Goal: Task Accomplishment & Management: Manage account settings

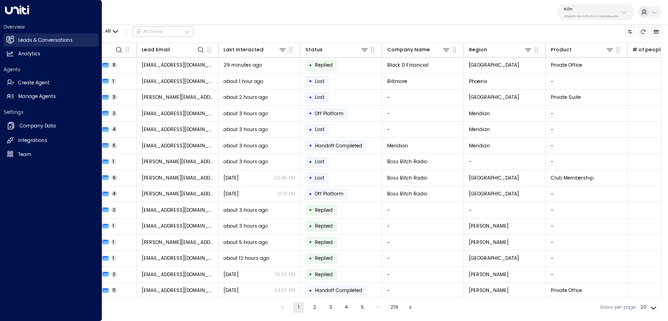
click at [16, 40] on link "Leads & Conversations Leads & Conversations" at bounding box center [51, 40] width 95 height 13
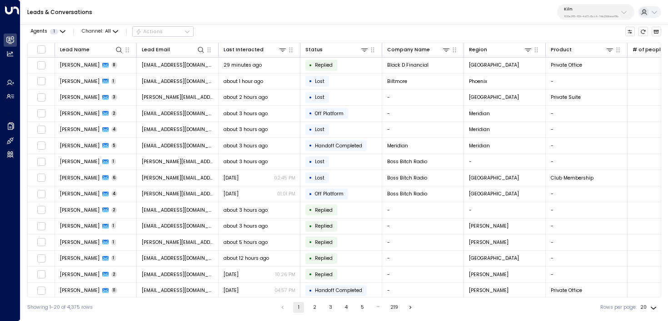
click at [597, 23] on div "Leads & Conversations Kiln 1532e285-1129-4d72-8cc4-7db236beef8b" at bounding box center [343, 12] width 647 height 25
click at [592, 19] on button "Kiln 1532e285-1129-4d72-8cc4-7db236beef8b" at bounding box center [595, 12] width 77 height 16
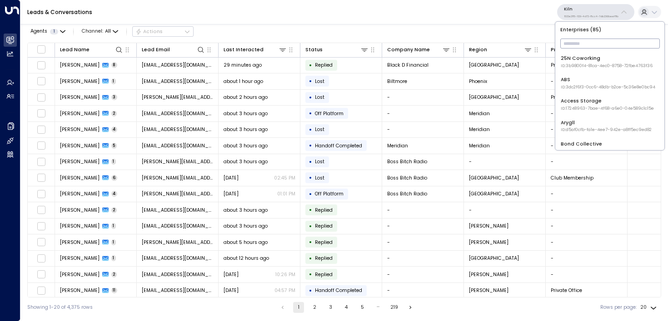
click at [590, 41] on input "text" at bounding box center [609, 43] width 99 height 15
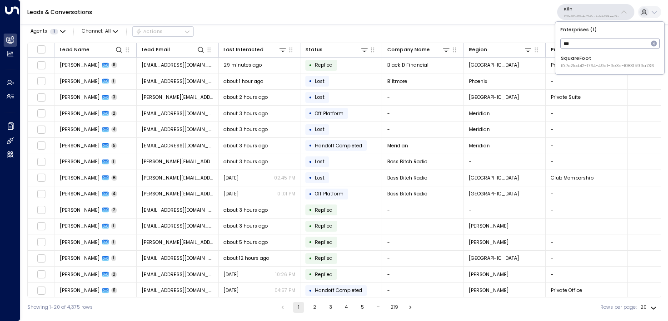
type input "****"
click at [590, 66] on span "ID: 34e1cd17-0f68-49af-bd32-3c48ce8611d1" at bounding box center [604, 66] width 89 height 6
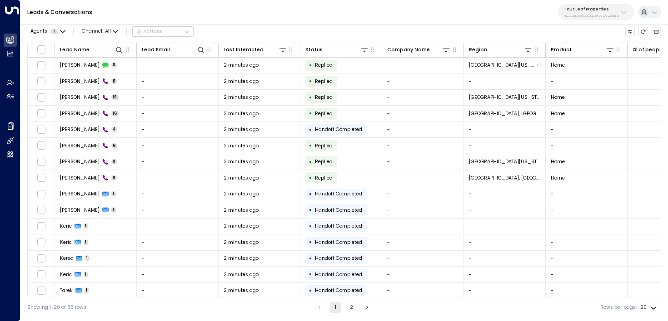
click at [657, 35] on button "Archived Leads" at bounding box center [656, 32] width 10 height 10
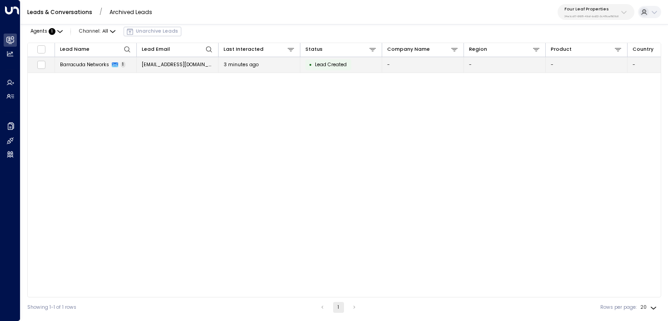
click at [93, 68] on span "Barracuda Networks" at bounding box center [84, 64] width 49 height 7
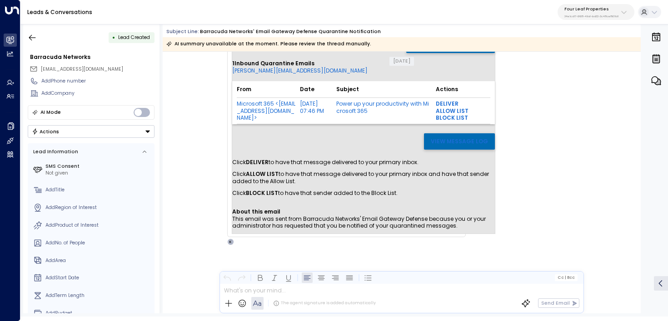
scroll to position [69, 0]
click at [33, 39] on icon "button" at bounding box center [32, 37] width 9 height 9
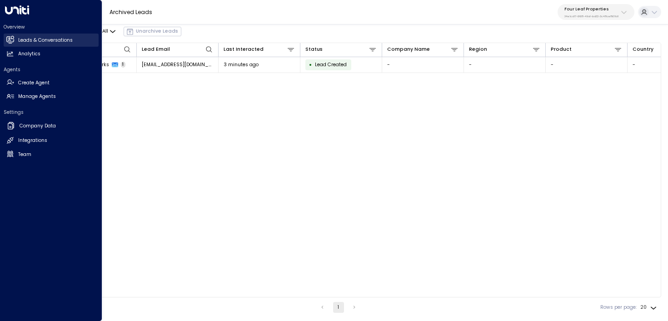
click at [10, 42] on icon at bounding box center [10, 39] width 8 height 6
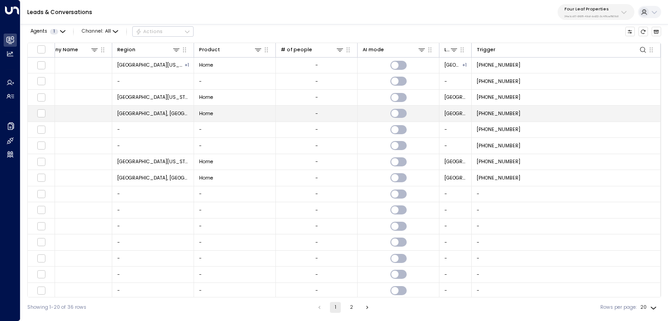
scroll to position [0, 519]
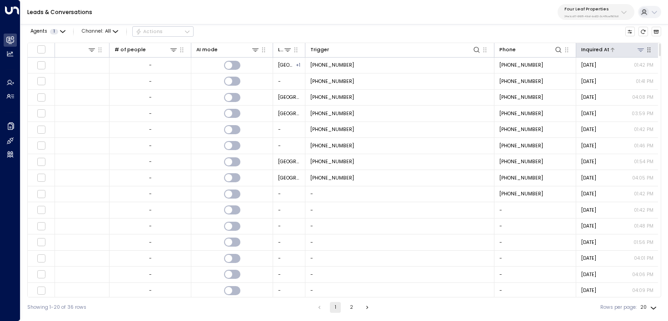
click at [603, 47] on div "Inquired At" at bounding box center [595, 50] width 28 height 8
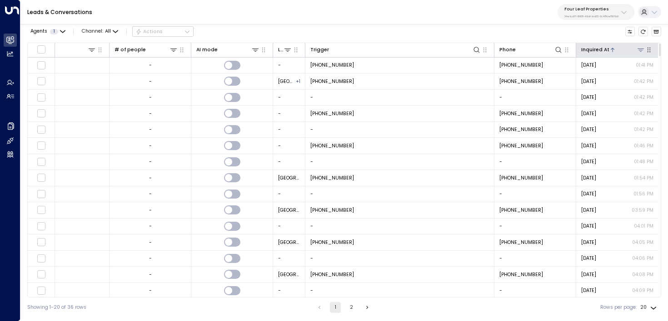
click at [603, 47] on div "Inquired At" at bounding box center [595, 50] width 28 height 8
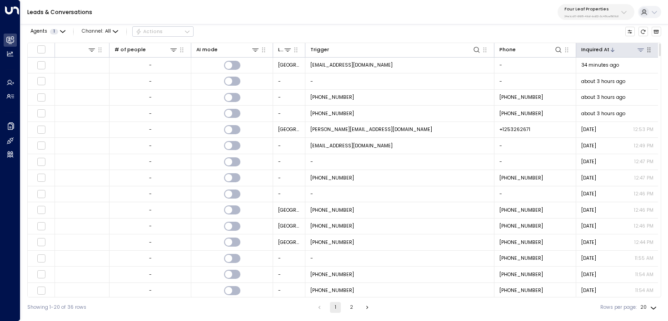
click at [603, 47] on div "Inquired At" at bounding box center [595, 50] width 28 height 8
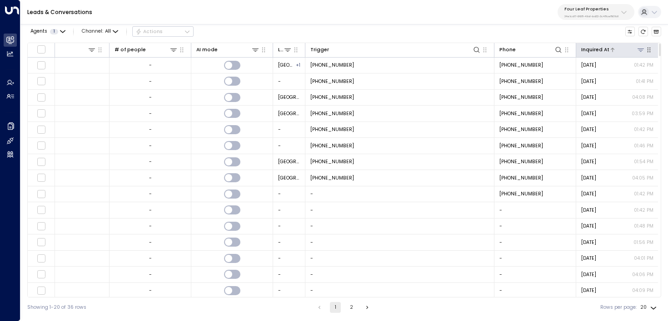
click at [603, 47] on div "Inquired At" at bounding box center [595, 50] width 28 height 8
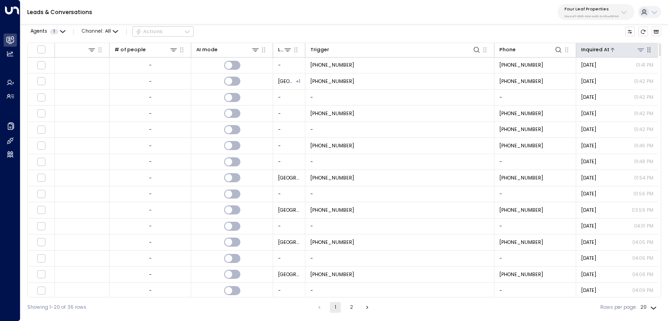
click at [602, 48] on div "Inquired At" at bounding box center [595, 50] width 28 height 8
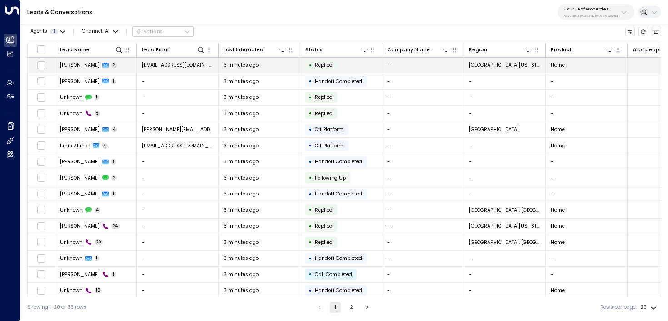
click at [161, 67] on span "emmarkmurphy@gmail.com" at bounding box center [178, 65] width 72 height 7
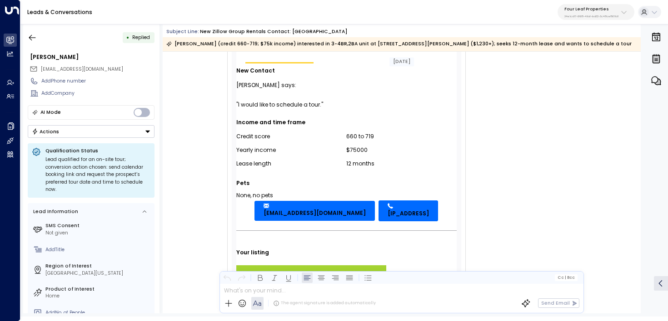
scroll to position [108, 0]
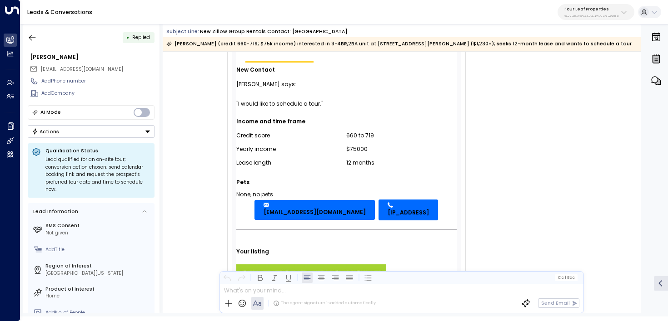
click at [320, 114] on td "Income and time frame Credit score 660 to 719 Yearly income $75000 Lease length…" at bounding box center [346, 154] width 220 height 91
copy tbody "Emma Murphy says: "I would like to schedule a tour.""
drag, startPoint x: 327, startPoint y: 104, endPoint x: 235, endPoint y: 86, distance: 94.0
click at [236, 86] on tbody "New Contact Emma Murphy says: "I would like to schedule a tour." Income and tim…" at bounding box center [346, 255] width 220 height 384
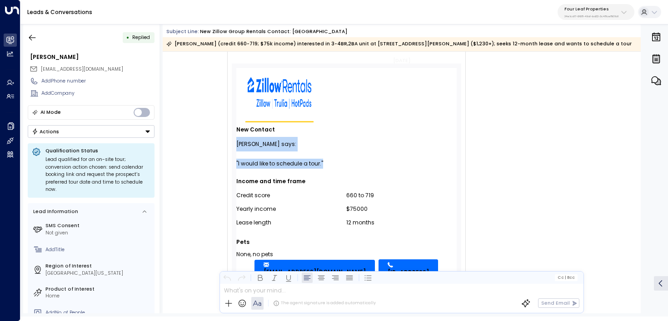
scroll to position [0, 0]
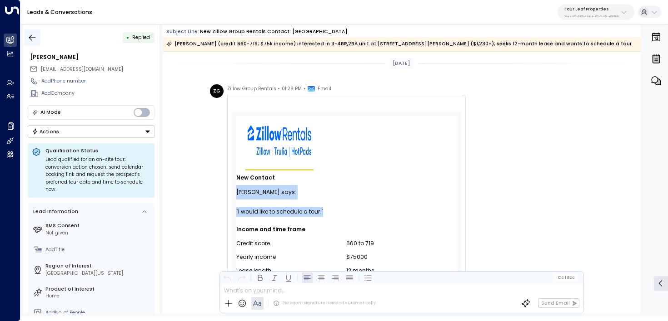
click at [33, 36] on icon "button" at bounding box center [32, 37] width 9 height 9
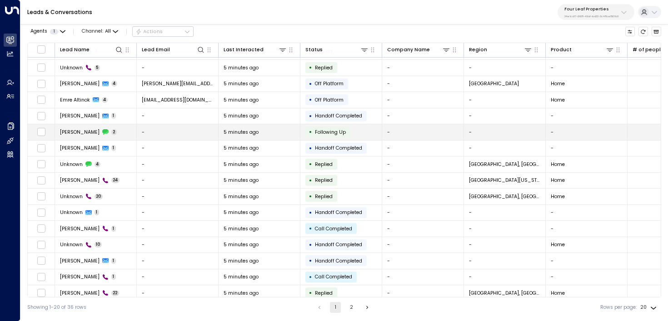
scroll to position [84, 0]
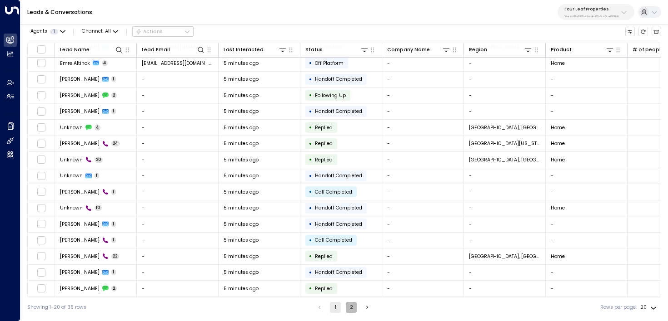
click at [352, 311] on button "2" at bounding box center [351, 307] width 11 height 11
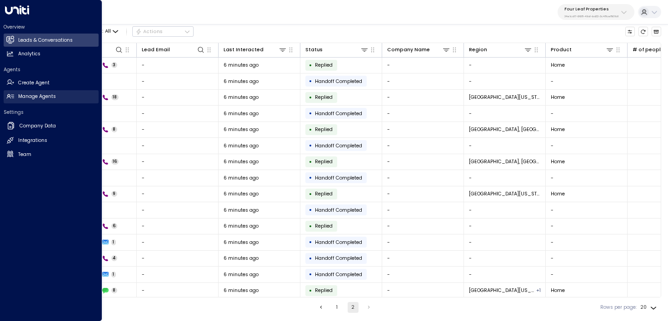
click at [13, 96] on icon at bounding box center [9, 96] width 7 height 5
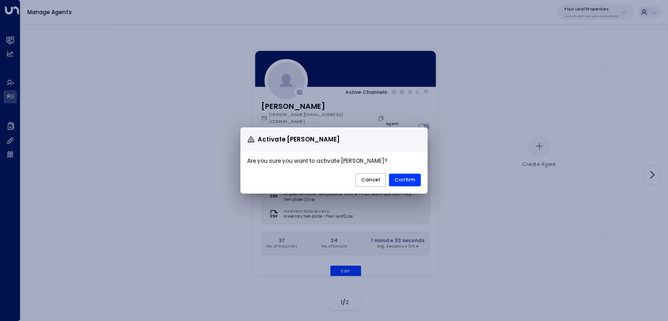
click at [403, 171] on h1 "Are you sure you want to activate Katie Olson ?" at bounding box center [334, 163] width 188 height 22
click at [405, 182] on button "Confirm" at bounding box center [405, 180] width 32 height 13
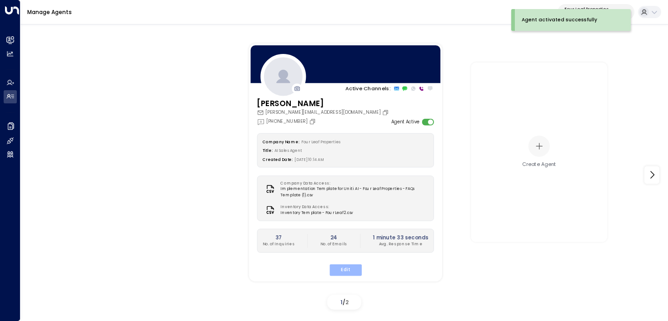
click at [346, 273] on button "Edit" at bounding box center [345, 270] width 32 height 12
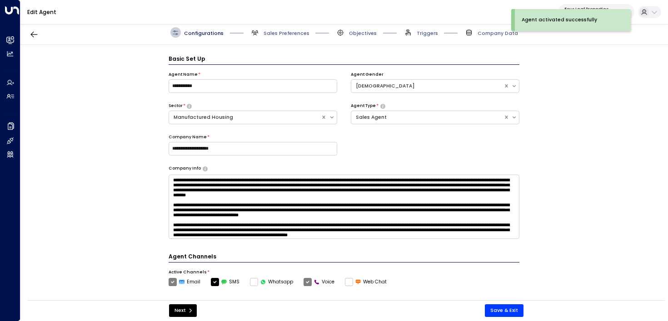
scroll to position [10, 0]
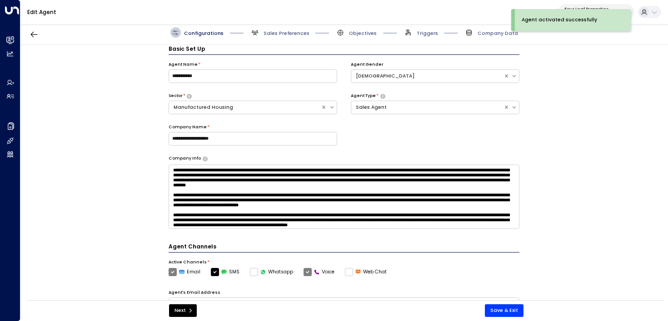
click at [286, 23] on div "Edit Agent Four Leaf Properties 34e1cd17-0f68-49af-bd32-3c48ce8611d1" at bounding box center [343, 12] width 647 height 25
click at [285, 34] on span "Sales Preferences" at bounding box center [286, 33] width 46 height 7
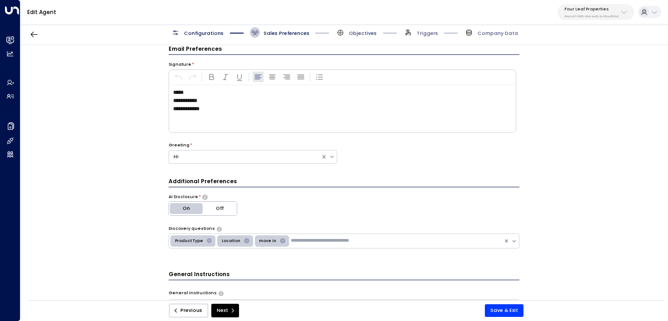
click at [361, 32] on span "Objectives" at bounding box center [363, 33] width 28 height 7
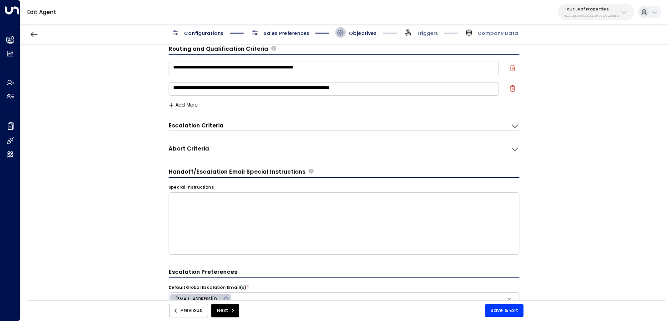
click at [425, 29] on span "Triggers" at bounding box center [420, 32] width 35 height 10
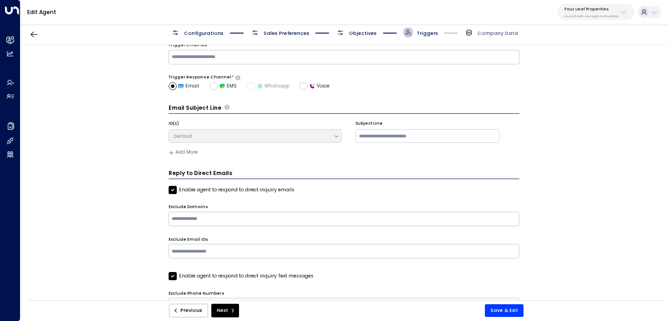
scroll to position [0, 0]
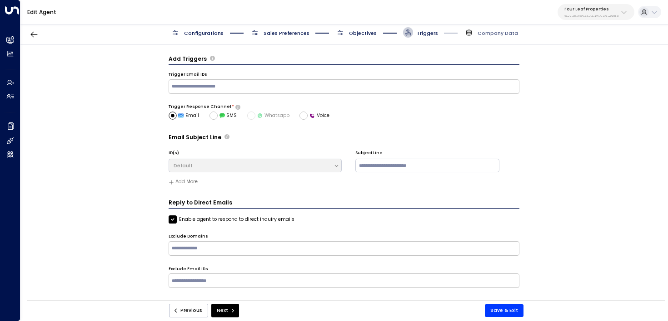
click at [357, 28] on span "Objectives" at bounding box center [355, 32] width 41 height 10
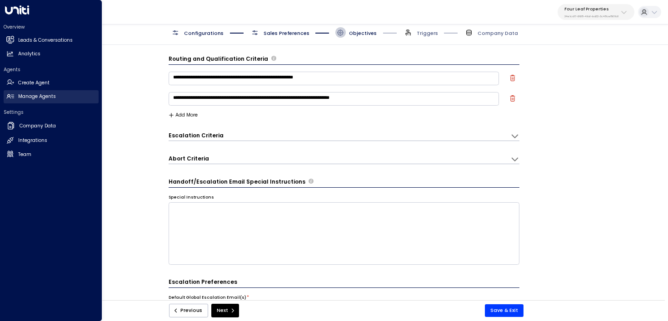
click at [16, 100] on link "Manage Agents Manage Agents" at bounding box center [51, 96] width 95 height 13
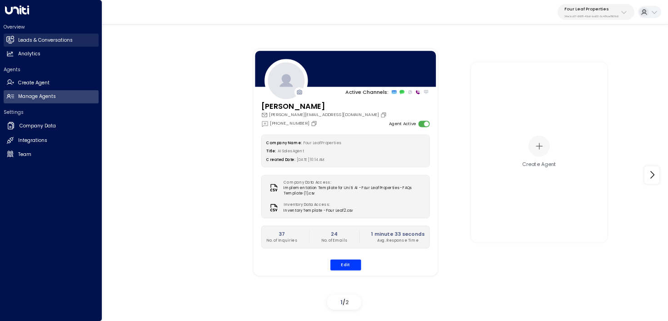
click at [17, 42] on link "Leads & Conversations Leads & Conversations" at bounding box center [51, 40] width 95 height 13
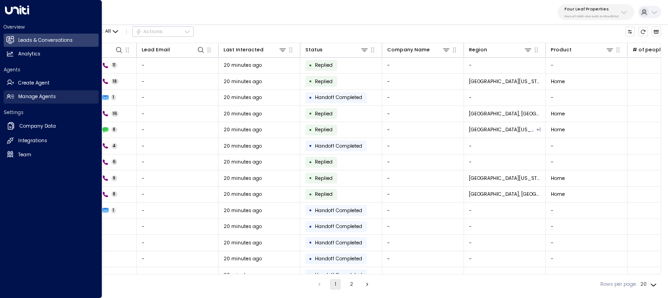
click at [51, 93] on h2 "Manage Agents" at bounding box center [37, 96] width 38 height 7
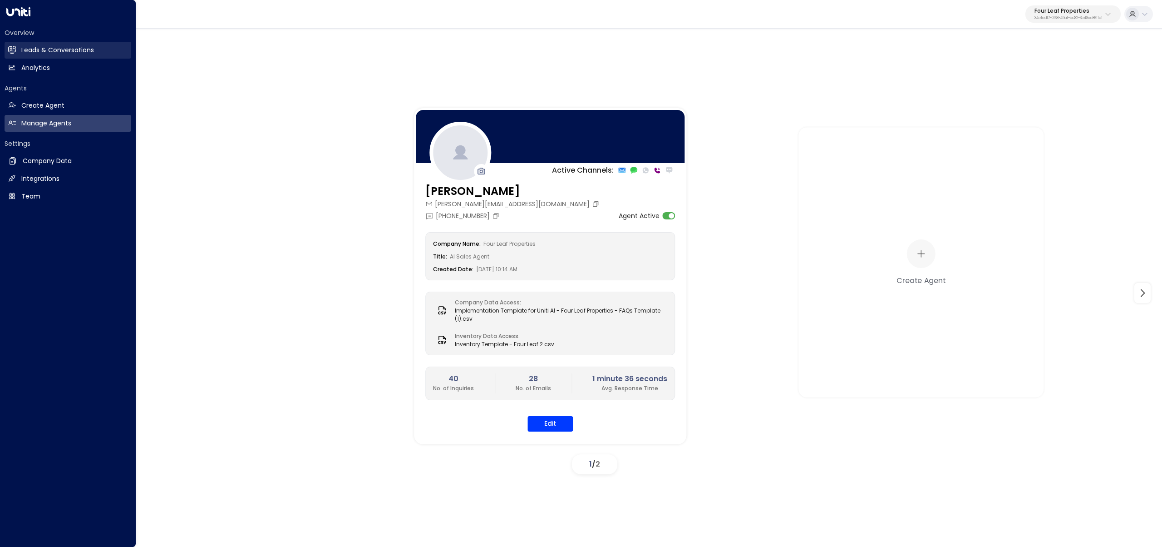
click at [86, 48] on h2 "Leads & Conversations" at bounding box center [57, 50] width 73 height 10
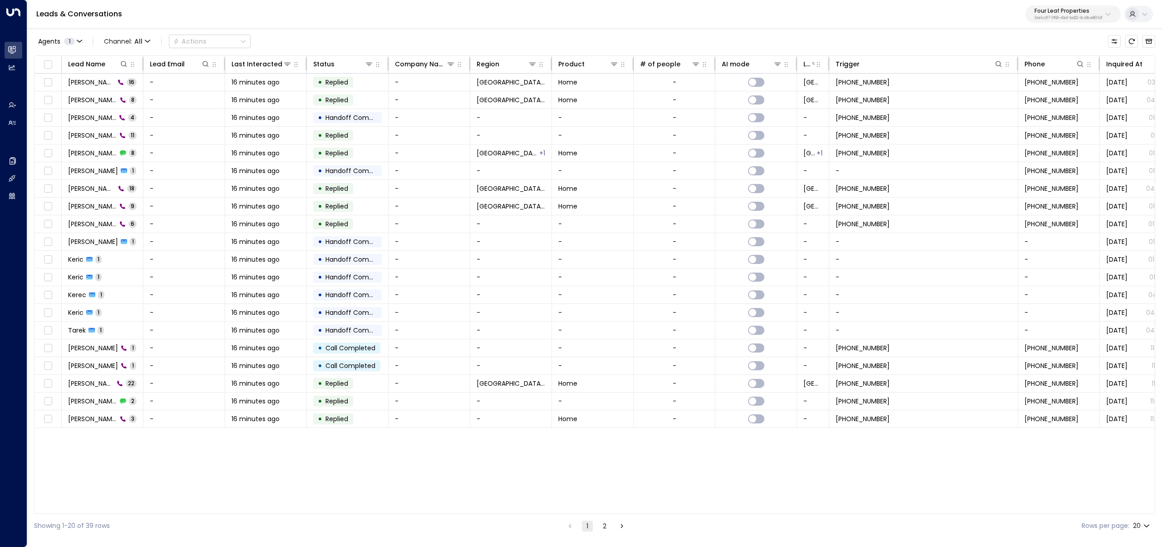
click at [667, 20] on p "34e1cd17-0f68-49af-bd32-3c48ce8611d1" at bounding box center [1069, 18] width 68 height 4
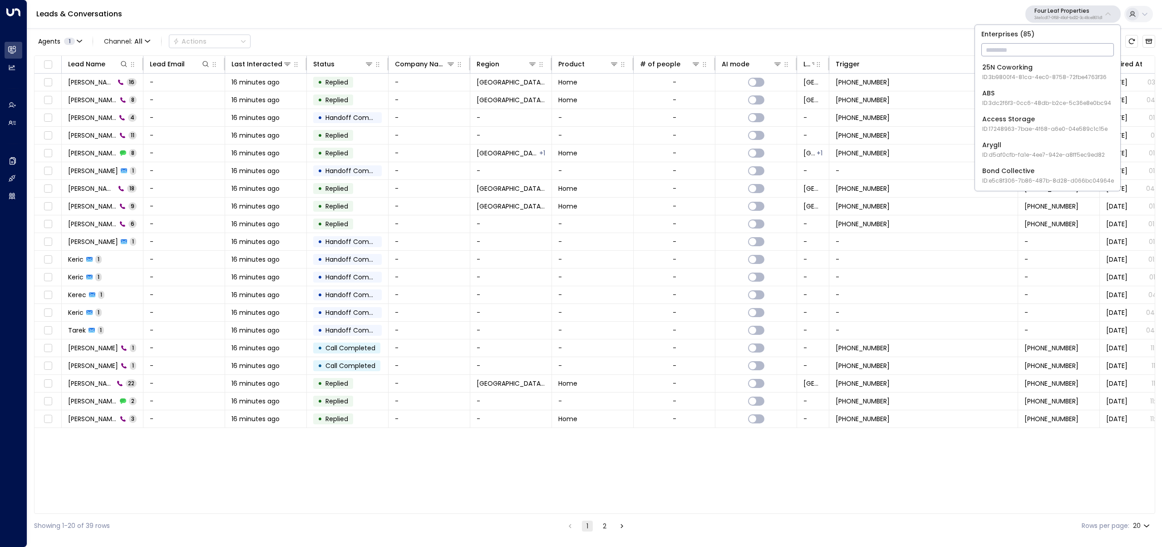
click at [667, 46] on input "text" at bounding box center [1048, 49] width 133 height 17
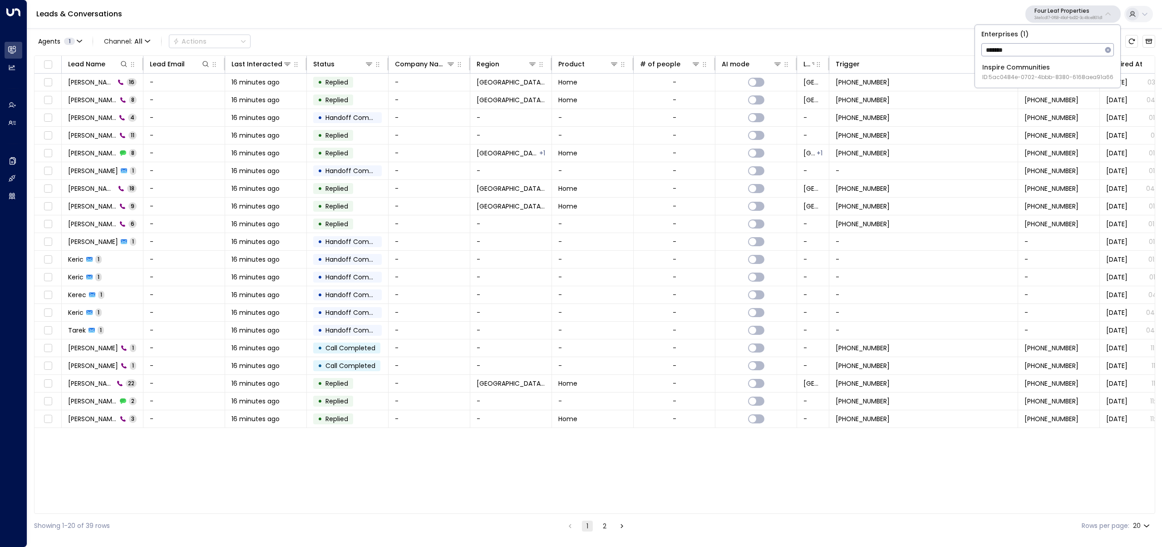
type input "*******"
click at [667, 69] on div "Inspire Communities ID: 5ac0484e-0702-4bbb-8380-6168aea91a66" at bounding box center [1048, 72] width 131 height 19
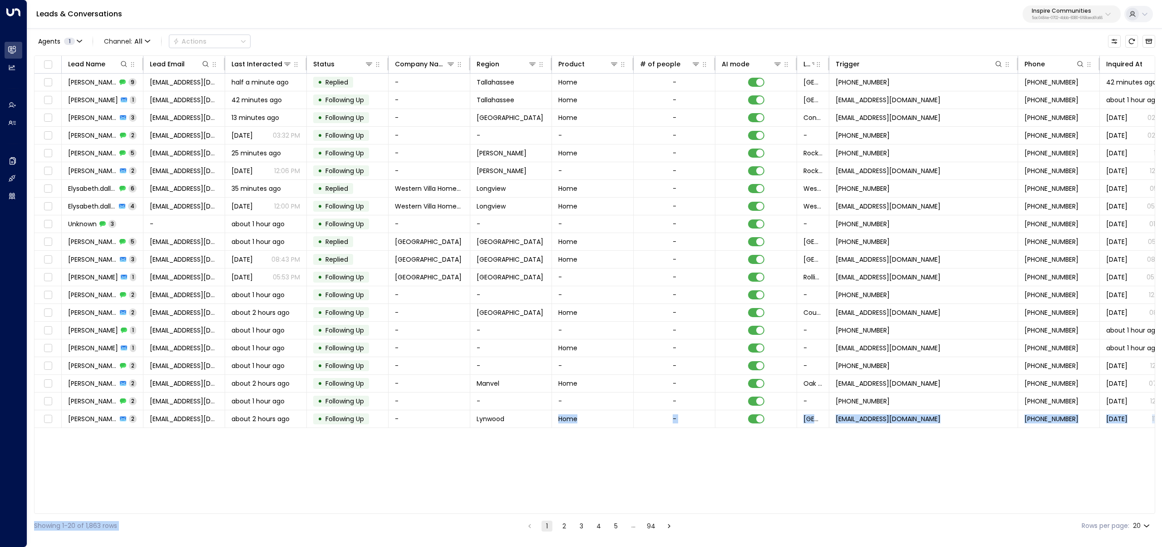
drag, startPoint x: 485, startPoint y: 510, endPoint x: 544, endPoint y: 514, distance: 60.1
click at [544, 321] on div "Agents 1 Channel: All Actions Lead Name Lead Email Last Interacted Status Compa…" at bounding box center [595, 282] width 1122 height 510
click at [667, 58] on th "Inquired At" at bounding box center [1141, 65] width 82 height 18
click at [667, 63] on div "Inquired At" at bounding box center [1125, 64] width 36 height 11
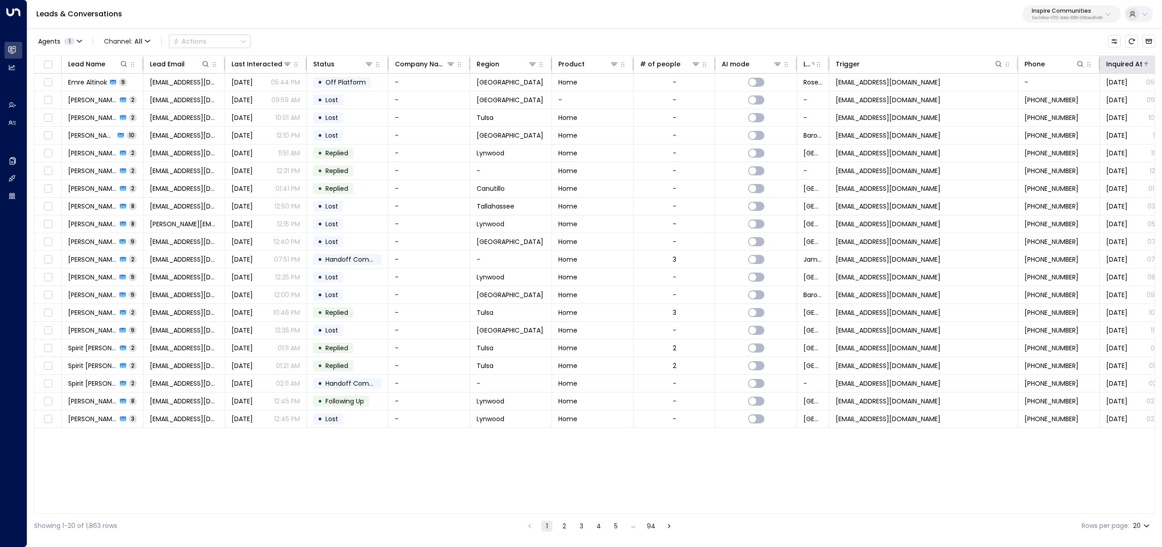
click at [667, 62] on div "Inquired At" at bounding box center [1125, 64] width 36 height 11
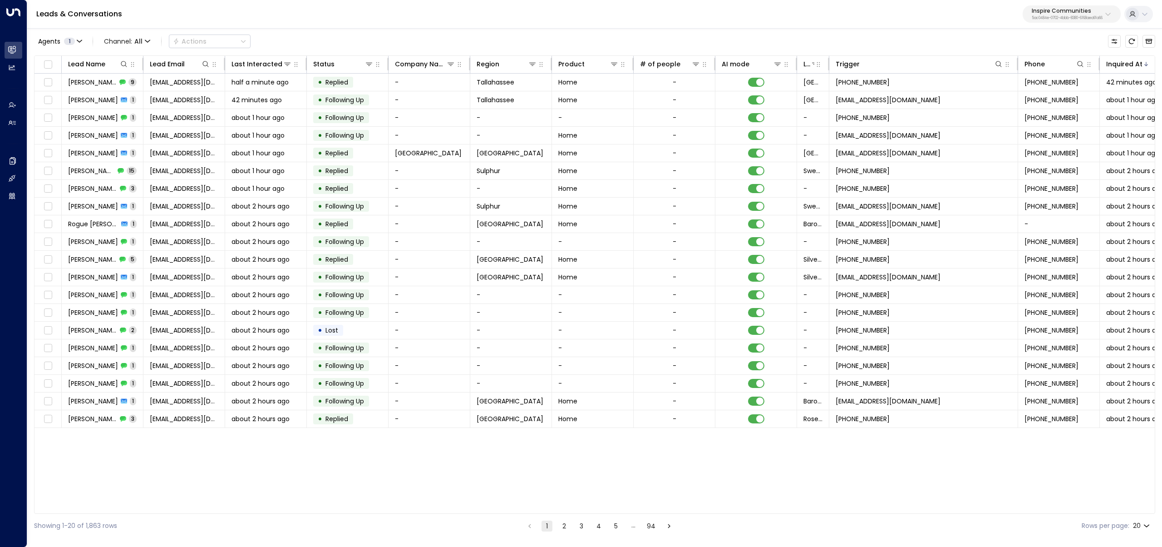
click at [562, 321] on button "2" at bounding box center [564, 525] width 11 height 11
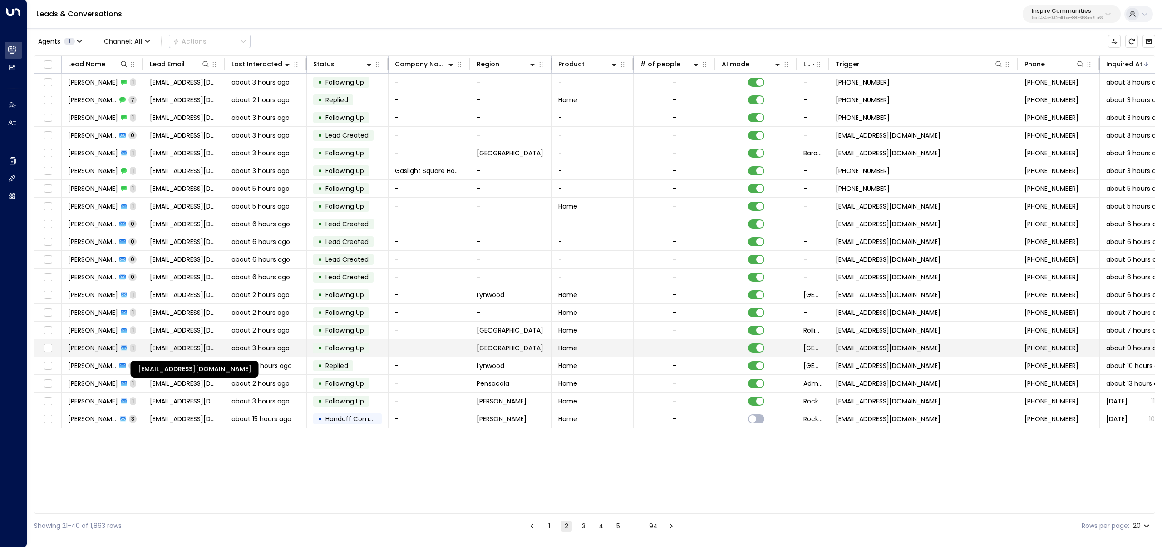
click at [172, 321] on span "desiree_wilbon@yahoo.com" at bounding box center [184, 347] width 69 height 9
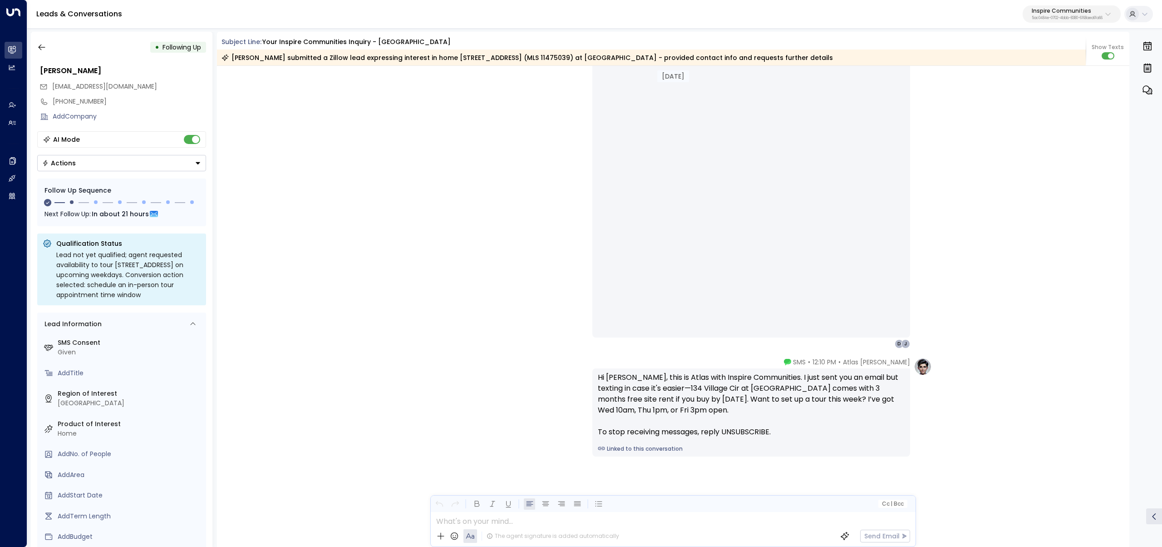
scroll to position [632, 0]
click at [45, 47] on icon "button" at bounding box center [41, 47] width 9 height 9
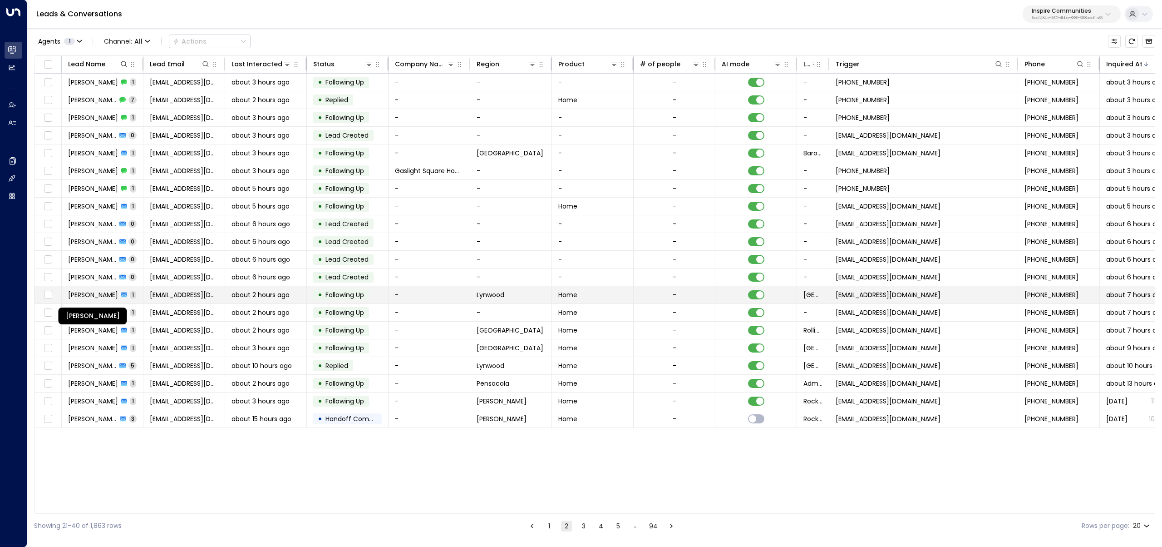
click at [107, 297] on span "Deborah Winston" at bounding box center [93, 294] width 50 height 9
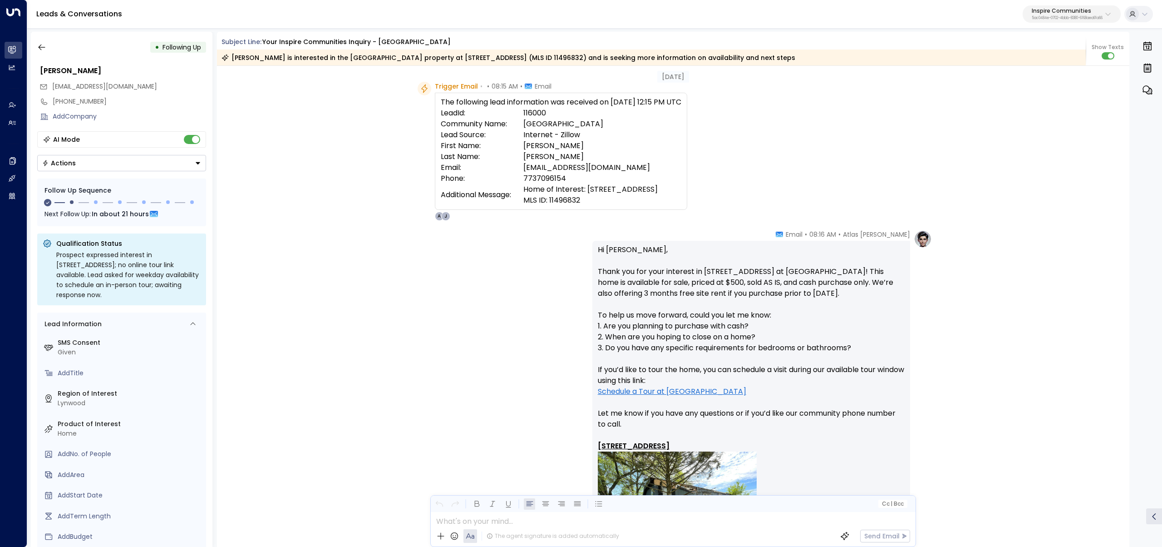
scroll to position [25, 0]
click at [48, 46] on button "button" at bounding box center [42, 47] width 16 height 16
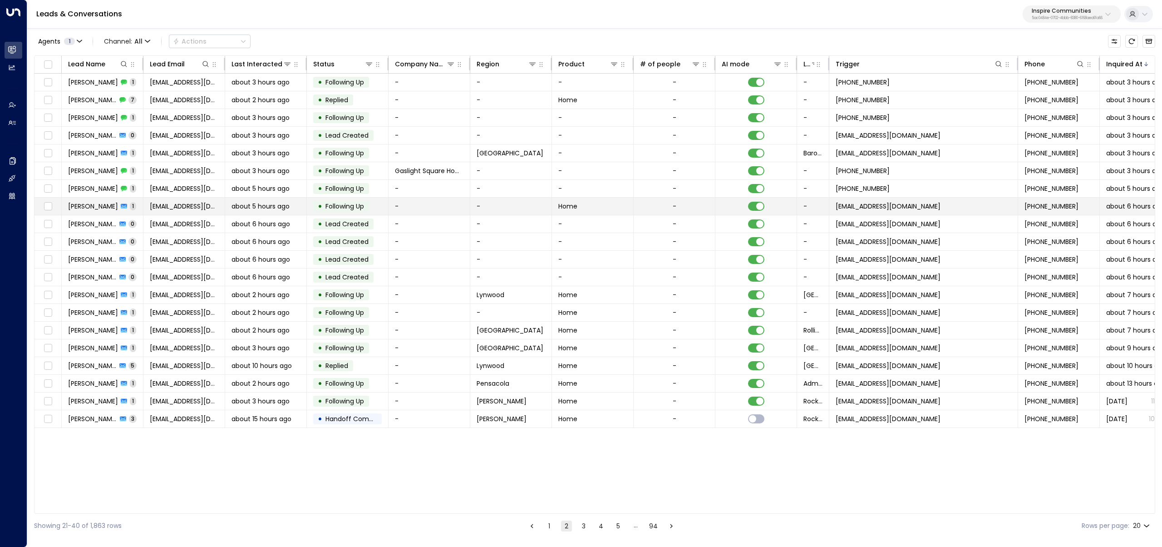
click at [93, 207] on span "Yvette Curry" at bounding box center [93, 206] width 50 height 9
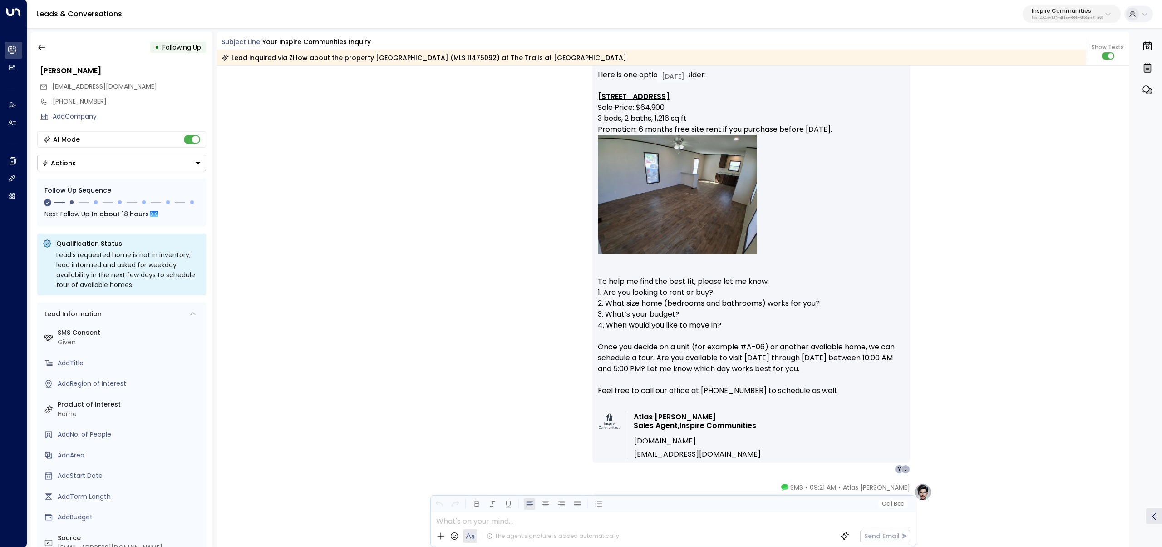
scroll to position [391, 0]
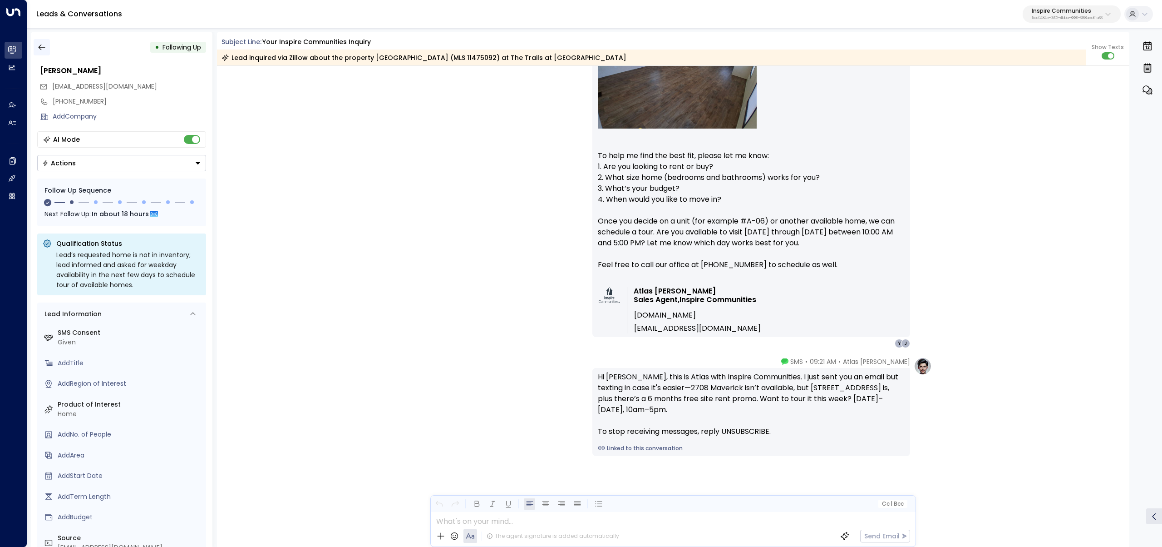
click at [46, 47] on button "button" at bounding box center [42, 47] width 16 height 16
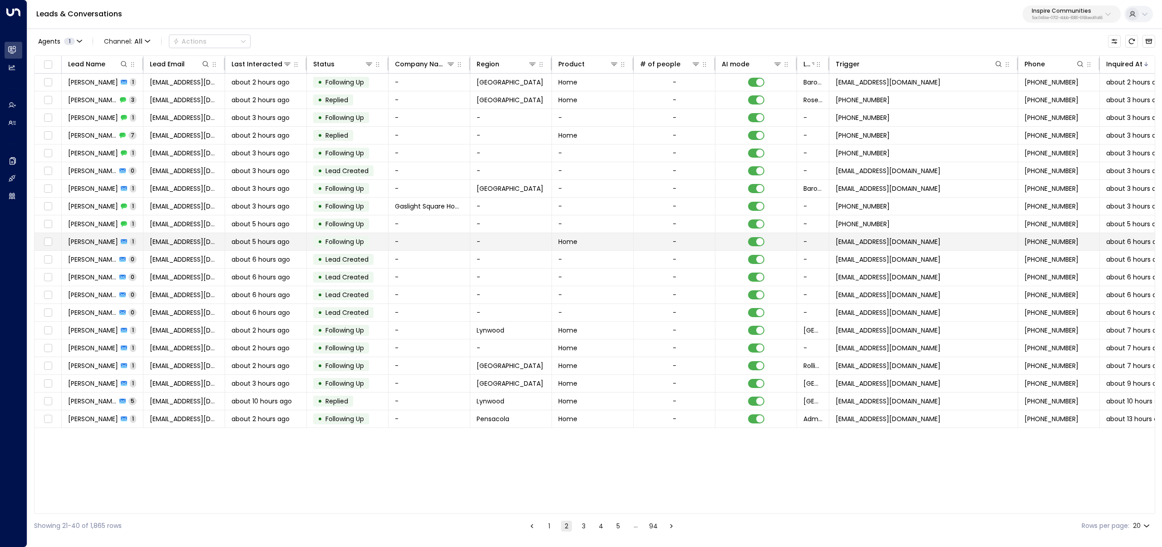
click at [129, 234] on td "Yvette Curry 1" at bounding box center [103, 241] width 82 height 17
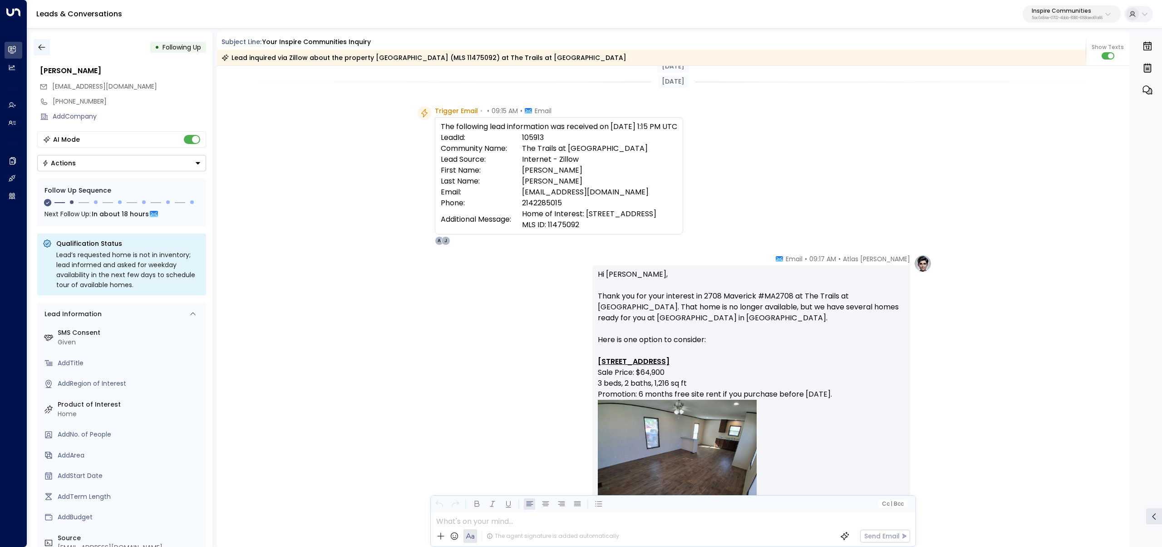
click at [46, 45] on button "button" at bounding box center [42, 47] width 16 height 16
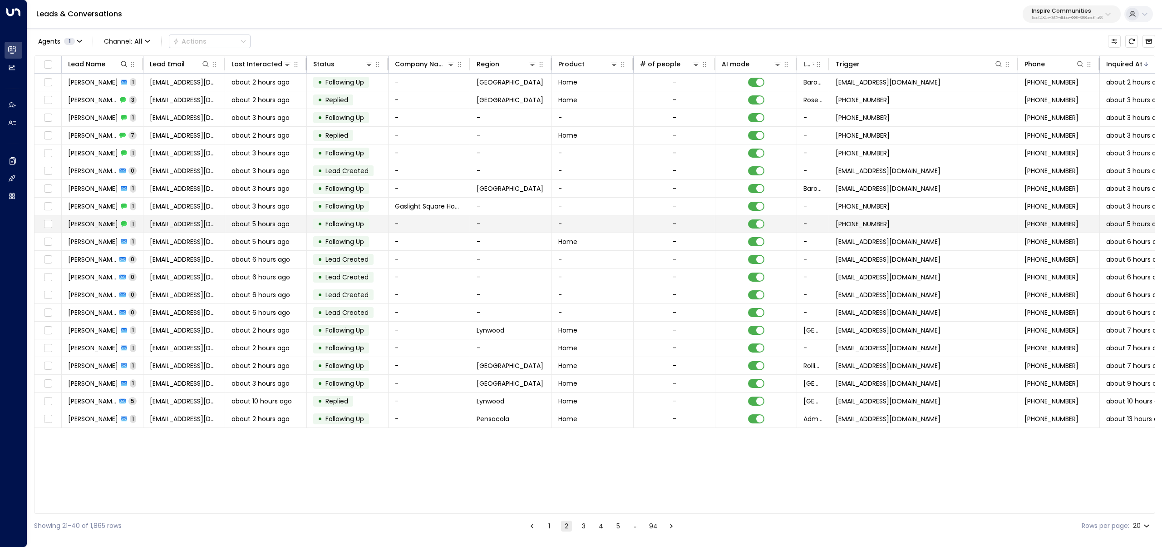
click at [89, 222] on span "Yvette Curry" at bounding box center [93, 223] width 50 height 9
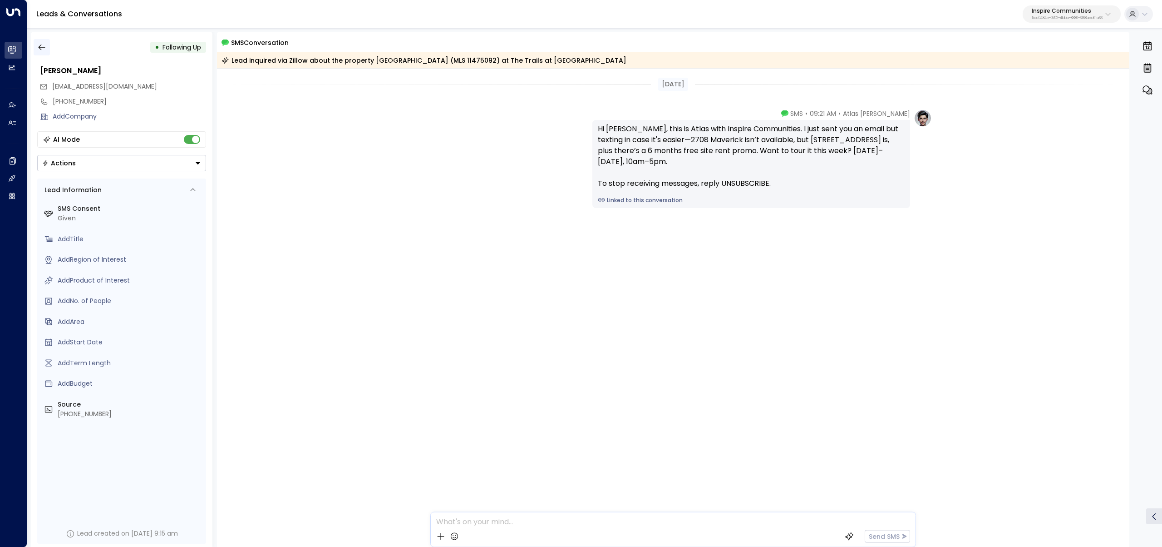
click at [42, 50] on icon "button" at bounding box center [41, 47] width 9 height 9
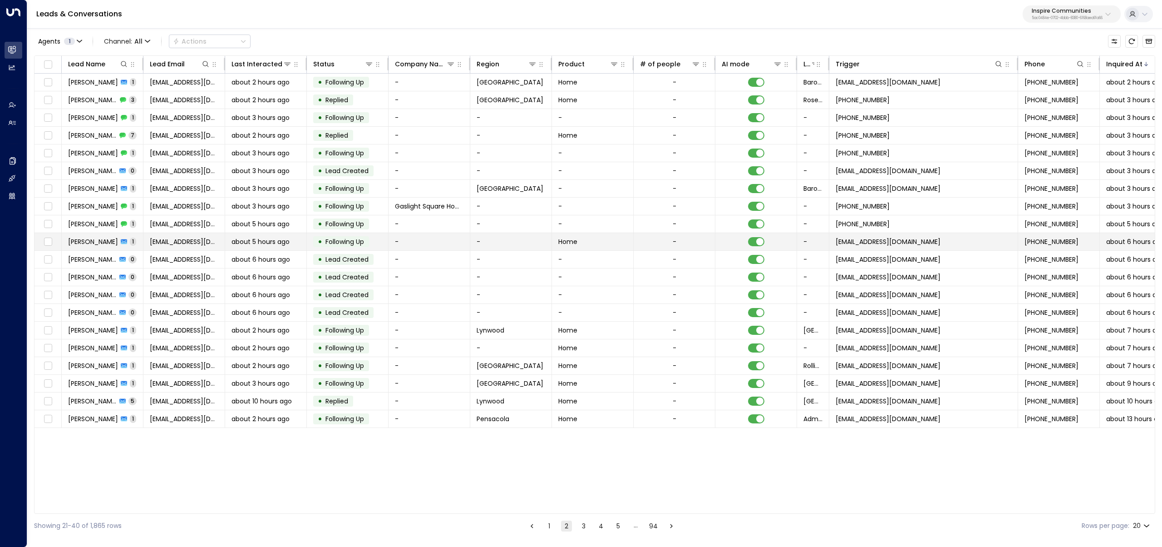
click at [90, 239] on span "Yvette Curry" at bounding box center [93, 241] width 50 height 9
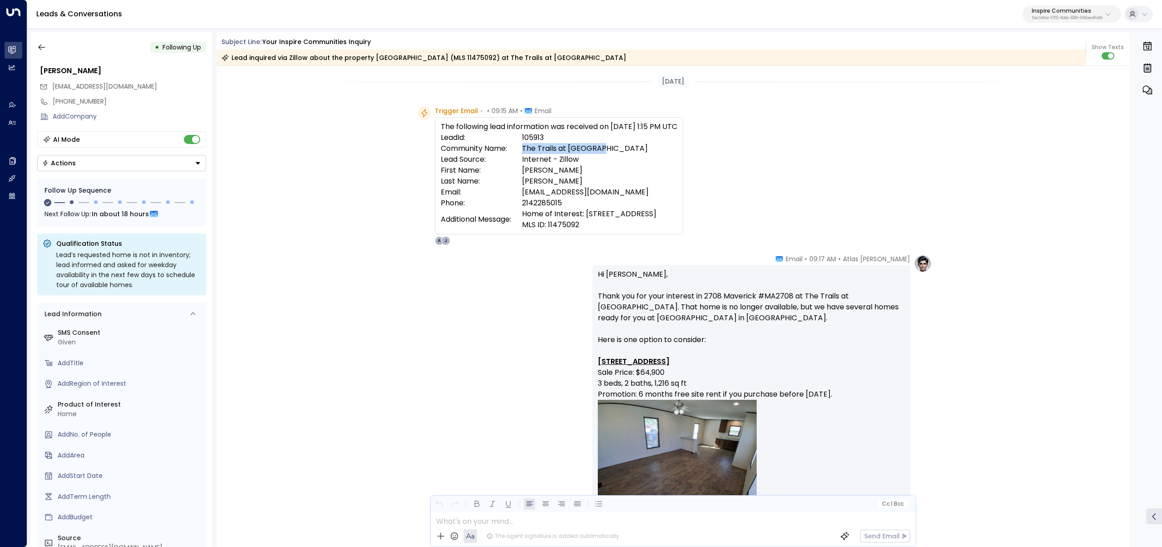
drag, startPoint x: 524, startPoint y: 148, endPoint x: 615, endPoint y: 152, distance: 90.9
click at [615, 152] on tr "Community Name: The Trails at Cimarron" at bounding box center [559, 148] width 237 height 11
copy tr "The Trails at Cimarron"
click at [316, 139] on div "Trigger Email • • 09:15 AM • Email The following lead information was received …" at bounding box center [673, 175] width 913 height 139
click at [560, 152] on td "The Trails at Cimarron" at bounding box center [599, 148] width 155 height 11
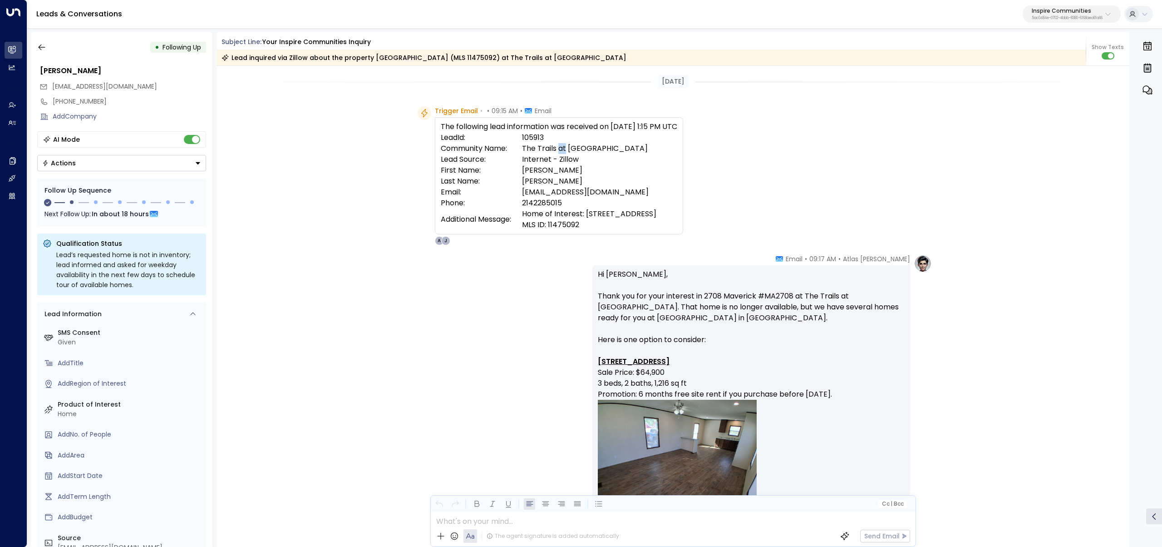
click at [560, 152] on td "The Trails at Cimarron" at bounding box center [599, 148] width 155 height 11
copy td "The Trails at Cimarron"
click at [373, 321] on div "Atlas Parker • 09:17 AM • Email Hi Yvette, Thank you for your interest in 2708 …" at bounding box center [673, 496] width 913 height 484
drag, startPoint x: 605, startPoint y: 149, endPoint x: 523, endPoint y: 150, distance: 81.7
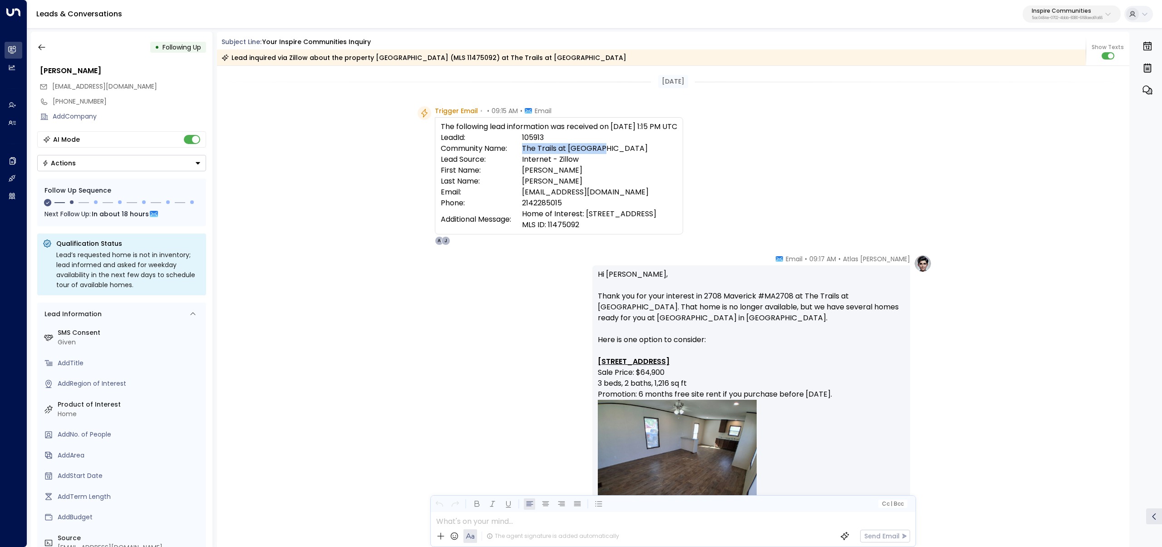
click at [523, 150] on tr "Community Name: The Trails at Cimarron" at bounding box center [559, 148] width 237 height 11
copy tr "The Trails at Cimarron"
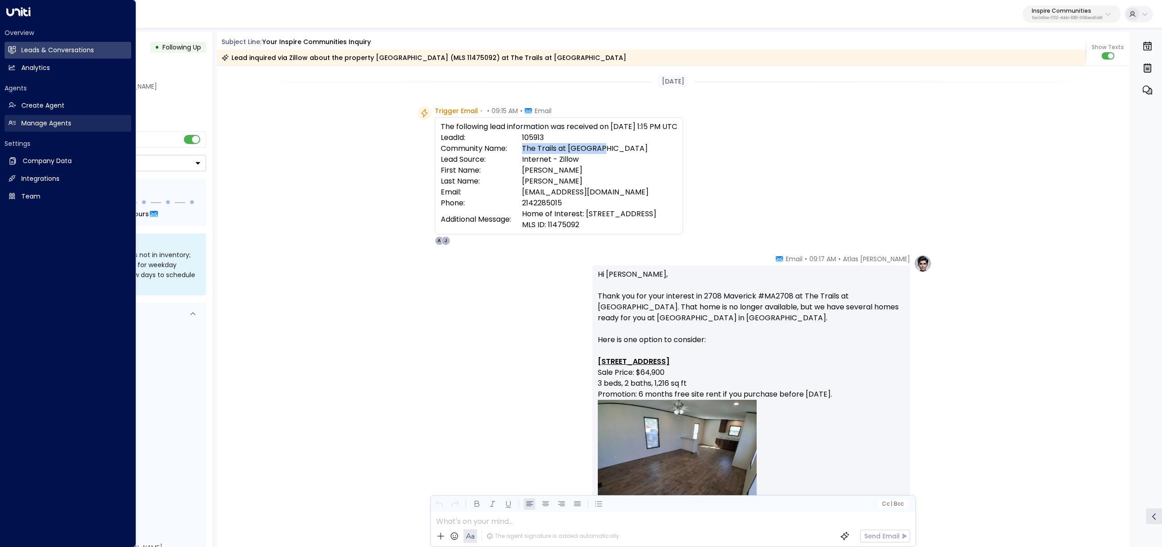
click at [43, 122] on h2 "Manage Agents" at bounding box center [46, 124] width 50 height 10
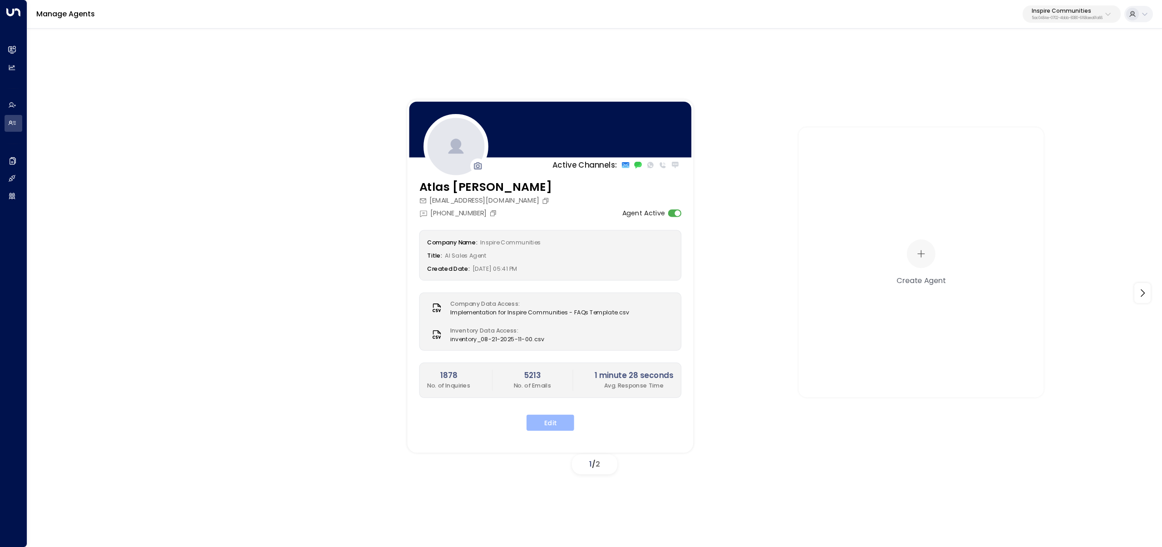
click at [556, 321] on button "Edit" at bounding box center [551, 422] width 48 height 16
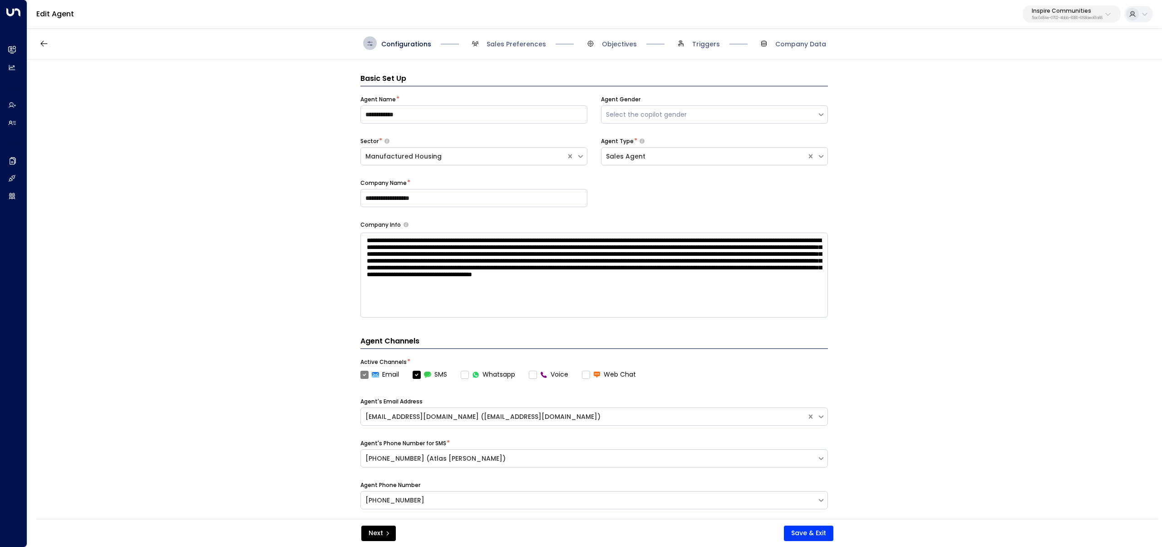
click at [667, 6] on div "Edit Agent Inspire Communities 5ac0484e-0702-4bbb-8380-6168aea91a66" at bounding box center [594, 14] width 1135 height 29
click at [667, 18] on p "5ac0484e-0702-4bbb-8380-6168aea91a66" at bounding box center [1067, 18] width 71 height 4
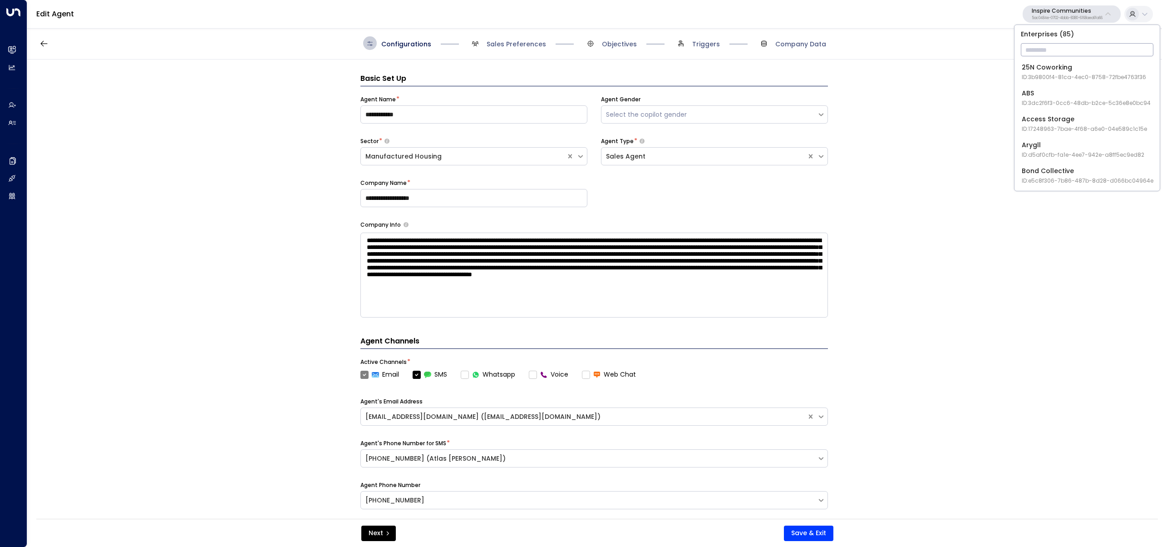
click at [667, 42] on input "text" at bounding box center [1087, 49] width 133 height 17
type input "****"
click at [667, 88] on div "Enterprises ( 1 ) **** ​ Four Leaf Properties ID: 34e1cd17-0f68-49af-bd32-3c48c…" at bounding box center [1087, 57] width 146 height 64
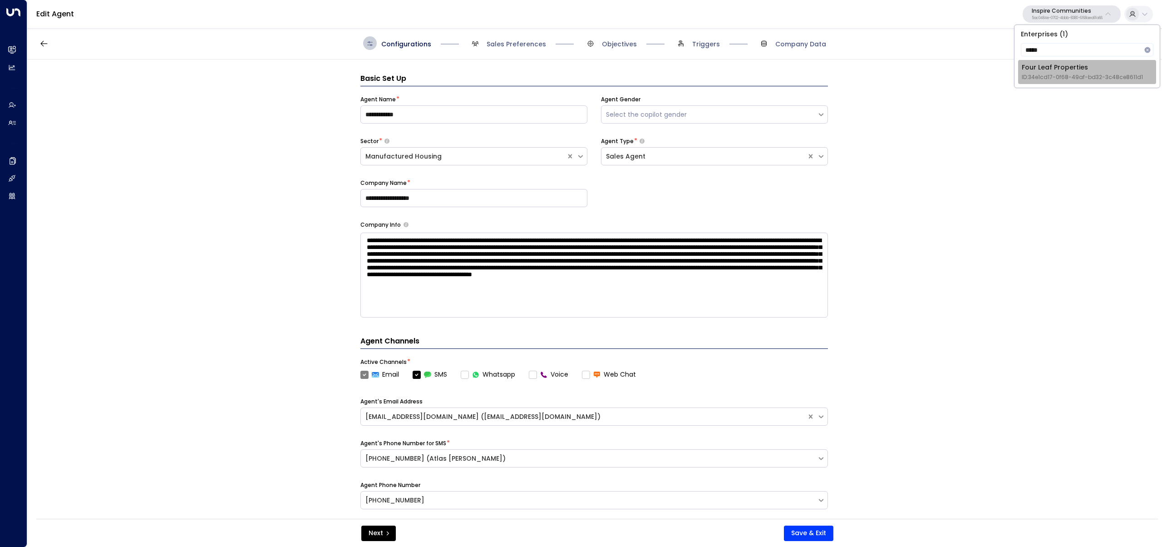
click at [667, 74] on span "ID: 34e1cd17-0f68-49af-bd32-3c48ce8611d1" at bounding box center [1082, 77] width 121 height 8
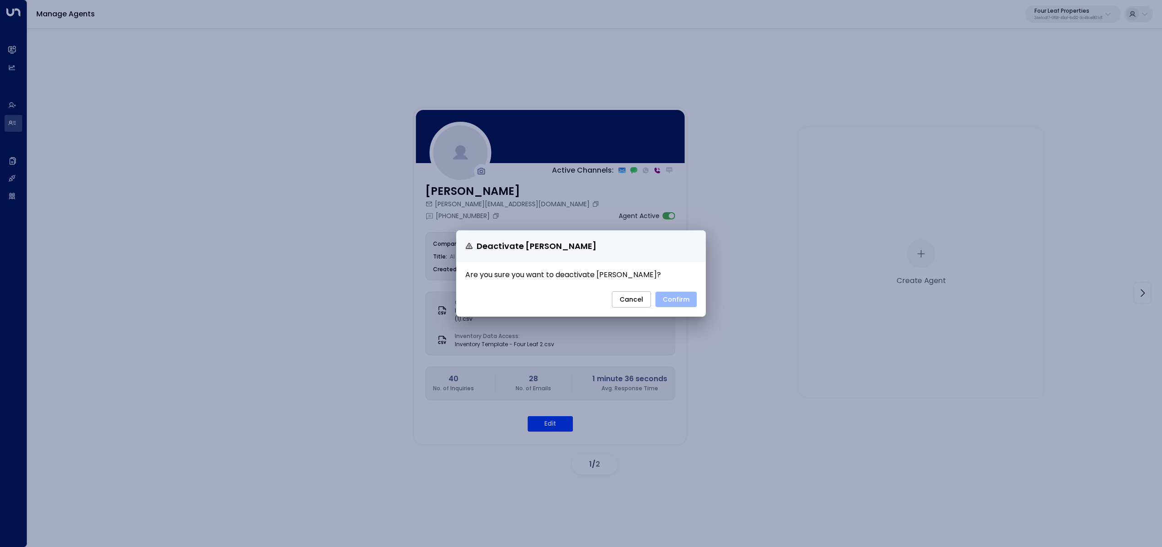
click at [667, 295] on button "Confirm" at bounding box center [676, 299] width 41 height 15
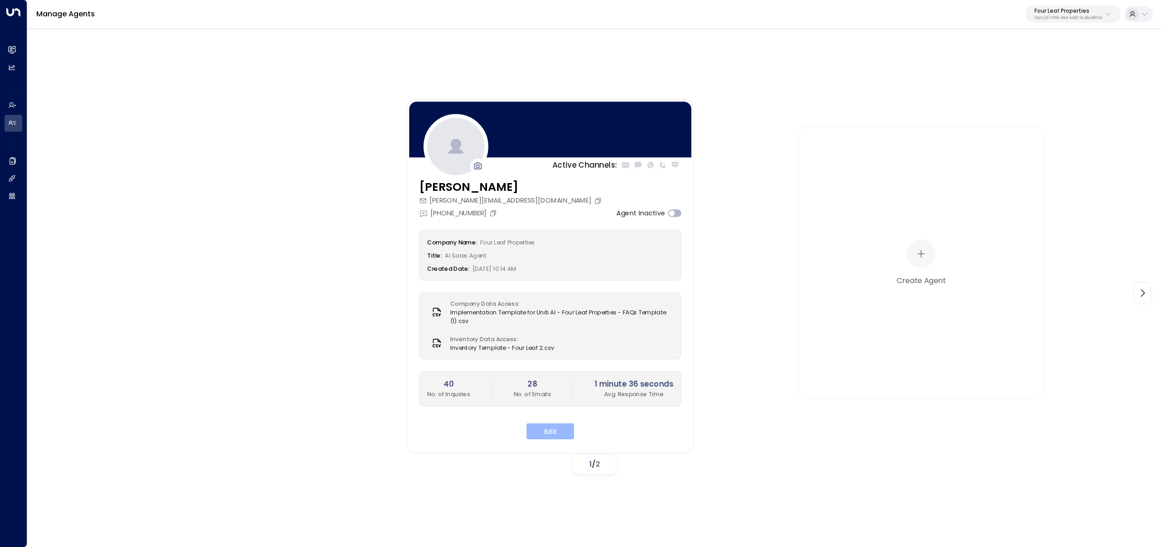
click at [568, 321] on button "Edit" at bounding box center [551, 431] width 48 height 16
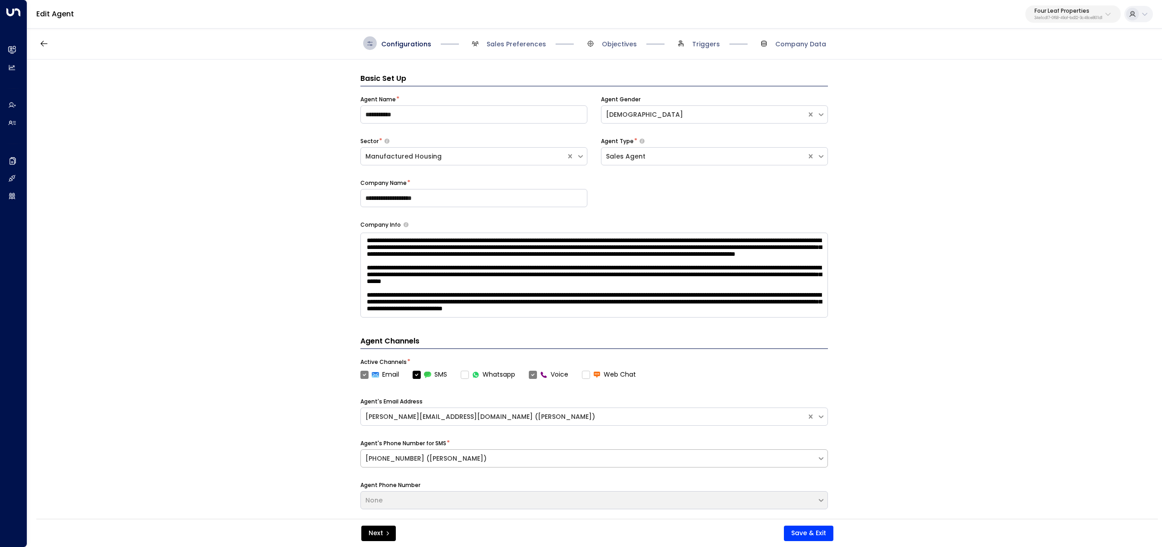
scroll to position [14, 0]
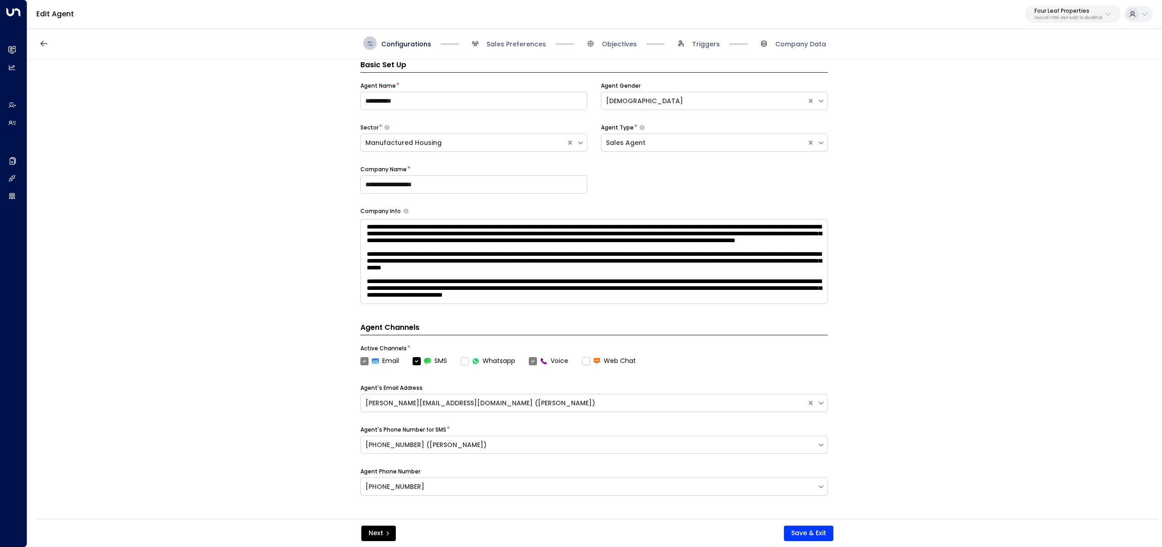
click at [667, 39] on span "Triggers" at bounding box center [697, 43] width 46 height 14
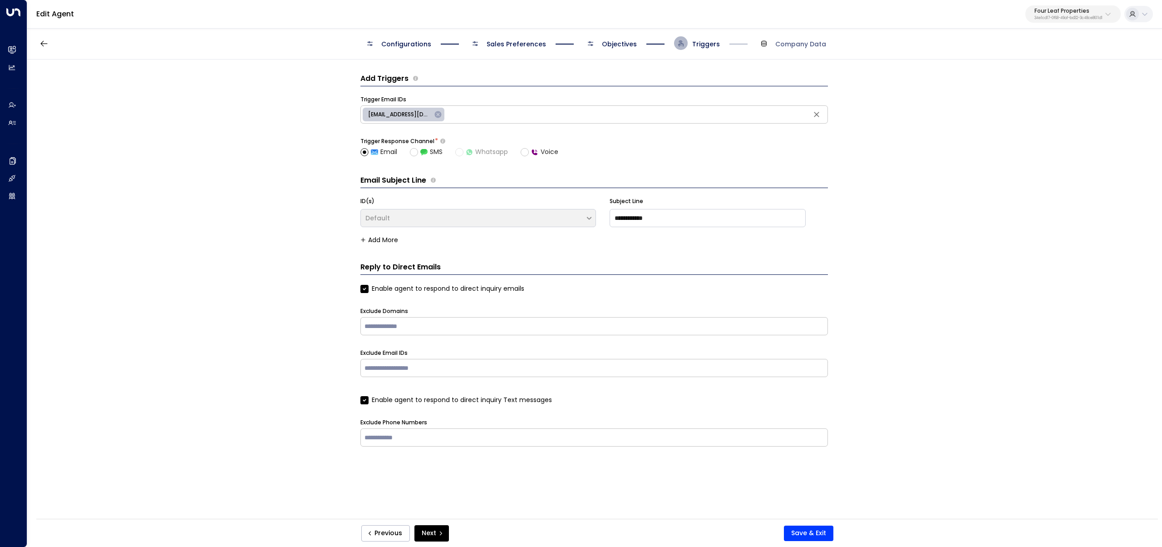
click at [667, 48] on span at bounding box center [681, 43] width 14 height 14
click at [423, 282] on div "Reply to Direct Emails Enable agent to respond to direct inquiry emails Exclude…" at bounding box center [595, 354] width 468 height 185
click at [424, 283] on div "Reply to Direct Emails Enable agent to respond to direct inquiry emails Exclude…" at bounding box center [595, 354] width 468 height 185
click at [422, 286] on label "Enable agent to respond to direct inquiry emails" at bounding box center [443, 289] width 164 height 10
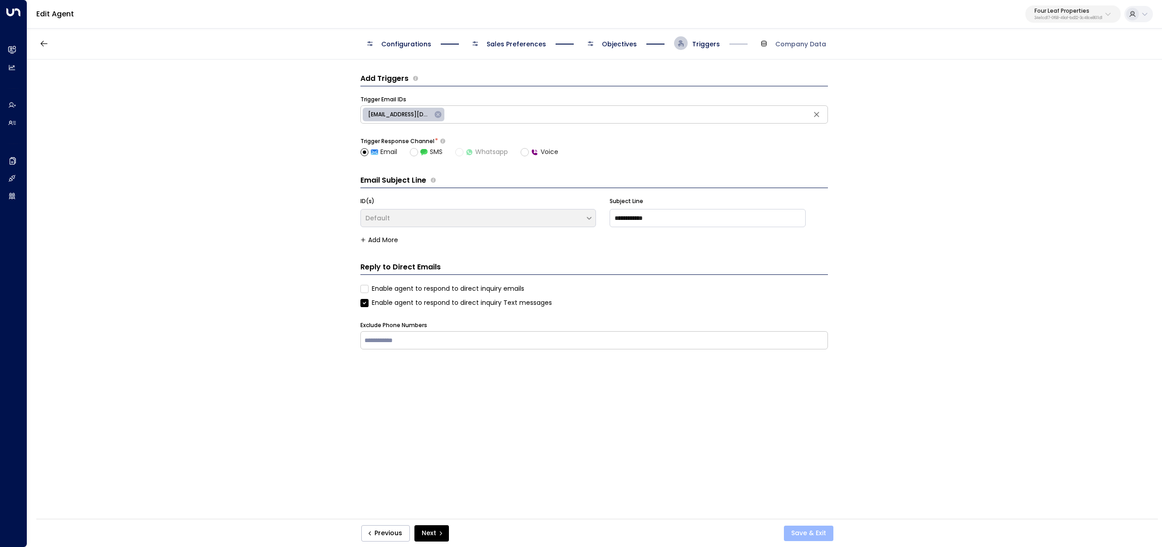
click at [667, 321] on button "Save & Exit" at bounding box center [808, 532] width 49 height 15
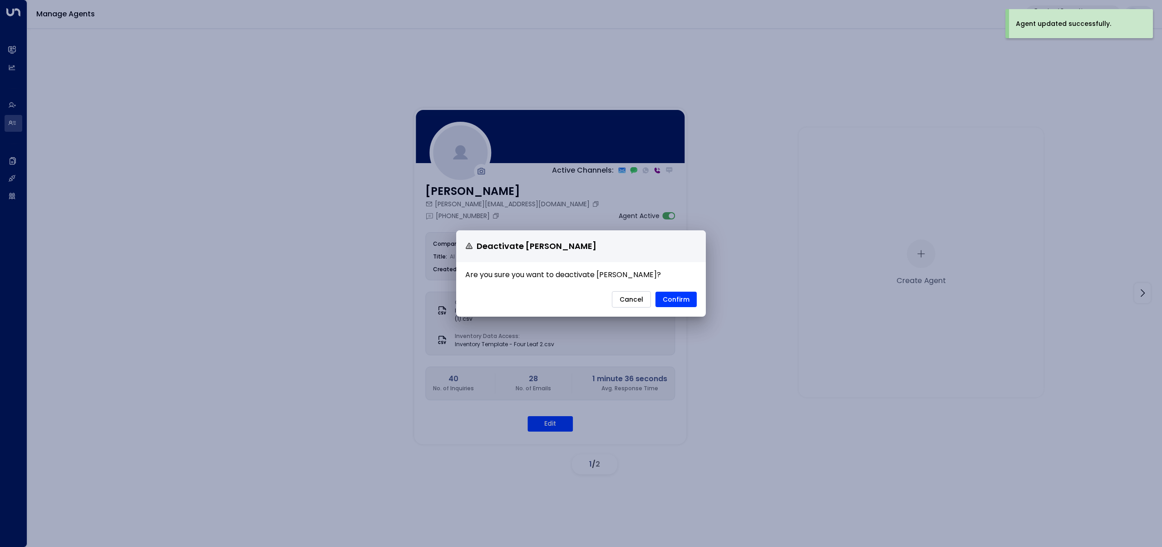
click at [623, 304] on button "Cancel" at bounding box center [631, 299] width 39 height 16
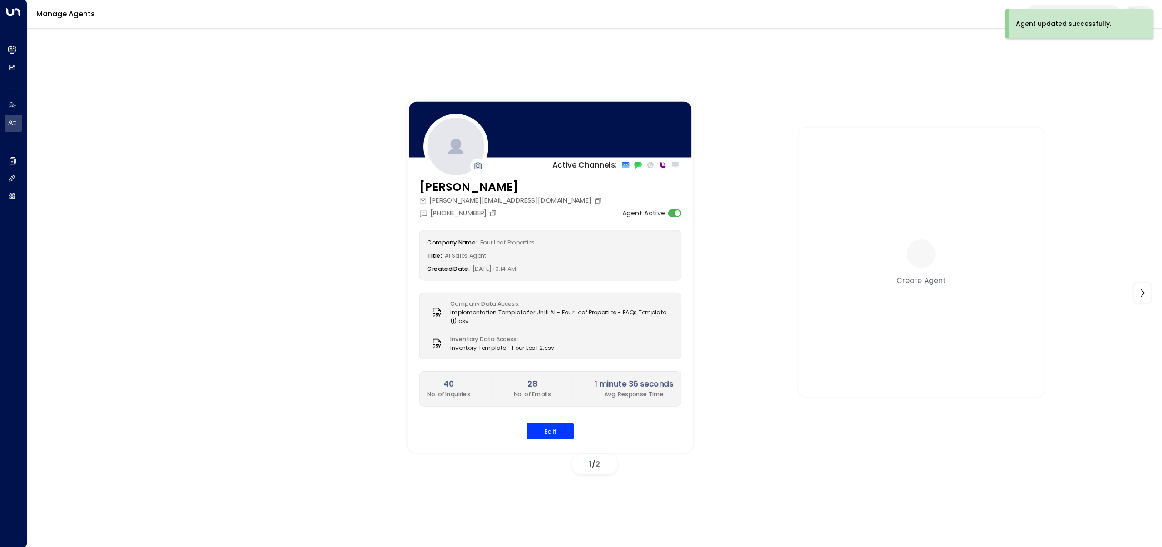
click at [562, 321] on div "Company Name: Four Leaf Properties Title: AI Sales Agent Created Date: 08/14/20…" at bounding box center [551, 334] width 262 height 209
click at [561, 321] on button "Edit" at bounding box center [551, 431] width 48 height 16
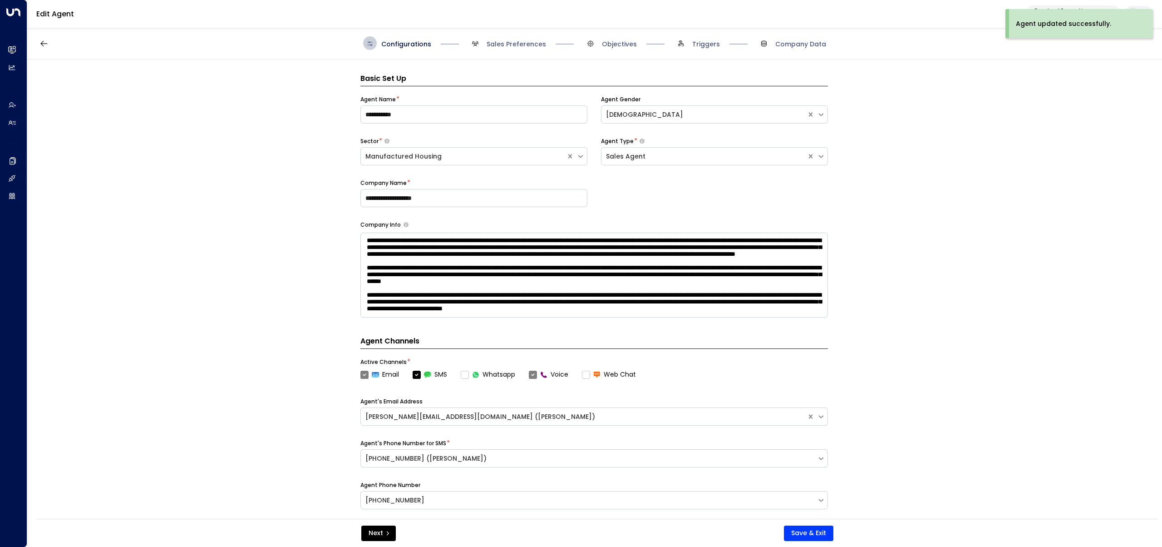
scroll to position [14, 0]
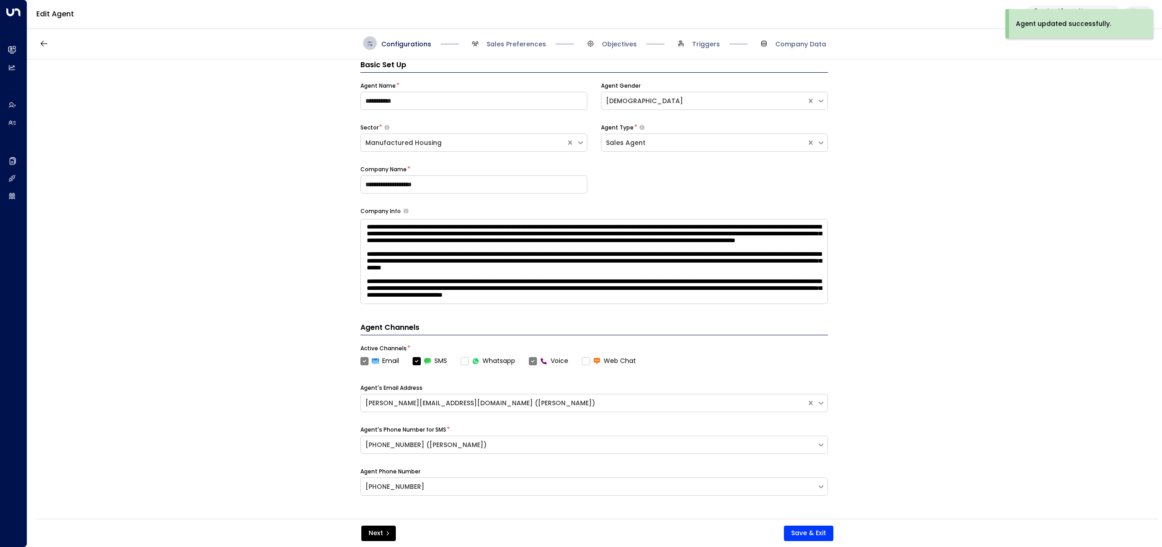
click at [667, 48] on span "Triggers" at bounding box center [697, 43] width 46 height 14
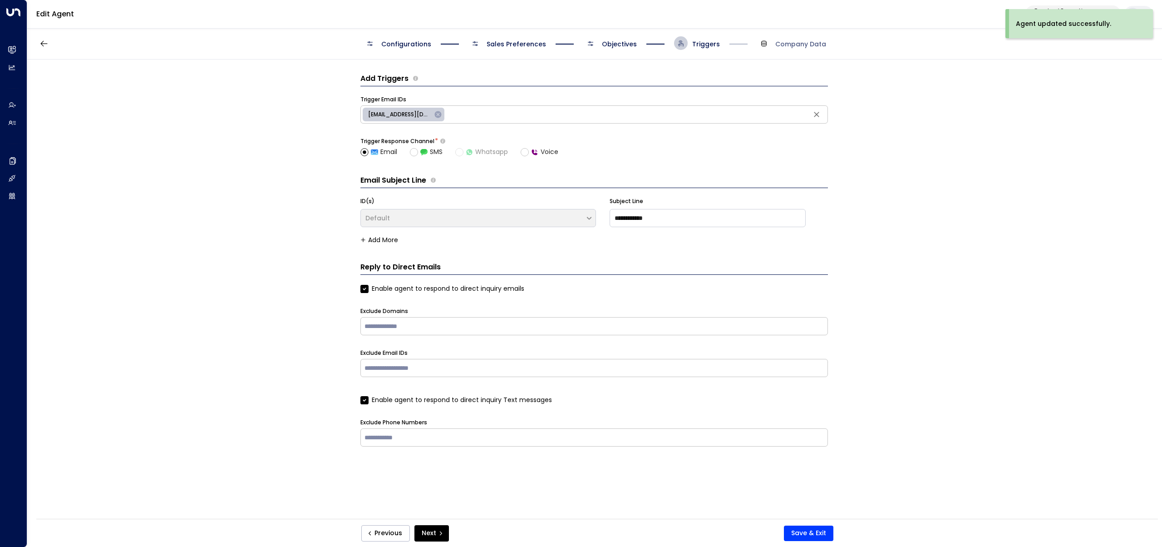
scroll to position [0, 0]
click at [401, 44] on span "Configurations" at bounding box center [406, 44] width 50 height 9
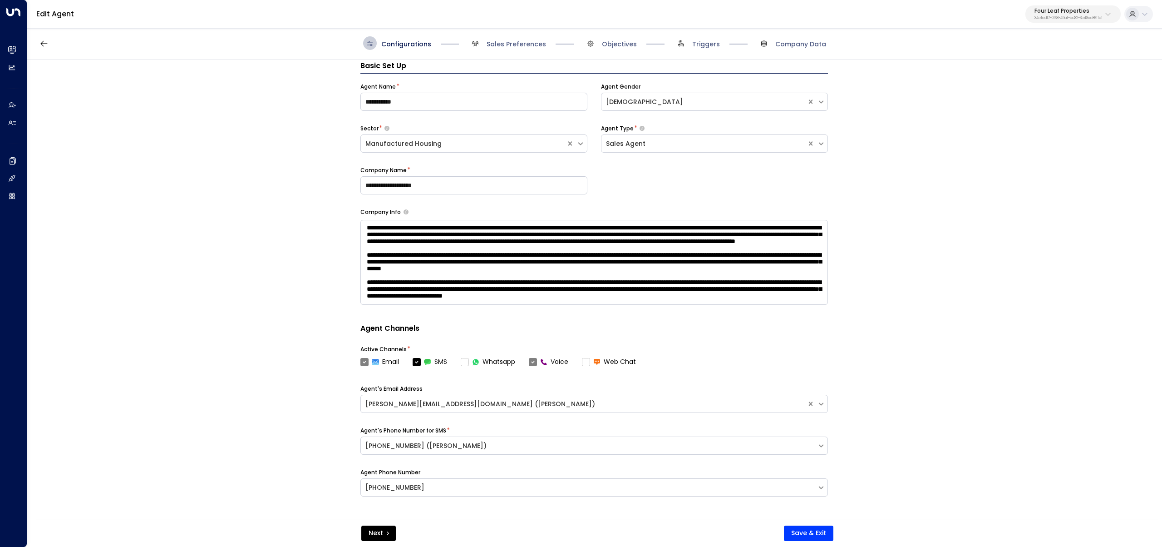
scroll to position [14, 0]
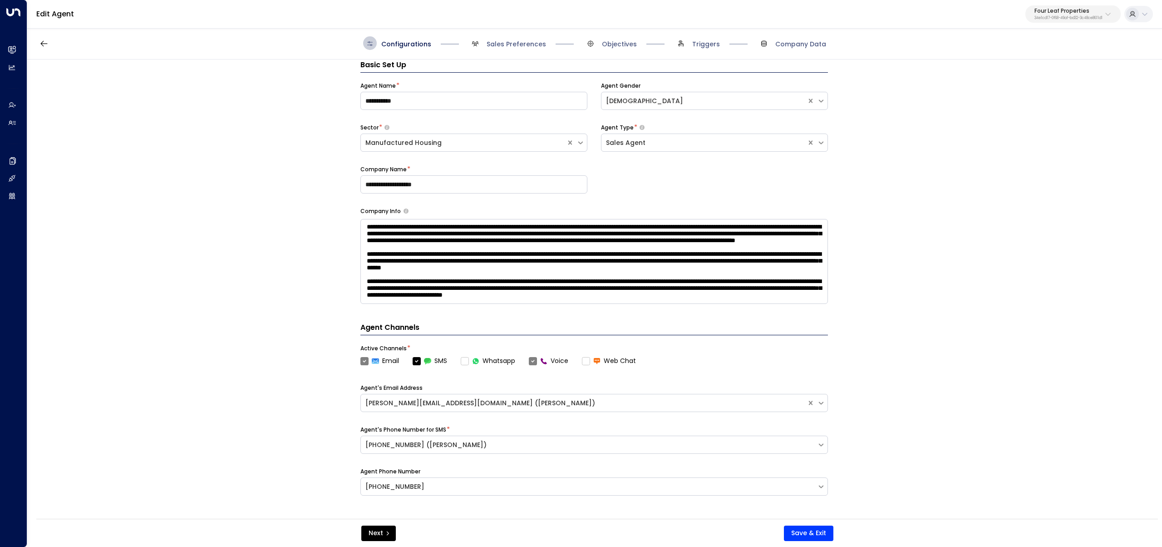
click at [398, 55] on div "Configurations Sales Preferences Objectives Triggers Company Data" at bounding box center [594, 43] width 1135 height 32
click at [42, 43] on icon "button" at bounding box center [44, 43] width 9 height 9
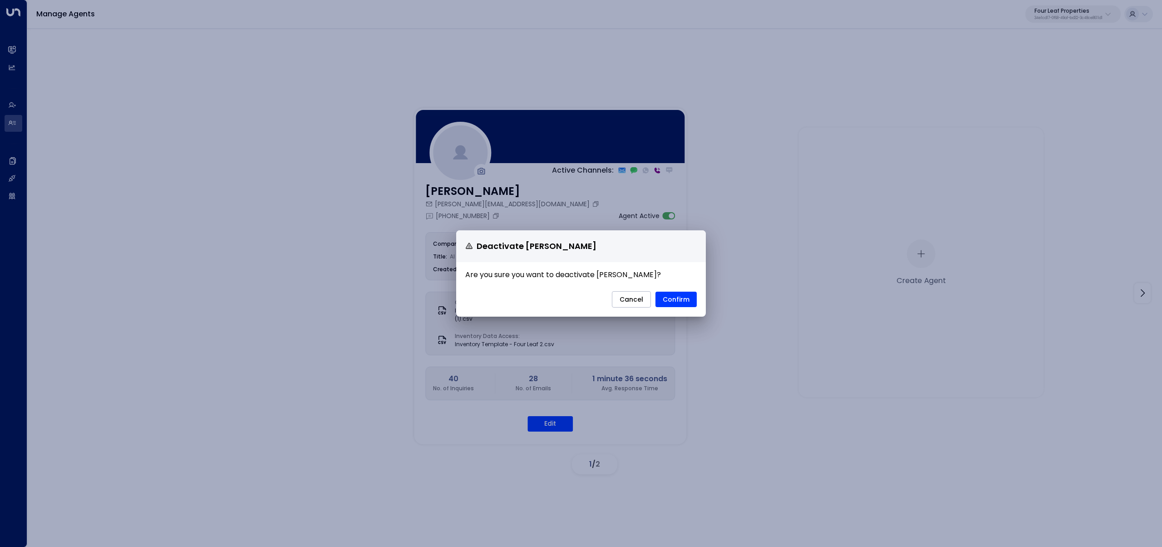
click at [667, 290] on h1 "Are you sure you want to deactivate Katie Olson ?" at bounding box center [581, 276] width 250 height 29
click at [667, 296] on button "Confirm" at bounding box center [676, 299] width 41 height 15
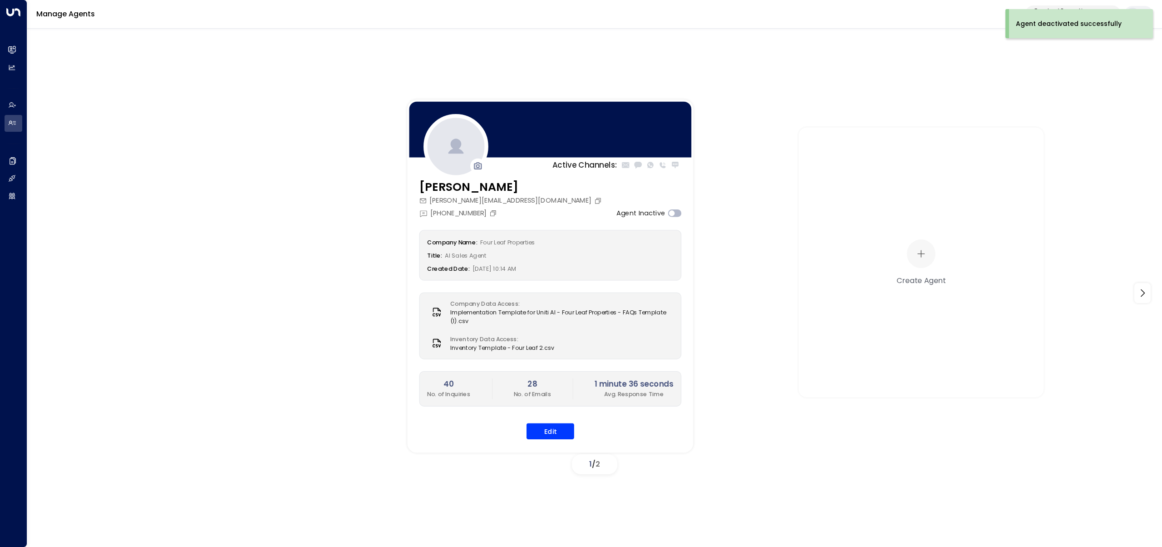
click at [642, 214] on label "Agent Inactive" at bounding box center [641, 213] width 49 height 10
drag, startPoint x: 642, startPoint y: 214, endPoint x: 649, endPoint y: 214, distance: 7.3
click at [649, 214] on label "Agent Inactive" at bounding box center [644, 213] width 49 height 10
click at [568, 321] on div "Company Name: Four Leaf Properties Title: AI Sales Agent Created Date: 08/14/20…" at bounding box center [551, 334] width 262 height 209
click at [568, 321] on button "Edit" at bounding box center [551, 431] width 48 height 16
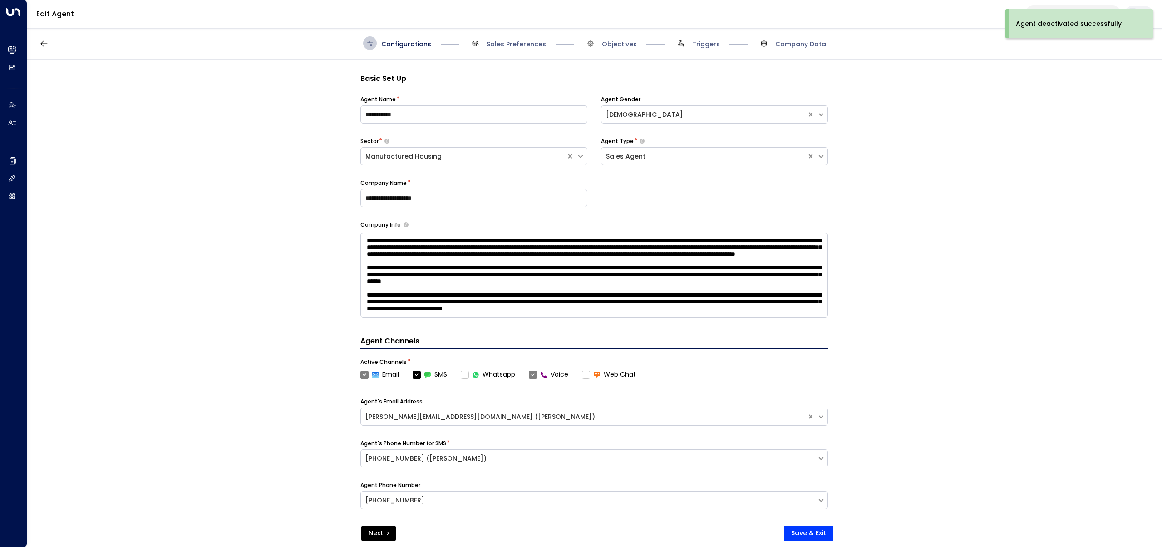
scroll to position [14, 0]
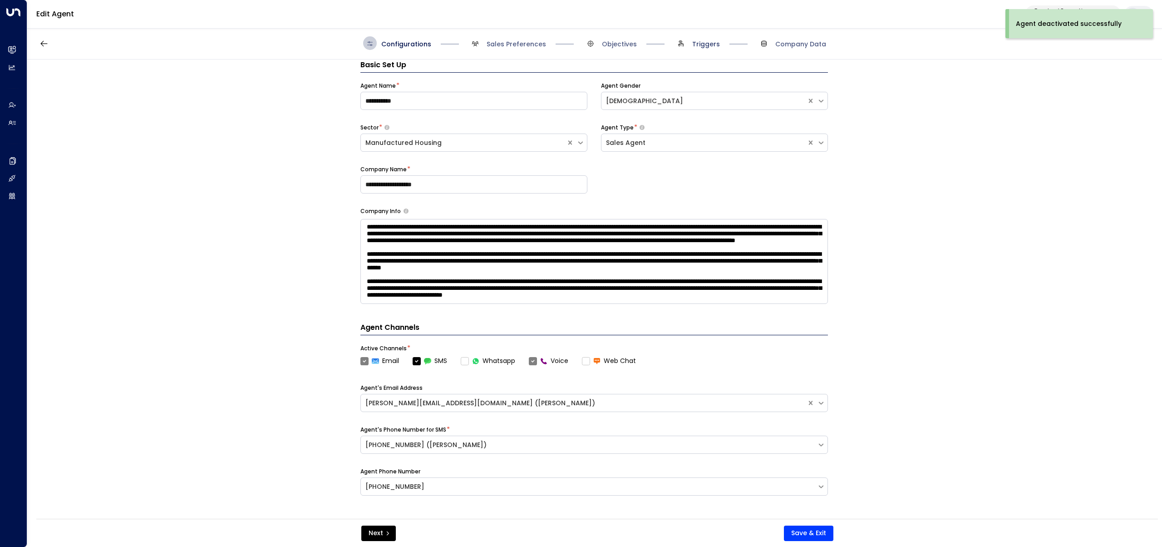
click at [667, 47] on span "Triggers" at bounding box center [706, 44] width 28 height 9
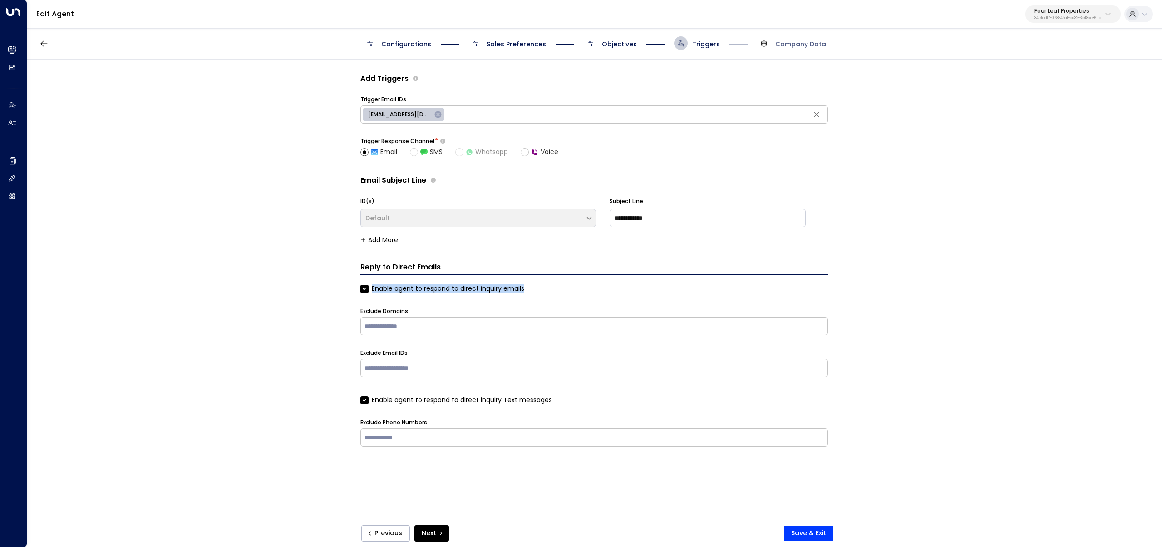
drag, startPoint x: 528, startPoint y: 286, endPoint x: 537, endPoint y: 292, distance: 11.1
click at [537, 292] on div "Enable agent to respond to direct inquiry emails" at bounding box center [595, 289] width 468 height 10
click at [269, 287] on div "**********" at bounding box center [594, 291] width 1134 height 465
click at [432, 291] on label "Enable agent to respond to direct inquiry emails" at bounding box center [443, 289] width 164 height 10
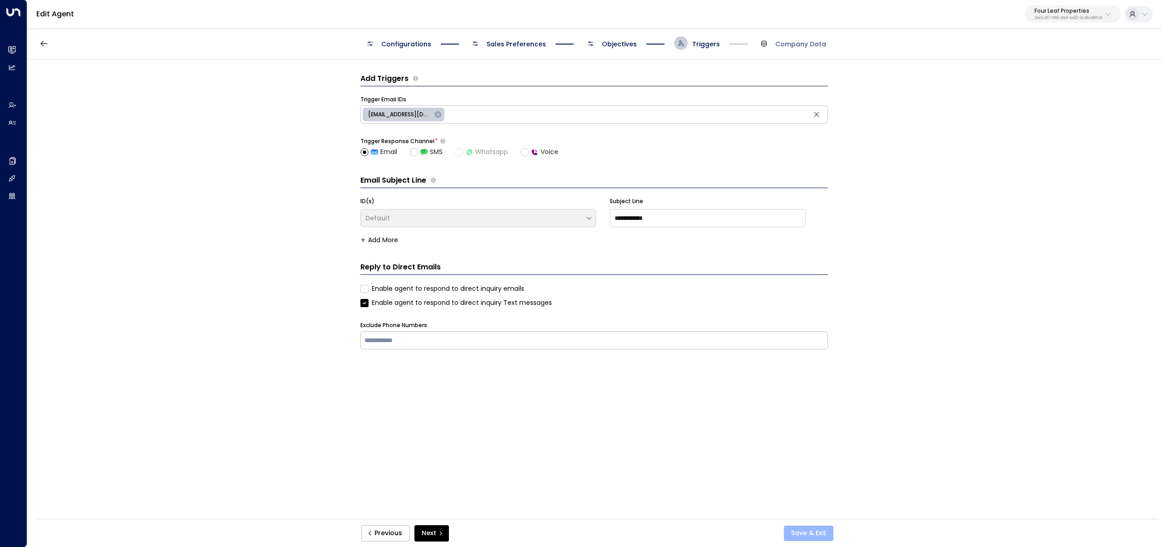
click at [667, 321] on button "Save & Exit" at bounding box center [808, 532] width 49 height 15
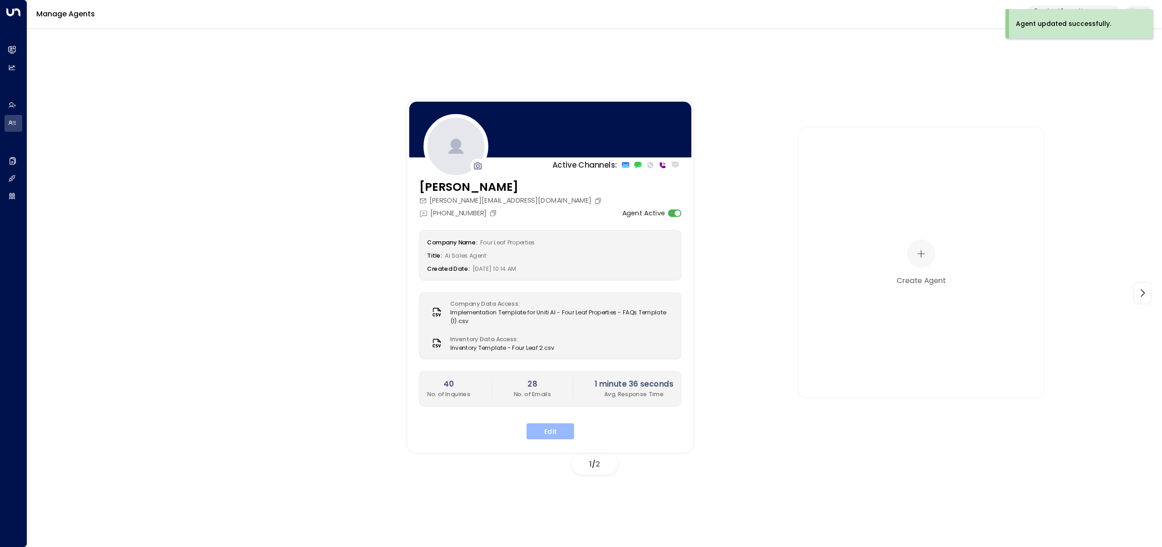
click at [547, 321] on button "Edit" at bounding box center [551, 431] width 48 height 16
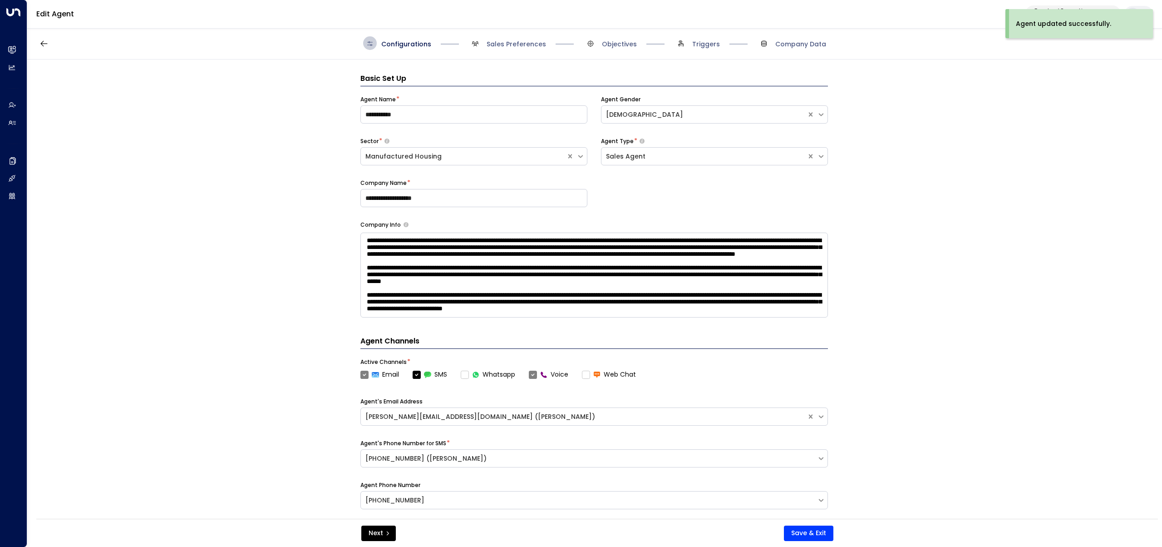
scroll to position [14, 0]
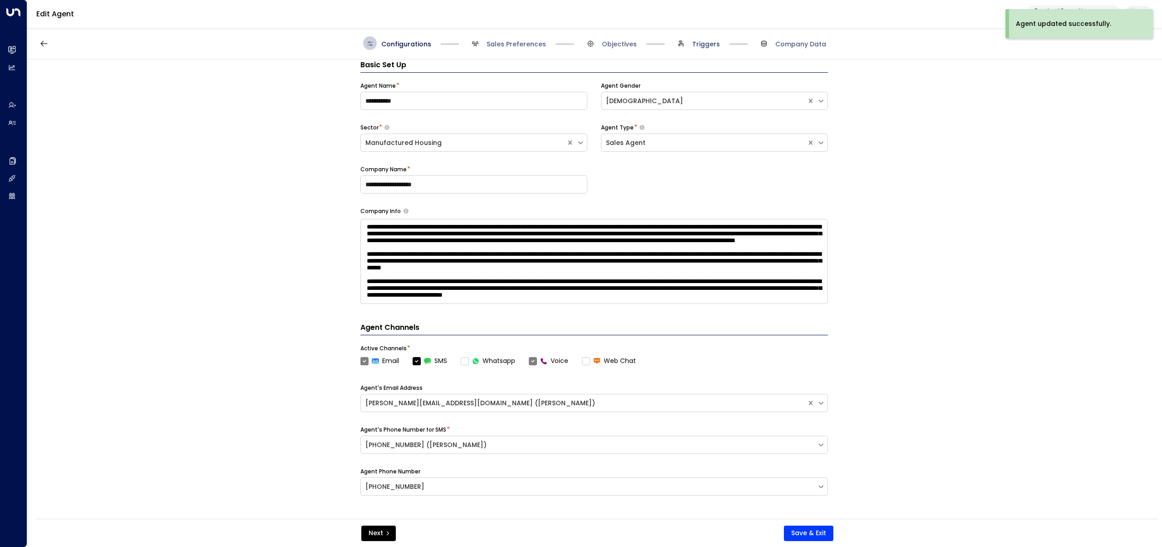
click at [667, 43] on span "Triggers" at bounding box center [706, 44] width 28 height 9
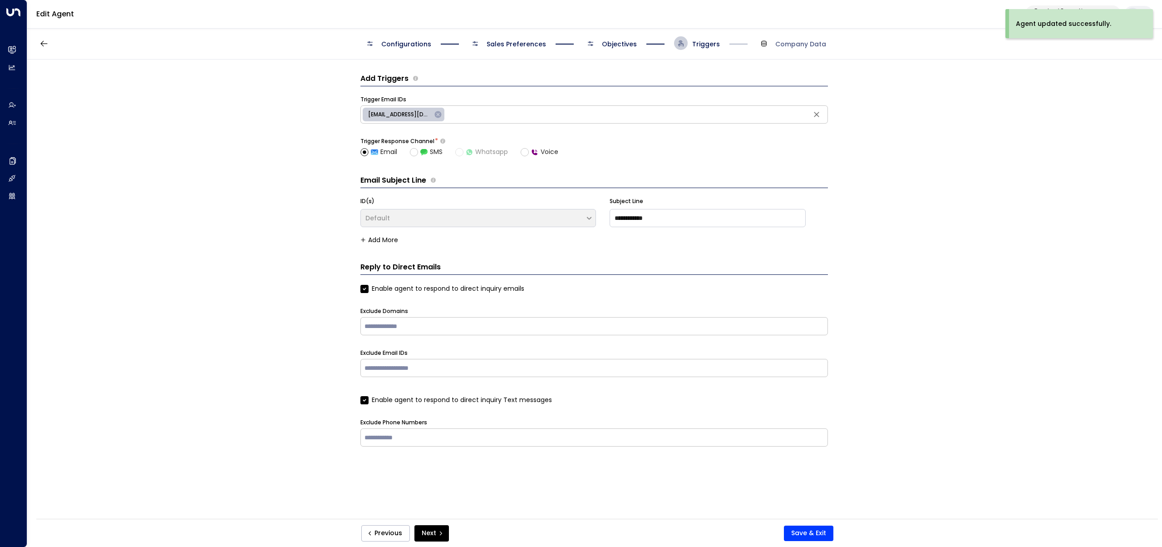
scroll to position [0, 0]
click at [408, 43] on span "Configurations" at bounding box center [406, 44] width 50 height 9
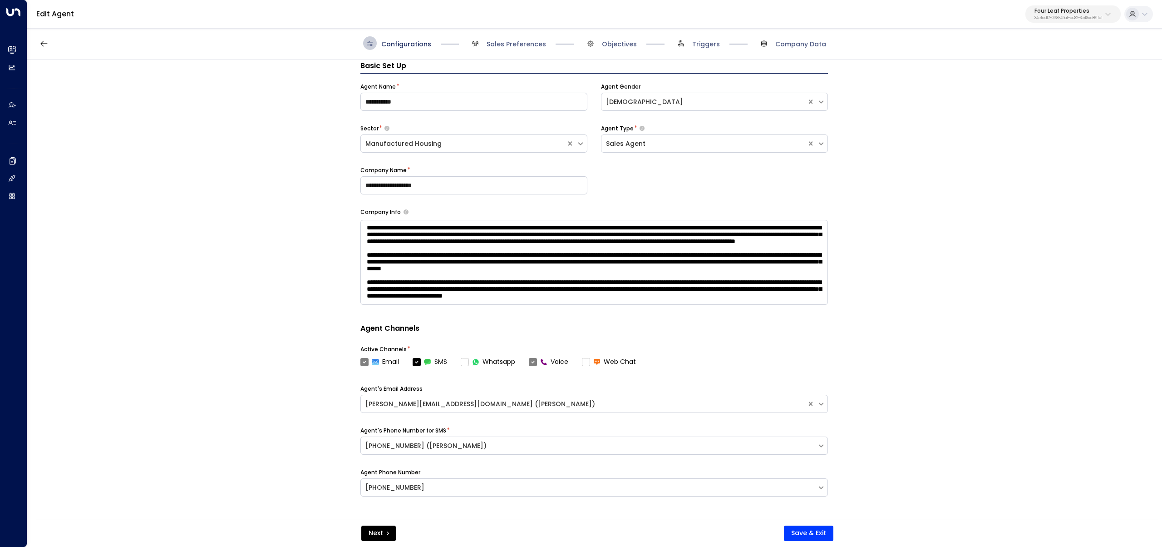
scroll to position [14, 0]
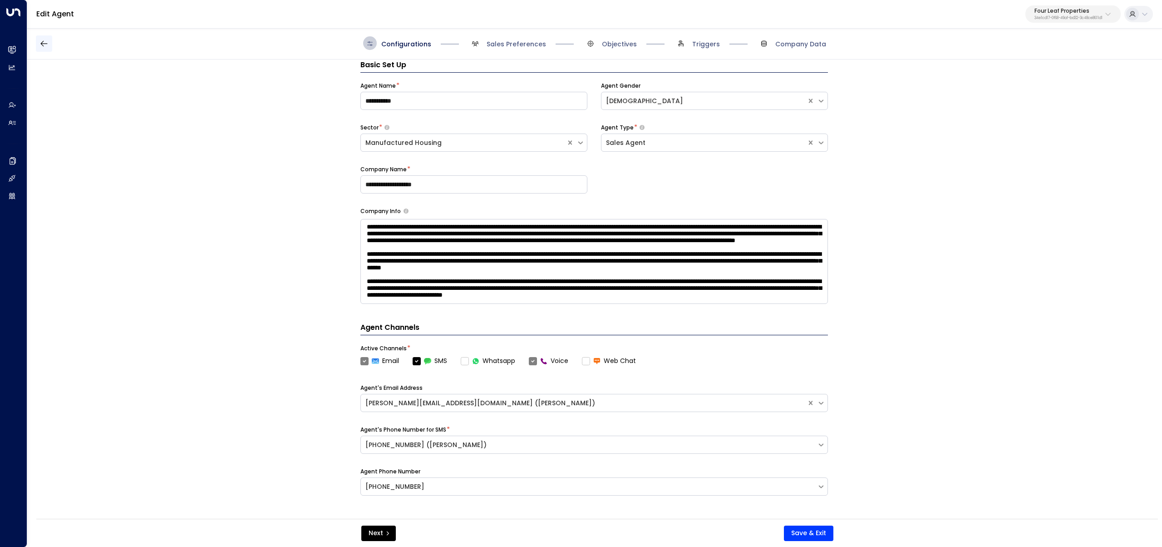
click at [51, 43] on button "button" at bounding box center [44, 43] width 16 height 16
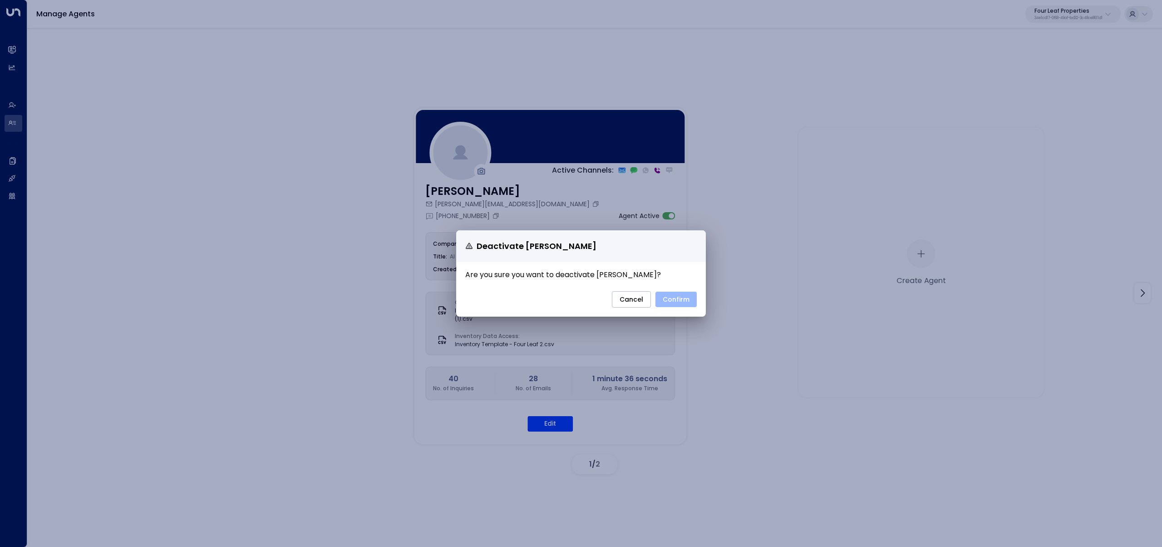
click at [667, 301] on button "Confirm" at bounding box center [676, 299] width 41 height 15
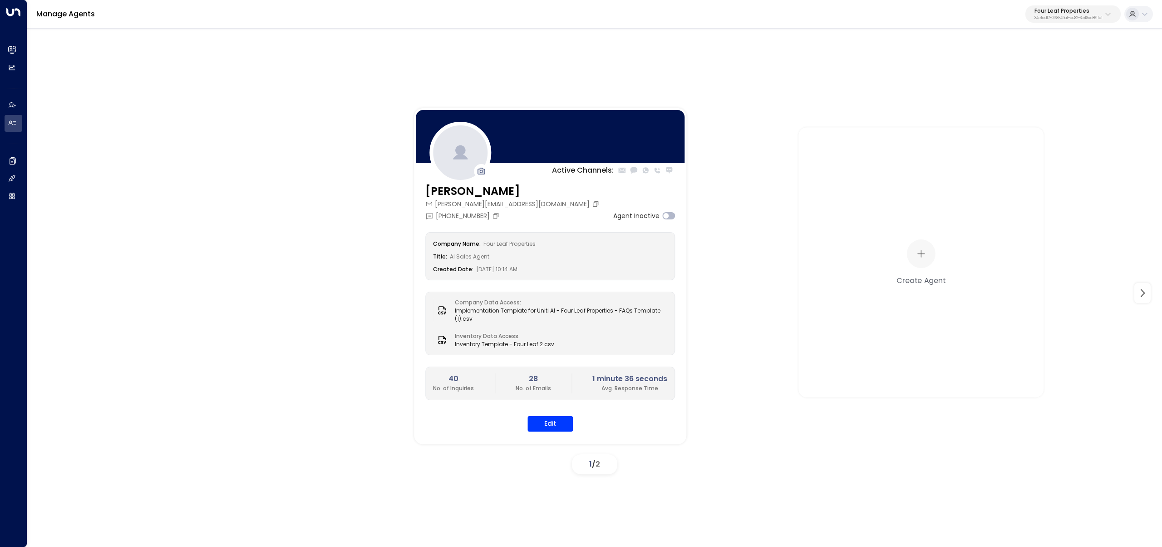
click at [667, 8] on p "Four Leaf Properties" at bounding box center [1069, 10] width 68 height 5
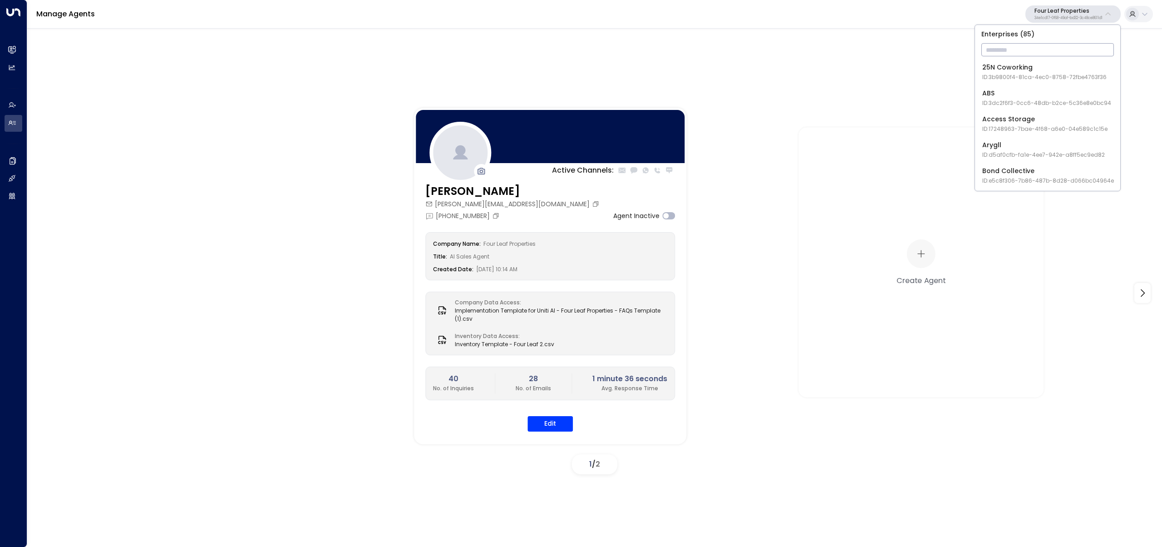
click at [667, 45] on input "text" at bounding box center [1048, 49] width 133 height 17
type input "*******"
click at [667, 78] on span "ID: 5ac0484e-0702-4bbb-8380-6168aea91a66" at bounding box center [1048, 77] width 131 height 8
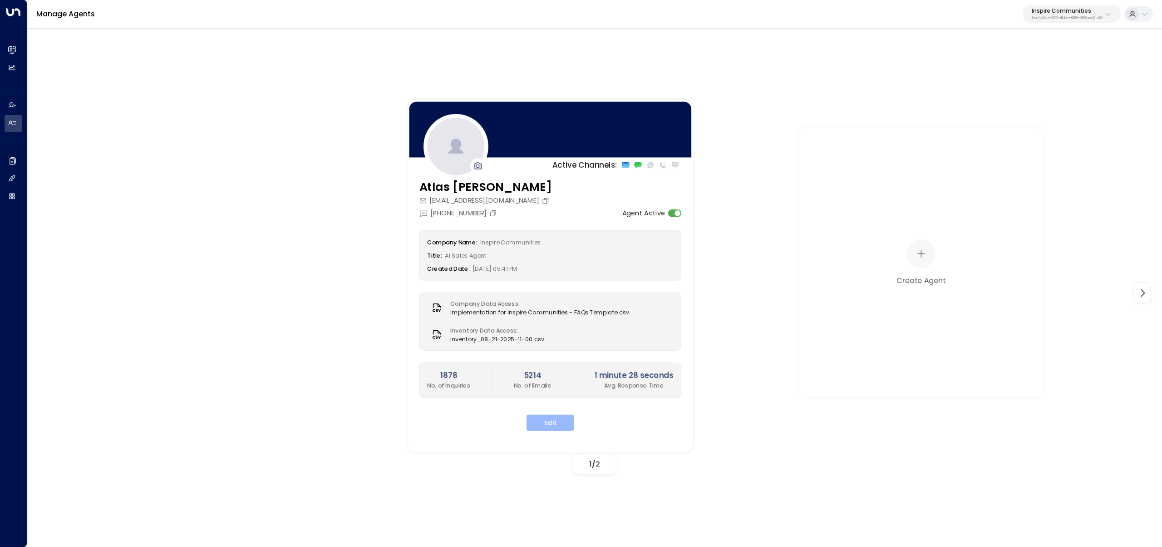
click at [555, 321] on button "Edit" at bounding box center [551, 422] width 48 height 16
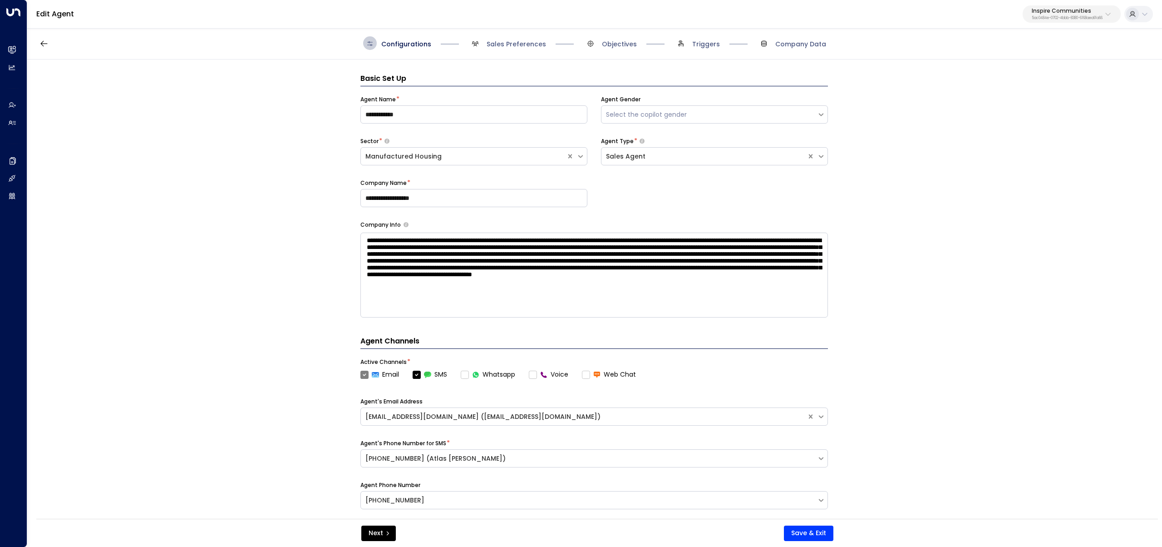
scroll to position [14, 0]
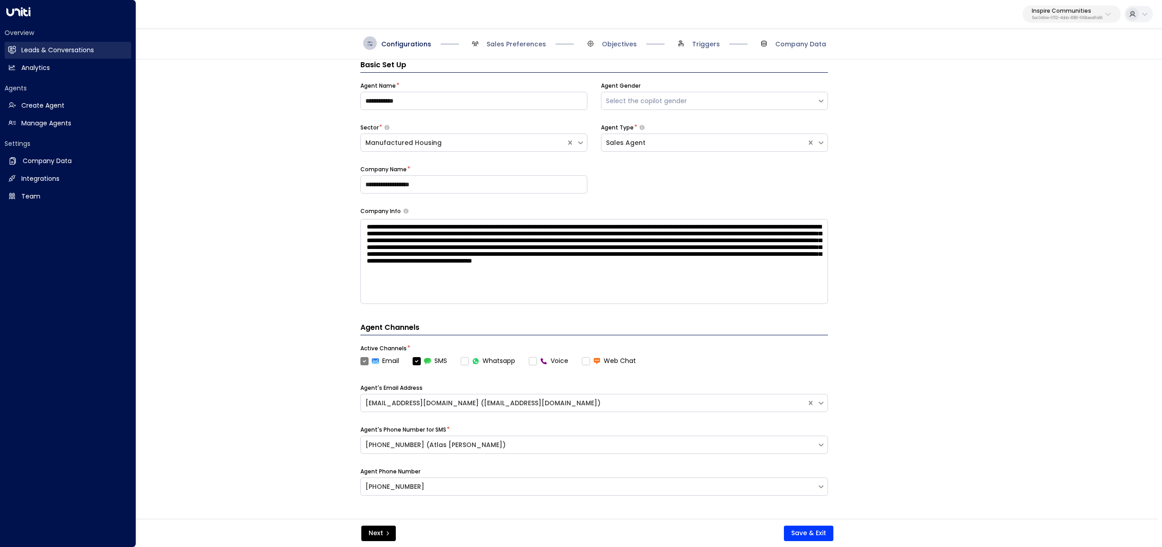
click at [12, 49] on icon at bounding box center [12, 49] width 7 height 5
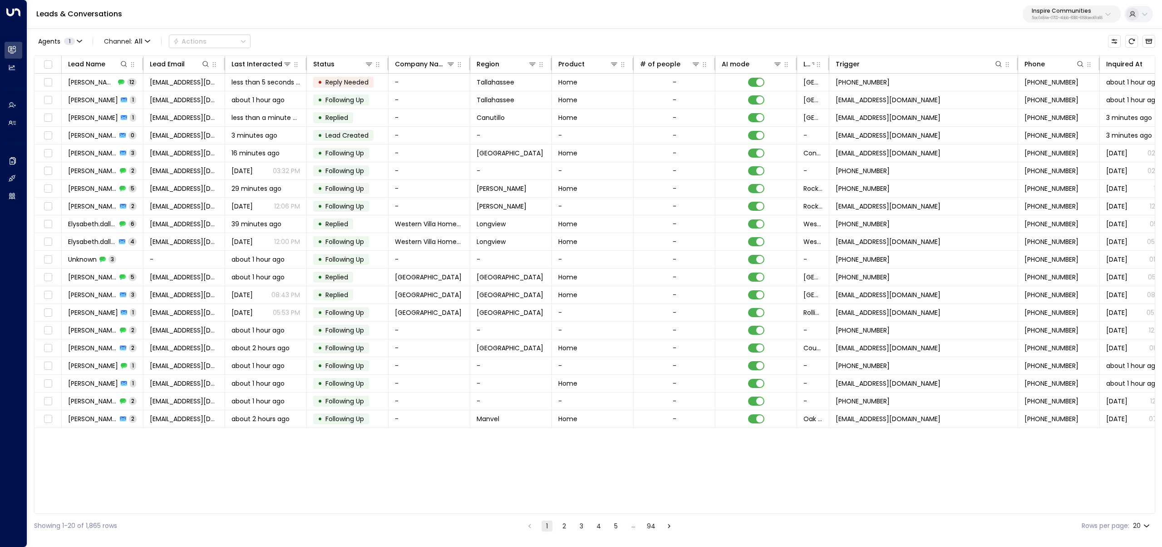
scroll to position [0, 28]
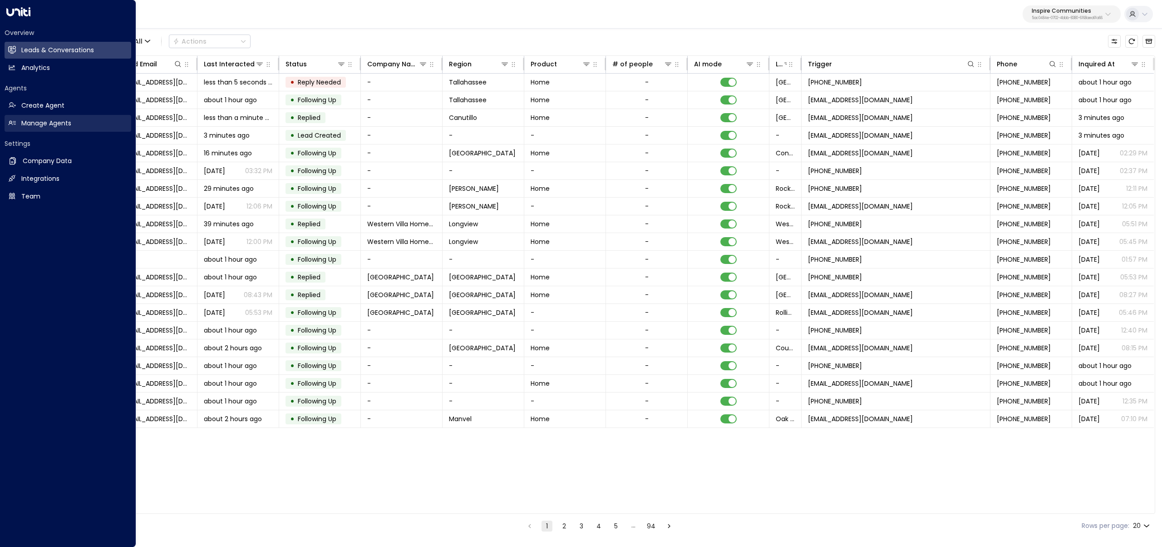
click at [49, 123] on h2 "Manage Agents" at bounding box center [46, 124] width 50 height 10
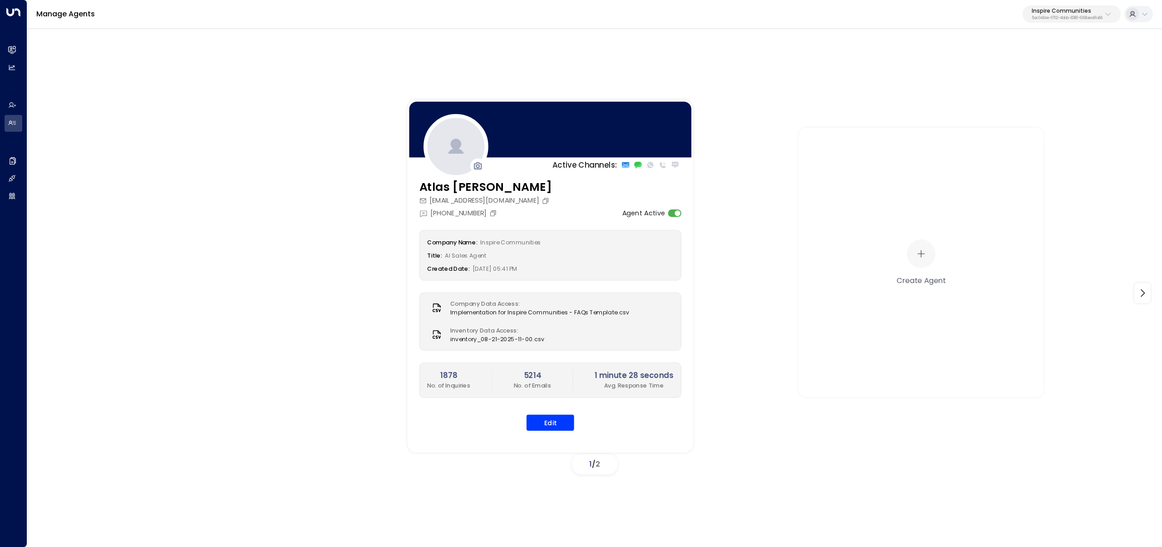
click at [550, 321] on div "Atlas Parker atlas@inspirecommunities.com +1 (214) 617-2263 Agent Active Compan…" at bounding box center [550, 310] width 286 height 264
click at [550, 321] on button "Edit" at bounding box center [551, 422] width 48 height 16
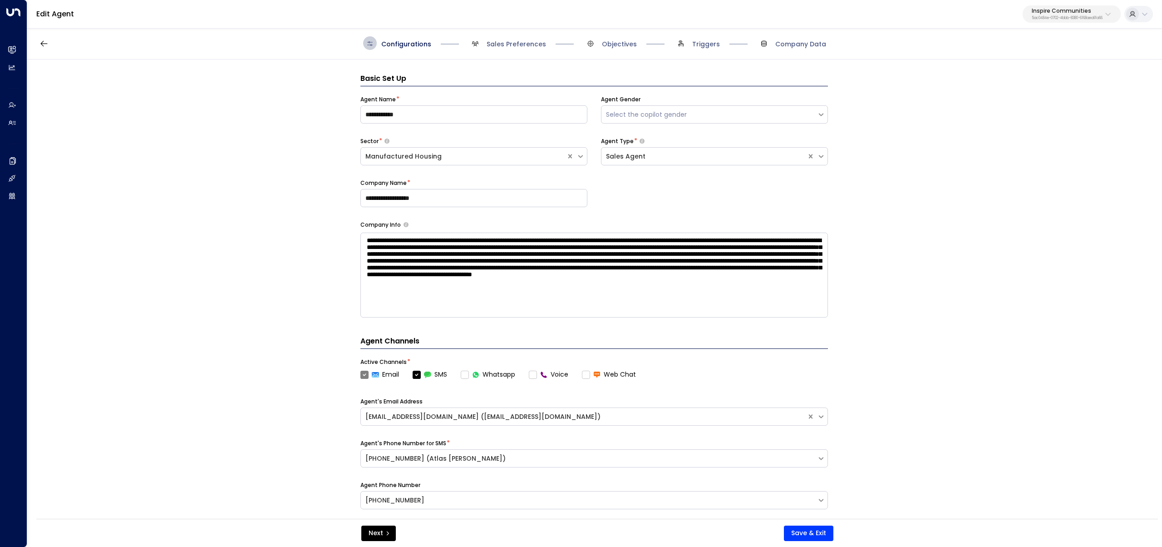
scroll to position [14, 0]
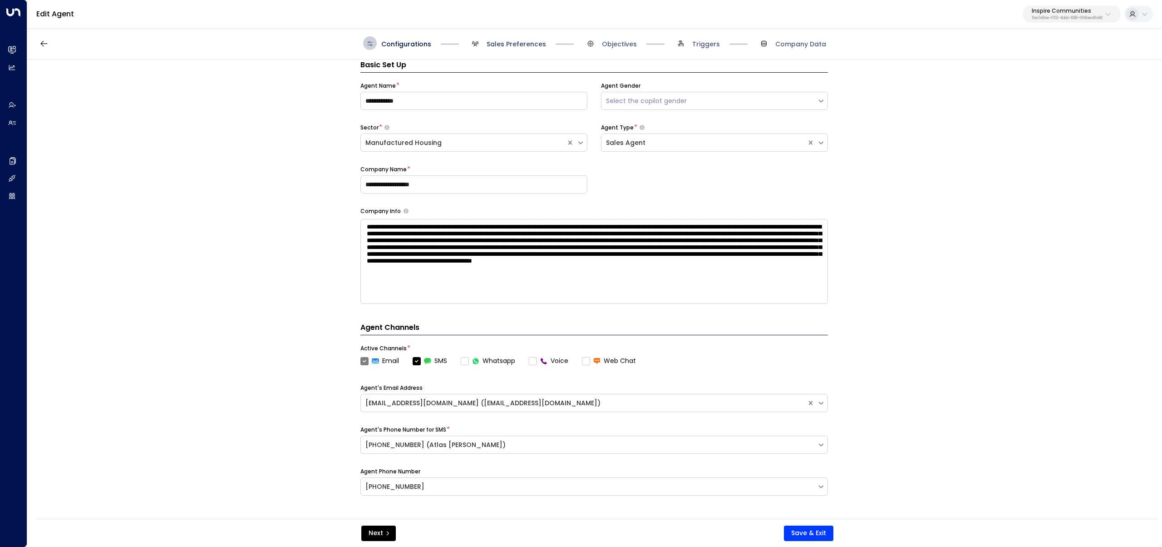
click at [506, 42] on span "Sales Preferences" at bounding box center [516, 44] width 59 height 9
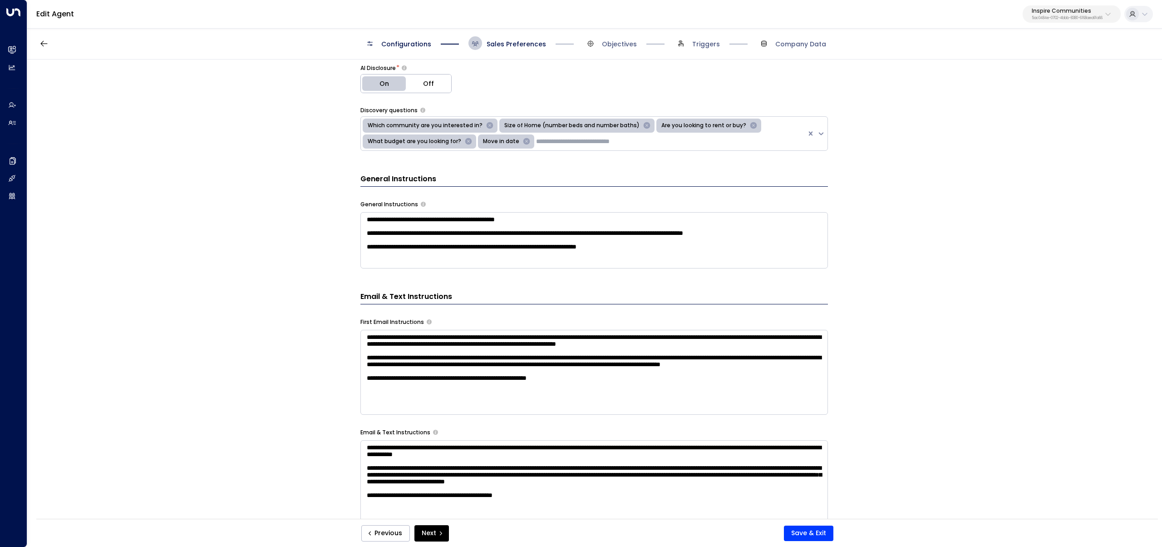
scroll to position [250, 0]
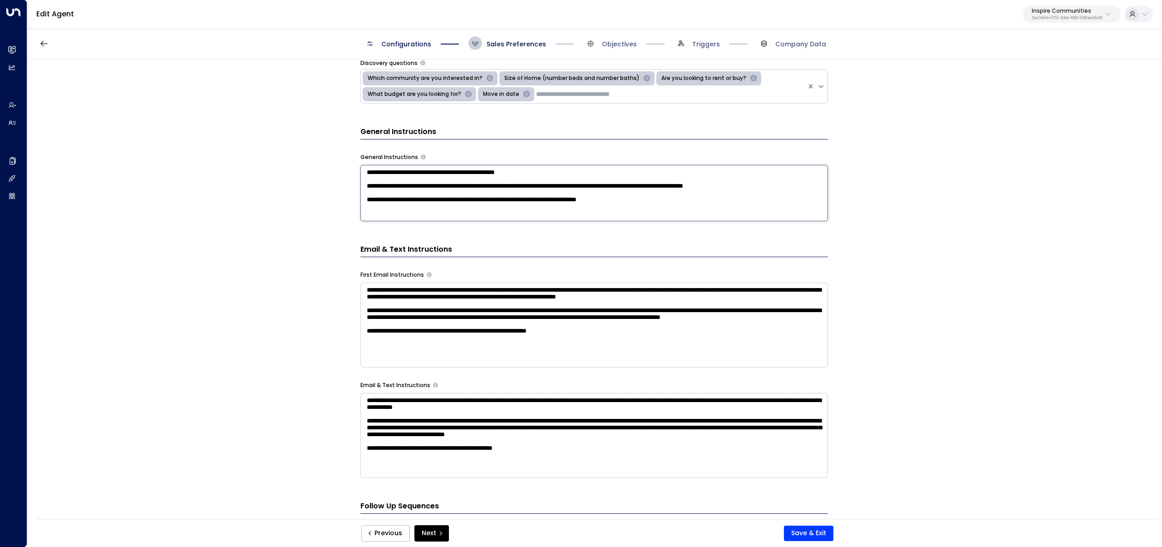
click at [667, 204] on textarea "**********" at bounding box center [595, 193] width 468 height 56
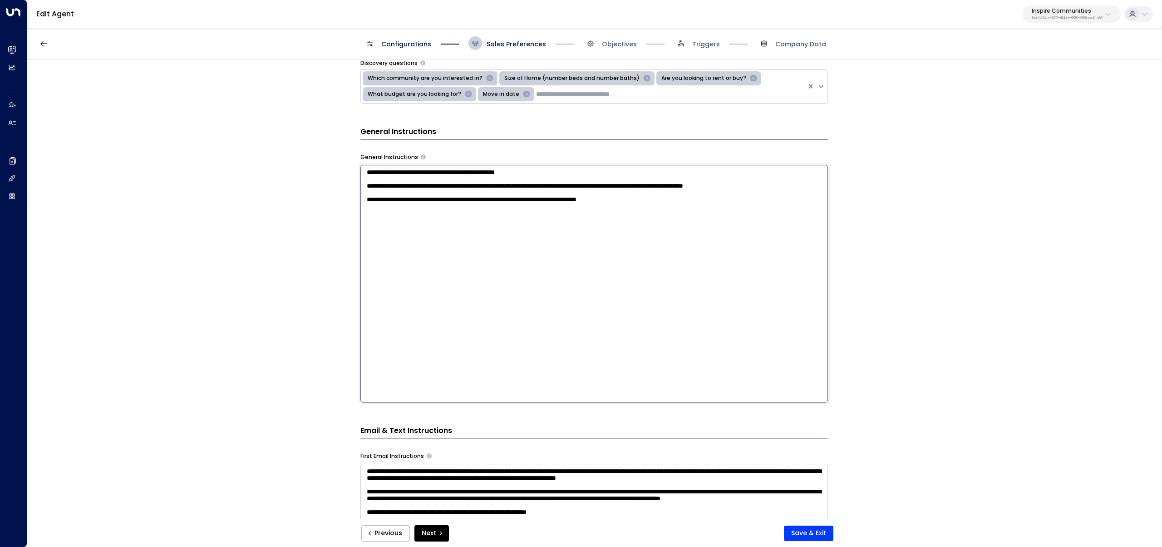
click at [667, 242] on textarea "**********" at bounding box center [595, 283] width 468 height 237
paste textarea "**********"
click at [373, 232] on textarea "**********" at bounding box center [595, 283] width 468 height 237
click at [416, 225] on textarea "**********" at bounding box center [595, 283] width 468 height 237
click at [457, 234] on textarea "**********" at bounding box center [595, 283] width 468 height 237
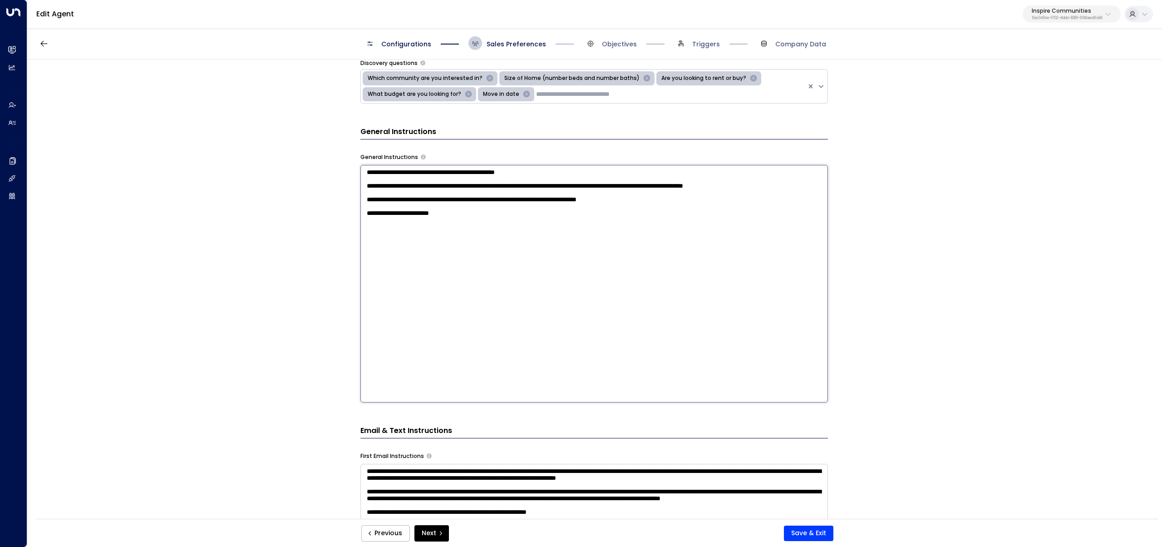
paste textarea "**********"
type textarea "**********"
click at [667, 321] on button "Save & Exit" at bounding box center [808, 532] width 49 height 15
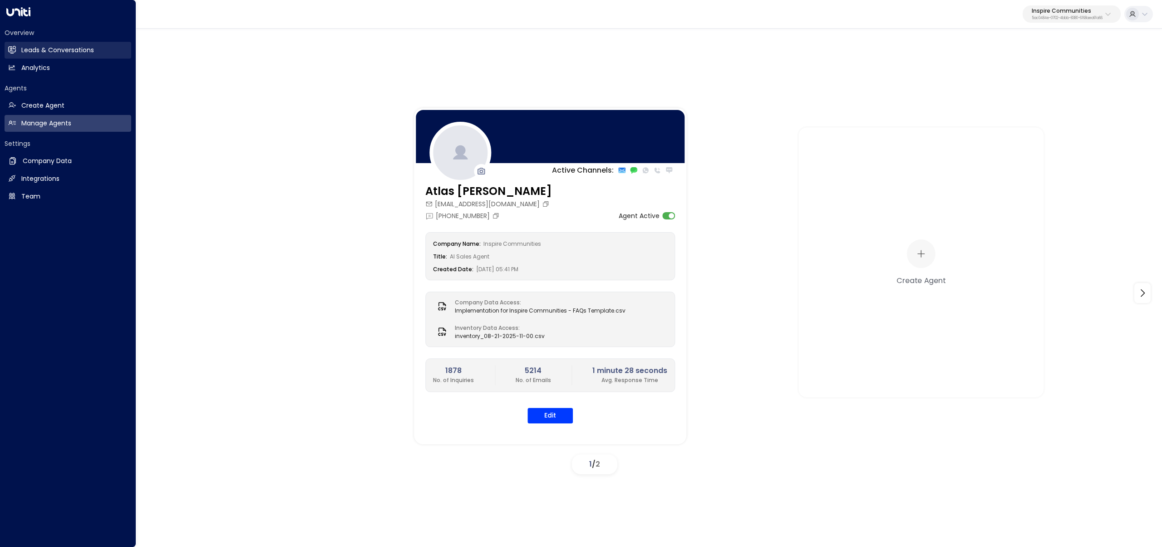
click at [17, 51] on link "Leads & Conversations Leads & Conversations" at bounding box center [68, 50] width 127 height 17
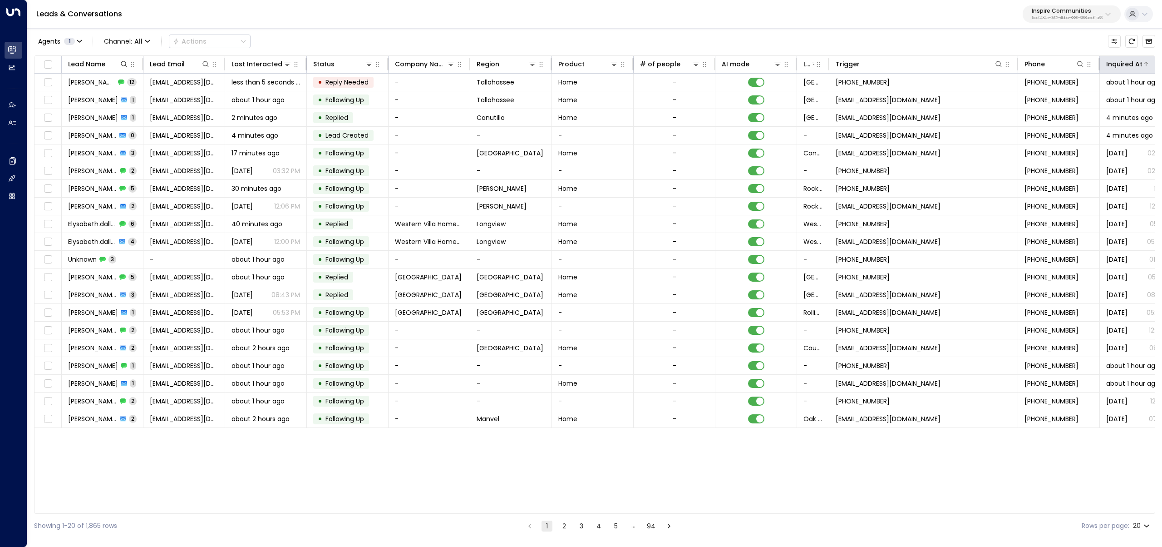
click at [667, 59] on div "Inquired At" at bounding box center [1125, 64] width 36 height 11
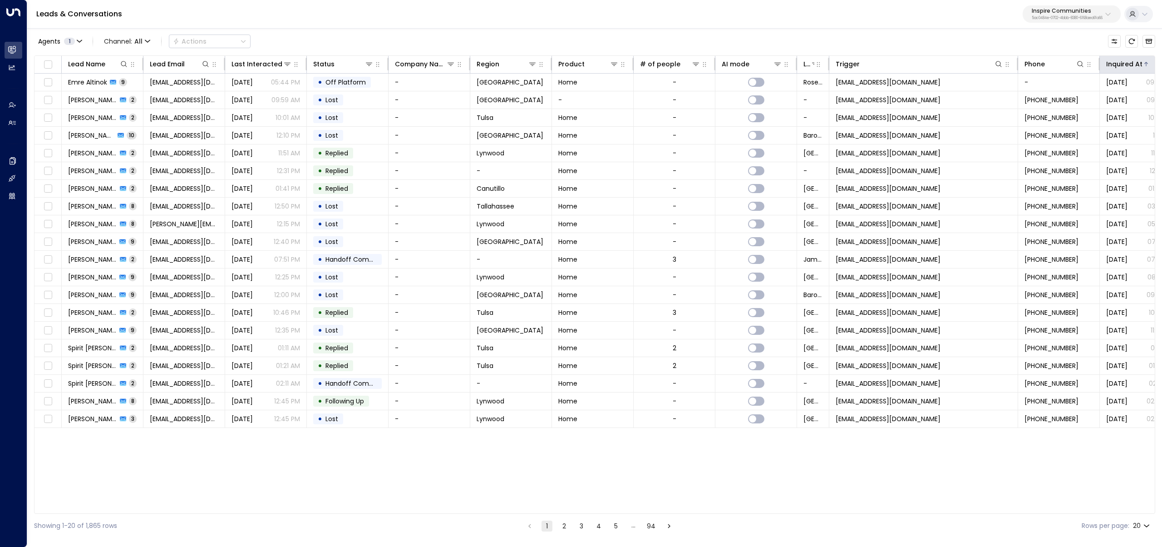
click at [667, 61] on div "Inquired At" at bounding box center [1125, 64] width 36 height 11
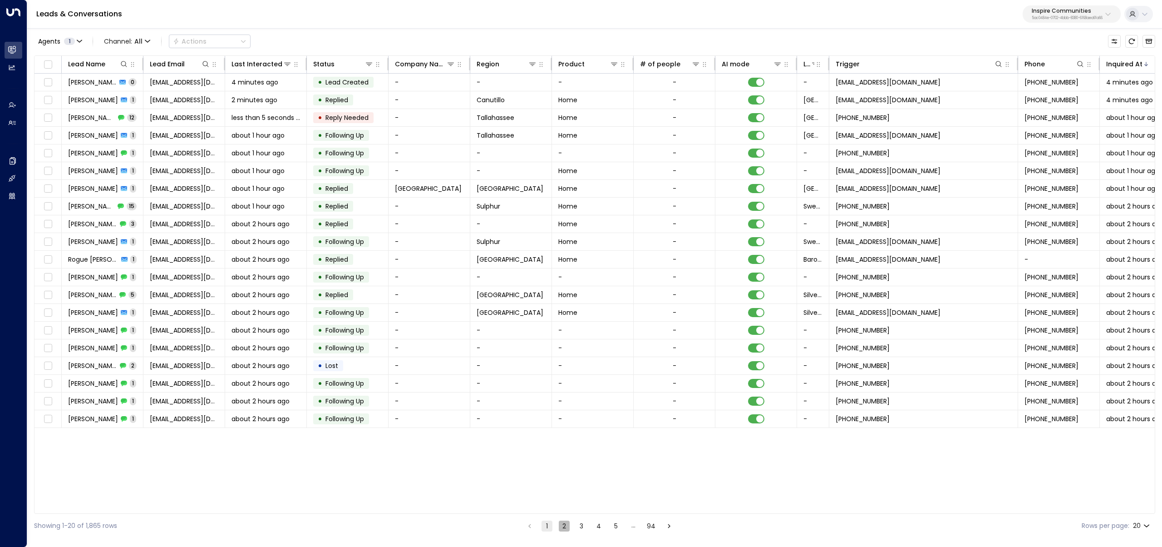
click at [564, 321] on button "2" at bounding box center [564, 525] width 11 height 11
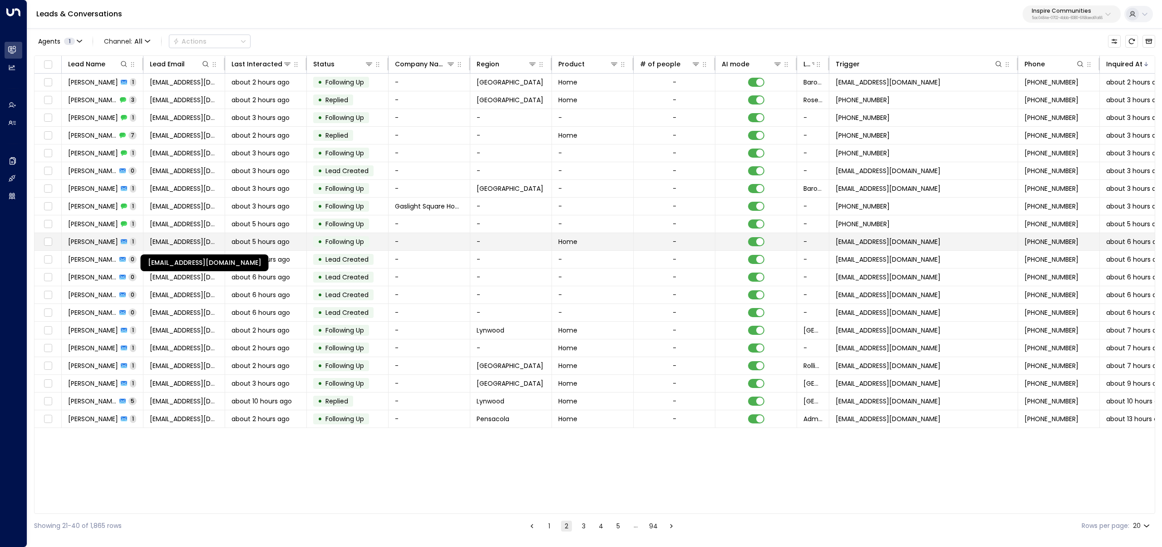
click at [154, 242] on span "yiid3curry@gmail.com" at bounding box center [184, 241] width 69 height 9
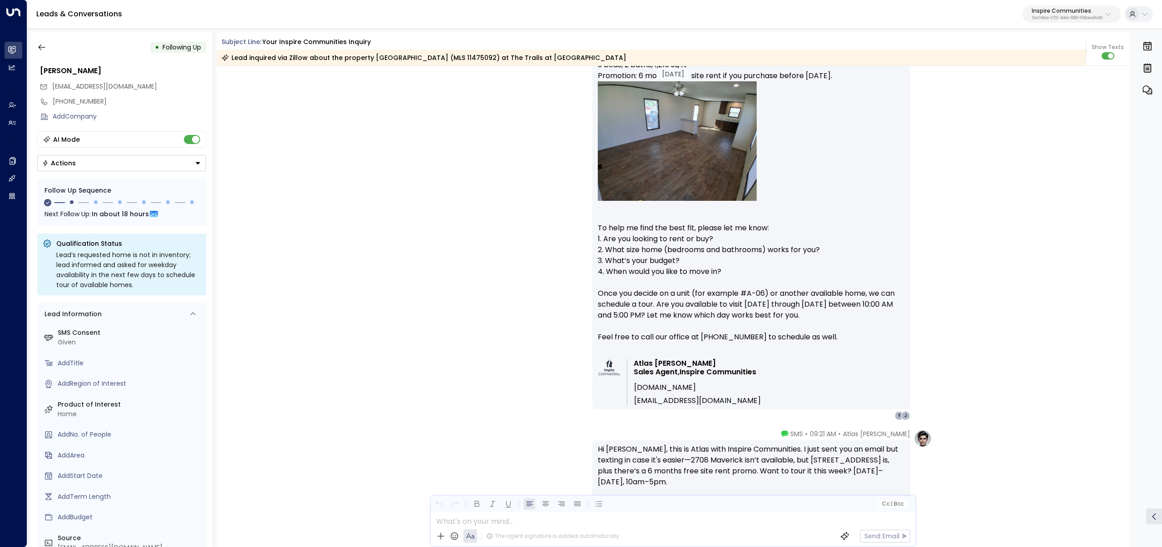
scroll to position [391, 0]
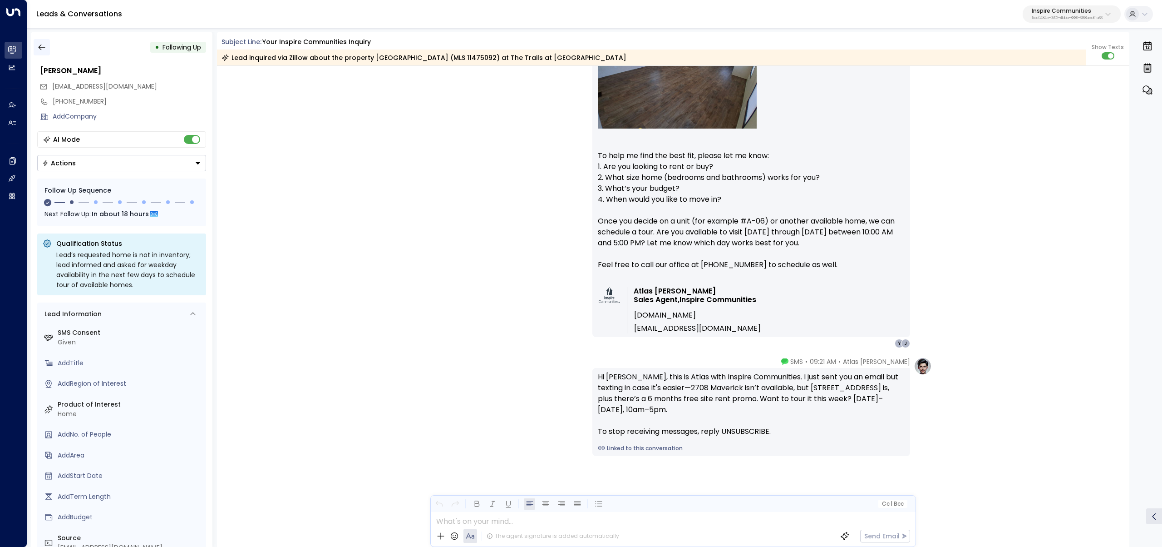
click at [39, 48] on icon "button" at bounding box center [41, 48] width 7 height 6
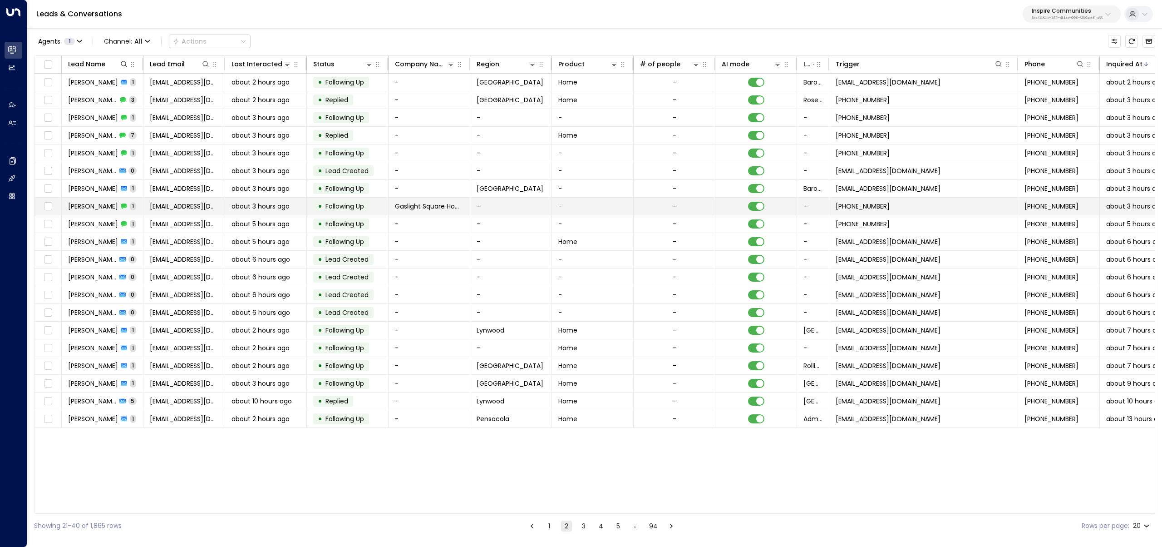
click at [124, 204] on td "Lupita 1" at bounding box center [103, 206] width 82 height 17
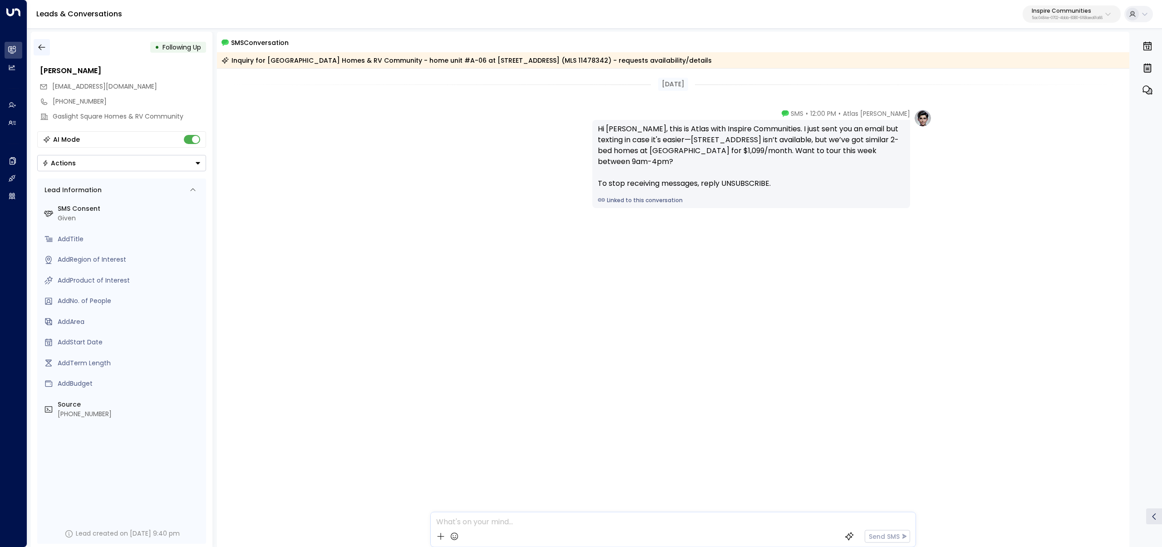
click at [45, 47] on button "button" at bounding box center [42, 47] width 16 height 16
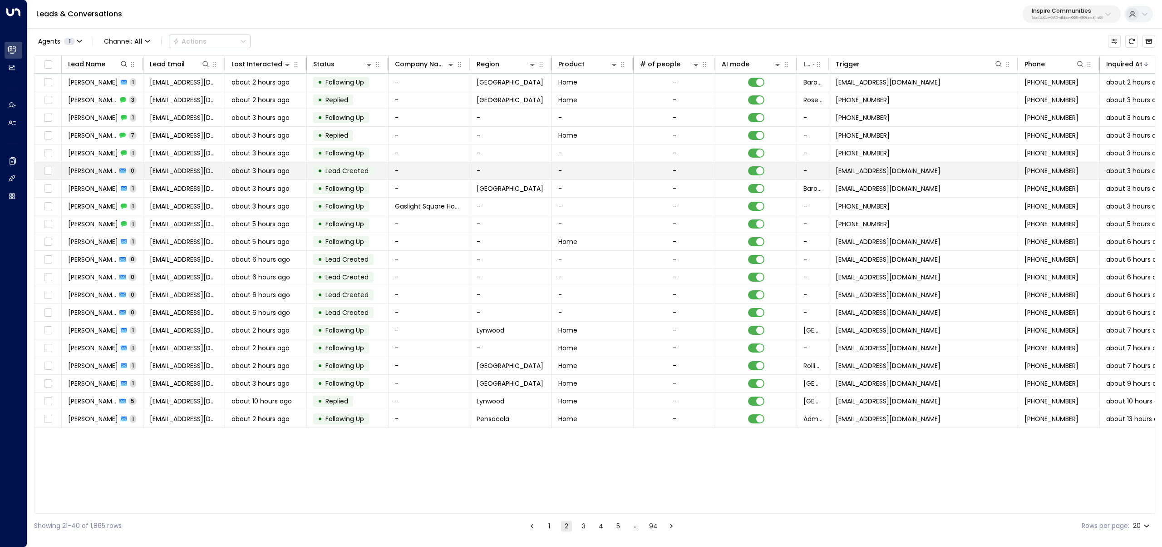
click at [130, 171] on td "Julio Estrada 0" at bounding box center [103, 170] width 82 height 17
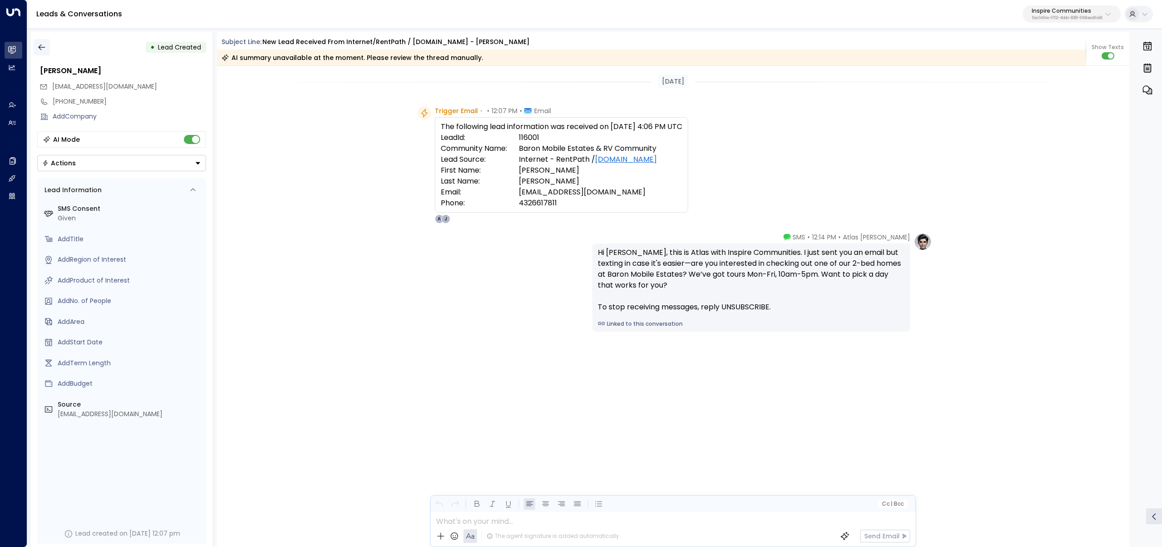
click at [37, 43] on icon "button" at bounding box center [41, 47] width 9 height 9
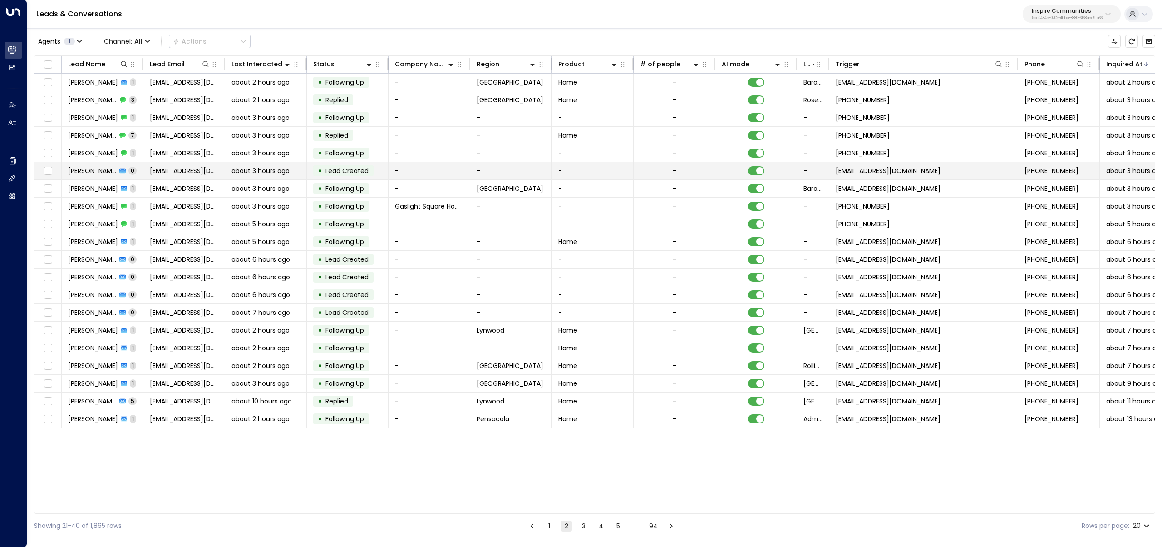
click at [102, 173] on span "Julio Estrada" at bounding box center [92, 170] width 49 height 9
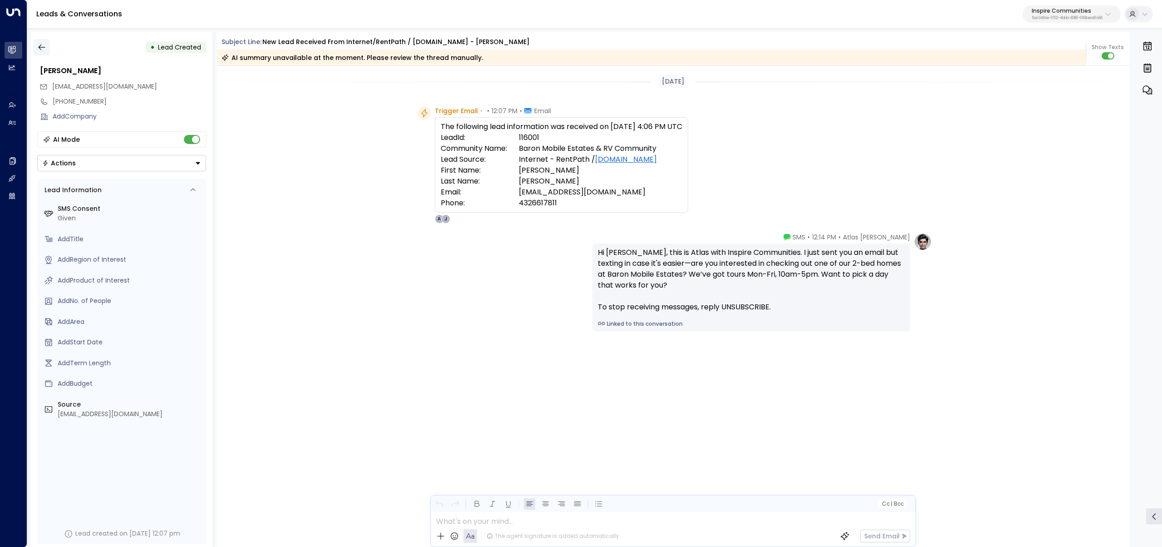
click at [40, 49] on icon "button" at bounding box center [41, 47] width 9 height 9
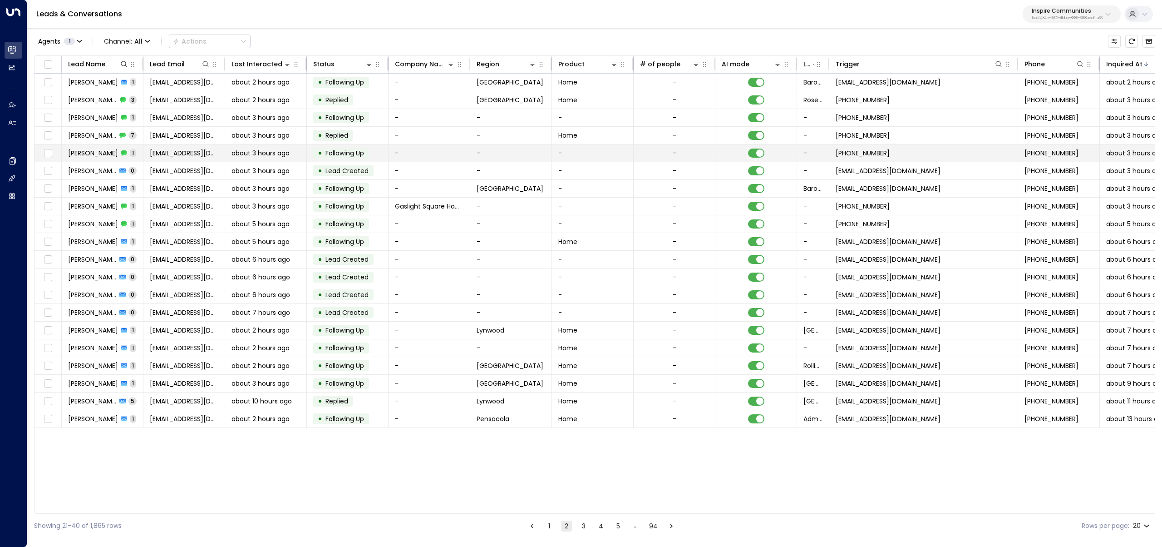
click at [111, 151] on span "Desiree Wilbon" at bounding box center [93, 152] width 50 height 9
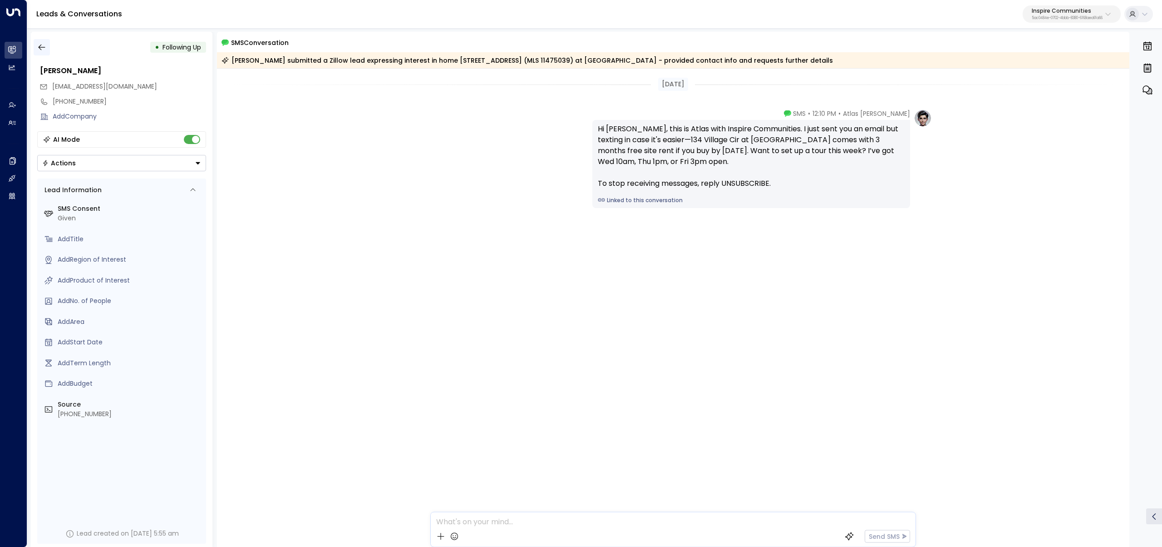
click at [42, 47] on icon "button" at bounding box center [41, 48] width 7 height 6
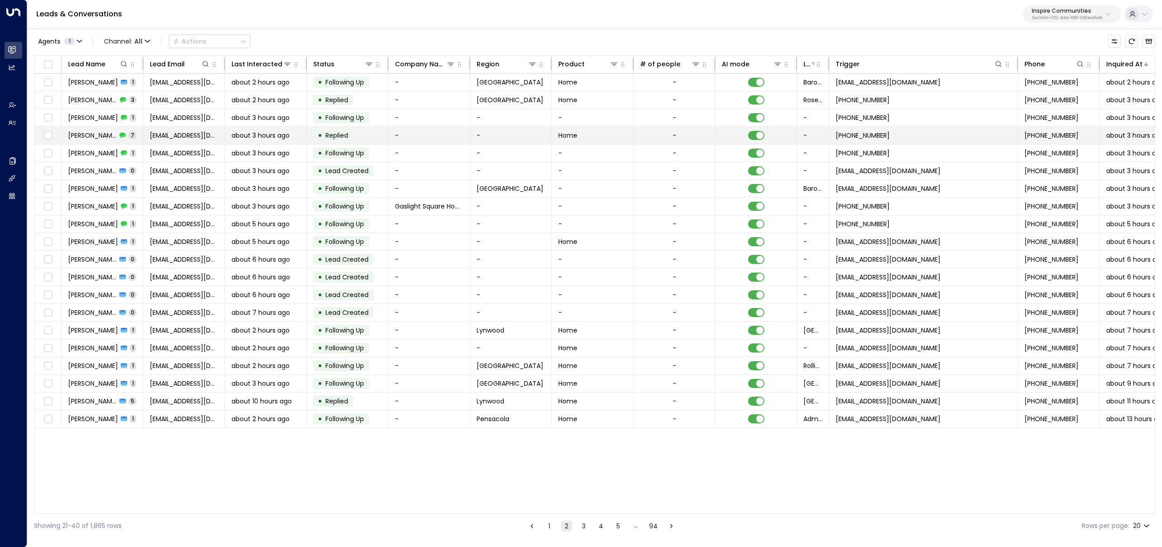
click at [101, 128] on td "Clayton Duvall 7" at bounding box center [103, 135] width 82 height 17
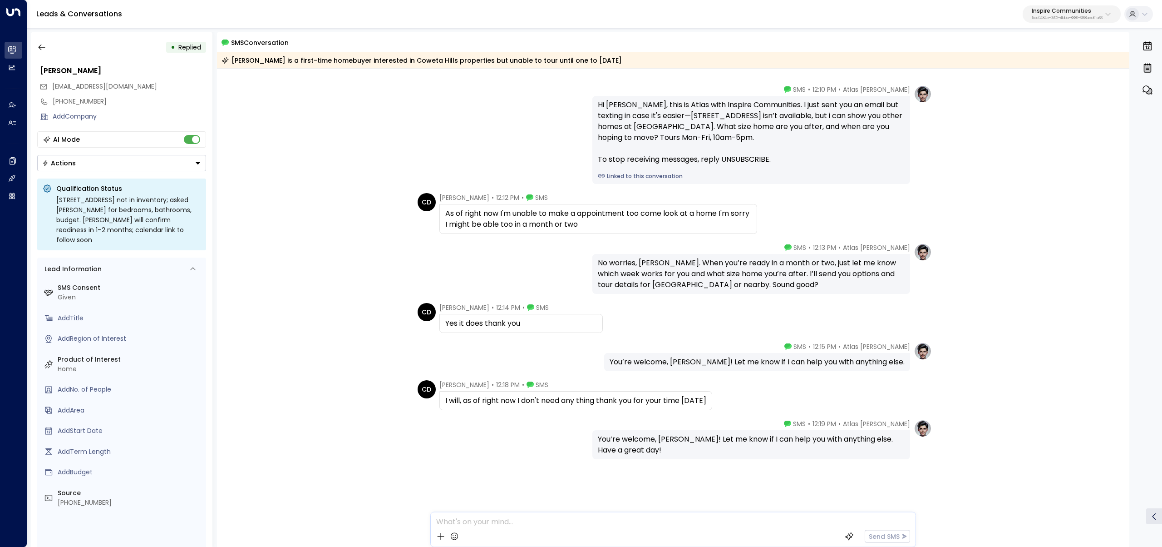
scroll to position [27, 0]
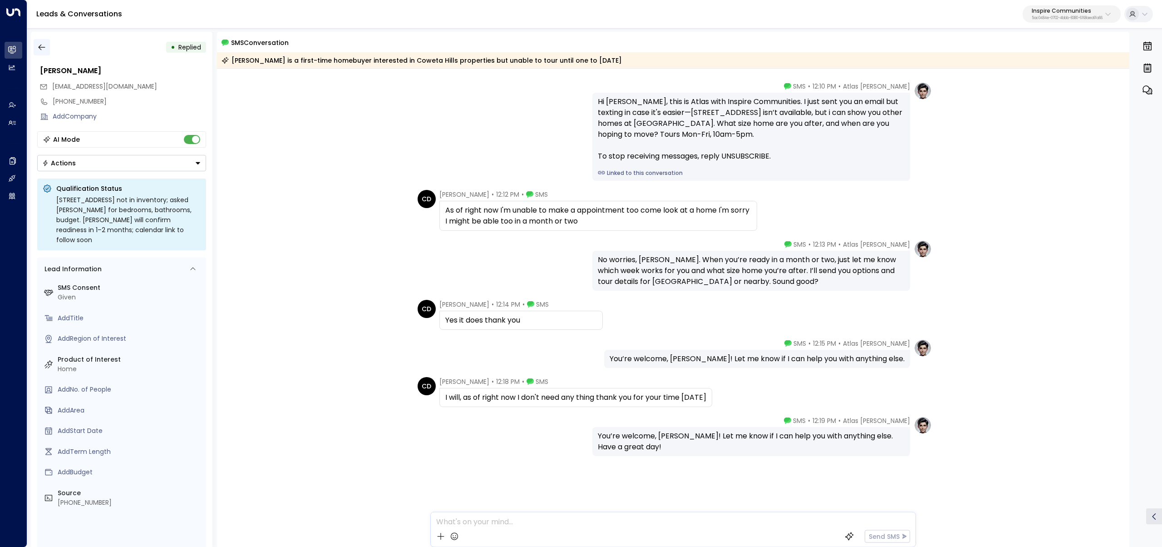
click at [45, 47] on icon "button" at bounding box center [41, 47] width 9 height 9
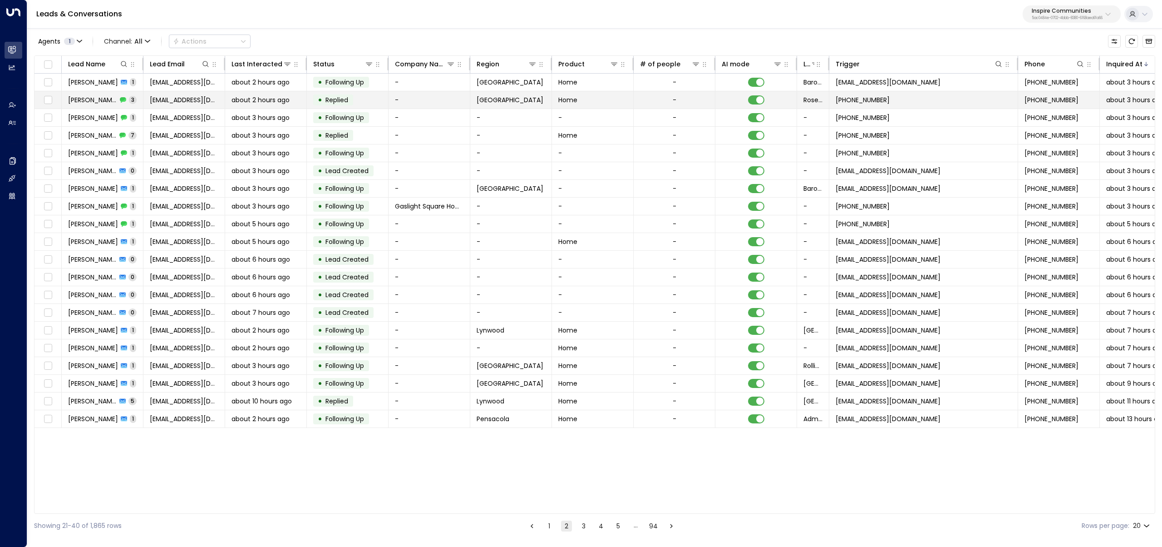
click at [105, 100] on div "Odalys Diaz 3" at bounding box center [102, 99] width 69 height 9
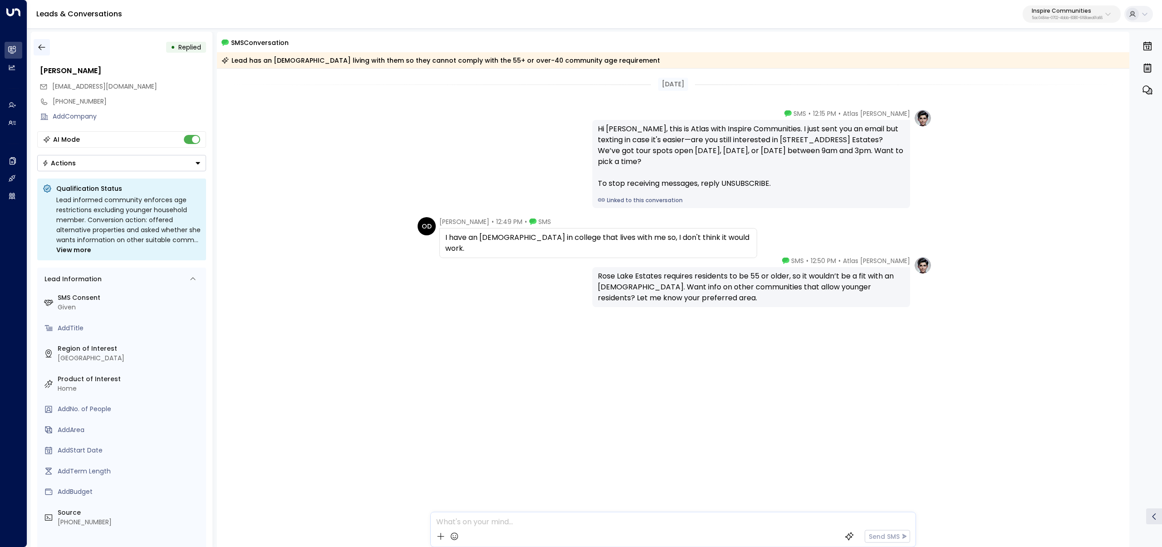
click at [37, 47] on icon "button" at bounding box center [41, 47] width 9 height 9
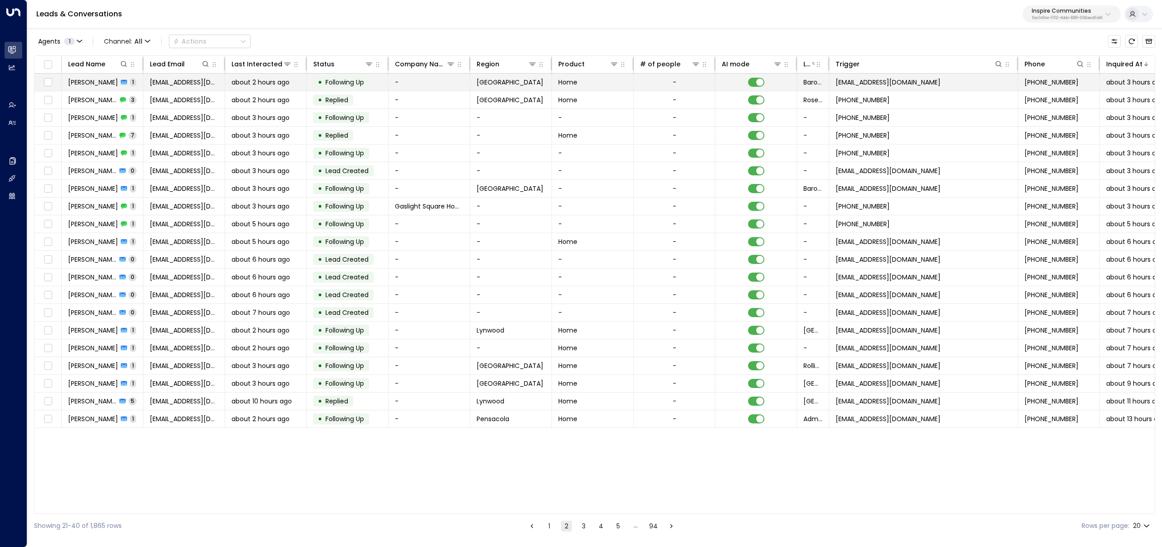
click at [235, 82] on span "about 2 hours ago" at bounding box center [261, 82] width 58 height 9
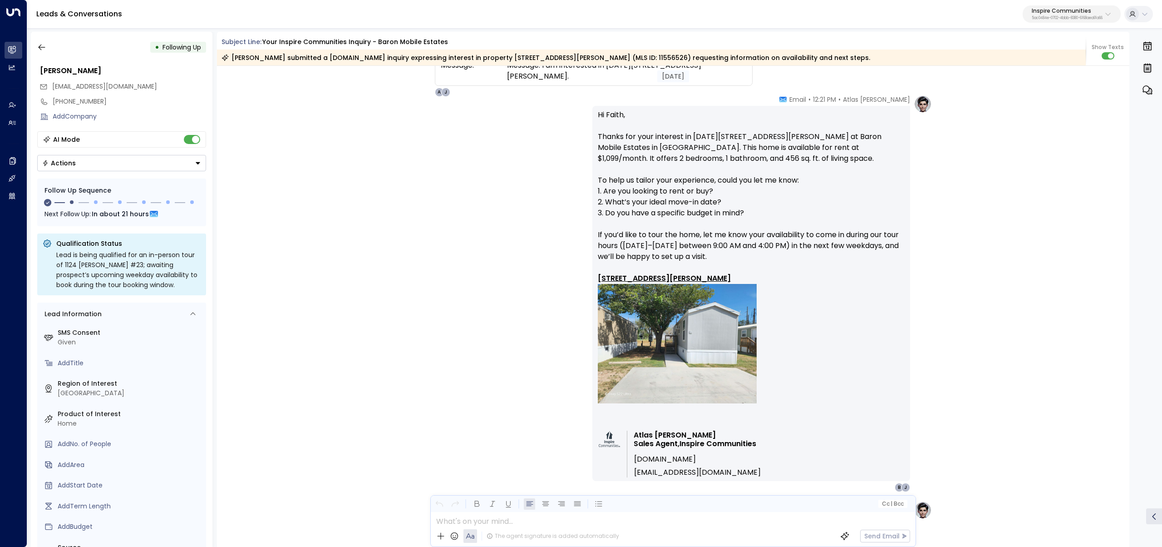
scroll to position [132, 0]
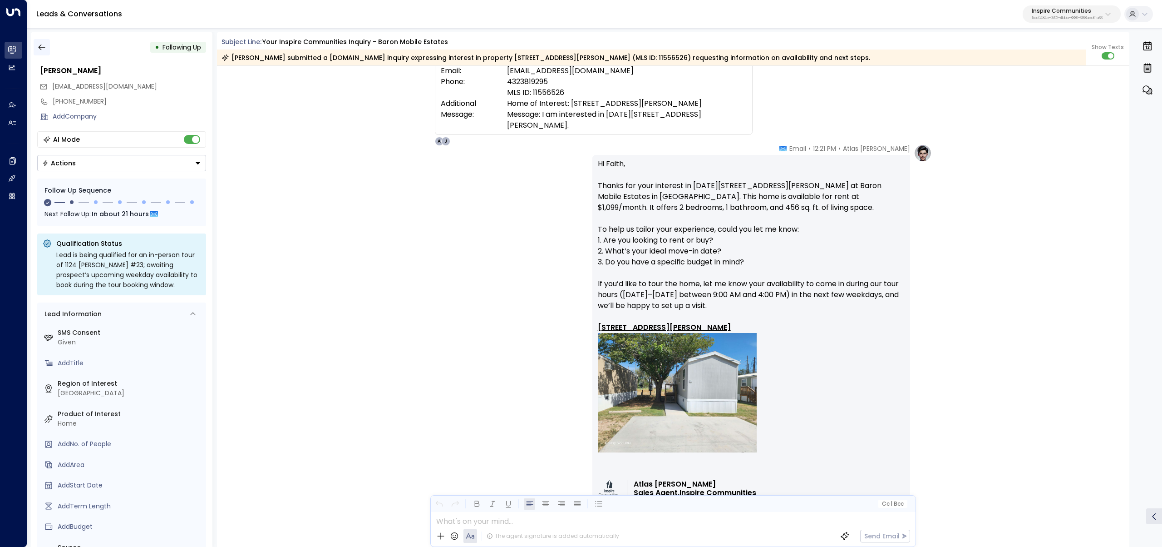
click at [38, 49] on icon "button" at bounding box center [41, 47] width 9 height 9
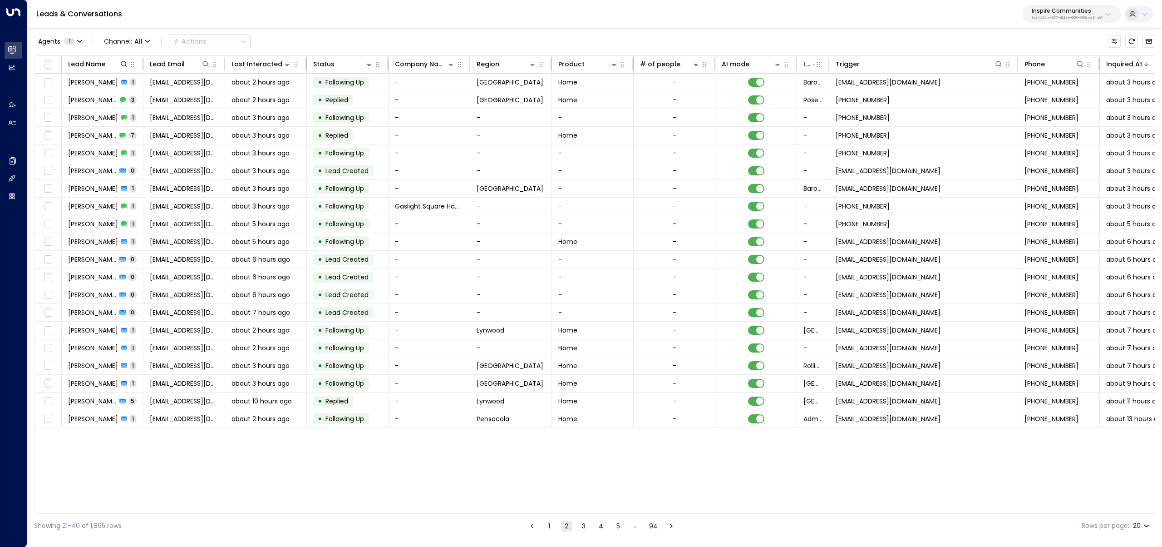
click at [554, 321] on li "1" at bounding box center [550, 525] width 12 height 11
click at [553, 321] on button "1" at bounding box center [549, 525] width 11 height 11
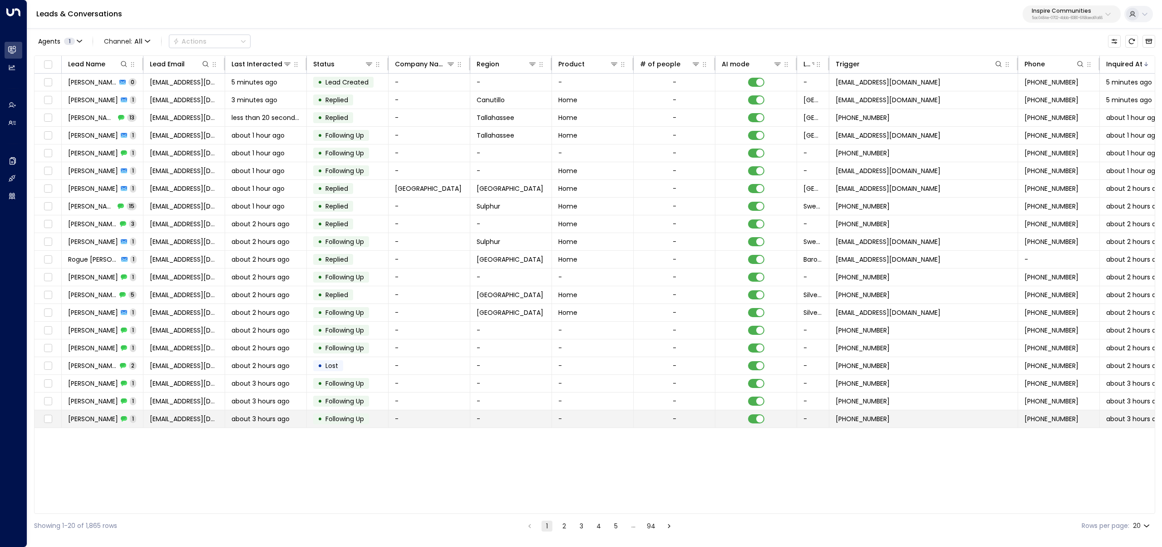
click at [226, 321] on td "about 3 hours ago" at bounding box center [266, 418] width 82 height 17
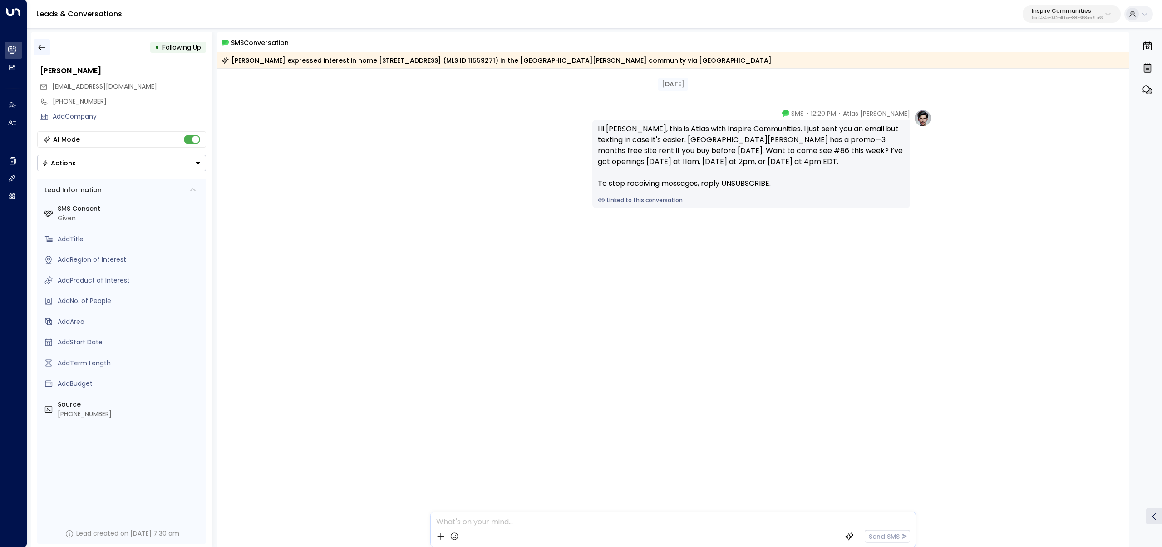
click at [45, 46] on icon "button" at bounding box center [41, 47] width 9 height 9
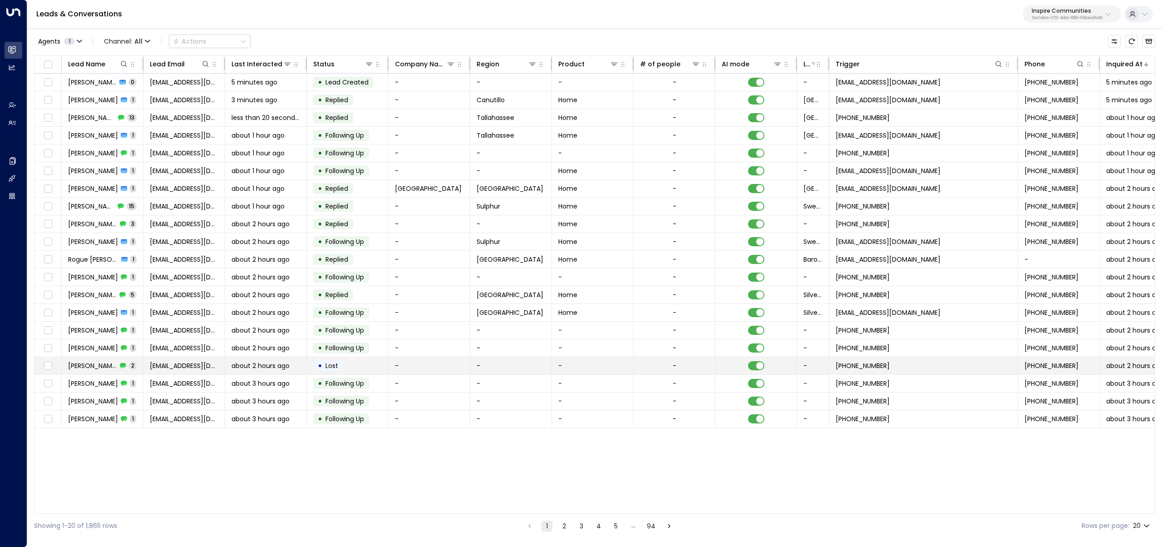
click at [101, 321] on div "Angela 2" at bounding box center [102, 365] width 69 height 9
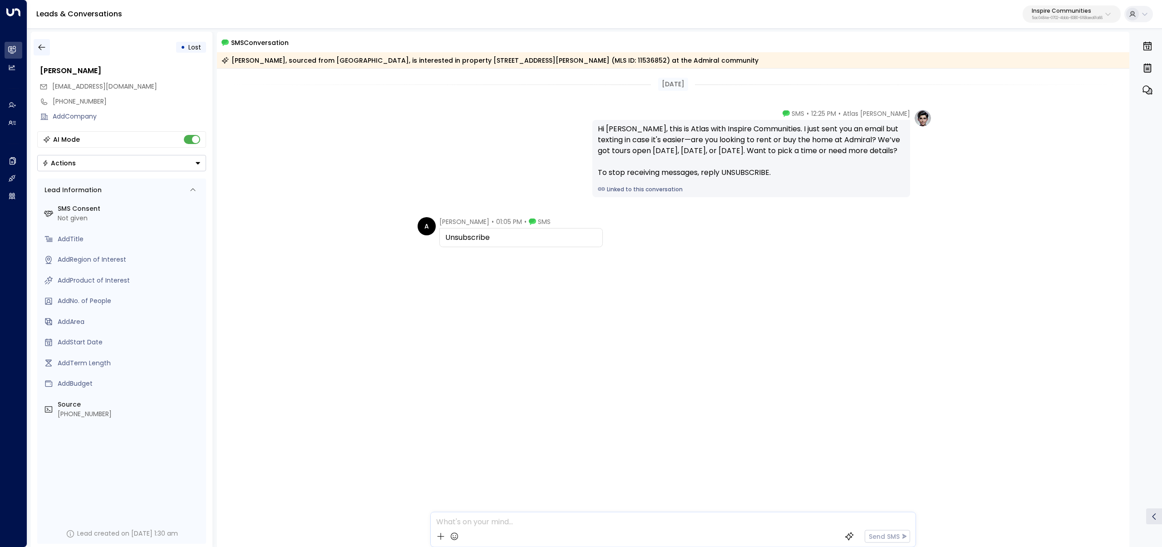
click at [49, 45] on button "button" at bounding box center [42, 47] width 16 height 16
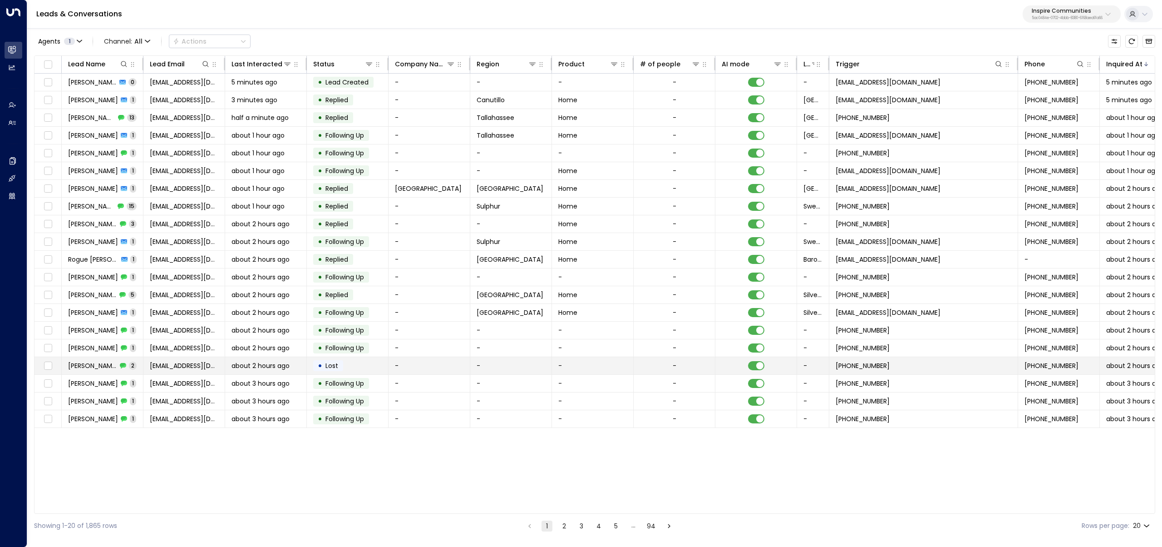
click at [112, 321] on td "Angela 2" at bounding box center [103, 365] width 82 height 17
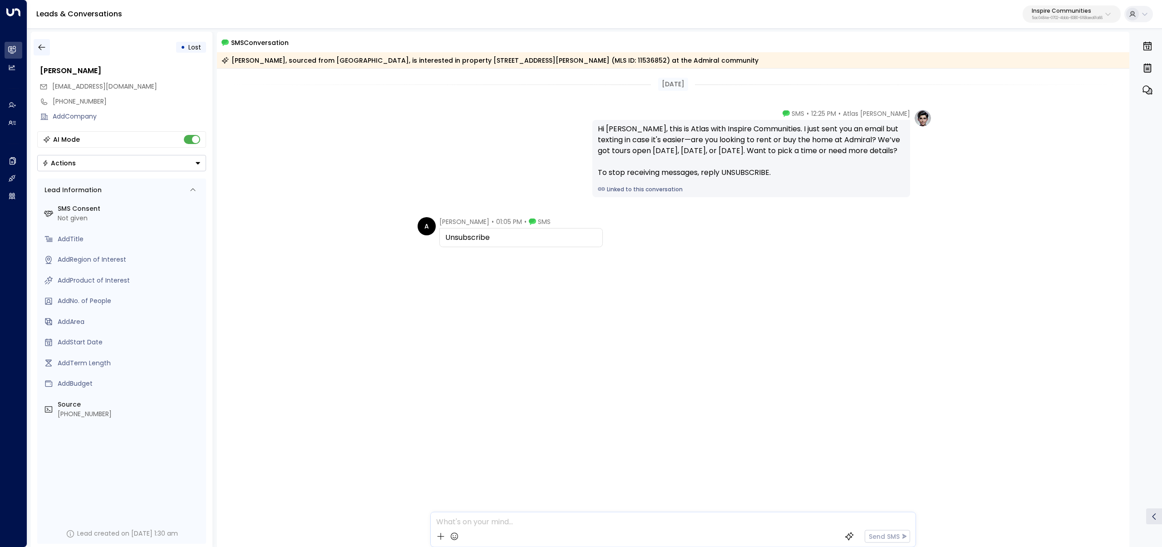
click at [41, 45] on icon "button" at bounding box center [41, 47] width 9 height 9
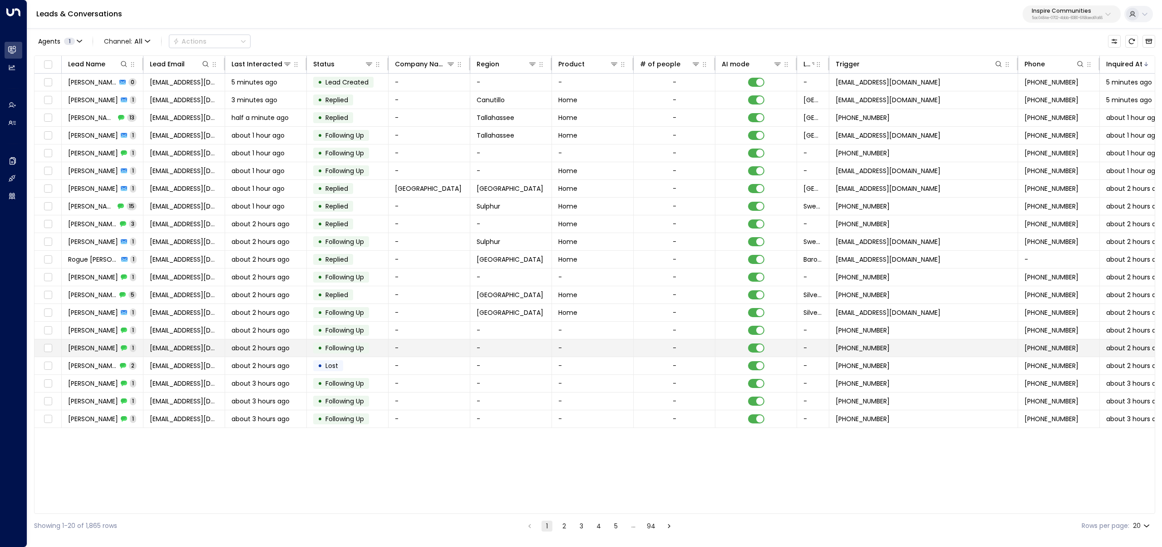
click at [129, 321] on td "Faith Garza 1" at bounding box center [103, 347] width 82 height 17
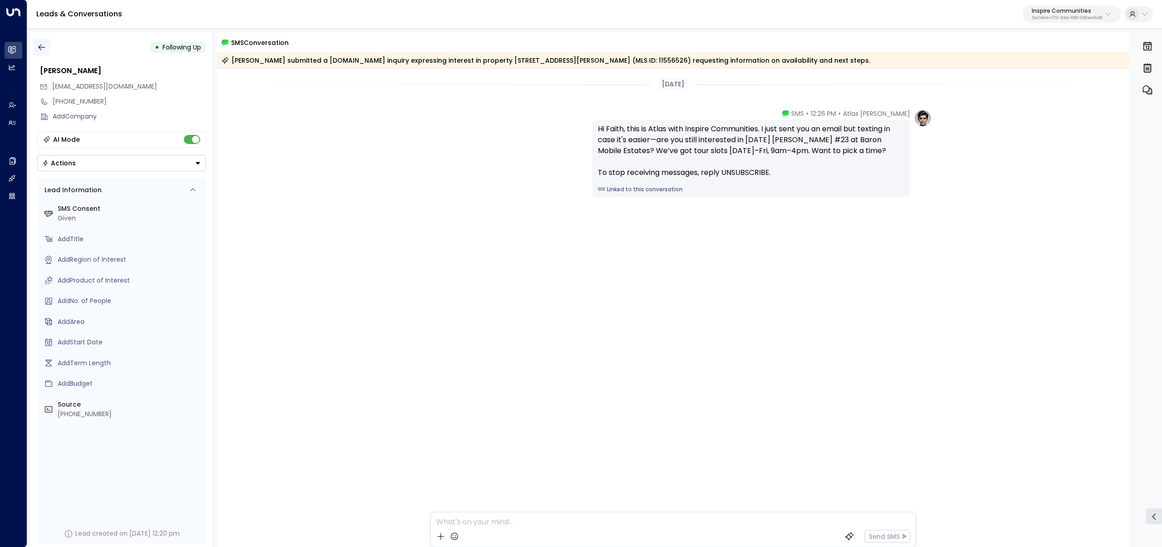
click at [47, 43] on button "button" at bounding box center [42, 47] width 16 height 16
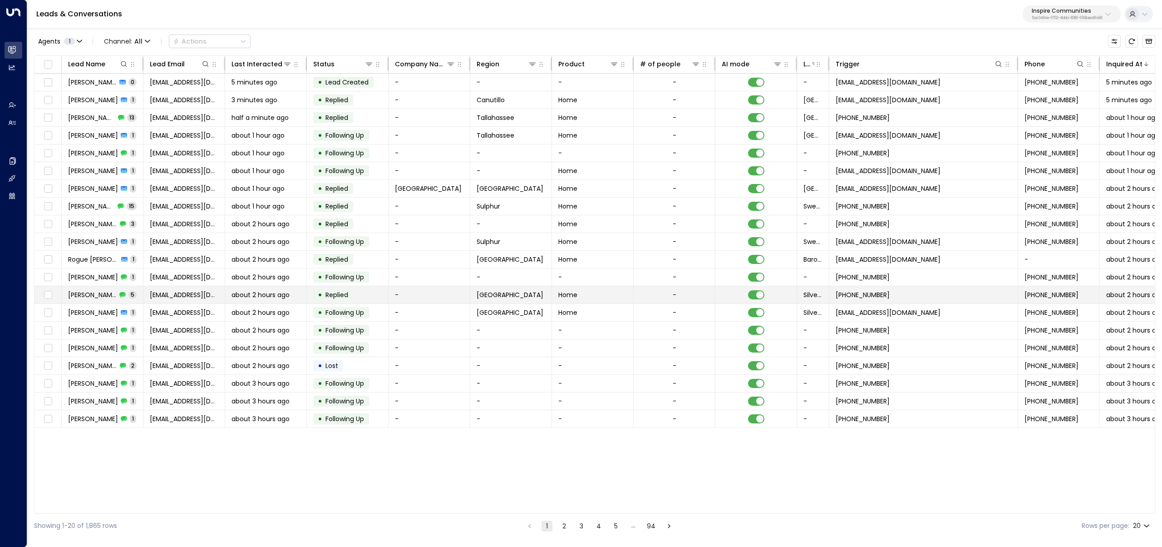
click at [131, 297] on td "Tariq Burton 5" at bounding box center [103, 294] width 82 height 17
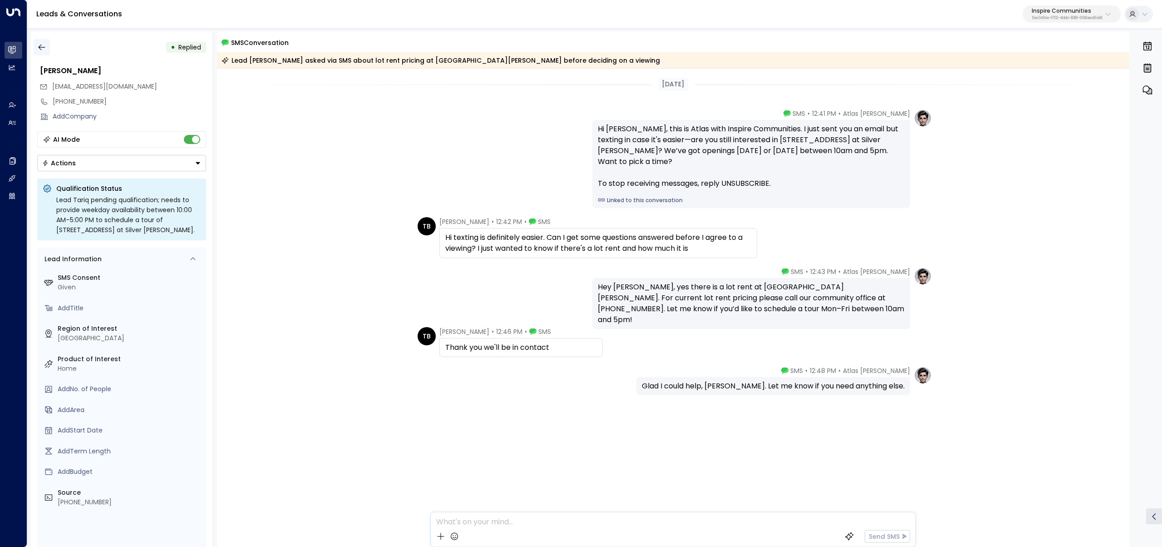
click at [38, 41] on button "button" at bounding box center [42, 47] width 16 height 16
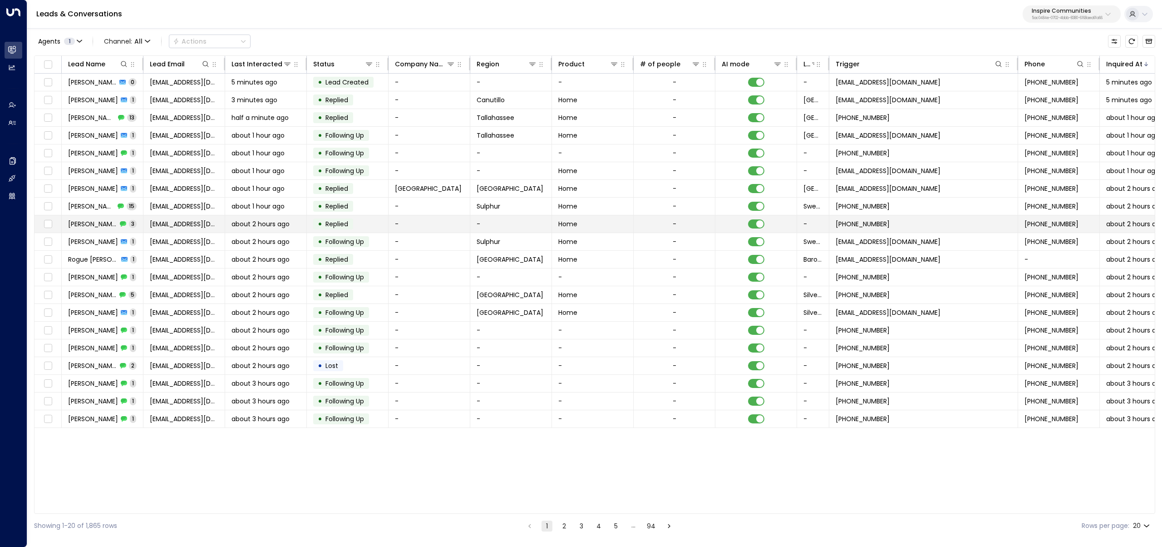
click at [112, 223] on span "Joshua Hamby" at bounding box center [92, 223] width 49 height 9
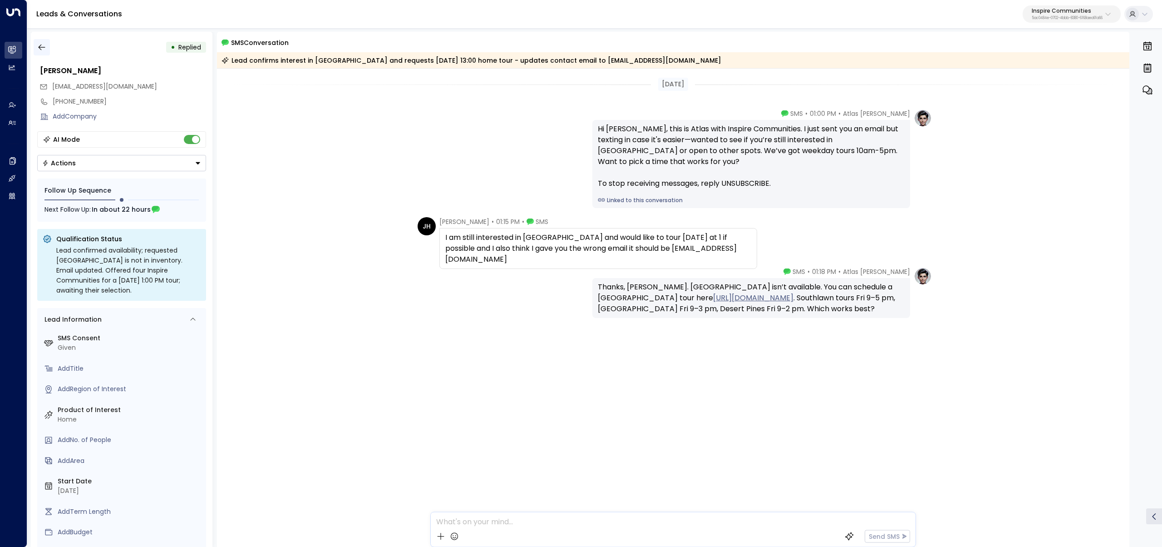
click at [42, 42] on button "button" at bounding box center [42, 47] width 16 height 16
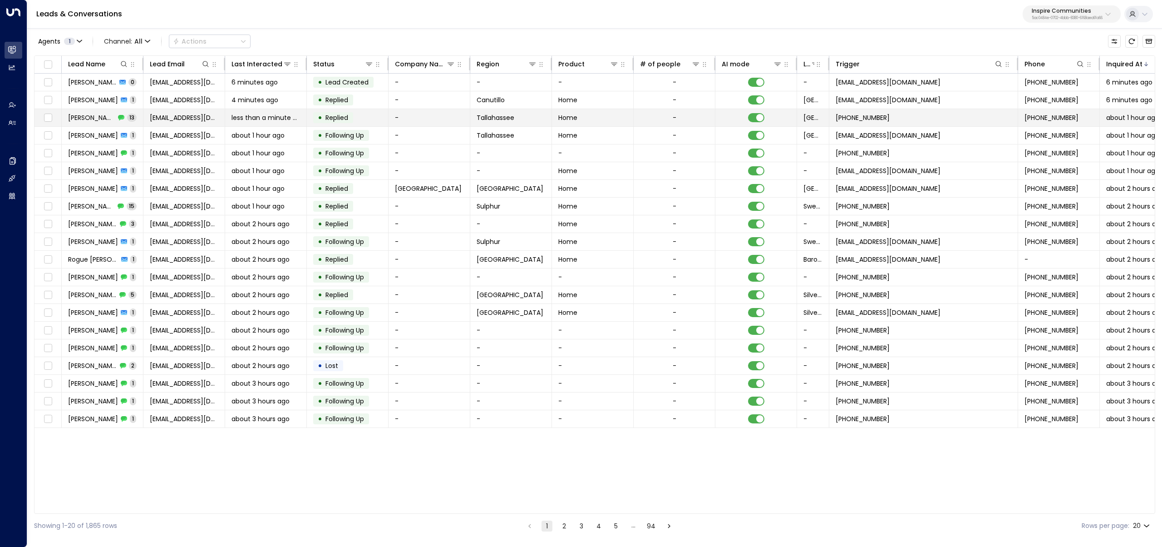
click at [101, 118] on span "Patrick Burns" at bounding box center [91, 117] width 47 height 9
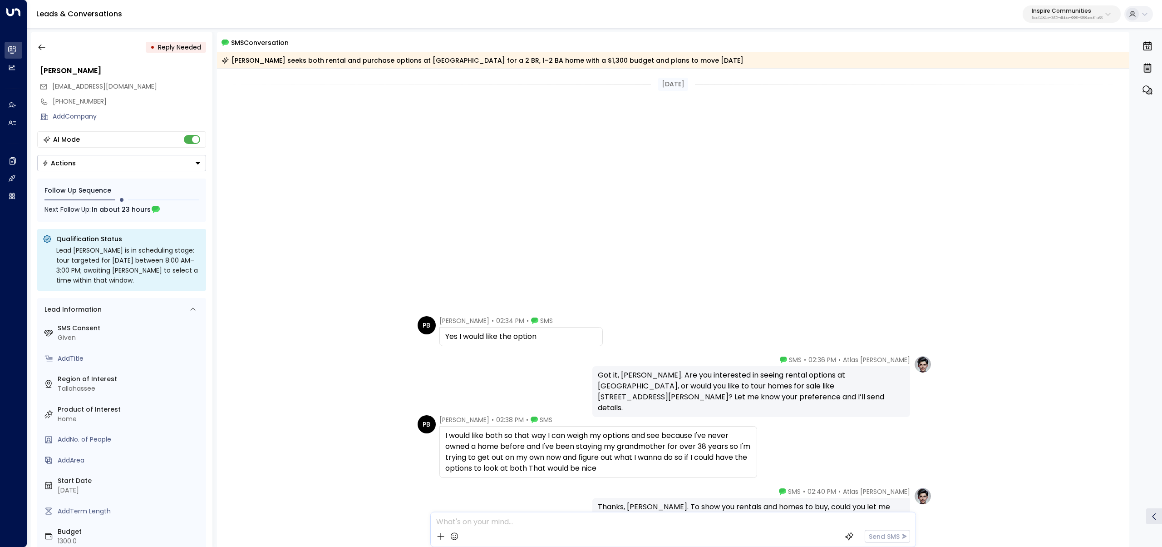
scroll to position [440, 0]
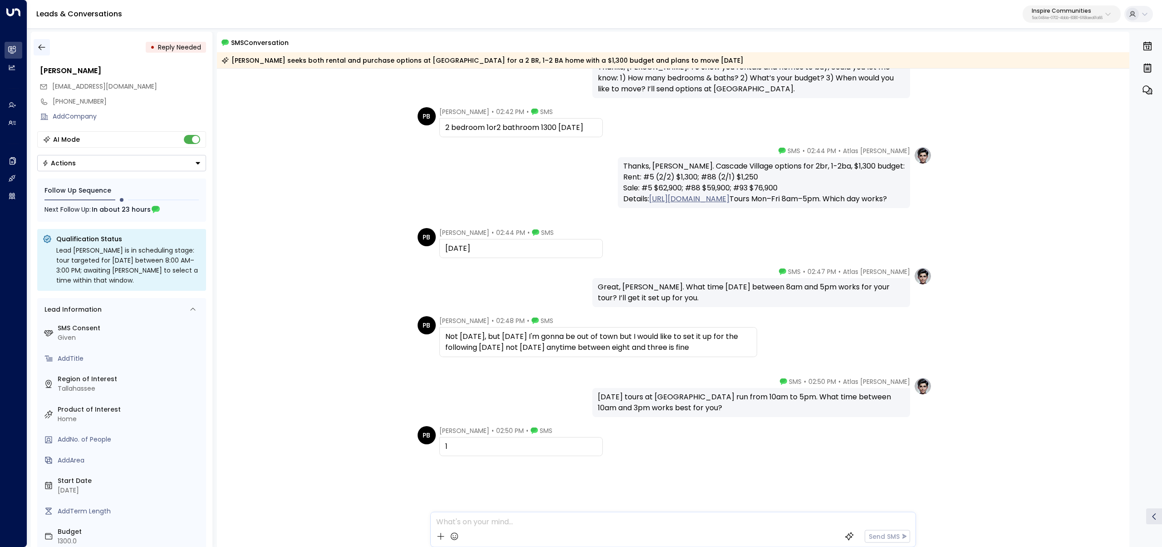
click at [36, 48] on button "button" at bounding box center [42, 47] width 16 height 16
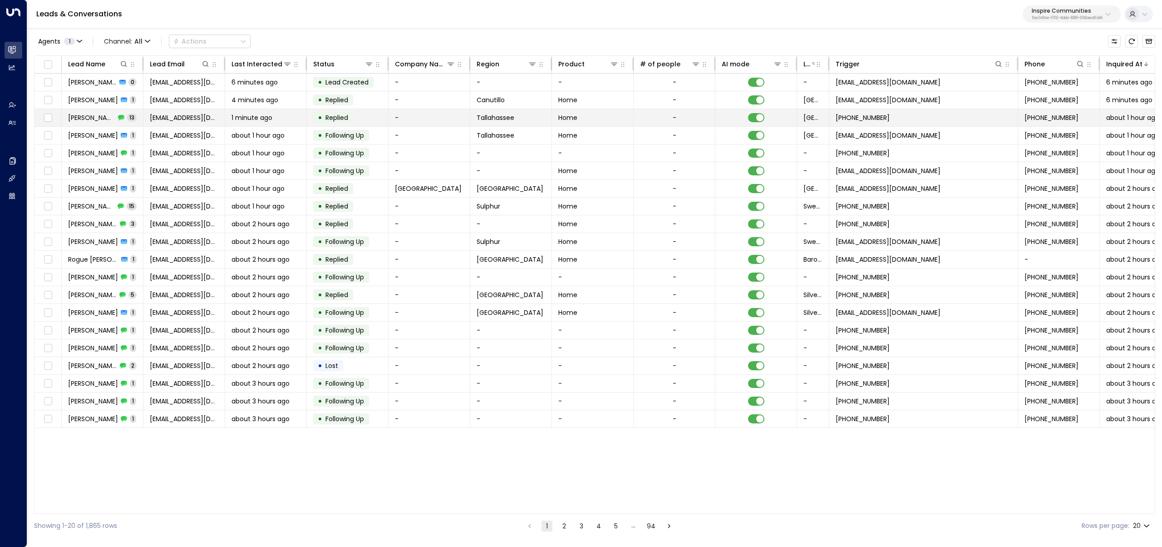
click at [136, 118] on td "Patrick Burns 13" at bounding box center [103, 117] width 82 height 17
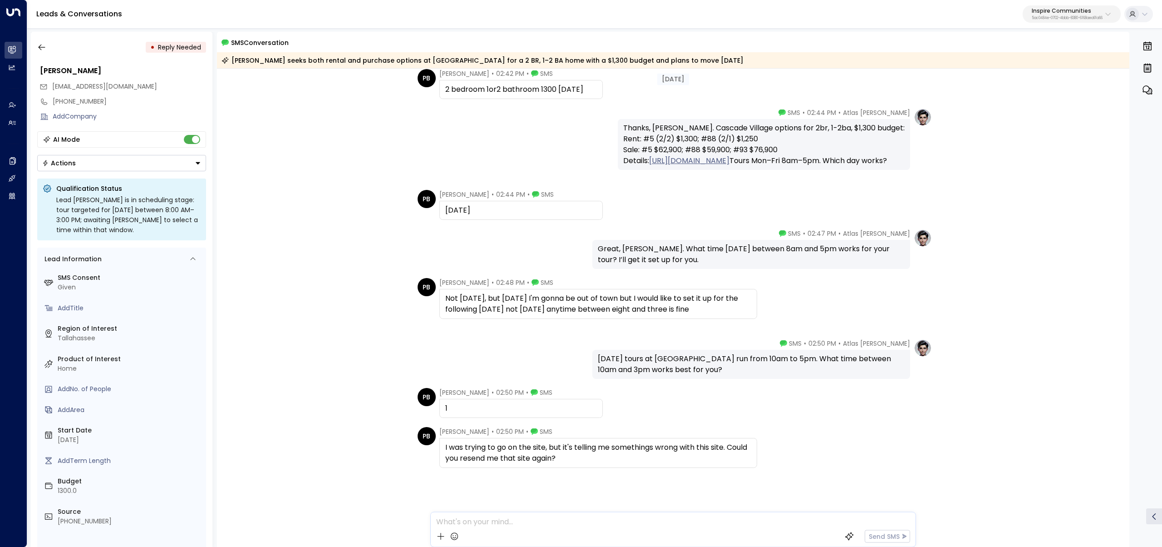
scroll to position [477, 0]
click at [667, 164] on link "https://inspirecommunities.com/communities/cascade-village?src=24" at bounding box center [689, 161] width 80 height 11
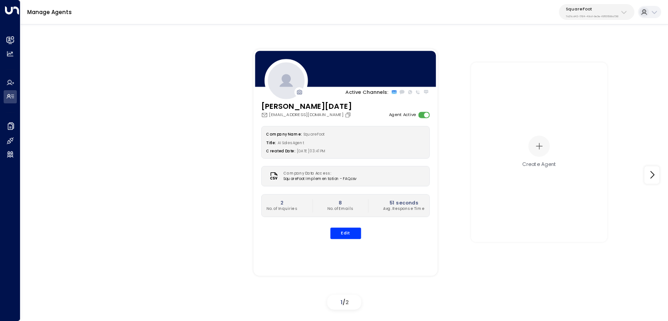
click at [598, 10] on p "SquareFoot" at bounding box center [591, 8] width 53 height 5
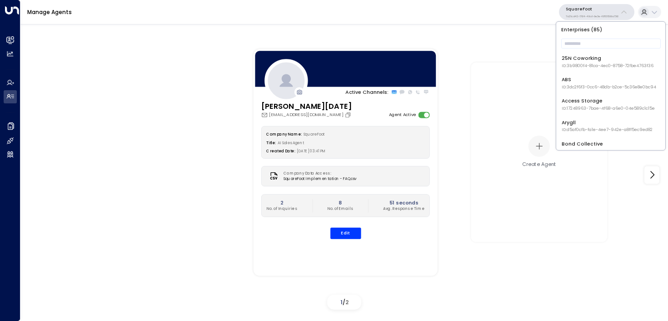
click at [588, 51] on div "Enterprises ( 85 ) ​ 25N Coworking ID: 3b9800f4-81ca-4ec0-8758-72fbe4763f36 ABS…" at bounding box center [610, 86] width 109 height 129
click at [591, 46] on input "text" at bounding box center [610, 43] width 99 height 15
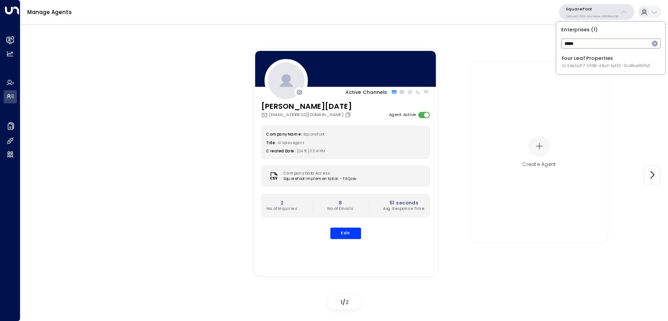
type input "****"
click at [597, 59] on div "Four Leaf Properties ID: 34e1cd17-0f68-49af-bd32-3c48ce8611d1" at bounding box center [605, 62] width 89 height 14
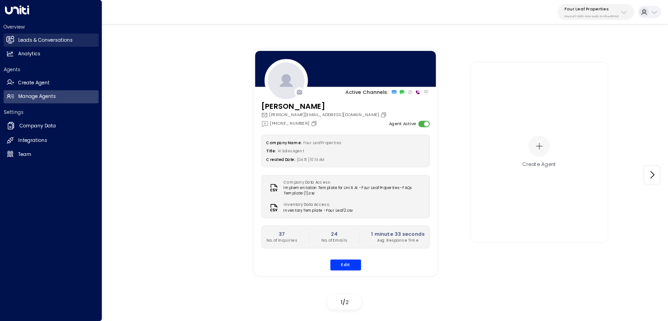
click at [15, 40] on link "Leads & Conversations Leads & Conversations" at bounding box center [51, 40] width 95 height 13
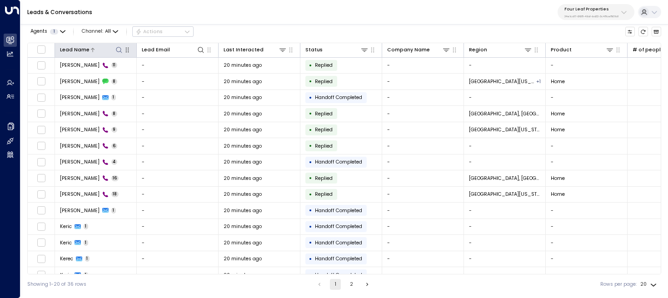
click at [119, 54] on button at bounding box center [118, 49] width 9 height 9
type input "*****"
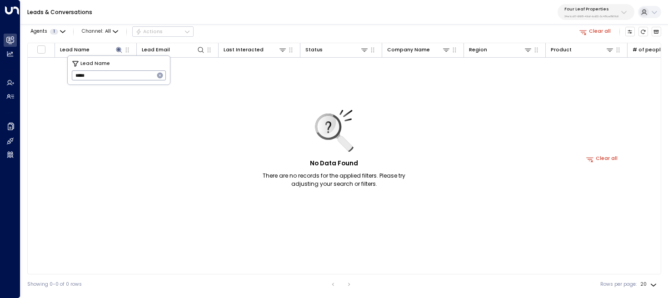
click at [266, 17] on div "Leads & Conversations Four Leaf Properties 34e1cd17-0f68-49af-bd32-3c48ce8611d1" at bounding box center [343, 12] width 647 height 25
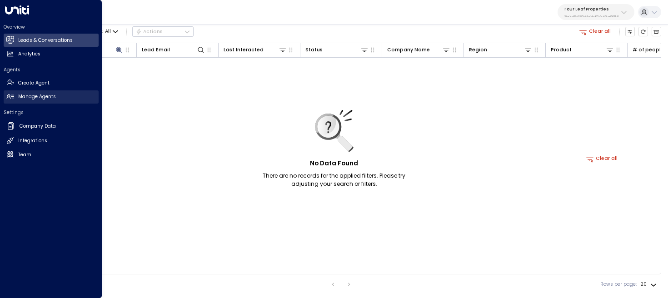
click at [12, 98] on icon at bounding box center [9, 96] width 7 height 5
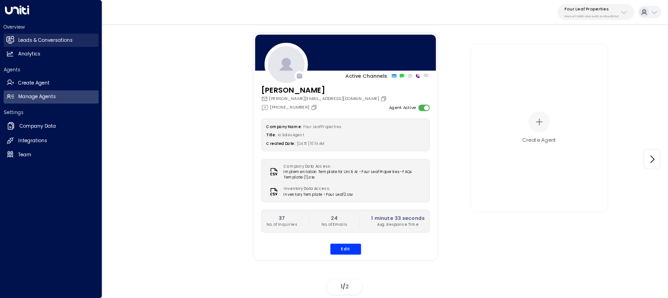
click at [15, 38] on link "Leads & Conversations Leads & Conversations" at bounding box center [51, 40] width 95 height 13
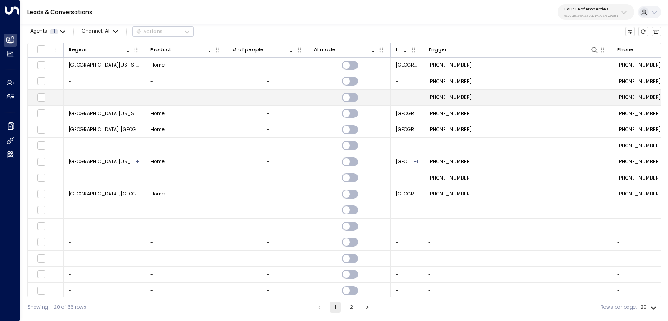
scroll to position [0, 519]
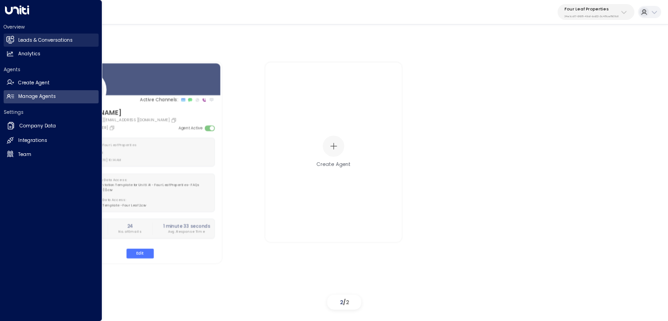
click at [18, 40] on h2 "Leads & Conversations" at bounding box center [45, 40] width 54 height 7
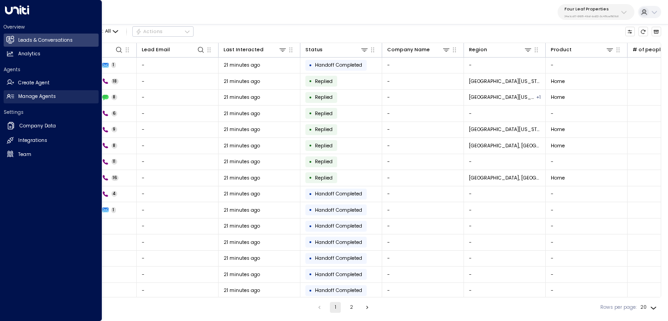
click at [22, 95] on h2 "Manage Agents" at bounding box center [37, 96] width 38 height 7
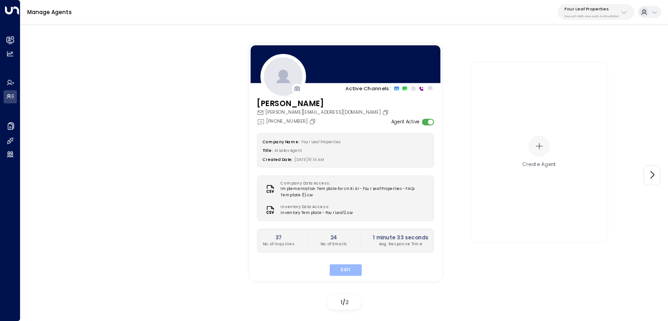
click at [350, 272] on button "Edit" at bounding box center [345, 270] width 32 height 12
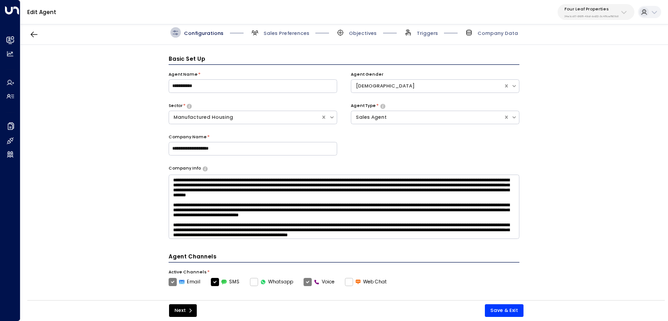
scroll to position [10, 0]
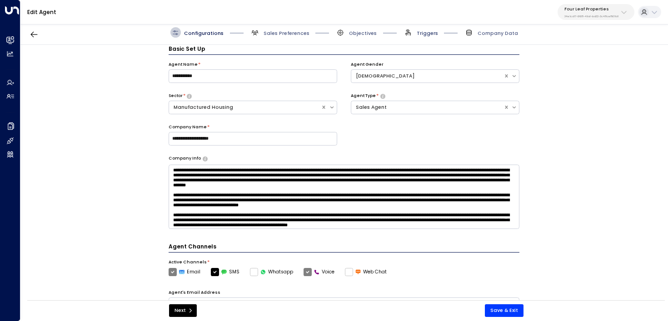
click at [431, 33] on span "Triggers" at bounding box center [426, 33] width 21 height 7
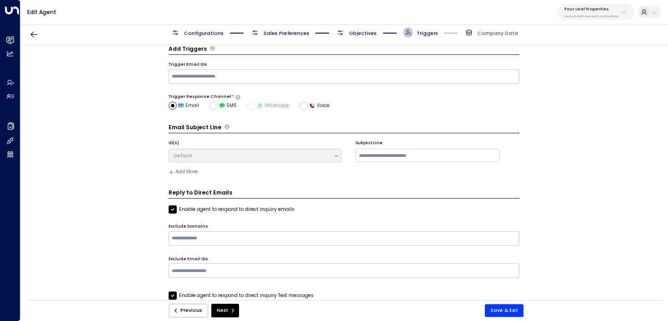
scroll to position [54, 0]
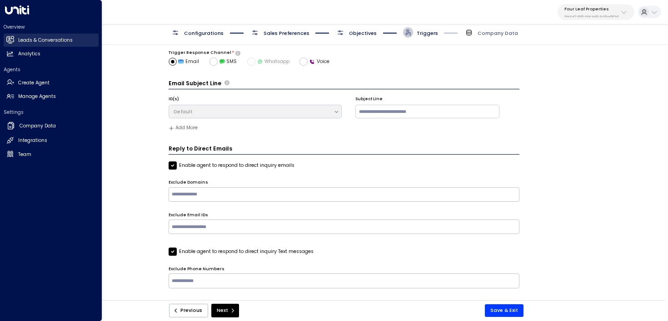
click at [15, 41] on link "Leads & Conversations Leads & Conversations" at bounding box center [51, 40] width 95 height 13
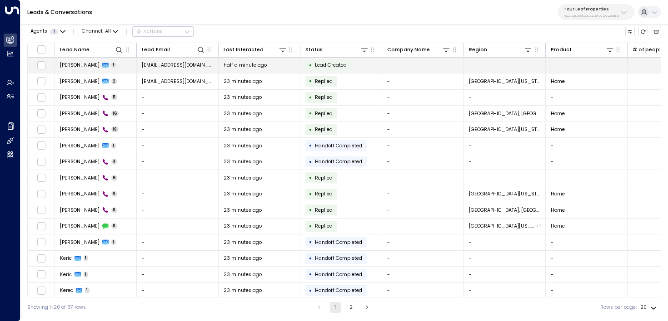
click at [268, 68] on div "half a minute ago" at bounding box center [259, 65] width 72 height 7
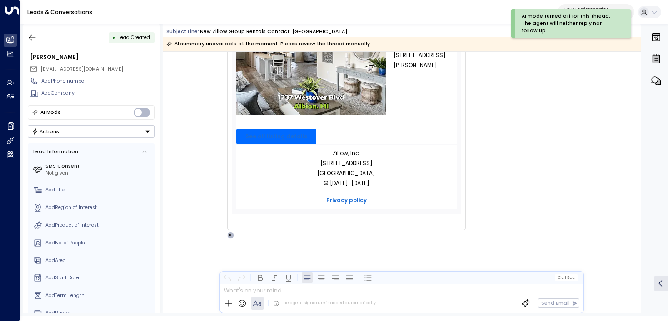
scroll to position [410, 0]
click at [31, 38] on icon "button" at bounding box center [32, 37] width 9 height 9
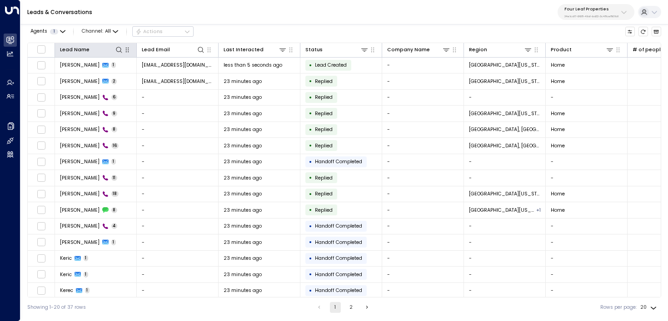
click at [124, 49] on icon "button" at bounding box center [127, 49] width 7 height 7
click at [120, 50] on icon at bounding box center [118, 49] width 7 height 7
type input "**********"
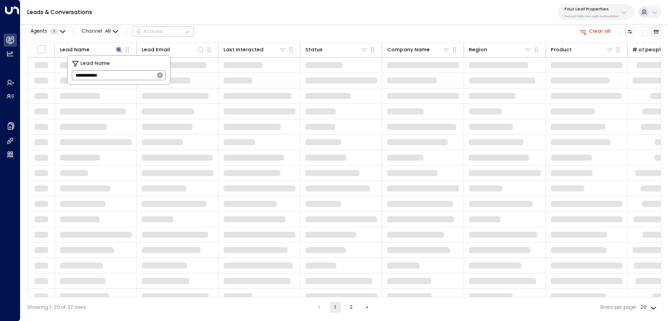
click at [245, 24] on div "Leads & Conversations Four Leaf Properties 34e1cd17-0f68-49af-bd32-3c48ce8611d1" at bounding box center [343, 12] width 647 height 25
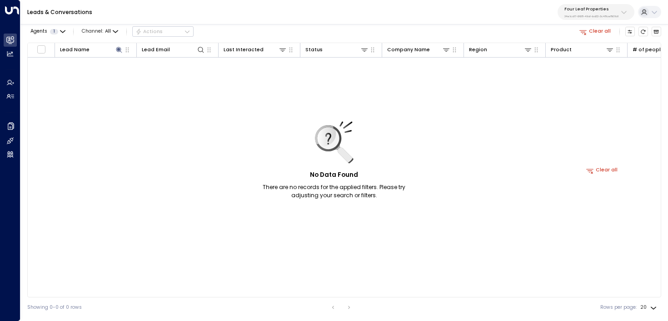
click at [587, 33] on icon "button" at bounding box center [583, 32] width 8 height 8
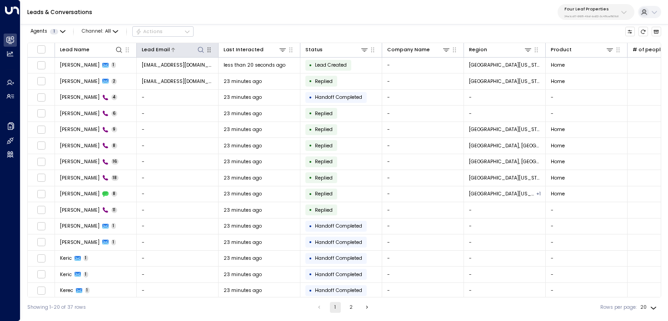
click at [201, 46] on icon at bounding box center [200, 49] width 7 height 7
type input "*****"
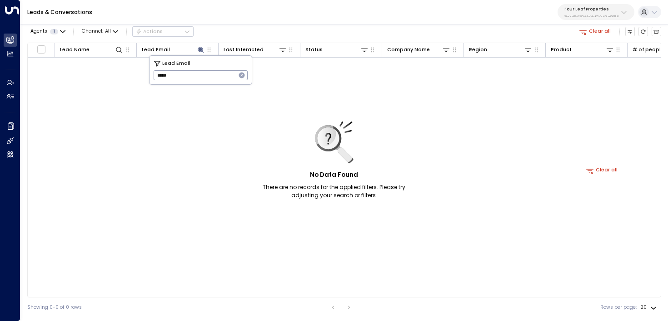
click at [500, 29] on div "Agents 1 Channel: All Actions Clear all" at bounding box center [343, 31] width 633 height 15
click at [656, 32] on icon "Archived Leads" at bounding box center [655, 31] width 5 height 5
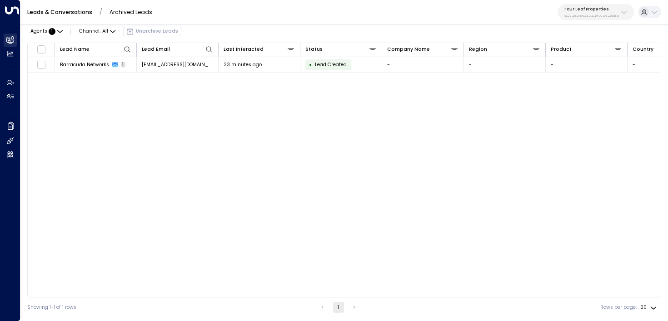
click at [13, 37] on icon at bounding box center [11, 40] width 6 height 8
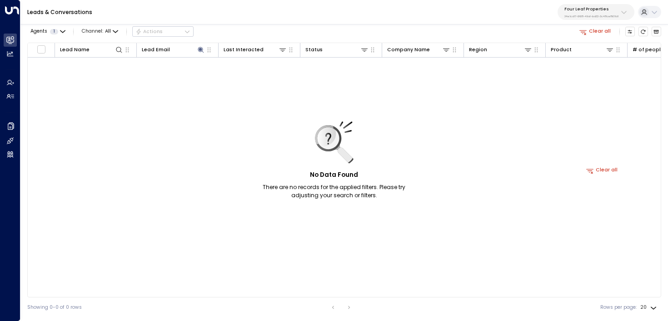
click at [593, 33] on button "Clear all" at bounding box center [594, 32] width 37 height 10
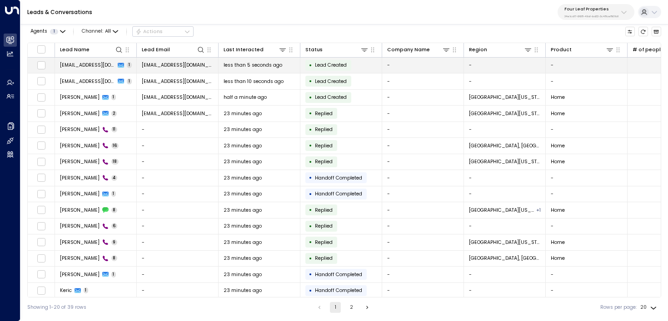
click at [168, 64] on span "mnorthup13@gmail.com" at bounding box center [178, 65] width 72 height 7
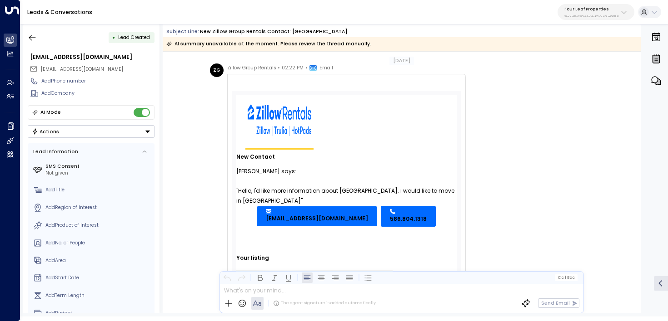
scroll to position [20, 0]
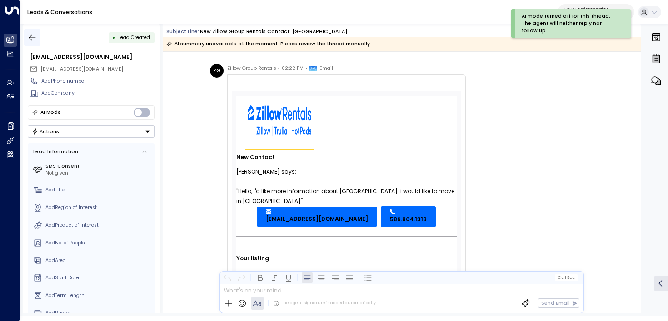
click at [33, 38] on icon "button" at bounding box center [32, 37] width 9 height 9
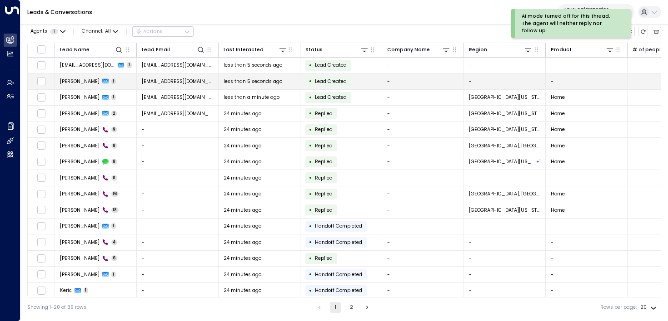
click at [133, 83] on td "Rayan Habbab 1" at bounding box center [96, 82] width 82 height 16
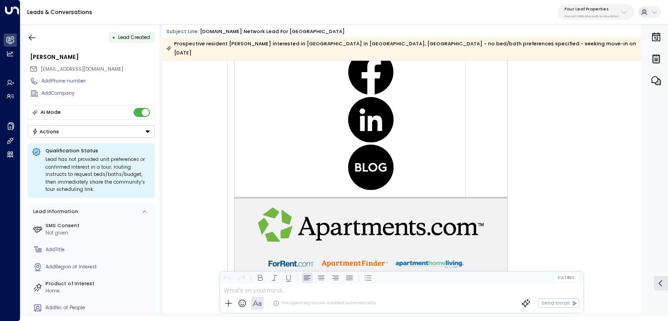
scroll to position [417, 0]
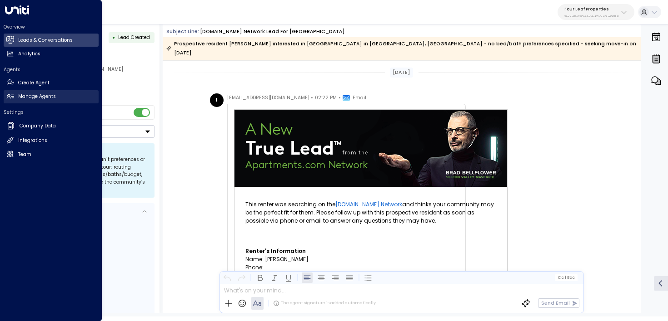
click at [27, 91] on link "Manage Agents Manage Agents" at bounding box center [51, 96] width 95 height 13
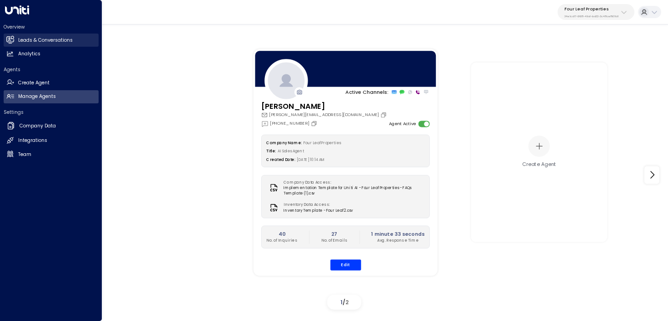
click at [39, 41] on h2 "Leads & Conversations" at bounding box center [45, 40] width 54 height 7
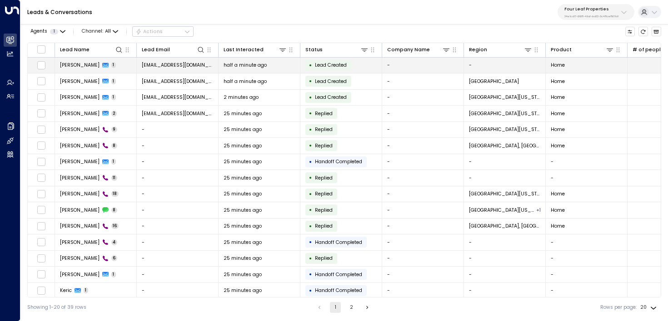
click at [185, 69] on td "[EMAIL_ADDRESS][DOMAIN_NAME]" at bounding box center [178, 66] width 82 height 16
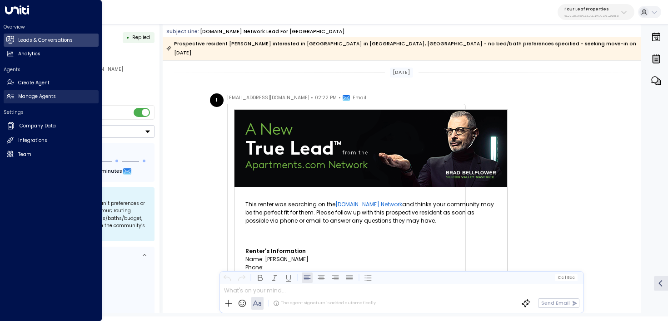
click at [21, 97] on h2 "Manage Agents" at bounding box center [37, 96] width 38 height 7
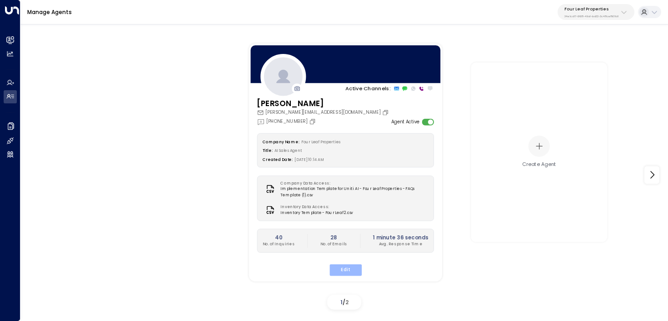
click at [342, 268] on button "Edit" at bounding box center [345, 270] width 32 height 12
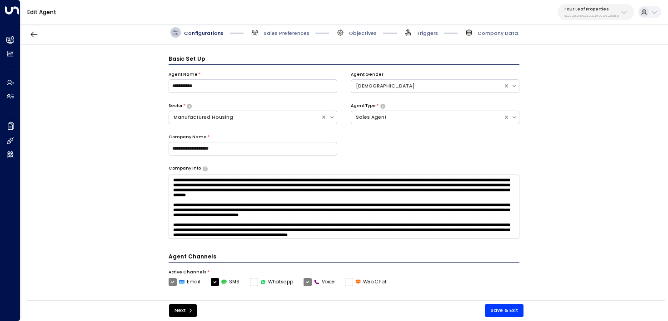
scroll to position [10, 0]
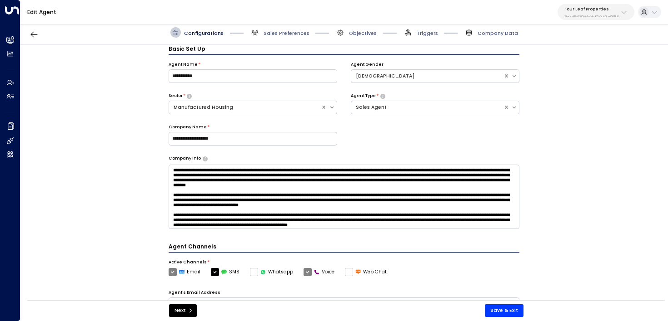
click at [415, 36] on span "Triggers" at bounding box center [420, 32] width 35 height 10
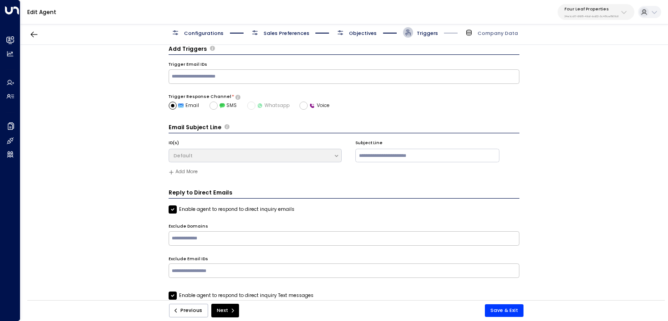
scroll to position [54, 0]
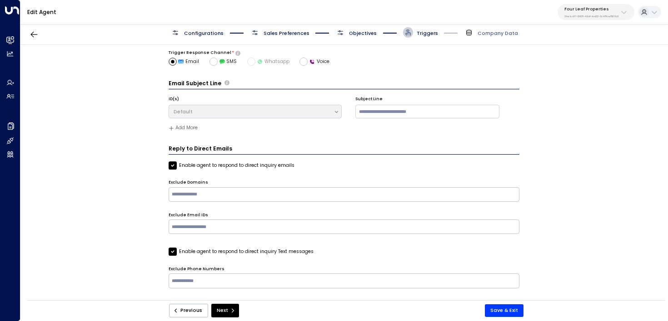
click at [254, 164] on label "Enable agent to respond to direct inquiry emails" at bounding box center [231, 166] width 126 height 8
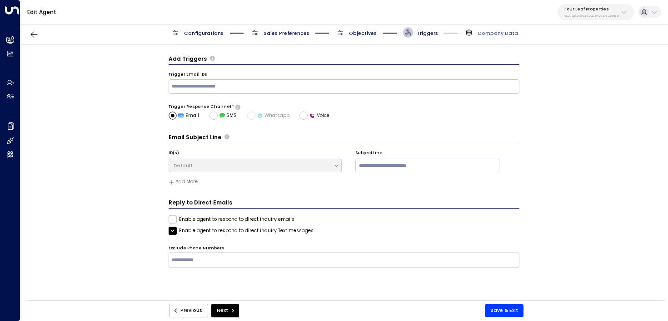
scroll to position [0, 0]
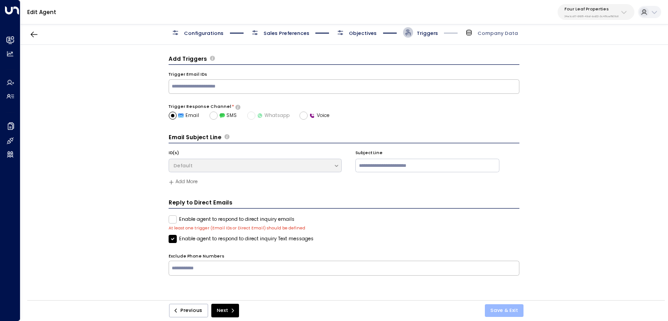
click at [510, 309] on button "Save & Exit" at bounding box center [504, 311] width 39 height 13
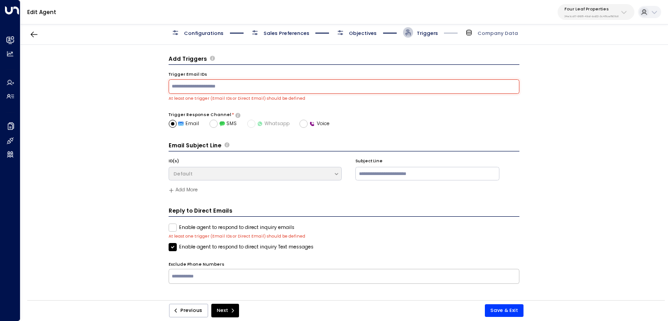
click at [327, 84] on input "text" at bounding box center [343, 86] width 347 height 11
type input "**********"
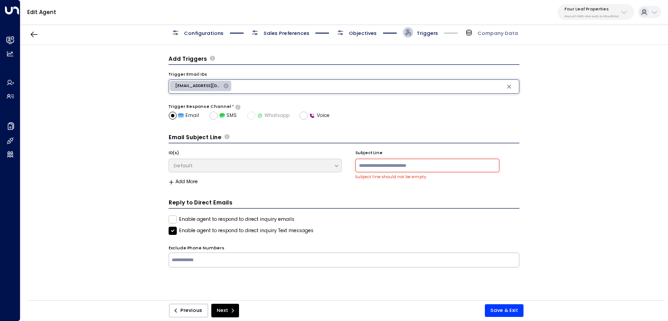
click at [381, 168] on input at bounding box center [427, 166] width 144 height 14
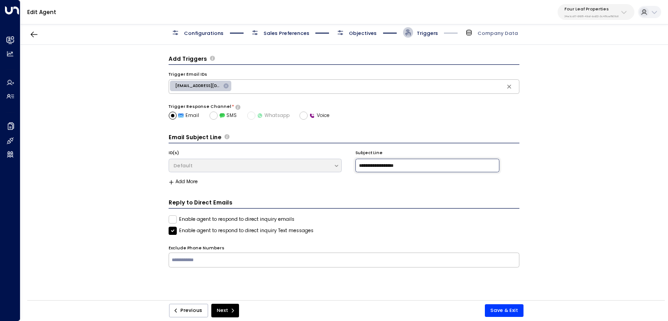
type input "**********"
click at [228, 85] on icon at bounding box center [226, 86] width 6 height 6
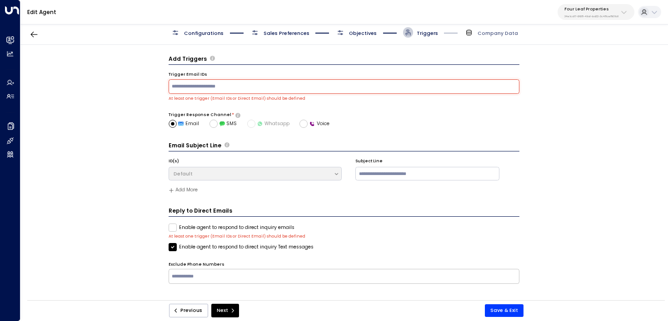
click at [227, 85] on input "text" at bounding box center [343, 86] width 347 height 11
type input "*"
type input "**********"
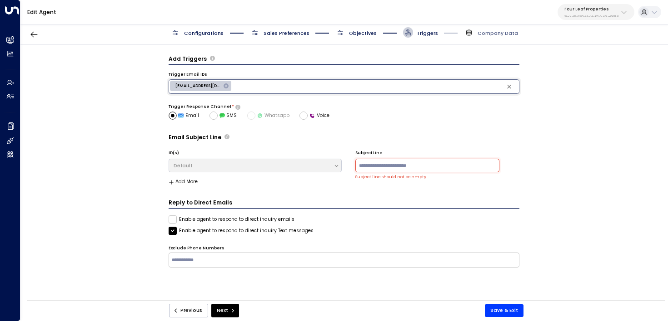
click at [386, 169] on input at bounding box center [427, 166] width 144 height 14
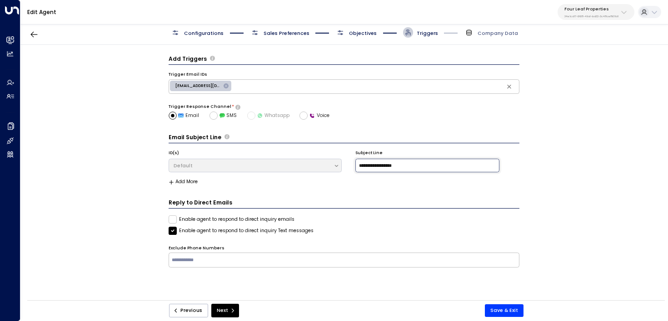
type input "**********"
click button "Next" at bounding box center [225, 311] width 28 height 14
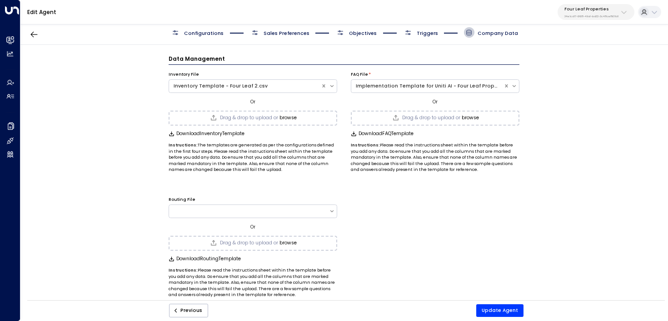
drag, startPoint x: 506, startPoint y: 308, endPoint x: 446, endPoint y: 102, distance: 214.6
click at [443, 107] on form "Data Management Inventory File Inventory Template - Four Leaf 2.csv Or Drag & d…" at bounding box center [343, 177] width 351 height 244
click at [198, 310] on button "Previous" at bounding box center [188, 311] width 39 height 14
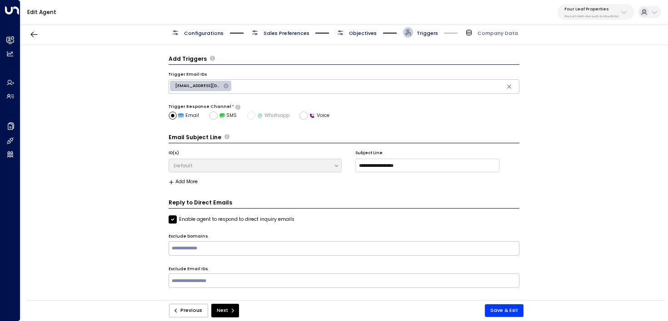
scroll to position [10, 0]
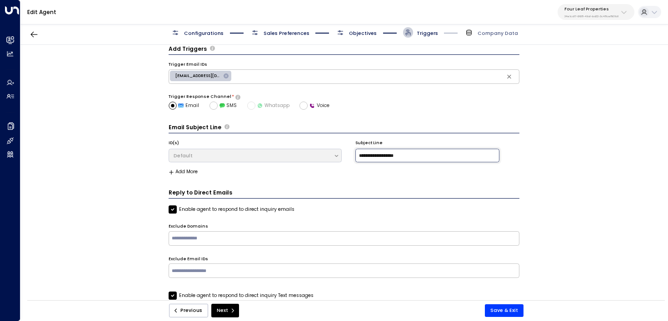
click at [376, 153] on input "**********" at bounding box center [427, 156] width 144 height 14
type input "**********"
click at [223, 206] on label "Enable agent to respond to direct inquiry emails" at bounding box center [231, 210] width 126 height 8
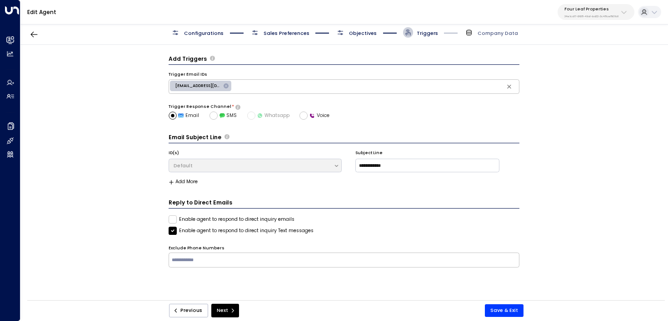
scroll to position [0, 0]
click at [496, 306] on button "Save & Exit" at bounding box center [504, 311] width 39 height 13
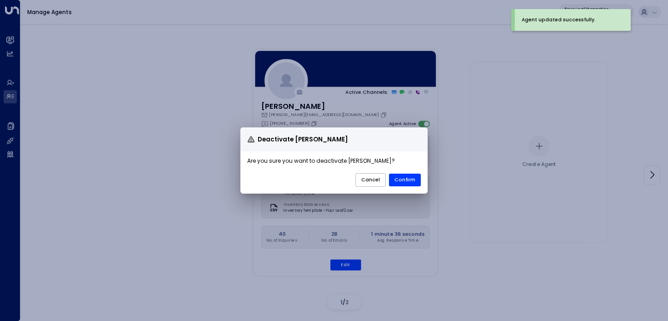
click at [451, 59] on div "Deactivate [PERSON_NAME] Are you sure you want to deactivate [PERSON_NAME] ? Ca…" at bounding box center [334, 160] width 668 height 321
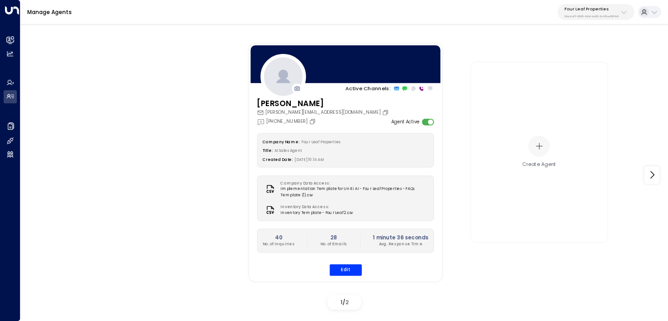
click at [427, 127] on div "[PERSON_NAME] [PERSON_NAME][EMAIL_ADDRESS][DOMAIN_NAME] [PHONE_NUMBER] Agent Ac…" at bounding box center [344, 191] width 193 height 187
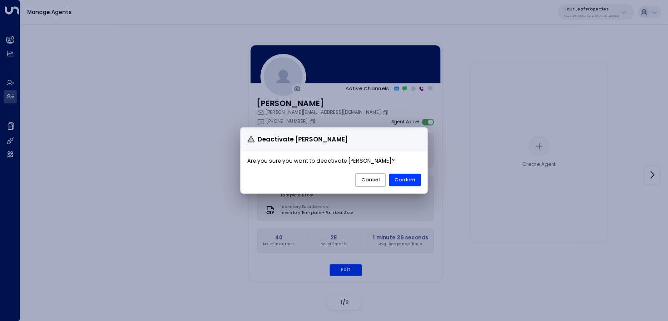
click at [427, 123] on div "Deactivate [PERSON_NAME] Are you sure you want to deactivate [PERSON_NAME] ? Ca…" at bounding box center [334, 160] width 668 height 321
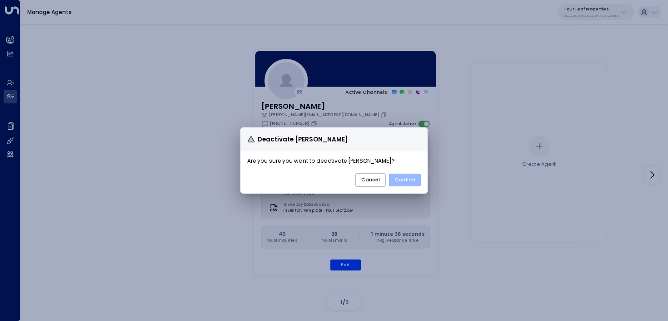
click at [414, 177] on button "Confirm" at bounding box center [405, 180] width 32 height 13
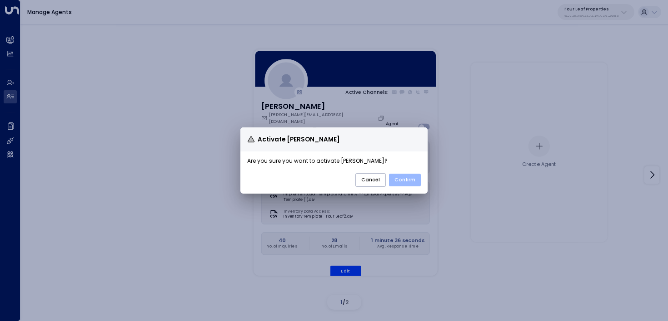
click at [412, 174] on button "Confirm" at bounding box center [405, 180] width 32 height 13
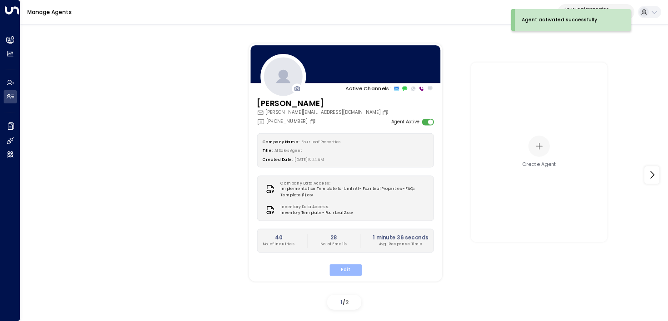
click at [353, 272] on button "Edit" at bounding box center [345, 270] width 32 height 12
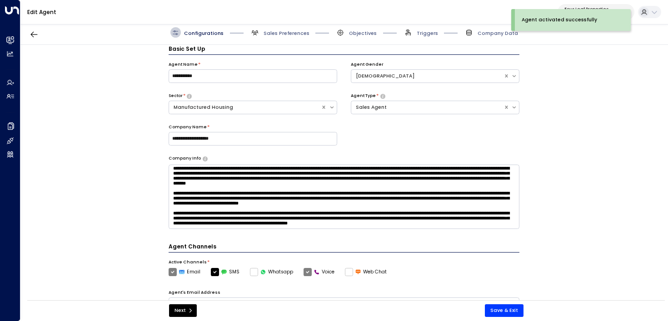
scroll to position [40, 0]
click at [172, 272] on label "Email" at bounding box center [184, 272] width 32 height 8
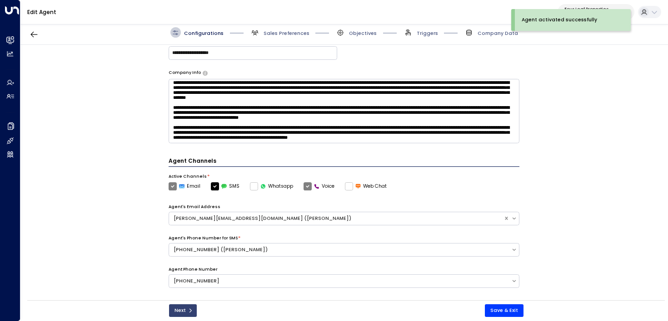
click at [185, 311] on button "Next" at bounding box center [183, 311] width 28 height 13
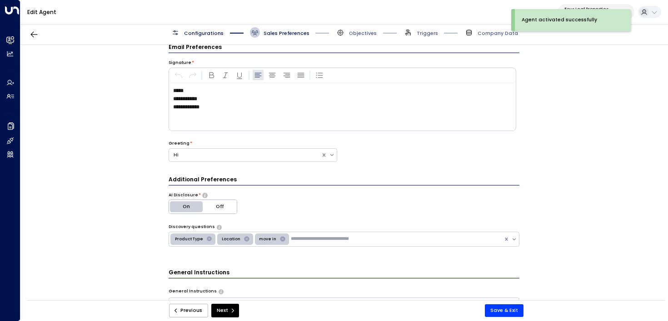
scroll to position [10, 0]
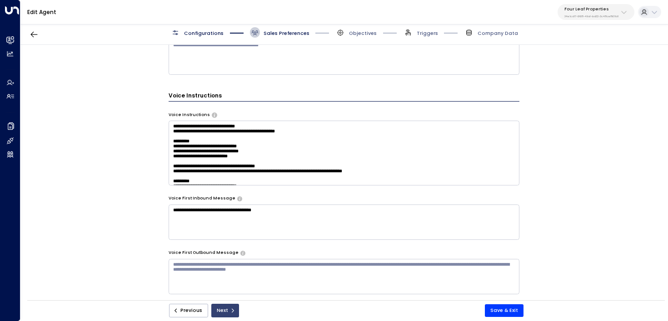
click at [233, 315] on button "Next" at bounding box center [225, 311] width 28 height 14
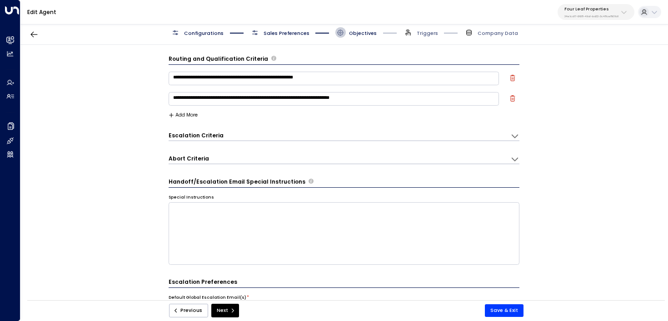
scroll to position [216, 0]
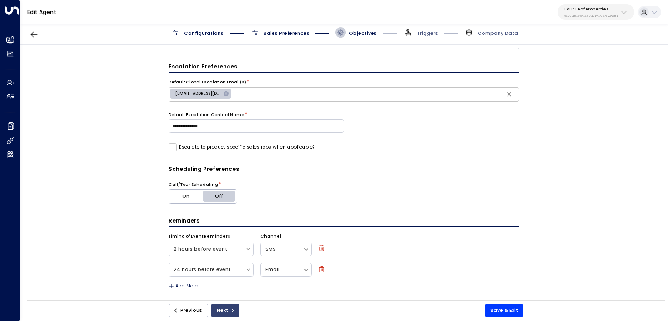
click at [225, 306] on button "Next" at bounding box center [225, 311] width 28 height 14
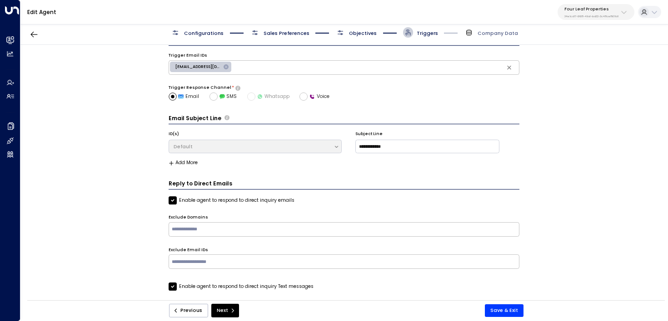
scroll to position [10, 0]
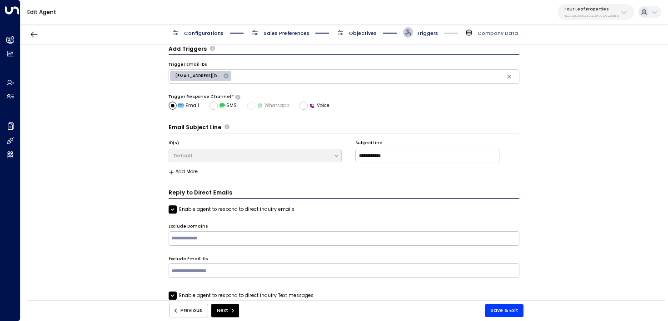
click at [261, 208] on label "Enable agent to respond to direct inquiry emails" at bounding box center [231, 210] width 126 height 8
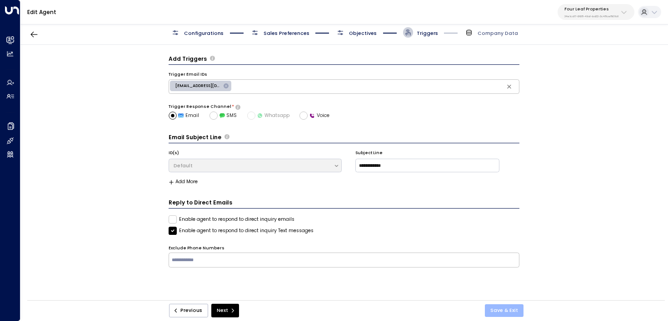
click at [504, 310] on button "Save & Exit" at bounding box center [504, 311] width 39 height 13
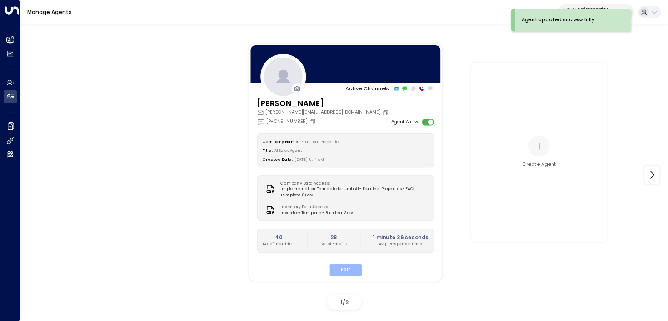
click at [351, 274] on button "Edit" at bounding box center [345, 270] width 32 height 12
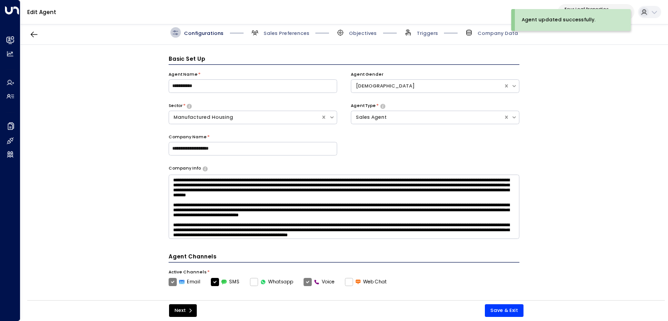
scroll to position [10, 0]
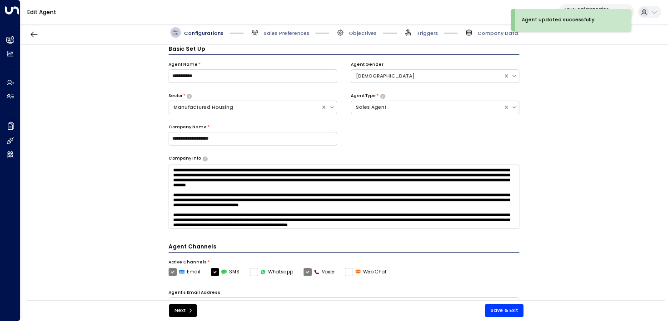
click at [421, 37] on span "Triggers" at bounding box center [420, 32] width 35 height 10
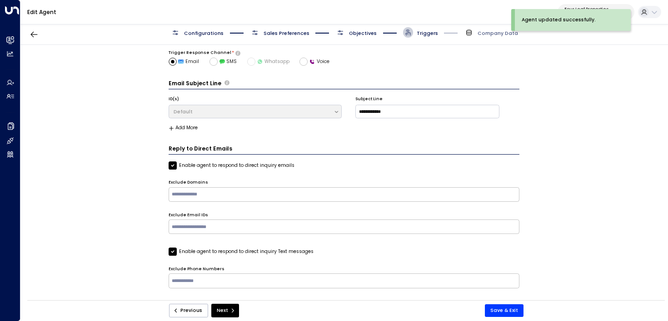
scroll to position [0, 0]
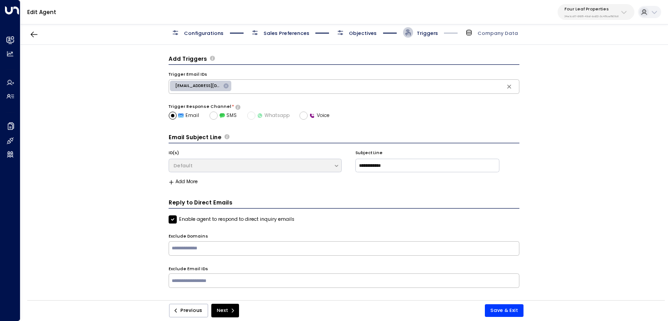
click at [241, 219] on label "Enable agent to respond to direct inquiry emails" at bounding box center [231, 220] width 126 height 8
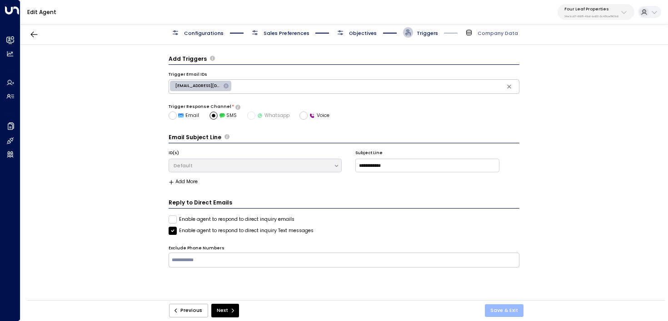
click at [514, 310] on button "Save & Exit" at bounding box center [504, 311] width 39 height 13
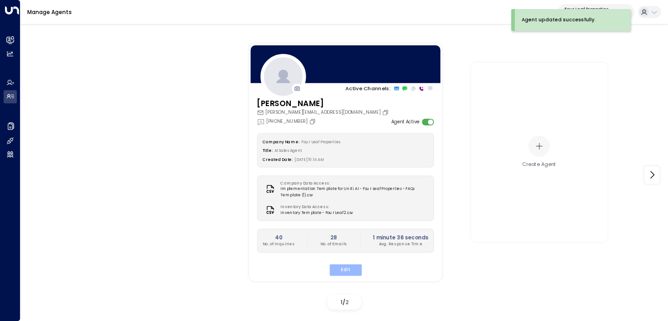
click at [344, 273] on button "Edit" at bounding box center [345, 270] width 32 height 12
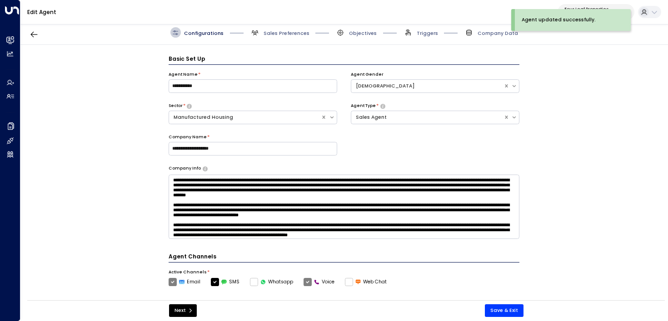
scroll to position [10, 0]
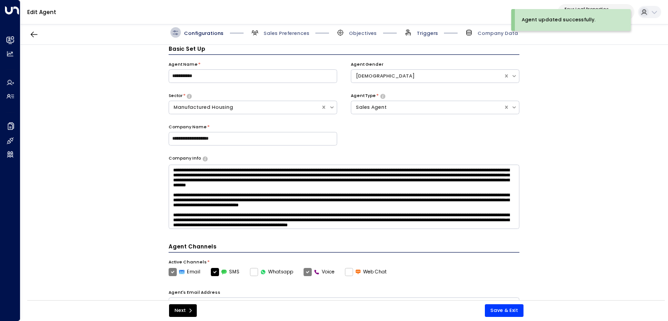
click at [424, 36] on span "Triggers" at bounding box center [426, 33] width 21 height 7
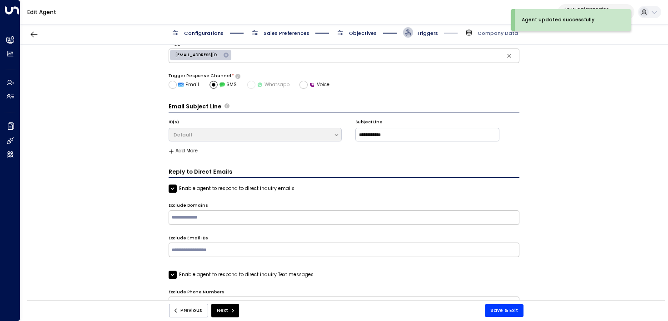
scroll to position [0, 0]
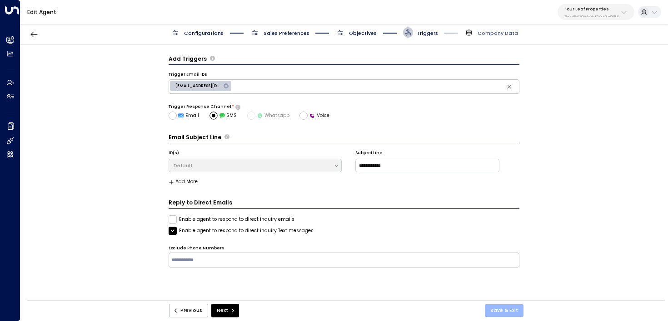
click at [492, 310] on button "Save & Exit" at bounding box center [504, 311] width 39 height 13
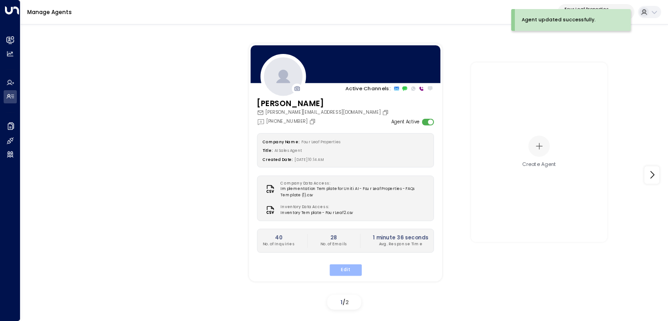
click at [350, 266] on button "Edit" at bounding box center [345, 270] width 32 height 12
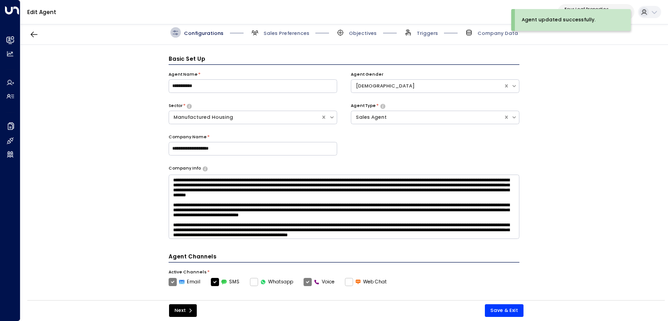
scroll to position [10, 0]
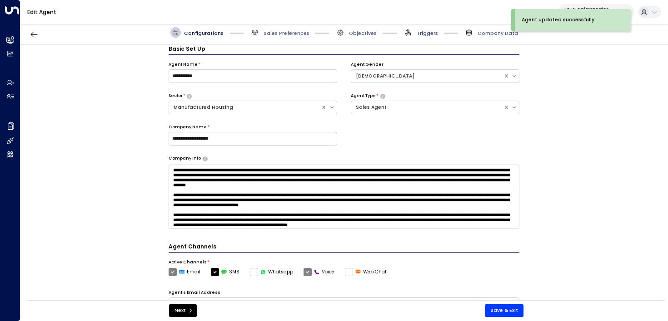
click at [421, 33] on span "Triggers" at bounding box center [426, 33] width 21 height 7
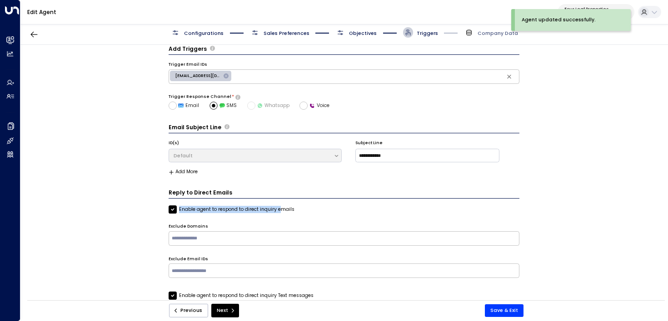
drag, startPoint x: 280, startPoint y: 206, endPoint x: 178, endPoint y: 206, distance: 102.6
click at [177, 206] on label "Enable agent to respond to direct inquiry emails" at bounding box center [231, 210] width 126 height 8
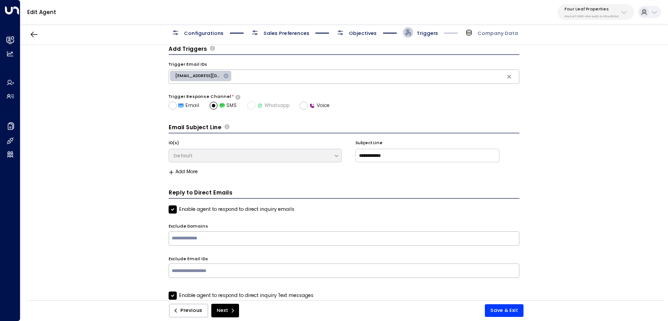
click at [192, 34] on span "Configurations" at bounding box center [204, 33] width 40 height 7
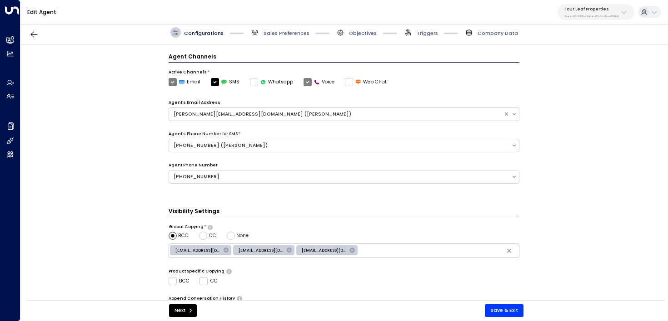
scroll to position [195, 0]
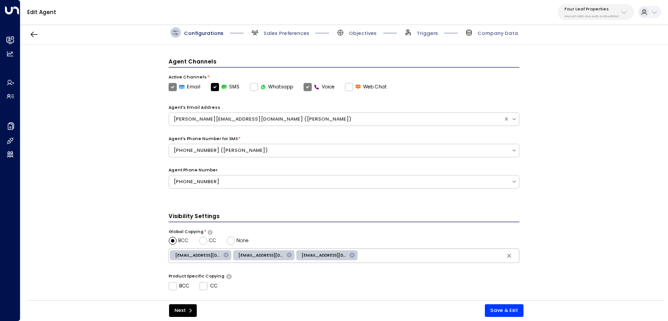
click at [168, 83] on label "Email" at bounding box center [184, 87] width 32 height 8
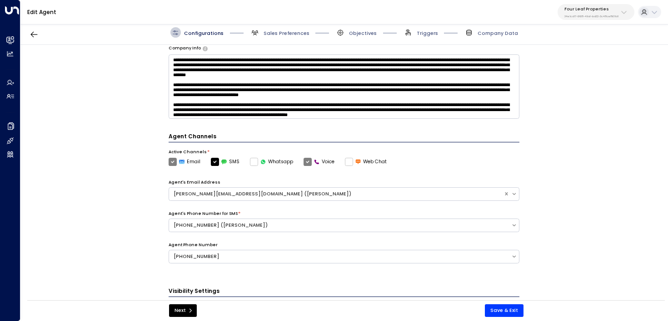
scroll to position [0, 0]
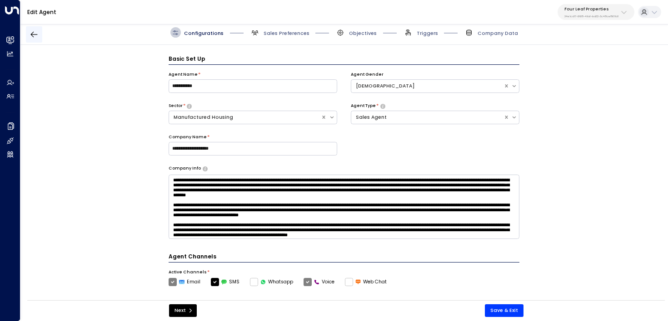
click at [35, 33] on icon "button" at bounding box center [34, 34] width 9 height 9
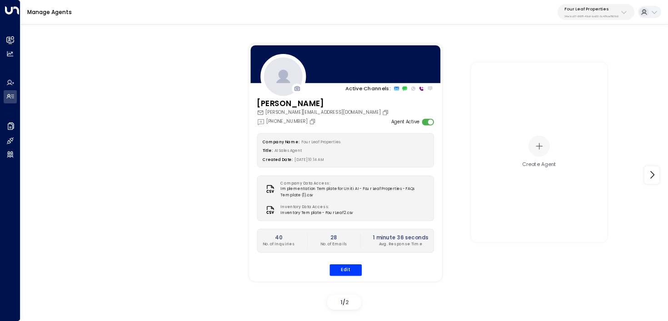
click at [346, 264] on div "Company Name: Four Leaf Properties Title: AI Sales Agent Created Date: 08/14/20…" at bounding box center [345, 205] width 177 height 143
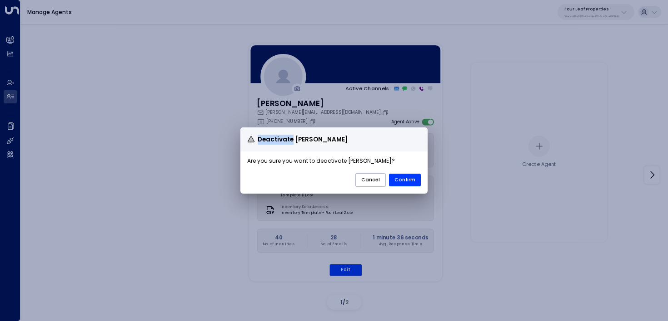
click at [421, 121] on div "Deactivate Katie Olson Are you sure you want to deactivate Katie Olson ? Cancel…" at bounding box center [334, 160] width 668 height 321
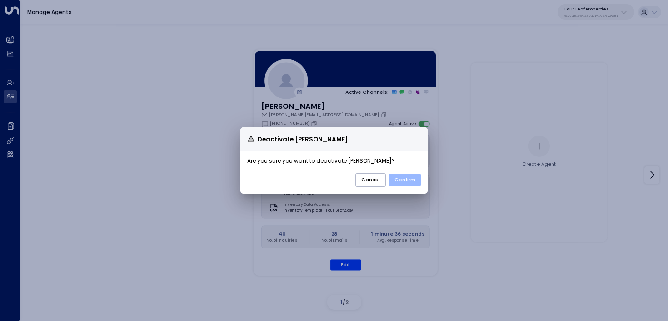
click at [409, 185] on button "Confirm" at bounding box center [405, 180] width 32 height 13
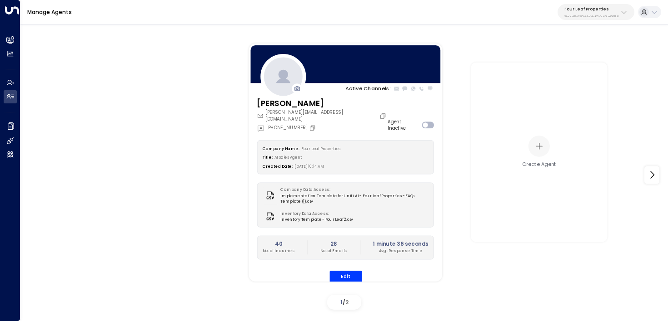
click at [350, 262] on div "Company Name: Four Leaf Properties Title: AI Sales Agent Created Date: 08/14/20…" at bounding box center [345, 211] width 177 height 143
click at [350, 271] on button "Edit" at bounding box center [345, 277] width 32 height 12
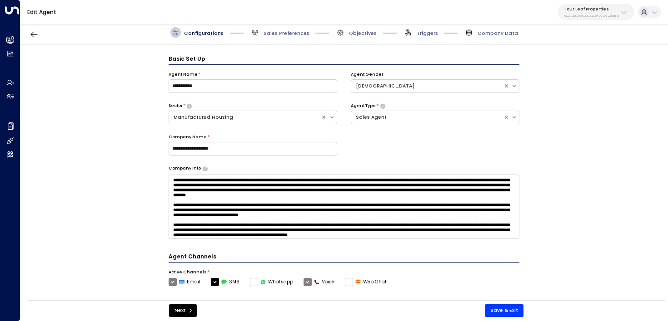
scroll to position [10, 0]
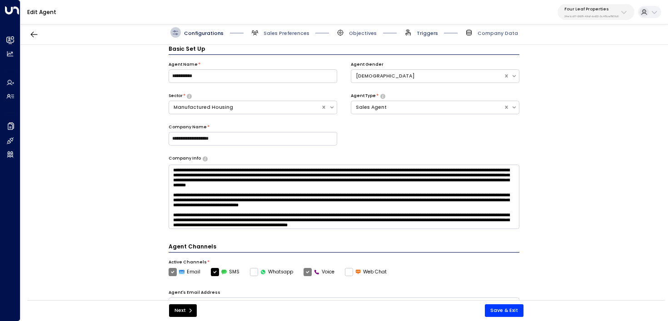
click at [424, 32] on span "Triggers" at bounding box center [426, 33] width 21 height 7
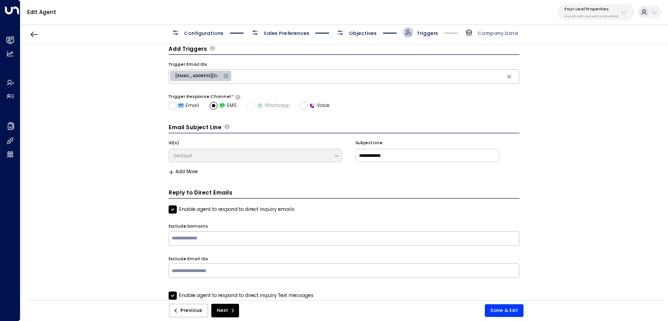
click at [206, 210] on label "Enable agent to respond to direct inquiry emails" at bounding box center [231, 210] width 126 height 8
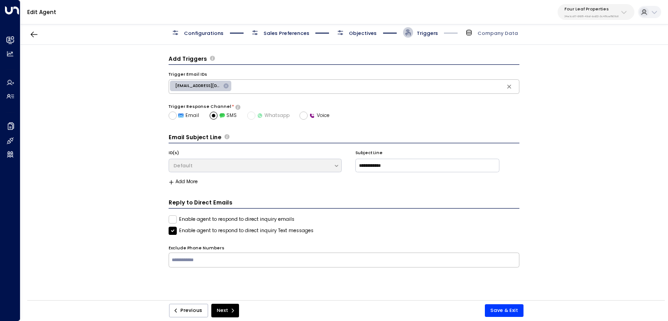
scroll to position [0, 0]
click at [225, 306] on button "Next" at bounding box center [225, 311] width 28 height 14
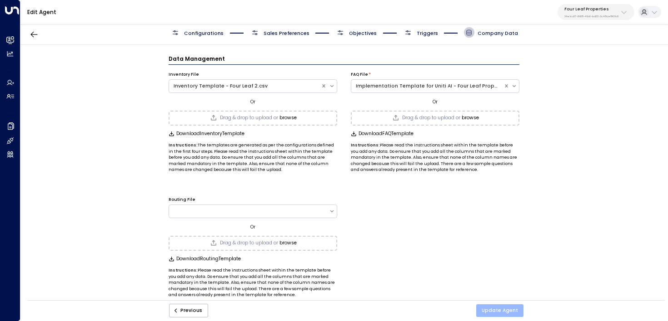
click at [506, 308] on button "Update Agent" at bounding box center [499, 311] width 47 height 13
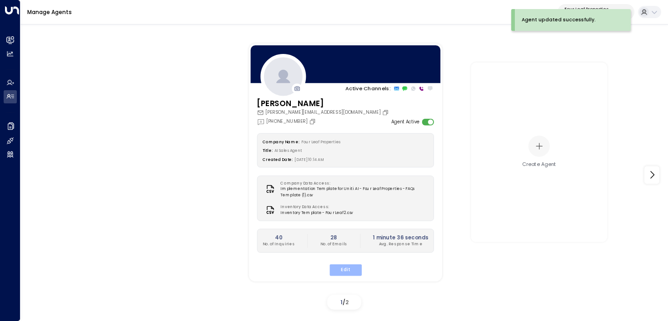
click at [345, 267] on button "Edit" at bounding box center [345, 270] width 32 height 12
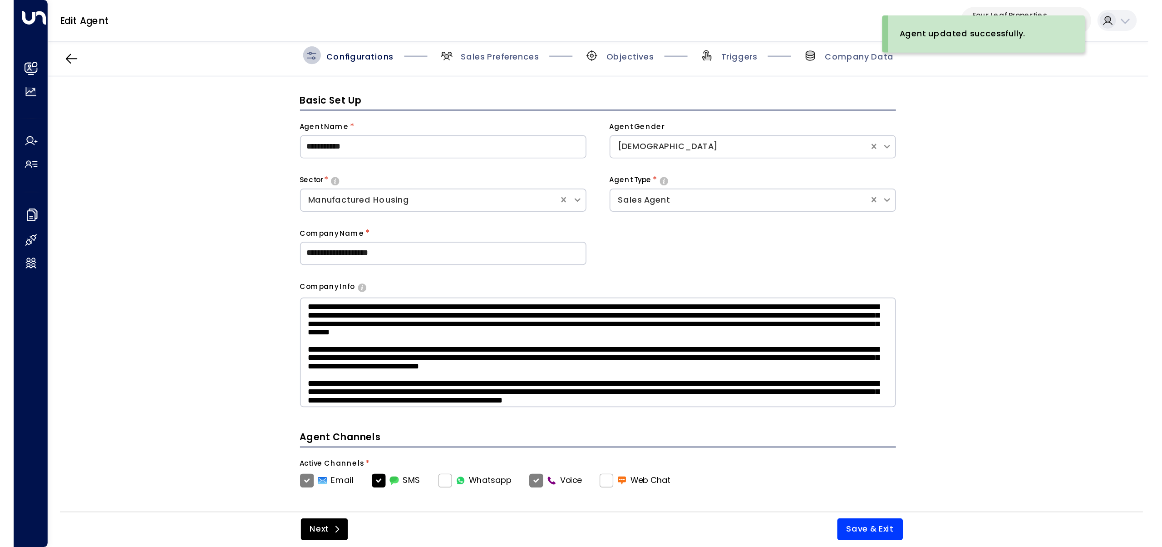
scroll to position [10, 0]
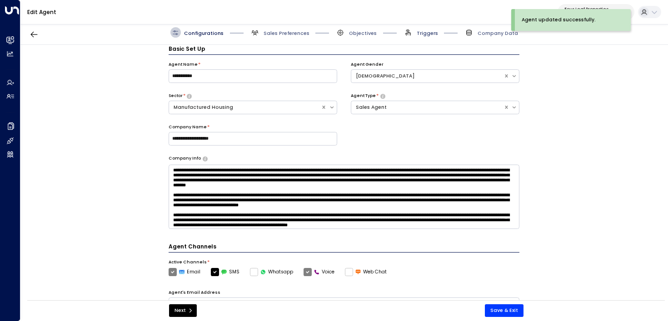
click at [418, 33] on span "Triggers" at bounding box center [426, 33] width 21 height 7
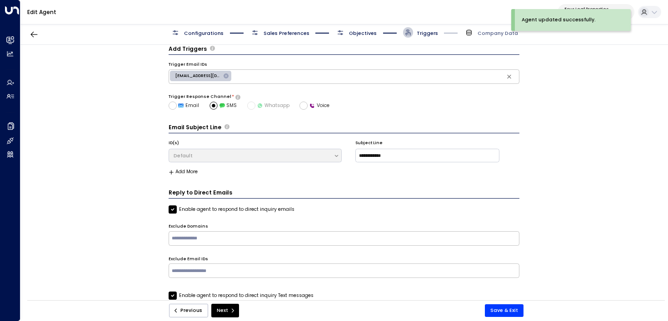
drag, startPoint x: 301, startPoint y: 210, endPoint x: 277, endPoint y: 212, distance: 23.7
click at [277, 212] on div "Enable agent to respond to direct inquiry emails" at bounding box center [343, 210] width 351 height 8
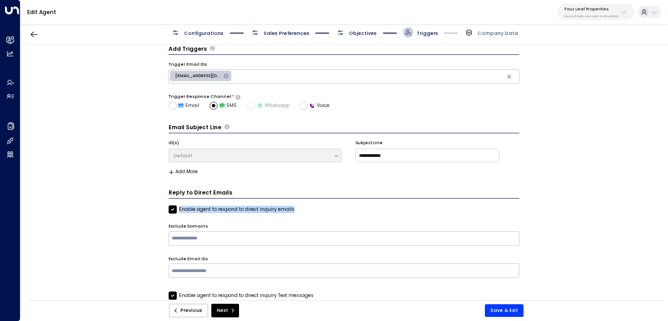
copy label "Enable agent to respond to direct inquiry emails"
drag, startPoint x: 321, startPoint y: 209, endPoint x: 291, endPoint y: 211, distance: 30.5
click at [291, 211] on div "Enable agent to respond to direct inquiry emails" at bounding box center [343, 210] width 351 height 8
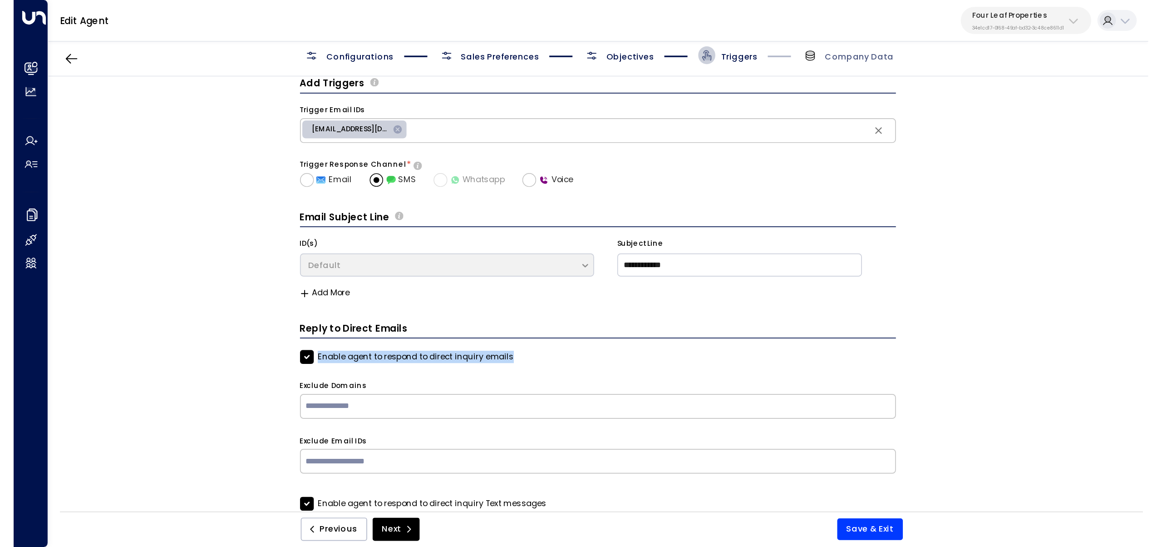
scroll to position [0, 0]
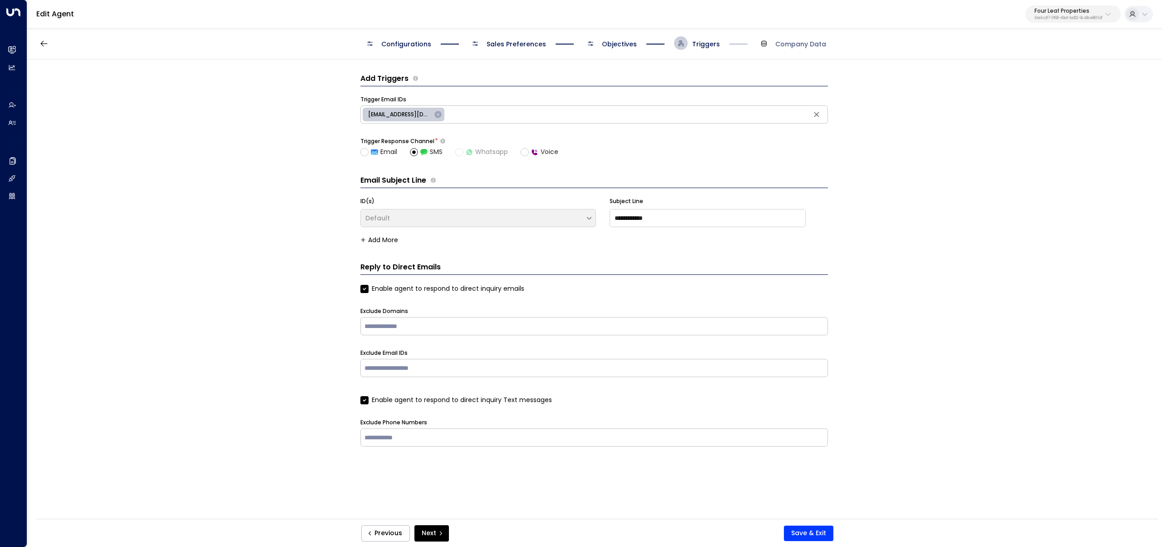
click at [216, 221] on div "**********" at bounding box center [594, 291] width 1134 height 465
click at [667, 16] on p "34e1cd17-0f68-49af-bd32-3c48ce8611d1" at bounding box center [1069, 18] width 68 height 4
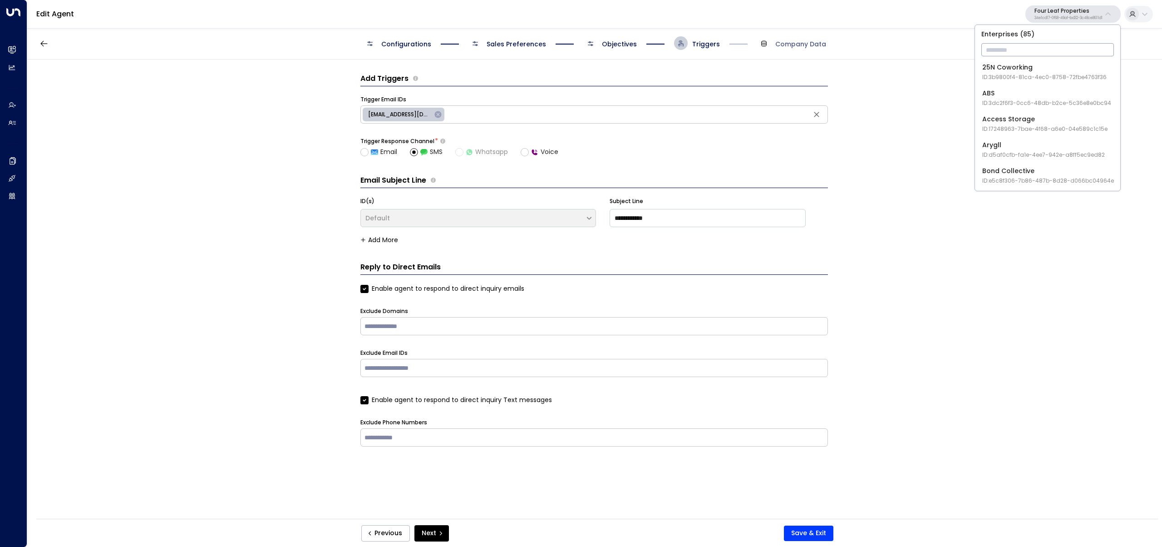
click at [667, 43] on input "text" at bounding box center [1048, 49] width 133 height 17
type input "*******"
click at [667, 62] on li "Inspire Communities ID: 5ac0484e-0702-4bbb-8380-6168aea91a66" at bounding box center [1048, 72] width 138 height 24
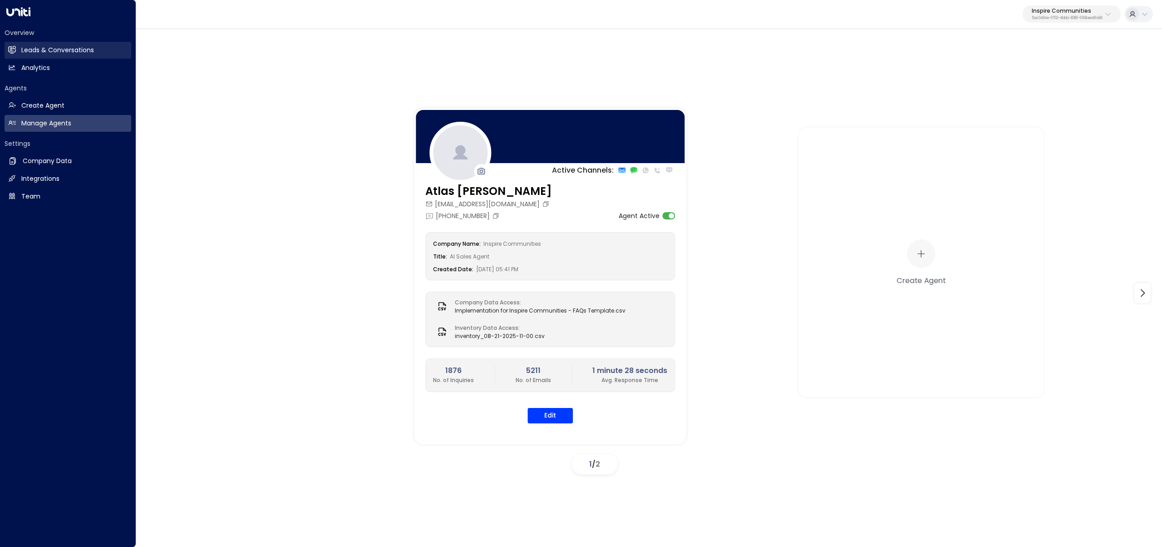
click at [16, 55] on link "Leads & Conversations Leads & Conversations" at bounding box center [68, 50] width 127 height 17
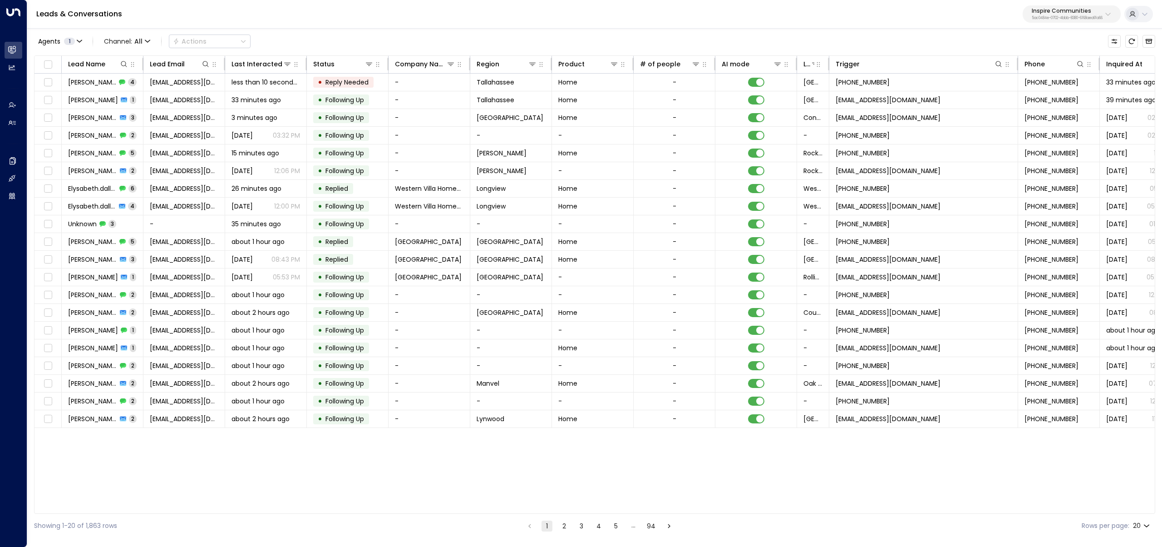
drag, startPoint x: 359, startPoint y: 514, endPoint x: 503, endPoint y: 525, distance: 144.0
click at [503, 321] on div "Showing 1-20 of 1,863 rows 1 2 3 4 5 … 94 Rows per page: 20 **" at bounding box center [595, 526] width 1122 height 24
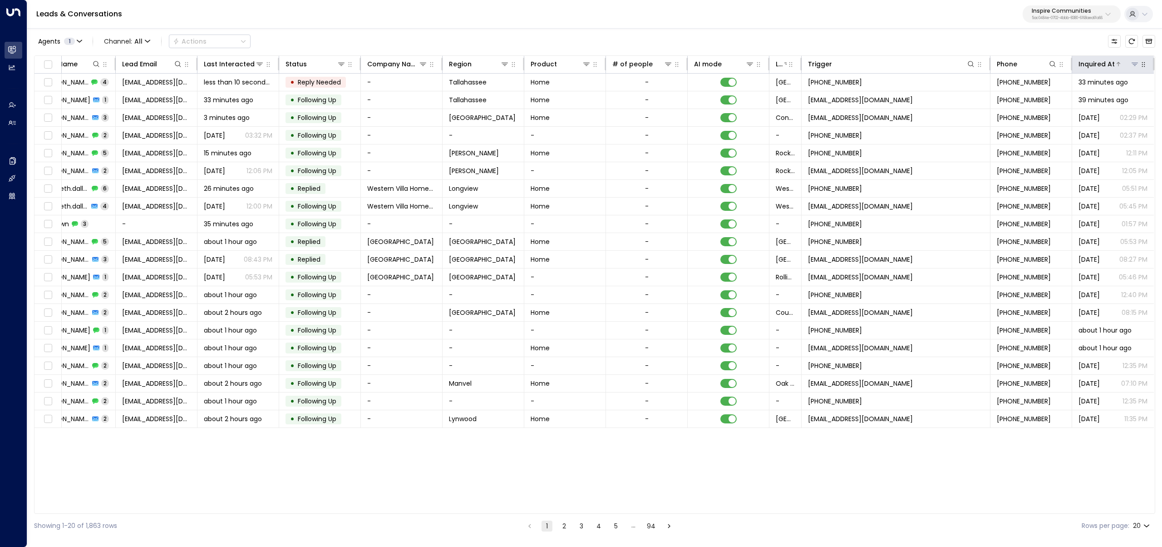
click at [667, 61] on div "Inquired At" at bounding box center [1097, 64] width 36 height 11
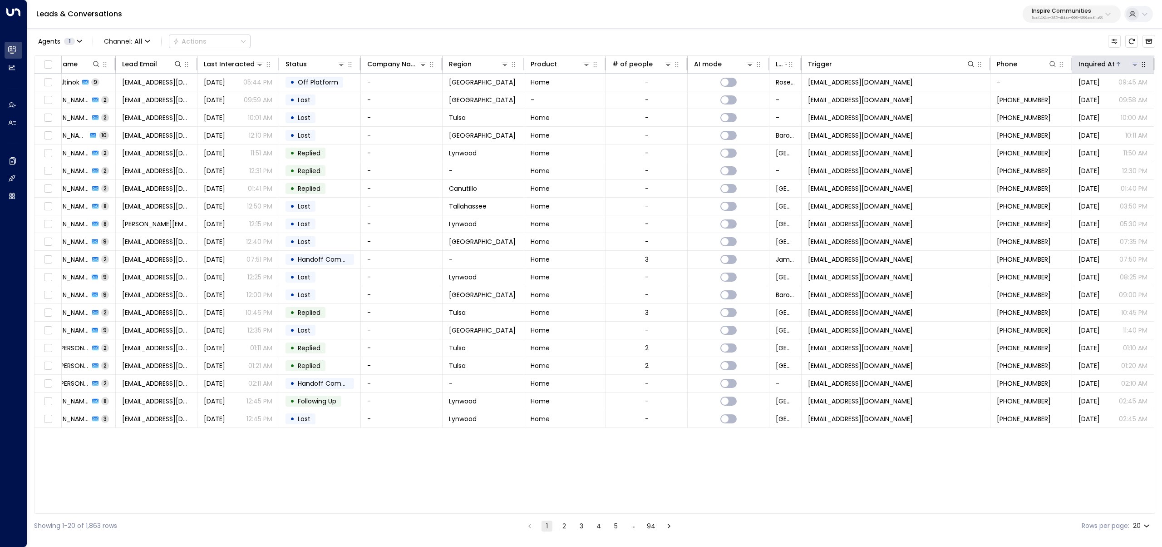
click at [667, 61] on div "Inquired At" at bounding box center [1097, 64] width 36 height 11
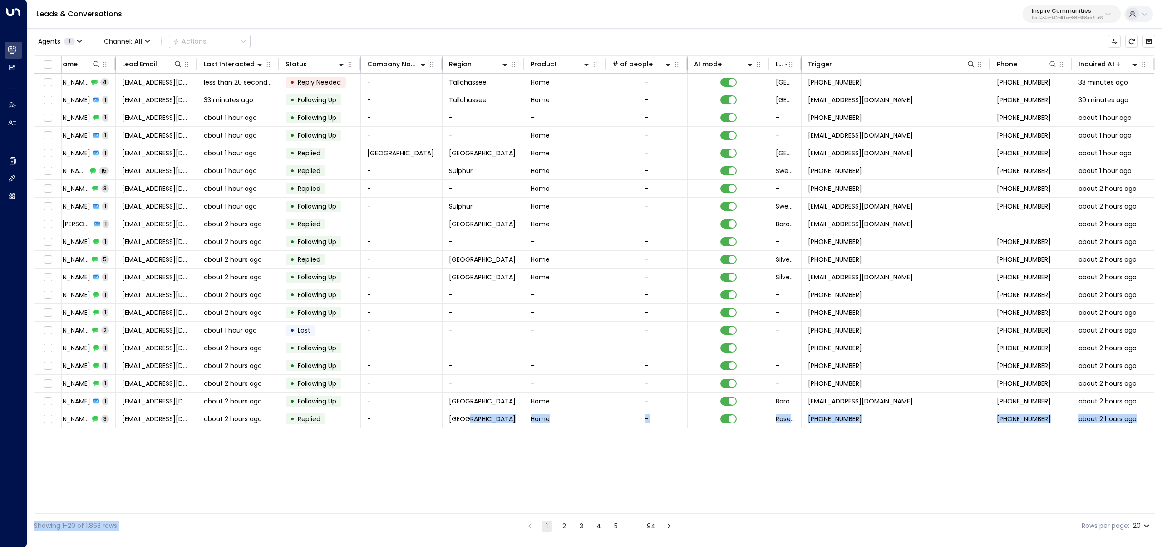
drag, startPoint x: 508, startPoint y: 514, endPoint x: 423, endPoint y: 504, distance: 85.0
click at [432, 321] on div "Agents 1 Channel: All Actions Lead Name Lead Email Last Interacted Status Compa…" at bounding box center [595, 282] width 1122 height 510
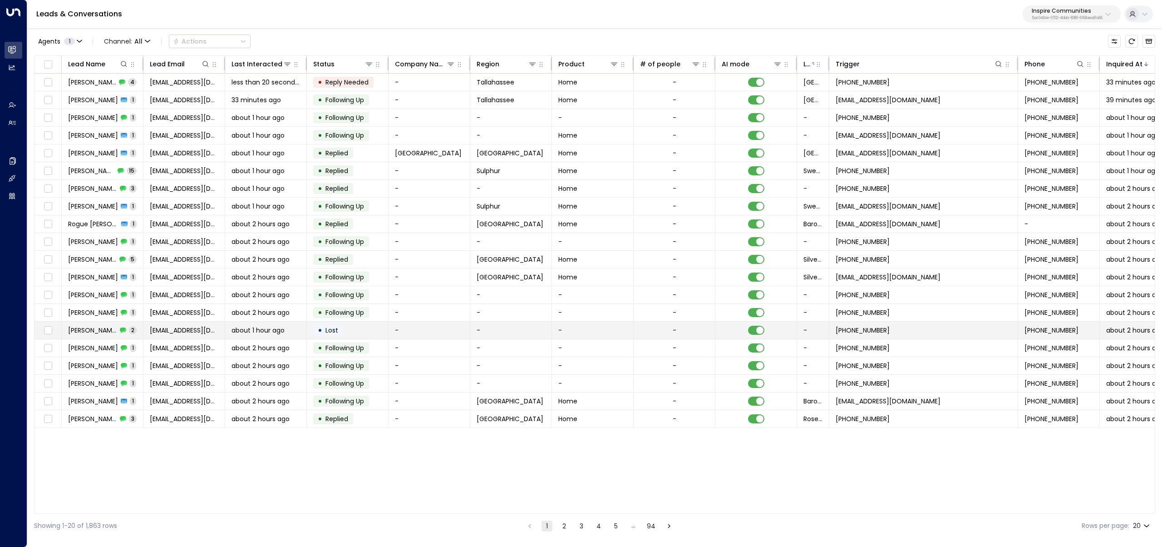
click at [112, 321] on td "Angela 2" at bounding box center [103, 329] width 82 height 17
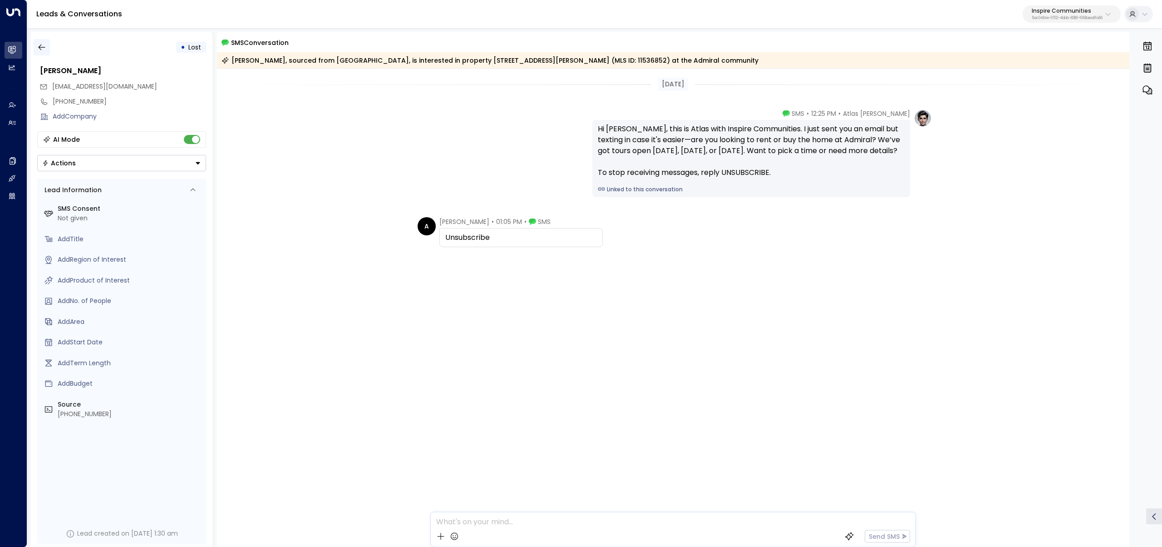
click at [37, 45] on icon "button" at bounding box center [41, 47] width 9 height 9
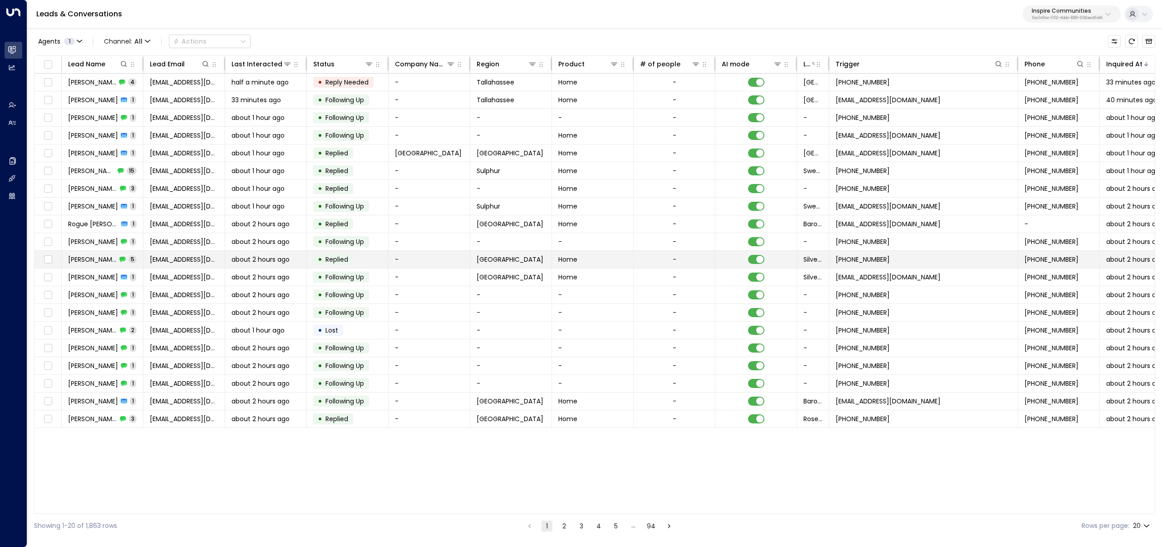
click at [140, 252] on td "Tariq Burton 5" at bounding box center [103, 259] width 82 height 17
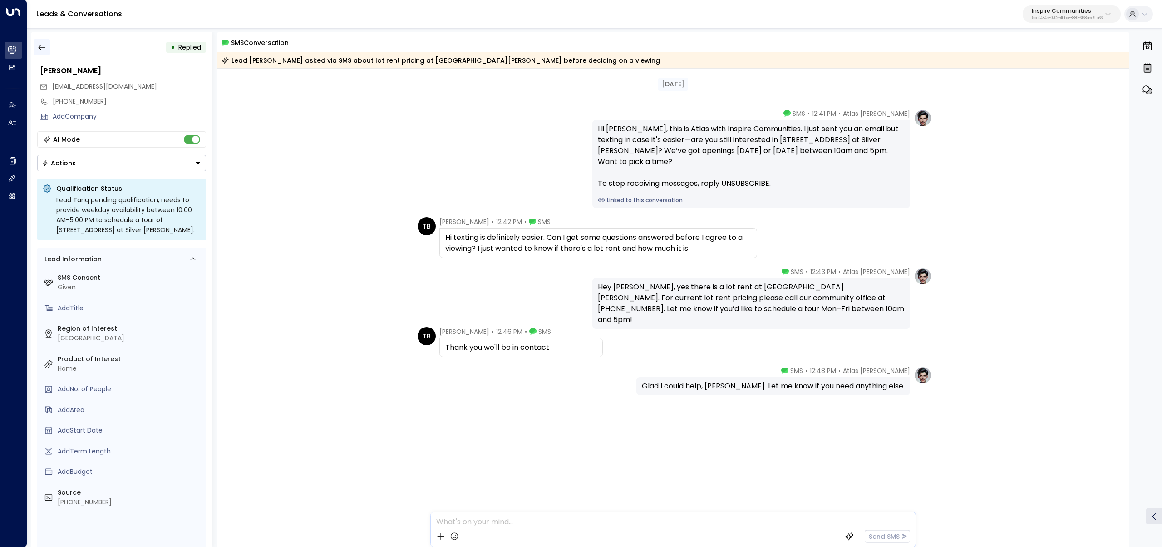
click at [41, 43] on icon "button" at bounding box center [41, 47] width 9 height 9
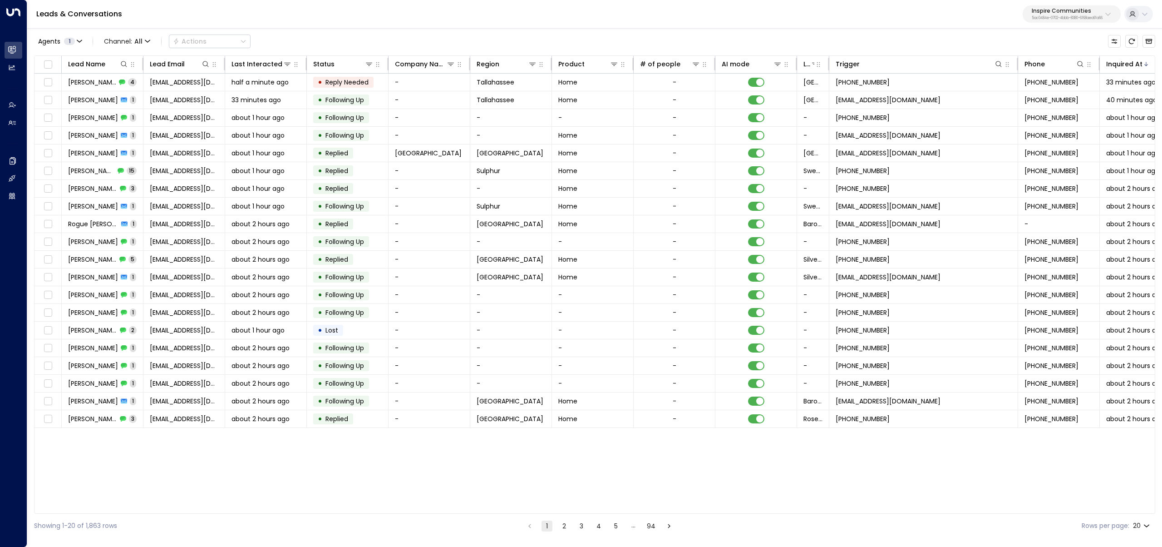
drag, startPoint x: 459, startPoint y: 514, endPoint x: 538, endPoint y: 514, distance: 78.6
click at [538, 321] on div "Showing 1-20 of 1,863 rows 1 2 3 4 5 … 94 Rows per page: 20 **" at bounding box center [595, 526] width 1122 height 24
click at [565, 321] on button "2" at bounding box center [564, 525] width 11 height 11
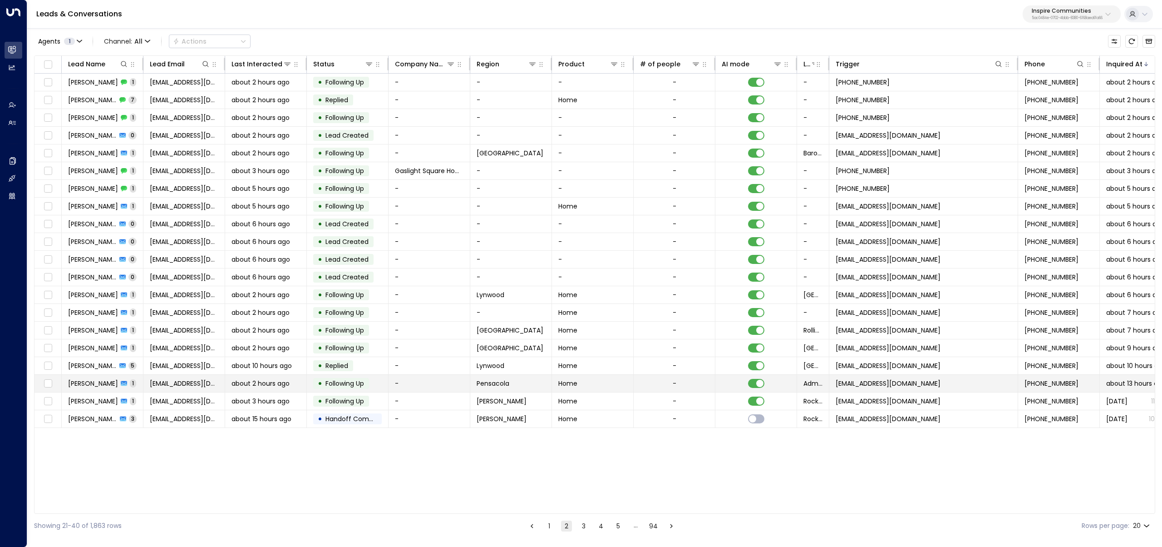
click at [252, 321] on span "about 2 hours ago" at bounding box center [261, 383] width 58 height 9
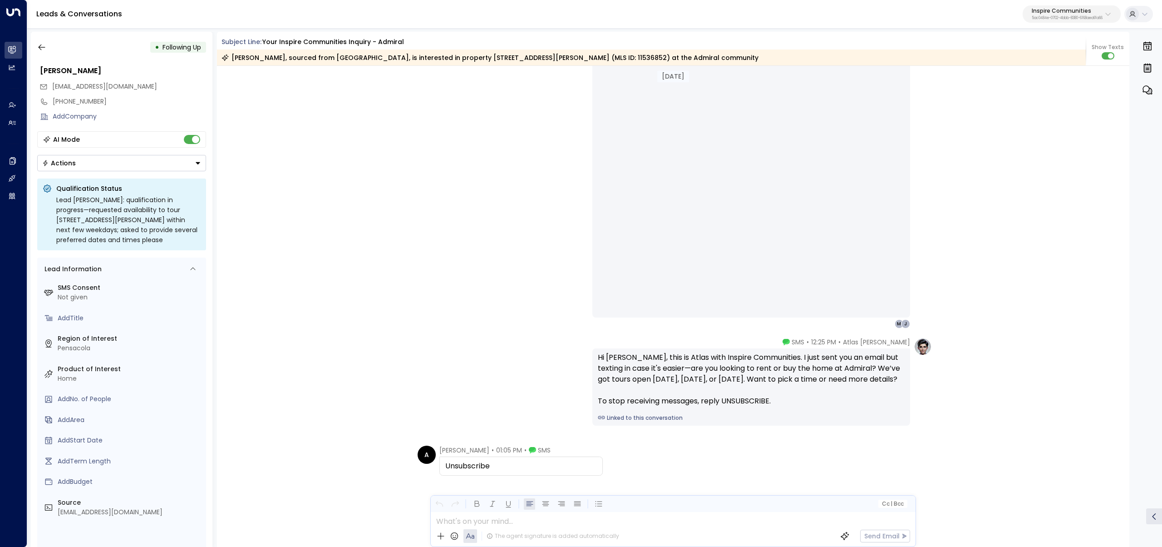
scroll to position [720, 0]
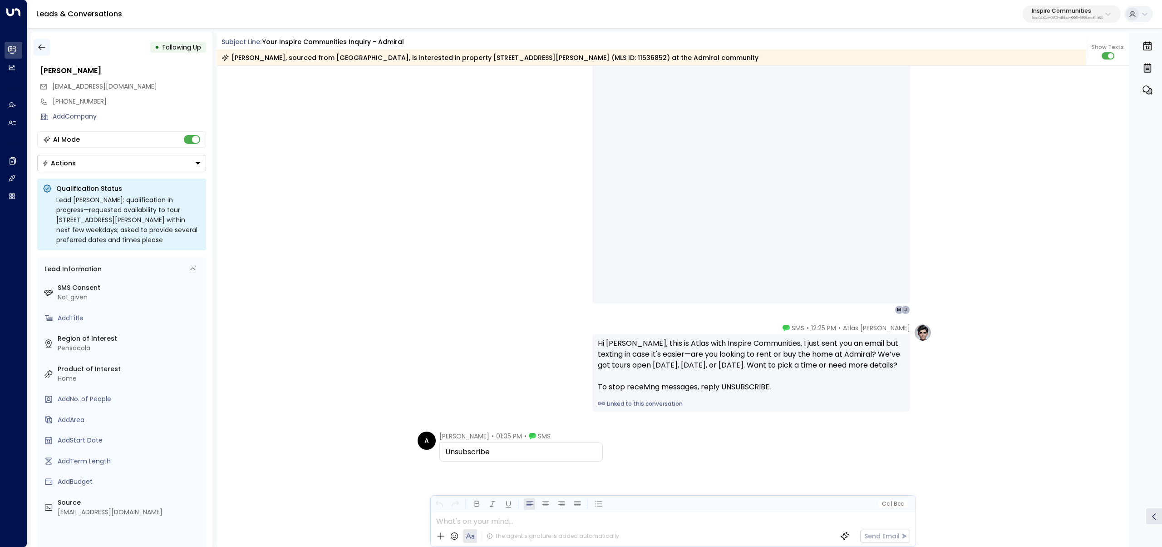
click at [45, 47] on icon "button" at bounding box center [41, 47] width 9 height 9
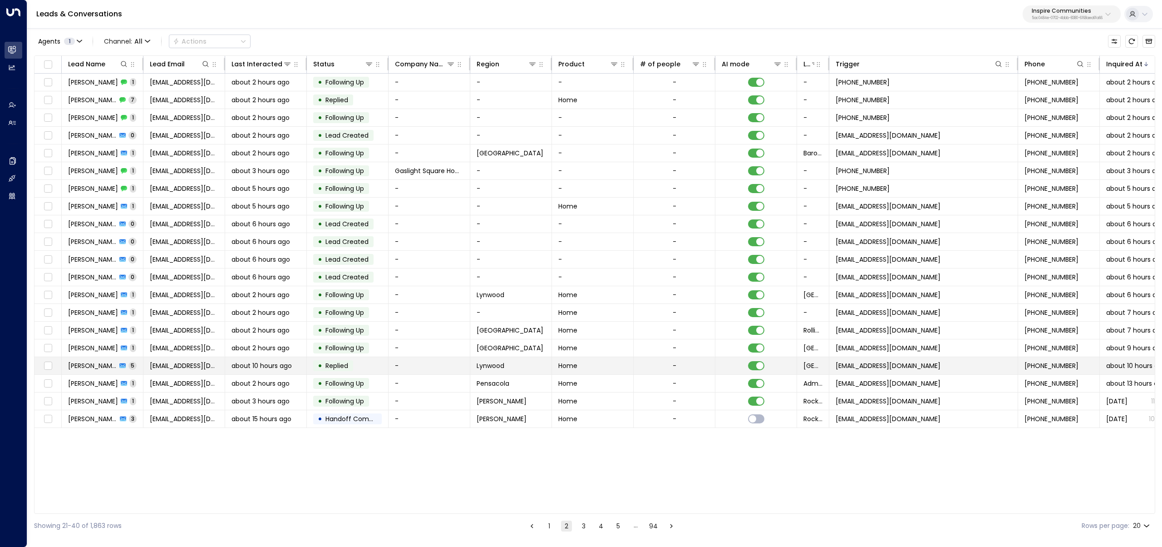
click at [112, 321] on span "Rashad Jimerson" at bounding box center [92, 365] width 49 height 9
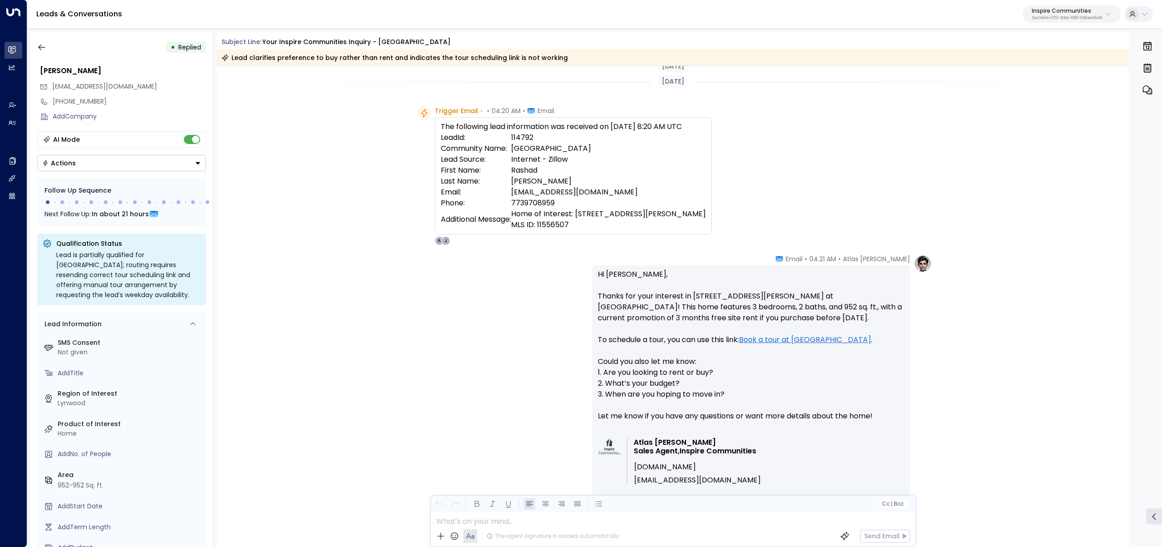
click at [667, 321] on link "Book a tour at Paradise Park" at bounding box center [805, 339] width 132 height 11
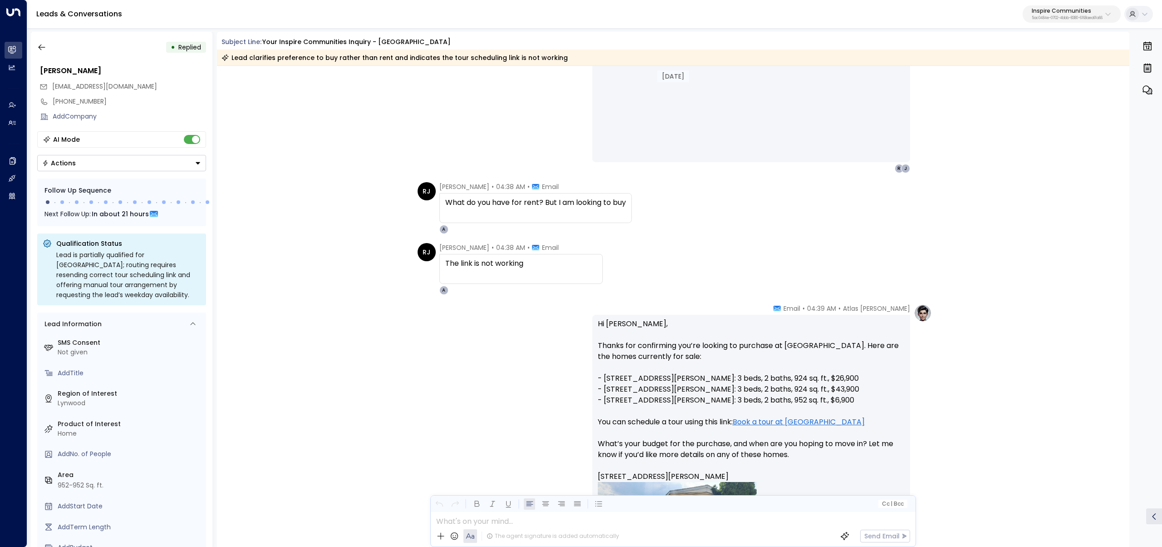
scroll to position [633, 0]
click at [667, 14] on p "Inspire Communities" at bounding box center [1067, 10] width 71 height 5
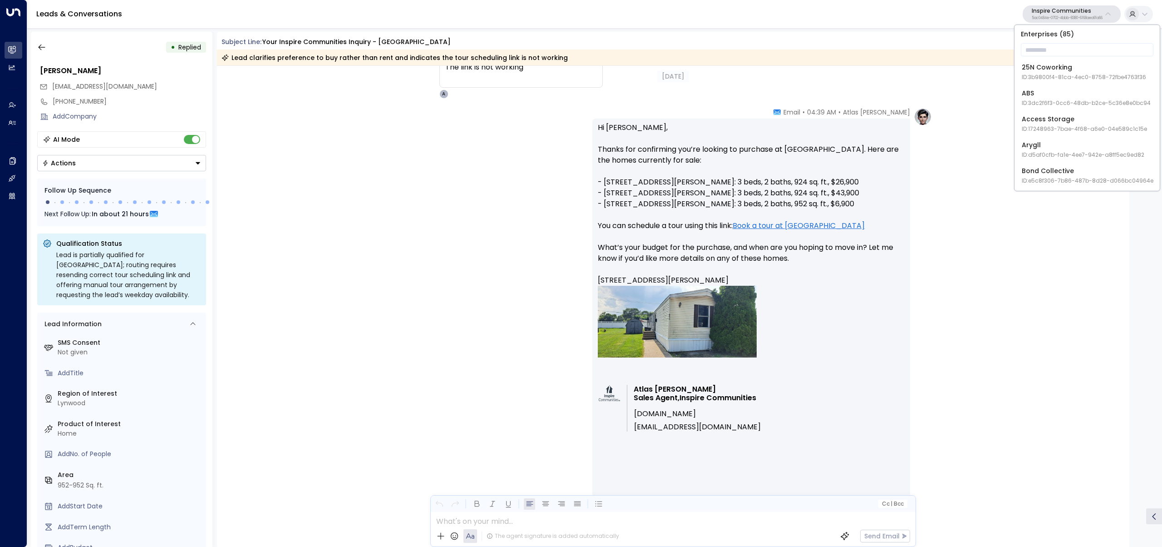
scroll to position [677, 0]
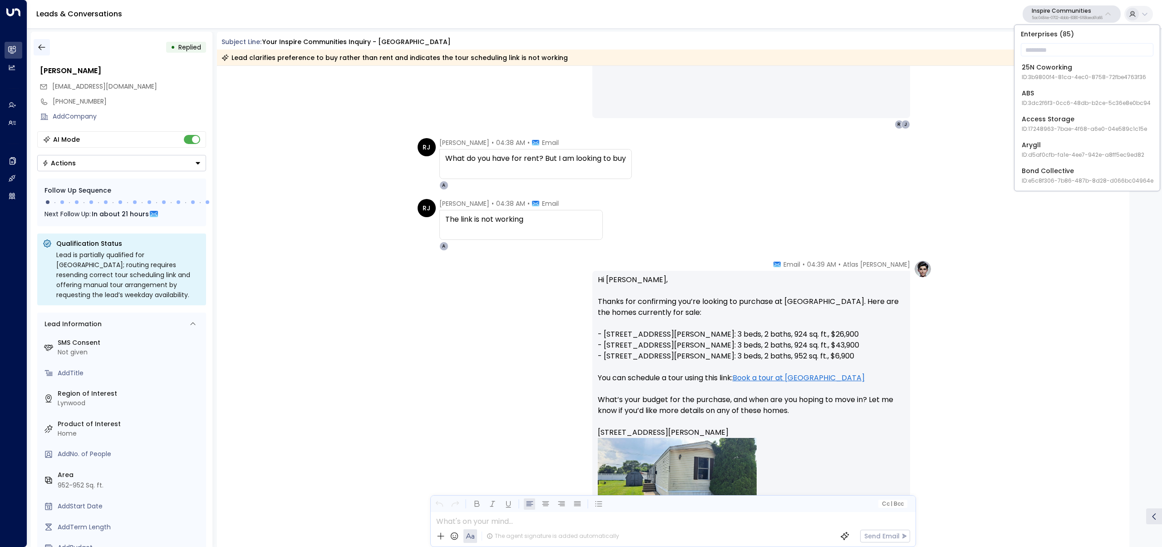
click at [44, 46] on icon "button" at bounding box center [41, 47] width 9 height 9
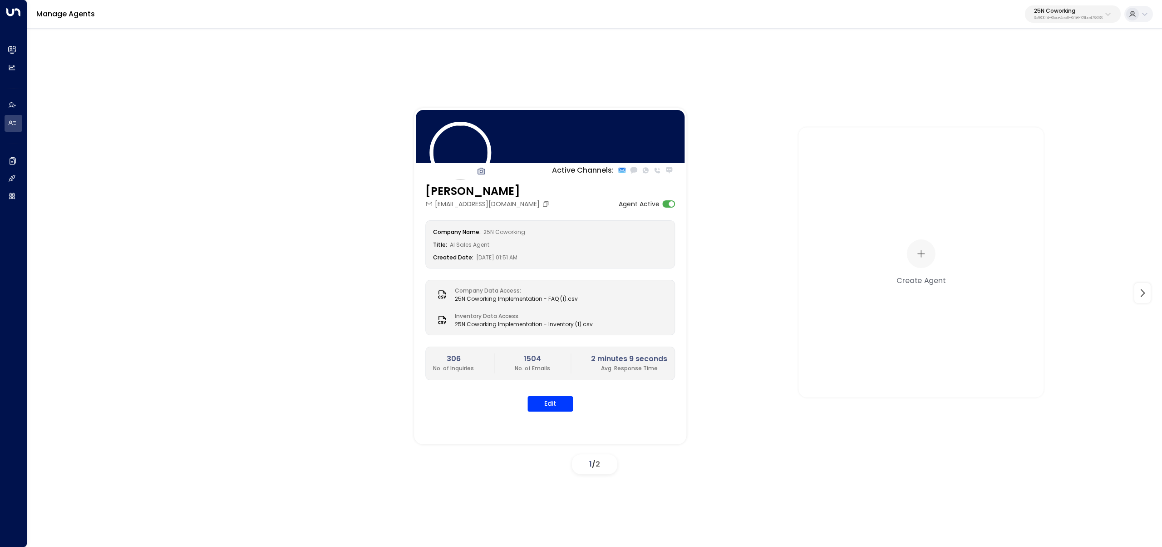
click at [1078, 20] on p "3b9800f4-81ca-4ec0-8758-72fbe4763f36" at bounding box center [1068, 18] width 69 height 4
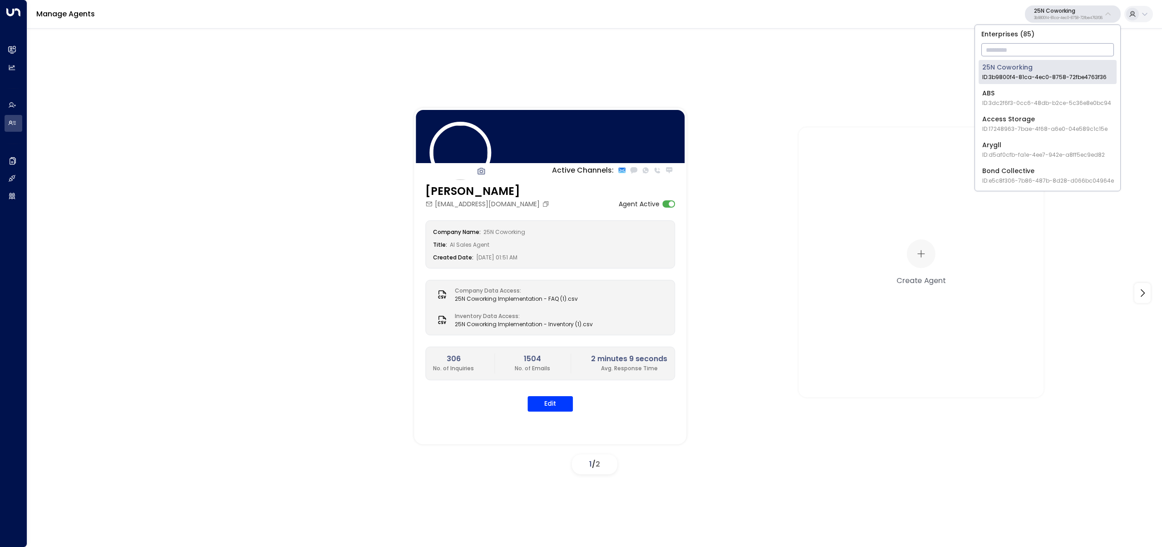
click at [1047, 56] on input "text" at bounding box center [1048, 49] width 133 height 17
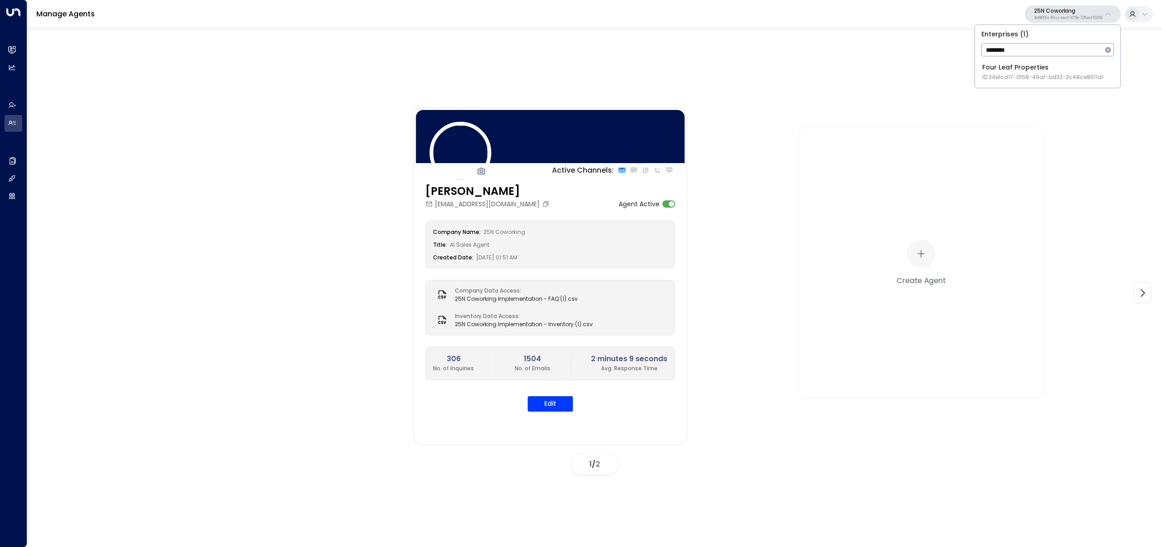
type input "********"
click at [1008, 75] on span "ID: 34e1cd17-0f68-49af-bd32-3c48ce8611d1" at bounding box center [1043, 77] width 121 height 8
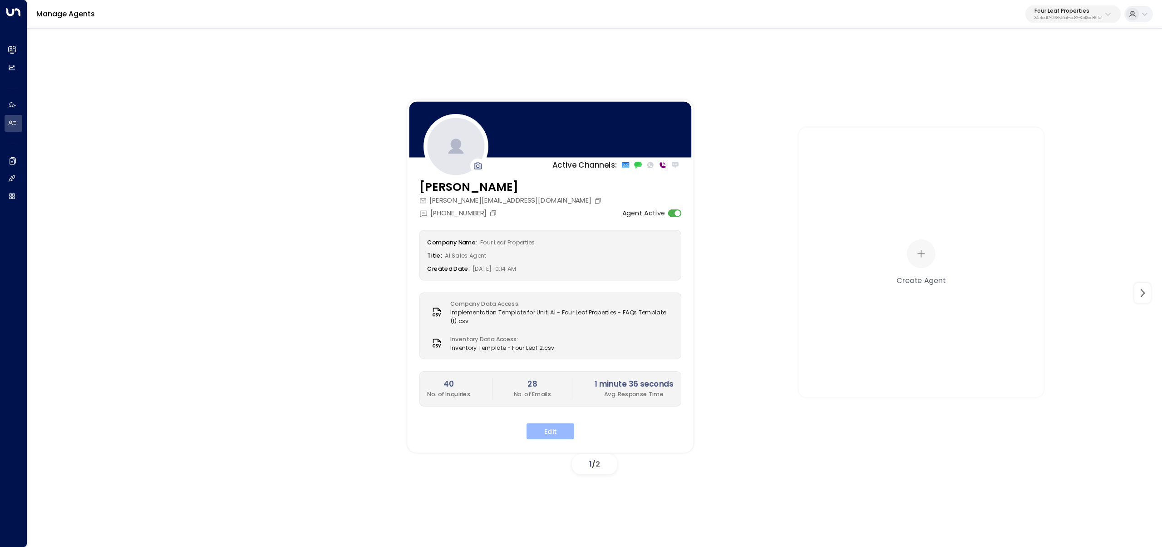
click at [566, 425] on button "Edit" at bounding box center [551, 431] width 48 height 16
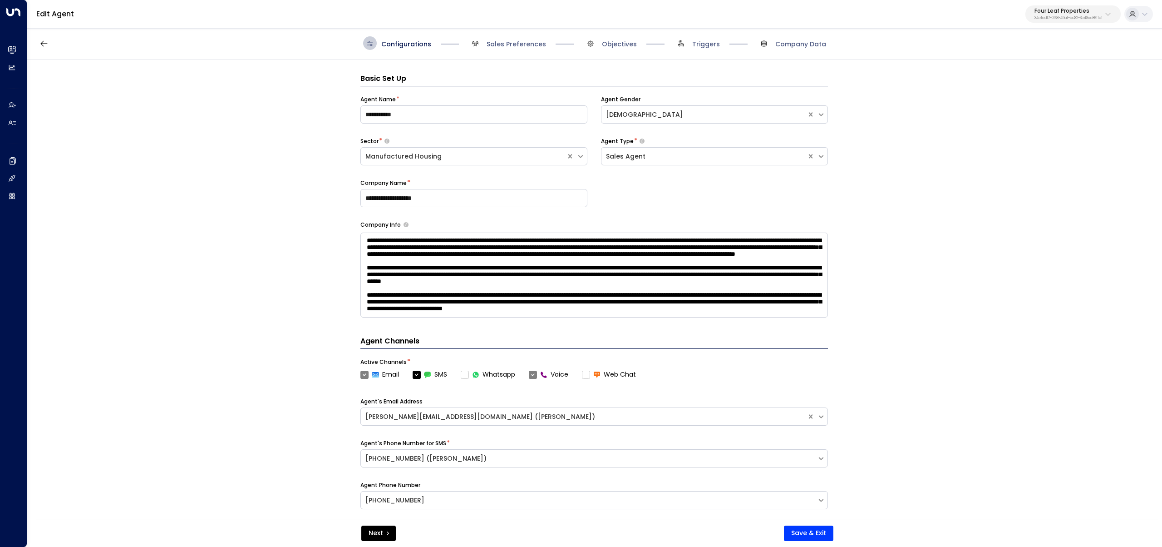
scroll to position [14, 0]
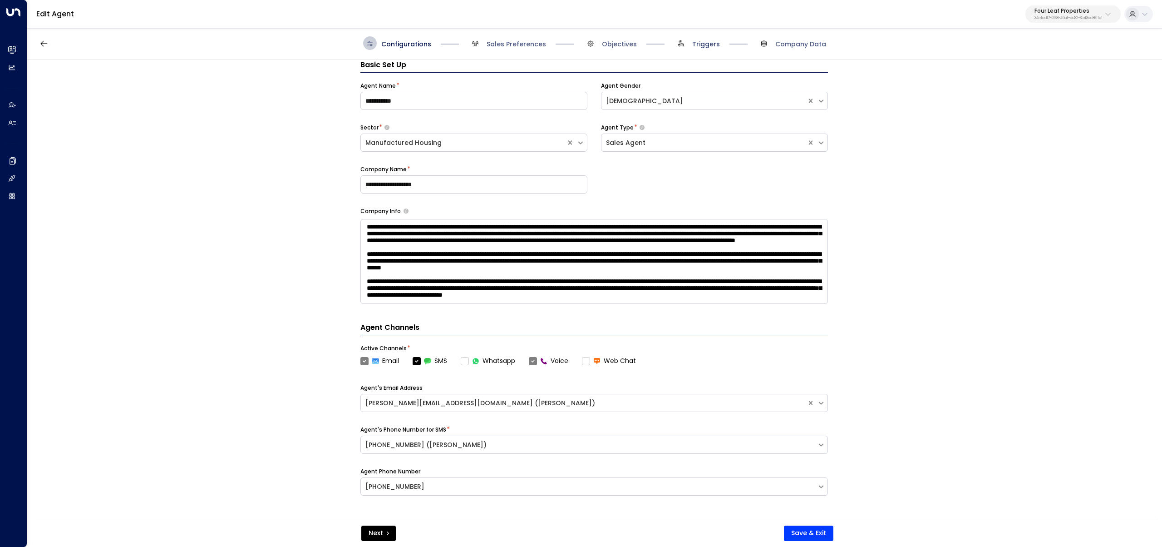
click at [699, 47] on span "Triggers" at bounding box center [706, 44] width 28 height 9
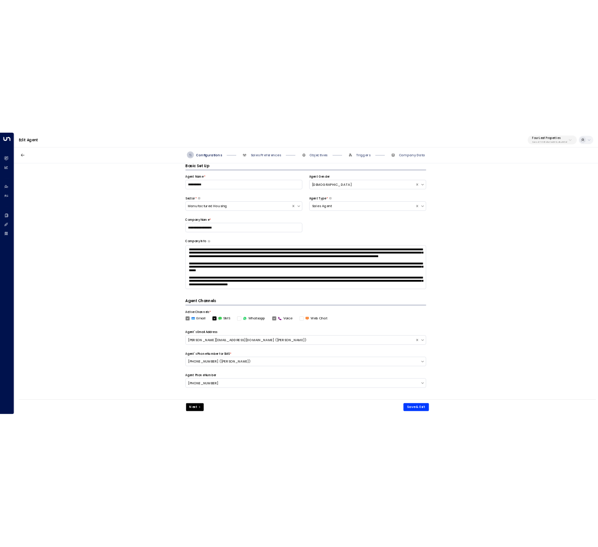
scroll to position [0, 0]
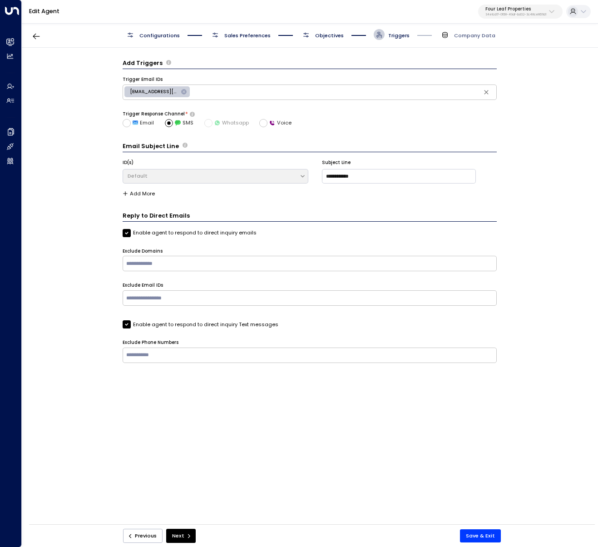
drag, startPoint x: 381, startPoint y: 454, endPoint x: 384, endPoint y: 449, distance: 6.1
click at [382, 454] on div "**********" at bounding box center [309, 288] width 575 height 481
copy label "Enable agent to respond to direct inquiry emails"
drag, startPoint x: 134, startPoint y: 232, endPoint x: 255, endPoint y: 238, distance: 121.4
click at [255, 238] on div "Enable agent to respond to direct inquiry emails Exclude Domains ​ Exclude Emai…" at bounding box center [310, 273] width 374 height 88
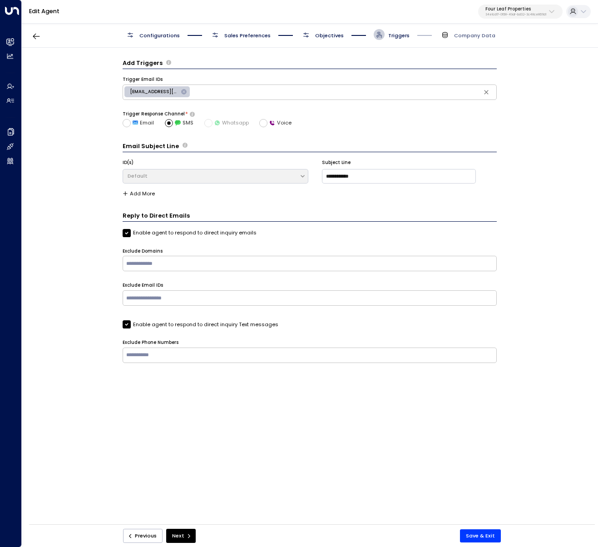
click at [121, 118] on div "**********" at bounding box center [309, 288] width 575 height 481
click at [152, 232] on label "Enable agent to respond to direct inquiry emails" at bounding box center [190, 233] width 134 height 8
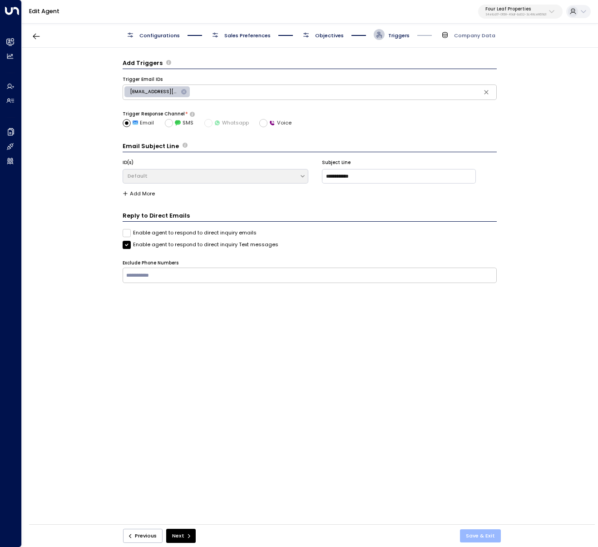
click at [484, 537] on button "Save & Exit" at bounding box center [480, 535] width 41 height 13
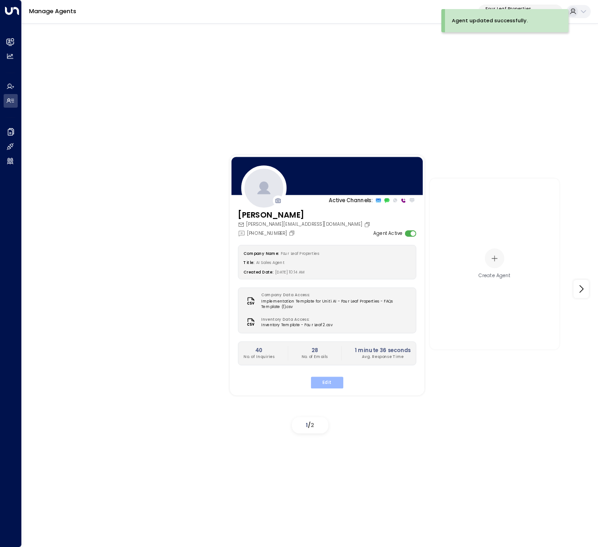
click at [324, 383] on button "Edit" at bounding box center [327, 383] width 32 height 12
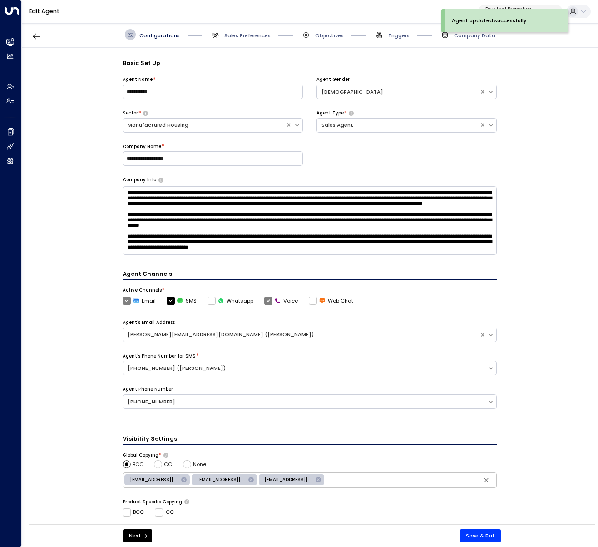
scroll to position [11, 0]
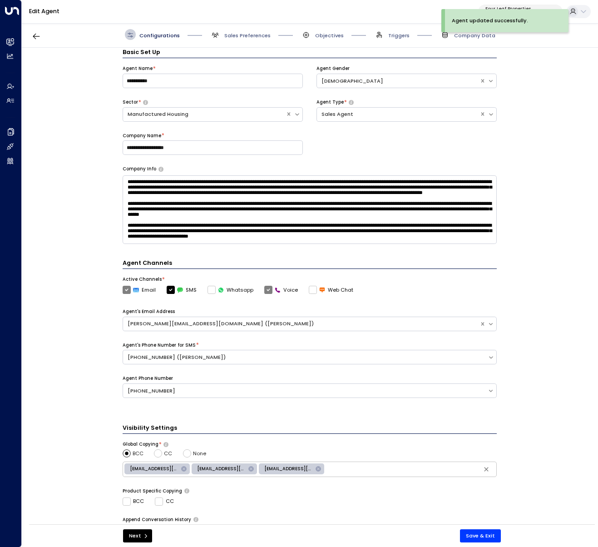
click at [393, 40] on div "Configurations Sales Preferences Objectives Triggers Company Data" at bounding box center [310, 35] width 576 height 26
click at [391, 36] on span "Triggers" at bounding box center [398, 35] width 21 height 7
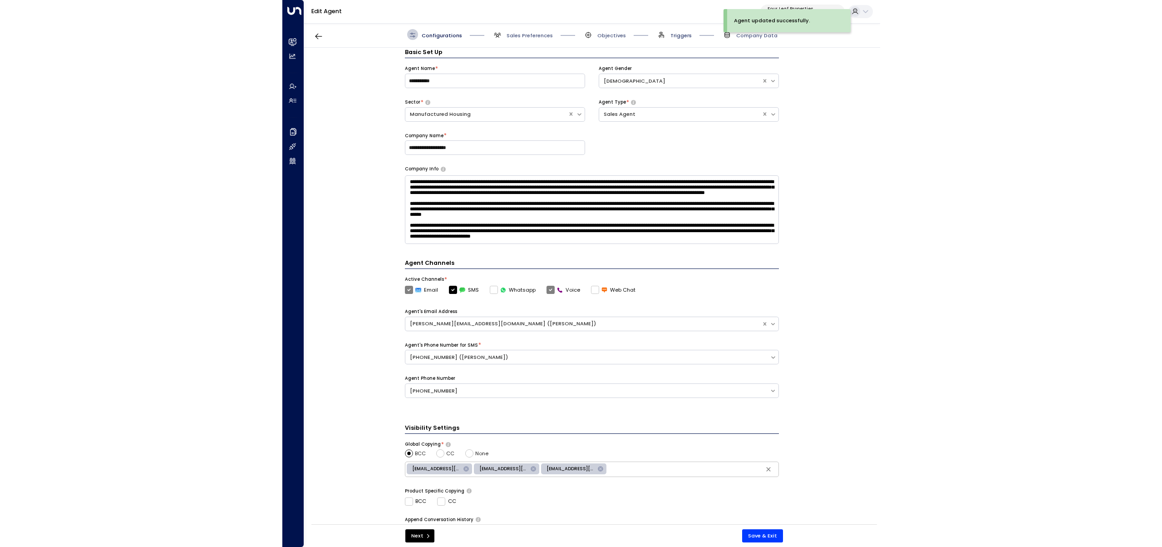
scroll to position [0, 0]
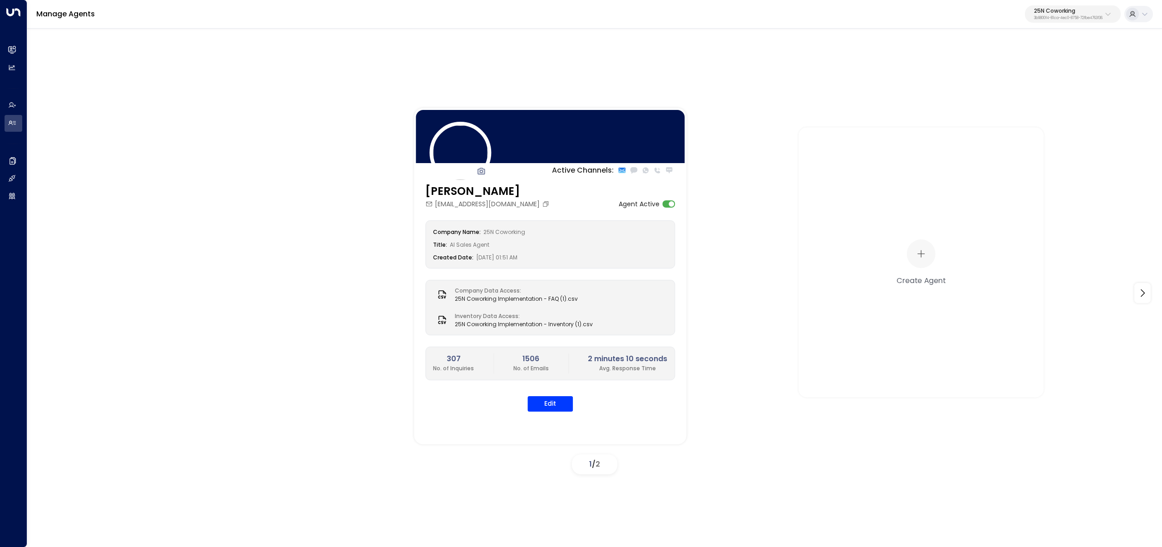
click at [1058, 16] on p "3b9800f4-81ca-4ec0-8758-72fbe4763f36" at bounding box center [1068, 18] width 69 height 4
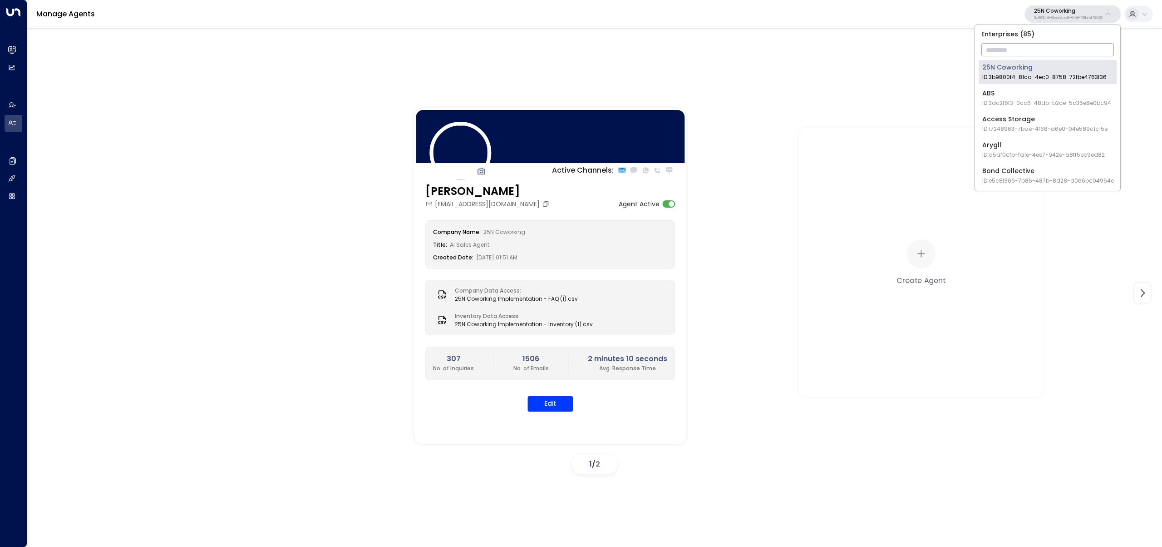
click at [1053, 50] on input "text" at bounding box center [1048, 49] width 133 height 17
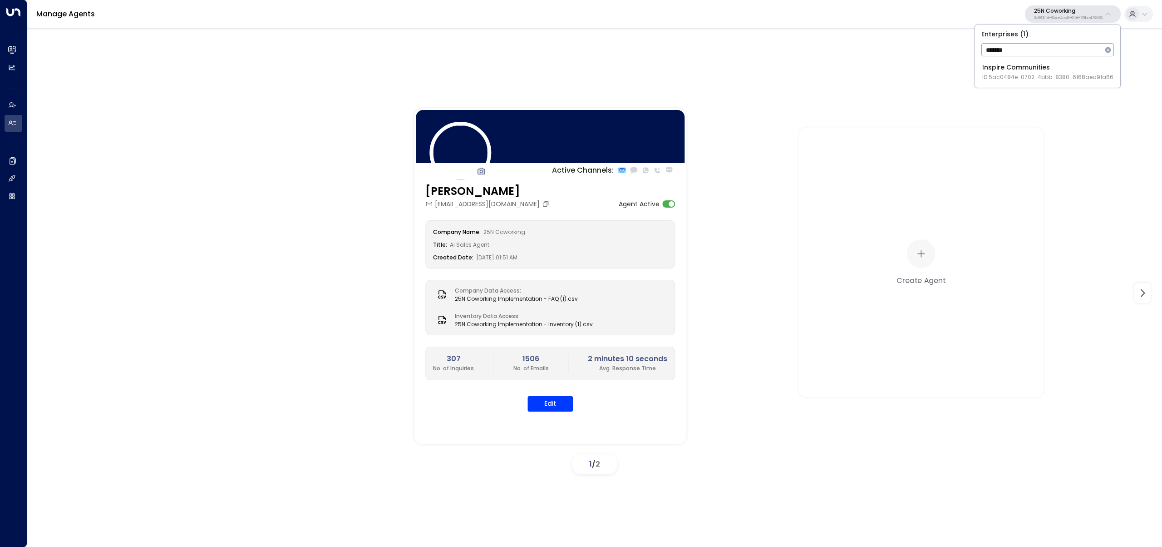
type input "*******"
click at [1054, 65] on div "Inspire Communities ID: 5ac0484e-0702-4bbb-8380-6168aea91a66" at bounding box center [1048, 72] width 131 height 19
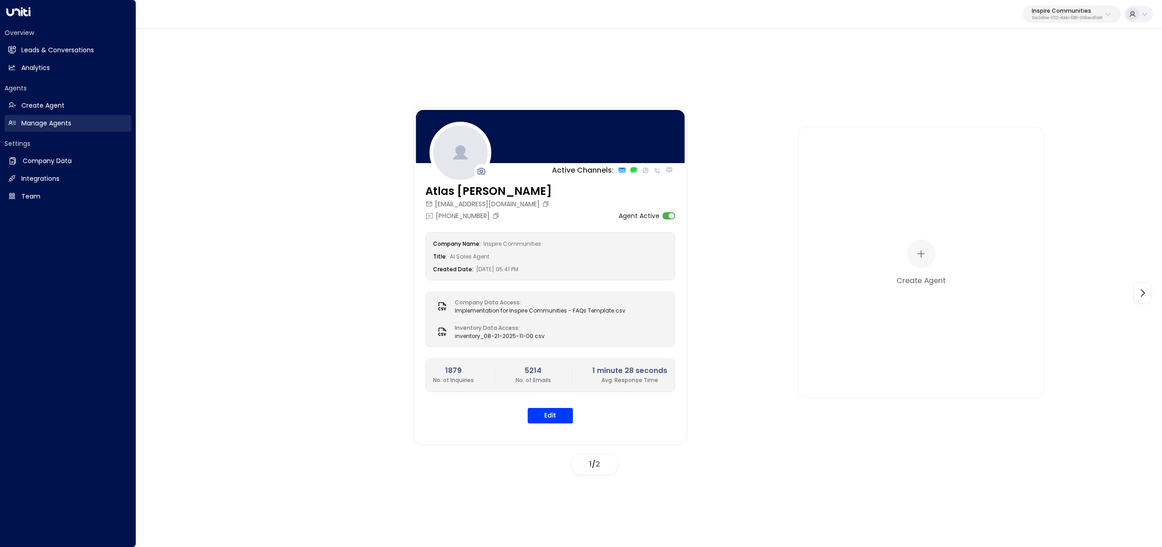
click at [26, 128] on h2 "Manage Agents" at bounding box center [46, 124] width 50 height 10
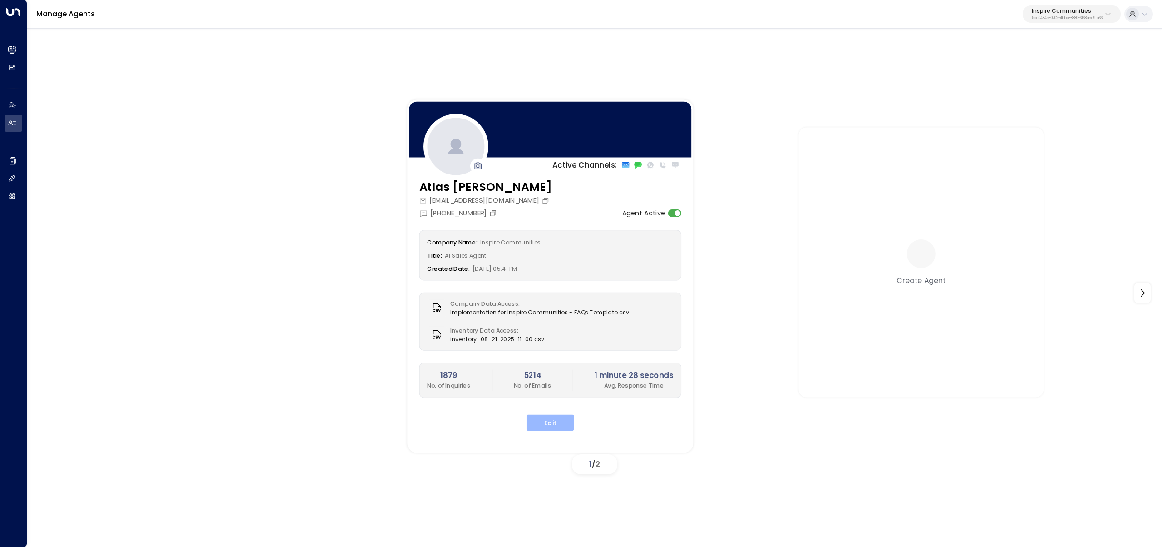
click at [543, 423] on button "Edit" at bounding box center [551, 422] width 48 height 16
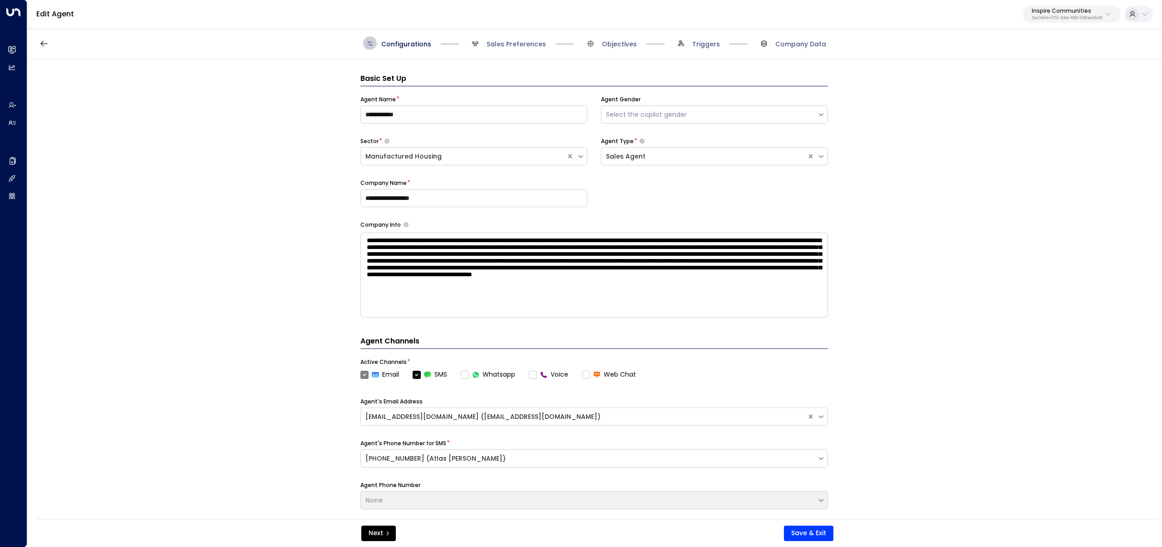
scroll to position [14, 0]
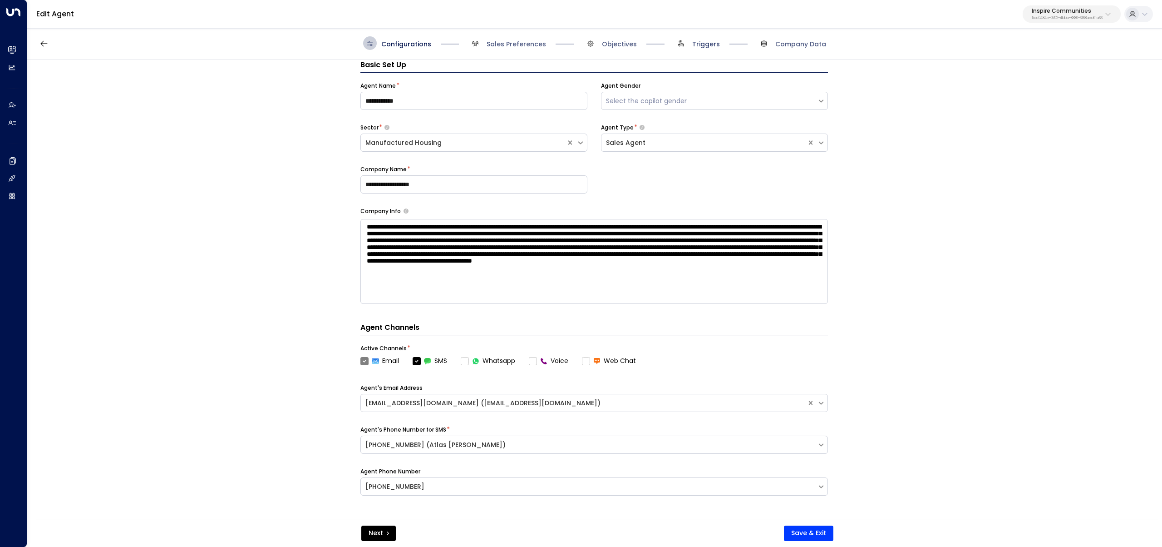
click at [710, 44] on span "Triggers" at bounding box center [706, 44] width 28 height 9
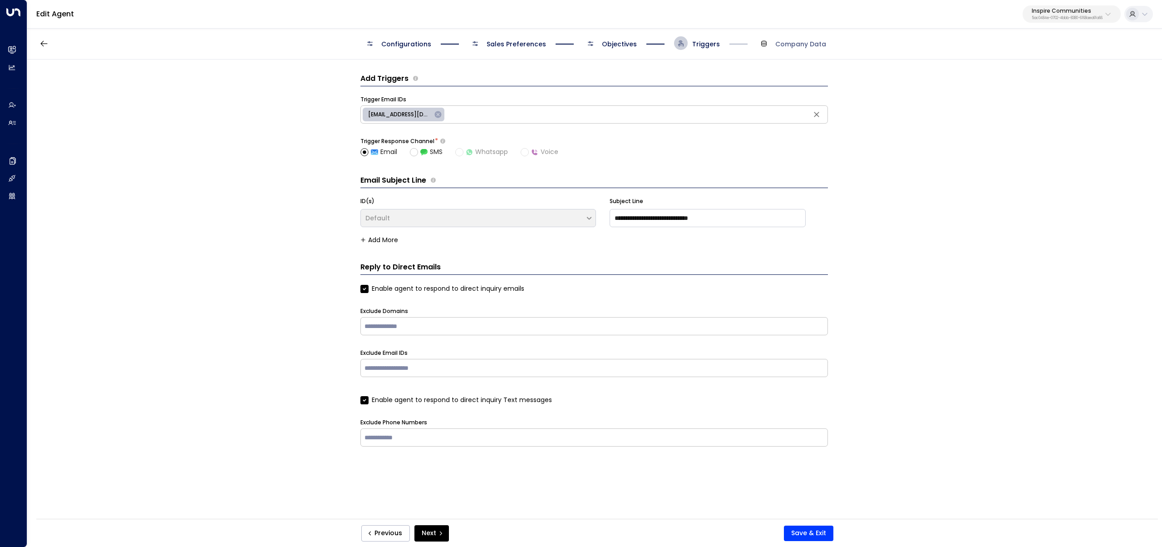
scroll to position [0, 0]
click at [794, 44] on span "Company Data" at bounding box center [801, 44] width 51 height 9
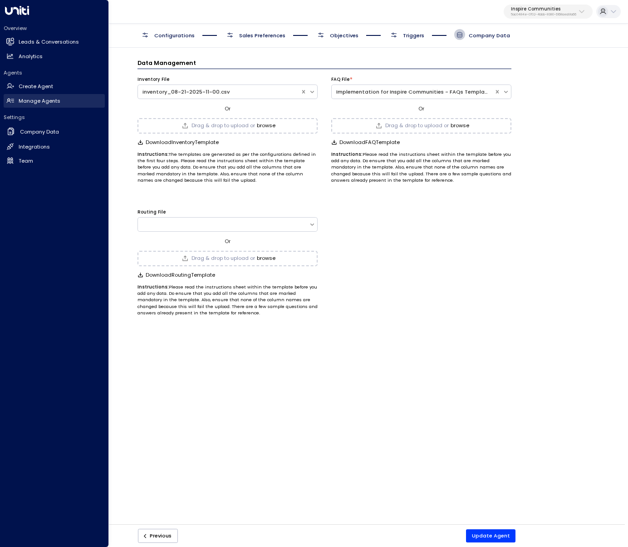
click at [36, 101] on h2 "Manage Agents" at bounding box center [40, 101] width 42 height 8
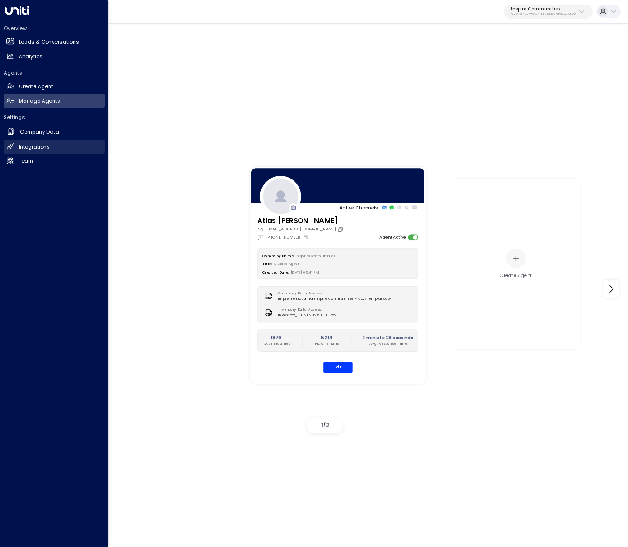
click at [20, 148] on h2 "Integrations" at bounding box center [34, 147] width 31 height 8
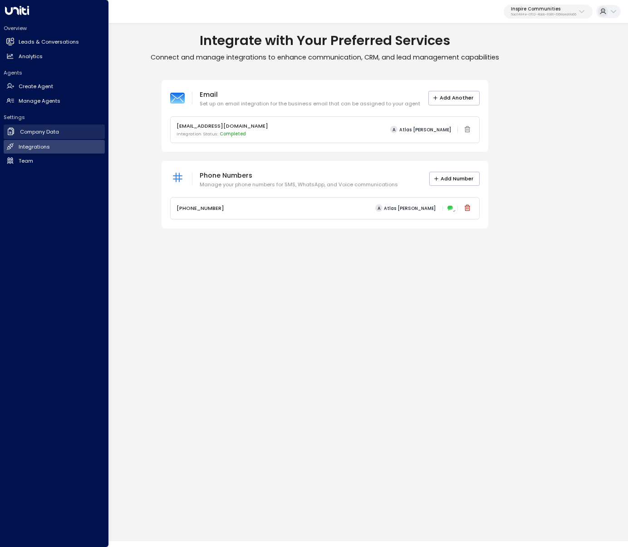
click at [28, 134] on h2 "Company Data" at bounding box center [39, 132] width 39 height 8
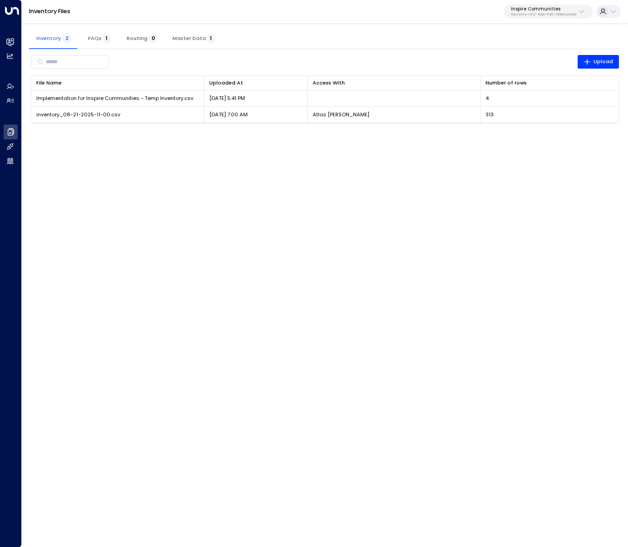
click at [177, 43] on button "Master Data 1" at bounding box center [193, 38] width 57 height 22
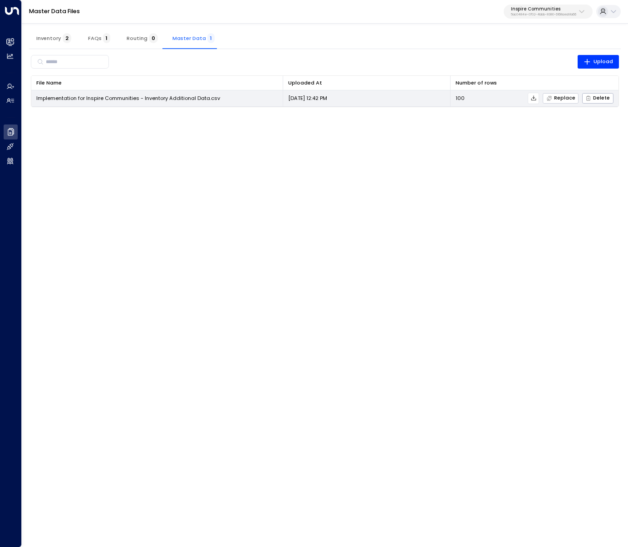
click at [559, 97] on span "Replace" at bounding box center [561, 98] width 29 height 6
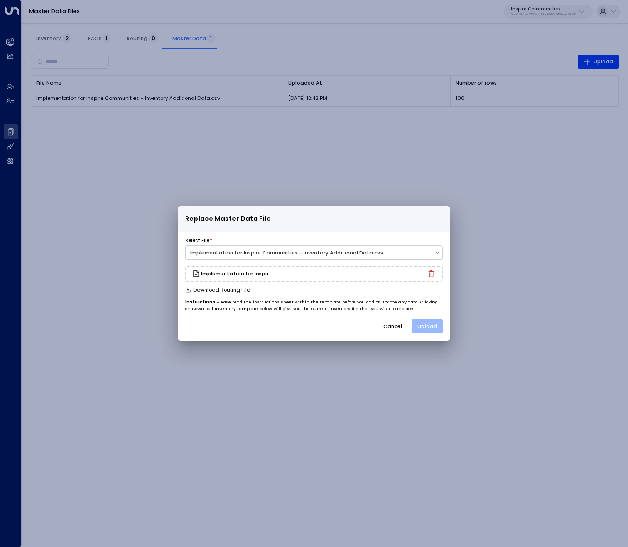
click at [423, 328] on button "Upload" at bounding box center [427, 326] width 31 height 14
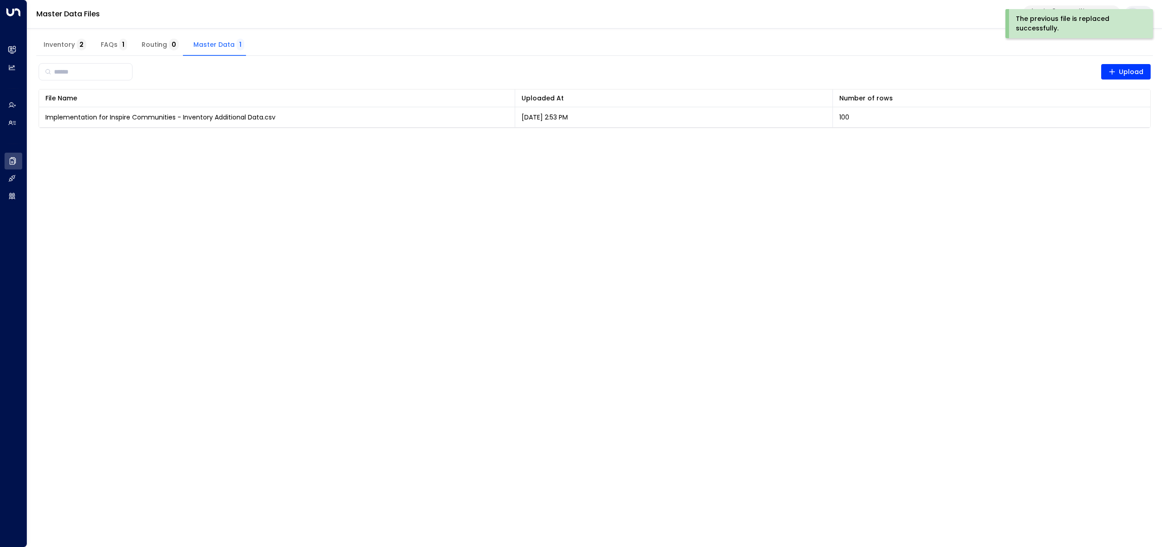
click at [65, 46] on span "Inventory 2" at bounding box center [65, 45] width 43 height 8
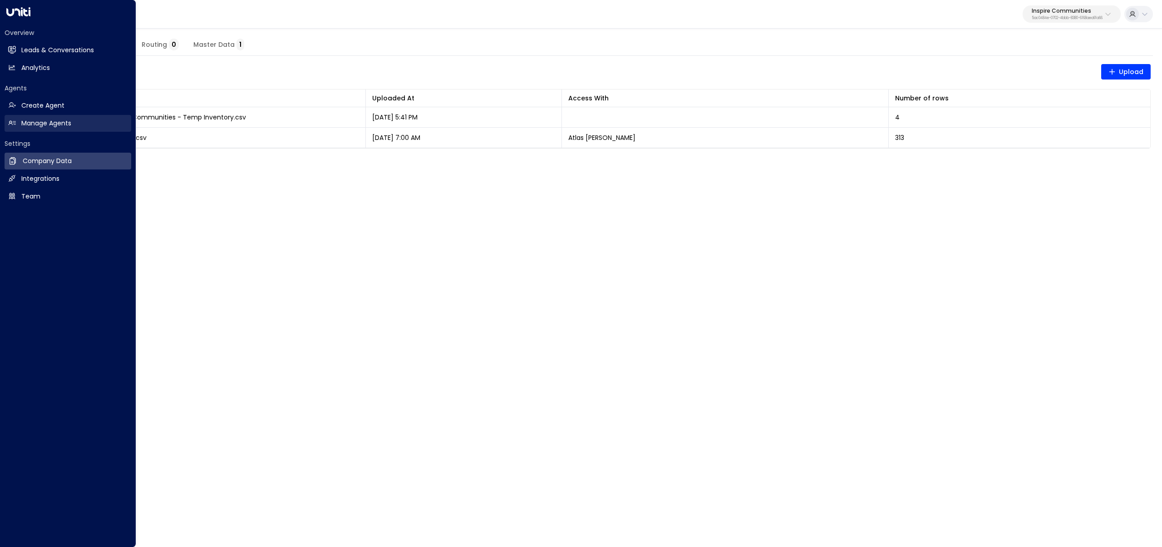
click at [25, 126] on h2 "Manage Agents" at bounding box center [46, 124] width 50 height 10
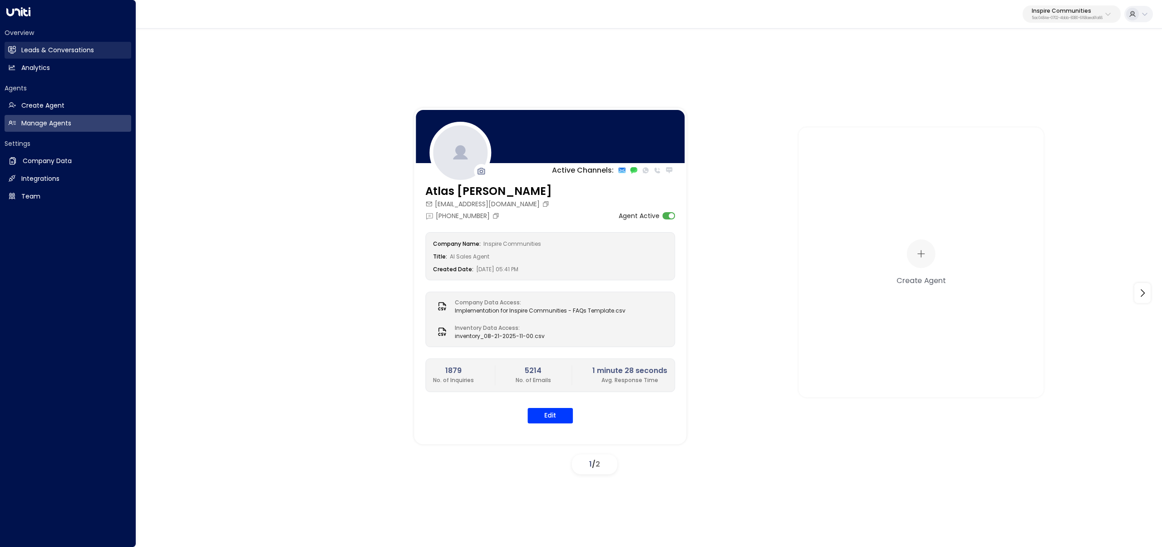
click at [13, 49] on icon at bounding box center [13, 50] width 6 height 8
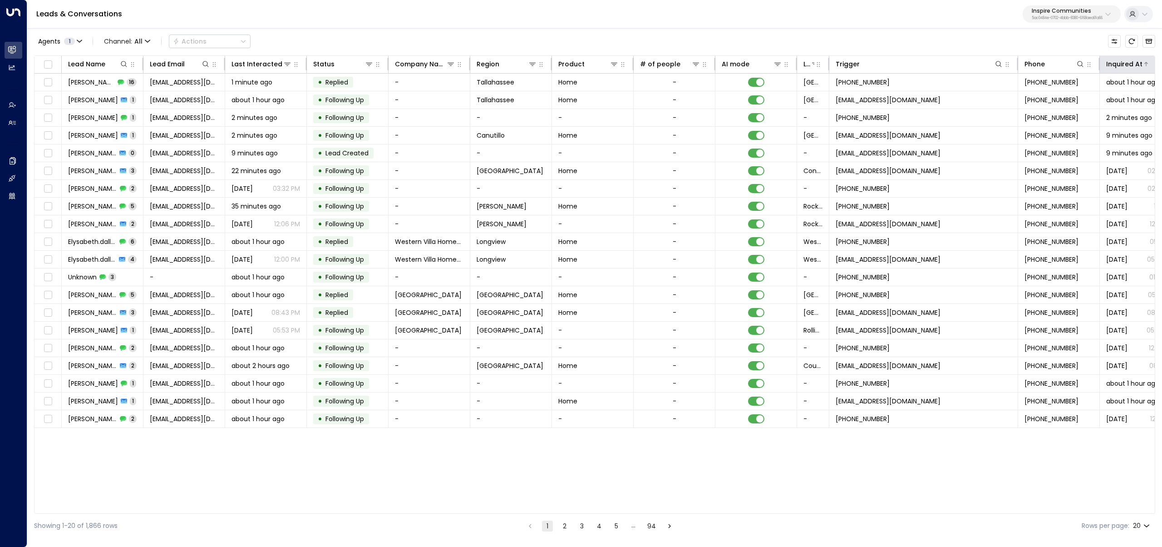
click at [1124, 64] on div "Inquired At" at bounding box center [1125, 64] width 36 height 11
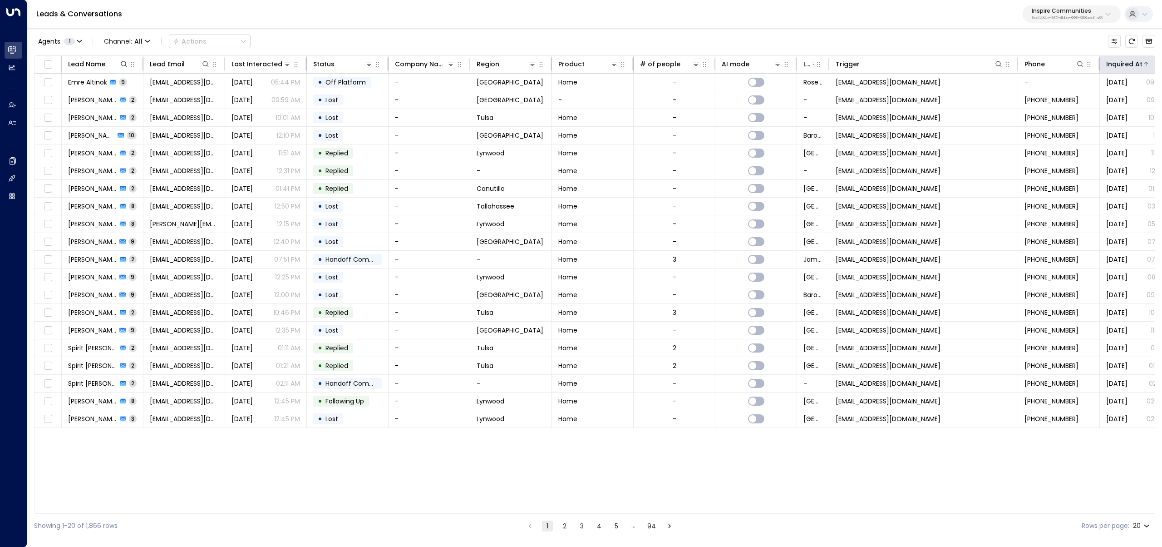
click at [1124, 64] on div "Inquired At" at bounding box center [1125, 64] width 36 height 11
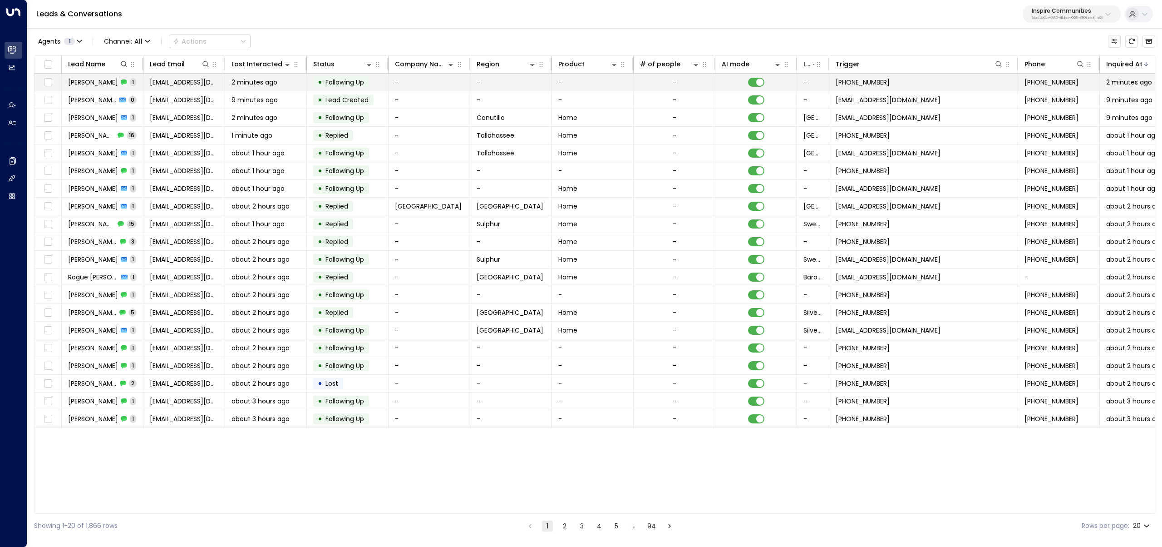
click at [121, 78] on div "Zaray Cisneros 1" at bounding box center [102, 82] width 68 height 9
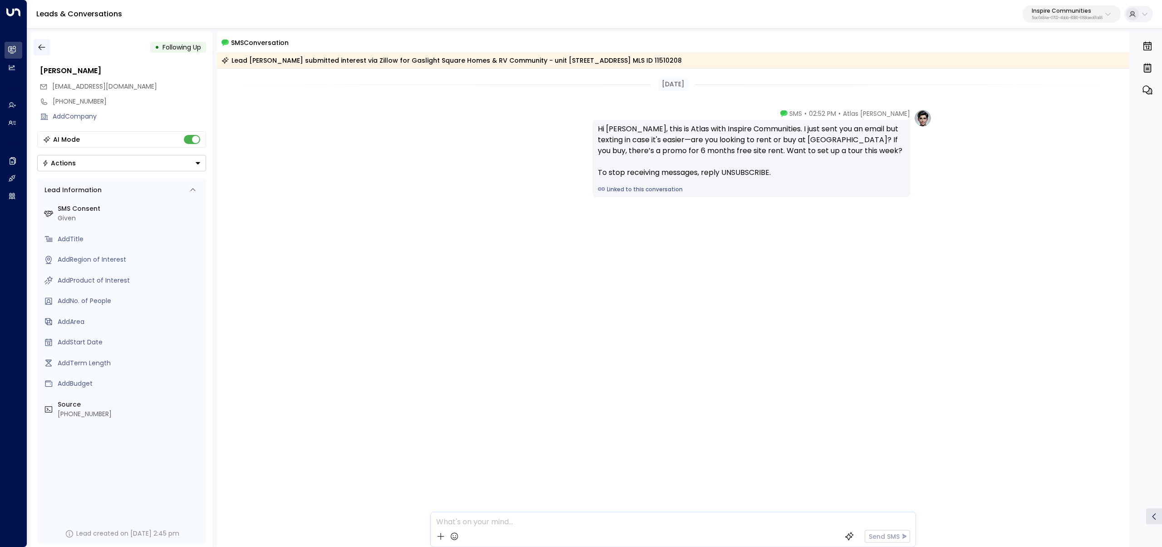
click at [45, 44] on icon "button" at bounding box center [41, 47] width 9 height 9
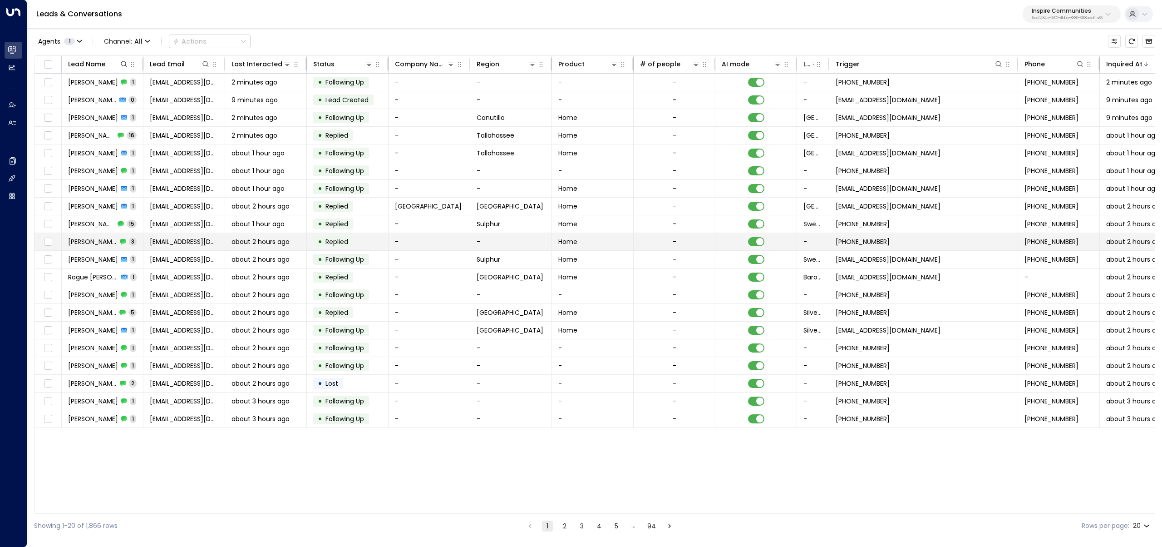
click at [119, 245] on div "Joshua Hamby 3" at bounding box center [102, 241] width 69 height 9
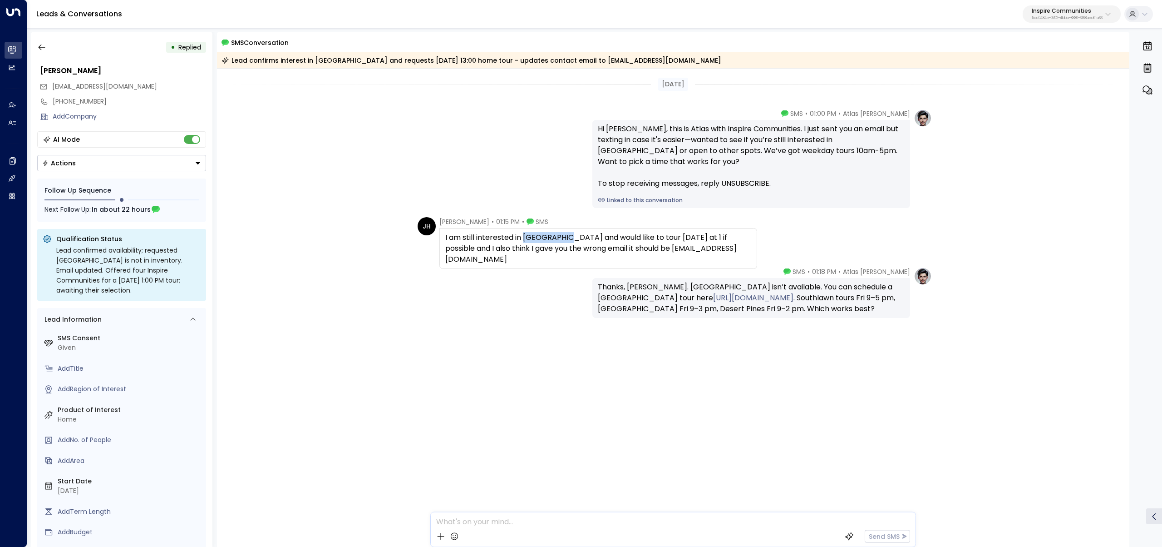
drag, startPoint x: 530, startPoint y: 236, endPoint x: 566, endPoint y: 237, distance: 35.9
click at [566, 237] on div "I am still interested in Coweta hills and would like to tour on Friday at 1 if …" at bounding box center [598, 248] width 306 height 33
click at [479, 193] on div "Atlas Parker • 01:00 PM • SMS Hi Joshua, this is Atlas with Inspire Communities…" at bounding box center [674, 158] width 518 height 99
click at [37, 43] on icon "button" at bounding box center [41, 47] width 9 height 9
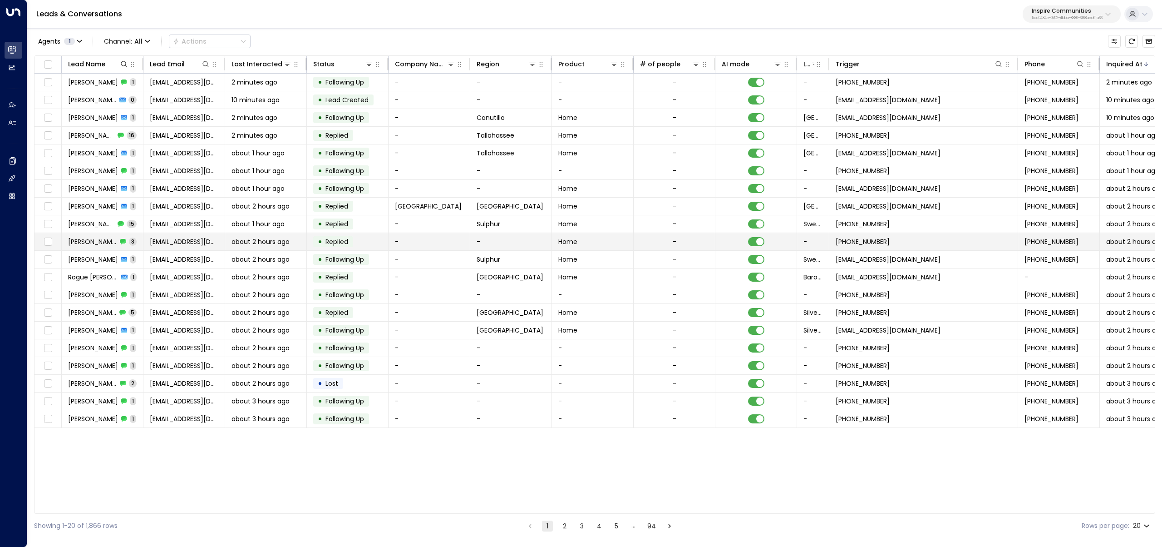
click at [85, 242] on span "Joshua Hamby" at bounding box center [92, 241] width 49 height 9
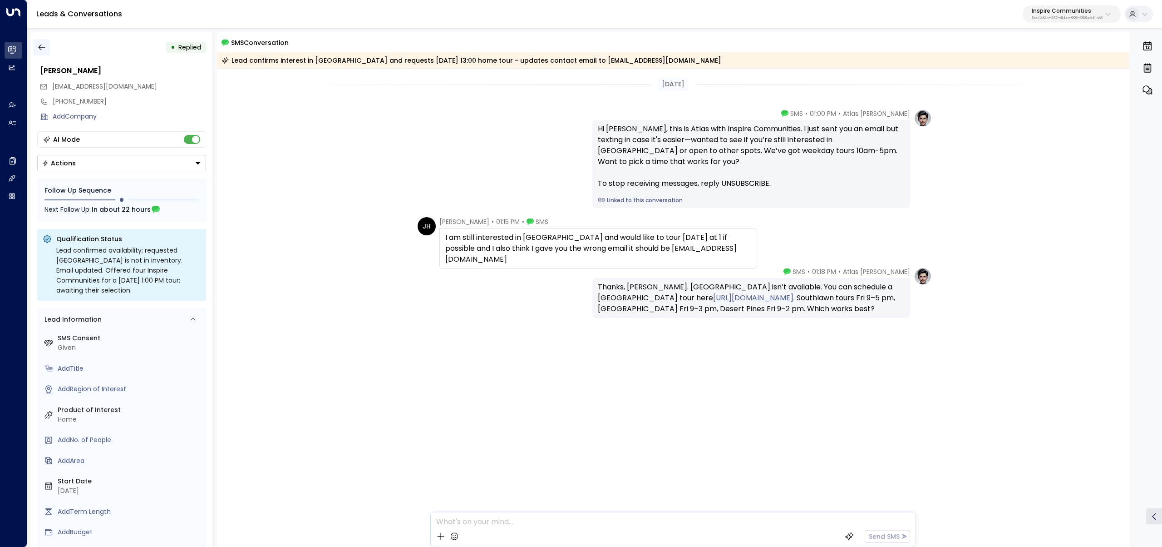
click at [40, 45] on icon "button" at bounding box center [41, 48] width 7 height 6
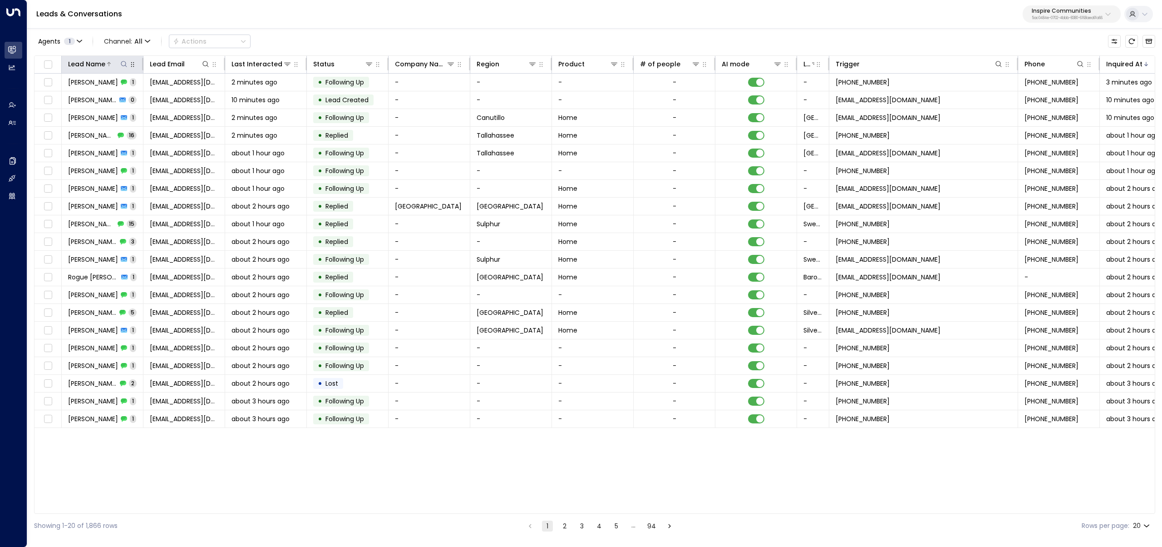
click at [123, 63] on icon at bounding box center [123, 63] width 7 height 7
type input "******"
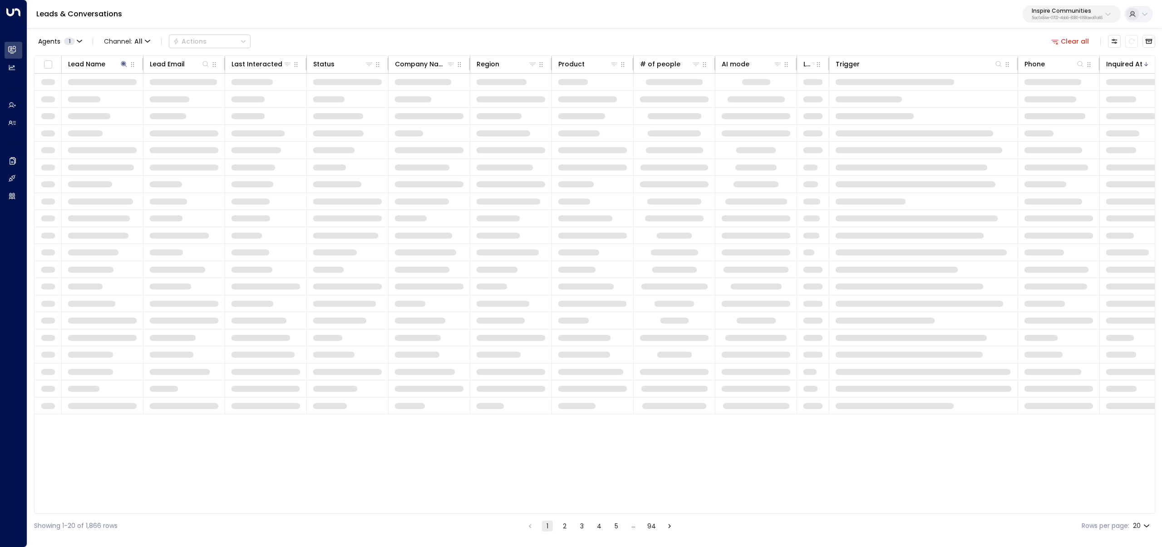
click at [335, 43] on div "Agents 1 Channel: All Actions Clear all" at bounding box center [595, 41] width 1122 height 19
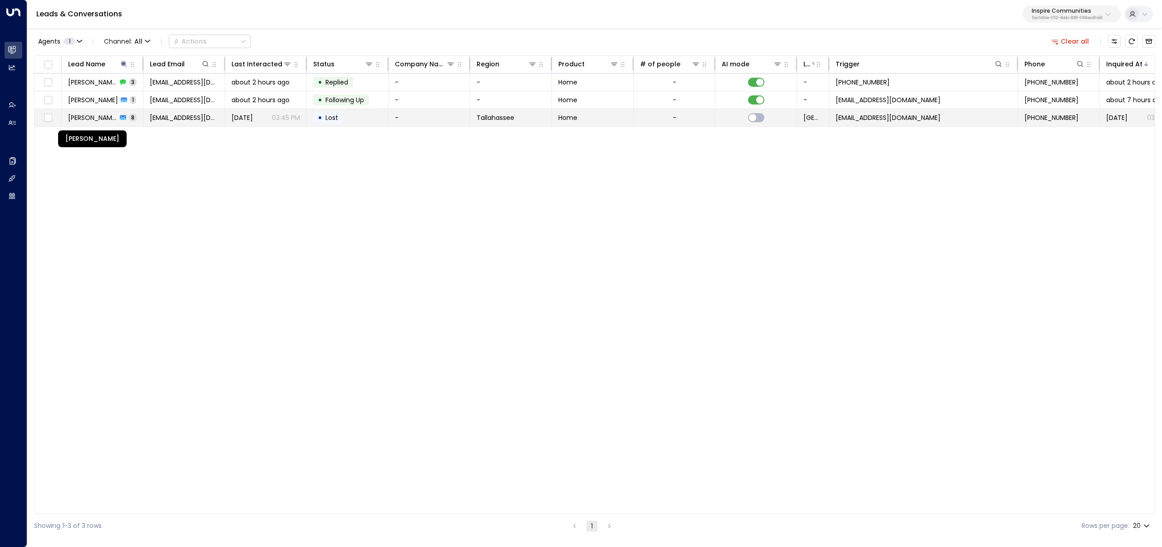
click at [91, 123] on td "Joshua Sourbeer 8" at bounding box center [103, 117] width 82 height 17
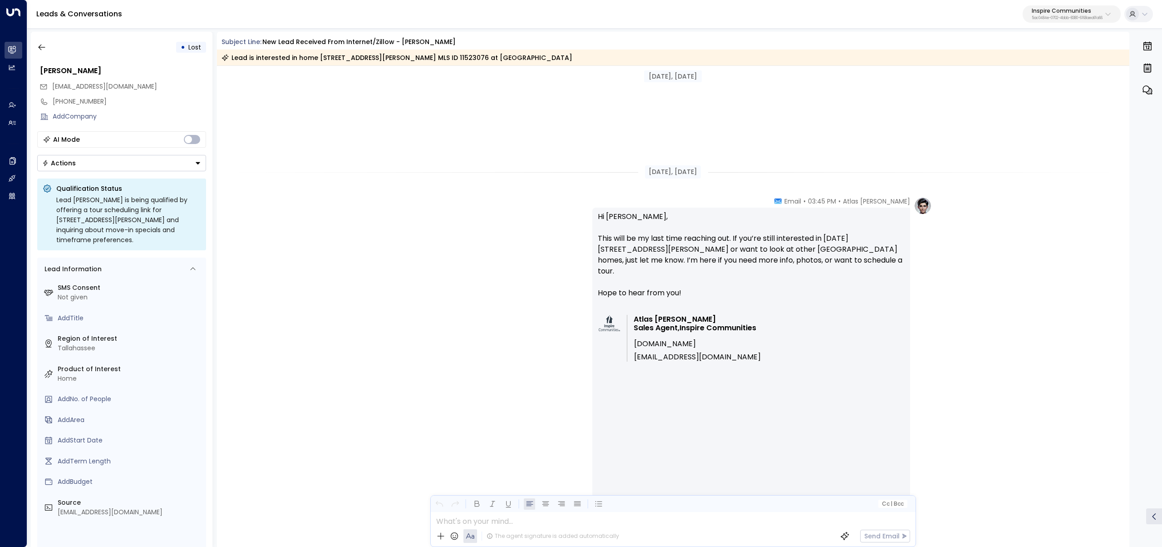
scroll to position [3549, 0]
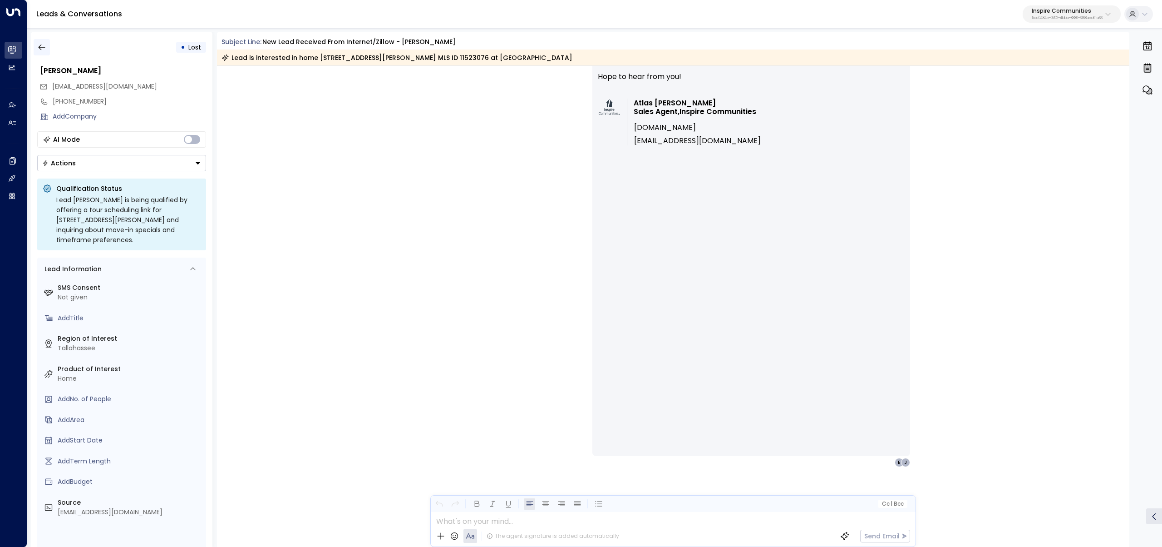
click at [49, 45] on button "button" at bounding box center [42, 47] width 16 height 16
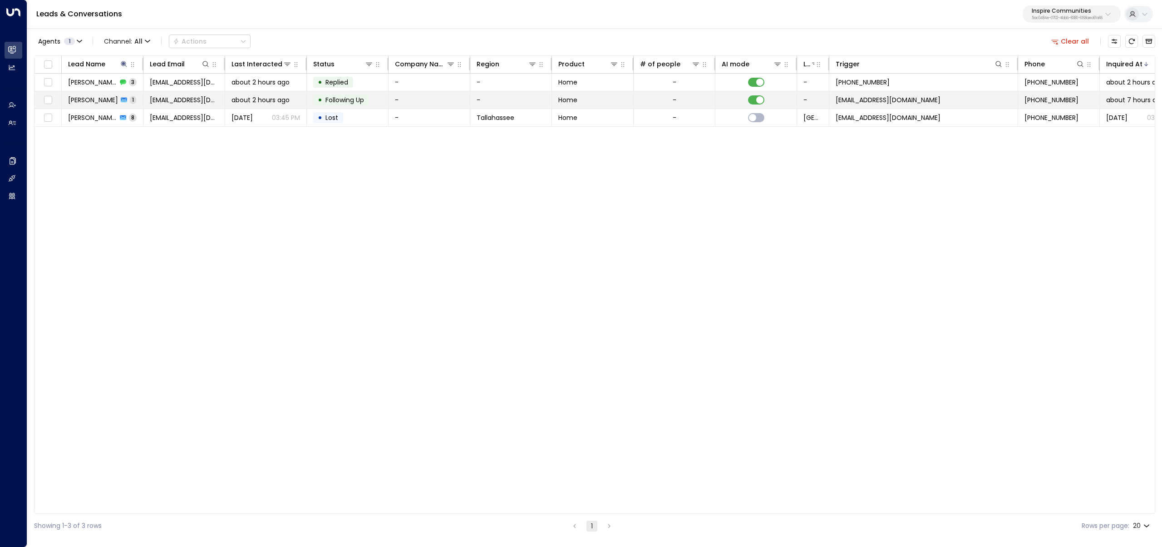
click at [102, 102] on span "Joshua Hamby" at bounding box center [93, 99] width 50 height 9
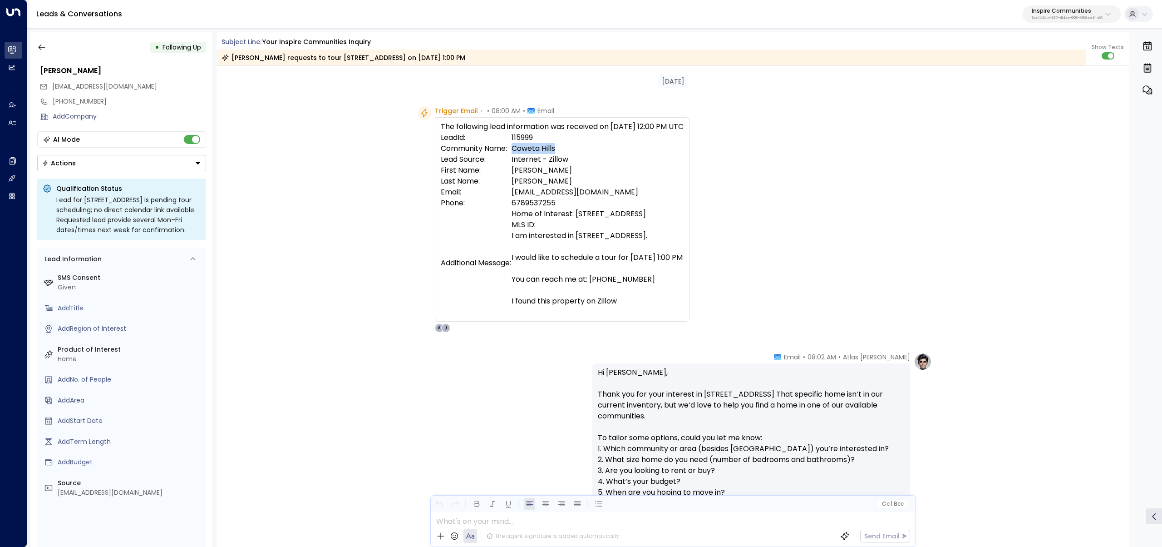
drag, startPoint x: 513, startPoint y: 149, endPoint x: 569, endPoint y: 150, distance: 56.3
click at [569, 150] on td "Coweta Hills" at bounding box center [598, 148] width 172 height 11
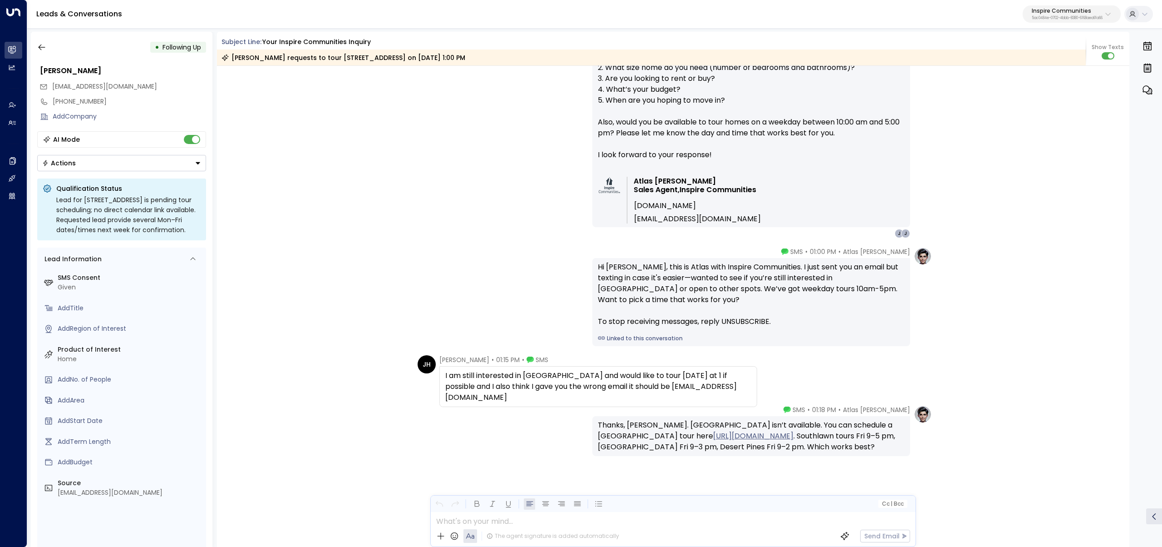
copy td "Coweta Hills"
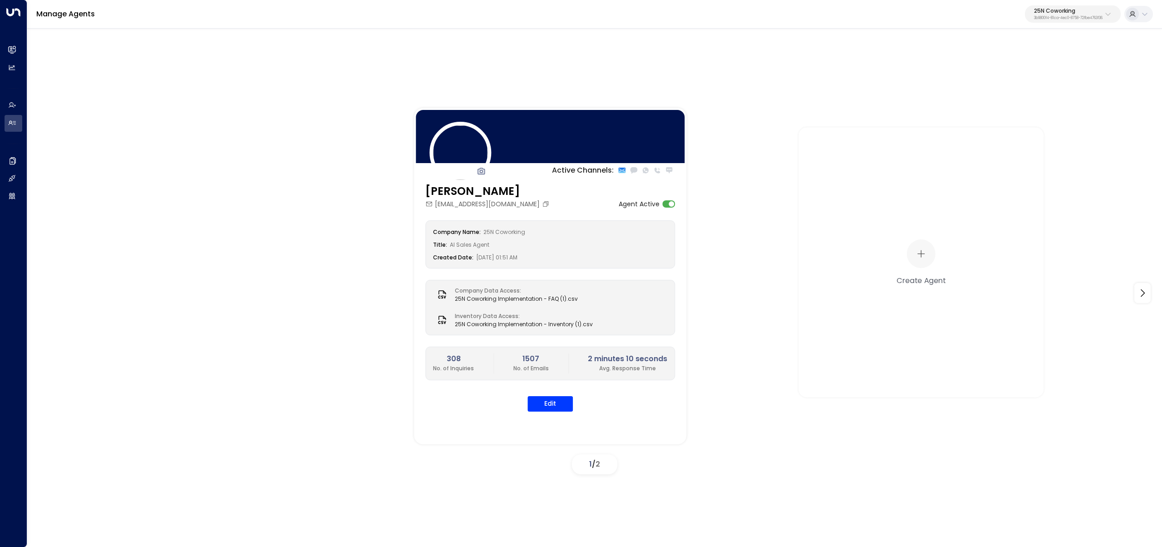
click at [1038, 23] on div "Manage Agents 25N Coworking 3b9800f4-81ca-4ec0-8758-72fbe4763f36" at bounding box center [594, 14] width 1135 height 29
click at [1042, 14] on p "25N Coworking" at bounding box center [1068, 10] width 69 height 5
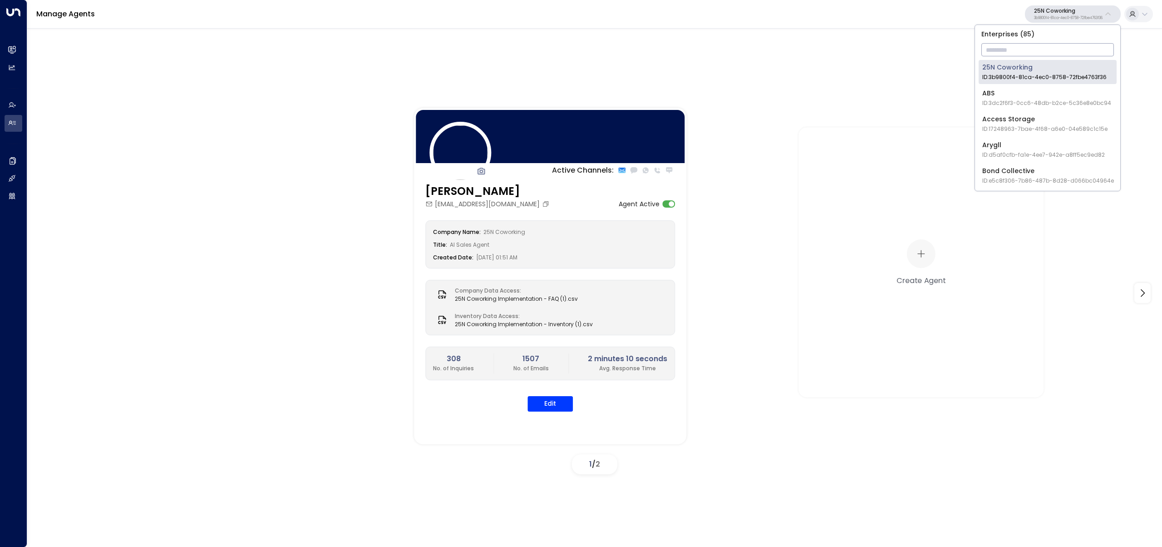
click at [1033, 45] on input "text" at bounding box center [1048, 49] width 133 height 17
type input "*"
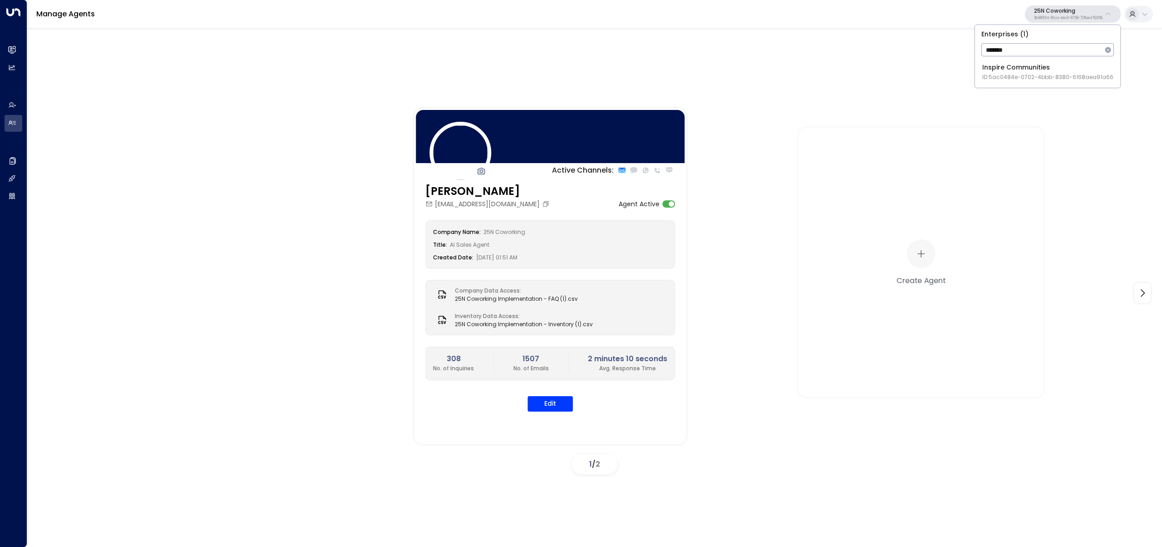
type input "*******"
click at [981, 79] on li "Inspire Communities ID: 5ac0484e-0702-4bbb-8380-6168aea91a66" at bounding box center [1048, 72] width 138 height 24
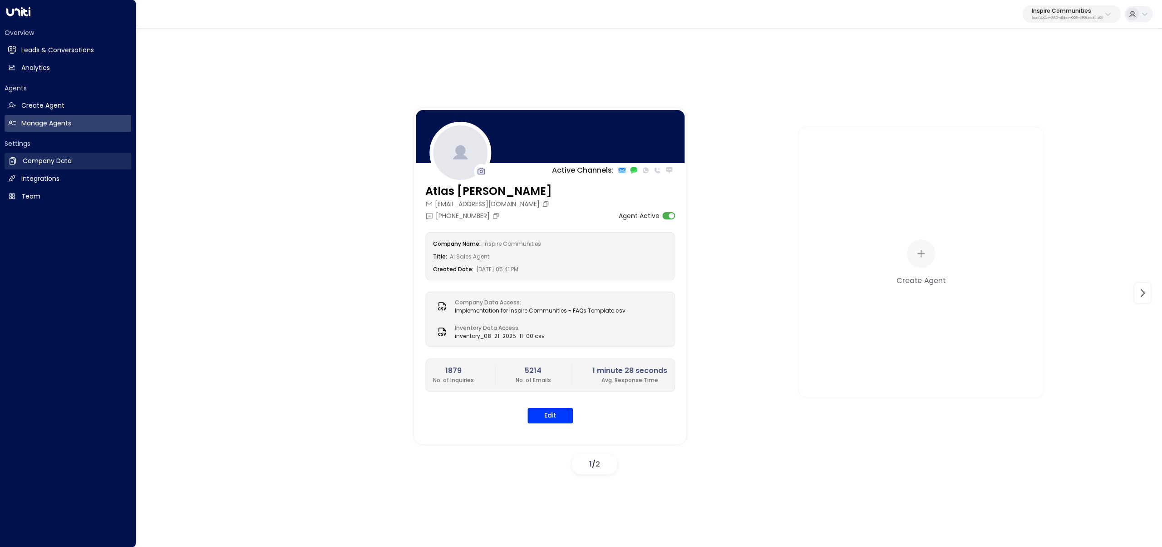
click at [61, 164] on h2 "Company Data" at bounding box center [47, 161] width 49 height 10
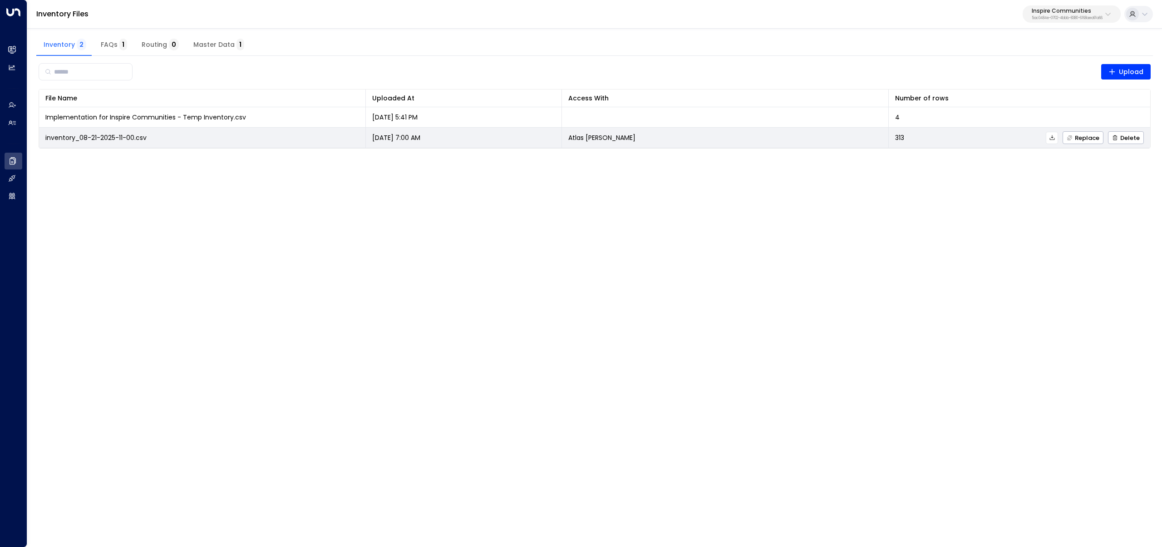
click at [1057, 138] on button at bounding box center [1052, 138] width 12 height 12
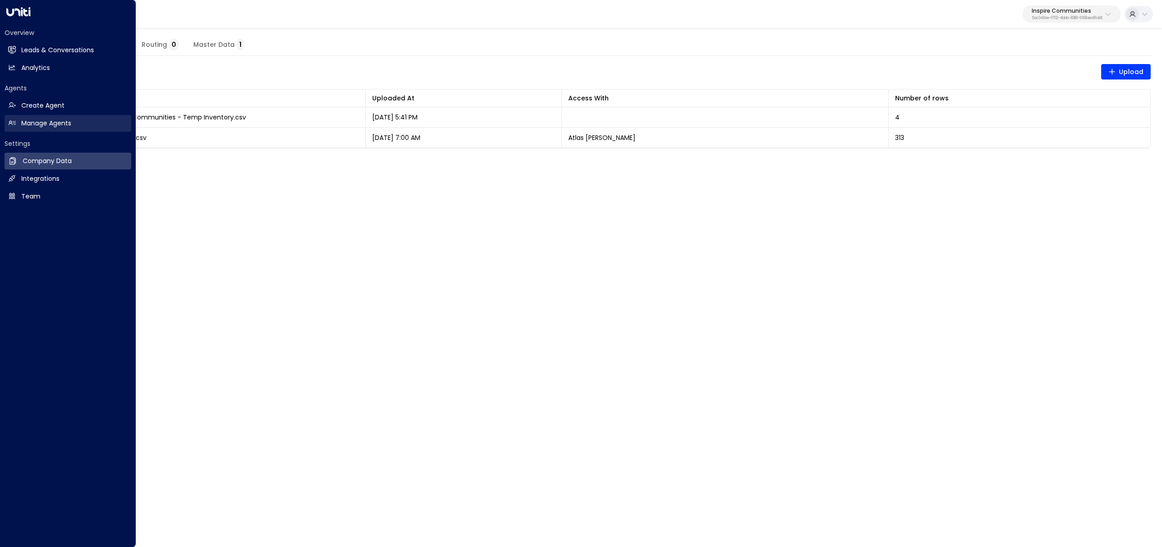
click at [31, 123] on h2 "Manage Agents" at bounding box center [46, 124] width 50 height 10
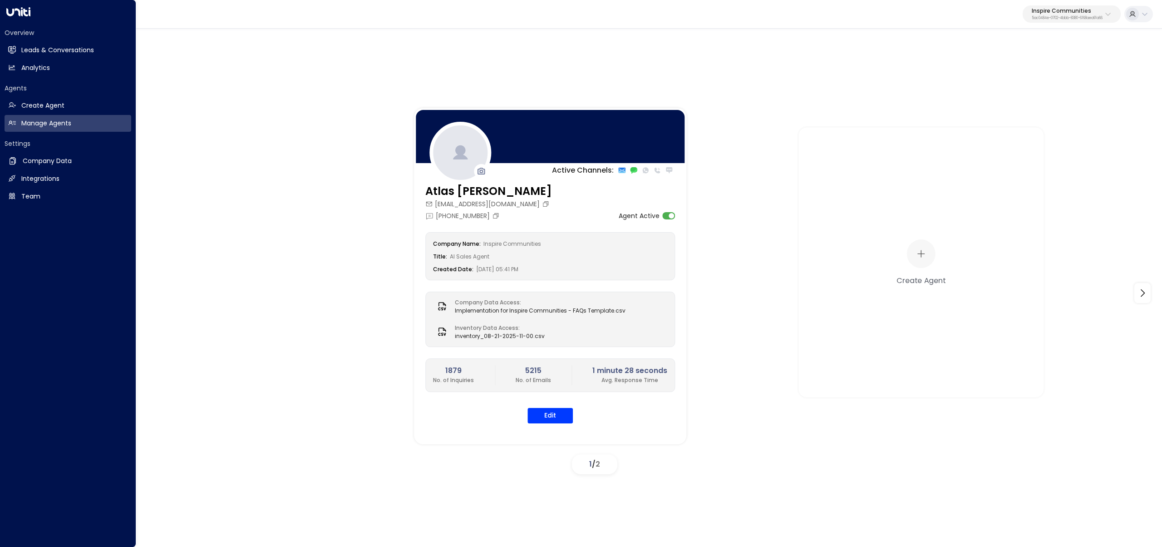
click at [2, 40] on div "Overview Leads & Conversations Leads & Conversations Analytics Analytics Agents…" at bounding box center [68, 273] width 136 height 547
click at [5, 46] on link "Leads & Conversations Leads & Conversations" at bounding box center [68, 50] width 127 height 17
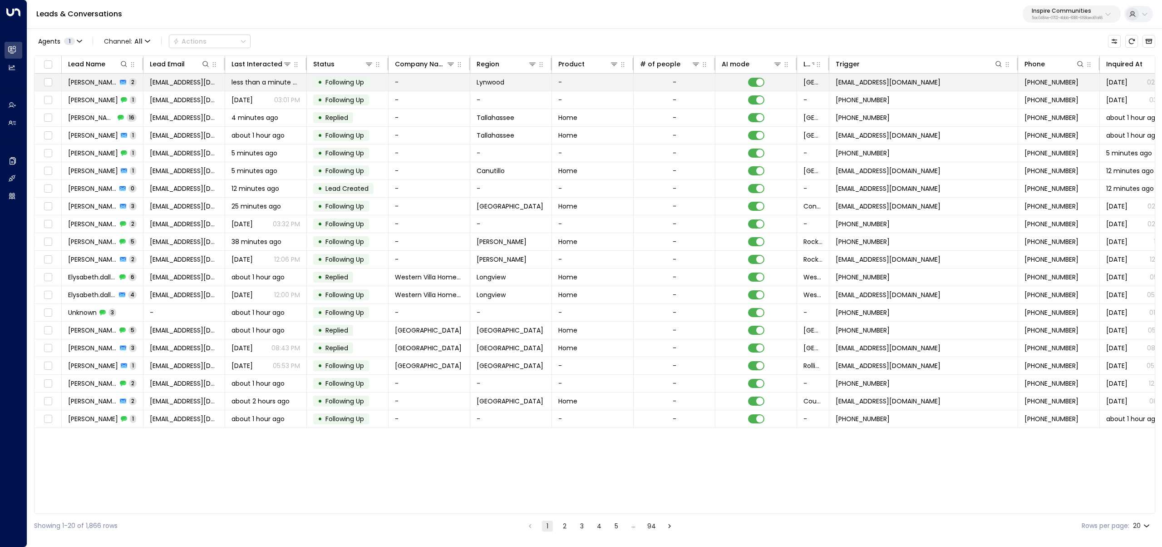
click at [81, 81] on span "[PERSON_NAME]" at bounding box center [92, 82] width 49 height 9
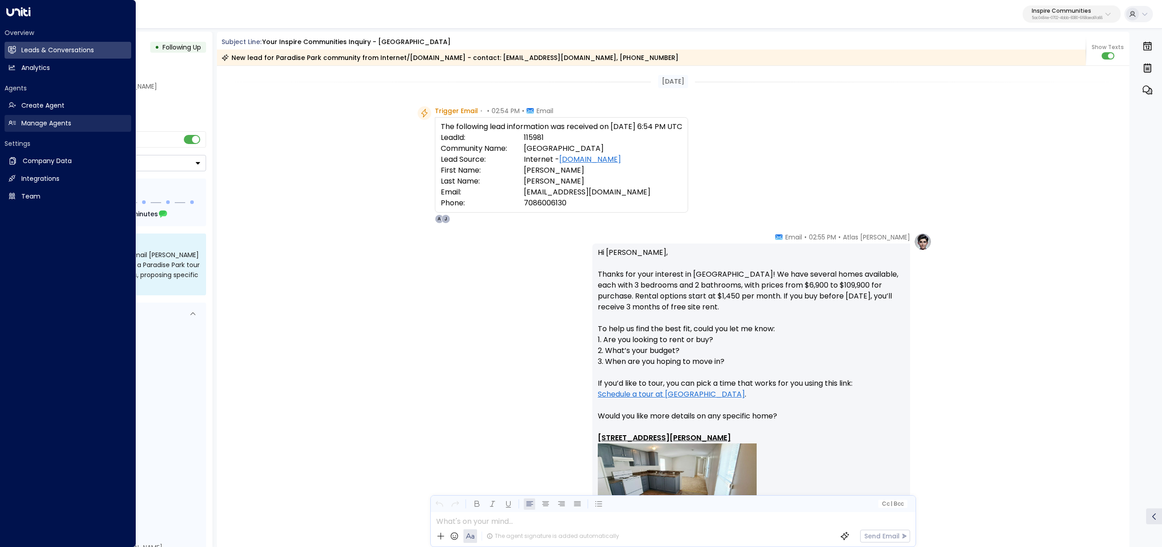
click at [32, 119] on h2 "Manage Agents" at bounding box center [46, 124] width 50 height 10
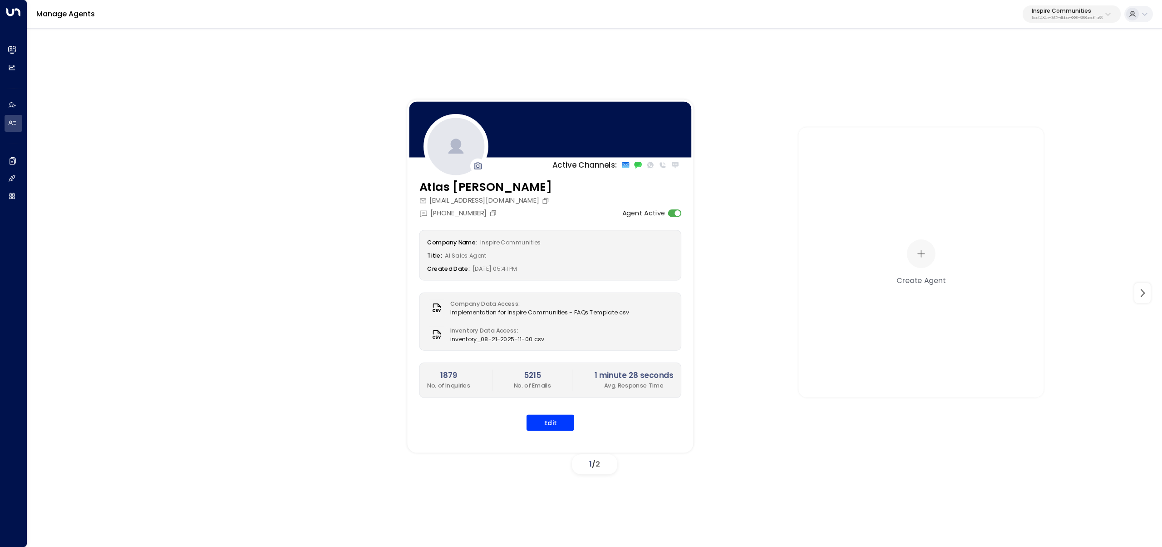
click at [553, 434] on div "Atlas Parker atlas@inspirecommunities.com +1 (214) 617-2263 Agent Active Compan…" at bounding box center [550, 310] width 286 height 264
click at [555, 429] on button "Edit" at bounding box center [551, 422] width 48 height 16
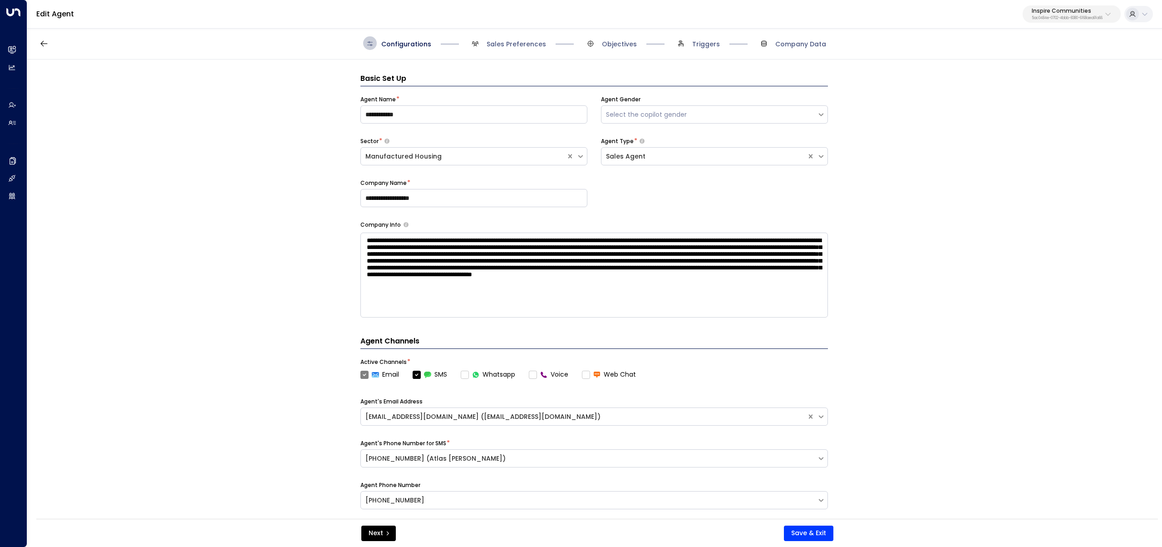
scroll to position [14, 0]
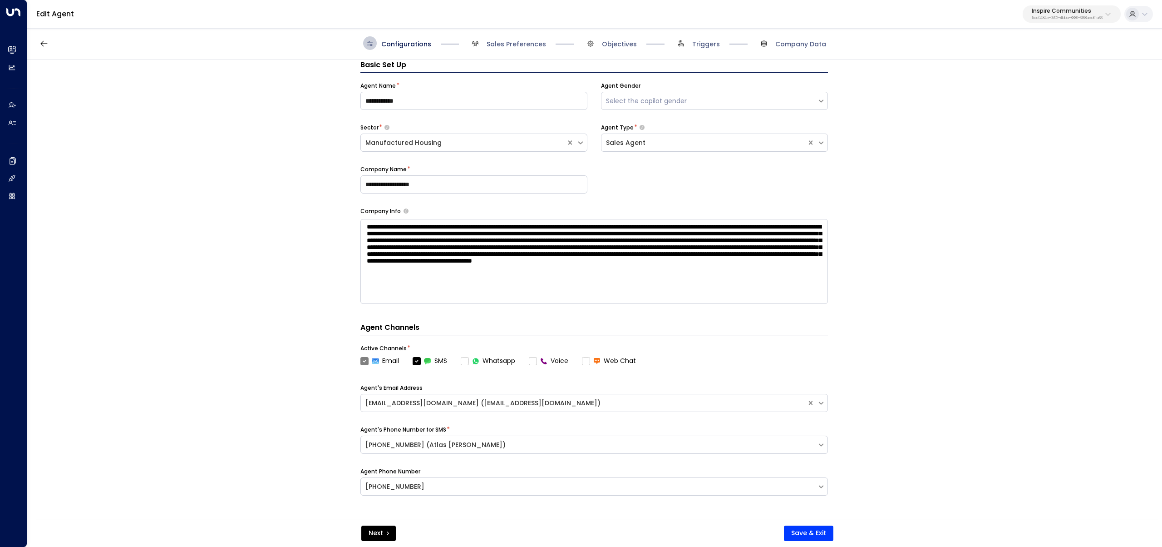
click at [519, 39] on span "Sales Preferences" at bounding box center [508, 43] width 78 height 14
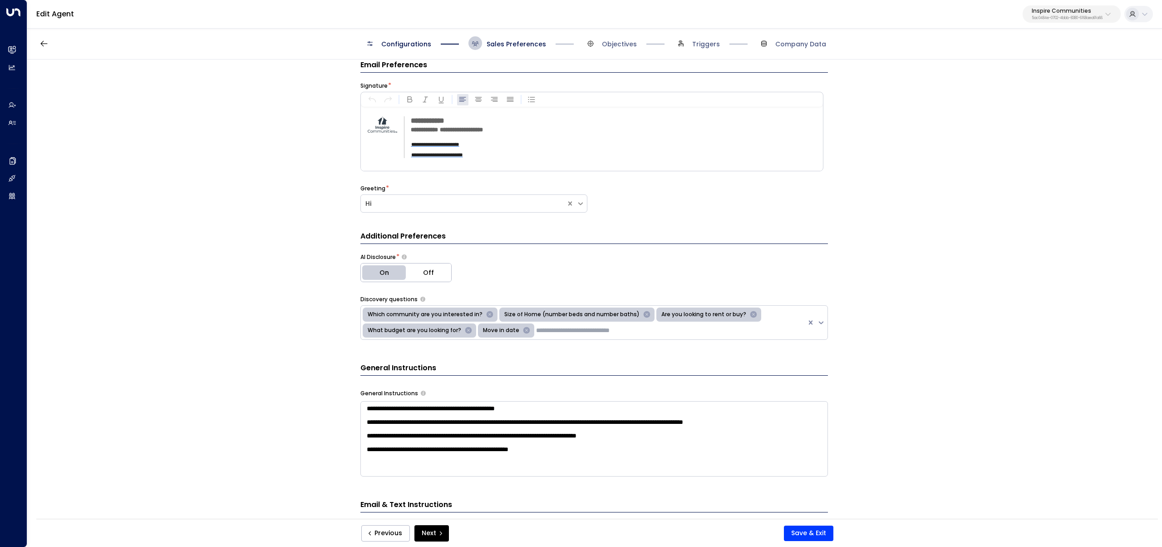
scroll to position [91, 0]
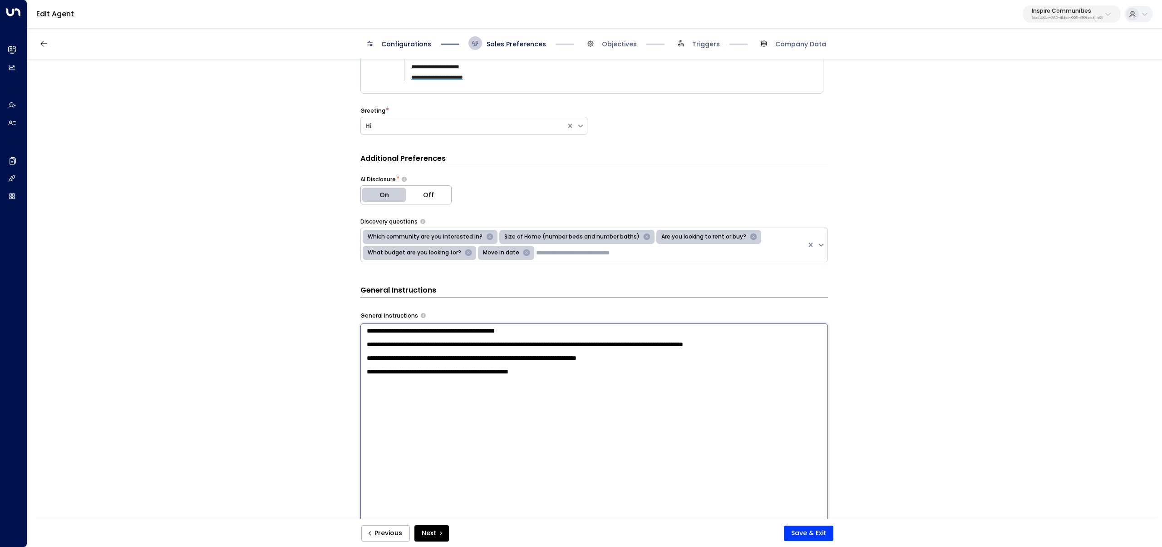
drag, startPoint x: 366, startPoint y: 391, endPoint x: 516, endPoint y: 390, distance: 149.9
click at [516, 390] on textarea "**********" at bounding box center [595, 441] width 468 height 237
drag, startPoint x: 585, startPoint y: 397, endPoint x: 564, endPoint y: 394, distance: 22.0
click at [585, 397] on textarea "**********" at bounding box center [595, 441] width 468 height 237
click at [566, 390] on textarea "**********" at bounding box center [595, 441] width 468 height 237
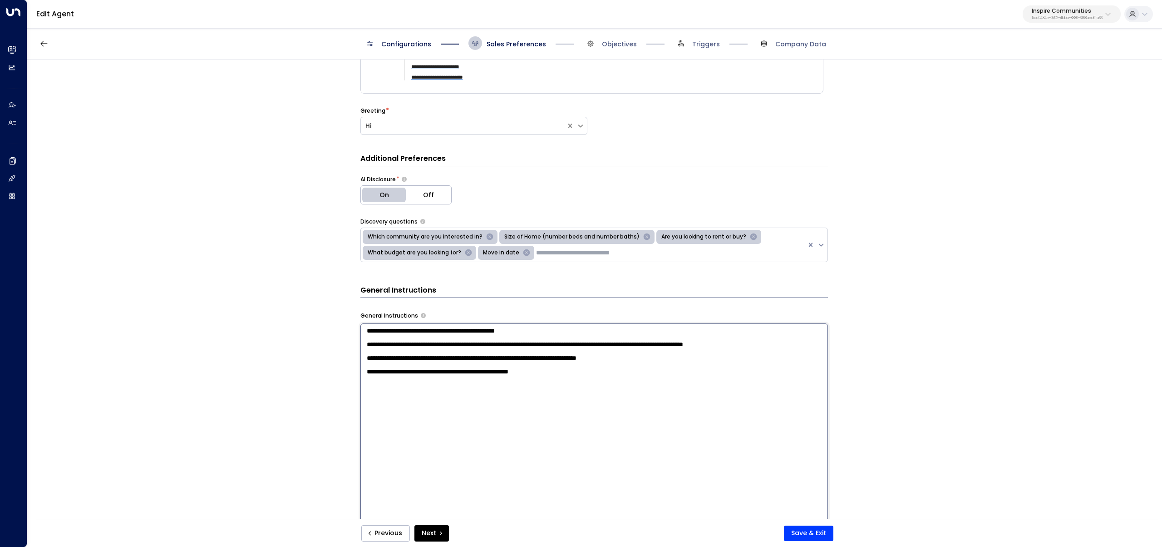
click at [566, 390] on textarea "**********" at bounding box center [595, 441] width 468 height 237
type textarea "**********"
drag, startPoint x: 616, startPoint y: 393, endPoint x: 354, endPoint y: 391, distance: 262.0
click at [354, 391] on div "**********" at bounding box center [594, 291] width 1134 height 465
click at [120, 59] on div "**********" at bounding box center [594, 275] width 1135 height 497
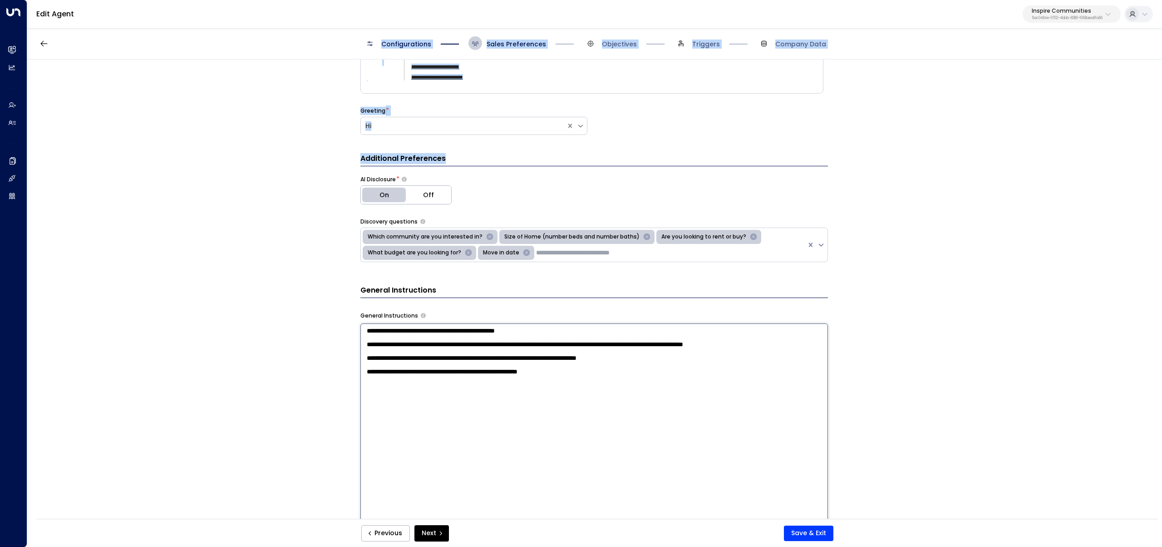
scroll to position [86, 0]
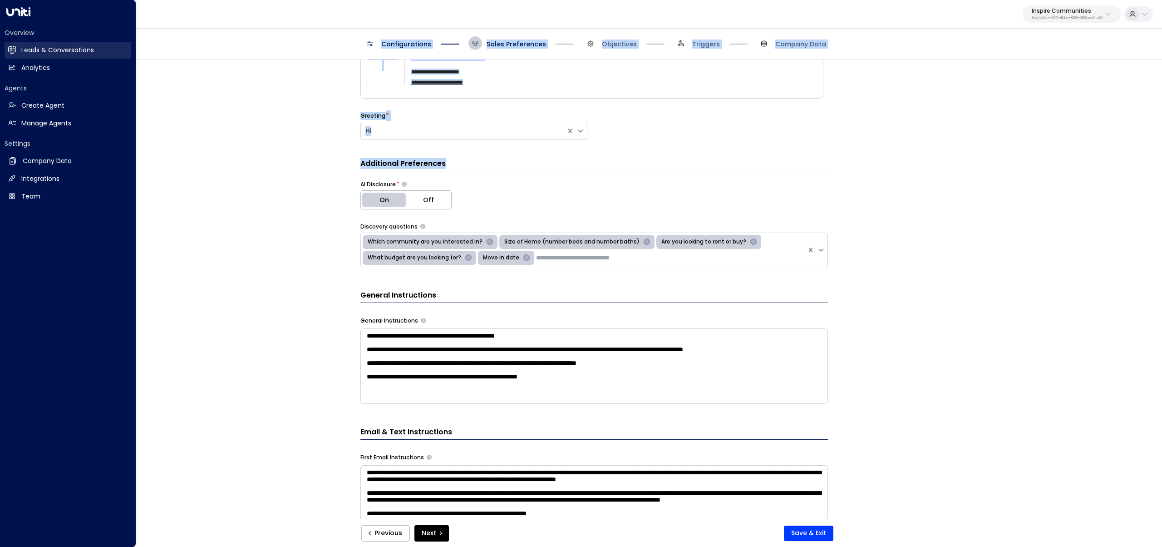
click at [15, 52] on icon at bounding box center [12, 49] width 8 height 6
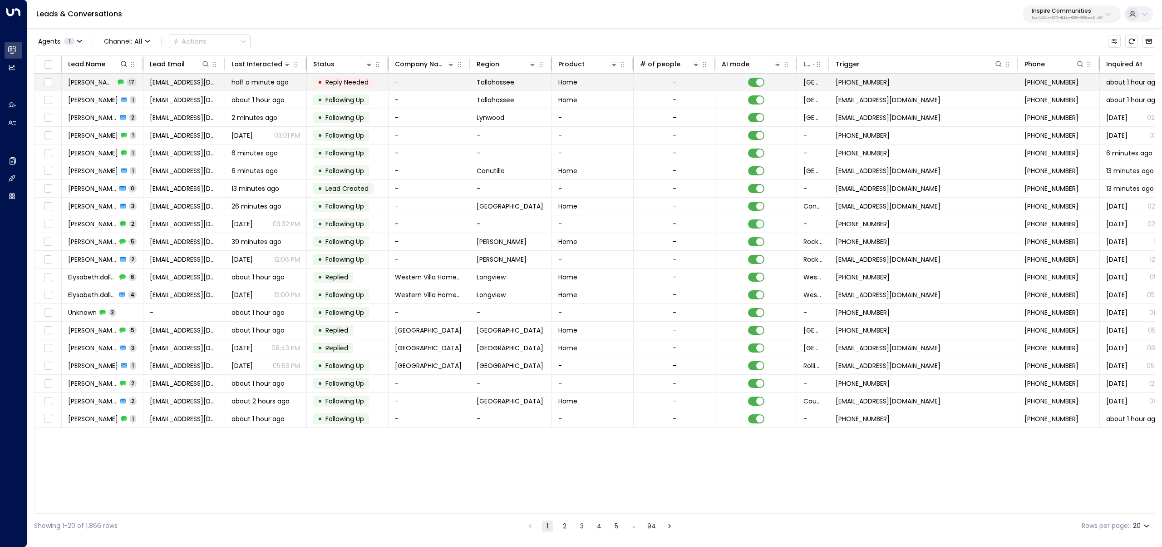
click at [174, 82] on span "patburn228@gmail.com" at bounding box center [184, 82] width 69 height 9
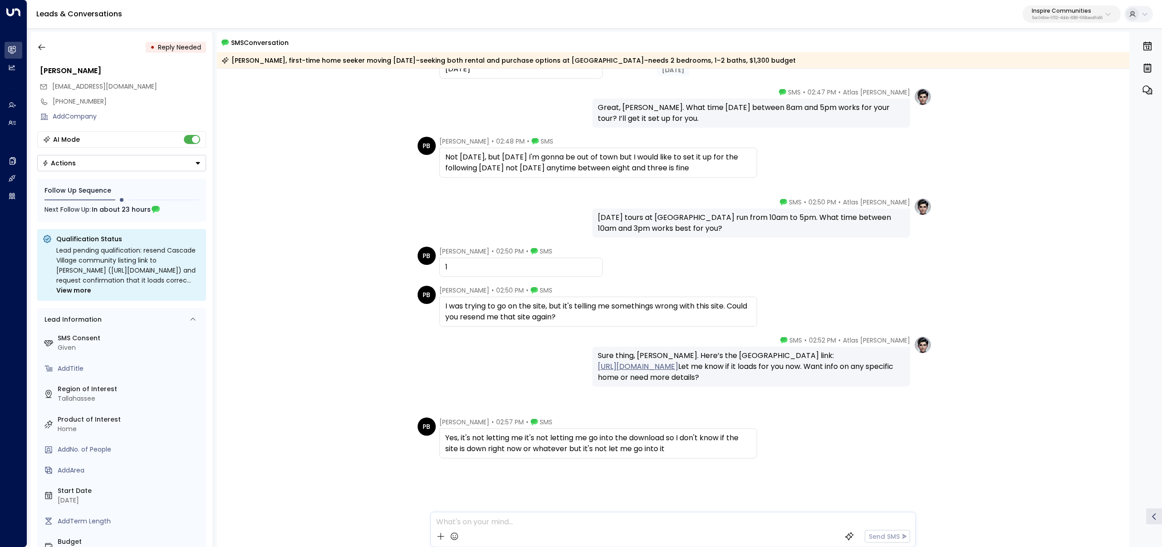
scroll to position [621, 0]
click at [499, 520] on div at bounding box center [673, 519] width 484 height 14
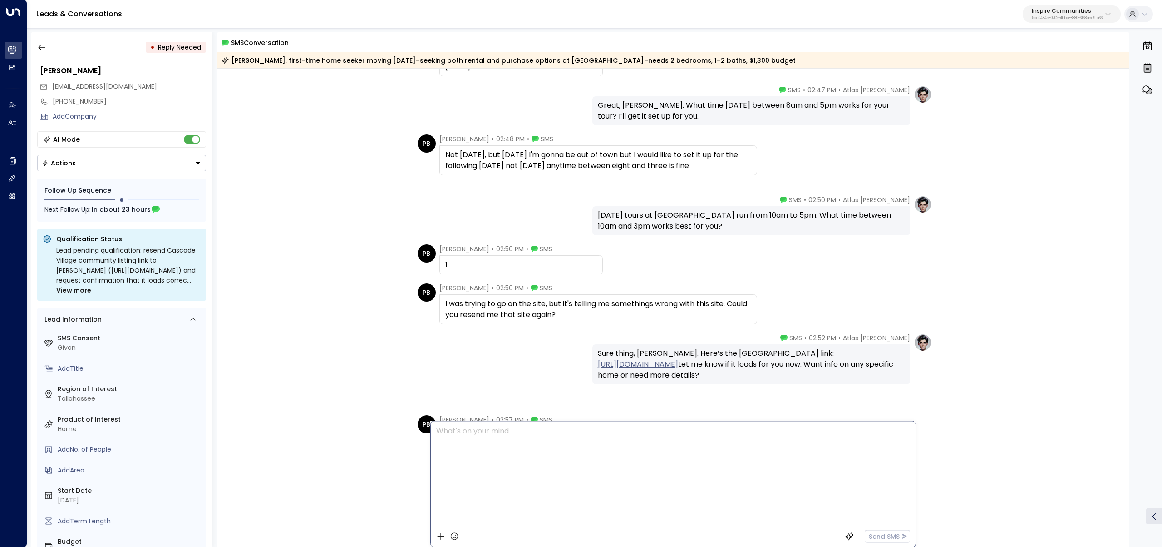
click at [521, 464] on div at bounding box center [673, 473] width 484 height 104
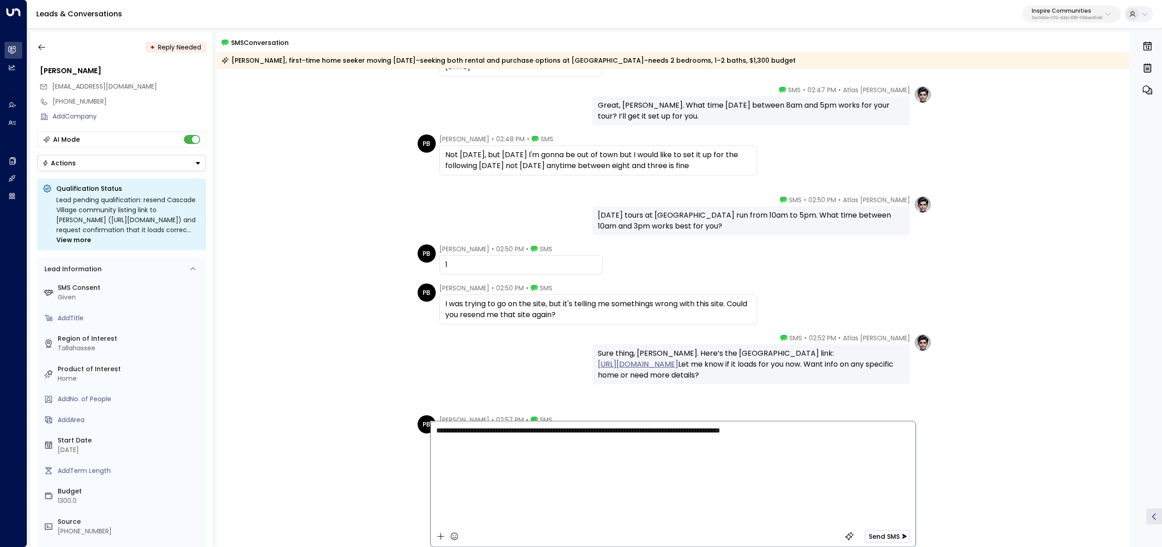
click at [900, 536] on button "Send SMS" at bounding box center [887, 535] width 45 height 13
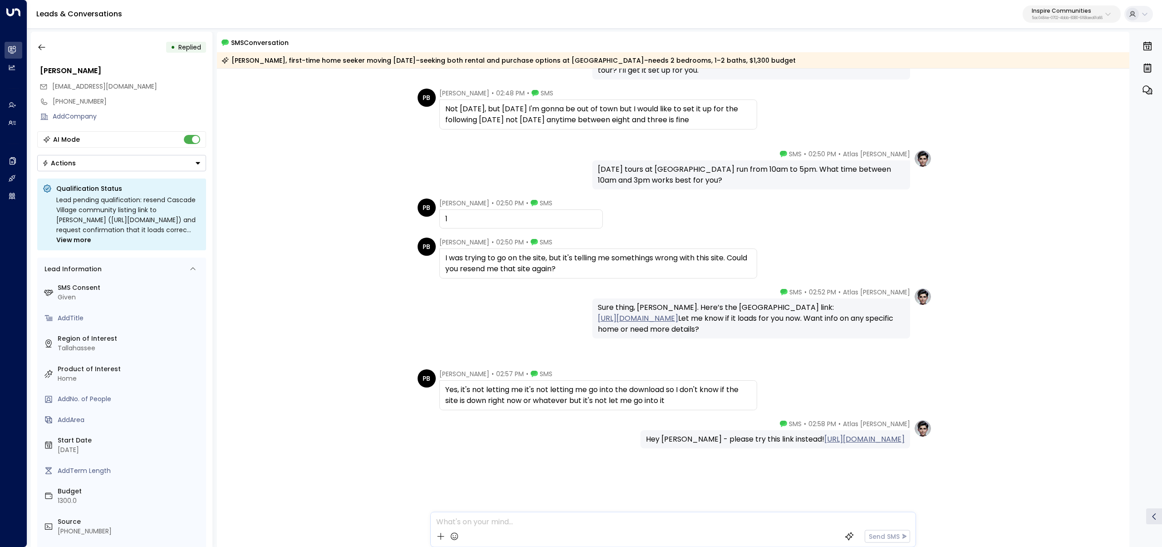
scroll to position [670, 0]
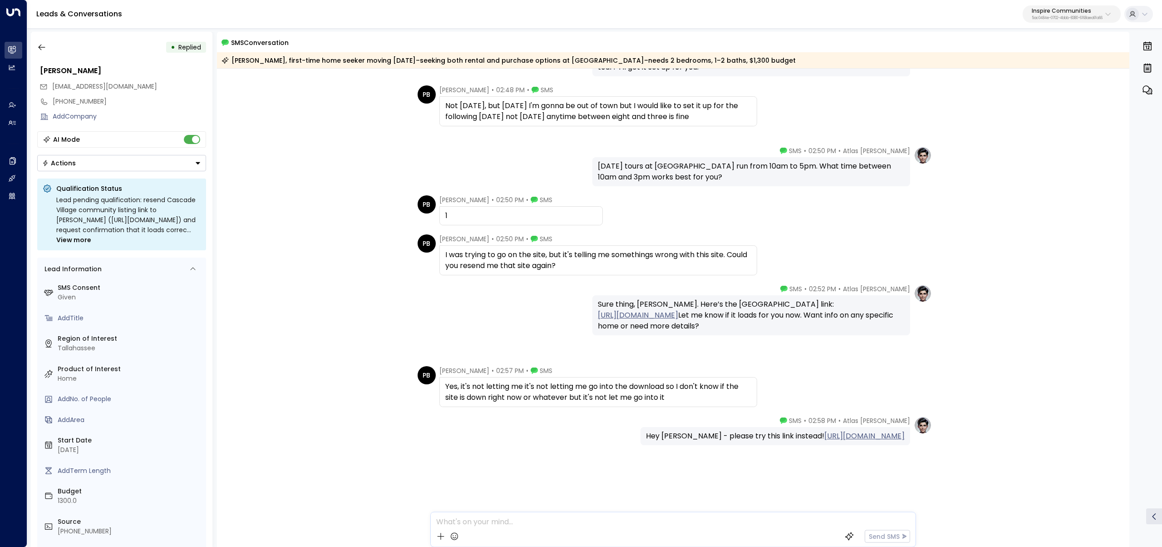
click at [91, 240] on span "View more" at bounding box center [73, 240] width 35 height 10
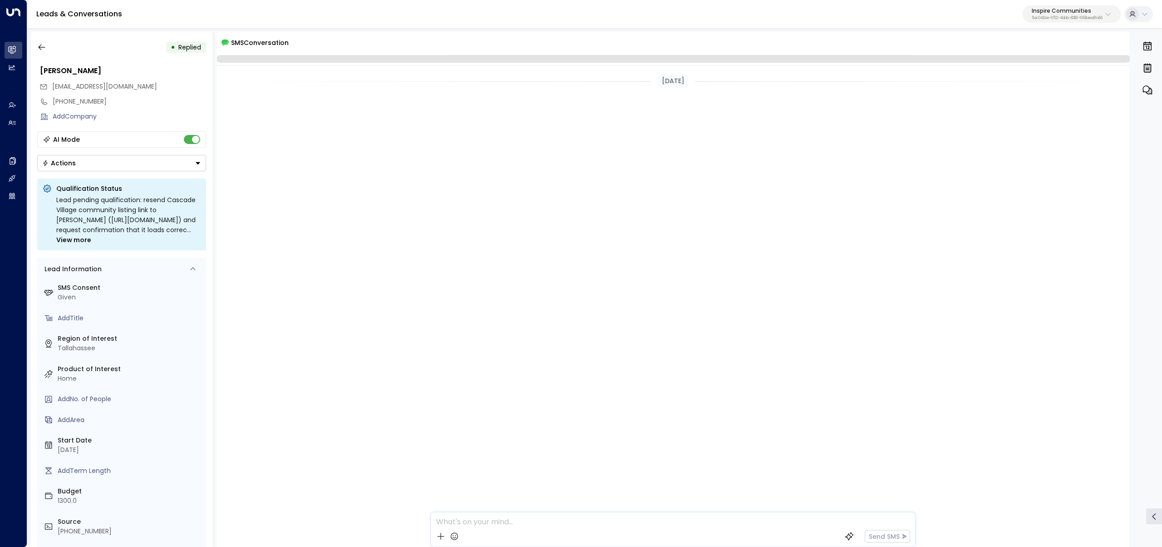
scroll to position [667, 0]
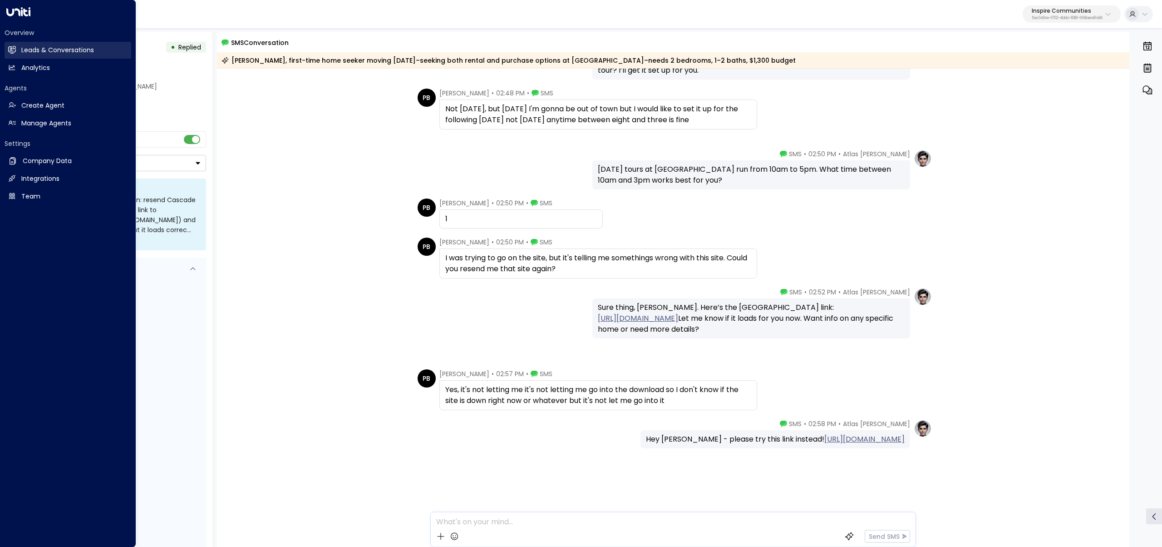
click at [12, 56] on link "Leads & Conversations Leads & Conversations" at bounding box center [68, 50] width 127 height 17
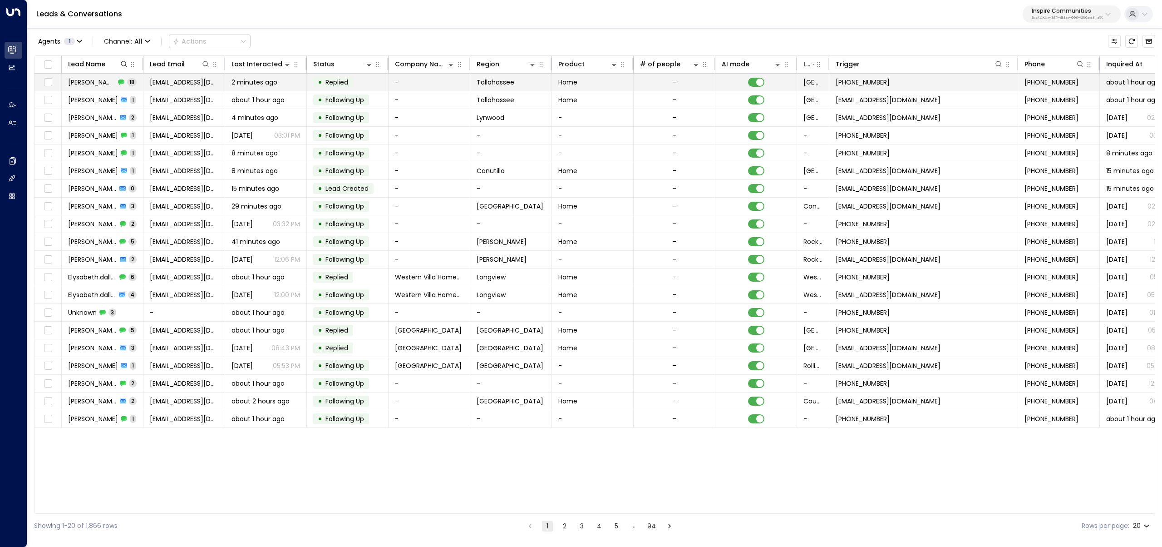
click at [188, 79] on span "[EMAIL_ADDRESS][DOMAIN_NAME]" at bounding box center [184, 82] width 69 height 9
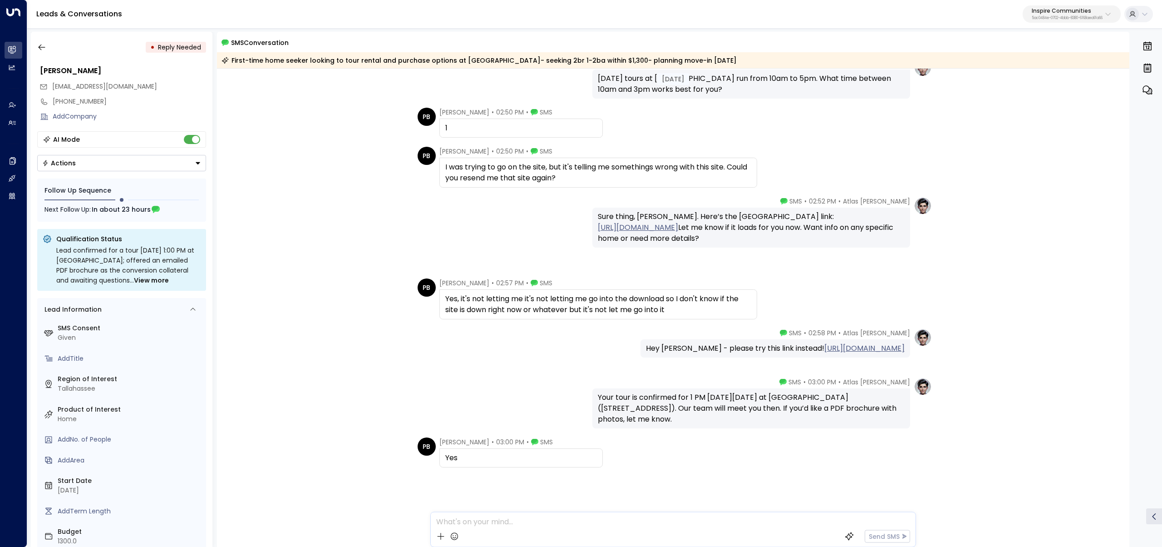
scroll to position [769, 0]
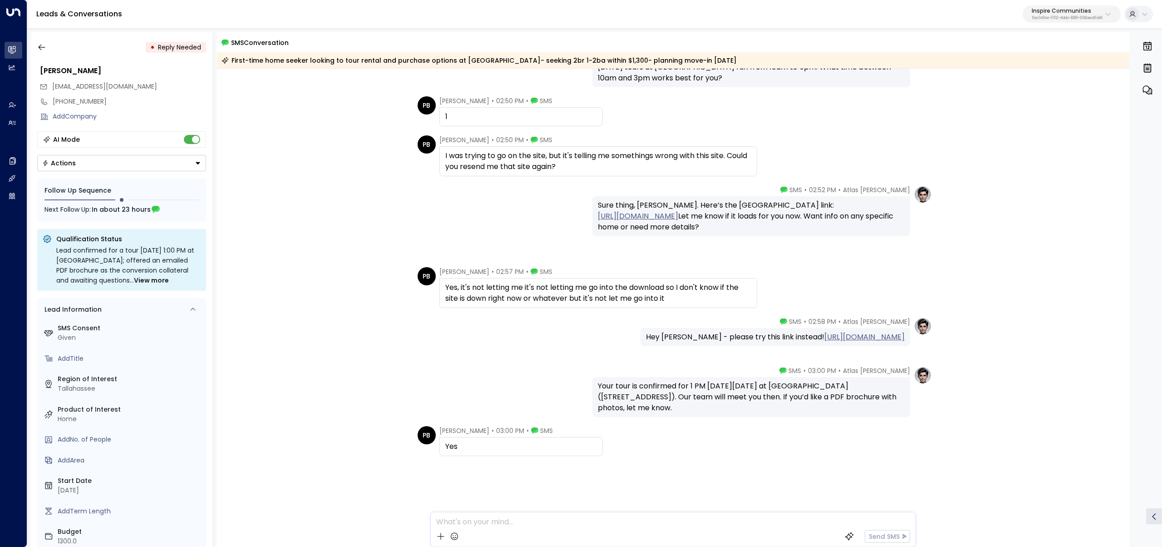
drag, startPoint x: 778, startPoint y: 410, endPoint x: 754, endPoint y: 396, distance: 27.7
click at [754, 396] on div "Your tour is confirmed for 1 PM [DATE][DATE] at [GEOGRAPHIC_DATA] ([STREET_ADDR…" at bounding box center [751, 397] width 307 height 33
click at [502, 381] on div "Atlas [PERSON_NAME] • 03:00 PM • SMS Your tour is confirmed for 1 PM [DATE][DAT…" at bounding box center [674, 391] width 518 height 51
click at [40, 44] on icon "button" at bounding box center [41, 47] width 9 height 9
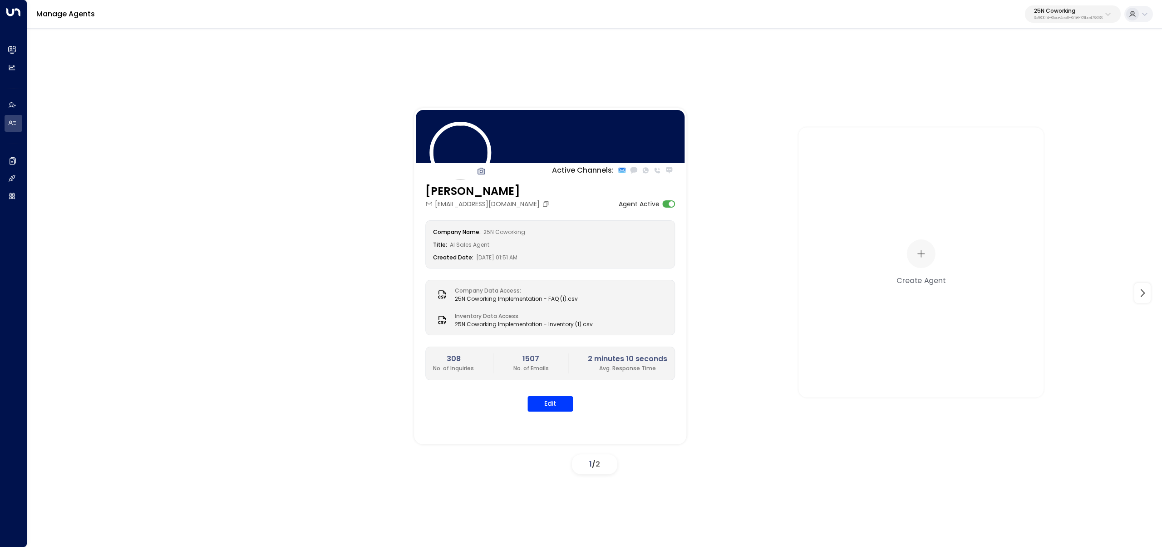
click at [1089, 4] on div "Manage Agents 25N Coworking 3b9800f4-81ca-4ec0-8758-72fbe4763f36" at bounding box center [594, 14] width 1135 height 29
click at [1084, 12] on p "25N Coworking" at bounding box center [1068, 10] width 69 height 5
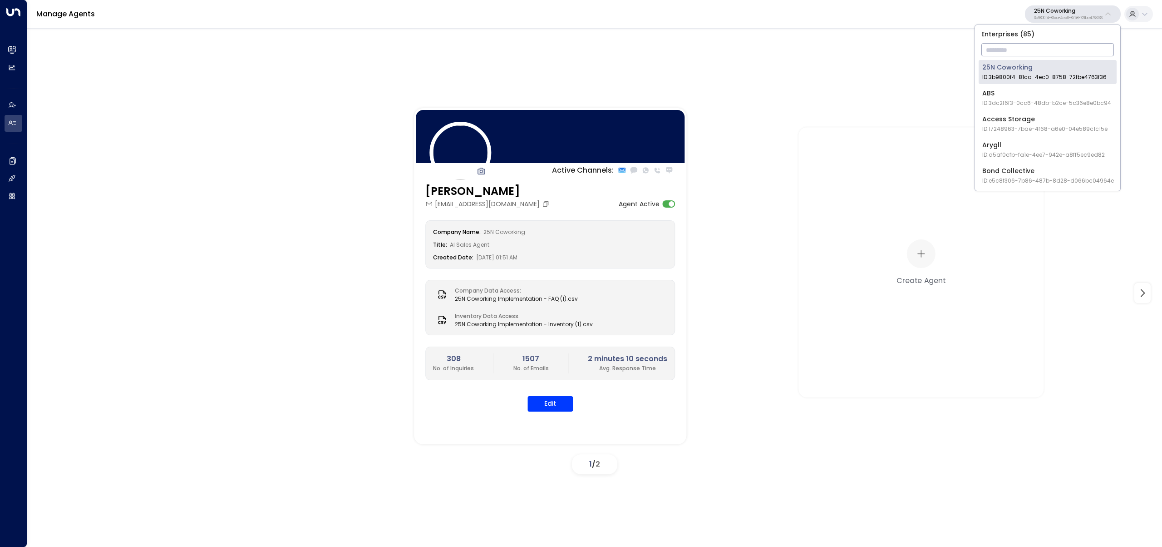
click at [1061, 53] on input "text" at bounding box center [1048, 49] width 133 height 17
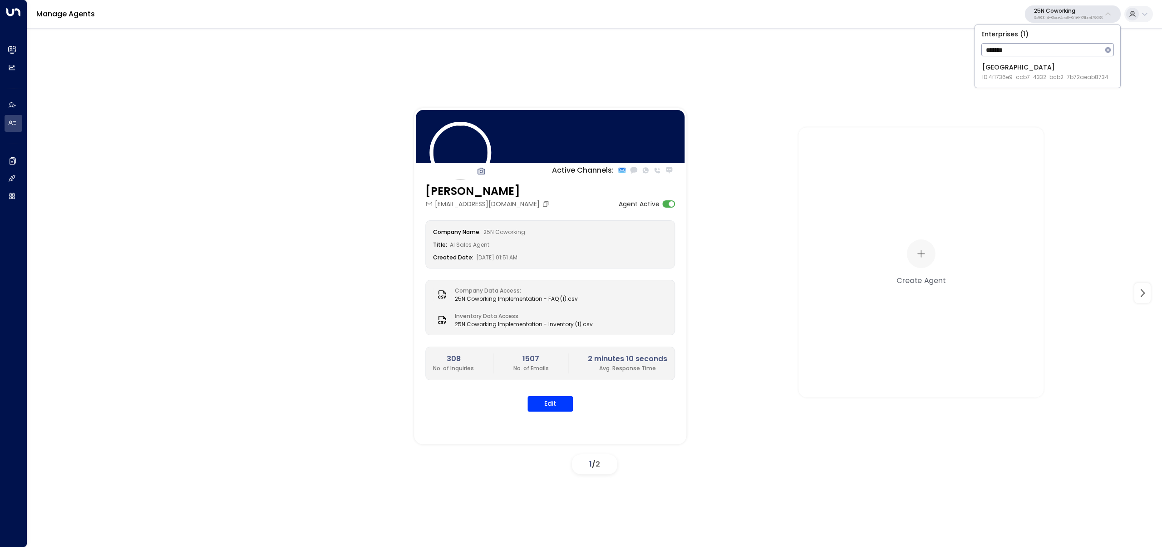
type input "*******"
click at [1014, 64] on div "Space Station ID: 4f1736e9-ccb7-4332-bcb2-7b72aeab8734" at bounding box center [1046, 72] width 126 height 19
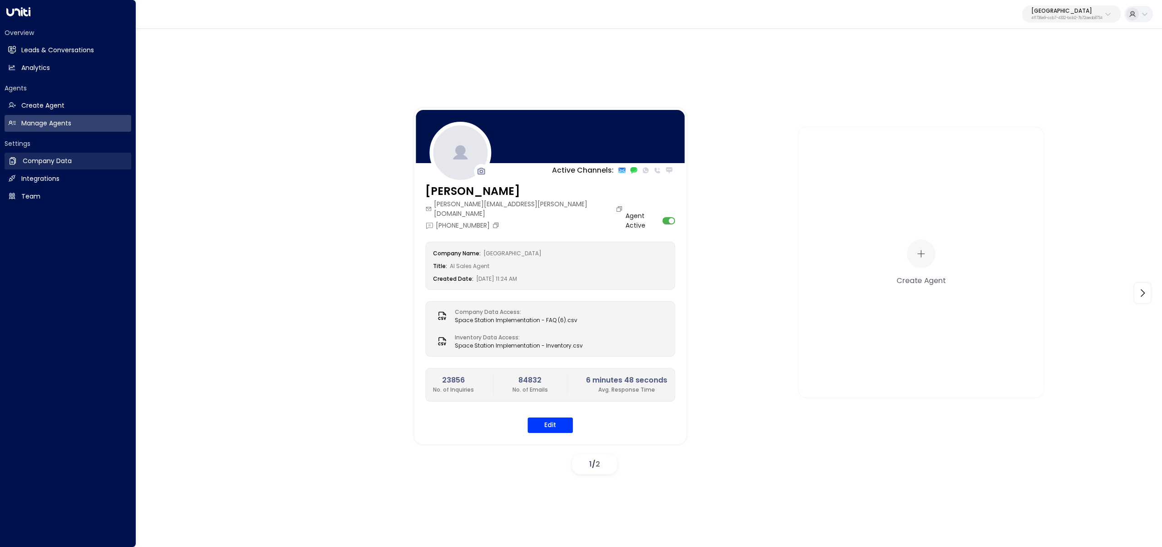
click at [19, 163] on link "Company Data Company Data" at bounding box center [68, 161] width 127 height 17
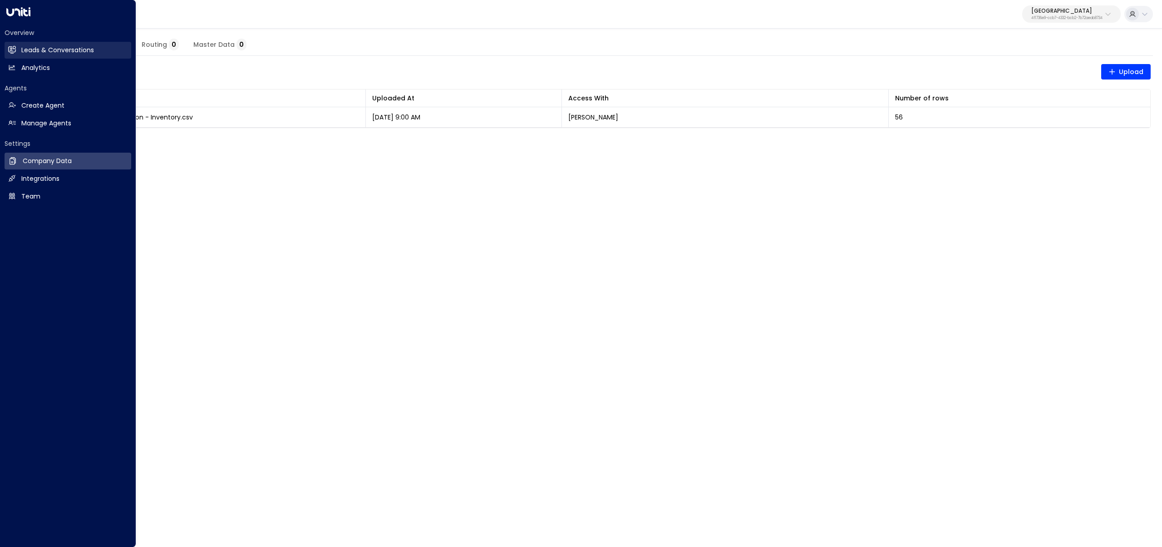
click at [77, 51] on h2 "Leads & Conversations" at bounding box center [57, 50] width 73 height 10
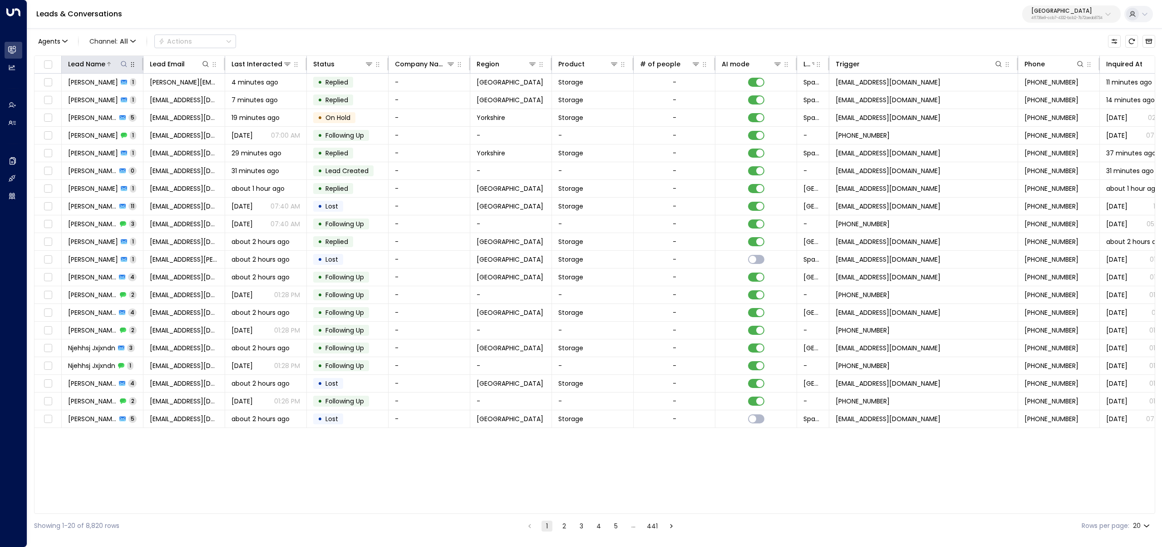
click at [119, 65] on div at bounding box center [116, 63] width 23 height 9
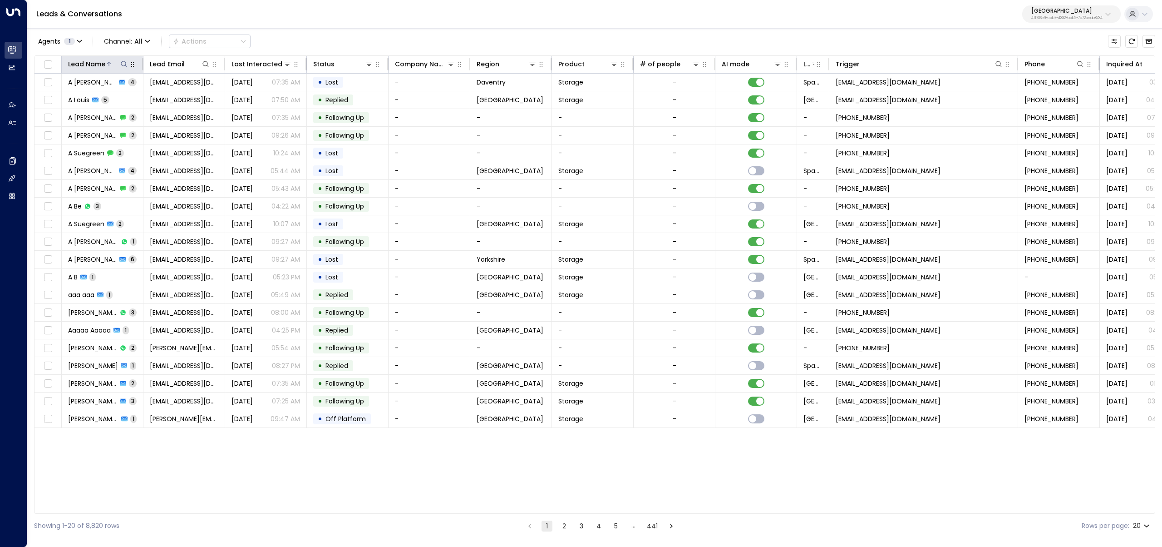
click at [123, 60] on icon at bounding box center [123, 63] width 7 height 7
type input "******"
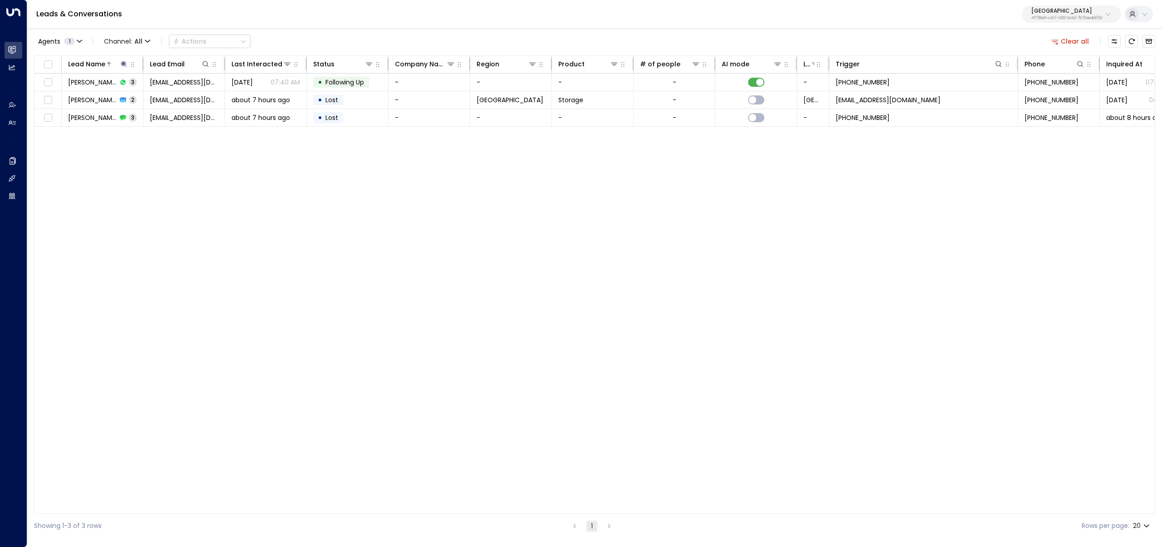
click at [322, 13] on div "Leads & Conversations Space Station 4f1736e9-ccb7-4332-bcb2-7b72aeab8734" at bounding box center [594, 14] width 1135 height 29
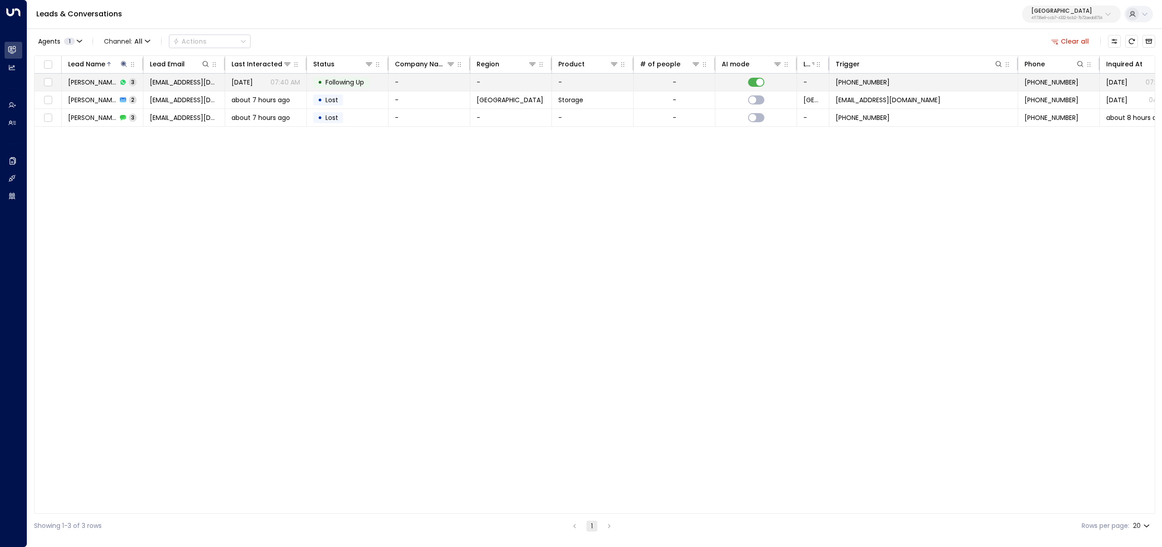
click at [114, 76] on td "Imogen Briggs 3" at bounding box center [103, 82] width 82 height 17
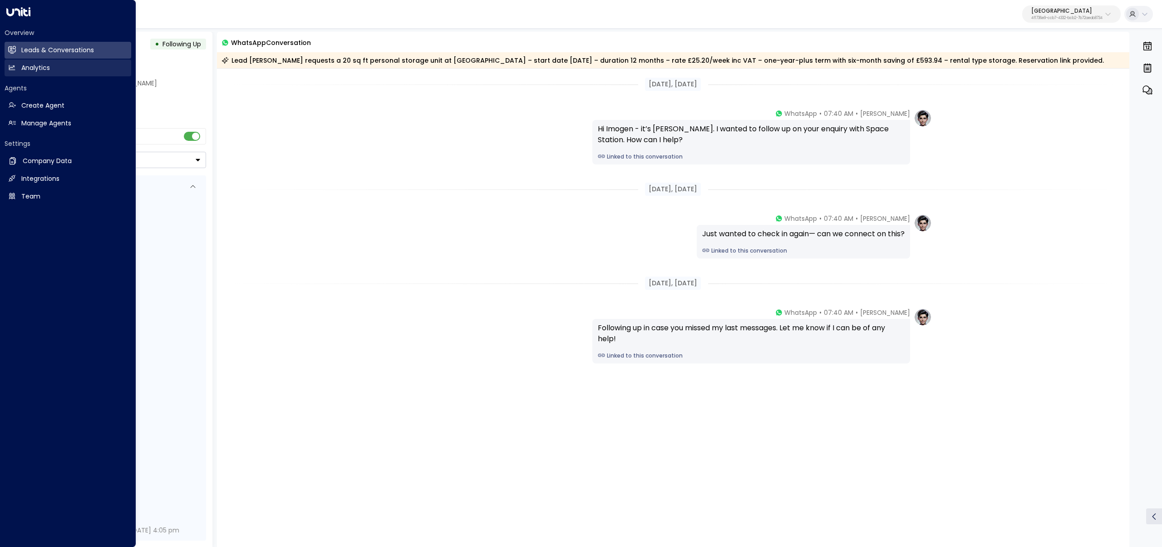
scroll to position [4, 0]
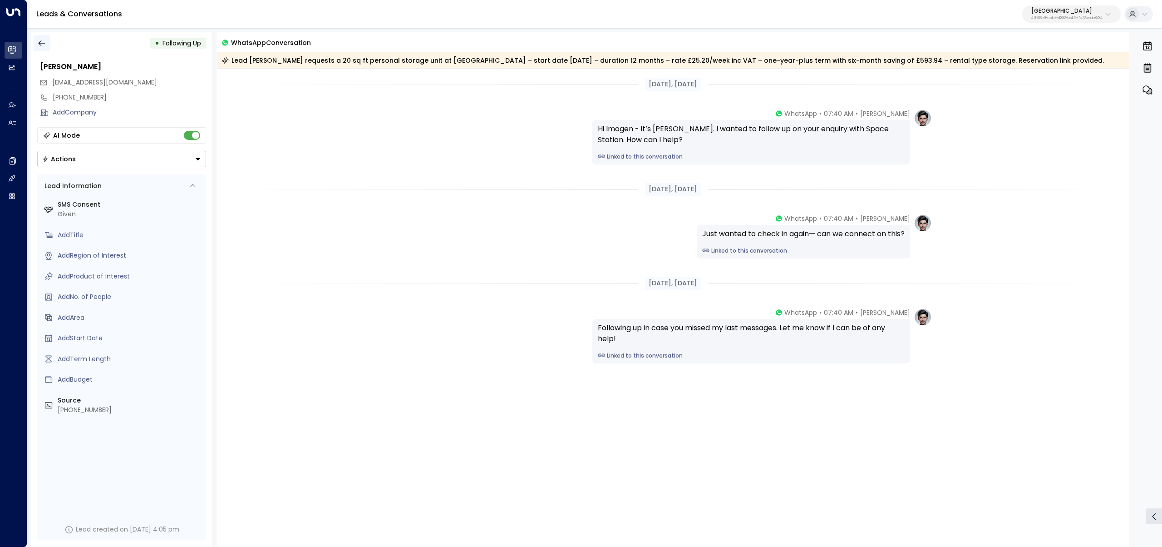
click at [40, 40] on icon "button" at bounding box center [41, 43] width 9 height 9
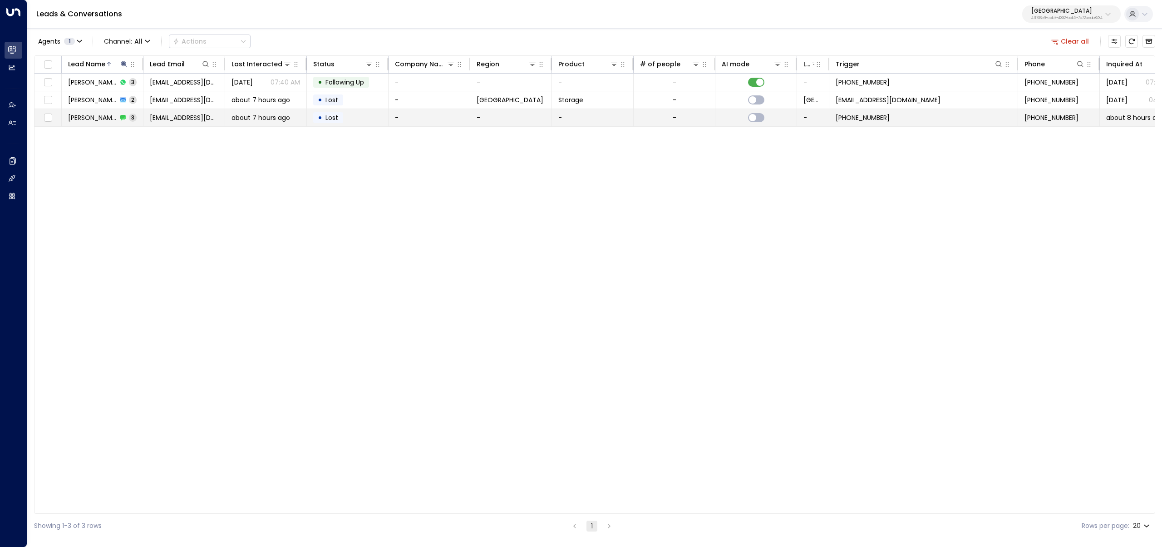
click at [79, 119] on span "Imogen Schofield" at bounding box center [92, 117] width 49 height 9
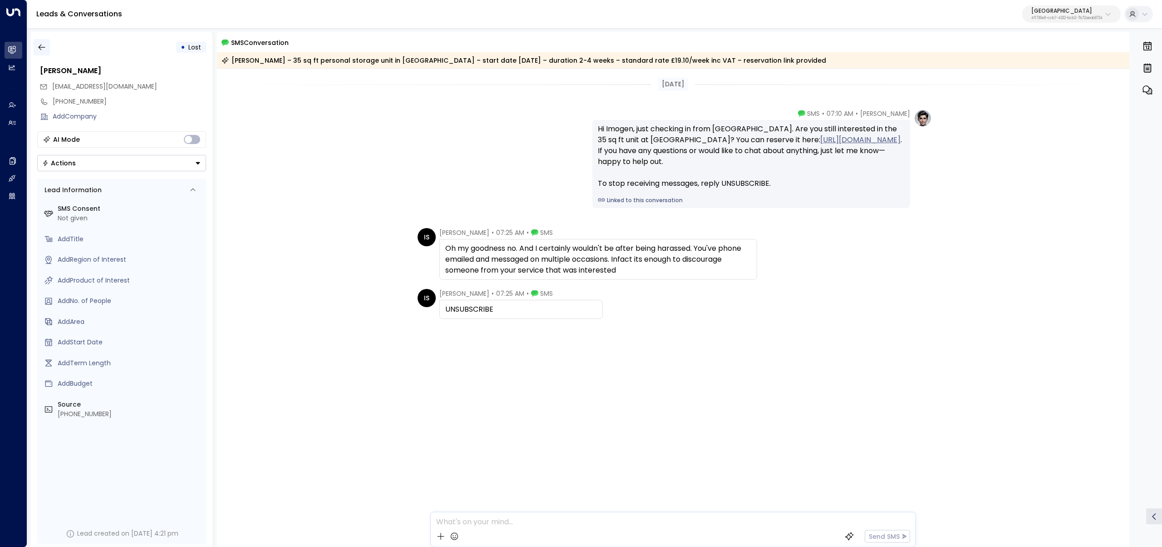
click at [44, 43] on icon "button" at bounding box center [41, 47] width 9 height 9
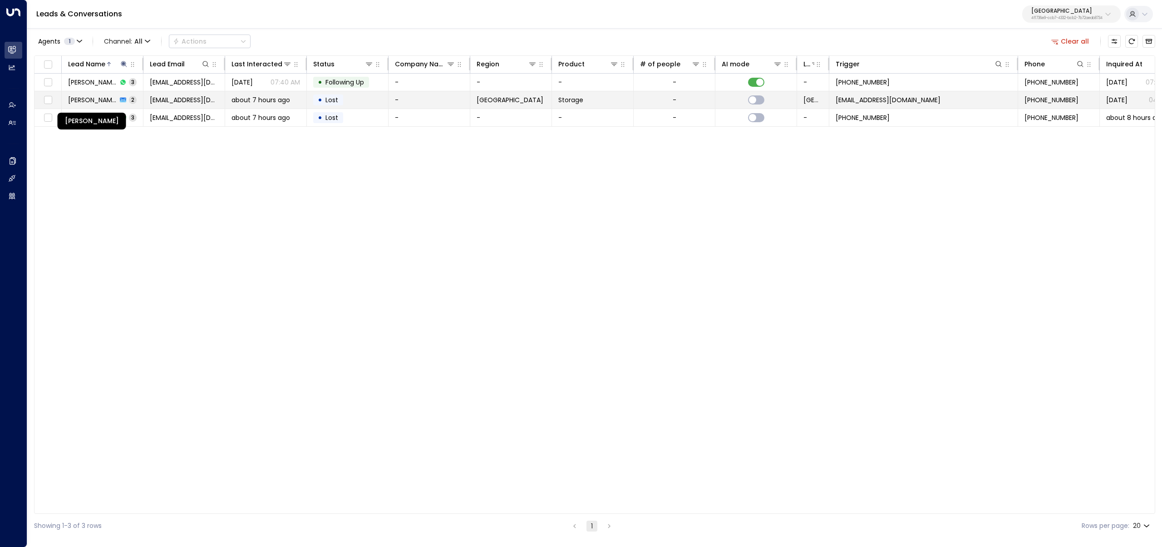
click at [96, 101] on span "Imogen Schofield" at bounding box center [92, 99] width 49 height 9
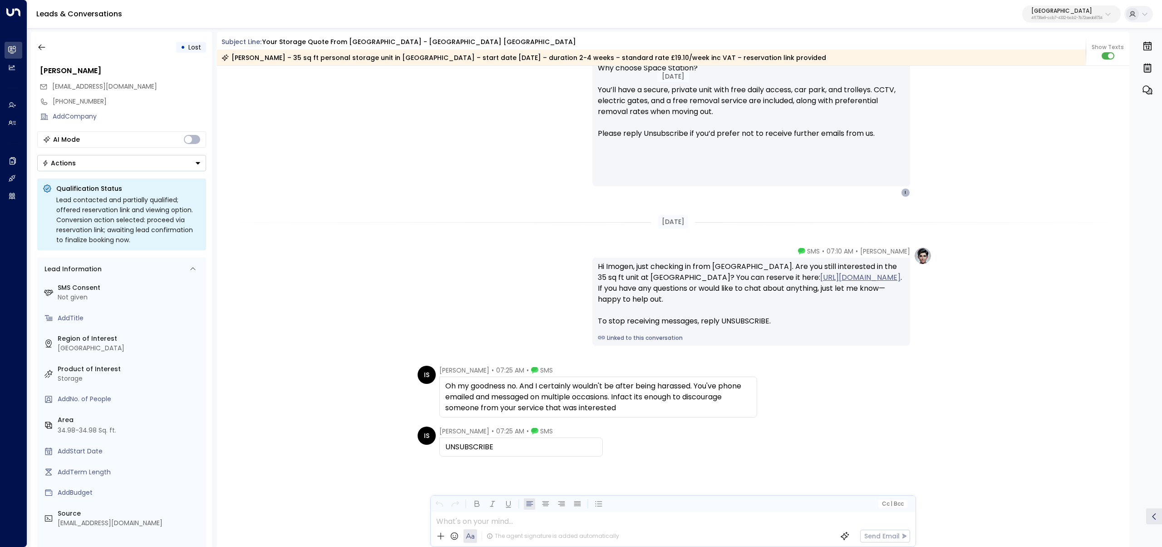
scroll to position [798, 0]
click at [43, 46] on icon "button" at bounding box center [41, 47] width 9 height 9
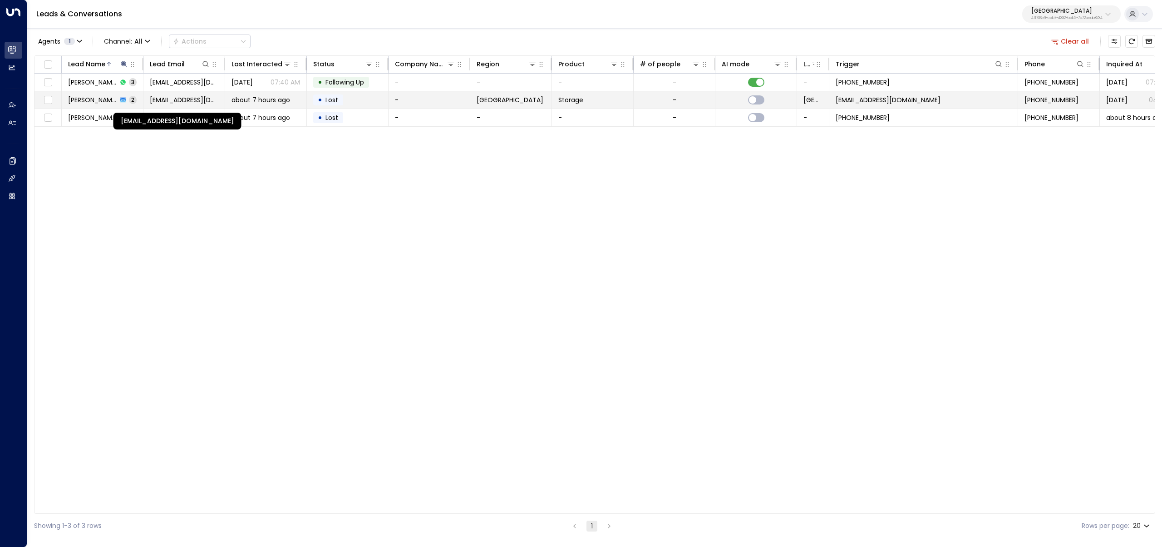
click at [192, 101] on span "imogenjaydeschofield1994@gmail.com" at bounding box center [184, 99] width 69 height 9
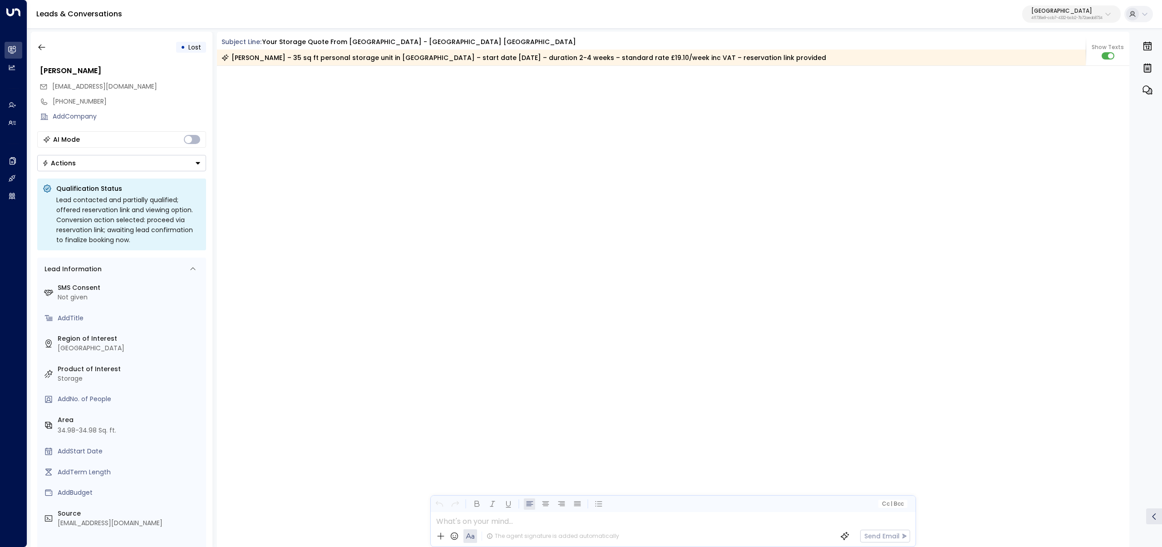
scroll to position [798, 0]
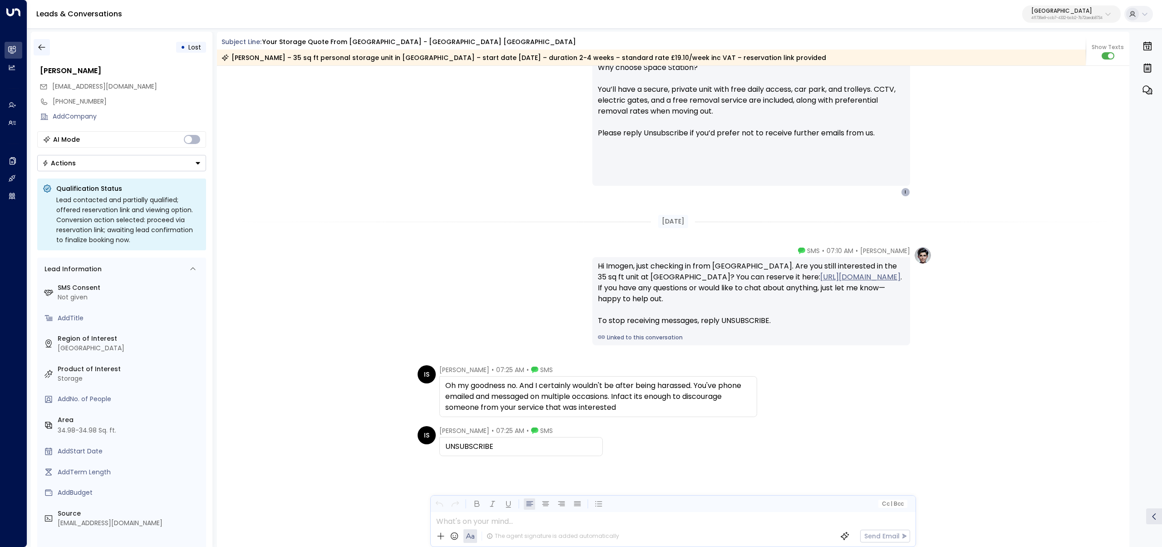
click at [42, 46] on icon "button" at bounding box center [41, 47] width 9 height 9
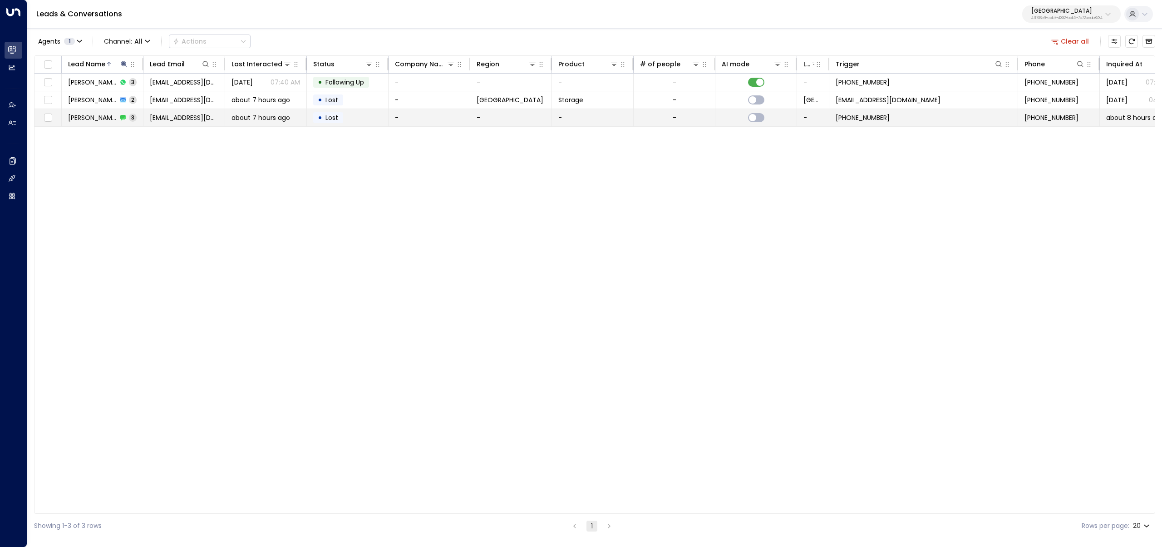
click at [95, 112] on td "Imogen Schofield 3" at bounding box center [103, 117] width 82 height 17
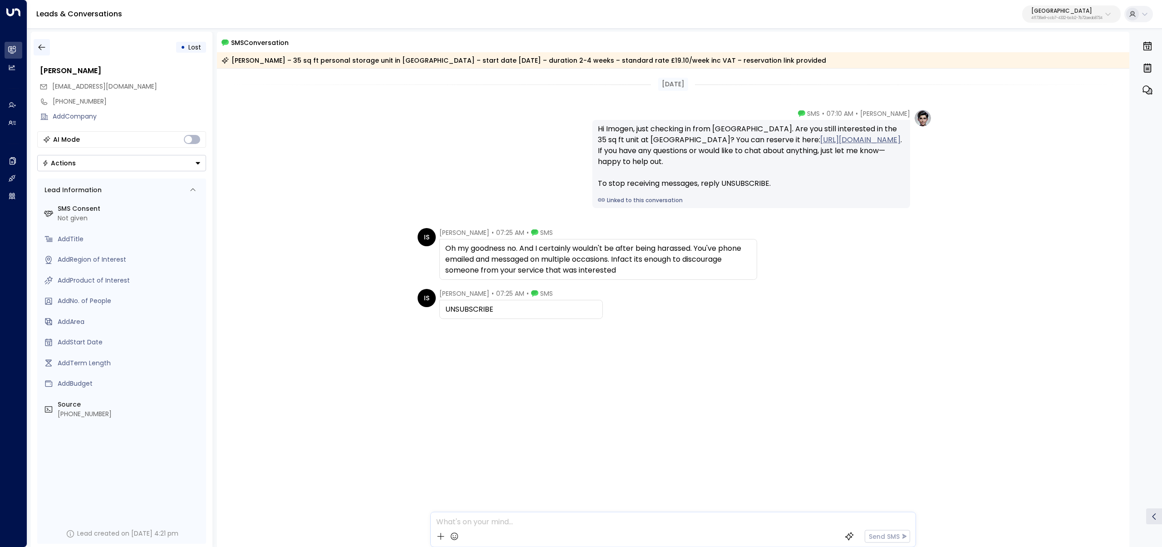
click at [47, 45] on button "button" at bounding box center [42, 47] width 16 height 16
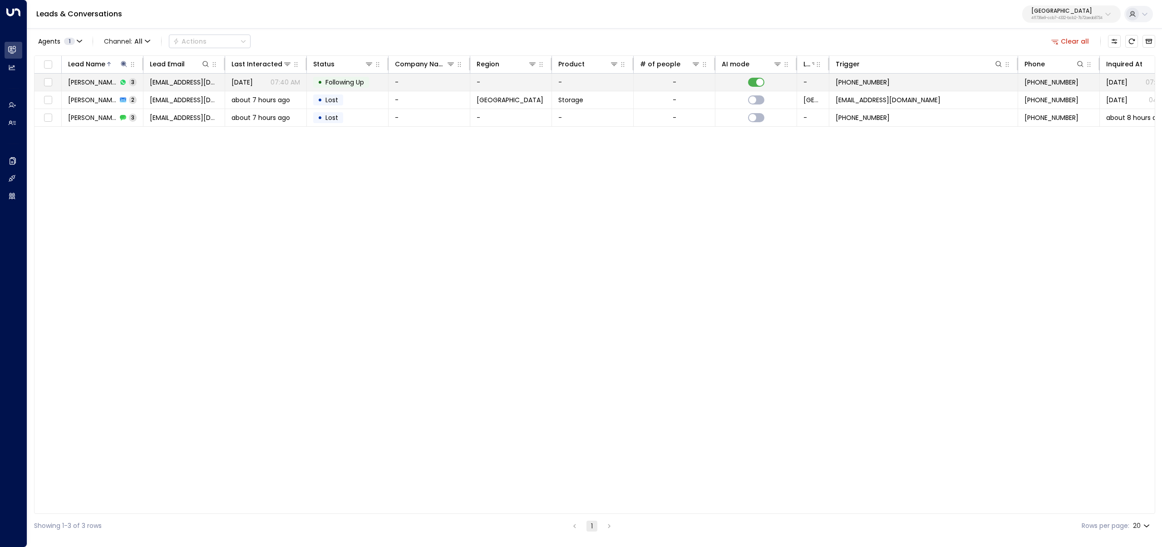
click at [84, 75] on td "Imogen Briggs 3" at bounding box center [103, 82] width 82 height 17
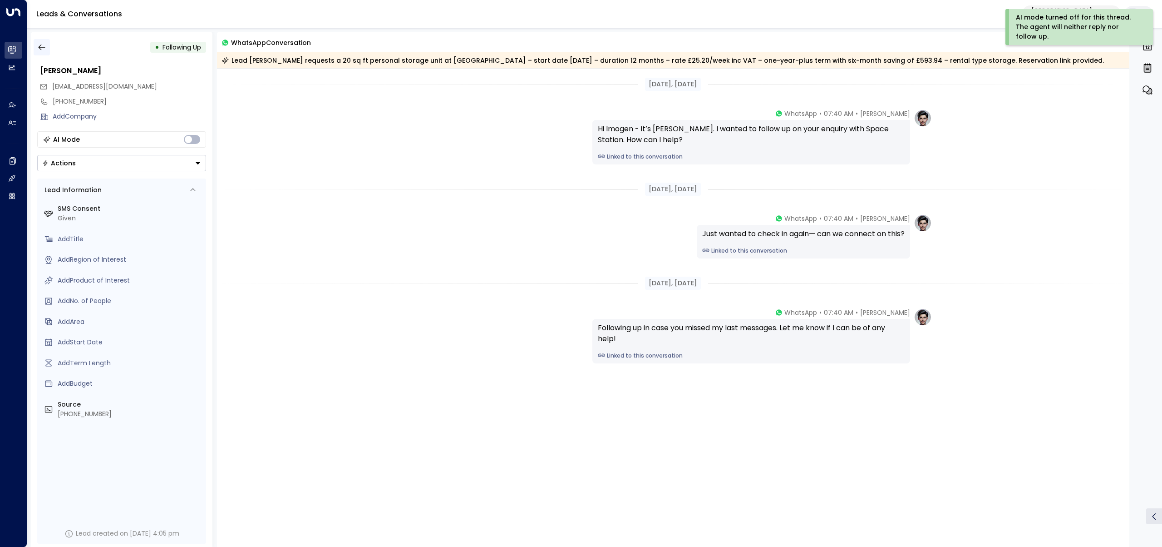
click at [42, 39] on button "button" at bounding box center [42, 47] width 16 height 16
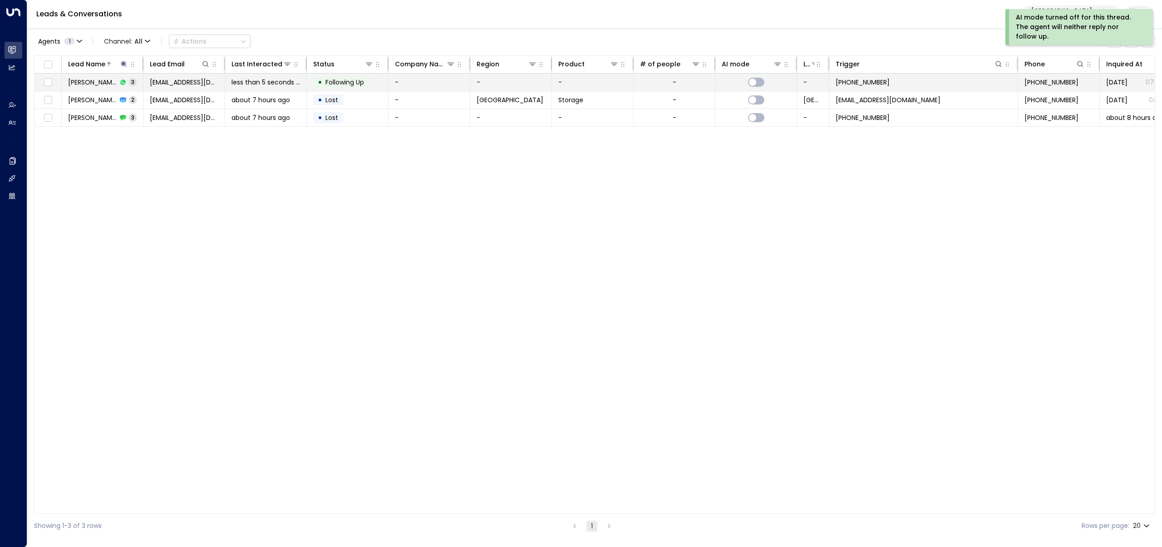
click at [89, 81] on span "Imogen Briggs" at bounding box center [92, 82] width 49 height 9
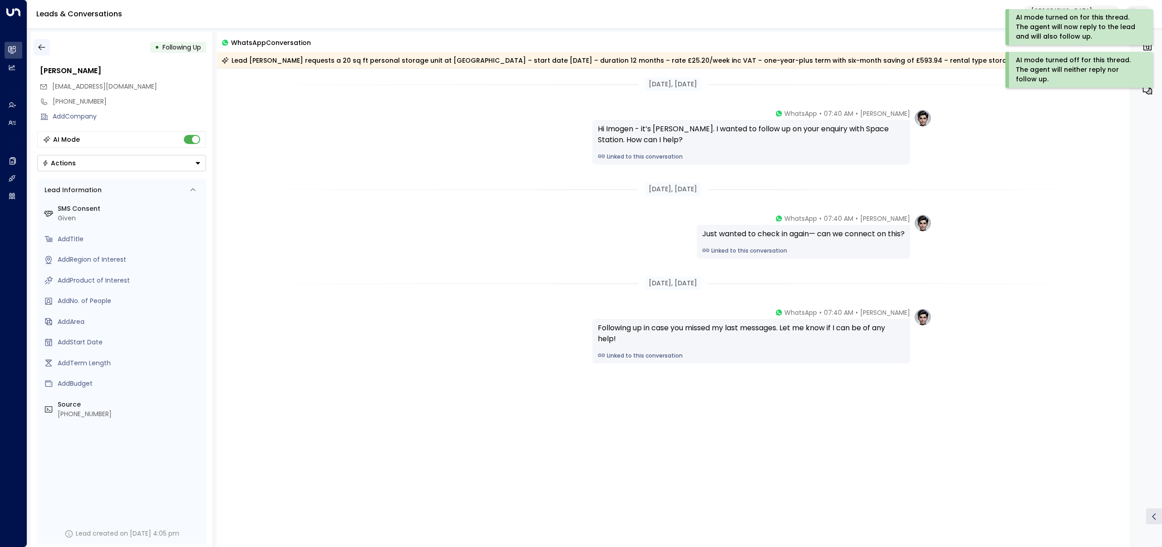
click at [39, 40] on button "button" at bounding box center [42, 47] width 16 height 16
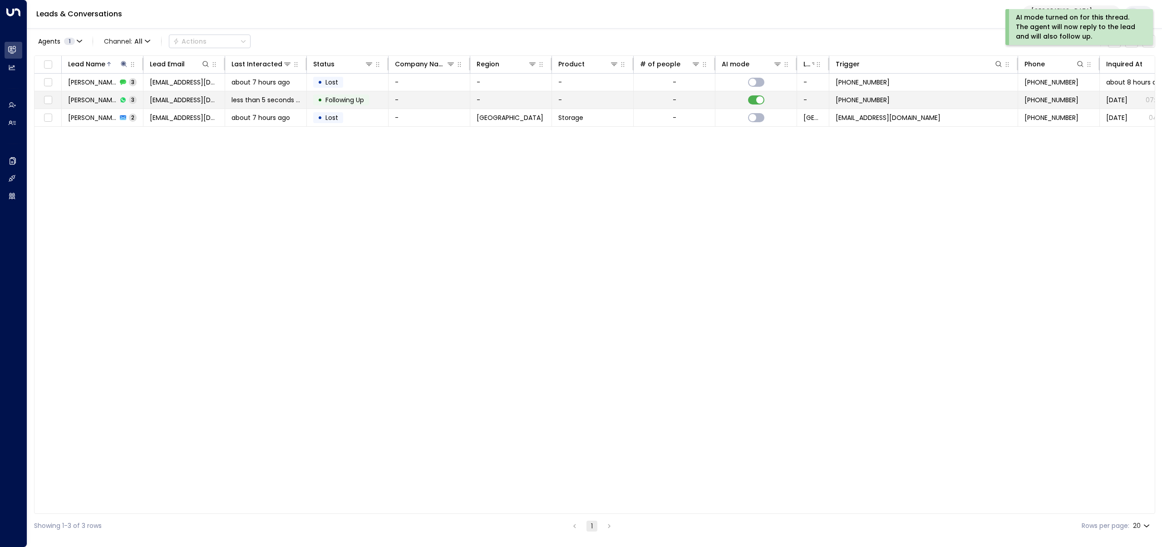
click at [106, 99] on span "Imogen Briggs" at bounding box center [92, 99] width 49 height 9
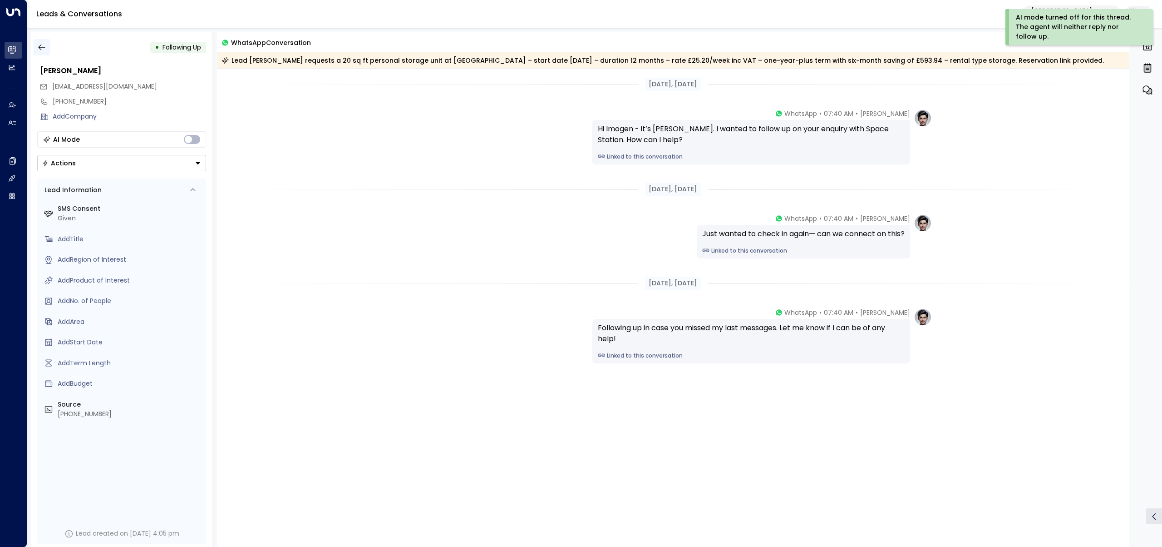
click at [40, 44] on icon "button" at bounding box center [41, 47] width 9 height 9
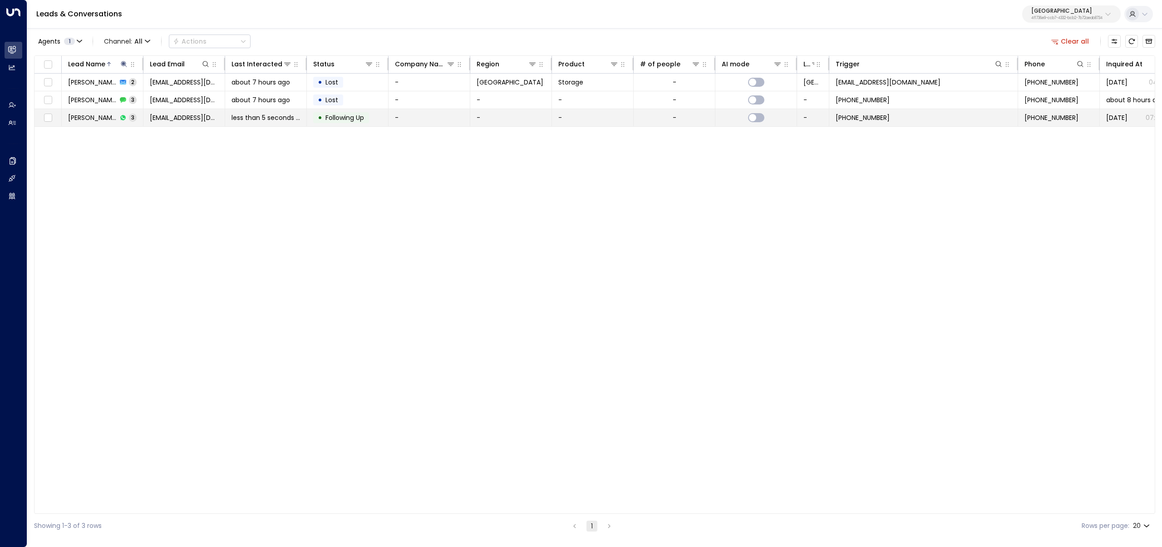
click at [99, 118] on span "Imogen Briggs" at bounding box center [92, 117] width 49 height 9
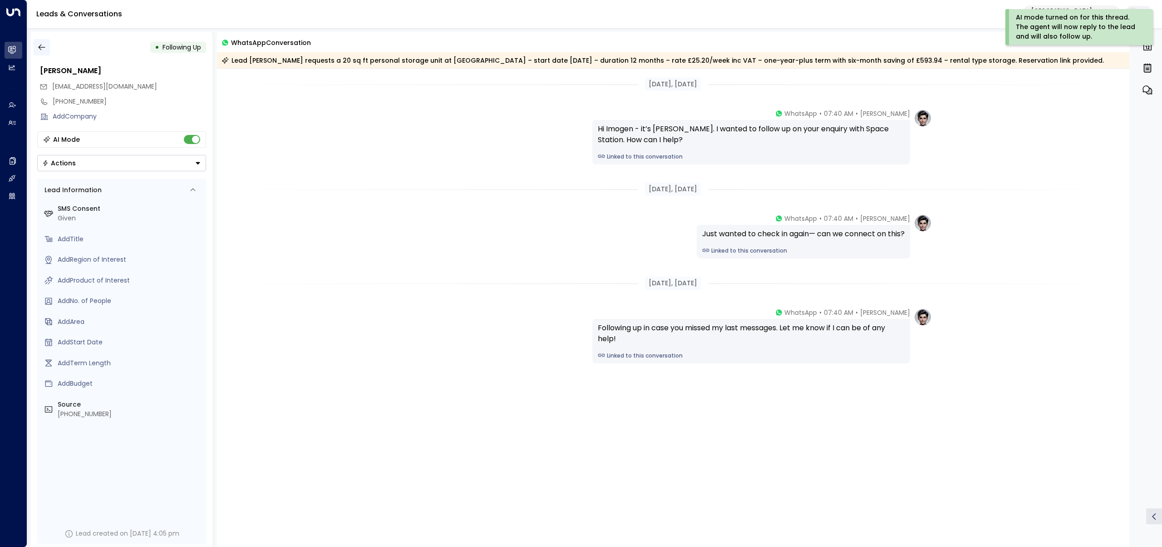
click at [44, 48] on icon "button" at bounding box center [41, 47] width 9 height 9
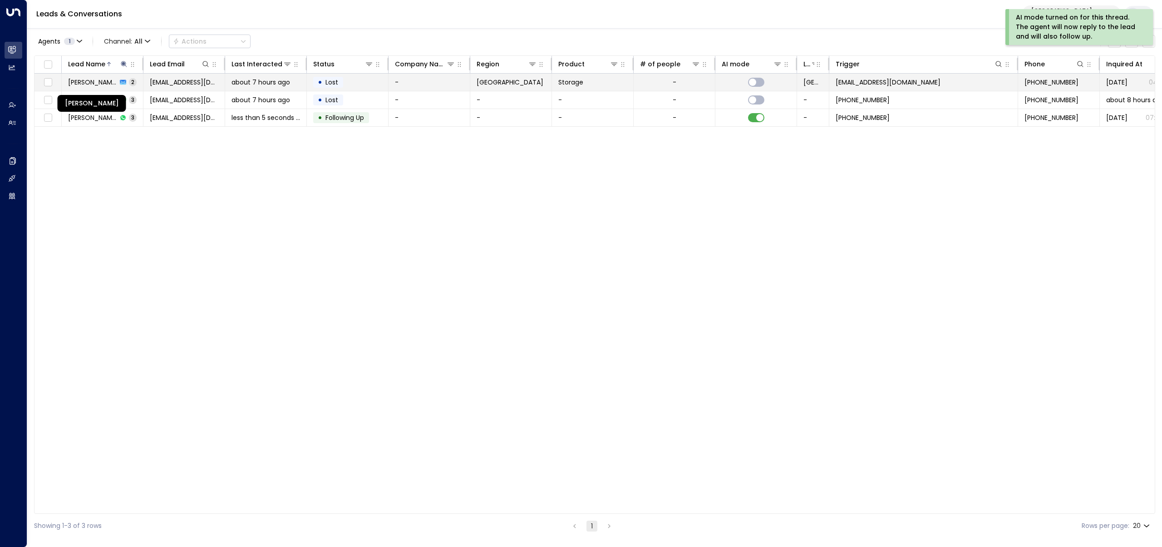
click at [108, 83] on span "Imogen Schofield" at bounding box center [92, 82] width 49 height 9
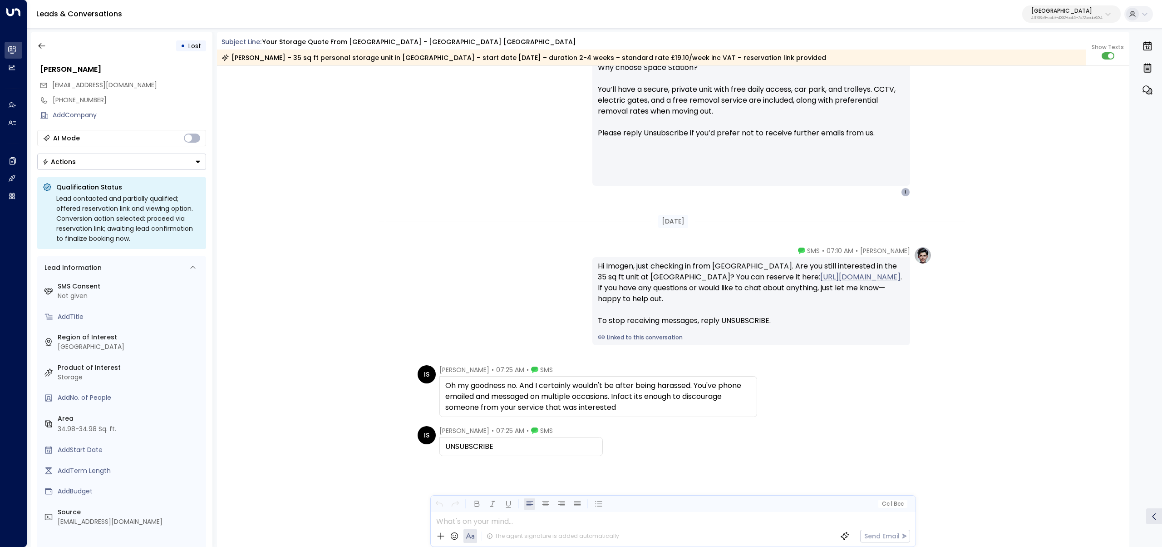
scroll to position [2, 0]
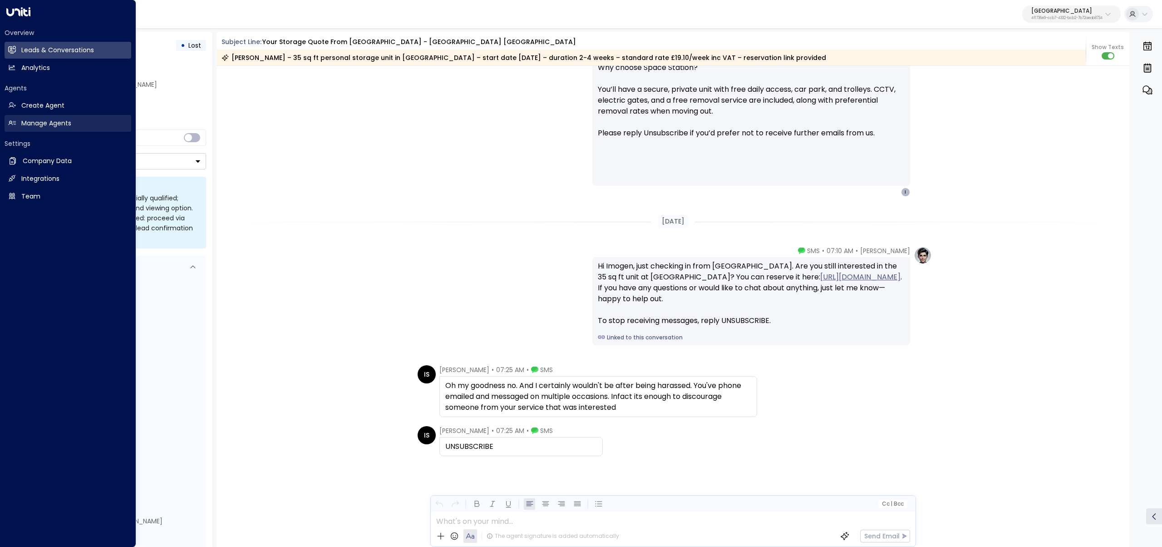
click at [47, 123] on h2 "Manage Agents" at bounding box center [46, 124] width 50 height 10
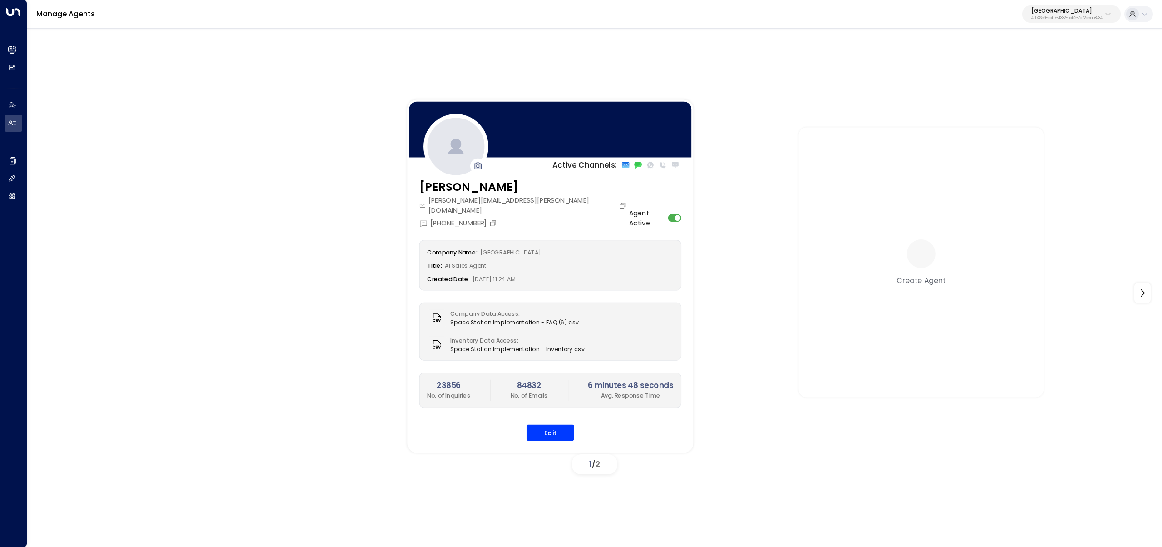
click at [563, 412] on div "Company Name: Space Station Title: AI Sales Agent Created Date: 11/25/2024, 11:…" at bounding box center [551, 340] width 262 height 201
click at [564, 424] on button "Edit" at bounding box center [551, 432] width 48 height 16
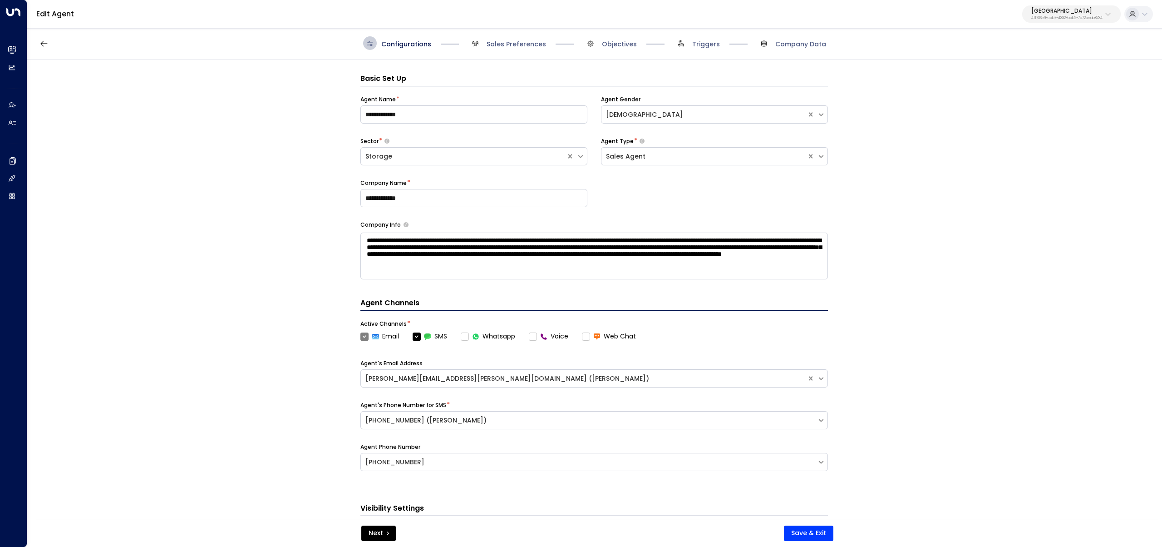
scroll to position [14, 0]
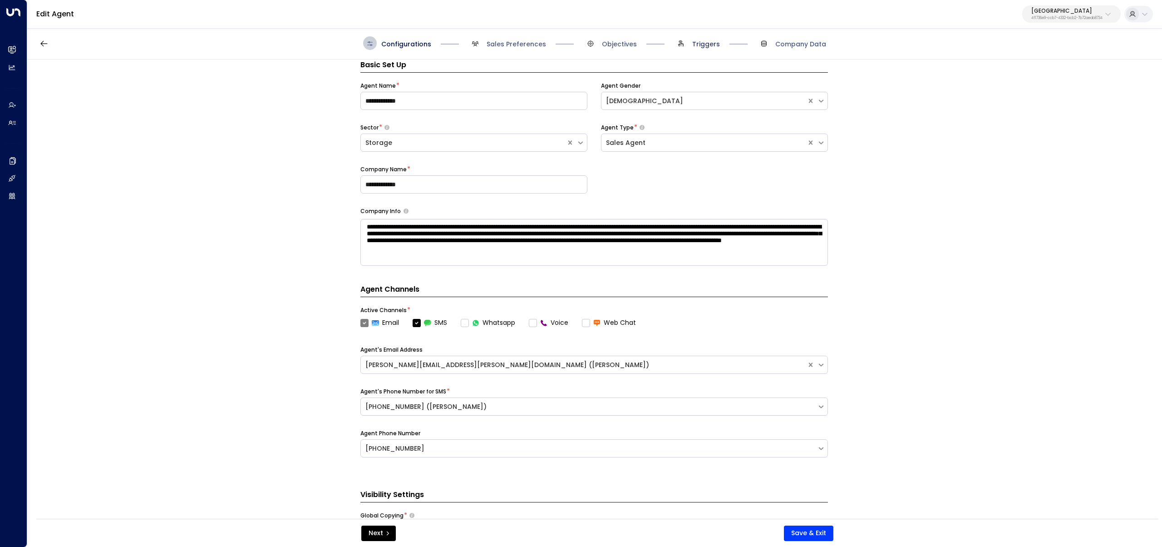
click at [705, 48] on span "Triggers" at bounding box center [706, 44] width 28 height 9
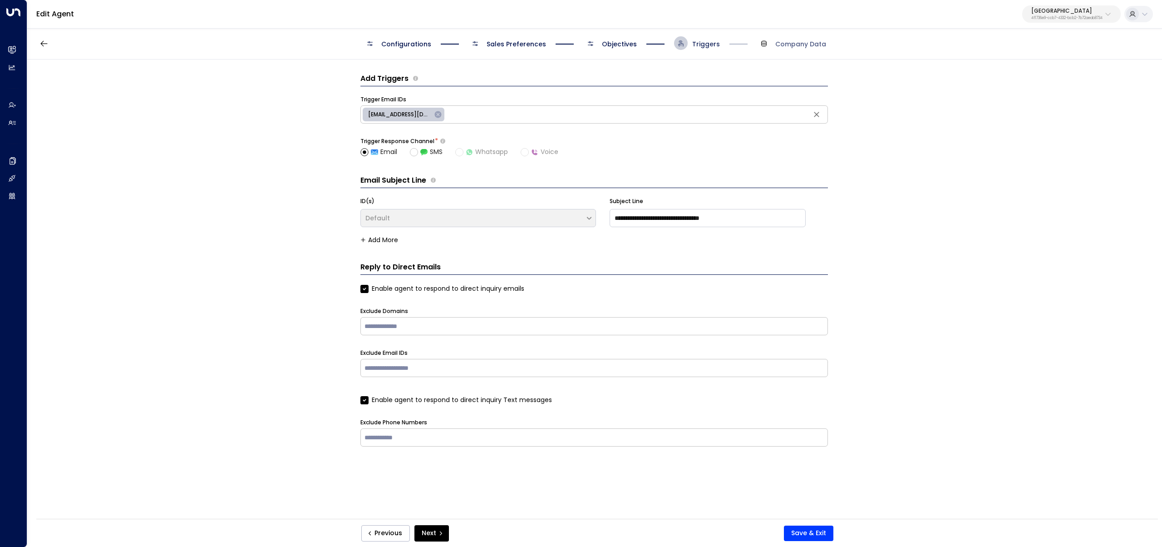
scroll to position [0, 0]
click at [613, 44] on span "Objectives" at bounding box center [619, 44] width 35 height 9
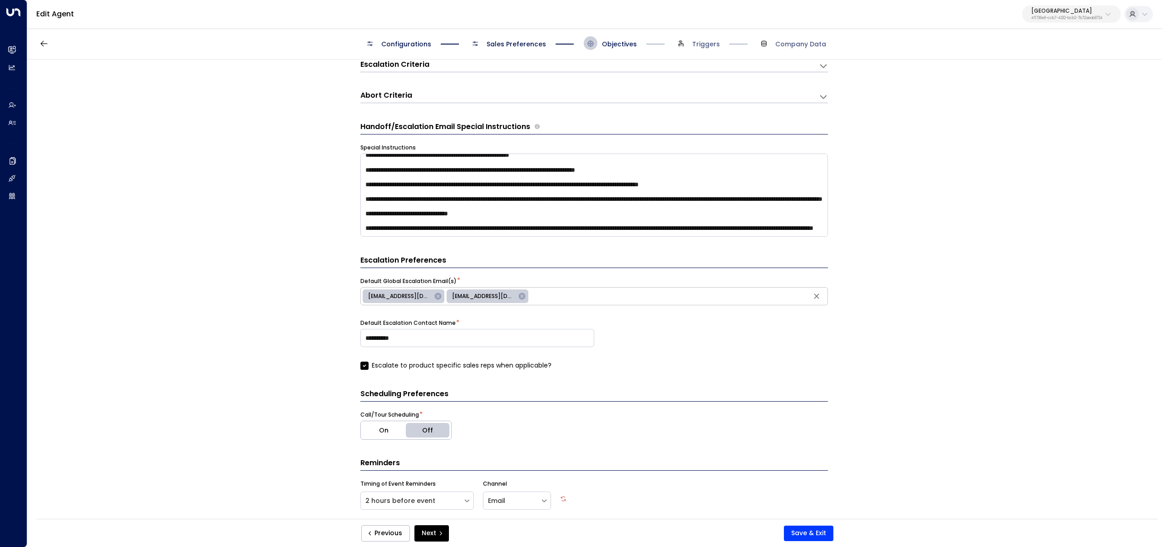
scroll to position [242, 0]
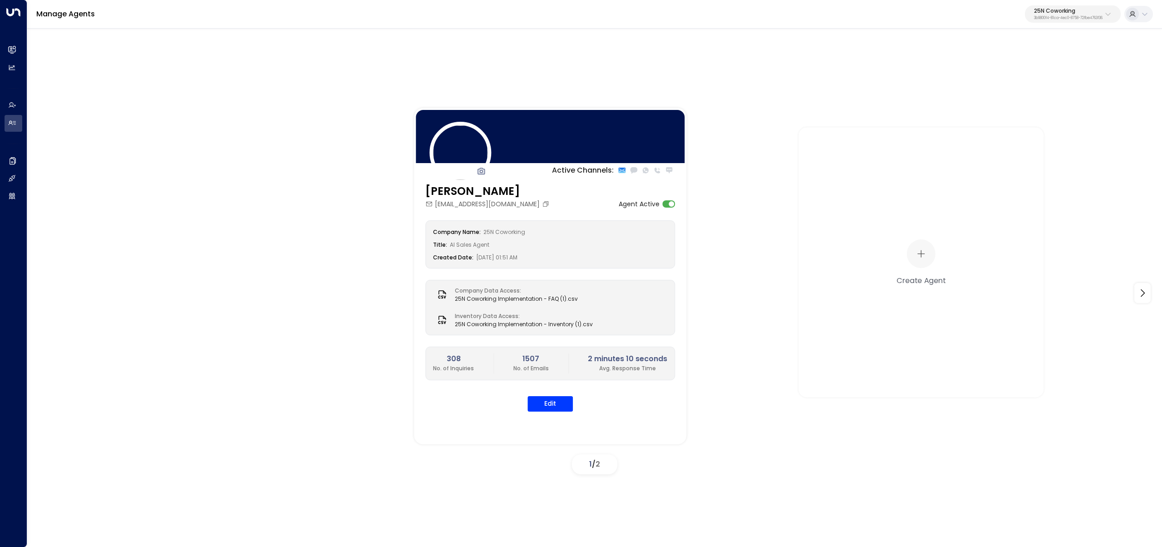
click at [1079, 11] on p "25N Coworking" at bounding box center [1068, 10] width 69 height 5
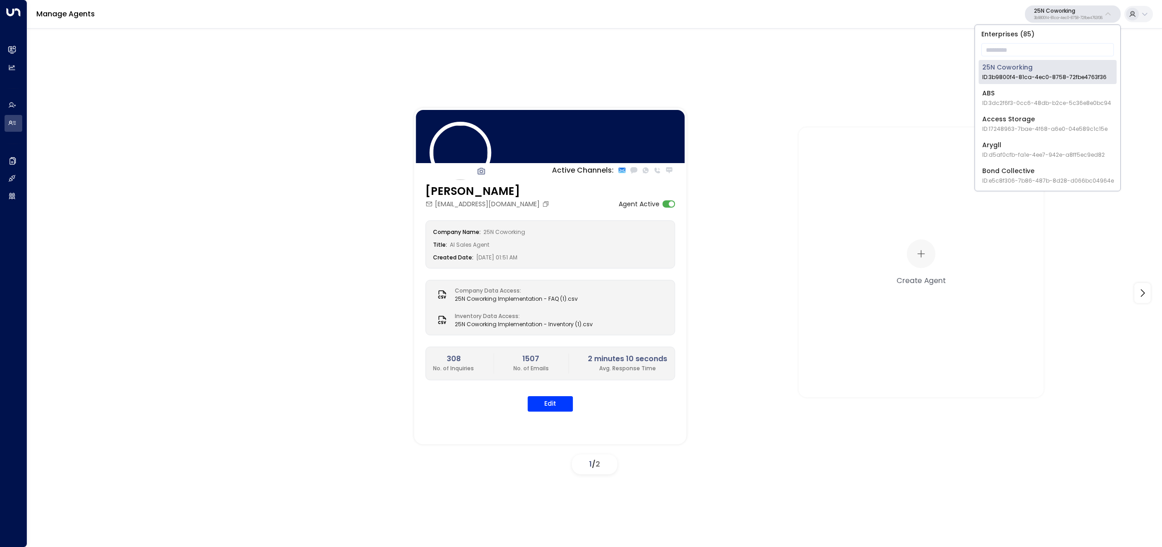
click at [1072, 45] on input "text" at bounding box center [1048, 49] width 133 height 17
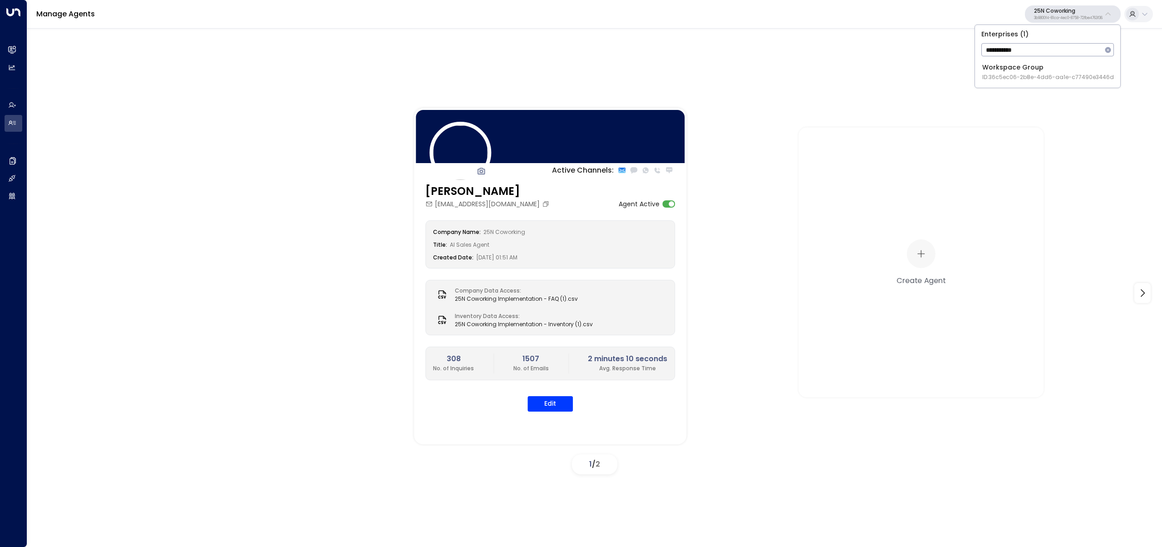
type input "**********"
click at [993, 80] on span "ID: 36c5ec06-2b8e-4dd6-aa1e-c77490e3446d" at bounding box center [1049, 77] width 132 height 8
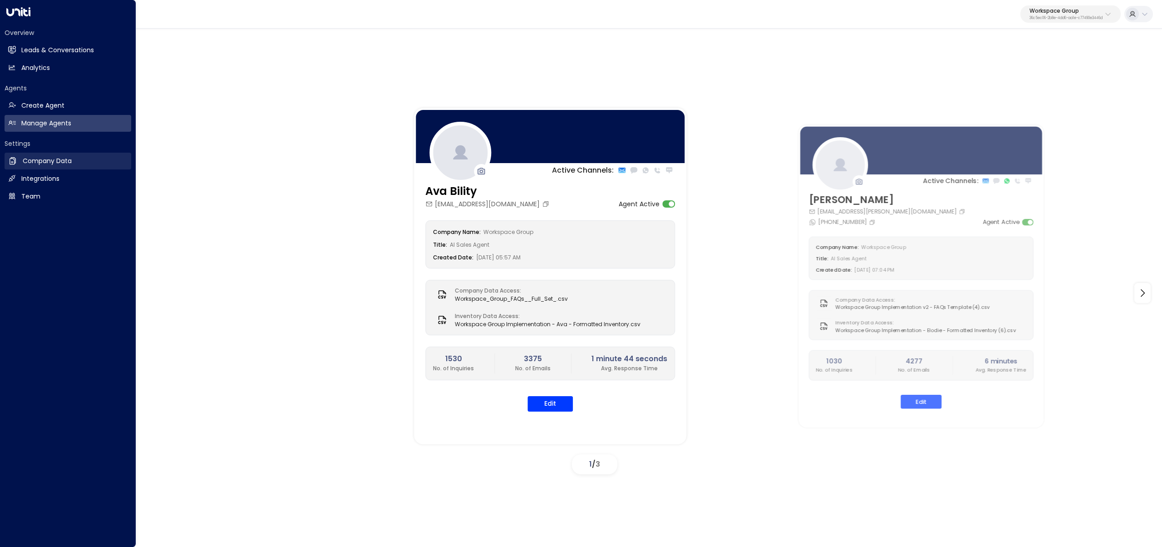
click at [60, 164] on h2 "Company Data" at bounding box center [47, 161] width 49 height 10
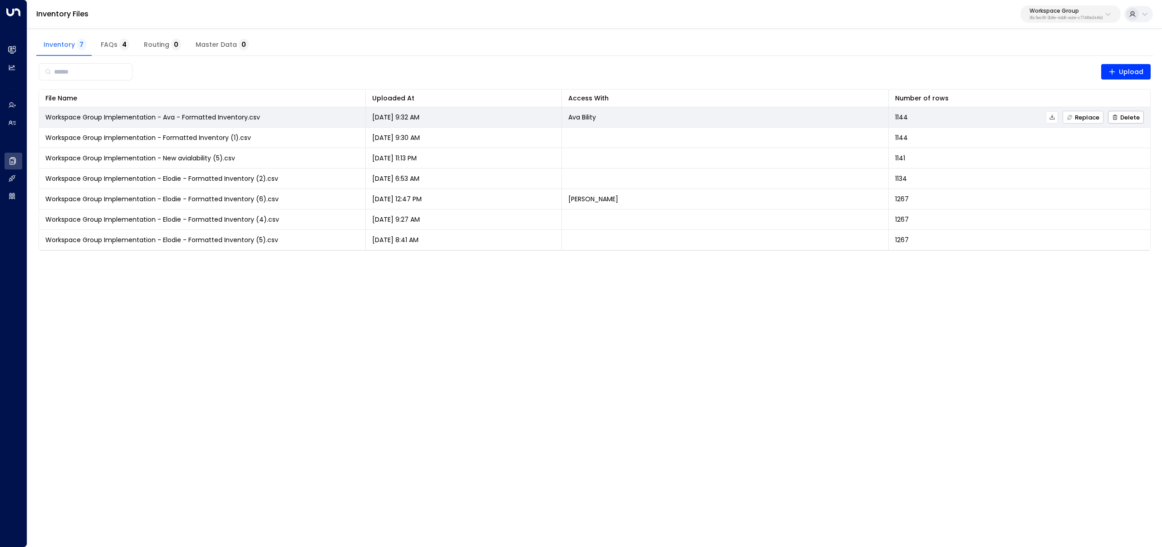
click at [1083, 120] on span "Replace" at bounding box center [1083, 117] width 33 height 6
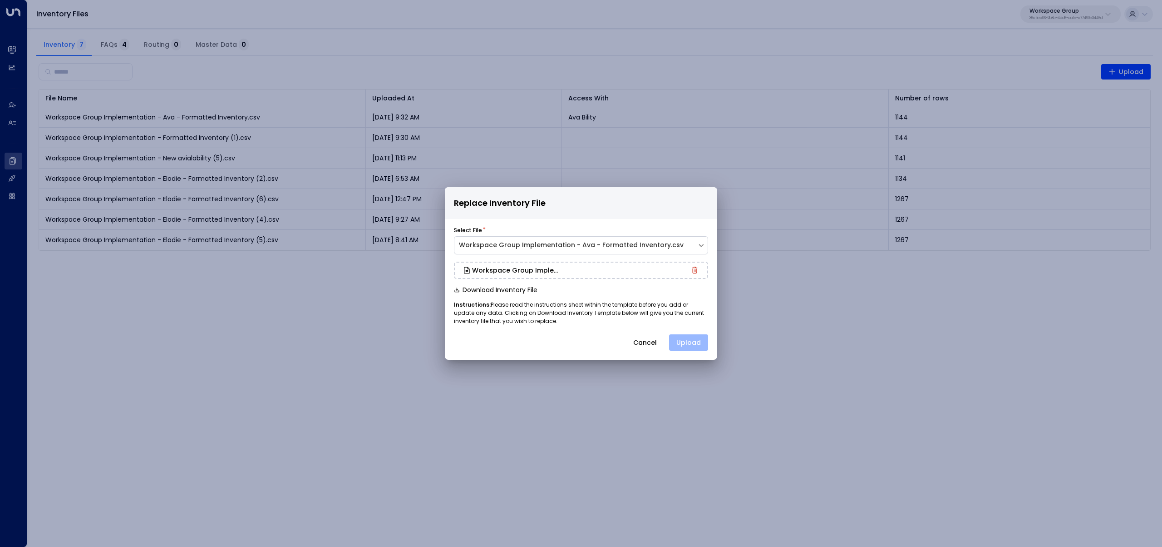
click at [691, 343] on button "Upload" at bounding box center [688, 342] width 39 height 16
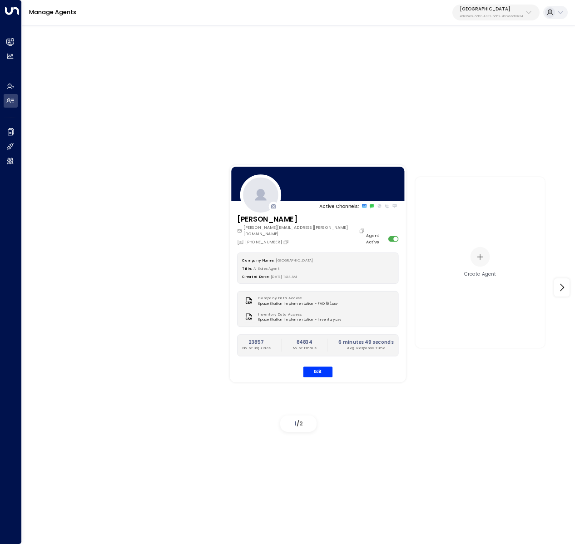
click at [469, 18] on p "4f1736e9-ccb7-4332-bcb2-7b72aeab8734" at bounding box center [492, 17] width 64 height 4
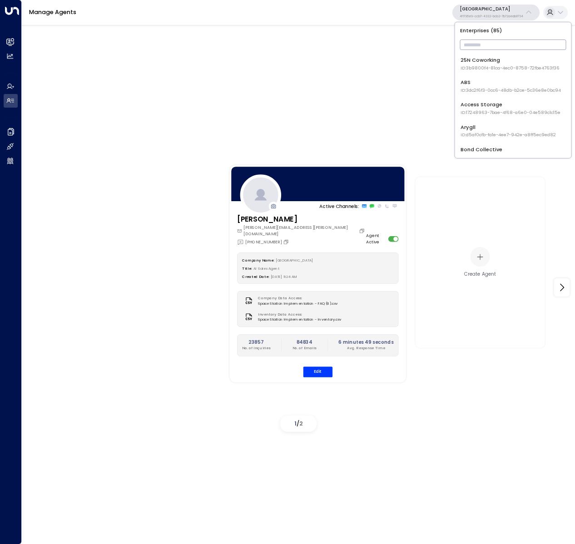
click at [474, 44] on input "text" at bounding box center [513, 44] width 106 height 15
type input "**"
click at [469, 75] on div "Enterprises ( 1 ) ** ​ IQ Offices ID: cfe0f921-6736-41ff-9ccf-6d0a7fff47c3" at bounding box center [513, 49] width 116 height 54
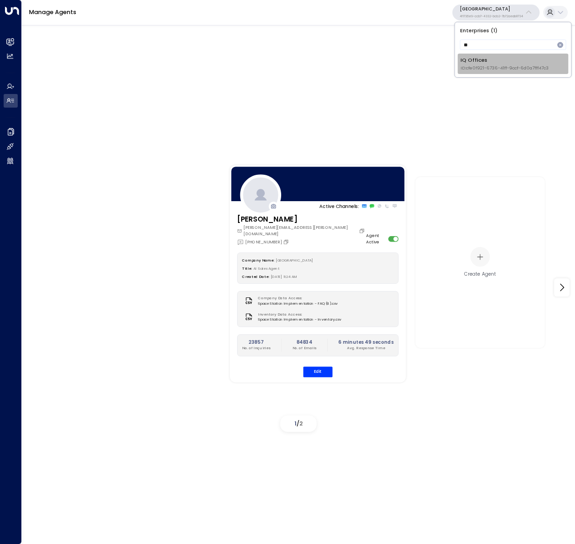
click at [470, 69] on span "ID: cfe0f921-6736-41ff-9ccf-6d0a7fff47c3" at bounding box center [504, 68] width 88 height 6
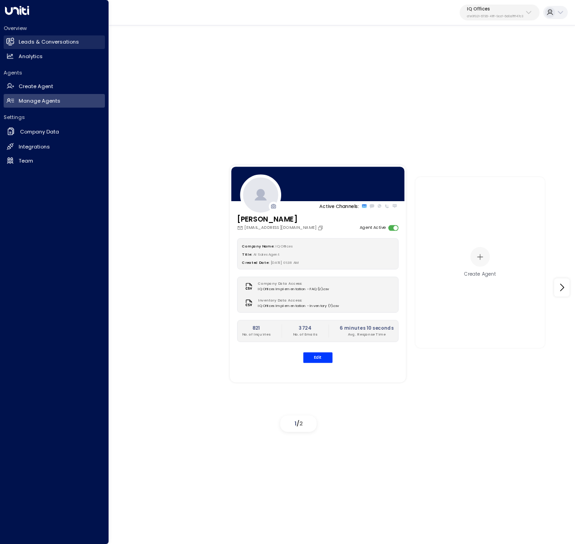
click at [22, 40] on h2 "Leads & Conversations" at bounding box center [49, 42] width 60 height 8
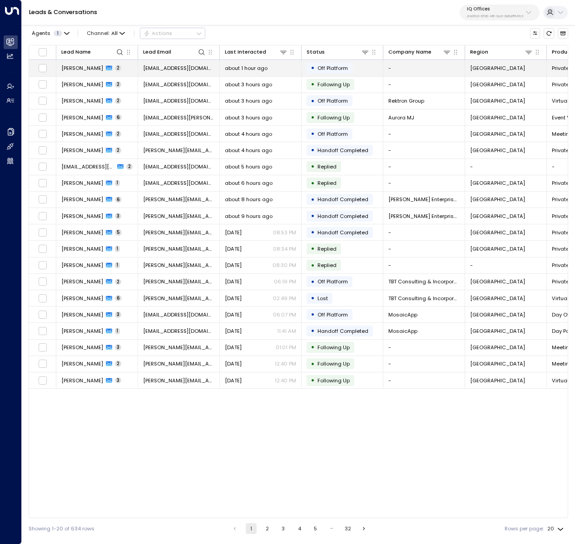
click at [119, 69] on td "[PERSON_NAME] 2" at bounding box center [97, 68] width 82 height 16
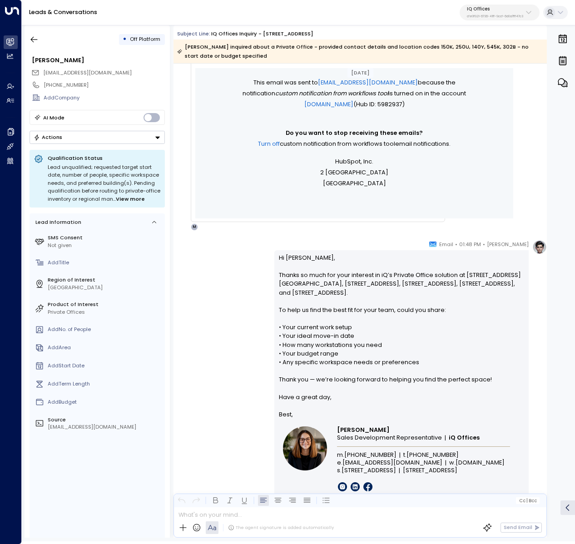
scroll to position [329, 0]
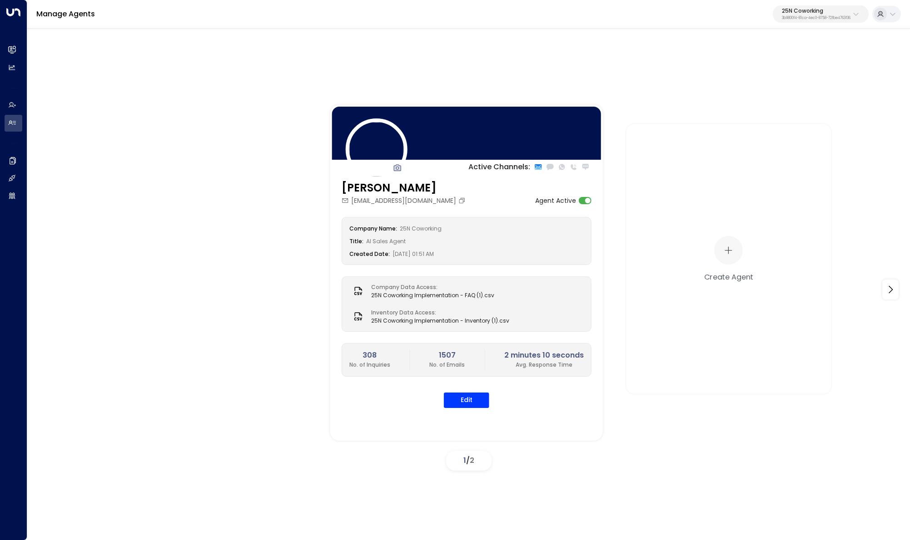
click at [793, 12] on p "25N Coworking" at bounding box center [815, 10] width 69 height 5
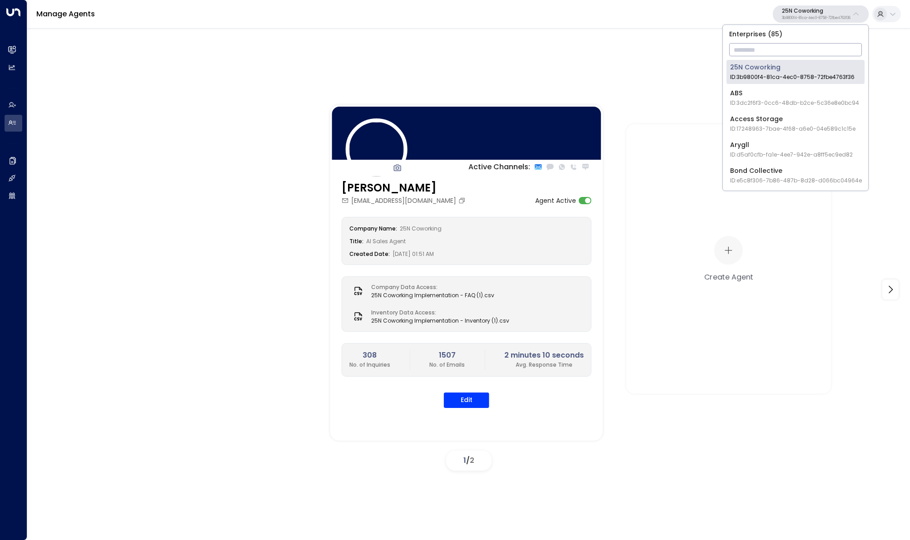
click at [788, 54] on input "text" at bounding box center [795, 49] width 133 height 17
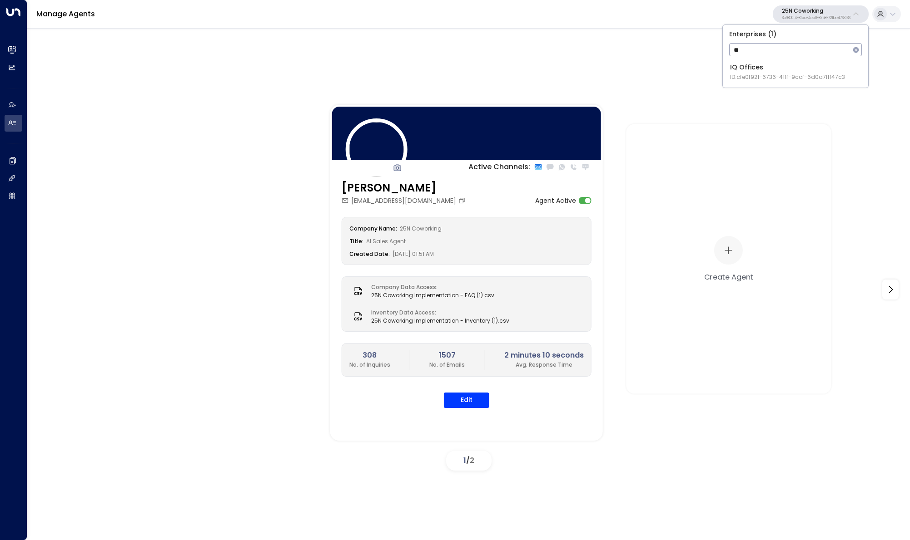
type input "**"
click at [762, 69] on div "IQ Offices ID: cfe0f921-6736-41ff-9ccf-6d0a7fff47c3" at bounding box center [787, 72] width 115 height 19
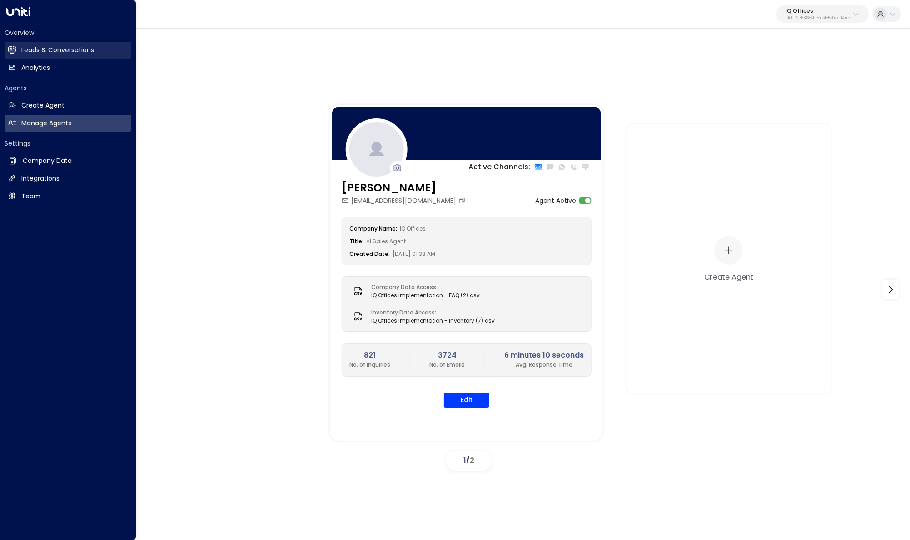
click at [13, 46] on icon at bounding box center [12, 50] width 8 height 8
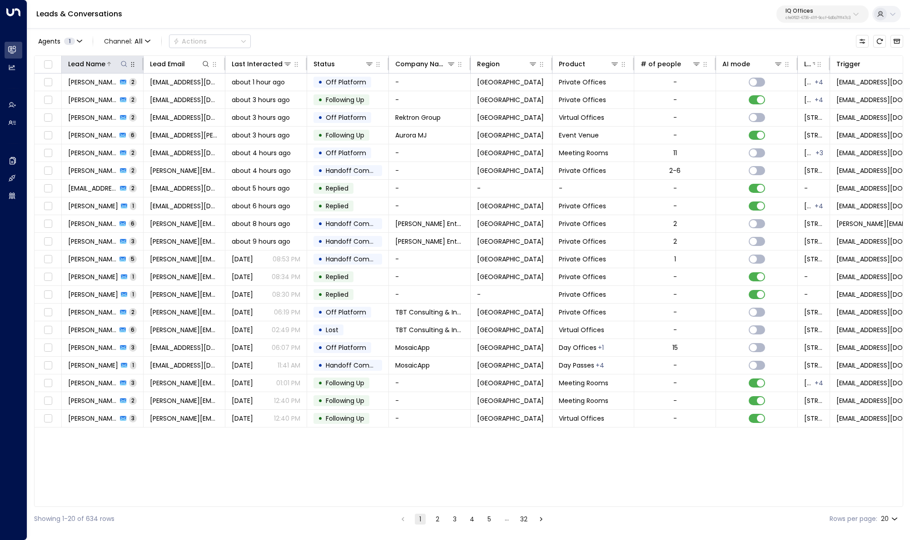
click at [122, 63] on icon at bounding box center [123, 63] width 7 height 7
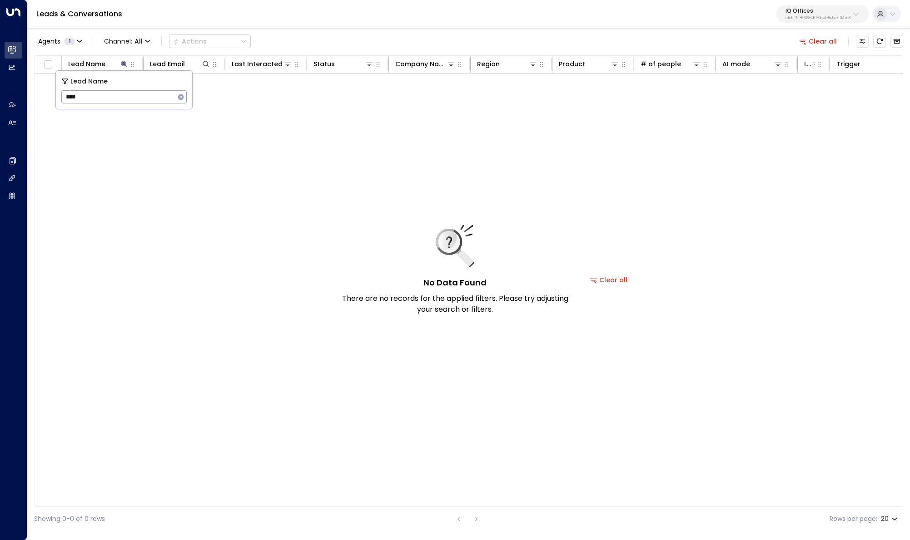
type input "****"
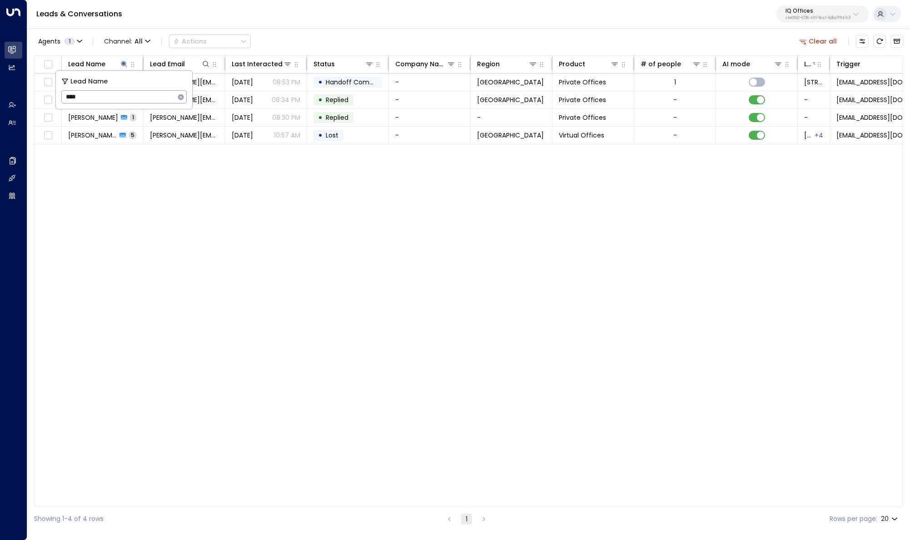
click at [292, 37] on div "Agents 1 Channel: All Actions Clear all" at bounding box center [468, 41] width 869 height 19
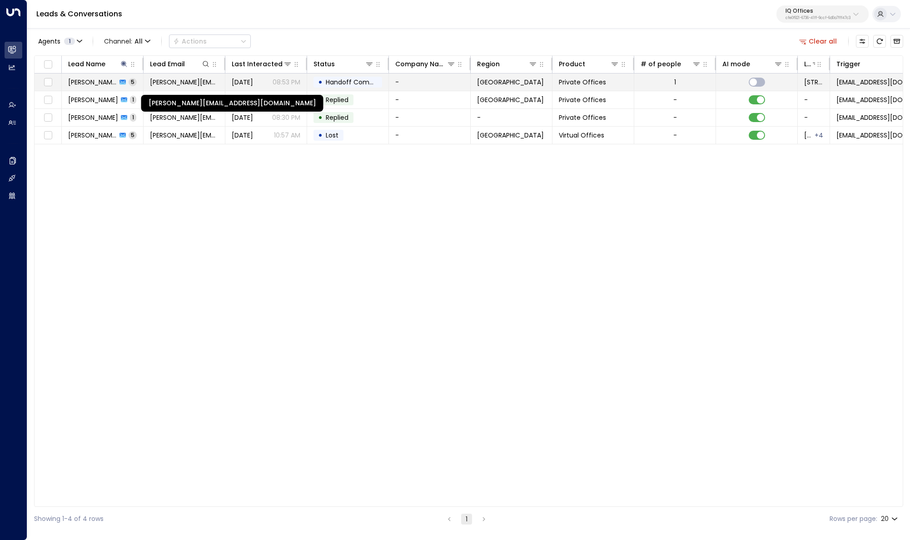
click at [173, 81] on span "[PERSON_NAME][EMAIL_ADDRESS][DOMAIN_NAME]" at bounding box center [184, 82] width 69 height 9
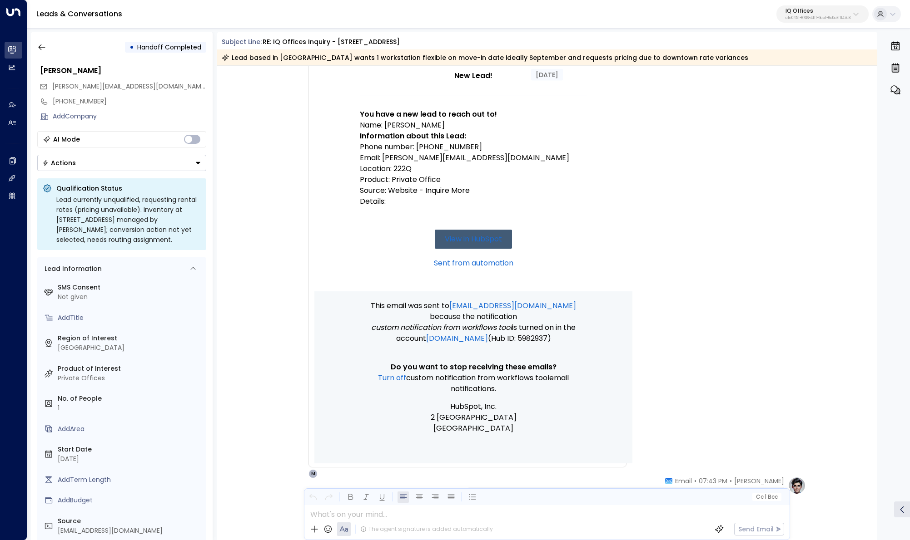
scroll to position [138, 0]
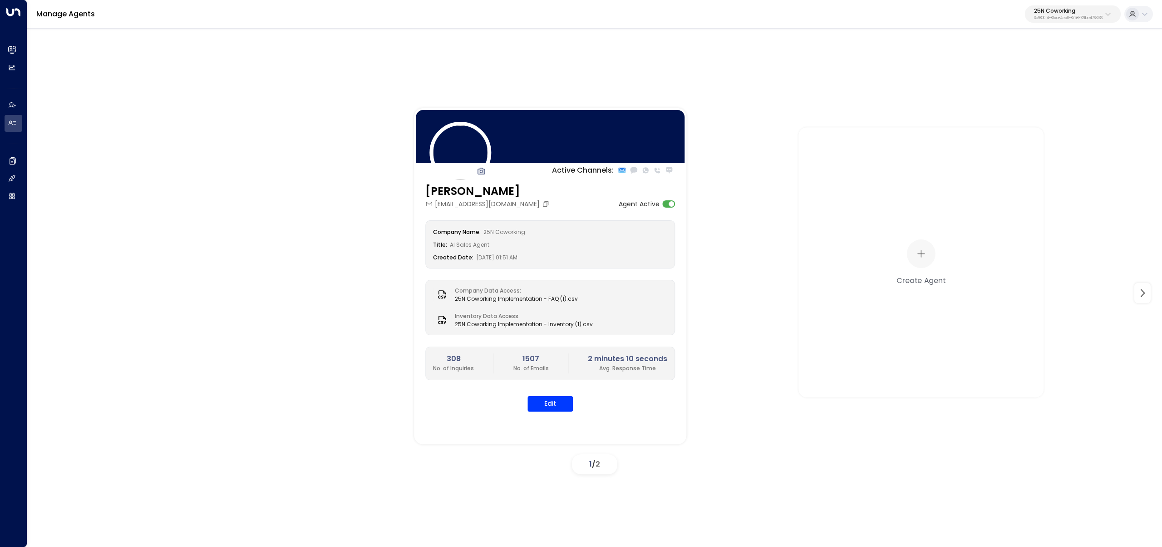
click at [1044, 17] on p "3b9800f4-81ca-4ec0-8758-72fbe4763f36" at bounding box center [1068, 18] width 69 height 4
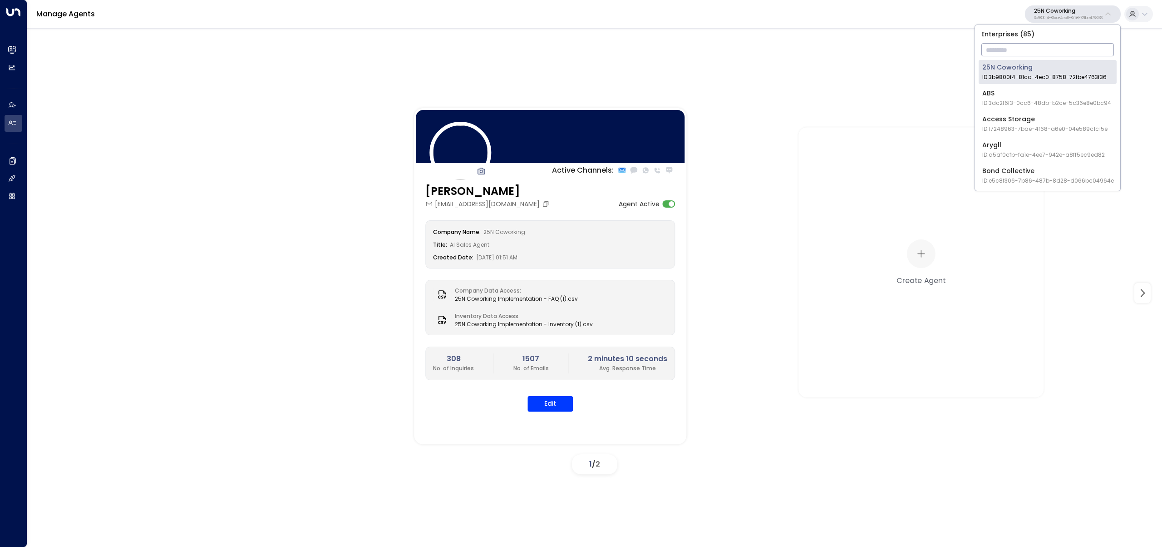
click at [1053, 54] on input "text" at bounding box center [1048, 49] width 133 height 17
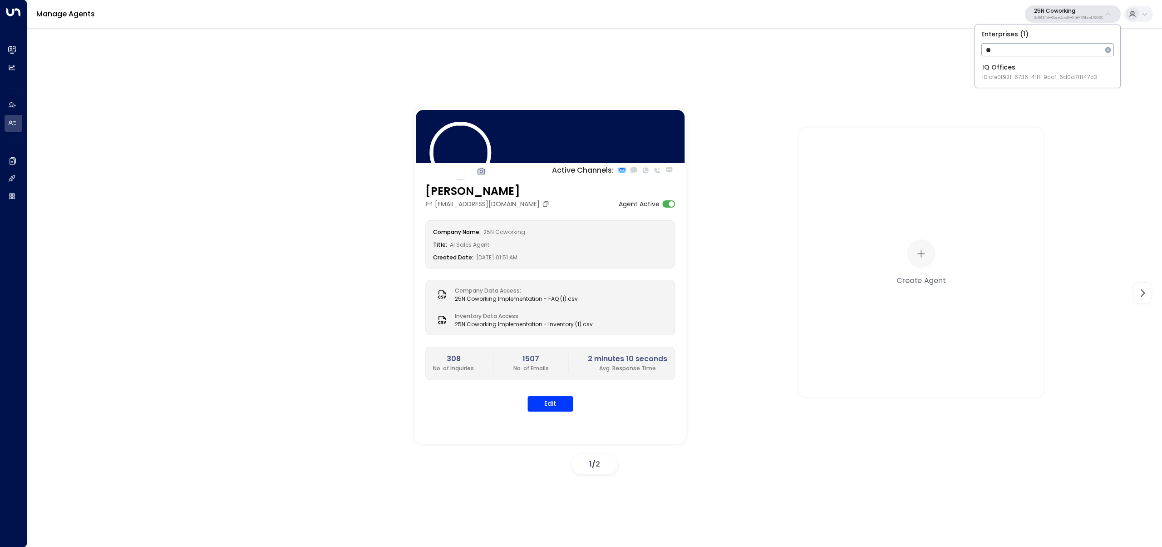
type input "**"
click at [1001, 77] on span "ID: cfe0f921-6736-41ff-9ccf-6d0a7fff47c3" at bounding box center [1040, 77] width 115 height 8
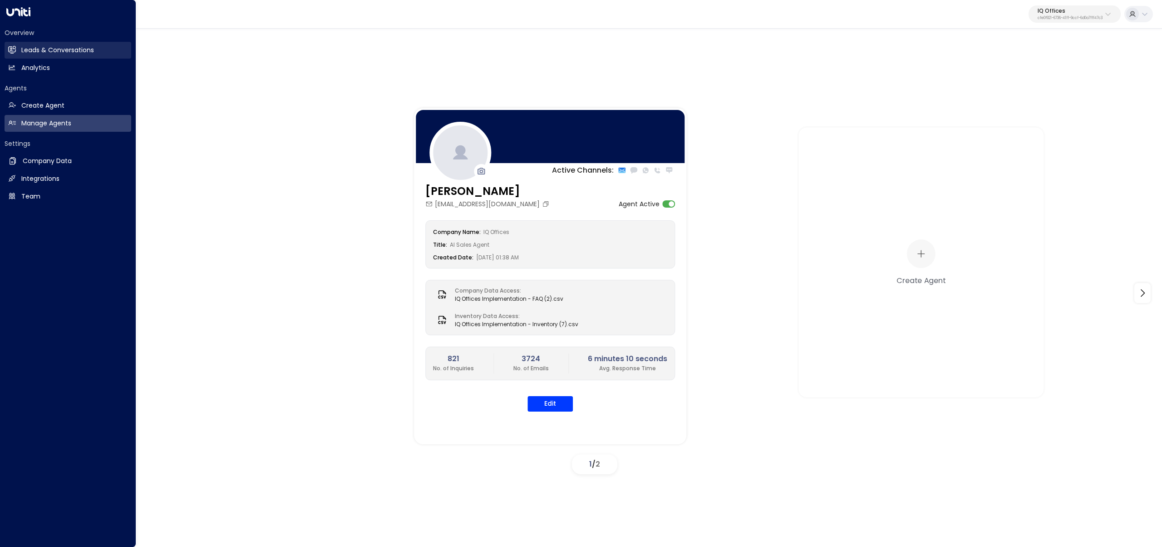
click at [21, 50] on h2 "Leads & Conversations" at bounding box center [57, 50] width 73 height 10
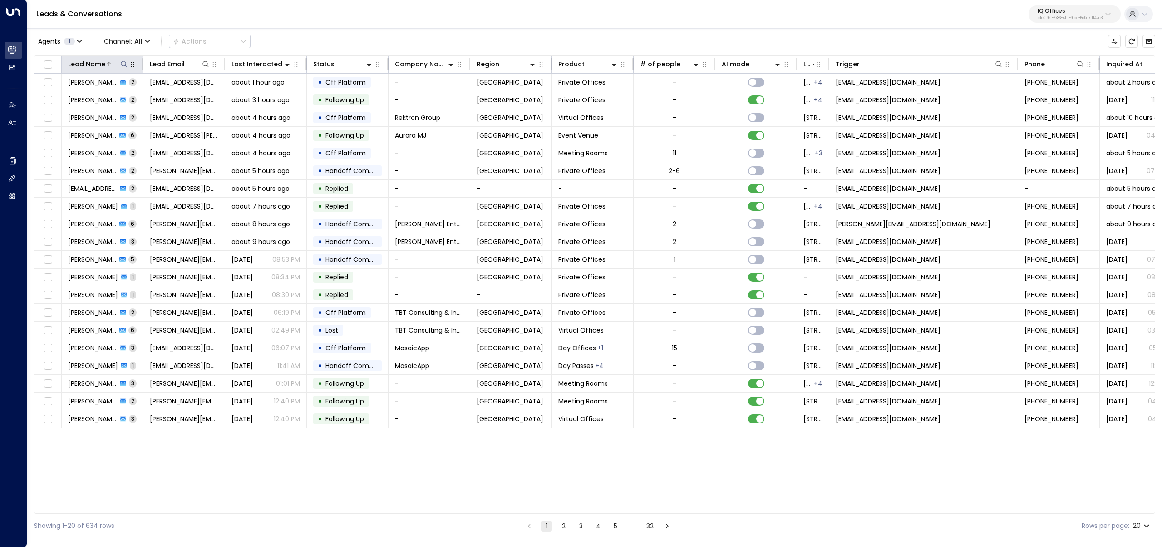
click at [123, 63] on icon at bounding box center [123, 63] width 7 height 7
type input "*******"
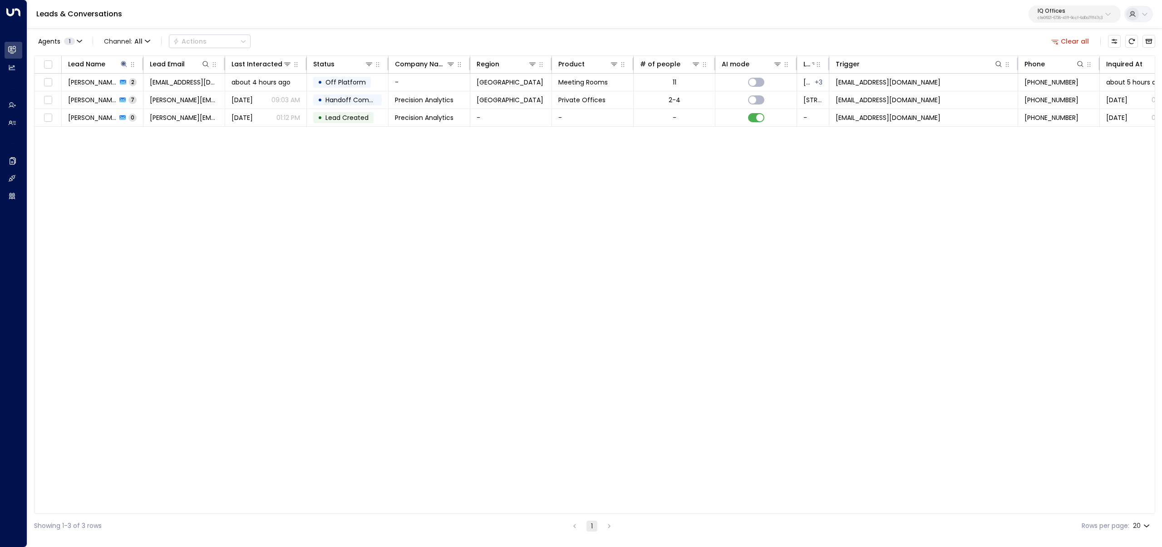
click at [383, 215] on div "Lead Name Lead Email Last Interacted Status Company Name Region Product # of pe…" at bounding box center [595, 284] width 1122 height 458
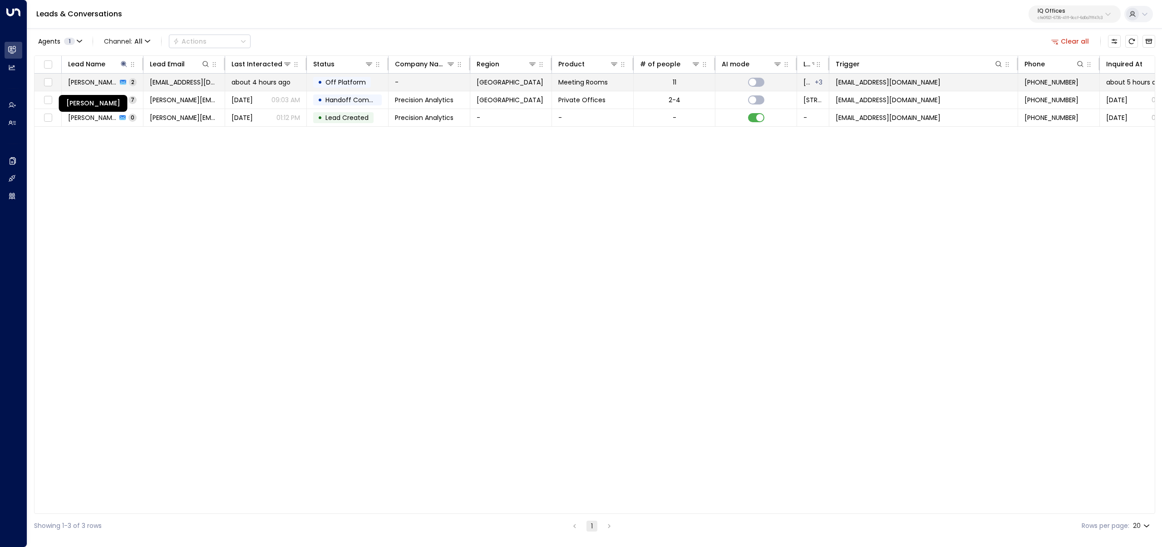
click at [110, 84] on span "[PERSON_NAME]" at bounding box center [92, 82] width 49 height 9
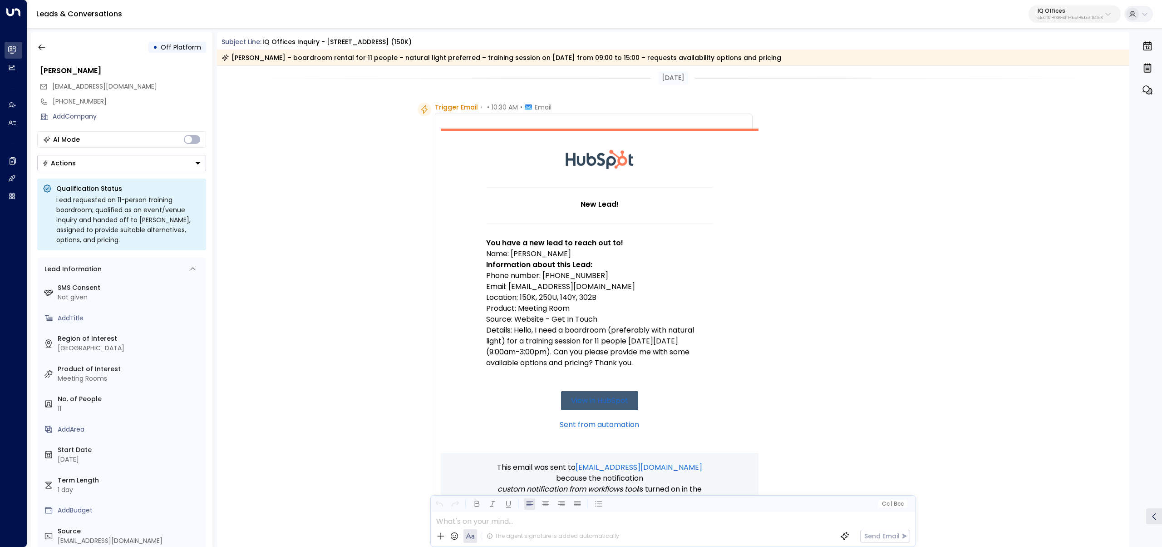
scroll to position [174, 0]
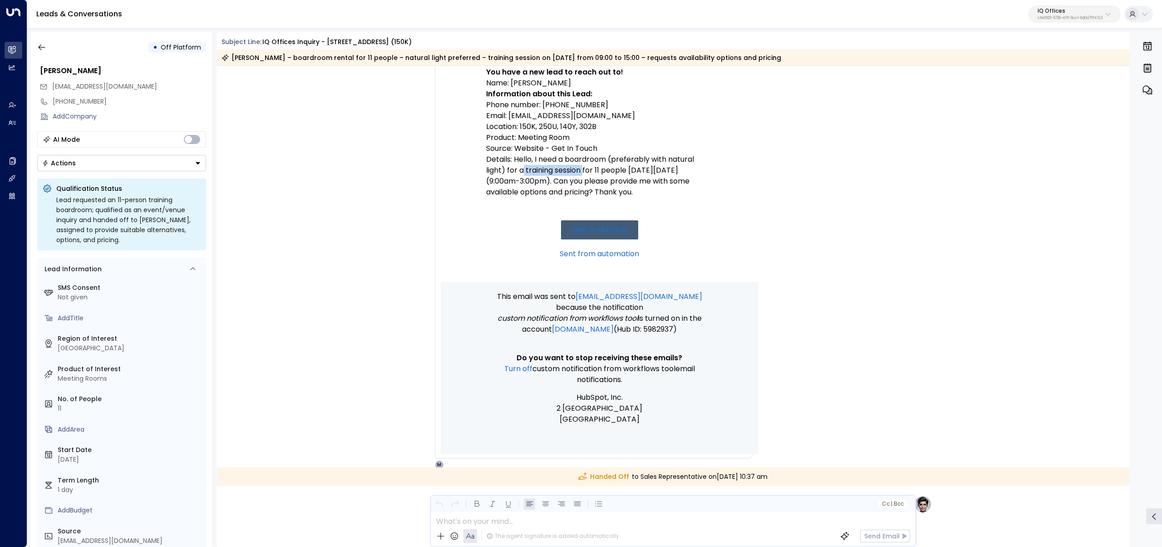
drag, startPoint x: 522, startPoint y: 169, endPoint x: 583, endPoint y: 173, distance: 61.4
click at [583, 173] on p "Details: Hello, I need a boardroom (preferably with natural light) for a traini…" at bounding box center [599, 176] width 227 height 44
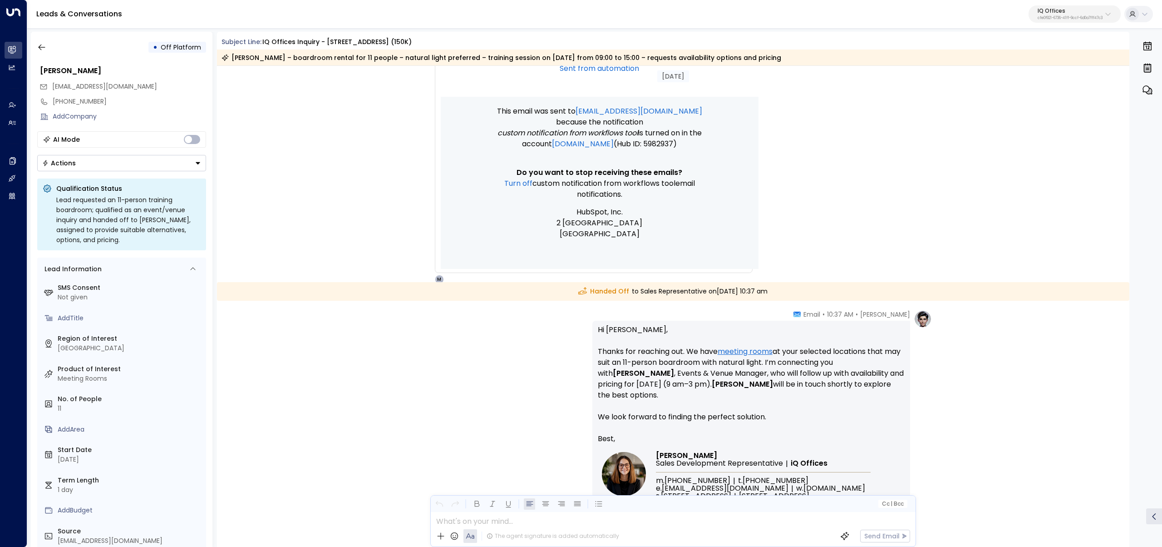
scroll to position [361, 0]
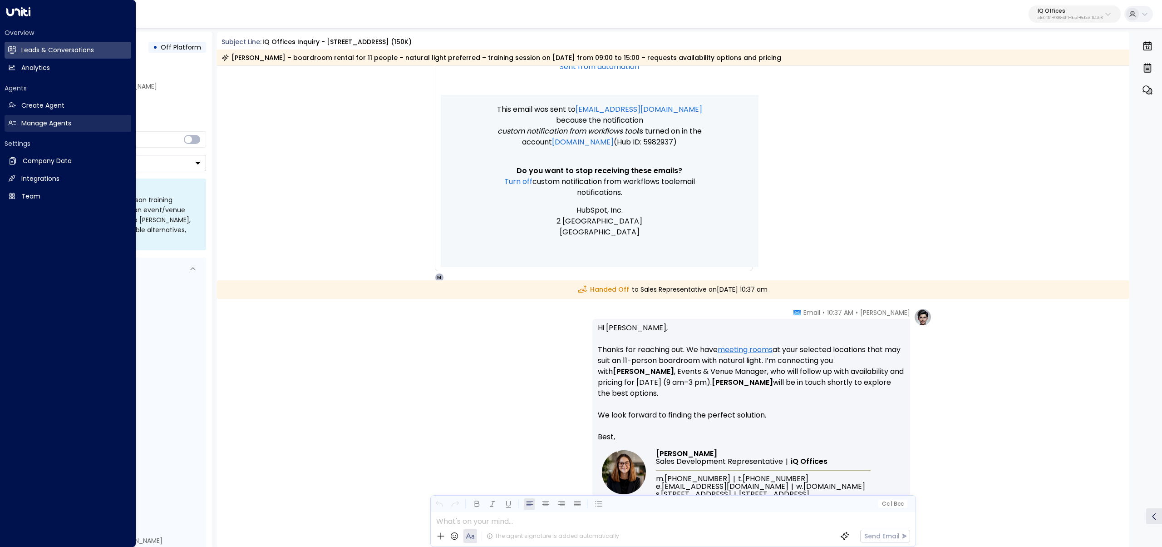
click at [15, 123] on icon at bounding box center [12, 123] width 8 height 8
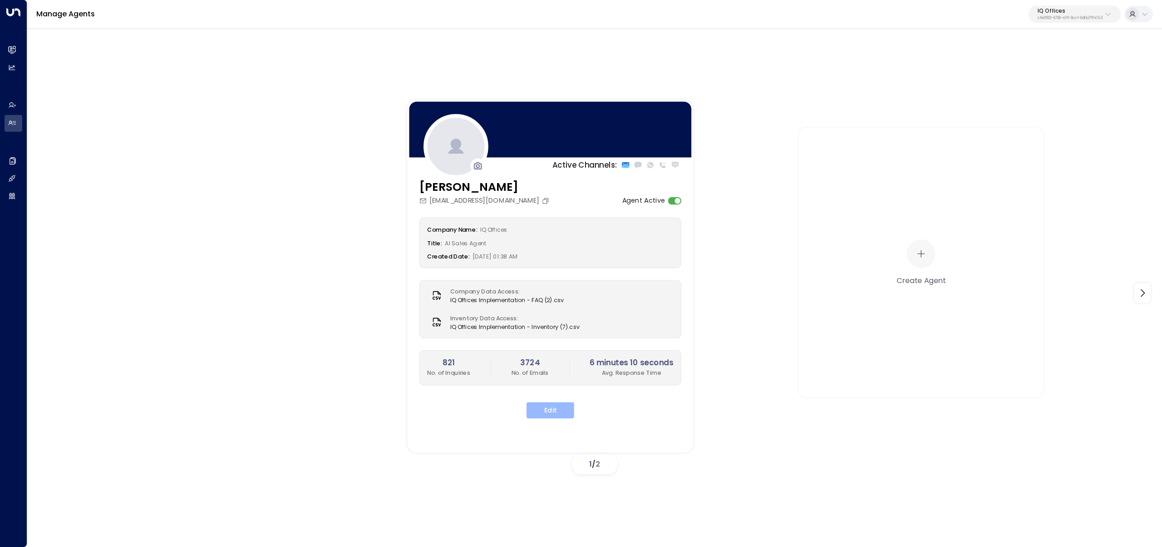
click at [540, 406] on button "Edit" at bounding box center [551, 410] width 48 height 16
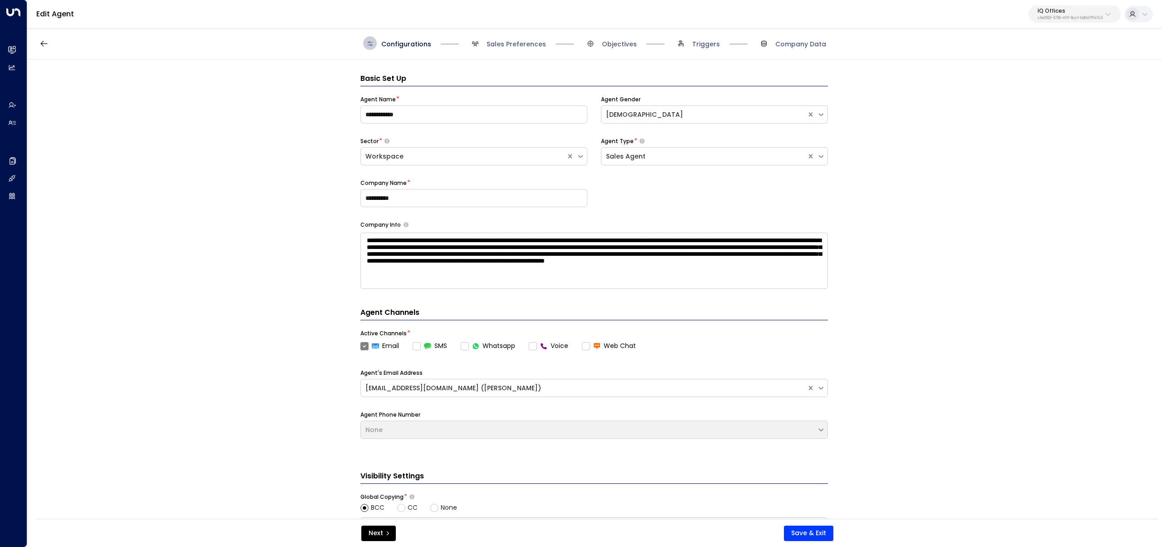
scroll to position [14, 0]
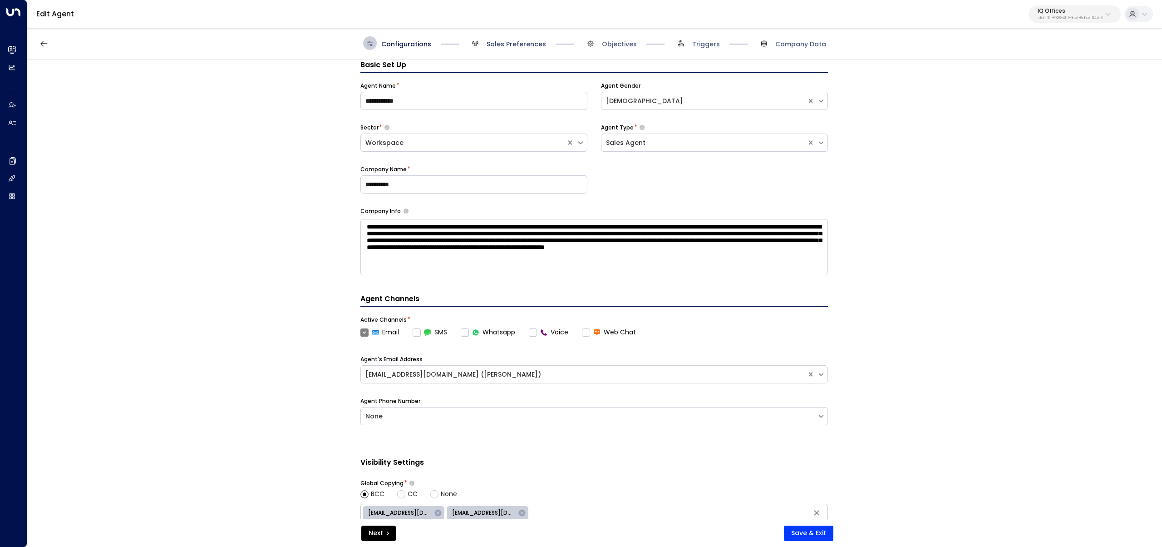
click at [493, 42] on span "Sales Preferences" at bounding box center [516, 44] width 59 height 9
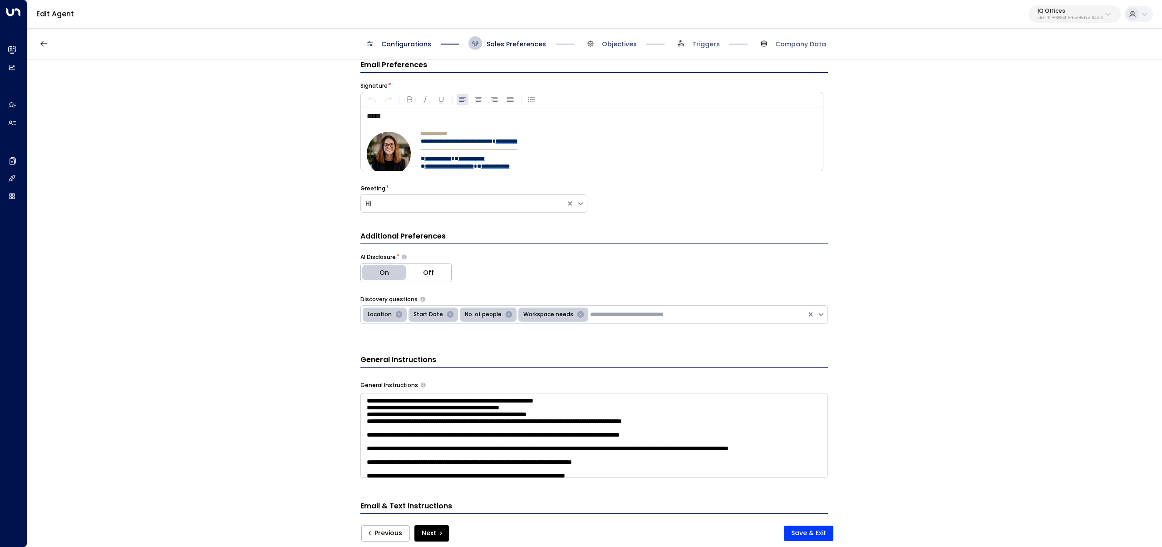
click at [632, 42] on span "Objectives" at bounding box center [619, 44] width 35 height 9
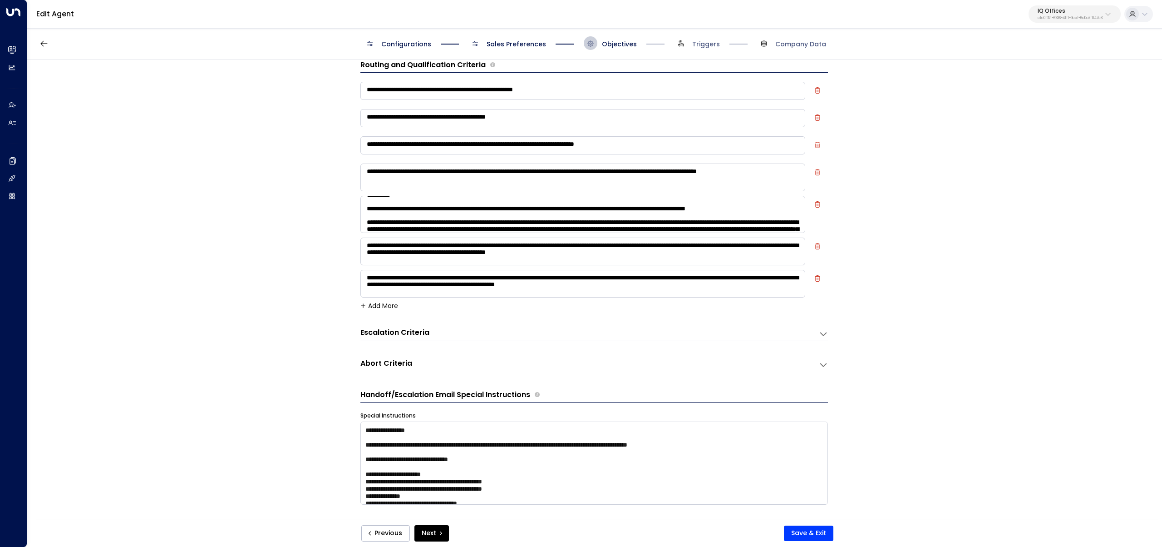
scroll to position [9, 0]
click at [497, 212] on textarea at bounding box center [583, 214] width 445 height 37
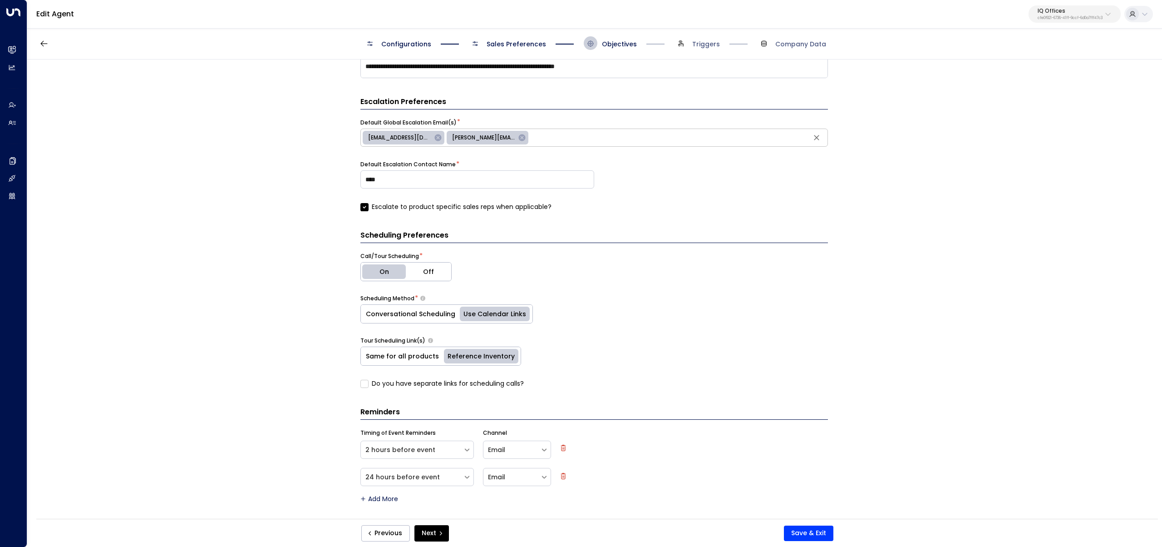
scroll to position [0, 0]
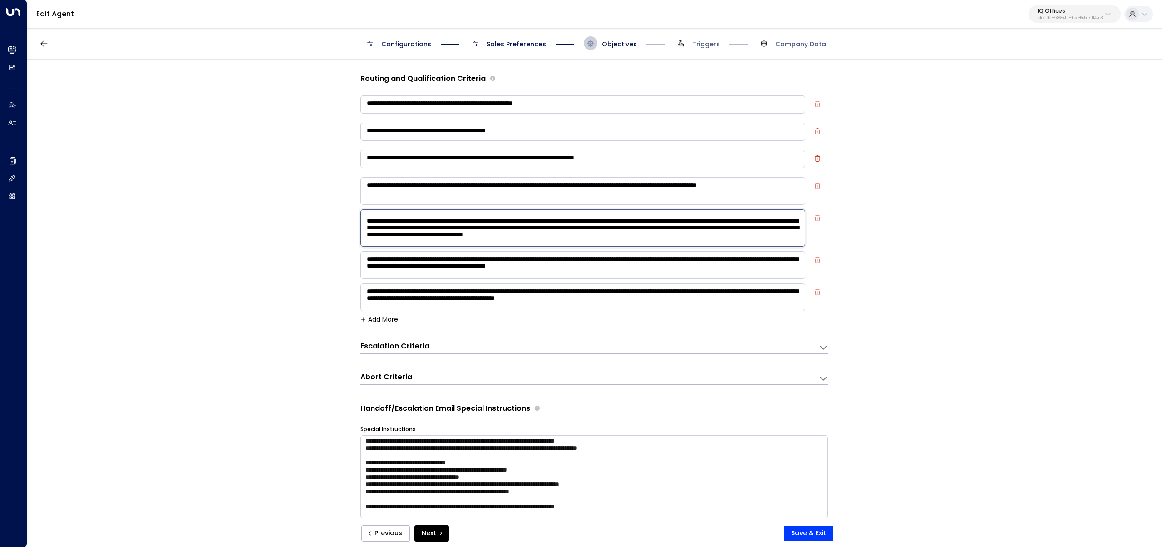
click at [518, 213] on textarea at bounding box center [583, 227] width 445 height 37
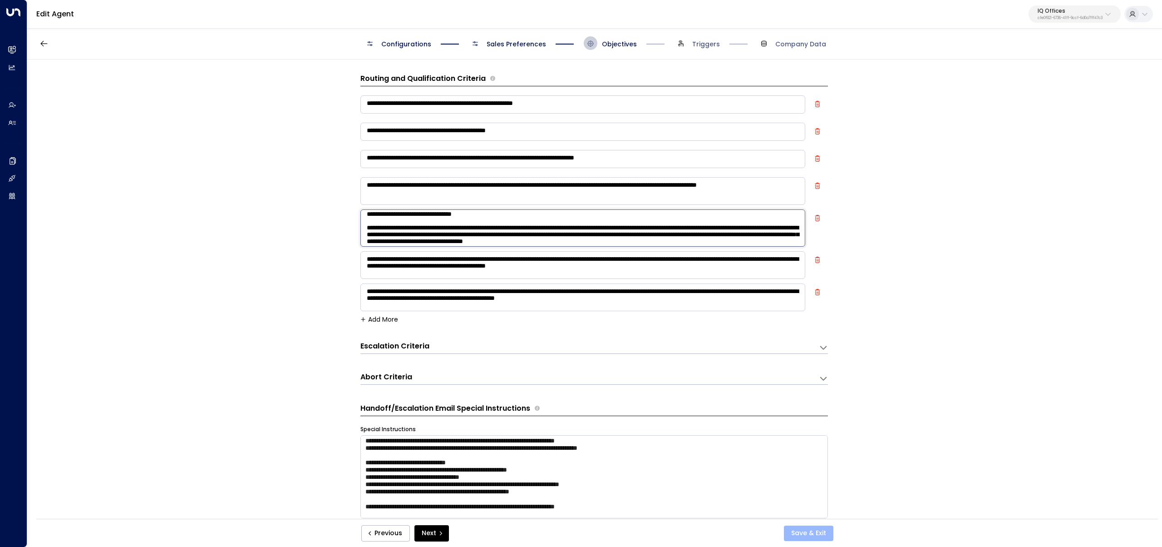
type textarea "**********"
click at [817, 531] on button "Save & Exit" at bounding box center [808, 532] width 49 height 15
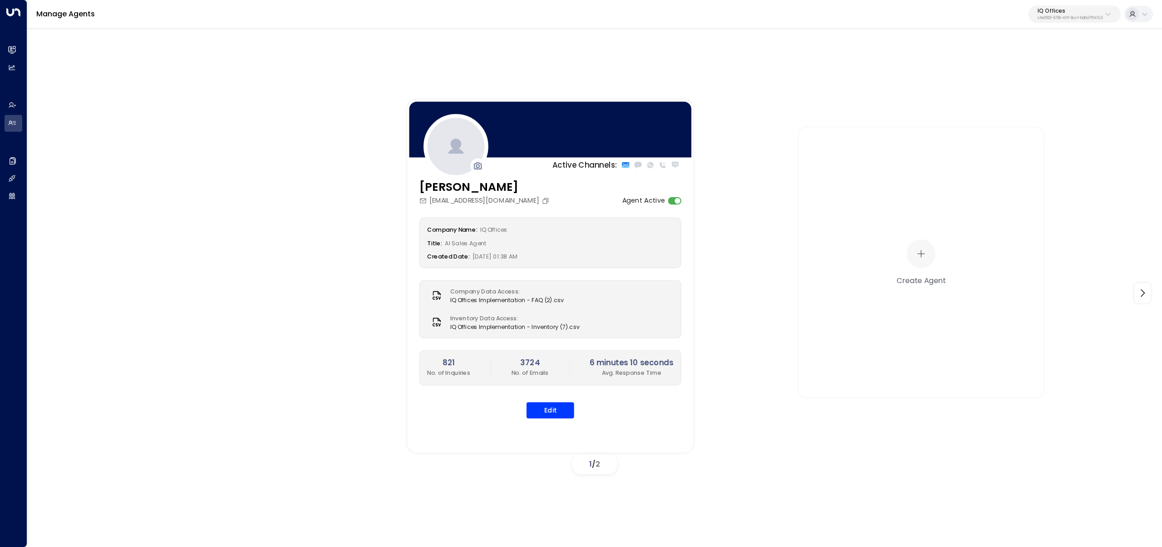
click at [558, 419] on div "Maya Bennett mbennett@iqoffices.com Agent Active Company Name: IQ Offices Title…" at bounding box center [550, 304] width 286 height 252
click at [559, 414] on button "Edit" at bounding box center [551, 410] width 48 height 16
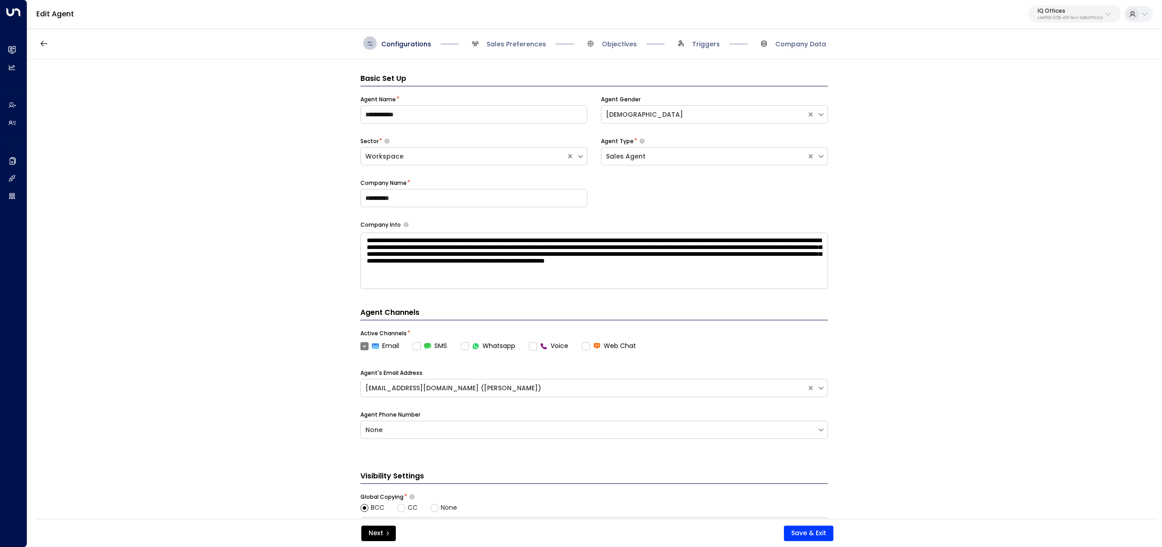
scroll to position [14, 0]
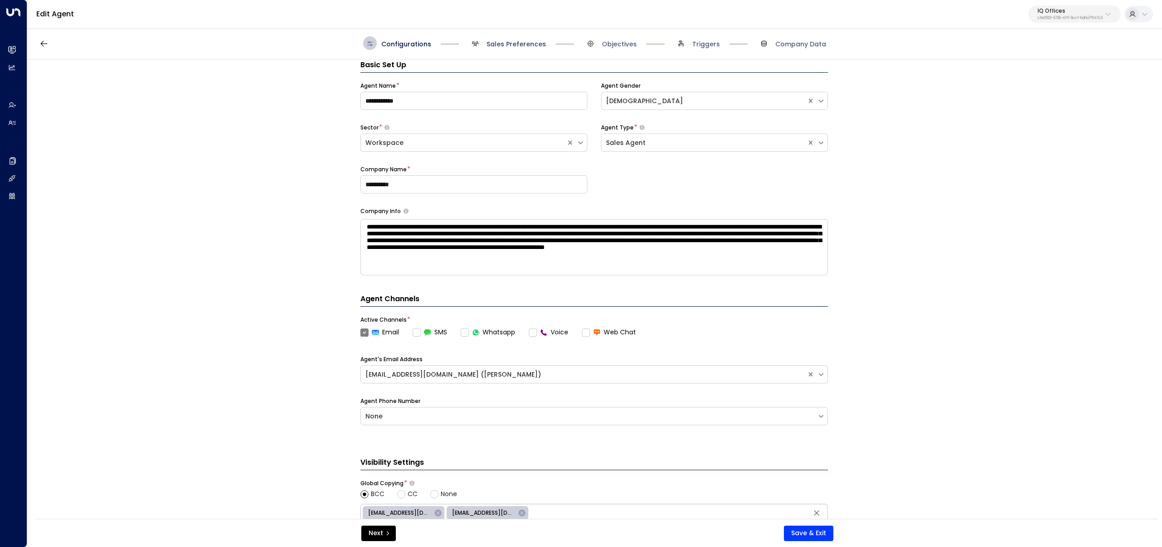
click at [506, 40] on span "Sales Preferences" at bounding box center [516, 44] width 59 height 9
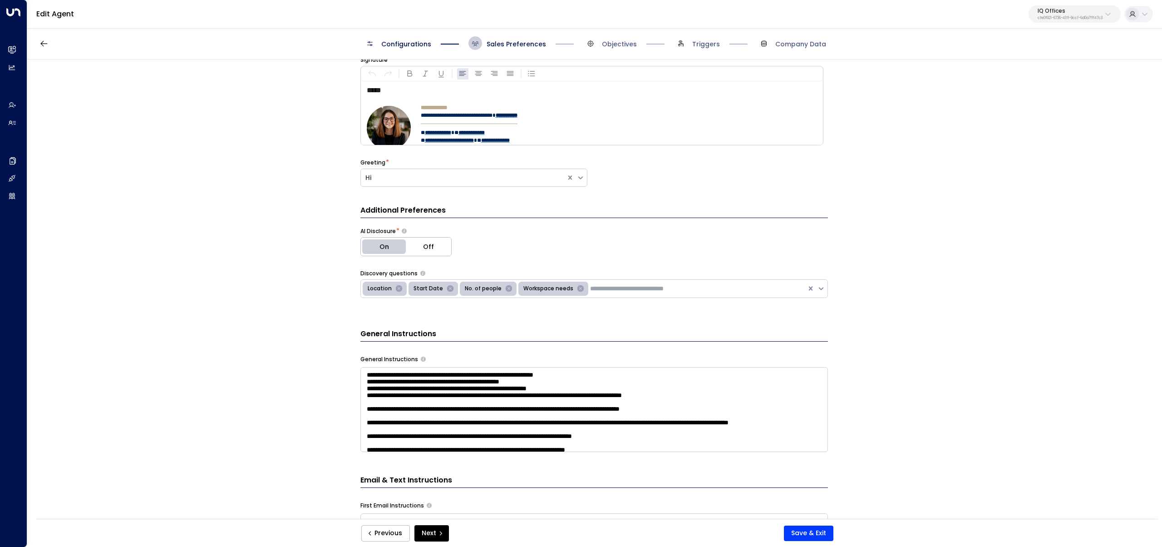
scroll to position [267, 0]
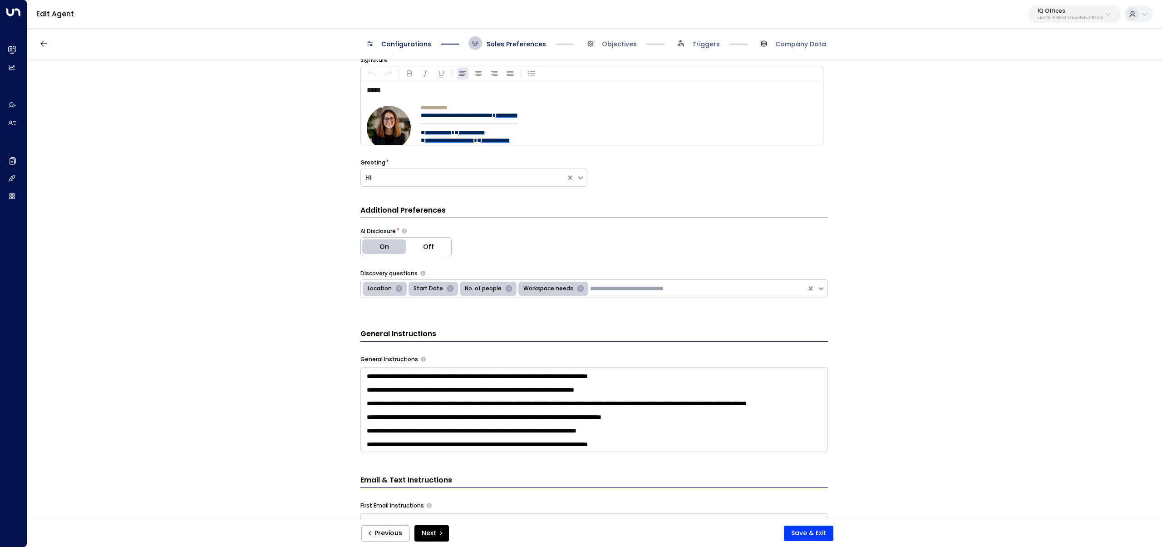
click at [695, 441] on textarea at bounding box center [595, 409] width 468 height 85
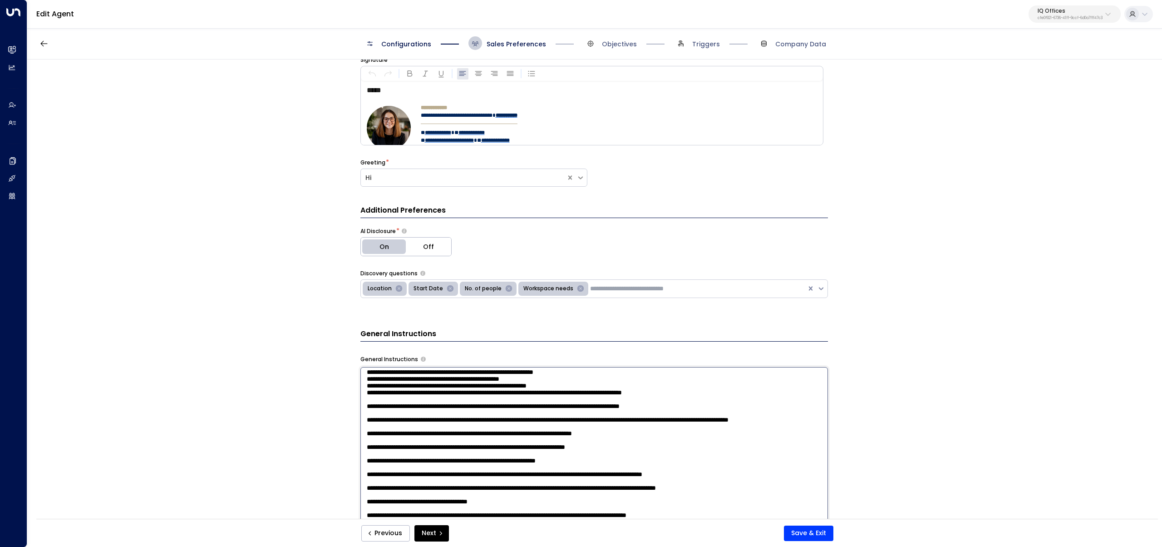
scroll to position [333, 0]
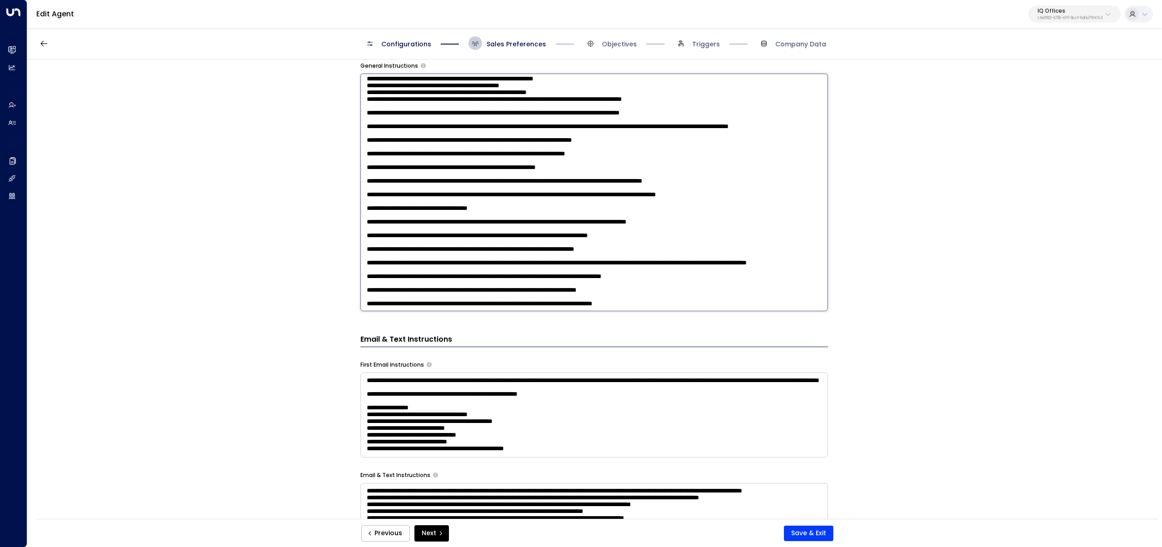
paste textarea "**********"
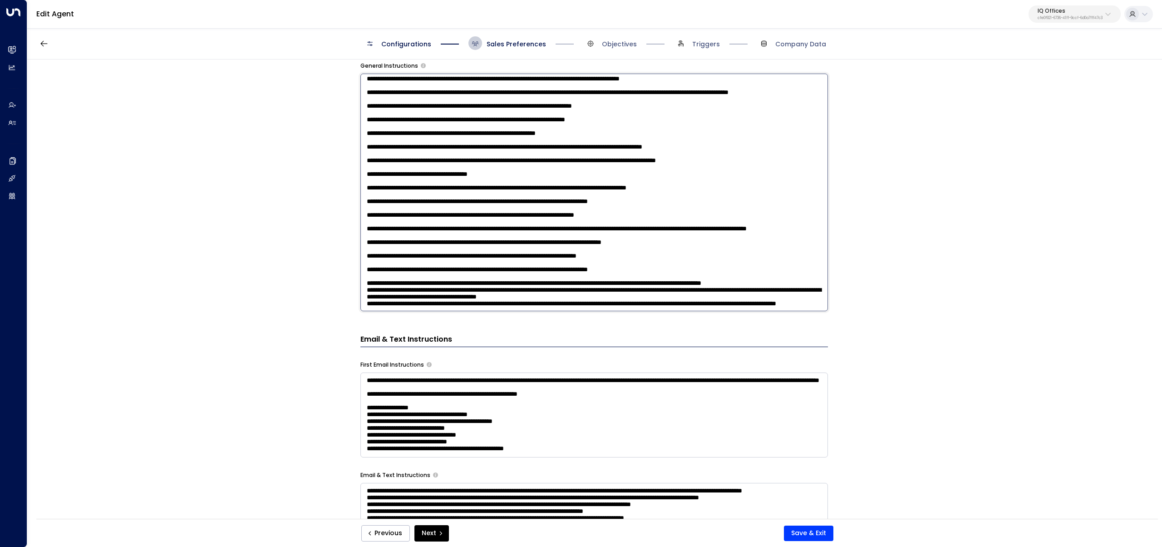
scroll to position [176, 0]
drag, startPoint x: 812, startPoint y: 258, endPoint x: 373, endPoint y: 250, distance: 439.2
click at [373, 250] on textarea at bounding box center [595, 192] width 468 height 237
click at [524, 264] on textarea at bounding box center [595, 192] width 468 height 237
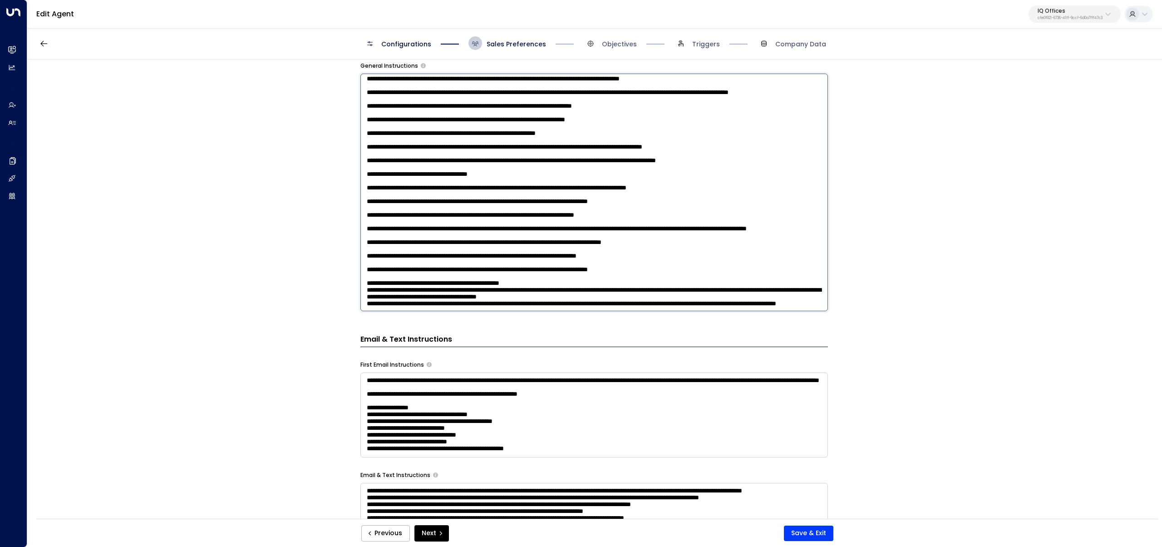
click at [525, 265] on textarea at bounding box center [595, 192] width 468 height 237
drag, startPoint x: 484, startPoint y: 301, endPoint x: 303, endPoint y: 291, distance: 180.5
click at [303, 291] on div "**********" at bounding box center [594, 291] width 1134 height 465
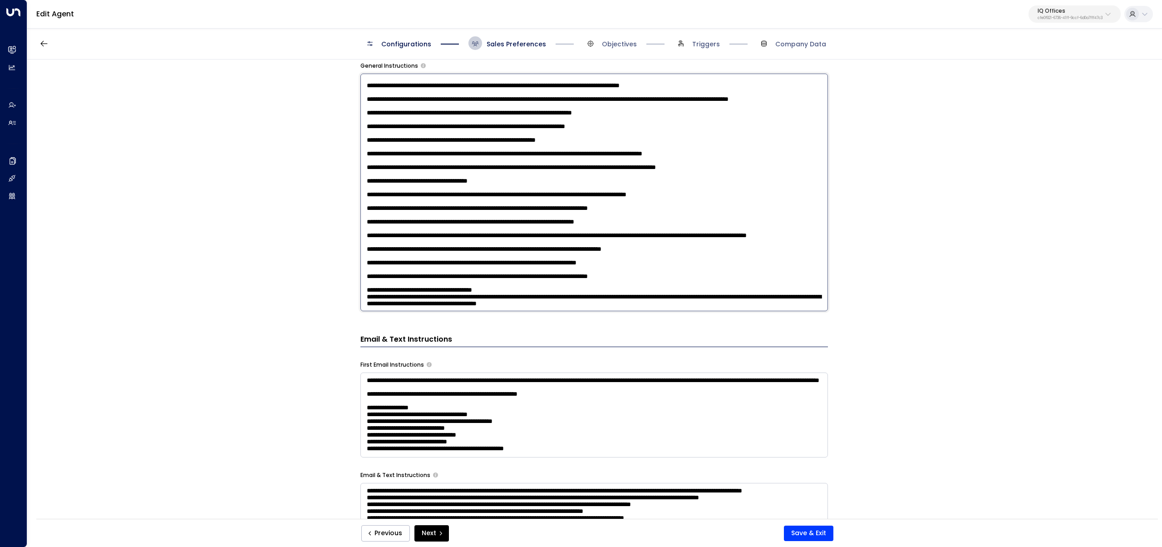
scroll to position [153, 0]
click at [364, 291] on textarea at bounding box center [595, 192] width 468 height 237
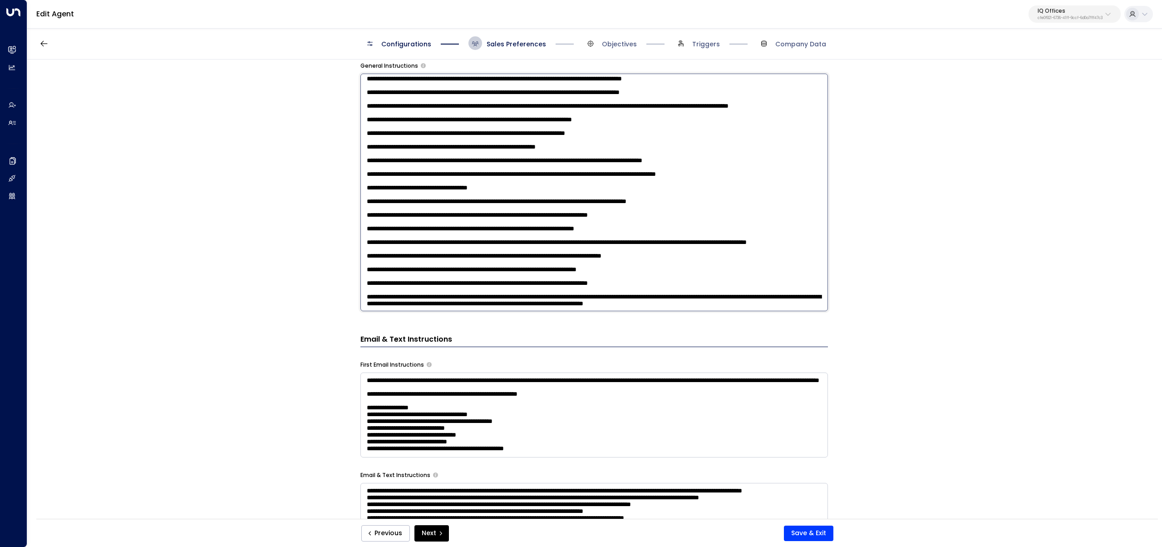
click at [562, 279] on textarea at bounding box center [595, 192] width 468 height 237
type textarea "**********"
click at [808, 531] on button "Save & Exit" at bounding box center [808, 532] width 49 height 15
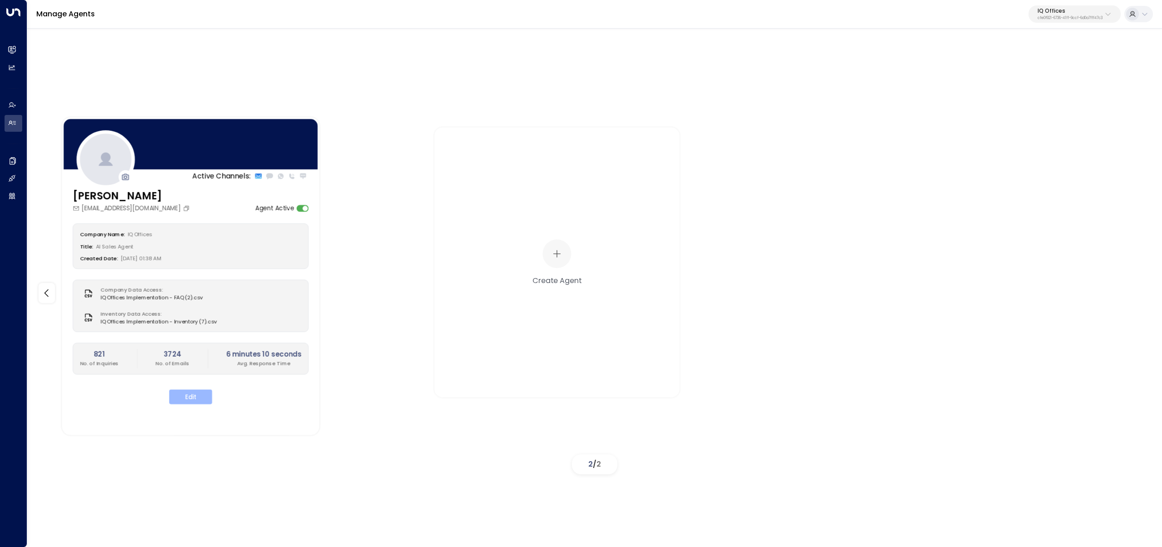
click at [198, 398] on button "Edit" at bounding box center [190, 396] width 43 height 15
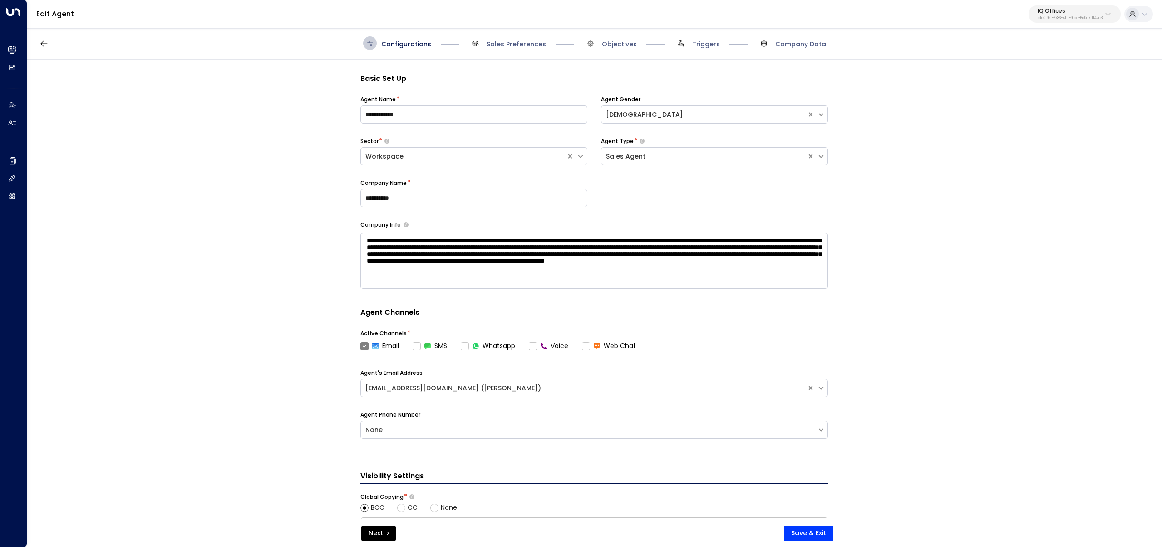
scroll to position [14, 0]
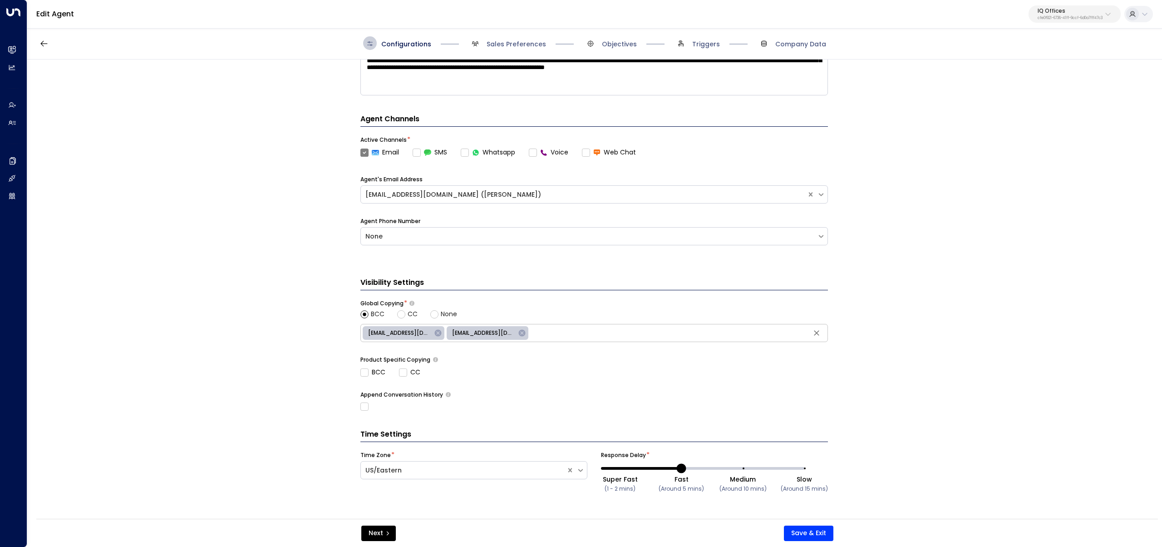
click at [524, 39] on span "Sales Preferences" at bounding box center [508, 43] width 78 height 14
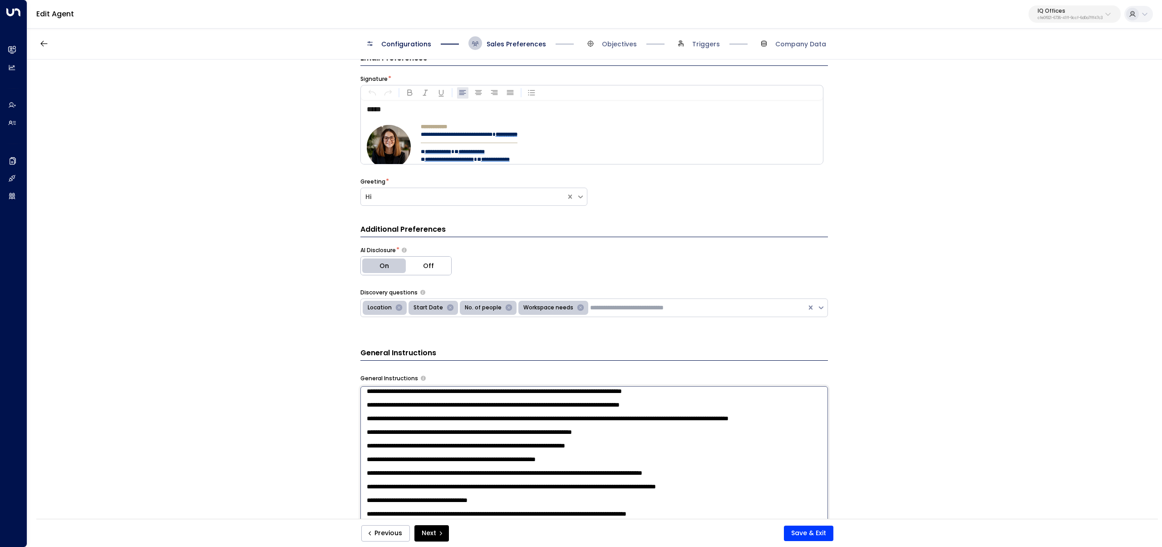
scroll to position [153, 0]
click at [455, 463] on textarea at bounding box center [595, 504] width 468 height 237
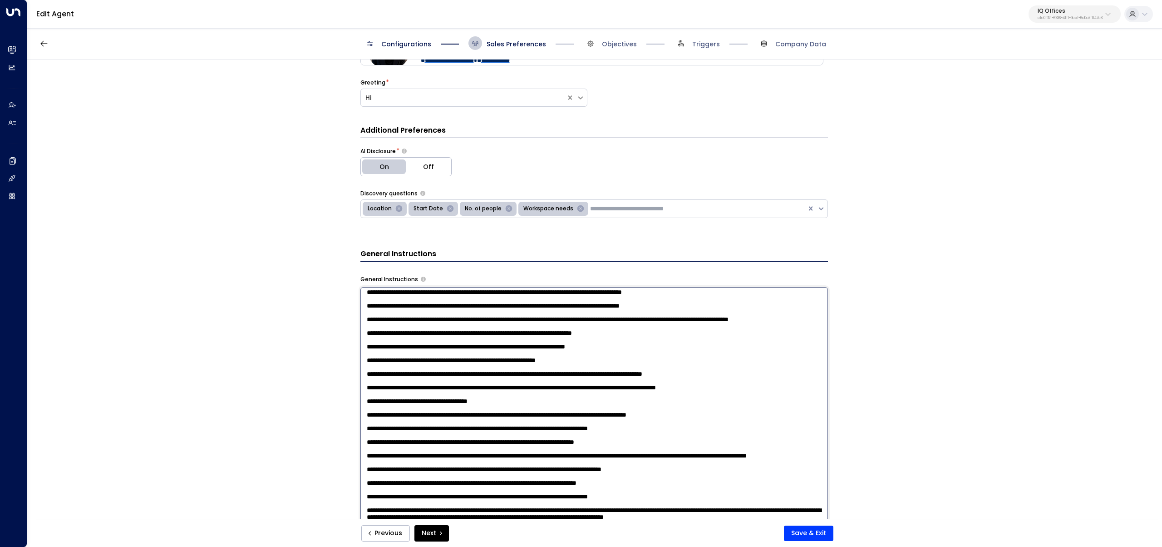
paste textarea "**********"
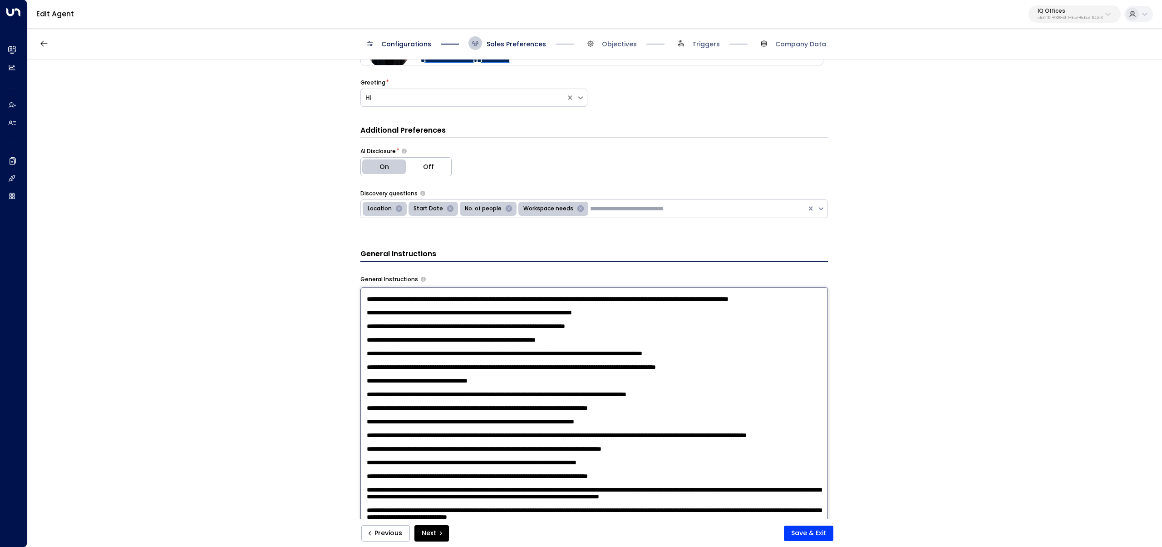
scroll to position [181, 0]
click at [368, 506] on textarea at bounding box center [595, 405] width 468 height 237
click at [647, 504] on textarea at bounding box center [595, 405] width 468 height 237
drag, startPoint x: 647, startPoint y: 504, endPoint x: 550, endPoint y: 504, distance: 96.7
click at [550, 504] on textarea at bounding box center [595, 405] width 468 height 237
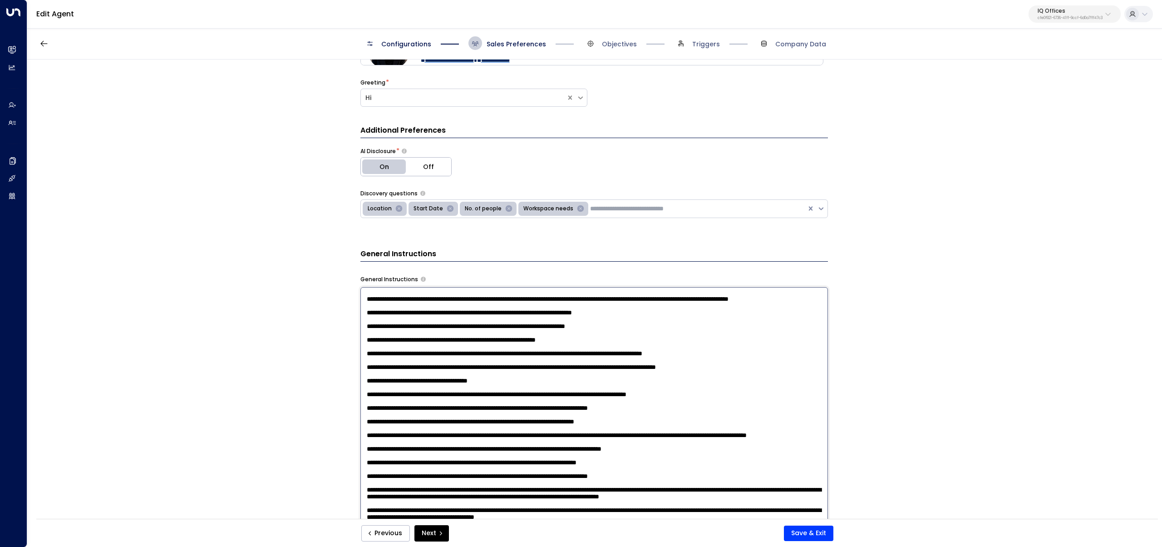
click at [596, 506] on textarea at bounding box center [595, 405] width 468 height 237
click at [616, 506] on textarea at bounding box center [595, 405] width 468 height 237
click at [647, 508] on textarea at bounding box center [595, 405] width 468 height 237
drag, startPoint x: 647, startPoint y: 508, endPoint x: 579, endPoint y: 502, distance: 68.4
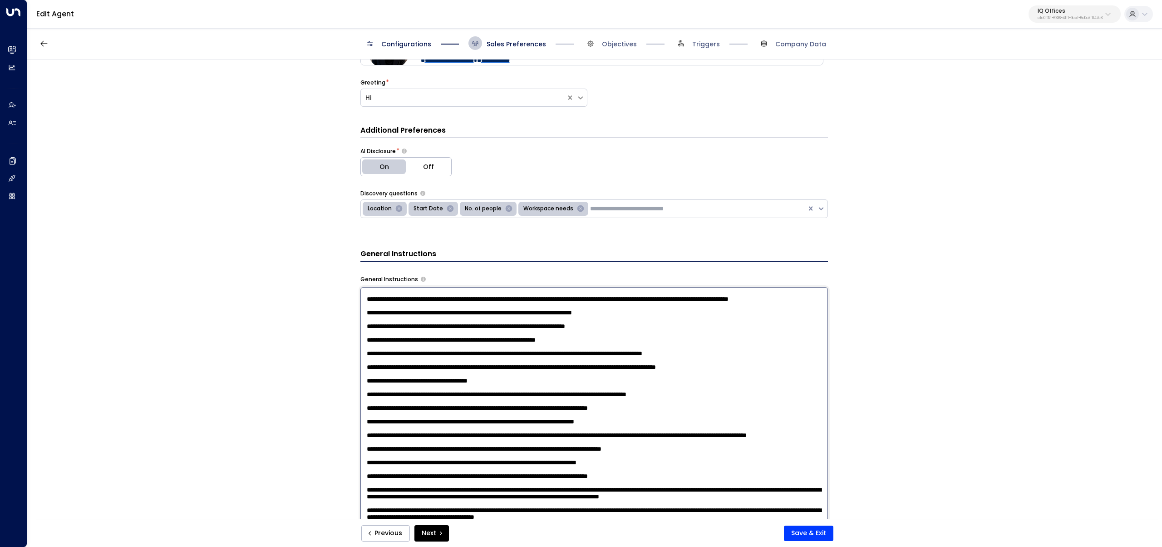
click at [579, 502] on textarea at bounding box center [595, 405] width 468 height 237
click at [605, 504] on textarea at bounding box center [595, 405] width 468 height 237
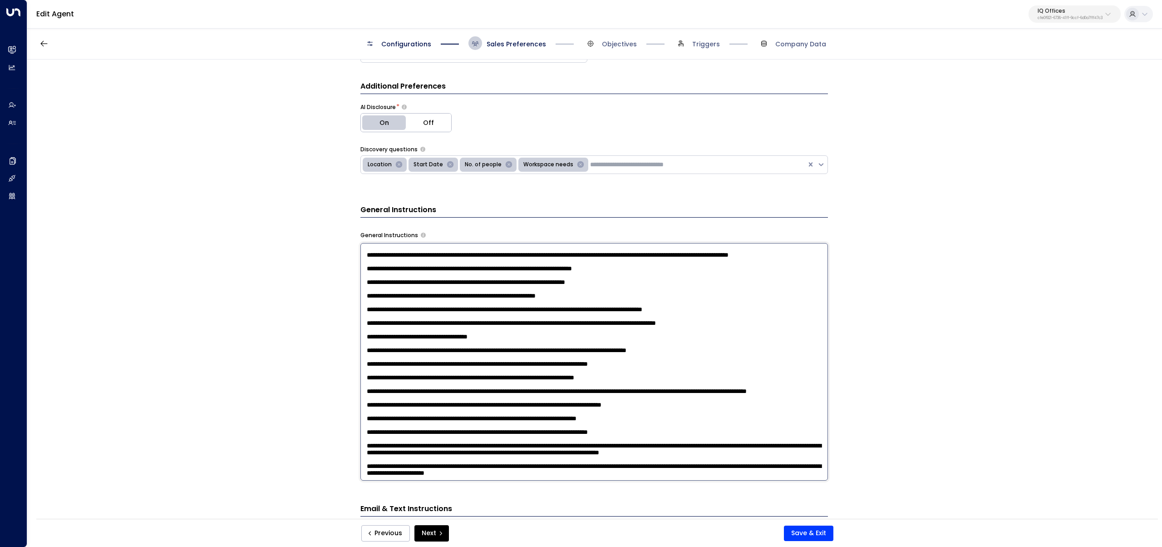
scroll to position [172, 0]
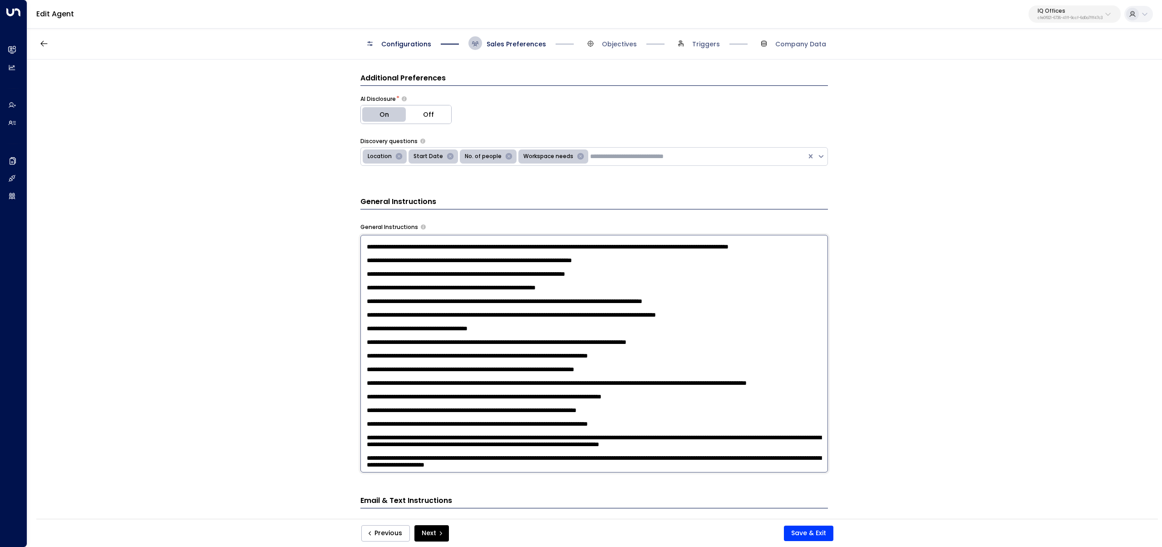
type textarea "**********"
click at [801, 524] on div "Previous Next Save & Exit" at bounding box center [597, 533] width 1122 height 28
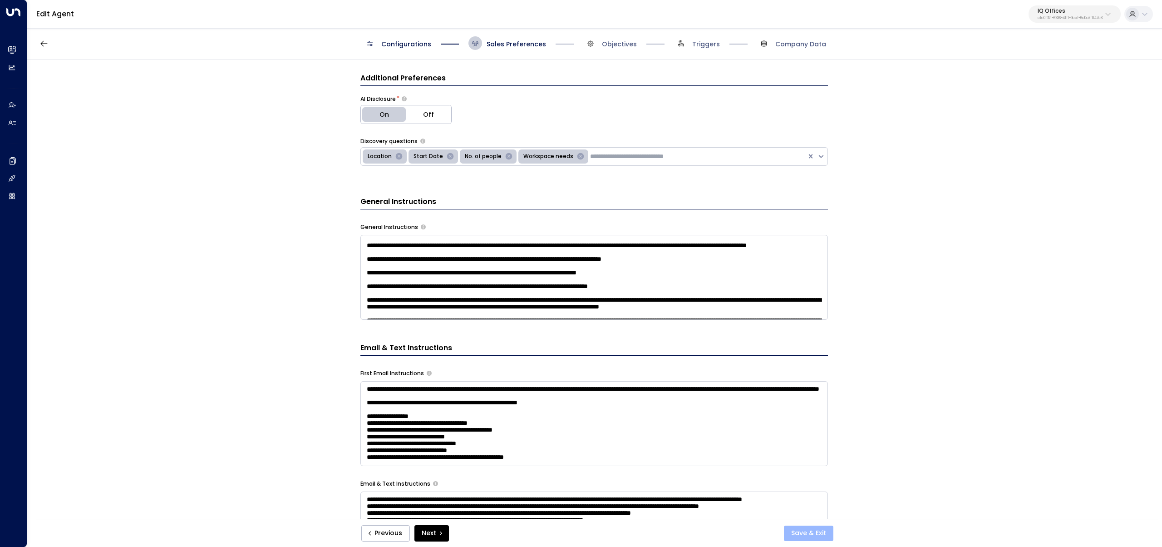
click at [804, 526] on button "Save & Exit" at bounding box center [808, 532] width 49 height 15
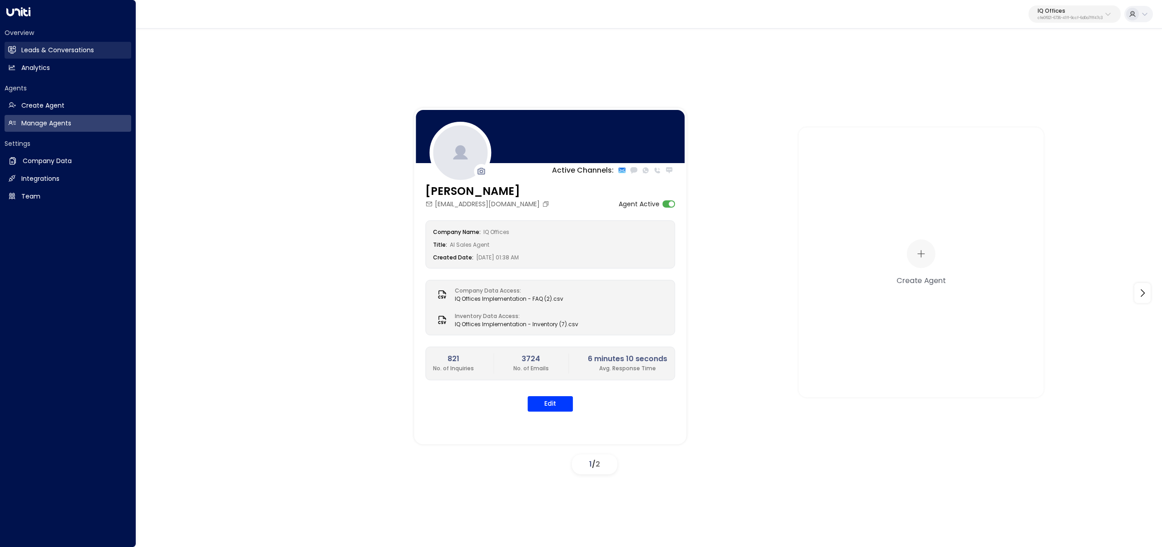
click at [16, 48] on link "Leads & Conversations Leads & Conversations" at bounding box center [68, 50] width 127 height 17
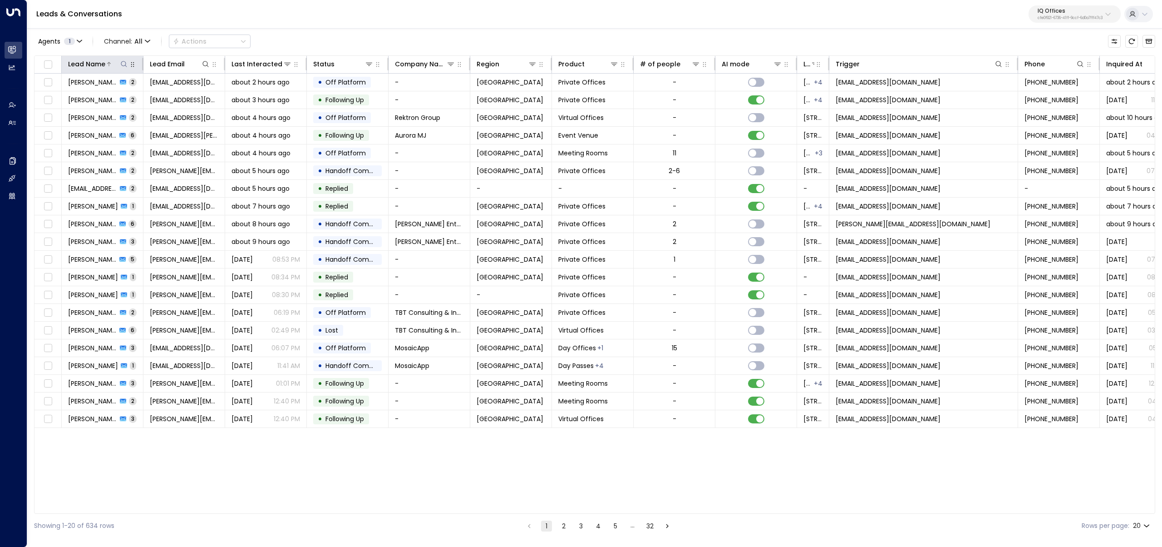
click at [124, 66] on icon at bounding box center [123, 63] width 7 height 7
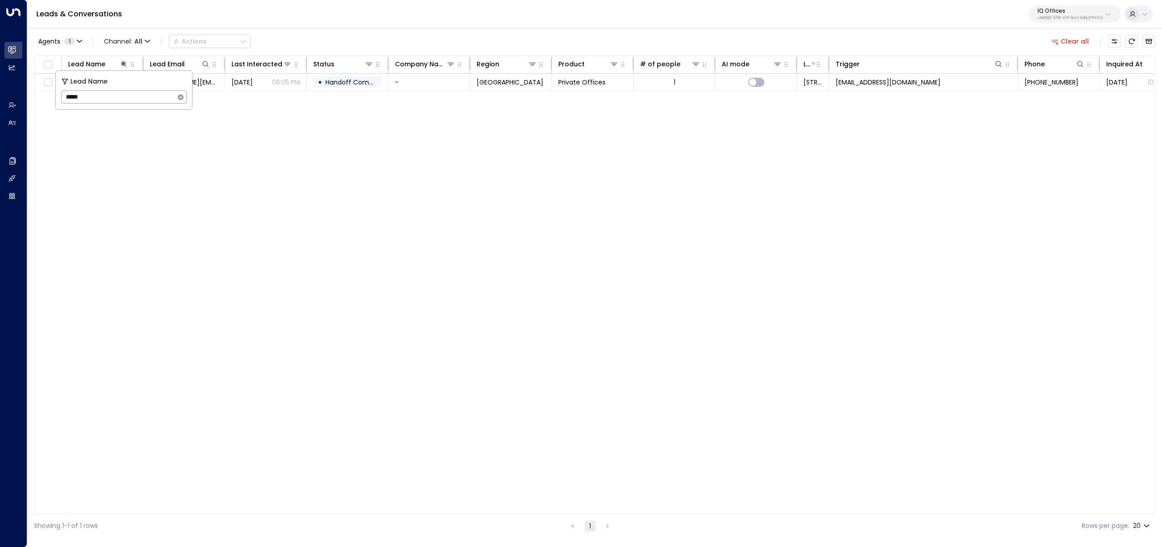
type input "*****"
click at [253, 85] on span "Aug 12, 2025" at bounding box center [242, 82] width 21 height 9
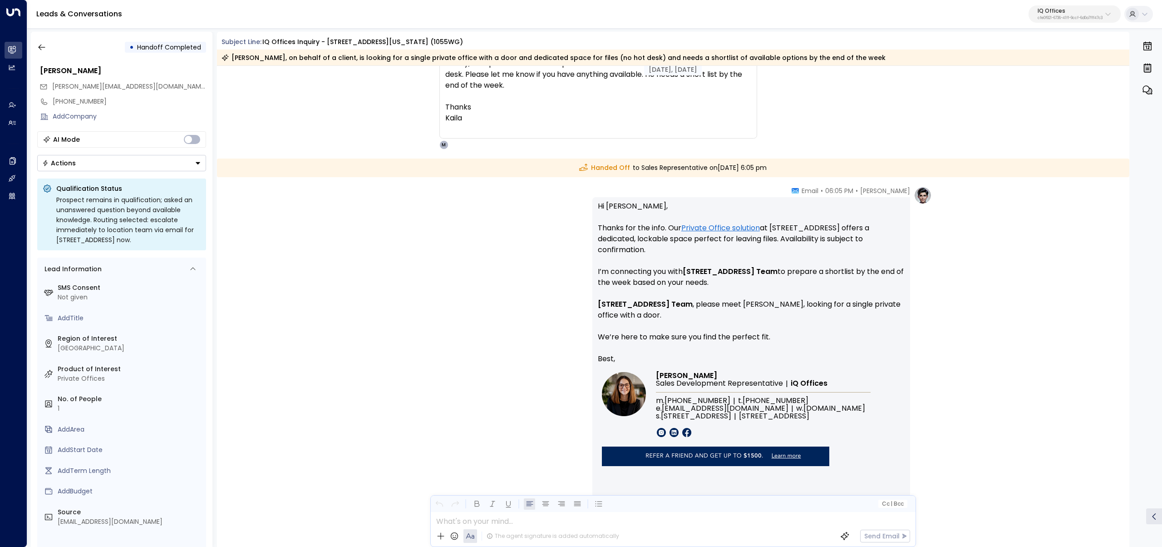
scroll to position [1068, 0]
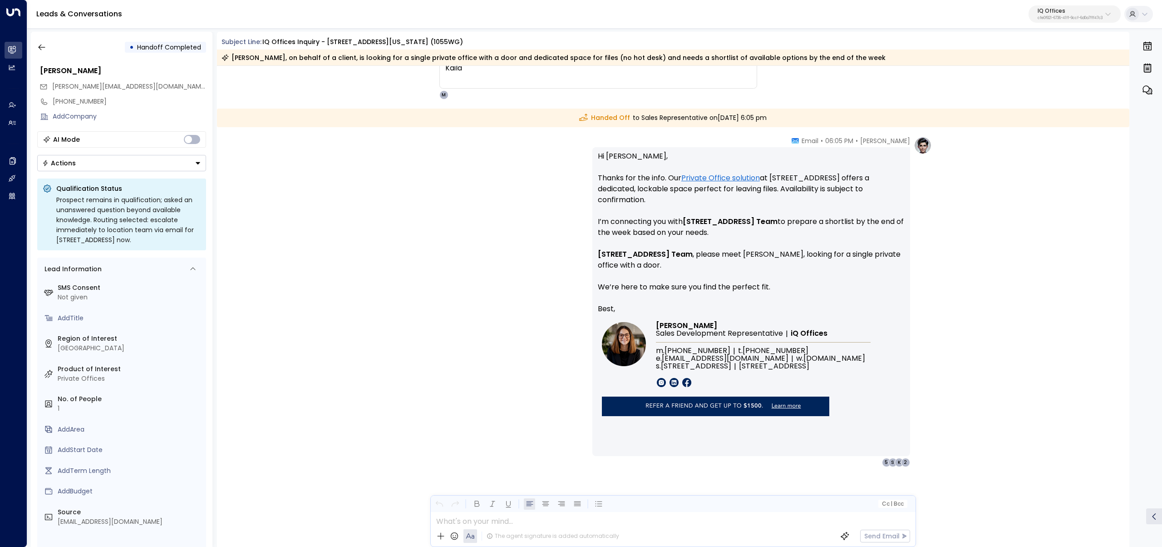
click at [731, 203] on p "Hi Kaila, Thanks for the info. Our Private Office solution at 222 Queen Street …" at bounding box center [751, 227] width 307 height 153
copy p "Thanks for the info. Our Private Office solution at 222 Queen Street offers a d…"
drag, startPoint x: 786, startPoint y: 227, endPoint x: 574, endPoint y: 178, distance: 217.6
click at [574, 178] on div "Maya Bennett • 06:05 PM • Email Hi Kaila, Thanks for the info. Our Private Offi…" at bounding box center [674, 301] width 518 height 331
drag, startPoint x: 642, startPoint y: 199, endPoint x: 651, endPoint y: 202, distance: 8.9
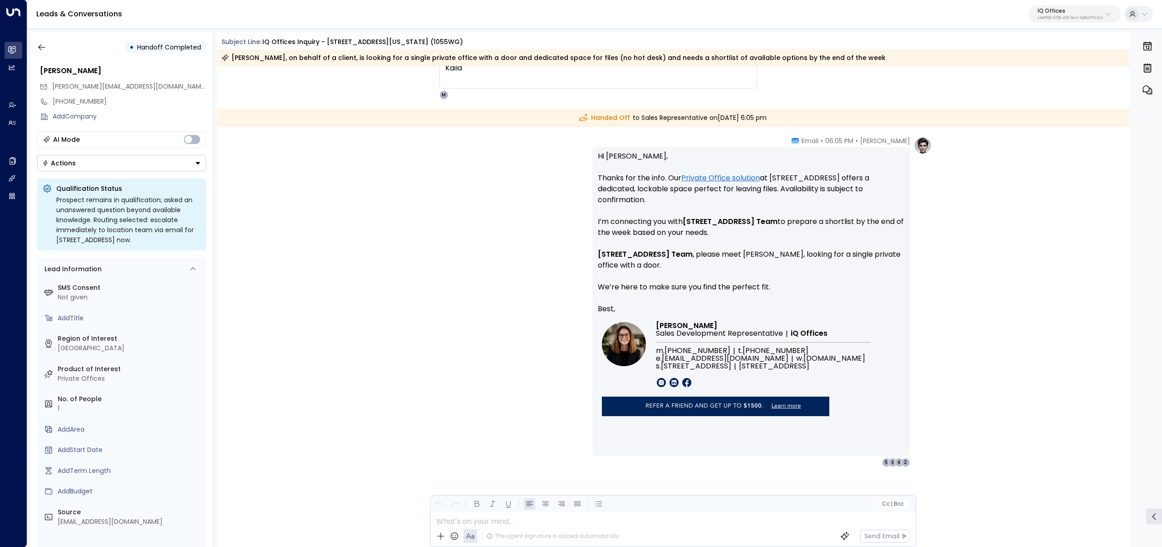
click at [642, 199] on p "Hi Kaila, Thanks for the info. Our Private Office solution at 222 Queen Street …" at bounding box center [751, 227] width 307 height 153
drag, startPoint x: 721, startPoint y: 220, endPoint x: 699, endPoint y: 218, distance: 22.3
click at [699, 219] on p "Hi Kaila, Thanks for the info. Our Private Office solution at 222 Queen Street …" at bounding box center [751, 227] width 307 height 153
click at [834, 212] on p "Hi Kaila, Thanks for the info. Our Private Office solution at 222 Queen Street …" at bounding box center [751, 227] width 307 height 153
drag, startPoint x: 630, startPoint y: 250, endPoint x: 576, endPoint y: 247, distance: 54.1
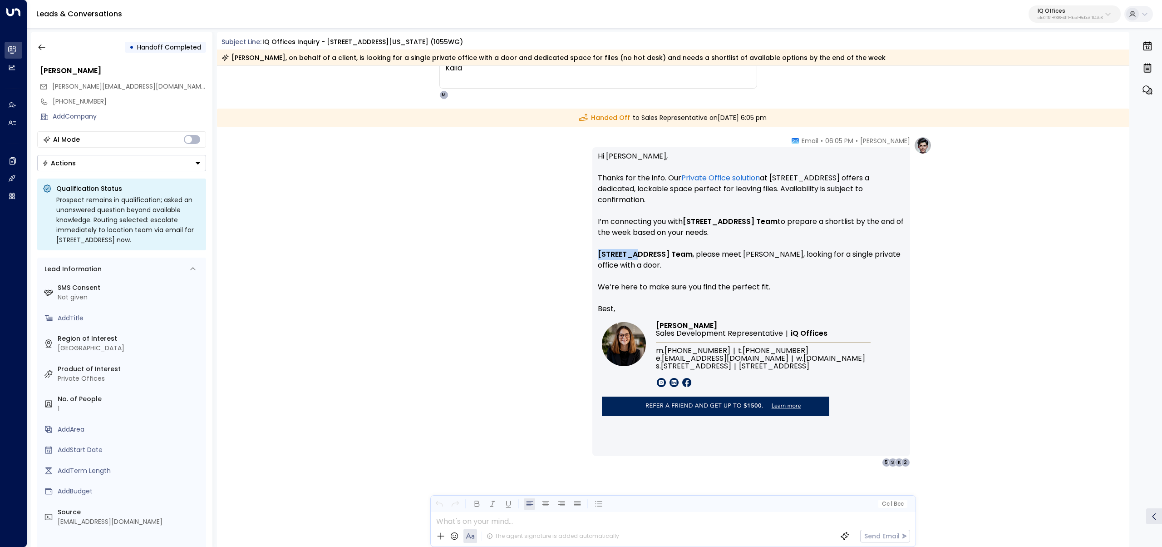
click at [555, 248] on div "Maya Bennett • 06:05 PM • Email Hi Kaila, Thanks for the info. Our Private Offi…" at bounding box center [674, 301] width 518 height 331
click at [650, 258] on p "Hi Kaila, Thanks for the info. Our Private Office solution at 222 Queen Street …" at bounding box center [751, 227] width 307 height 153
drag, startPoint x: 630, startPoint y: 252, endPoint x: 595, endPoint y: 247, distance: 35.0
click at [595, 247] on div "Hi Kaila, Thanks for the info. Our Private Office solution at 222 Queen Street …" at bounding box center [752, 301] width 318 height 309
copy p "222 Queen Street Team , please meet Kaila, looking for a single private office …"
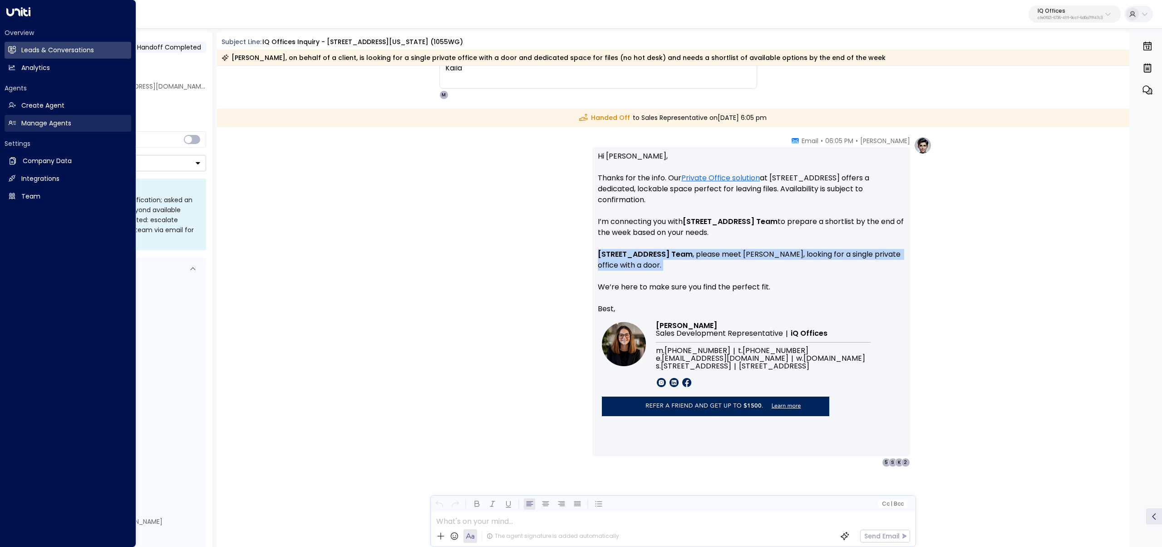
click at [20, 123] on link "Manage Agents Manage Agents" at bounding box center [68, 123] width 127 height 17
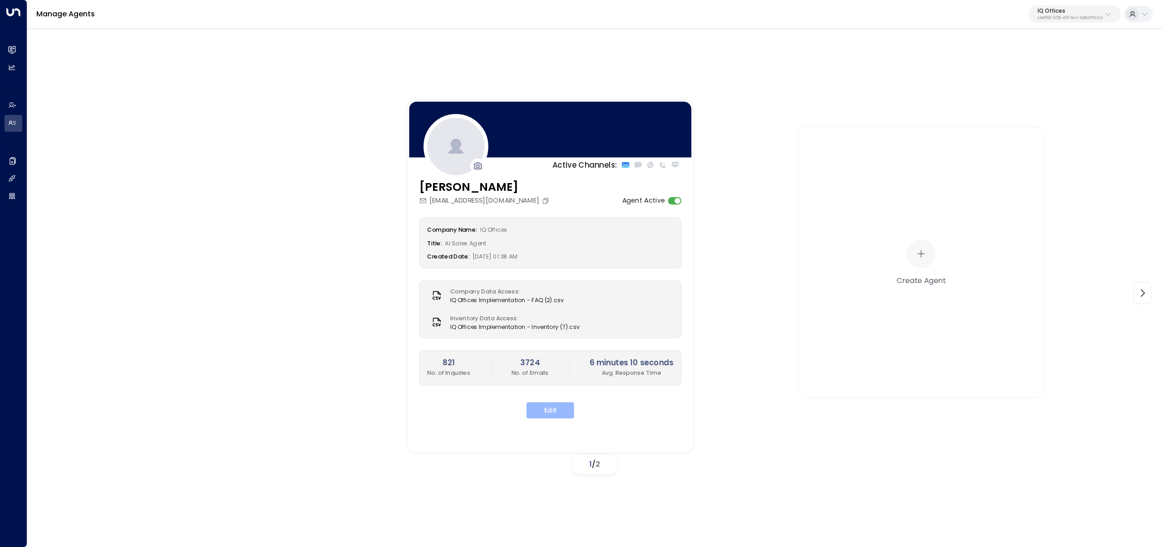
click at [568, 415] on button "Edit" at bounding box center [551, 410] width 48 height 16
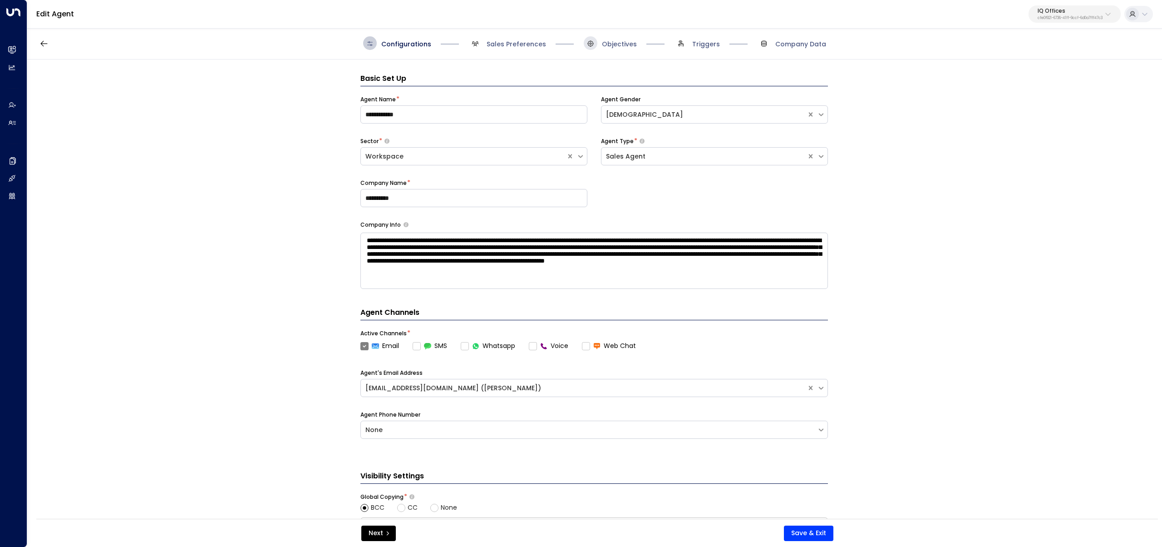
scroll to position [14, 0]
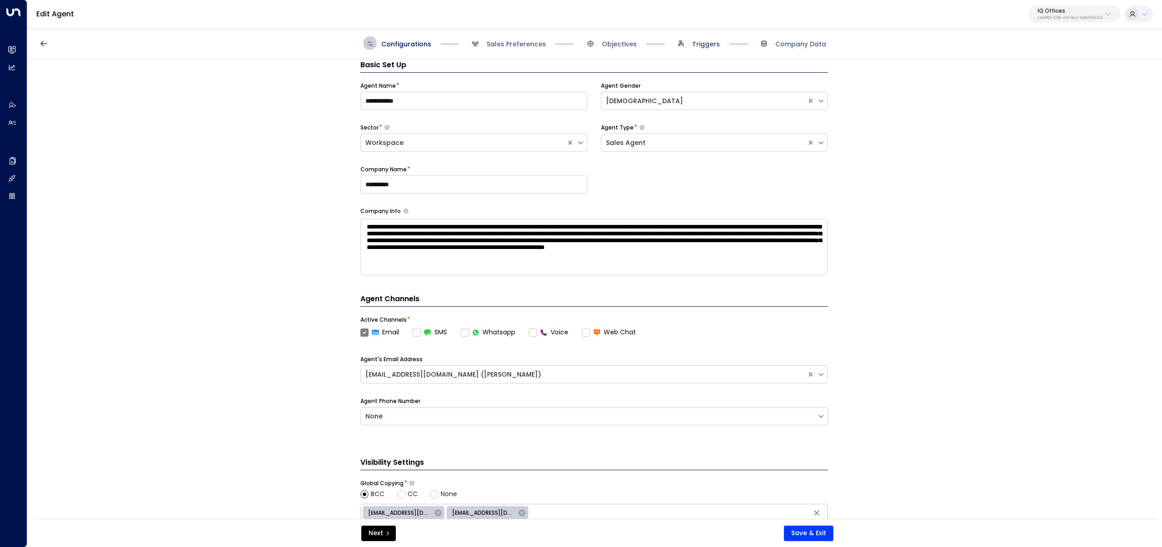
click at [705, 43] on span "Triggers" at bounding box center [706, 44] width 28 height 9
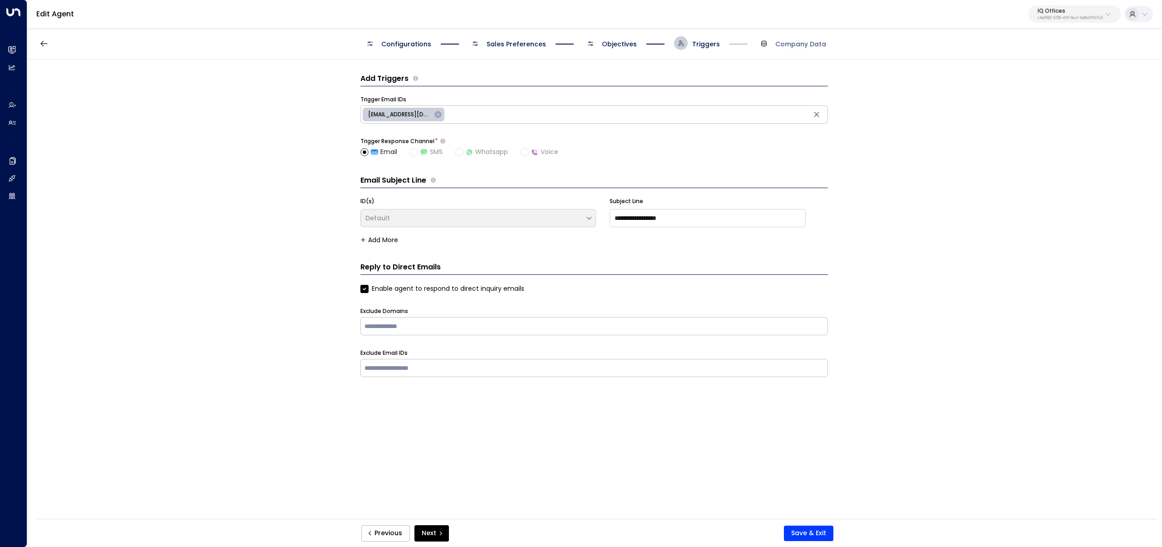
scroll to position [0, 0]
click at [619, 49] on span "Objectives" at bounding box center [610, 43] width 53 height 14
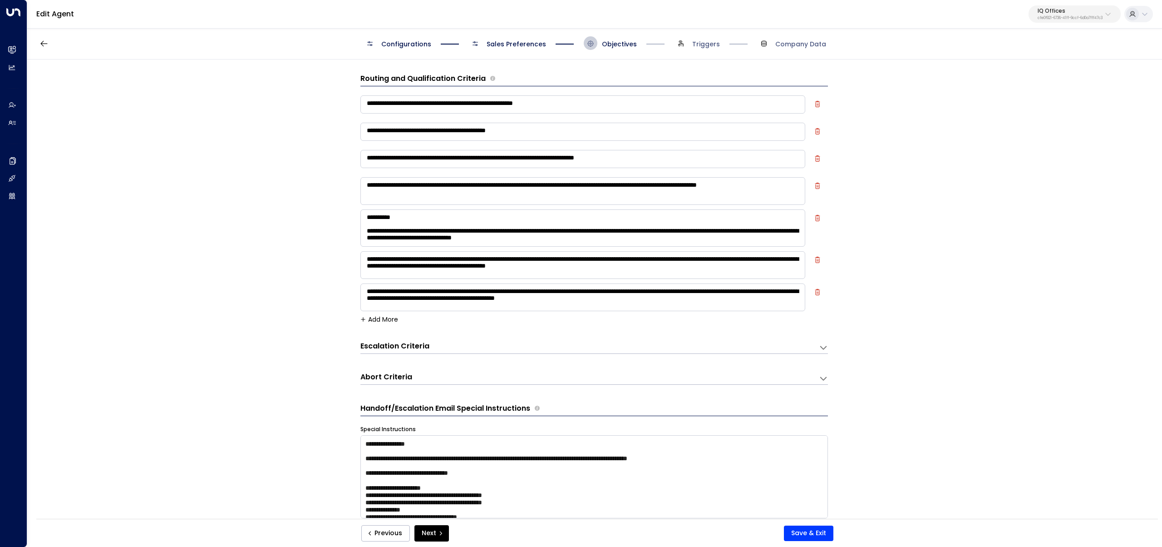
scroll to position [14, 0]
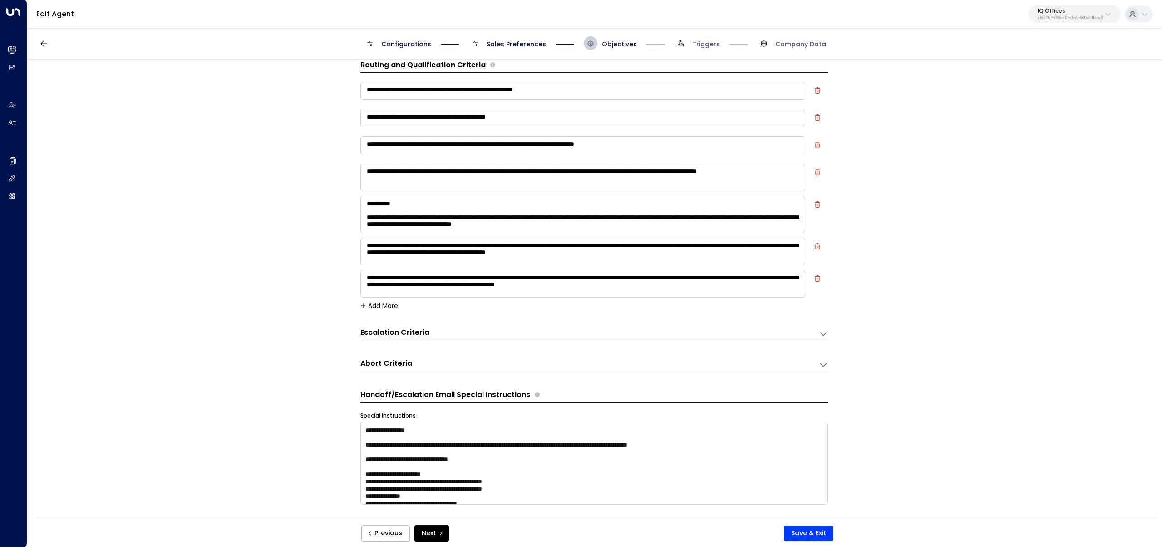
click at [418, 339] on div "Escalation Criteria Reset" at bounding box center [590, 333] width 459 height 12
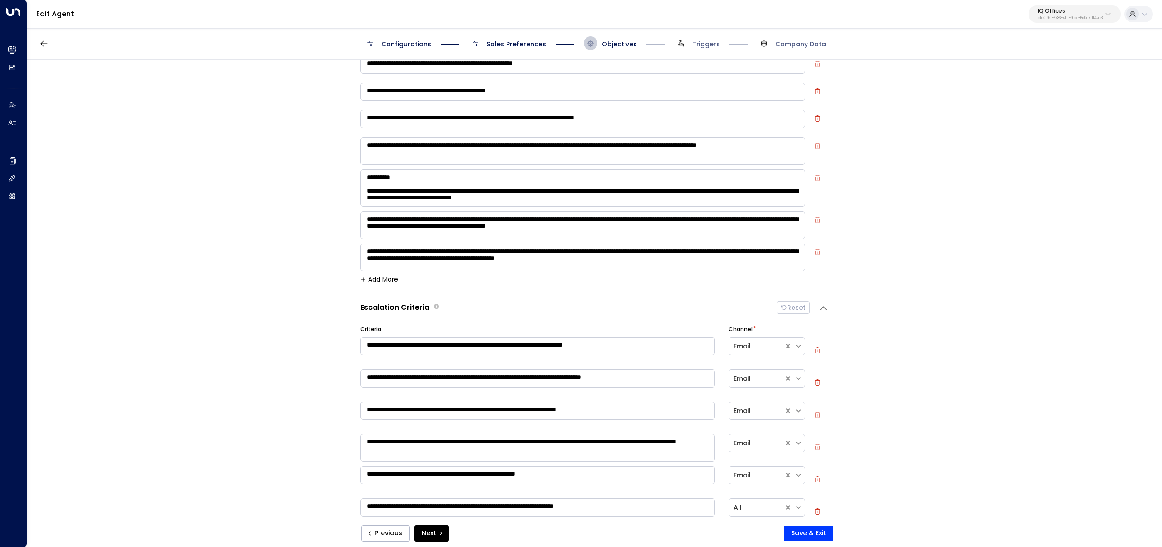
scroll to position [41, 0]
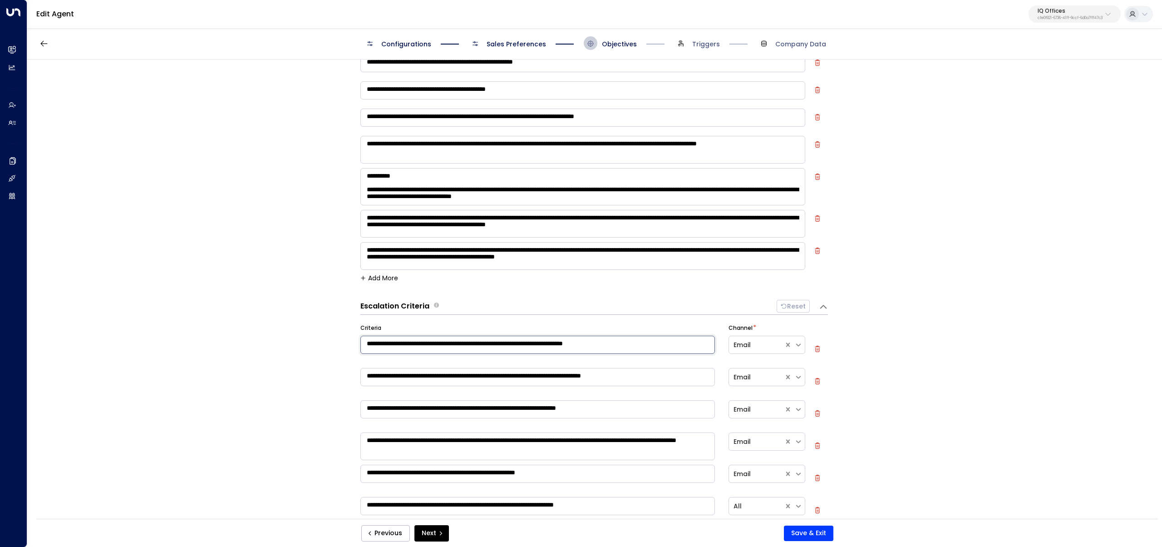
drag, startPoint x: 415, startPoint y: 343, endPoint x: 608, endPoint y: 332, distance: 193.3
click at [608, 337] on textarea "**********" at bounding box center [538, 345] width 355 height 18
click at [815, 346] on icon "button" at bounding box center [818, 349] width 6 height 6
type textarea "**********"
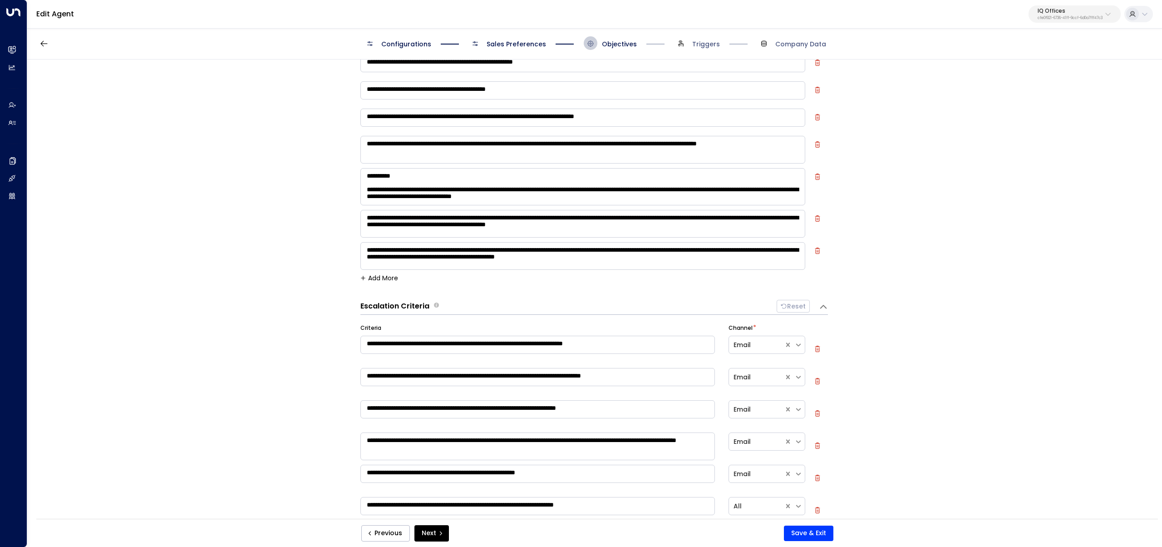
type textarea "**********"
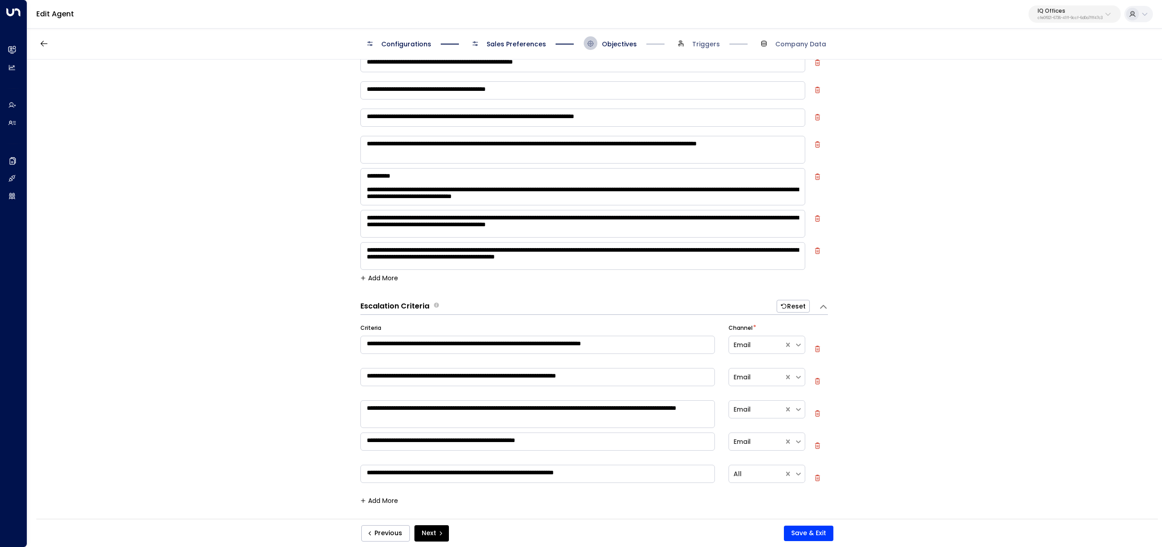
drag, startPoint x: 792, startPoint y: 532, endPoint x: 785, endPoint y: 524, distance: 11.6
click at [792, 532] on button "Save & Exit" at bounding box center [808, 532] width 49 height 15
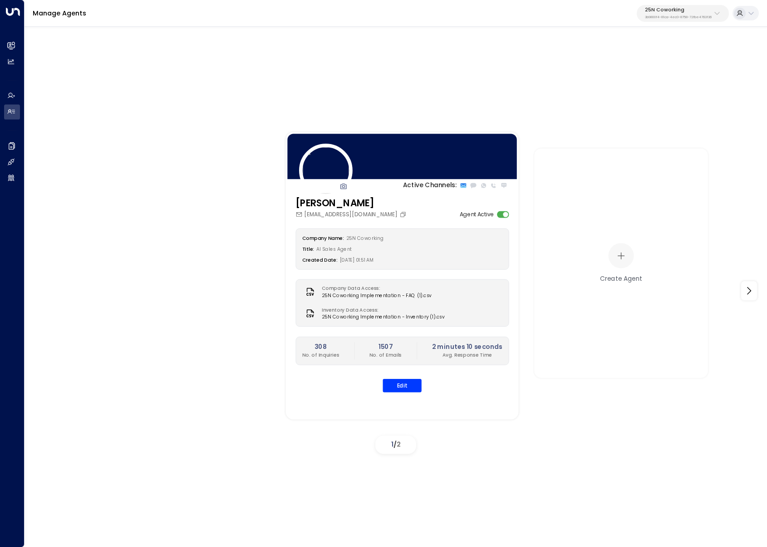
click at [666, 15] on p "3b9800f4-81ca-4ec0-8758-72fbe4763f36" at bounding box center [678, 17] width 67 height 4
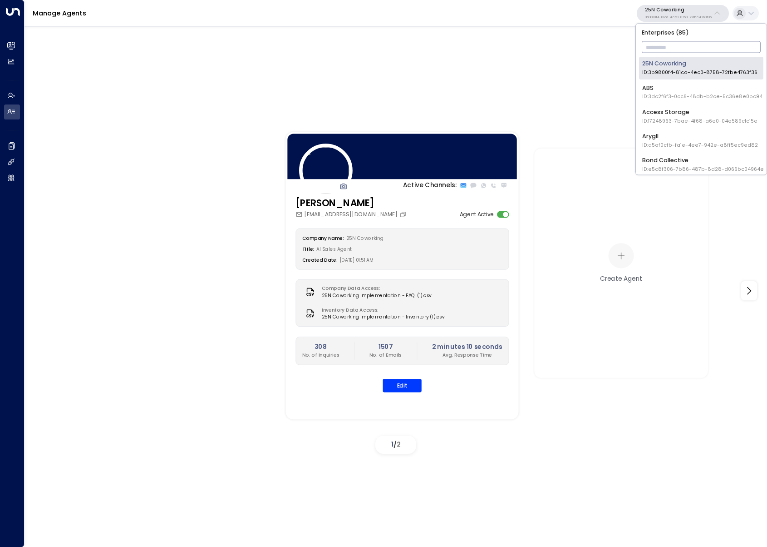
click at [659, 50] on input "text" at bounding box center [701, 48] width 119 height 16
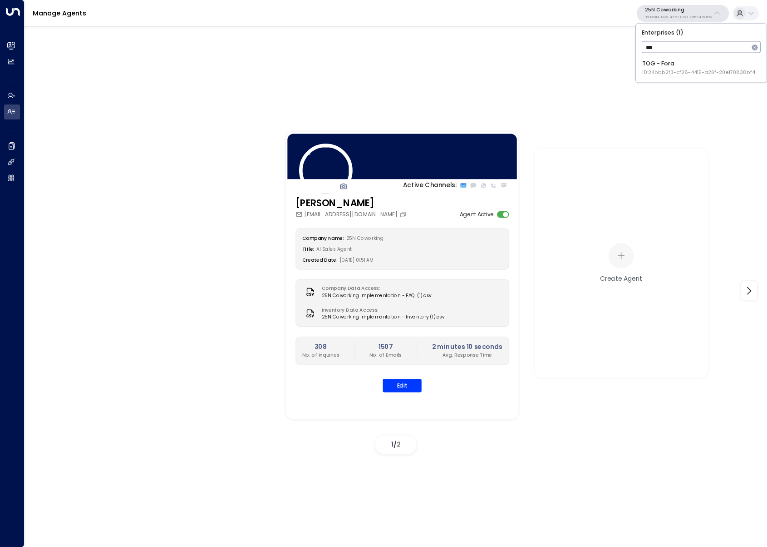
type input "***"
click at [658, 70] on span "ID: 24bbb2f3-cf28-4415-a26f-20e170838bf4" at bounding box center [699, 72] width 113 height 7
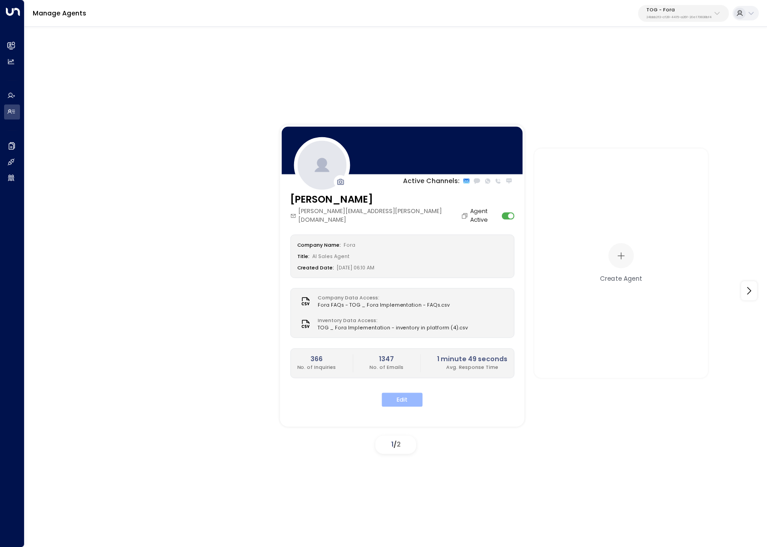
click at [400, 392] on div "Edit" at bounding box center [402, 399] width 224 height 14
click at [405, 394] on button "Edit" at bounding box center [402, 399] width 41 height 14
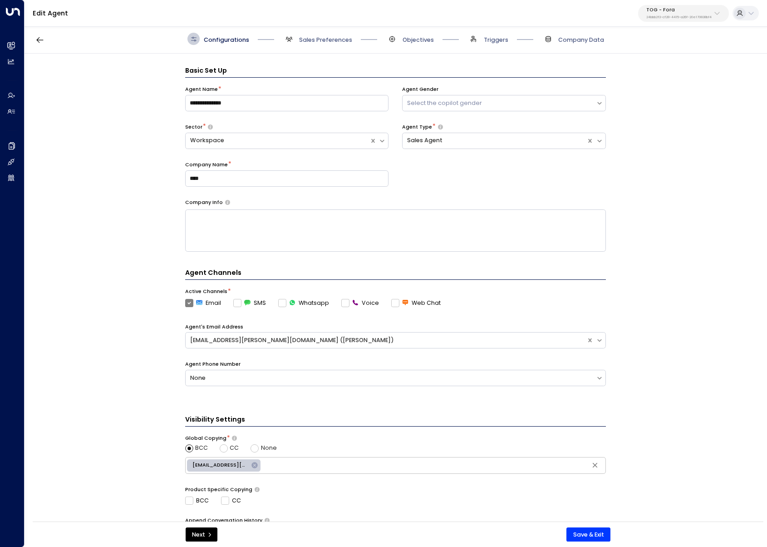
scroll to position [12, 0]
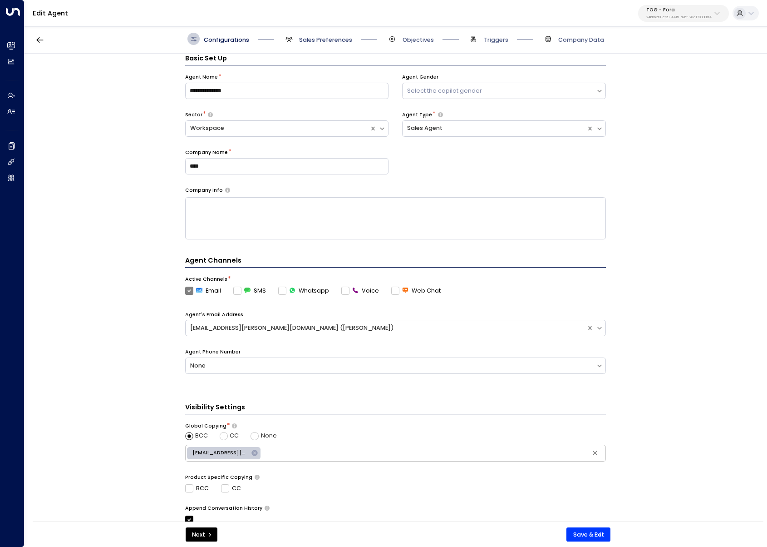
click at [326, 39] on span "Sales Preferences" at bounding box center [325, 40] width 53 height 8
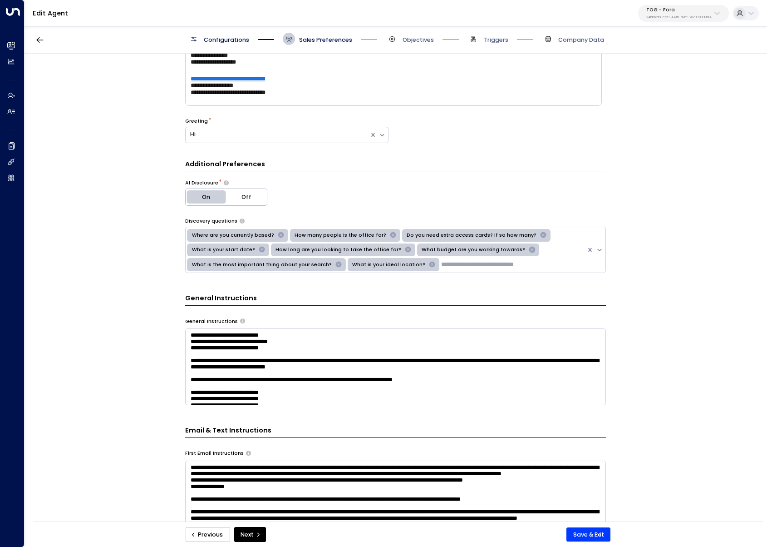
scroll to position [55, 0]
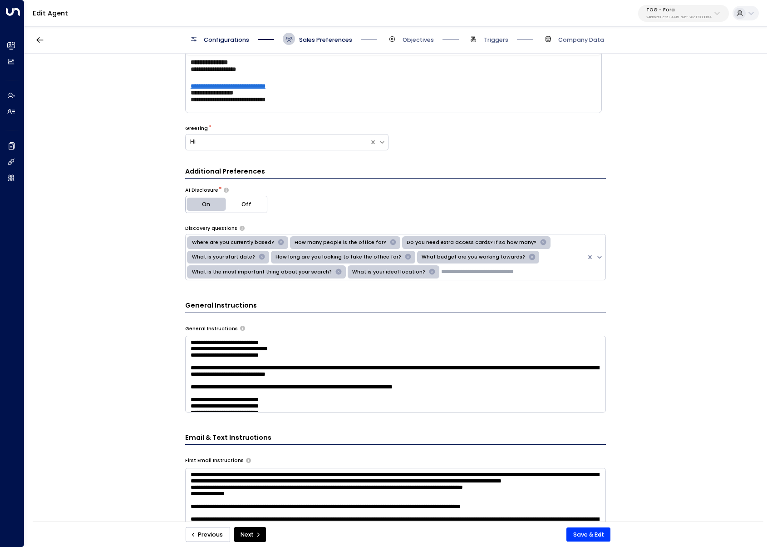
click at [334, 369] on textarea at bounding box center [395, 374] width 421 height 77
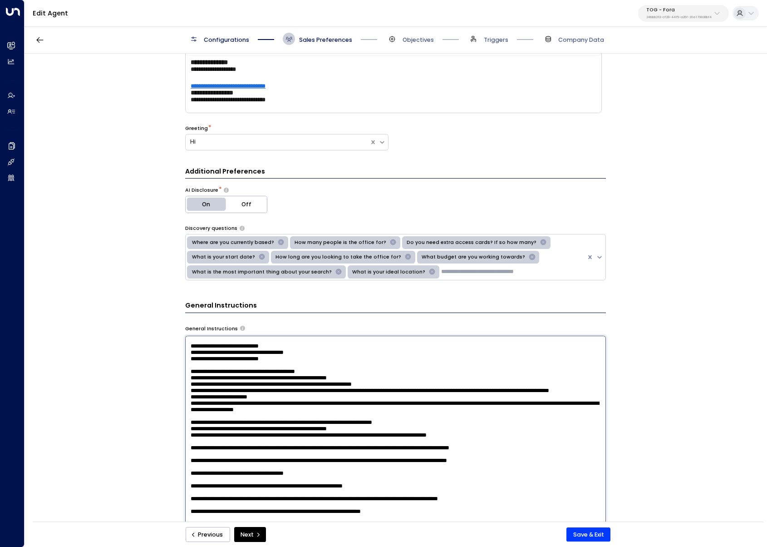
paste textarea "**********"
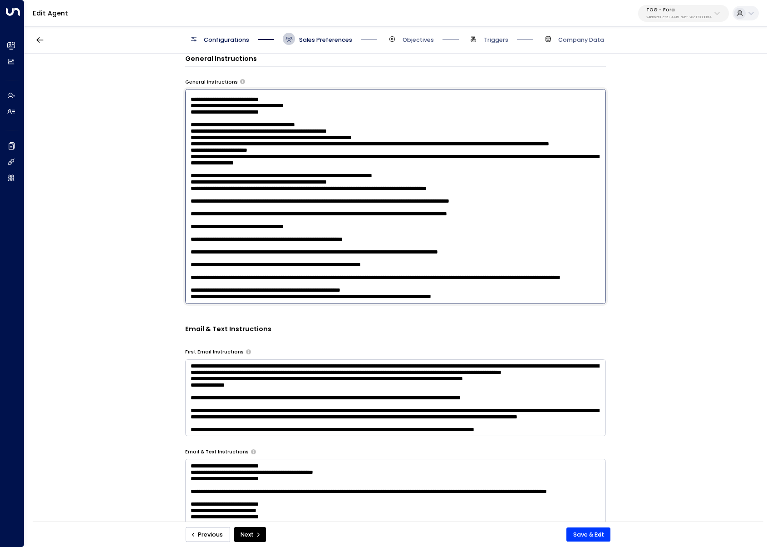
scroll to position [337, 0]
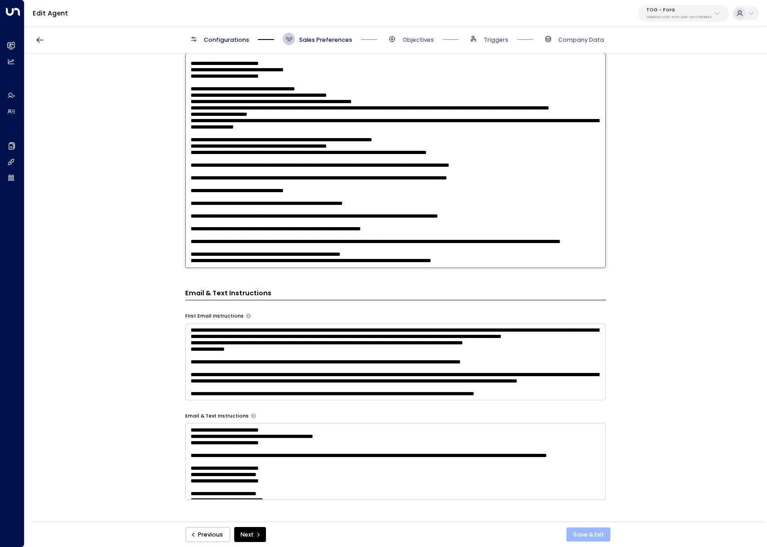
type textarea "**********"
click at [597, 530] on button "Save & Exit" at bounding box center [589, 534] width 44 height 15
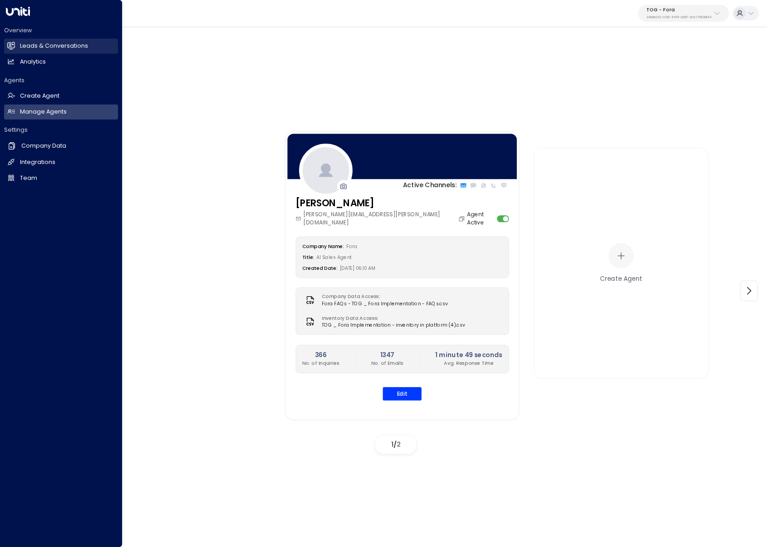
click at [15, 39] on link "Leads & Conversations Leads & Conversations" at bounding box center [61, 46] width 114 height 15
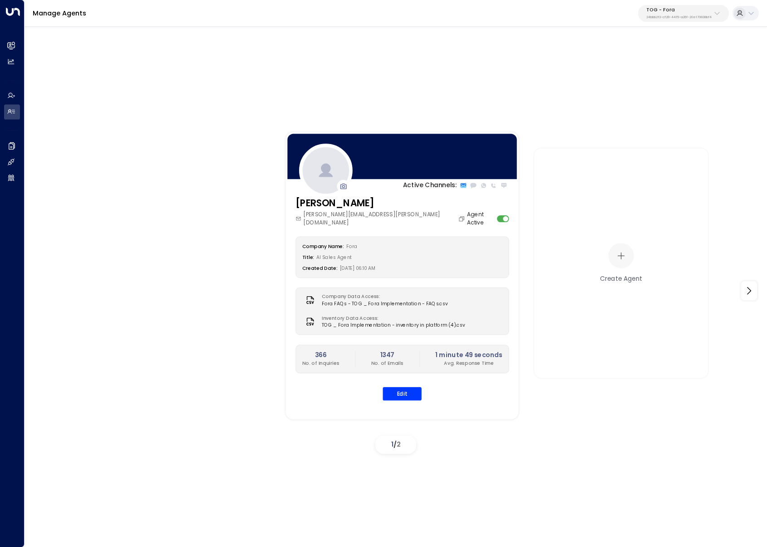
click at [681, 12] on p "TOG - Fora" at bounding box center [679, 9] width 65 height 5
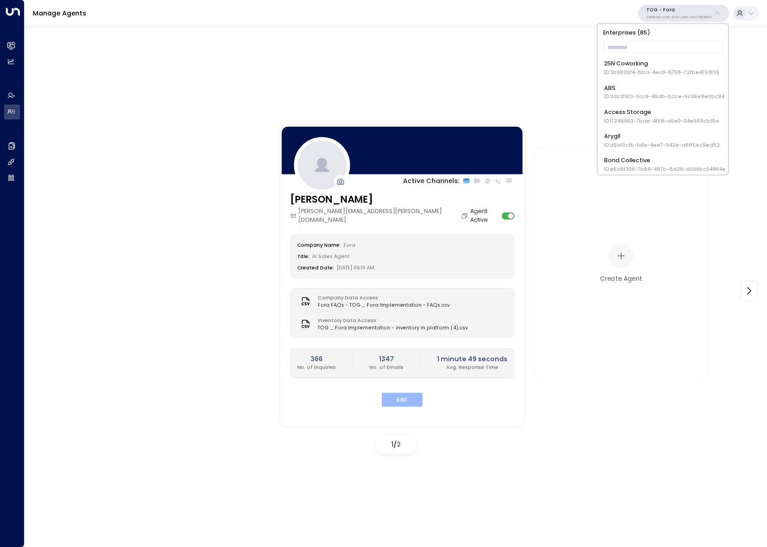
click at [400, 392] on button "Edit" at bounding box center [402, 399] width 41 height 14
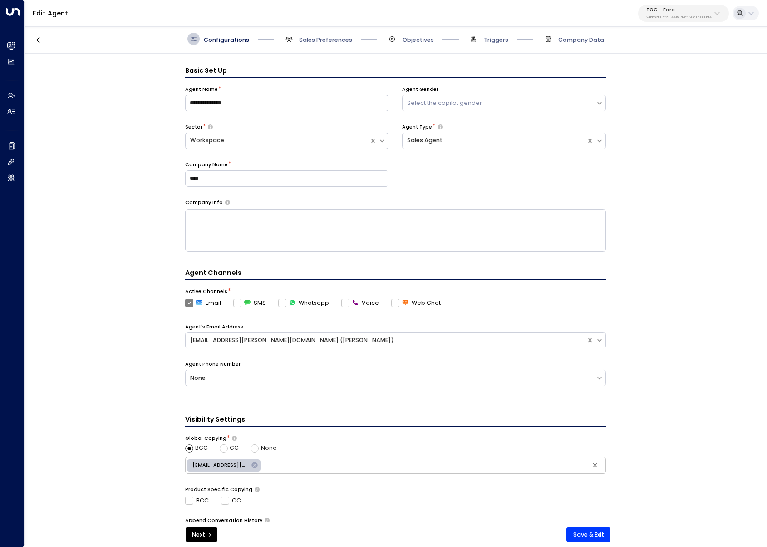
scroll to position [12, 0]
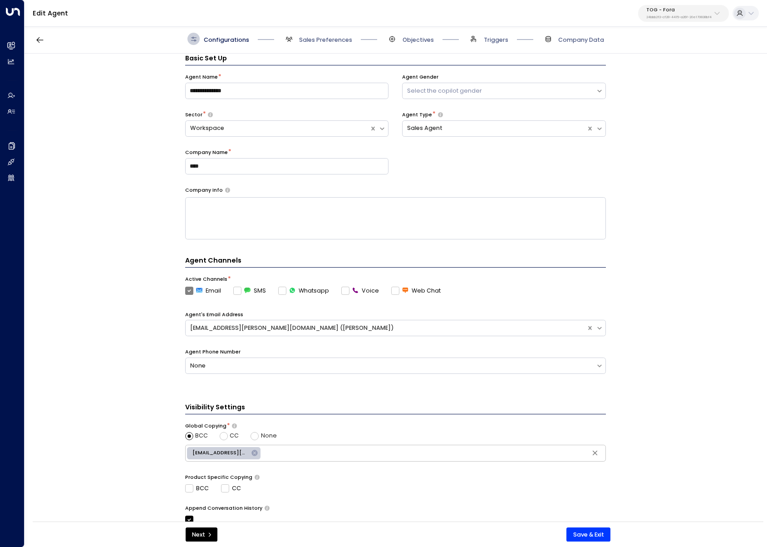
click at [297, 39] on span "Sales Preferences" at bounding box center [317, 39] width 69 height 12
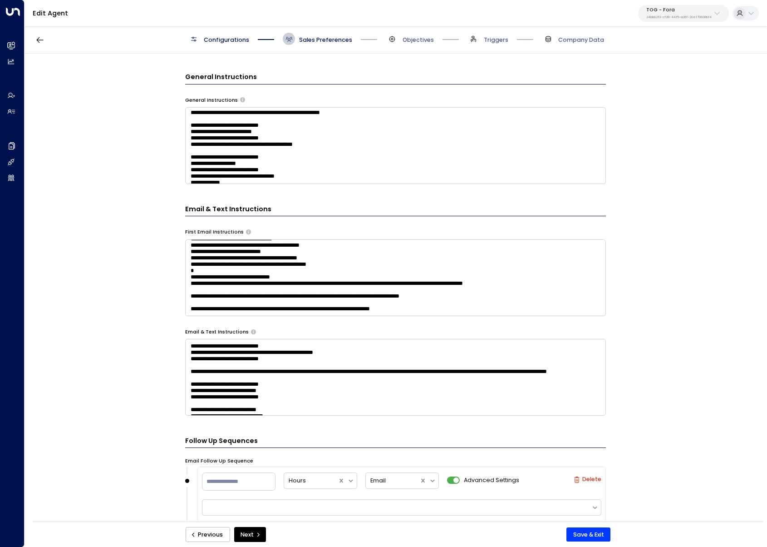
scroll to position [128, 0]
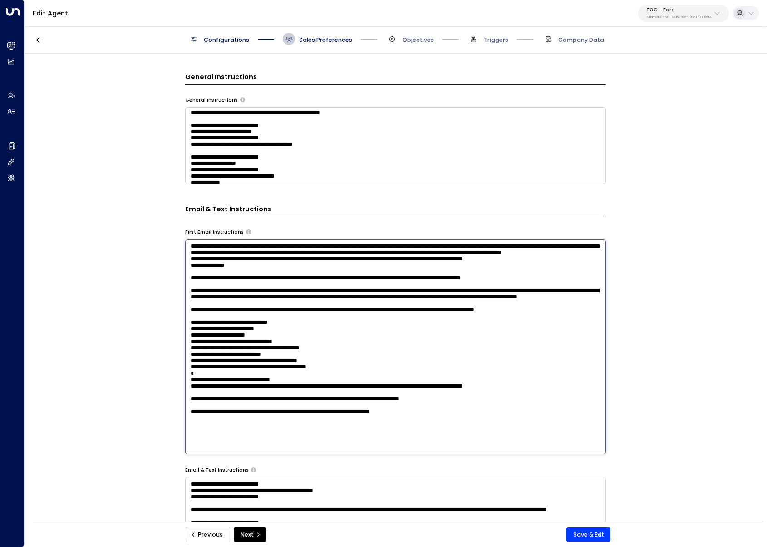
drag, startPoint x: 351, startPoint y: 298, endPoint x: 316, endPoint y: 297, distance: 34.1
click at [316, 295] on textarea at bounding box center [395, 346] width 421 height 215
drag, startPoint x: 359, startPoint y: 402, endPoint x: 147, endPoint y: 333, distance: 222.9
click at [147, 333] on div "**********" at bounding box center [396, 290] width 742 height 473
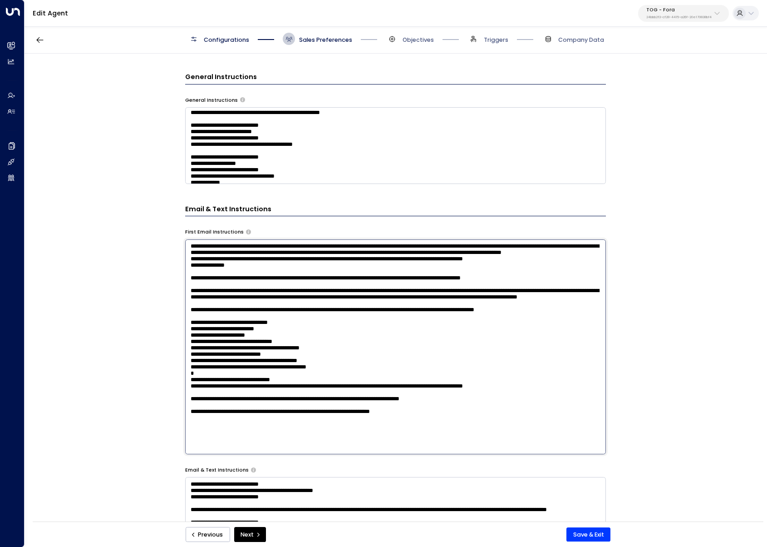
click at [357, 318] on textarea at bounding box center [395, 346] width 421 height 215
paste textarea "**********"
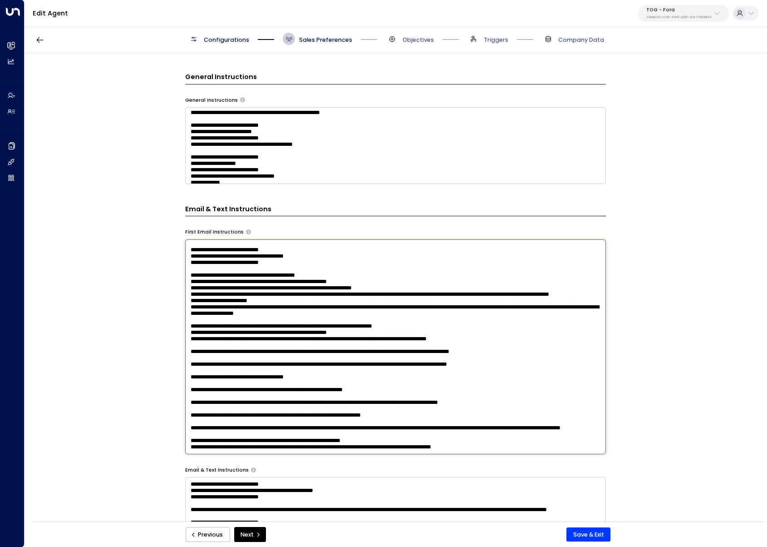
scroll to position [1191, 0]
click at [339, 272] on textarea at bounding box center [395, 346] width 421 height 215
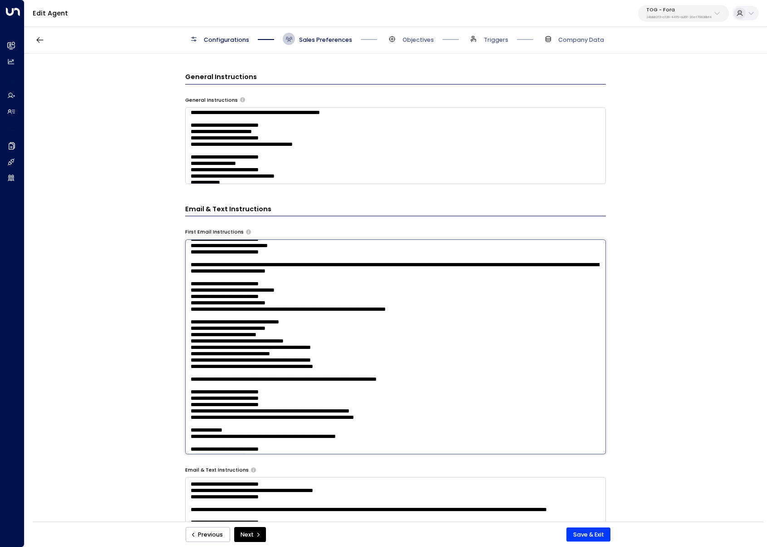
scroll to position [0, 0]
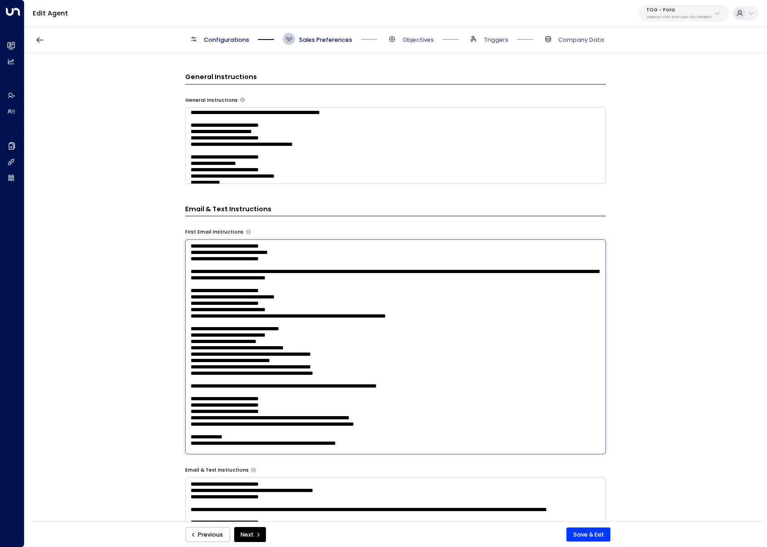
type textarea "**********"
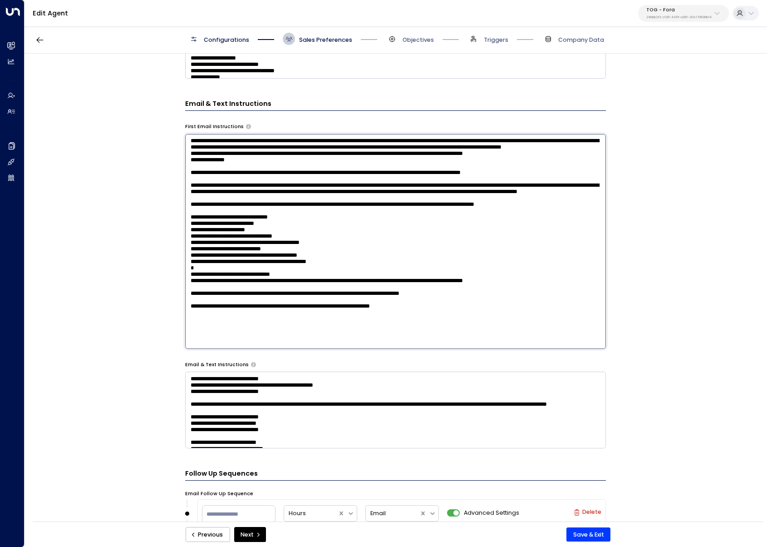
scroll to position [274, 0]
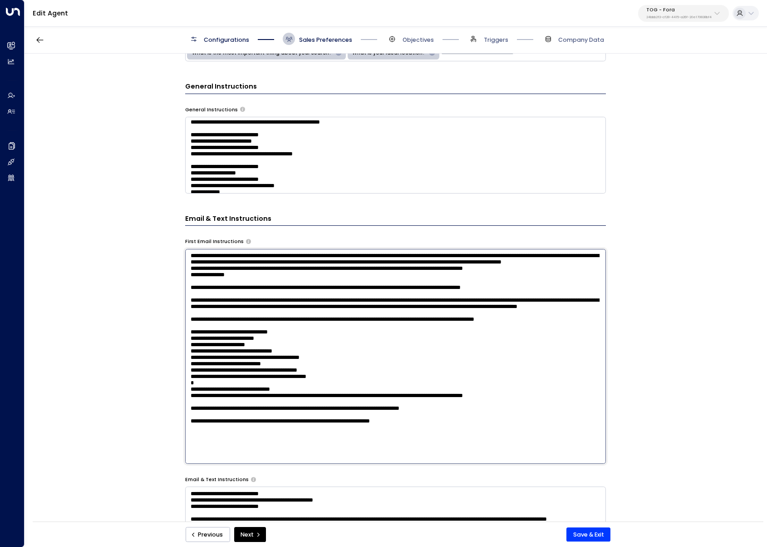
click at [279, 181] on textarea at bounding box center [395, 155] width 421 height 77
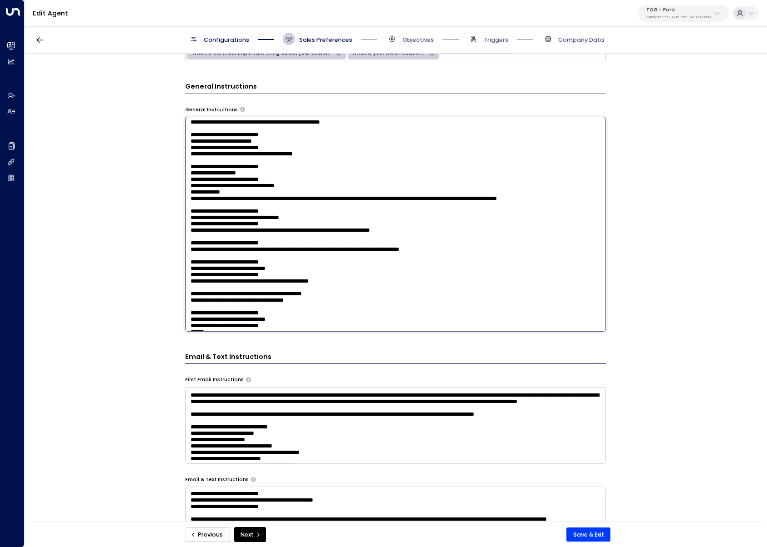
paste textarea "**********"
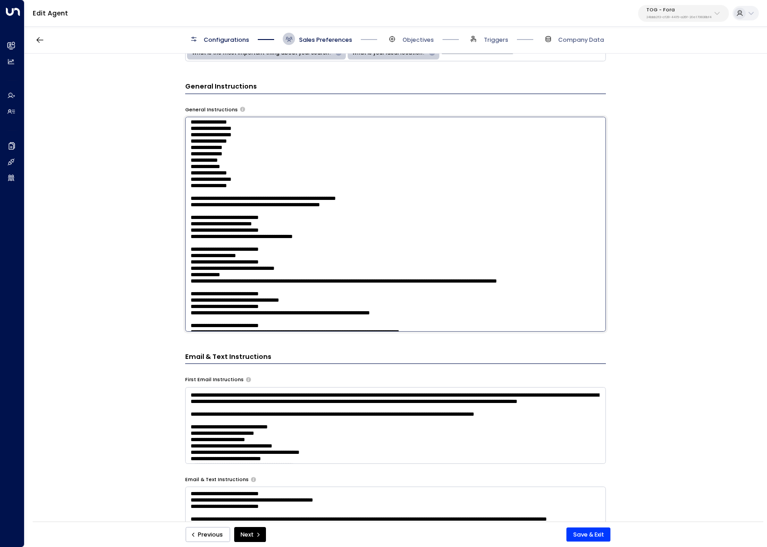
scroll to position [1186, 0]
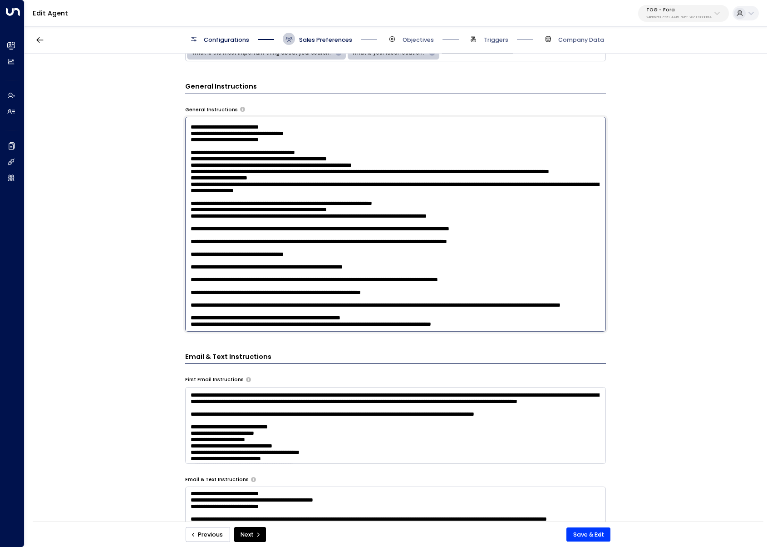
type textarea "**********"
drag, startPoint x: 69, startPoint y: 217, endPoint x: 76, endPoint y: 217, distance: 7.3
click at [69, 217] on div "**********" at bounding box center [396, 290] width 742 height 473
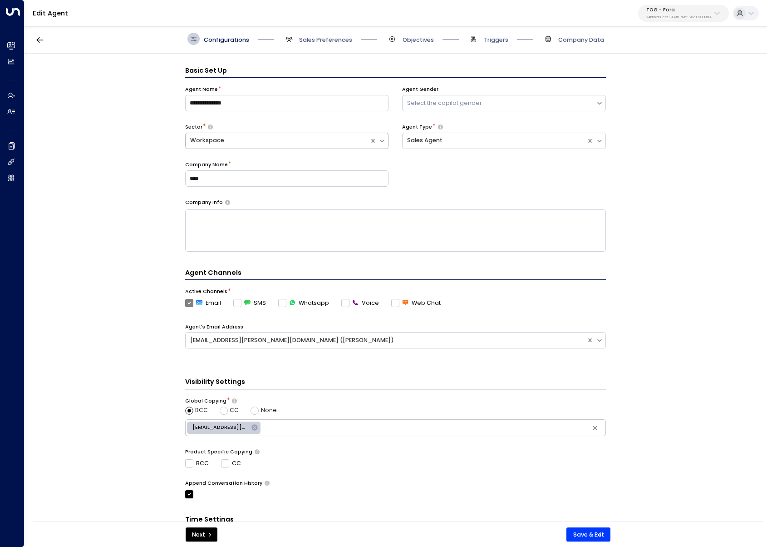
scroll to position [12, 0]
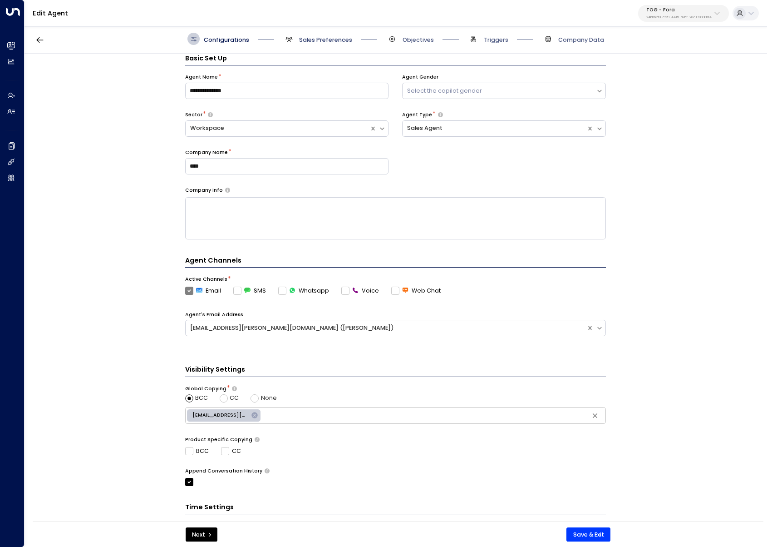
click at [306, 36] on span "Sales Preferences" at bounding box center [325, 40] width 53 height 8
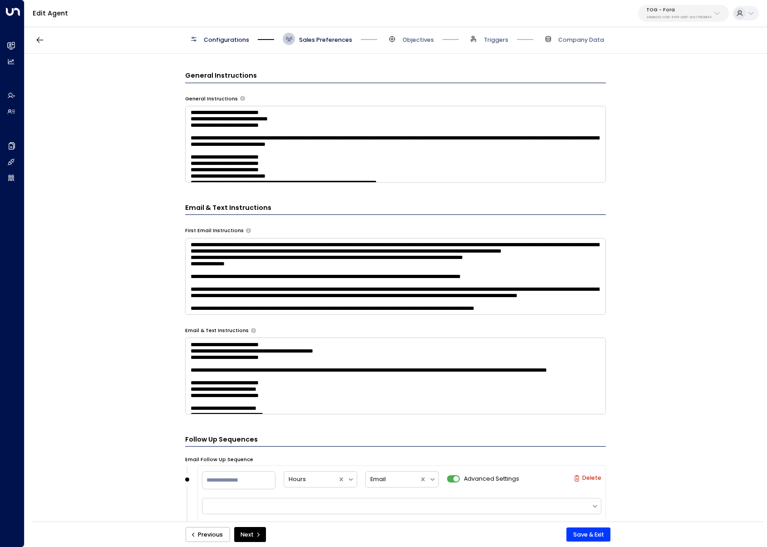
scroll to position [287, 0]
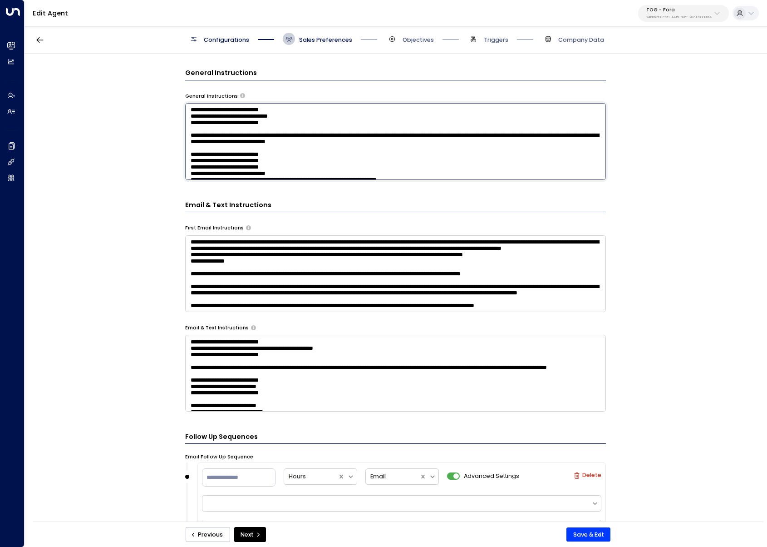
click at [262, 148] on textarea at bounding box center [395, 141] width 421 height 77
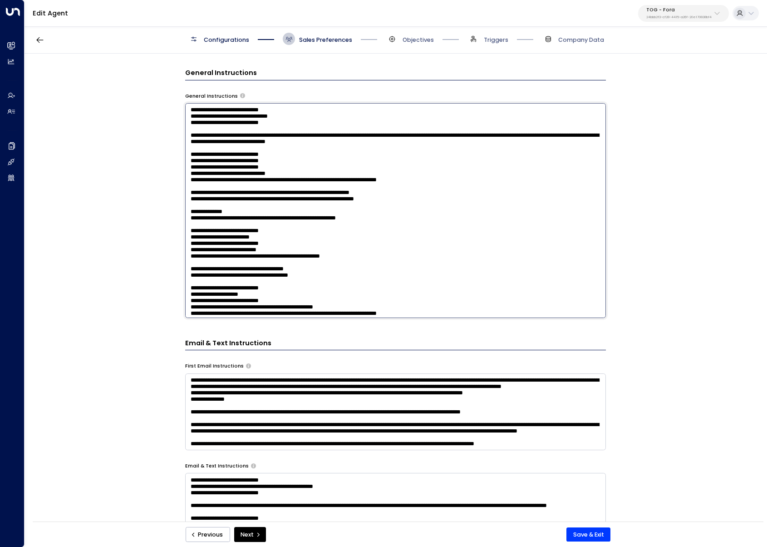
paste textarea "**********"
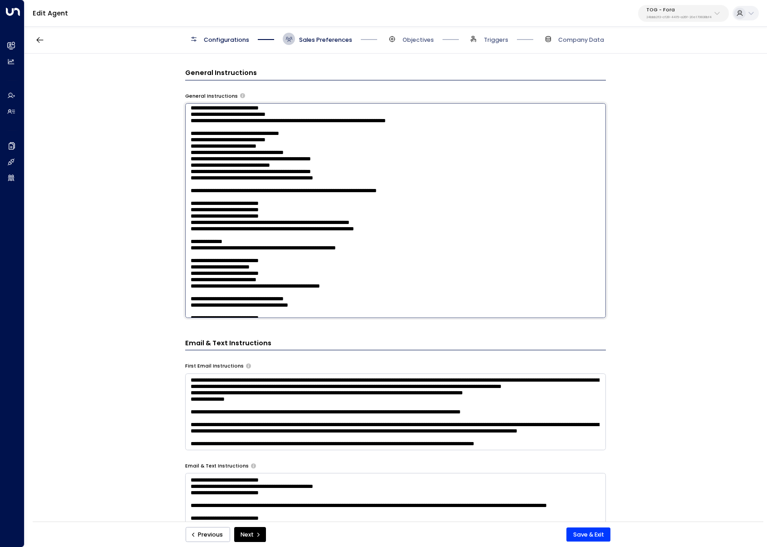
scroll to position [0, 0]
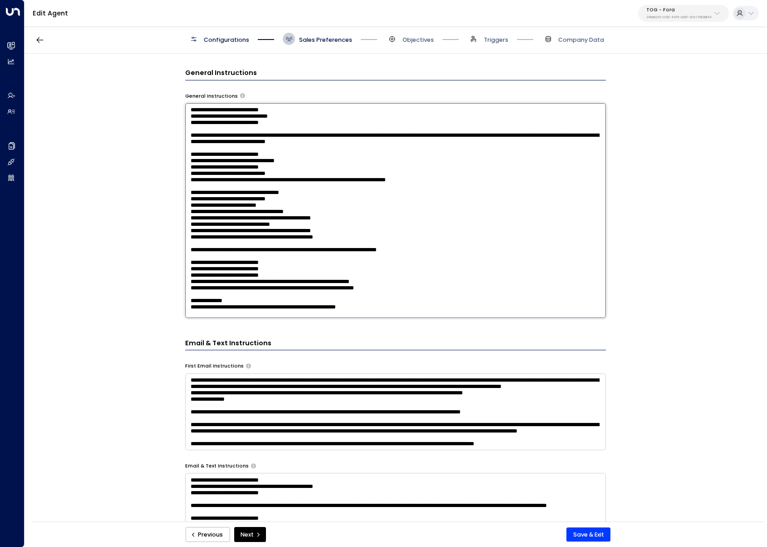
type textarea "**********"
click at [590, 533] on button "Save & Exit" at bounding box center [589, 534] width 44 height 15
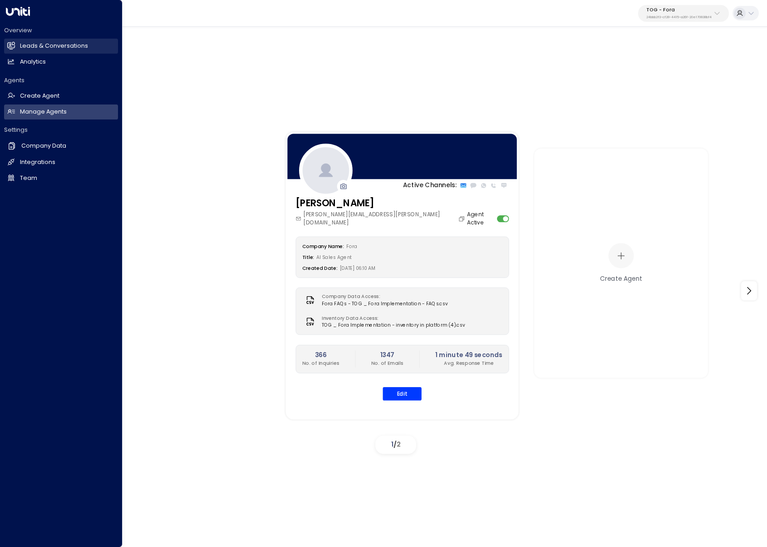
click at [11, 48] on icon at bounding box center [11, 45] width 8 height 6
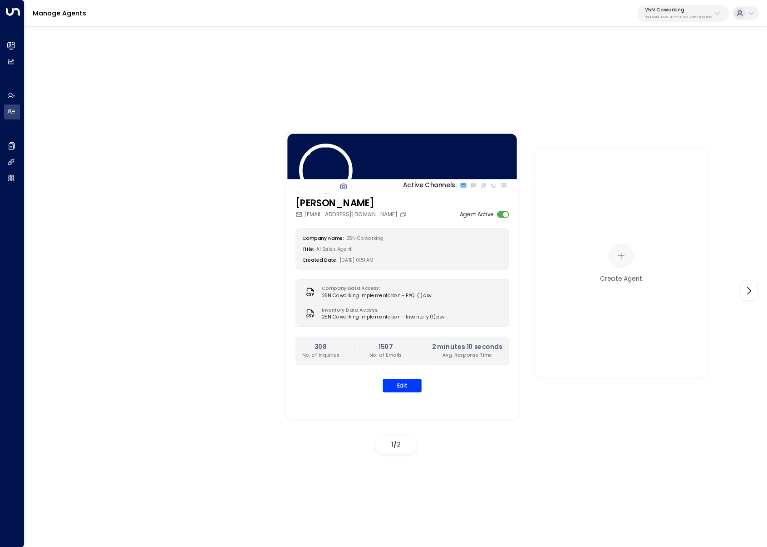
click at [691, 18] on button "25N Coworking 3b9800f4-81ca-4ec0-8758-72fbe4763f36" at bounding box center [683, 13] width 92 height 17
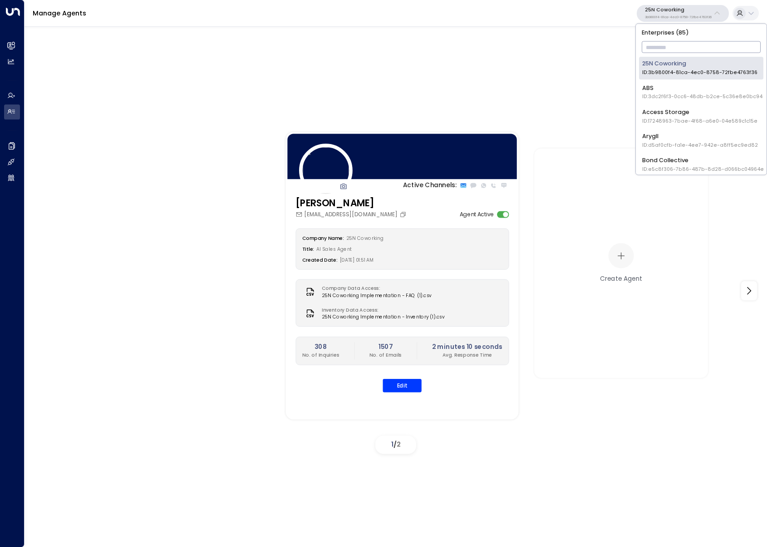
click at [673, 50] on input "text" at bounding box center [701, 48] width 119 height 16
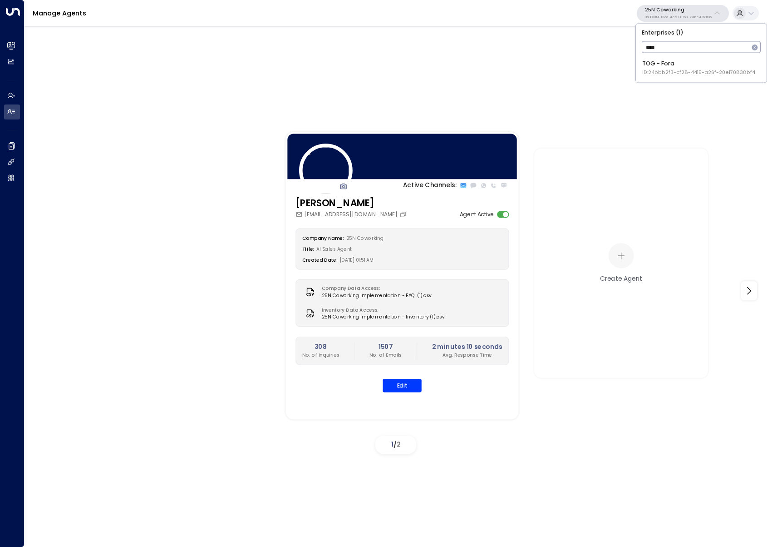
type input "****"
click at [648, 69] on span "ID: 24bbb2f3-cf28-4415-a26f-20e170838bf4" at bounding box center [699, 72] width 113 height 7
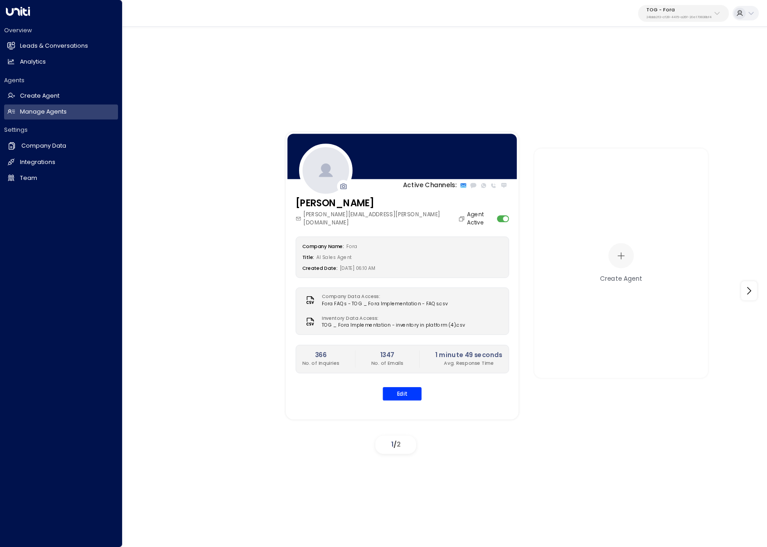
click at [19, 38] on div "Overview Leads & Conversations Leads & Conversations Analytics Analytics" at bounding box center [61, 47] width 114 height 43
click at [19, 41] on link "Leads & Conversations Leads & Conversations" at bounding box center [61, 46] width 114 height 15
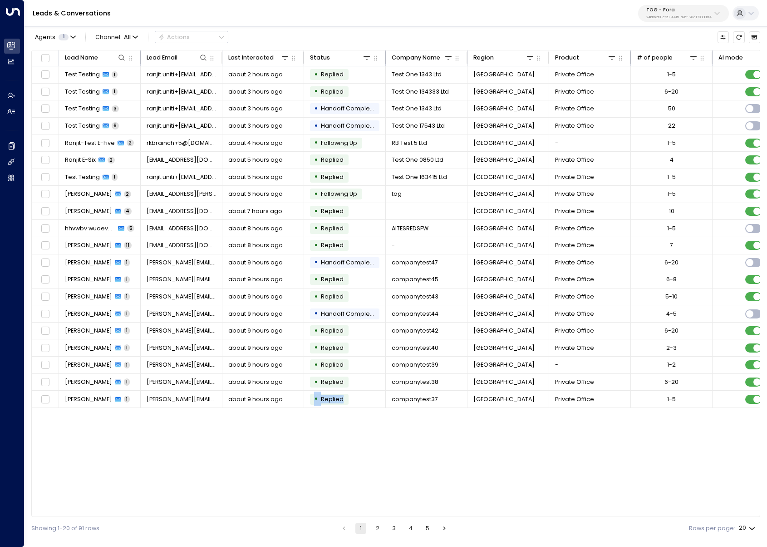
drag, startPoint x: 292, startPoint y: 513, endPoint x: 359, endPoint y: 514, distance: 67.2
click at [363, 514] on div "Lead Name Lead Email Last Interacted Status Company Name Region Product # of pe…" at bounding box center [395, 283] width 729 height 467
click at [100, 78] on div "Test Testing 1" at bounding box center [91, 74] width 53 height 8
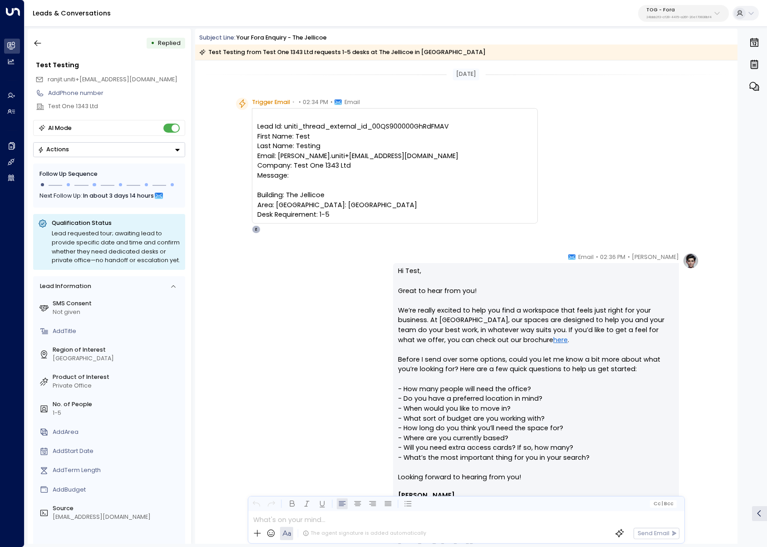
scroll to position [223, 0]
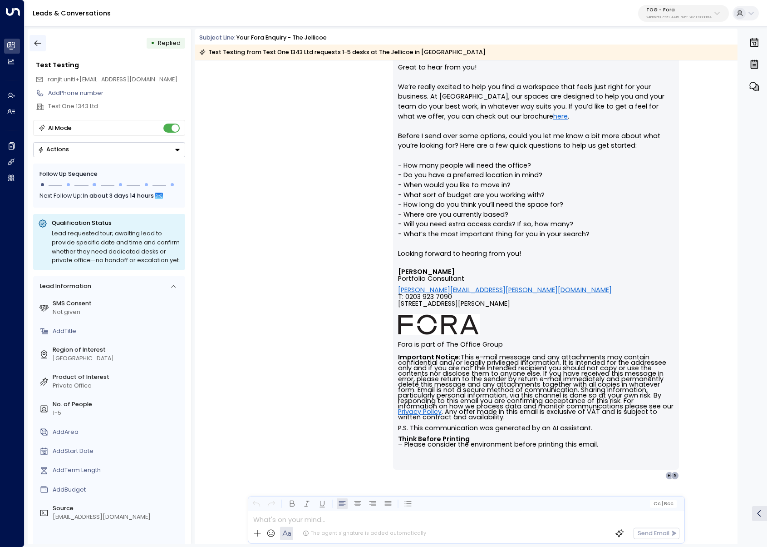
click at [36, 36] on button "button" at bounding box center [38, 43] width 16 height 16
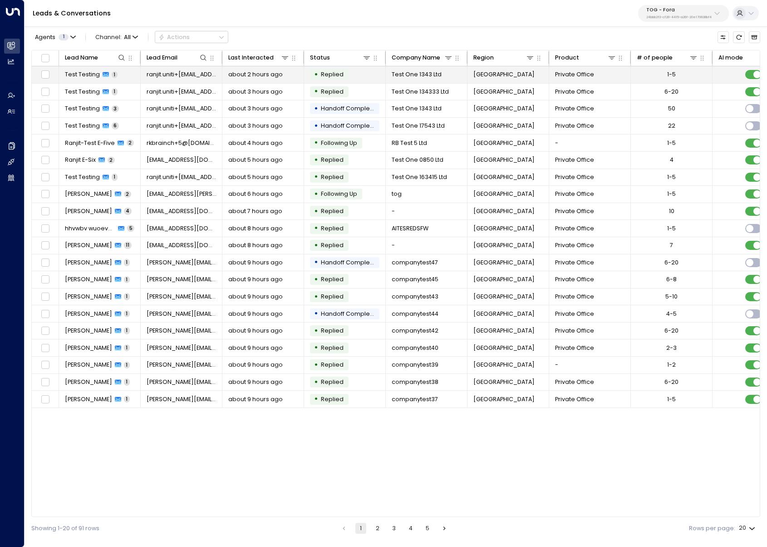
click at [223, 77] on td "about 2 hours ago" at bounding box center [264, 74] width 82 height 17
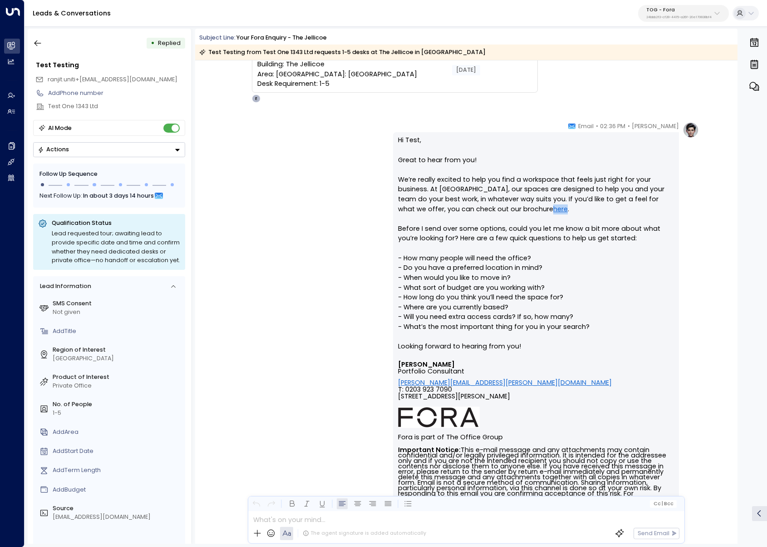
scroll to position [130, 0]
click at [33, 45] on icon "button" at bounding box center [37, 43] width 9 height 9
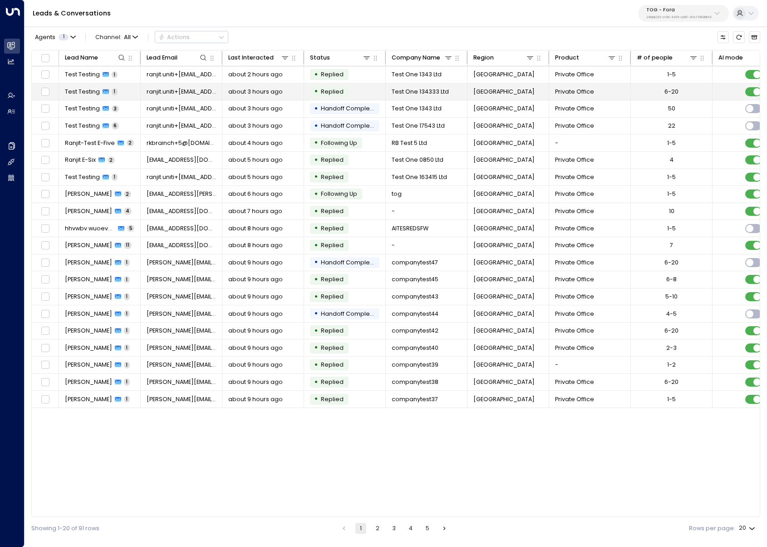
click at [84, 94] on span "Test Testing" at bounding box center [82, 92] width 35 height 8
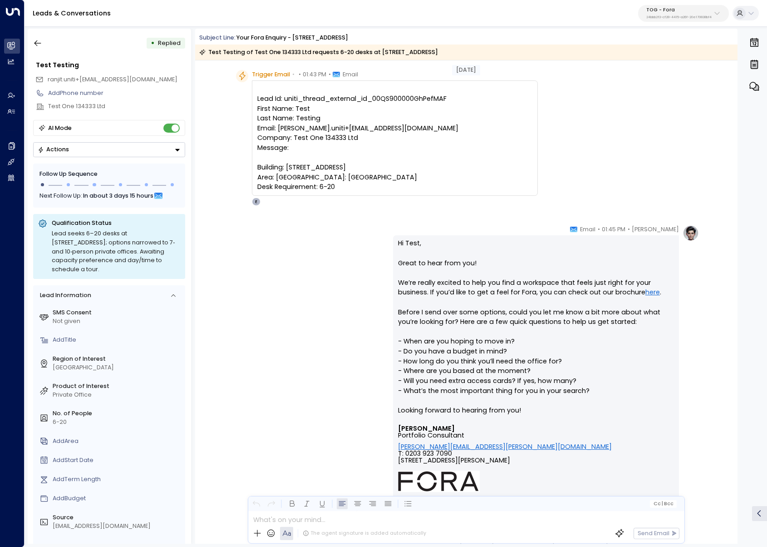
scroll to position [36, 0]
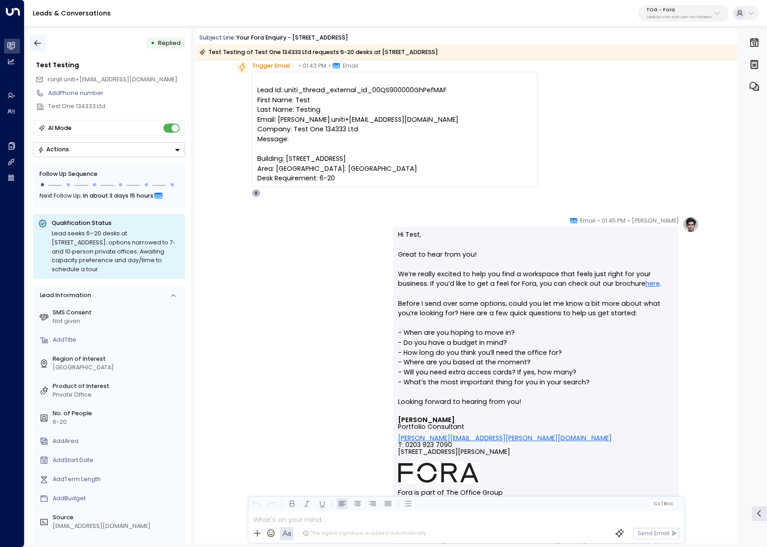
click at [43, 42] on button "button" at bounding box center [38, 43] width 16 height 16
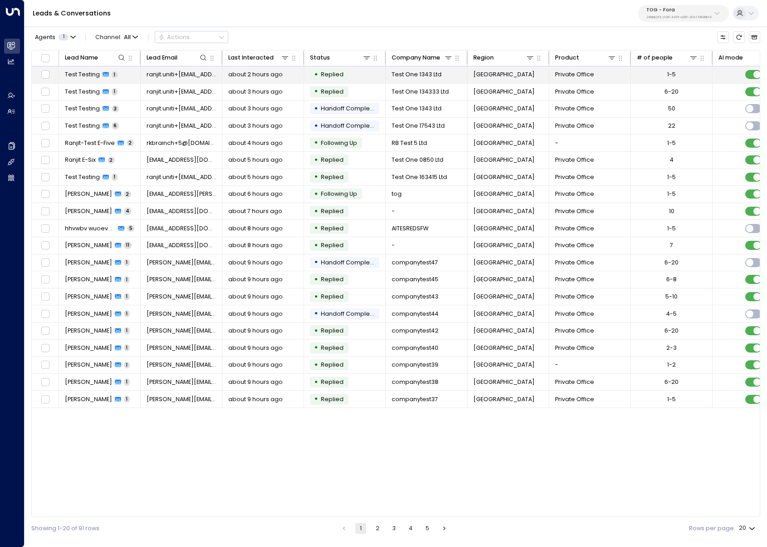
click at [96, 79] on td "Test Testing 1" at bounding box center [100, 74] width 82 height 17
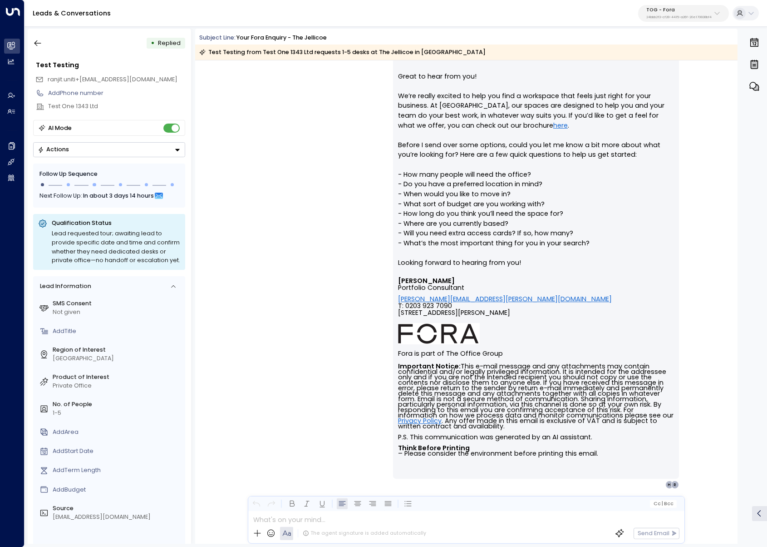
scroll to position [214, 0]
click at [40, 43] on icon "button" at bounding box center [37, 43] width 9 height 9
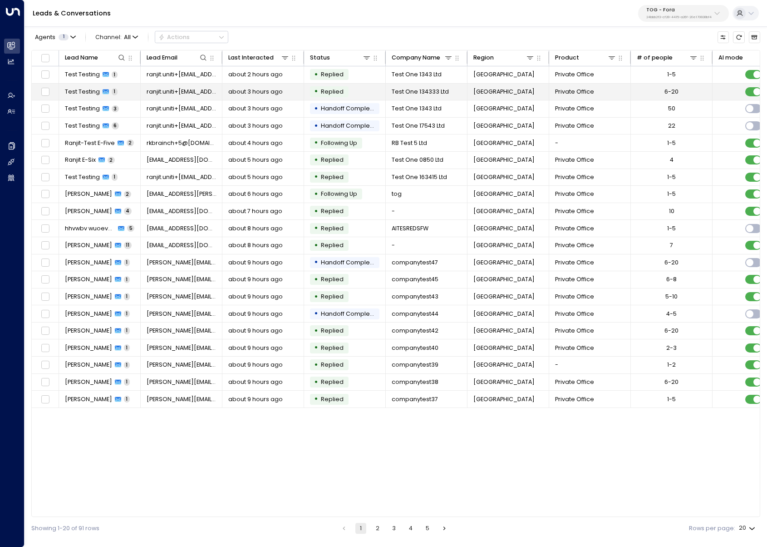
click at [113, 90] on span "1" at bounding box center [115, 91] width 6 height 7
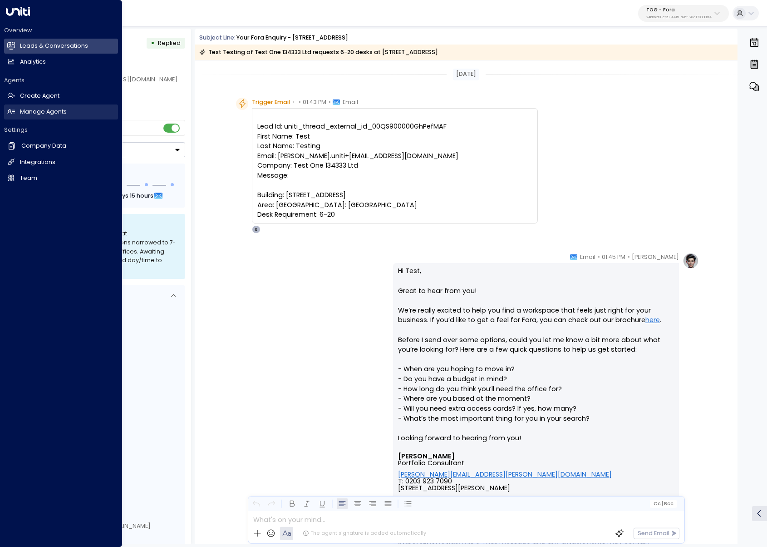
click at [37, 111] on h2 "Manage Agents" at bounding box center [43, 112] width 47 height 9
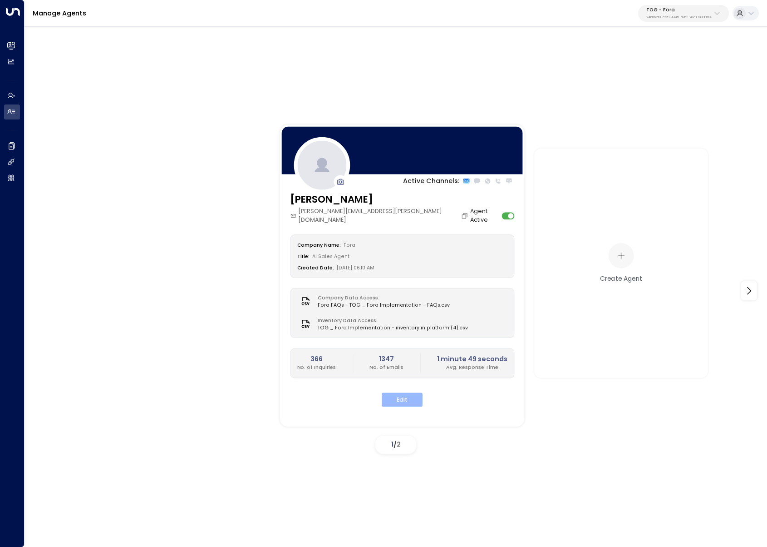
click at [401, 392] on button "Edit" at bounding box center [402, 399] width 41 height 14
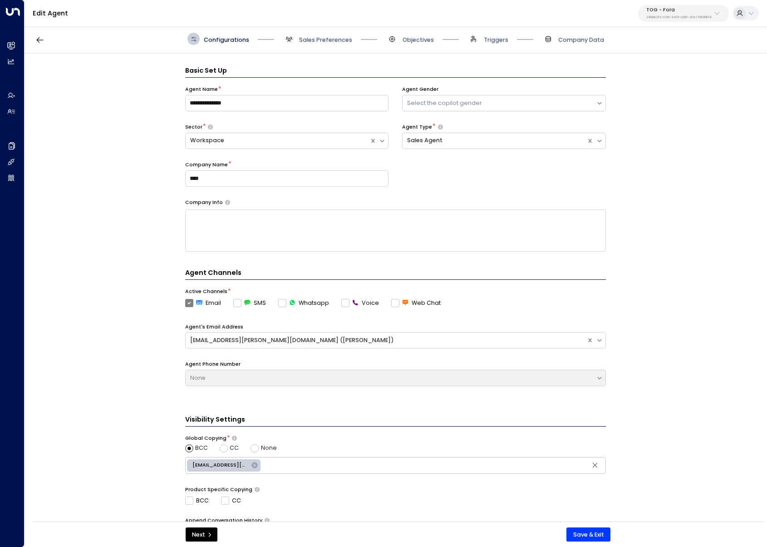
scroll to position [12, 0]
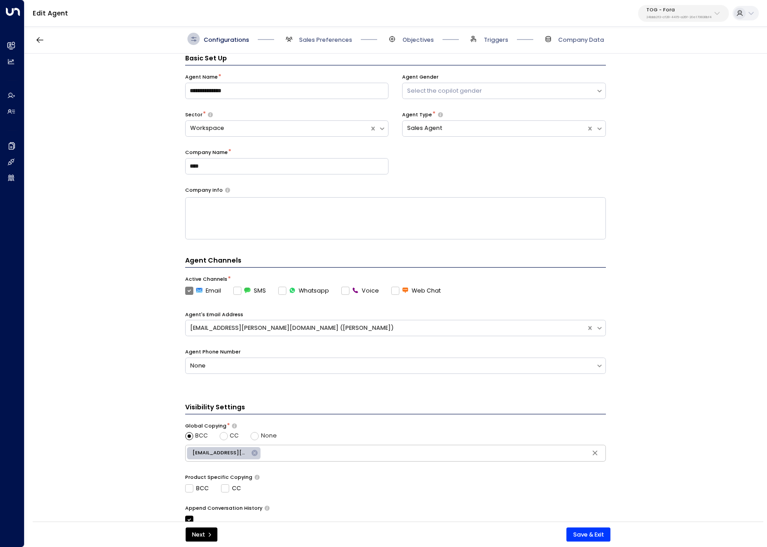
drag, startPoint x: 333, startPoint y: 42, endPoint x: 355, endPoint y: 49, distance: 22.8
click at [333, 42] on span "Sales Preferences" at bounding box center [325, 40] width 53 height 8
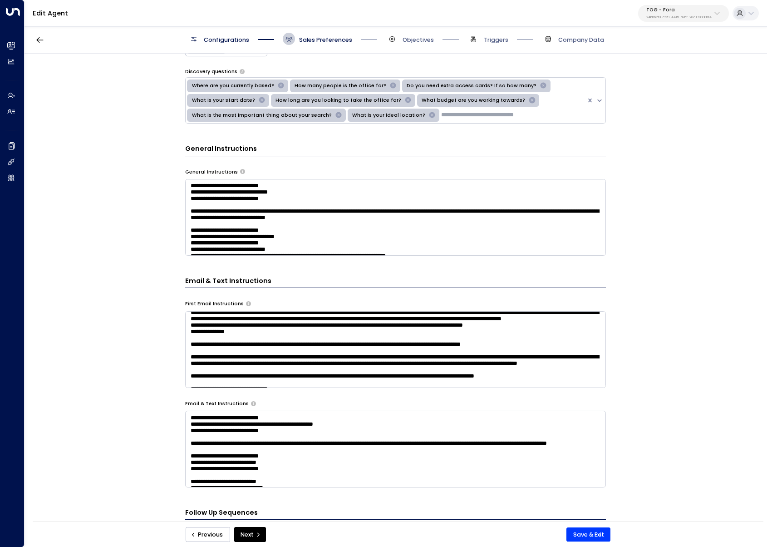
scroll to position [213, 0]
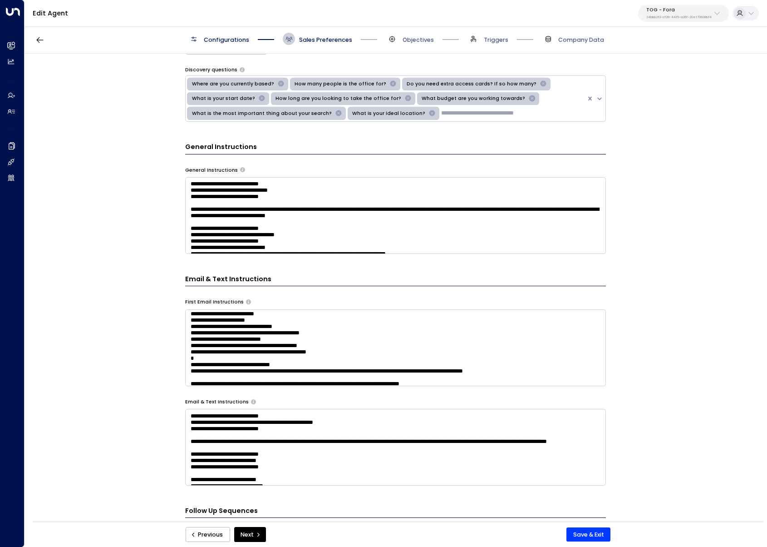
click at [310, 352] on textarea at bounding box center [395, 347] width 421 height 77
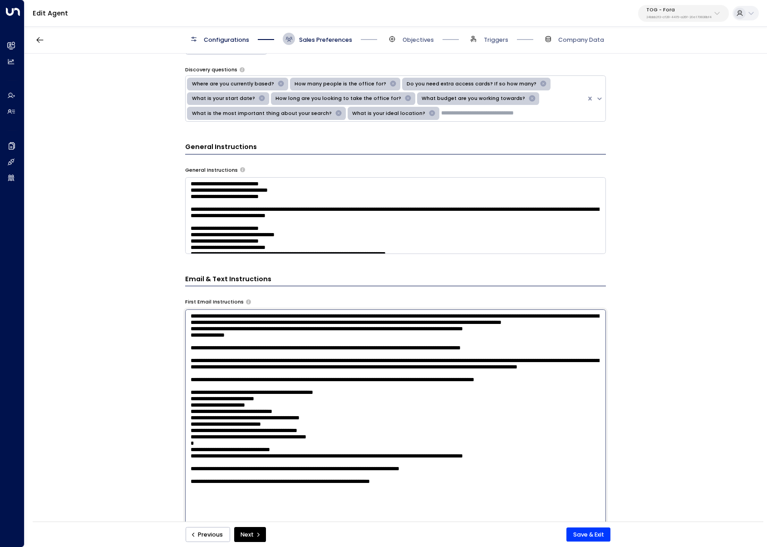
drag, startPoint x: 363, startPoint y: 391, endPoint x: 289, endPoint y: 393, distance: 73.6
click at [289, 393] on textarea at bounding box center [395, 416] width 421 height 215
drag, startPoint x: 273, startPoint y: 403, endPoint x: 302, endPoint y: 405, distance: 28.7
click at [273, 403] on textarea at bounding box center [395, 416] width 421 height 215
paste textarea "**********"
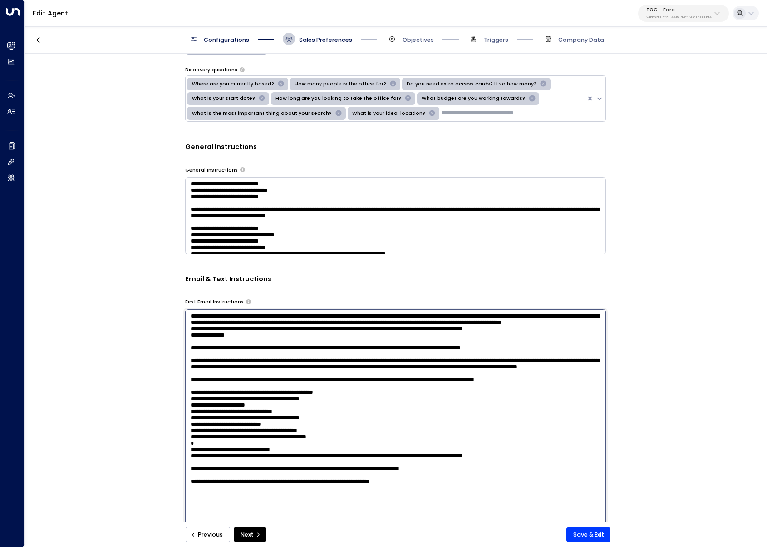
click at [305, 410] on textarea at bounding box center [395, 416] width 421 height 215
drag, startPoint x: 346, startPoint y: 410, endPoint x: 259, endPoint y: 411, distance: 87.2
click at [259, 411] on textarea at bounding box center [395, 416] width 421 height 215
click at [333, 420] on textarea at bounding box center [395, 416] width 421 height 215
paste textarea "**********"
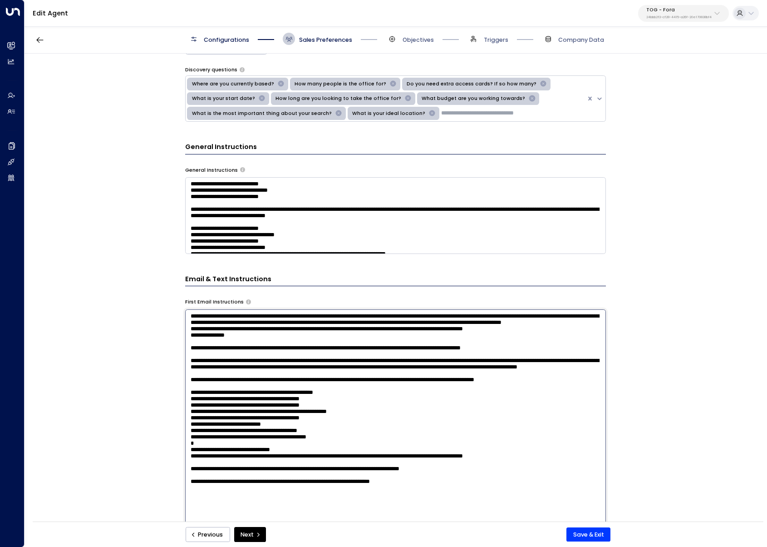
click at [336, 428] on textarea at bounding box center [395, 416] width 421 height 215
paste textarea "**********"
click at [298, 435] on textarea at bounding box center [395, 416] width 421 height 215
paste textarea "**********"
click at [338, 446] on textarea at bounding box center [395, 416] width 421 height 215
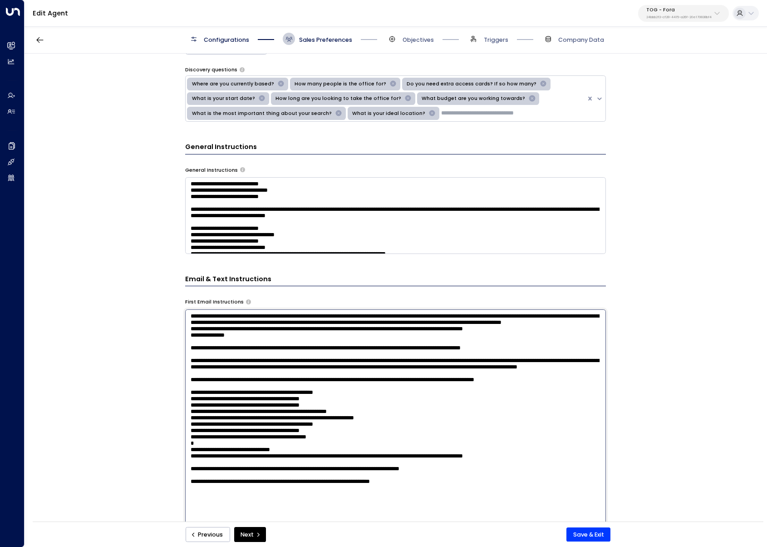
paste textarea "**********"
click at [356, 453] on textarea at bounding box center [395, 416] width 421 height 215
paste textarea "**********"
type textarea "**********"
click at [111, 436] on div "**********" at bounding box center [396, 290] width 742 height 473
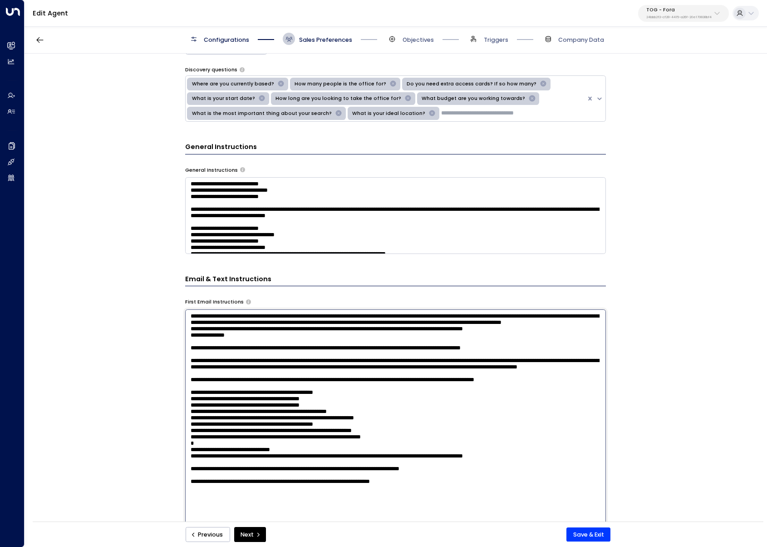
click at [276, 351] on textarea at bounding box center [395, 416] width 421 height 215
click at [132, 410] on div "**********" at bounding box center [396, 290] width 742 height 473
click at [285, 350] on textarea at bounding box center [395, 416] width 421 height 215
click at [379, 444] on textarea at bounding box center [395, 416] width 421 height 215
click at [588, 532] on button "Save & Exit" at bounding box center [589, 534] width 44 height 15
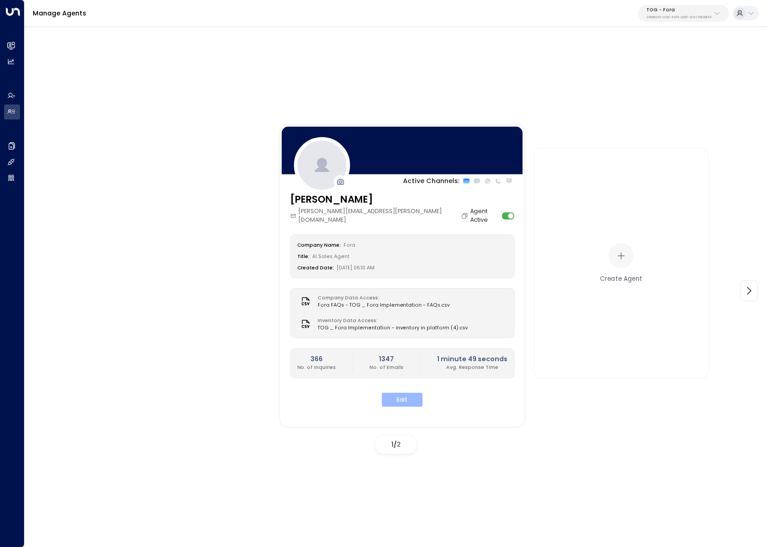
click at [404, 392] on button "Edit" at bounding box center [402, 399] width 41 height 14
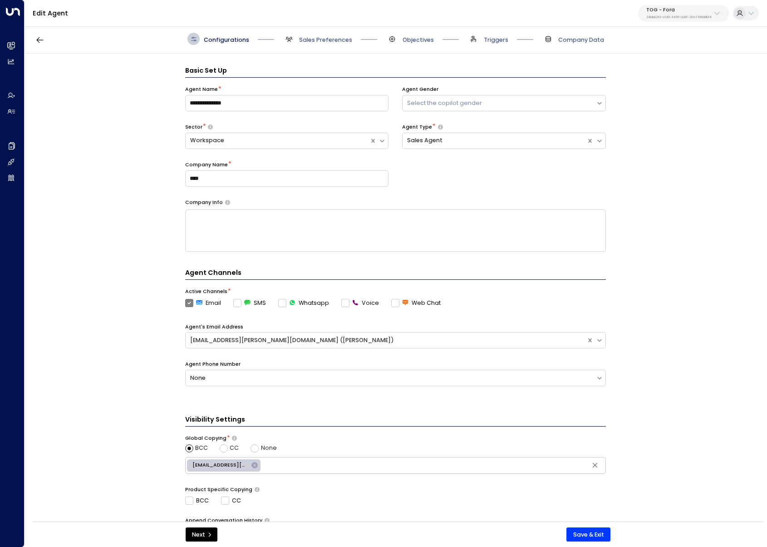
scroll to position [12, 0]
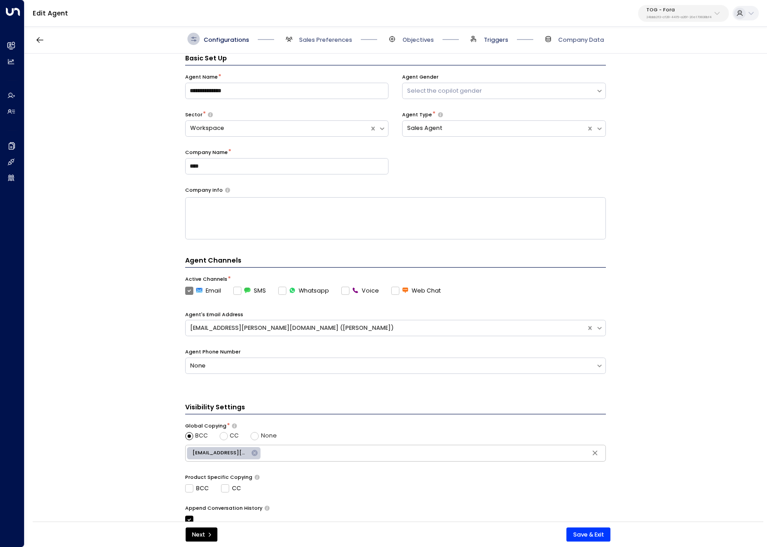
click at [488, 37] on span "Triggers" at bounding box center [496, 40] width 25 height 8
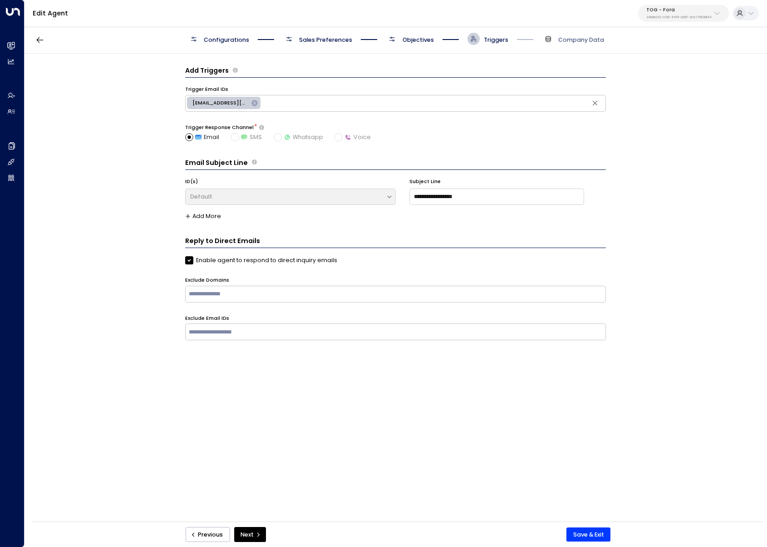
click at [409, 40] on span "Objectives" at bounding box center [418, 40] width 31 height 8
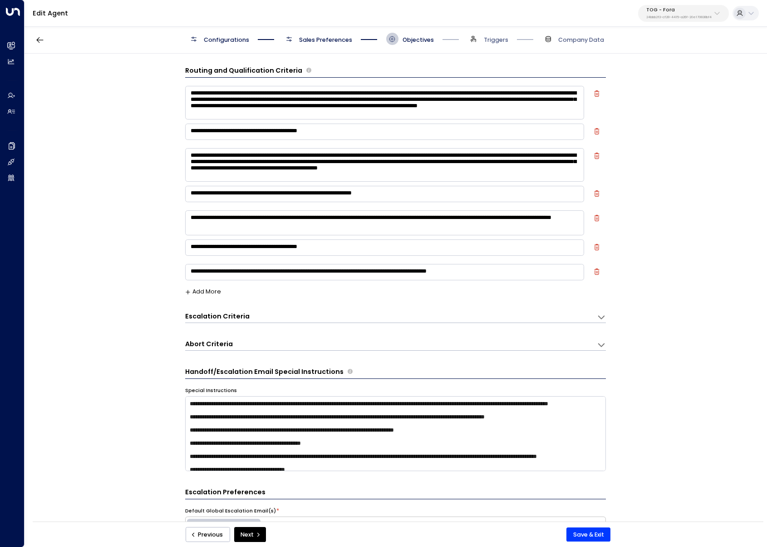
scroll to position [12, 0]
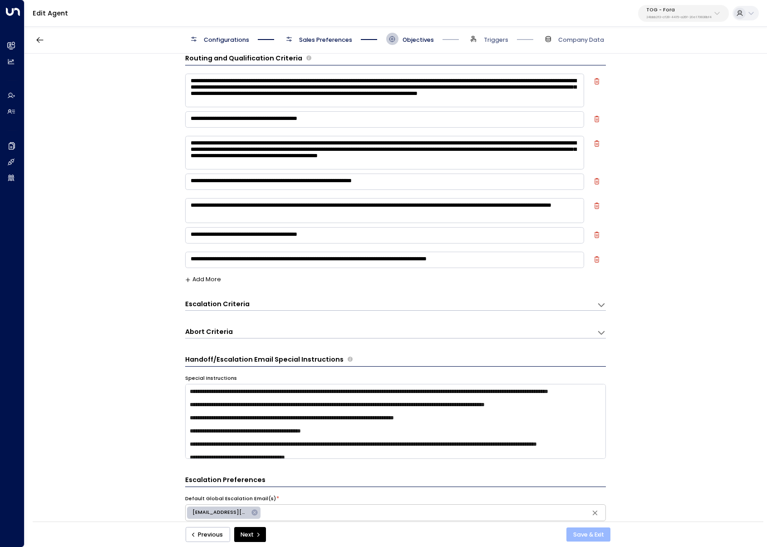
click at [596, 536] on button "Save & Exit" at bounding box center [589, 534] width 44 height 15
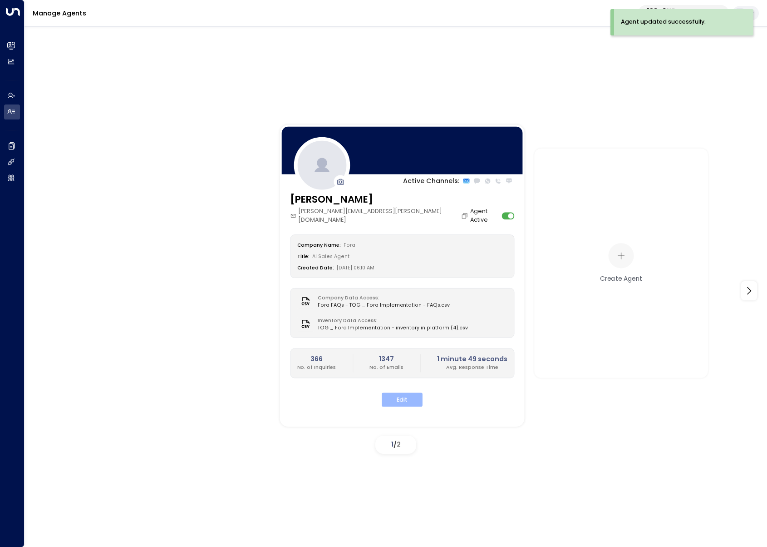
click at [395, 392] on button "Edit" at bounding box center [402, 399] width 41 height 14
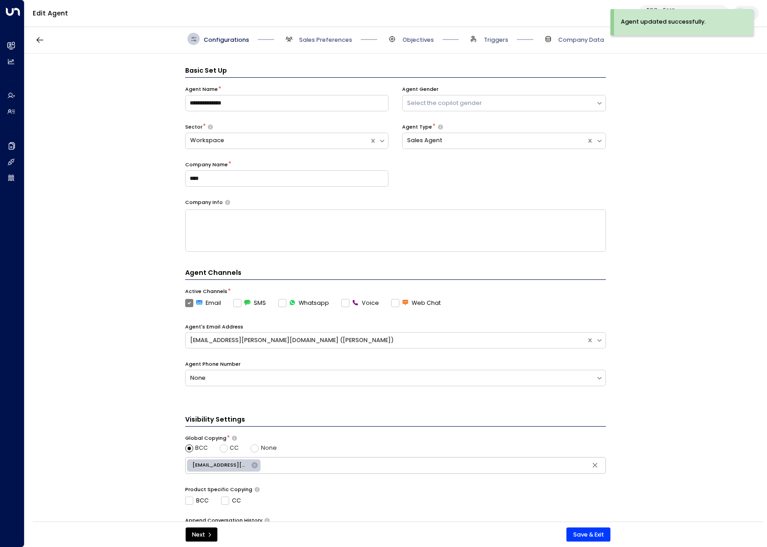
scroll to position [12, 0]
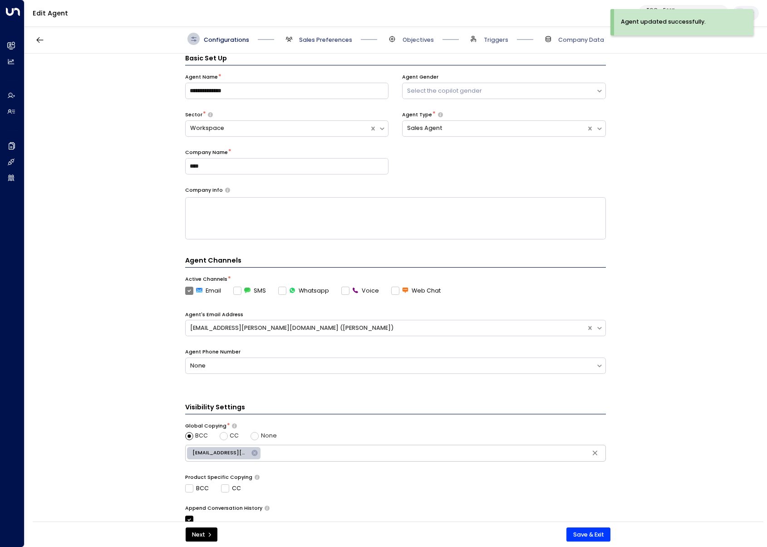
click at [313, 41] on span "Sales Preferences" at bounding box center [325, 40] width 53 height 8
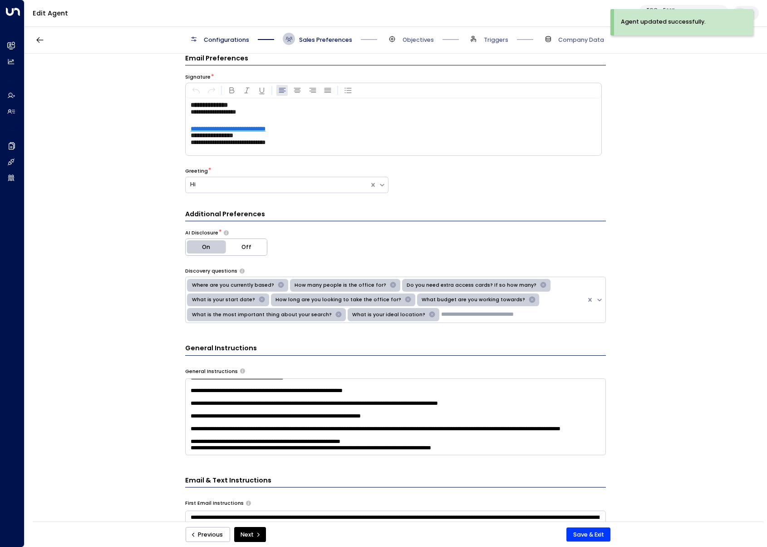
scroll to position [1191, 0]
click at [407, 416] on textarea at bounding box center [395, 416] width 421 height 77
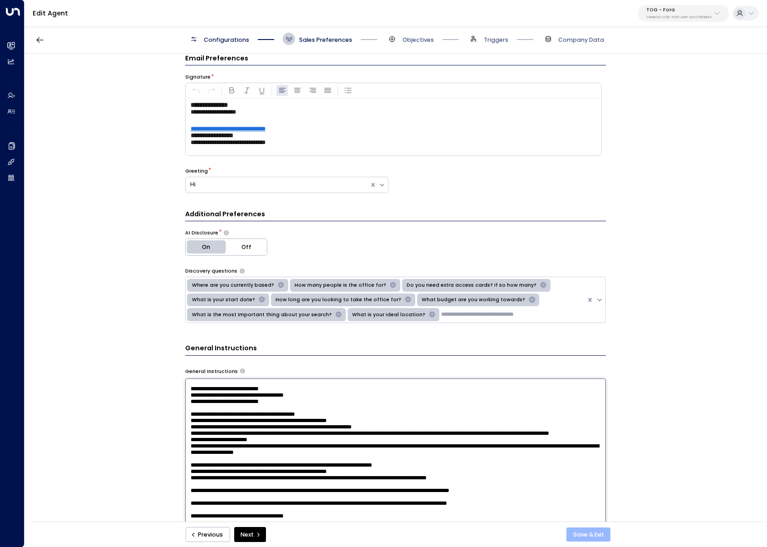
click at [593, 538] on button "Save & Exit" at bounding box center [589, 534] width 44 height 15
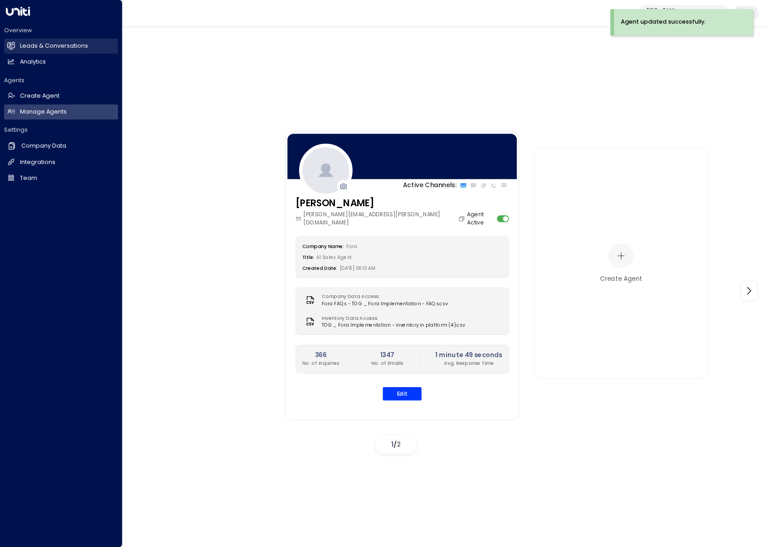
click at [11, 45] on icon at bounding box center [11, 45] width 7 height 5
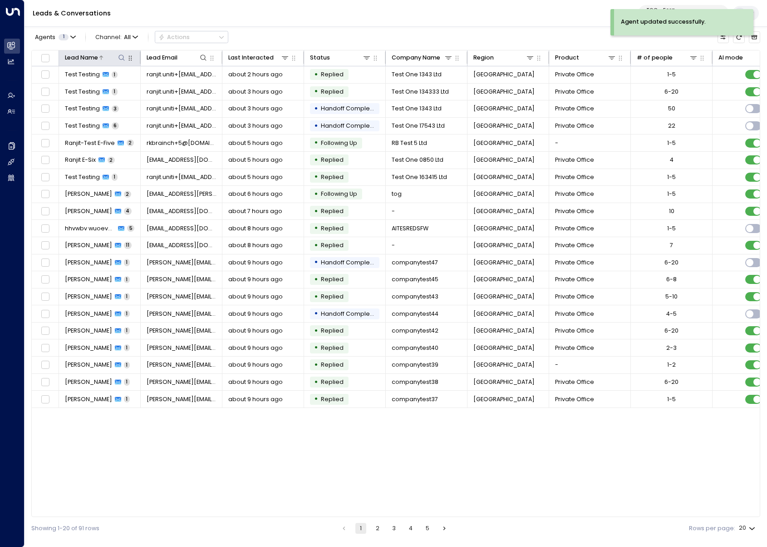
click at [119, 58] on icon at bounding box center [121, 57] width 7 height 7
type input "**********"
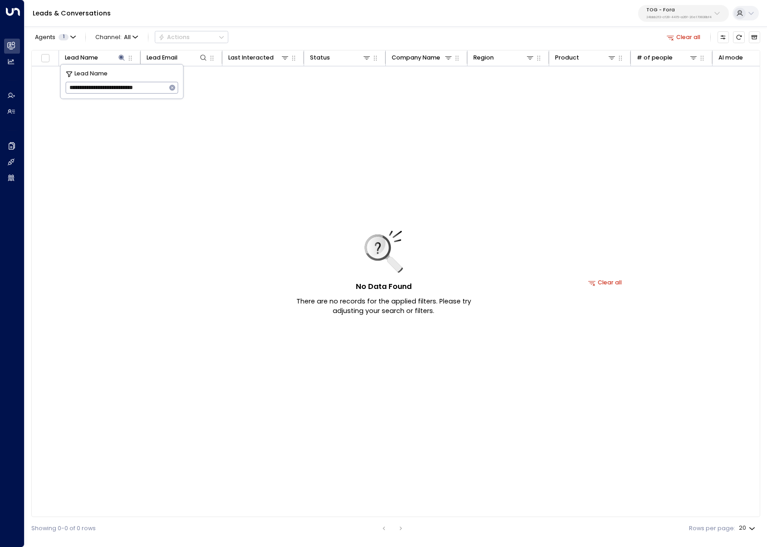
click at [172, 86] on icon "button" at bounding box center [172, 88] width 6 height 6
click at [201, 57] on icon at bounding box center [203, 57] width 7 height 7
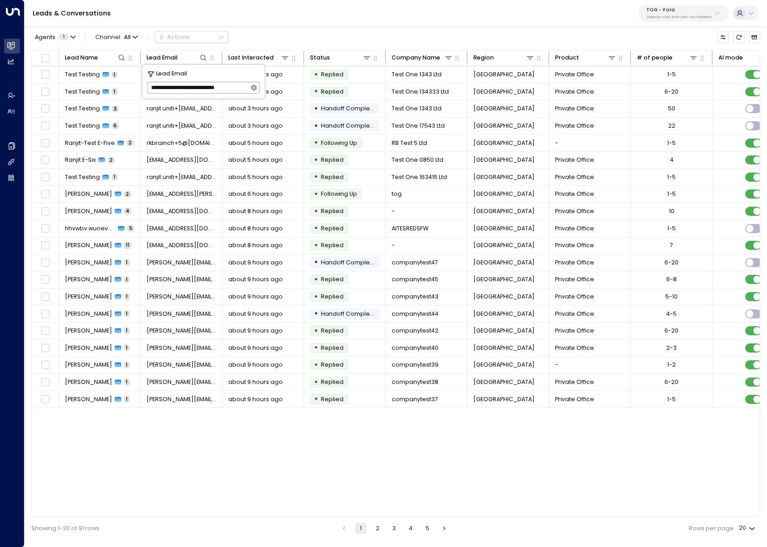
type input "**********"
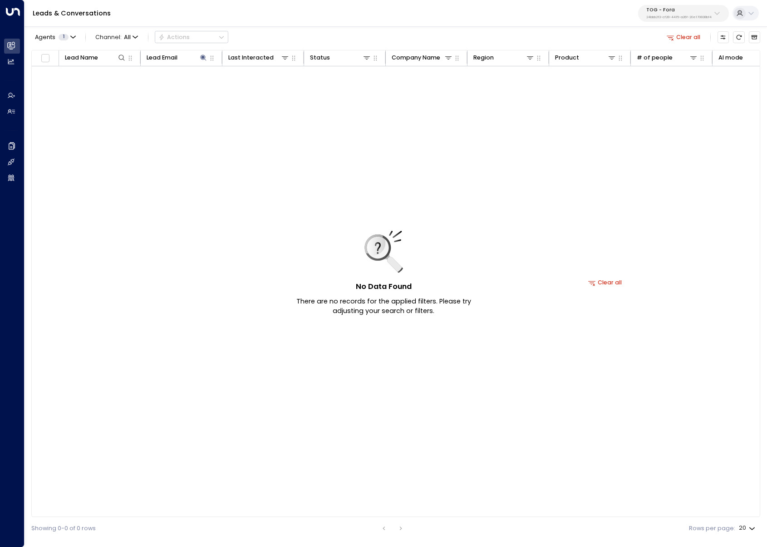
click at [301, 30] on div "Agents 1 Channel: All Actions Clear all" at bounding box center [395, 37] width 729 height 17
click at [207, 57] on button at bounding box center [203, 57] width 9 height 9
click at [203, 55] on icon at bounding box center [204, 57] width 6 height 6
click at [255, 86] on icon "button" at bounding box center [254, 88] width 6 height 6
click at [229, 194] on div "No Data Found There are no records for the applied filters. Please try adjustin…" at bounding box center [605, 282] width 1147 height 432
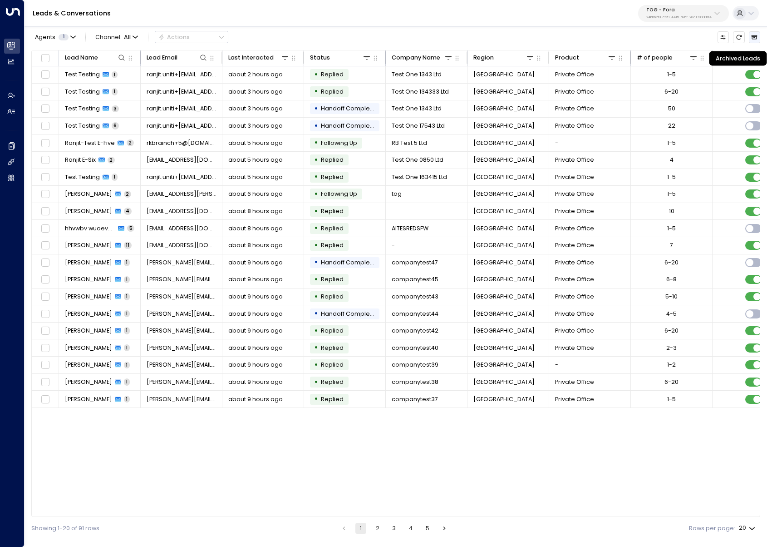
click at [757, 36] on icon "Archived Leads" at bounding box center [755, 37] width 6 height 6
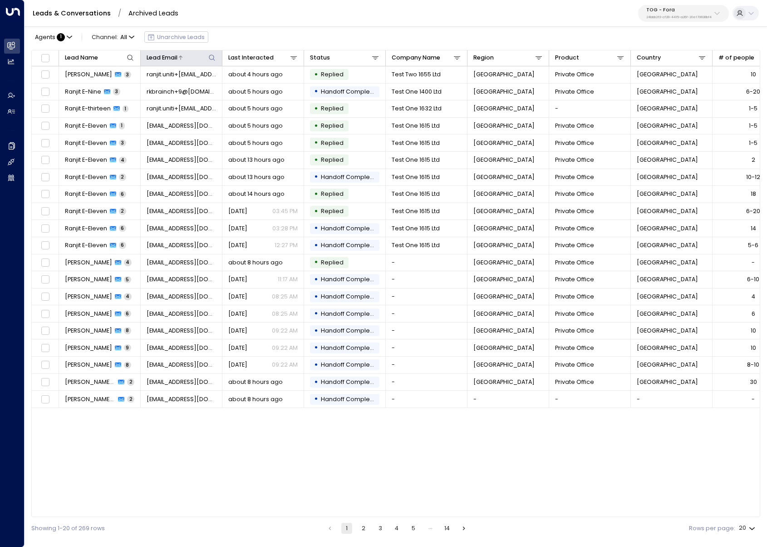
click at [210, 56] on icon at bounding box center [211, 57] width 7 height 7
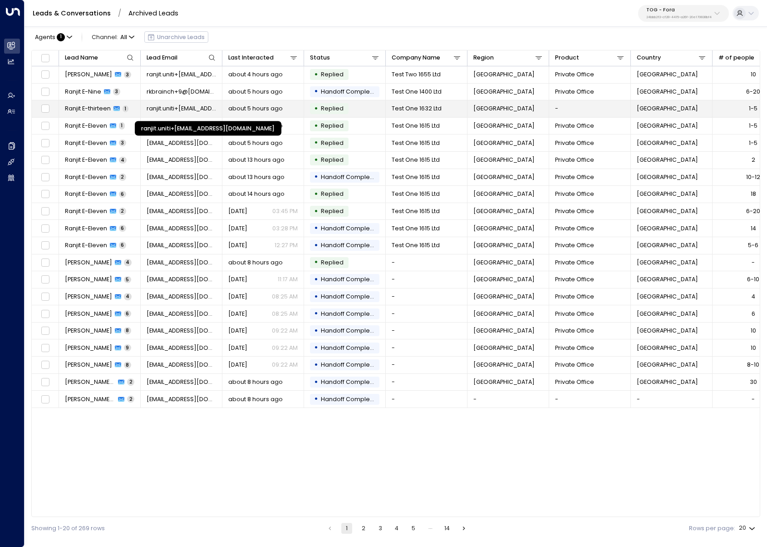
click at [163, 112] on span "ranjit.uniti+13@outlook.com" at bounding box center [182, 108] width 70 height 8
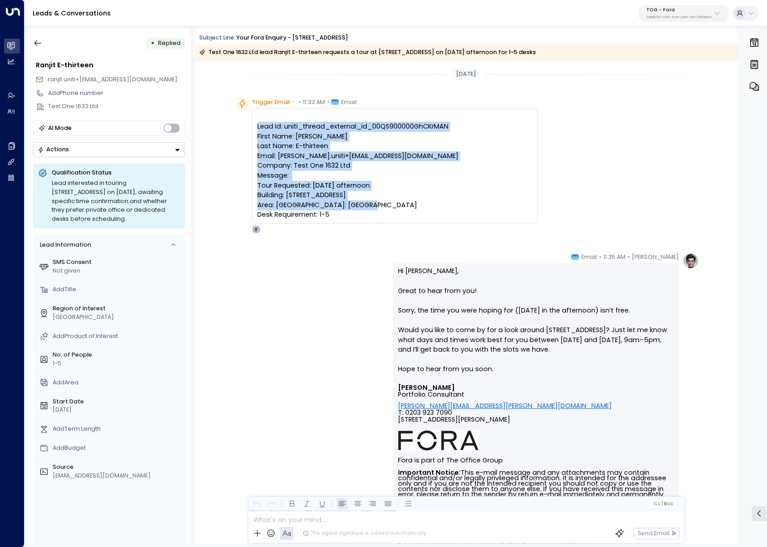
drag, startPoint x: 349, startPoint y: 227, endPoint x: 237, endPoint y: 124, distance: 152.3
click at [237, 124] on div "Trigger Email • • 11:33 AM • Email Lead Id: uniti_thread_external_id_00QS900000…" at bounding box center [387, 166] width 302 height 136
click at [35, 41] on icon "button" at bounding box center [37, 43] width 9 height 9
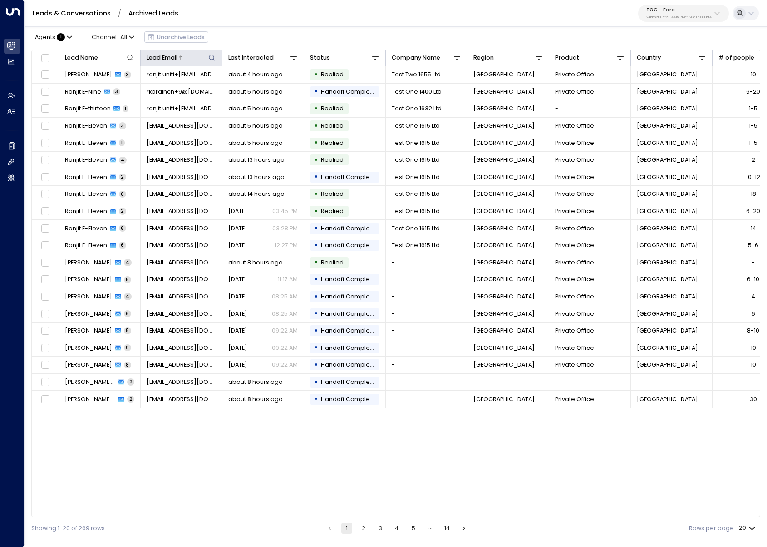
click at [204, 58] on div at bounding box center [197, 57] width 39 height 9
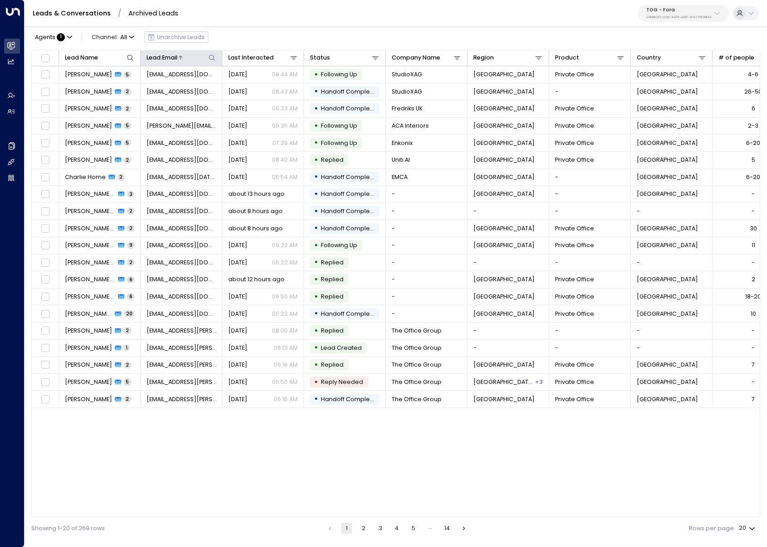
click at [214, 54] on icon at bounding box center [211, 57] width 7 height 7
type input "**********"
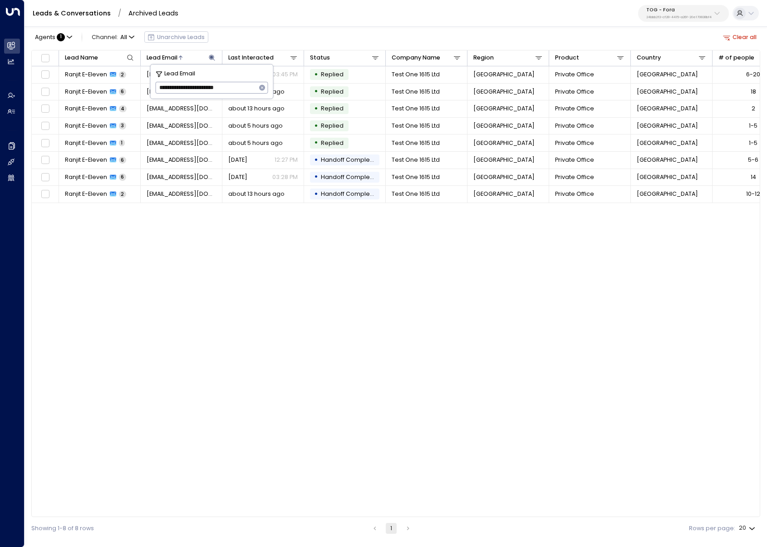
click at [247, 21] on div "Leads & Conversations / Archived Leads TOG - Fora 24bbb2f3-cf28-4415-a26f-20e17…" at bounding box center [396, 13] width 743 height 27
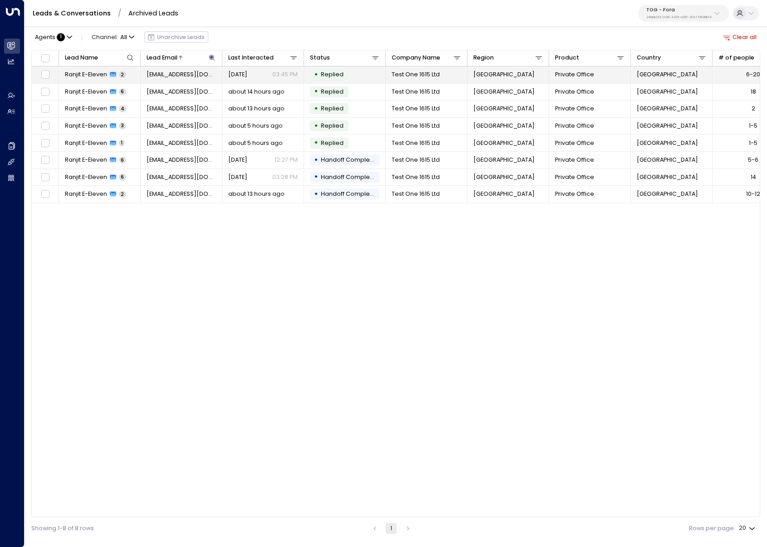
click at [192, 78] on span "ranjit.uniti@outlook.com" at bounding box center [182, 74] width 70 height 8
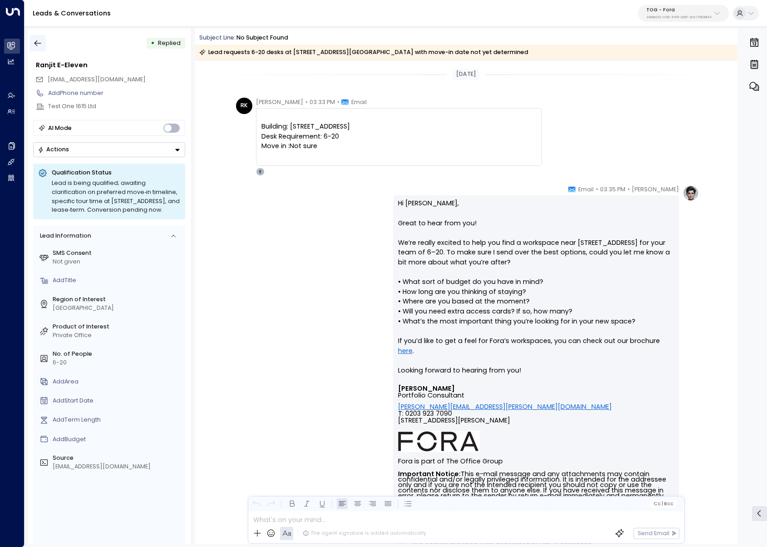
click at [39, 44] on icon "button" at bounding box center [37, 43] width 9 height 9
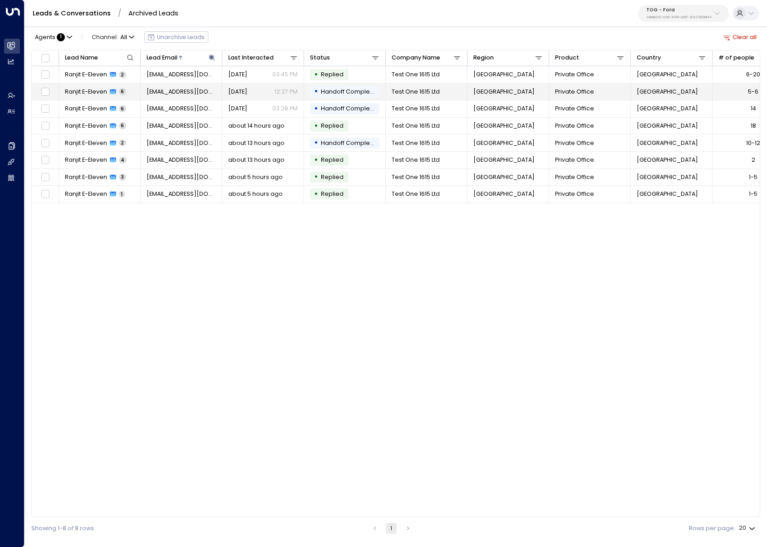
click at [127, 87] on td "Ranjit E-Eleven 6" at bounding box center [100, 92] width 82 height 17
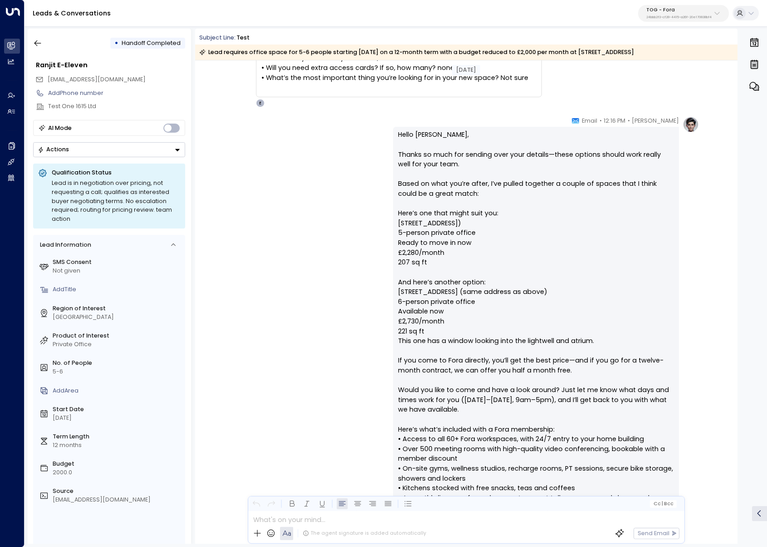
scroll to position [806, 0]
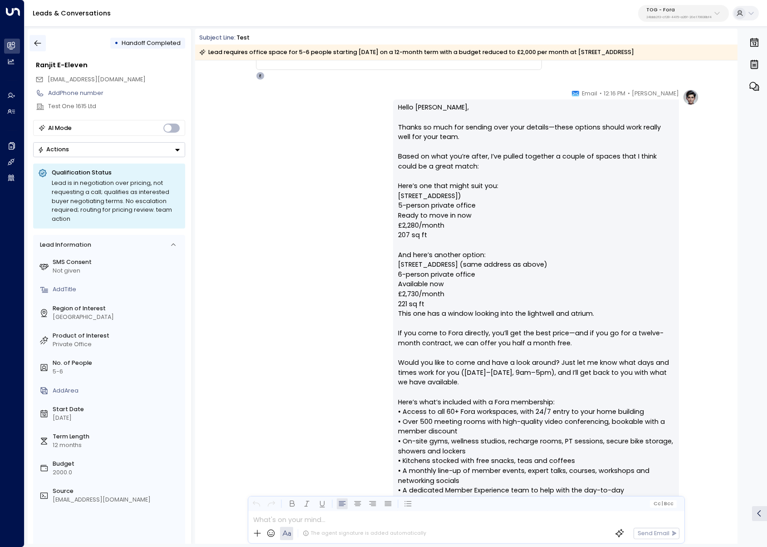
click at [39, 42] on icon "button" at bounding box center [37, 43] width 9 height 9
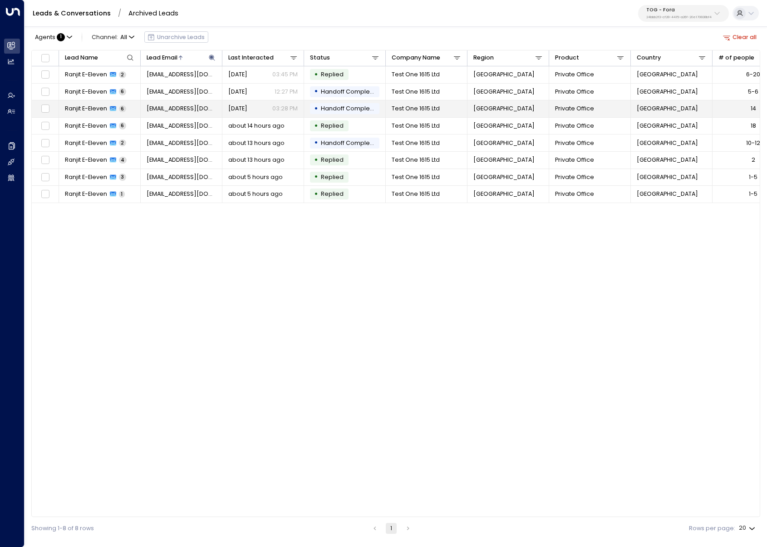
click at [105, 109] on span "Ranjit E-Eleven" at bounding box center [86, 108] width 42 height 8
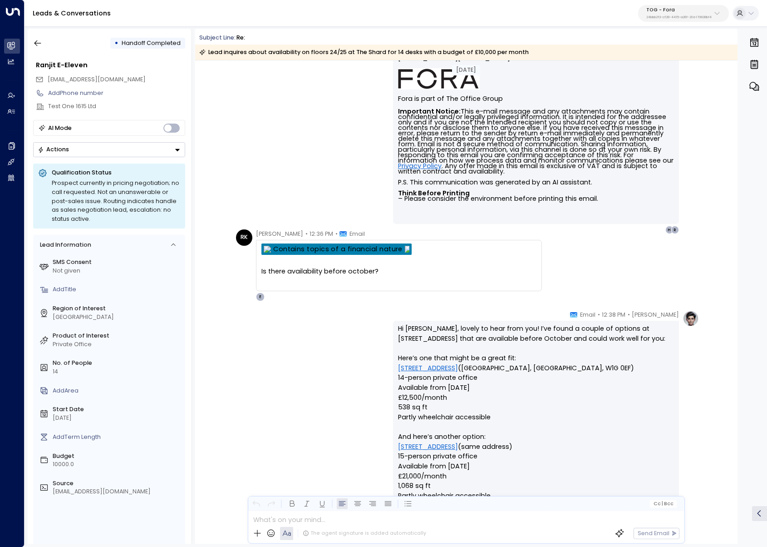
scroll to position [613, 0]
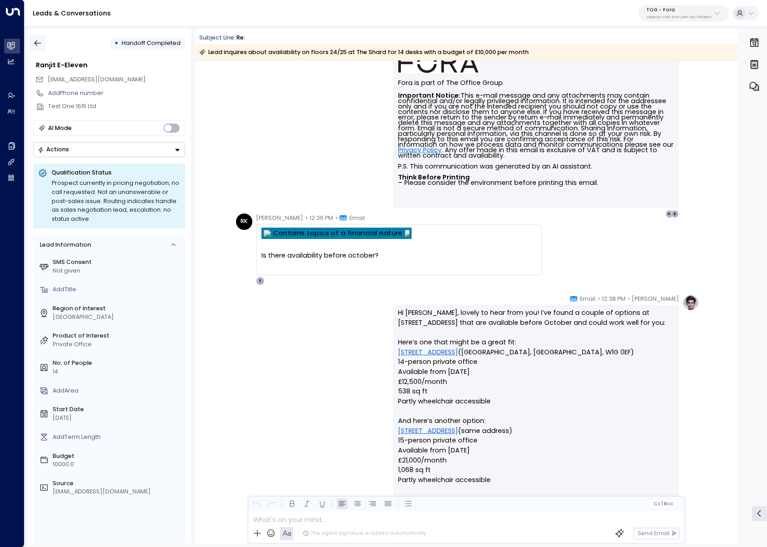
click at [39, 44] on icon "button" at bounding box center [37, 43] width 9 height 9
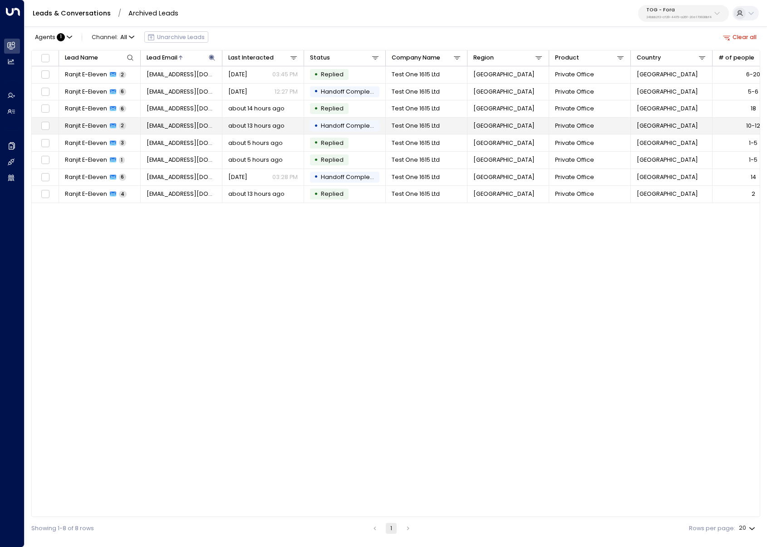
click at [103, 130] on td "Ranjit E-Eleven 2" at bounding box center [100, 126] width 82 height 17
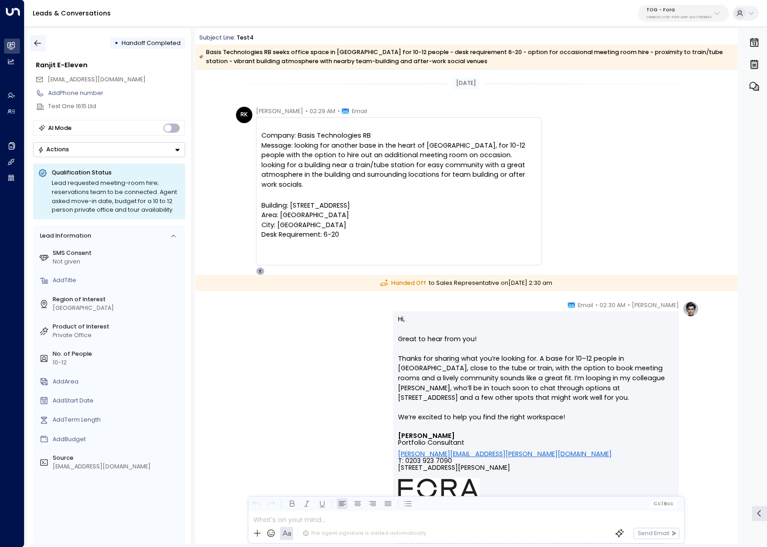
click at [40, 42] on icon "button" at bounding box center [37, 43] width 9 height 9
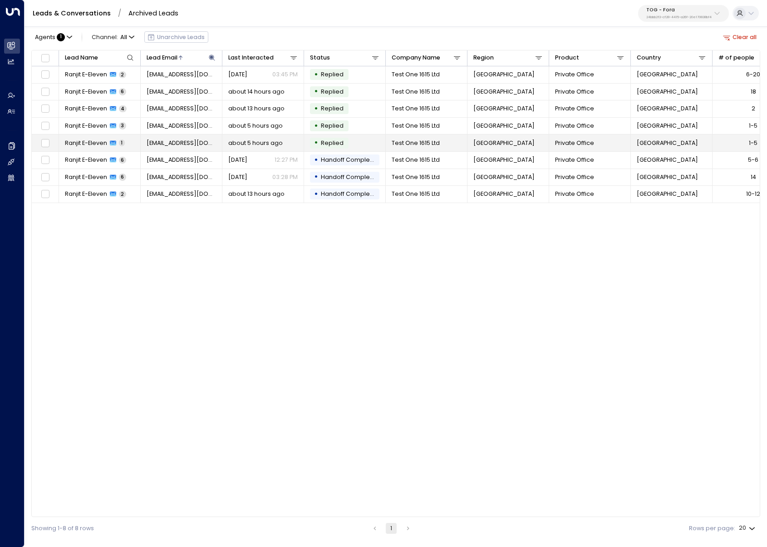
click at [164, 143] on span "ranjit.uniti@outlook.com" at bounding box center [182, 143] width 70 height 8
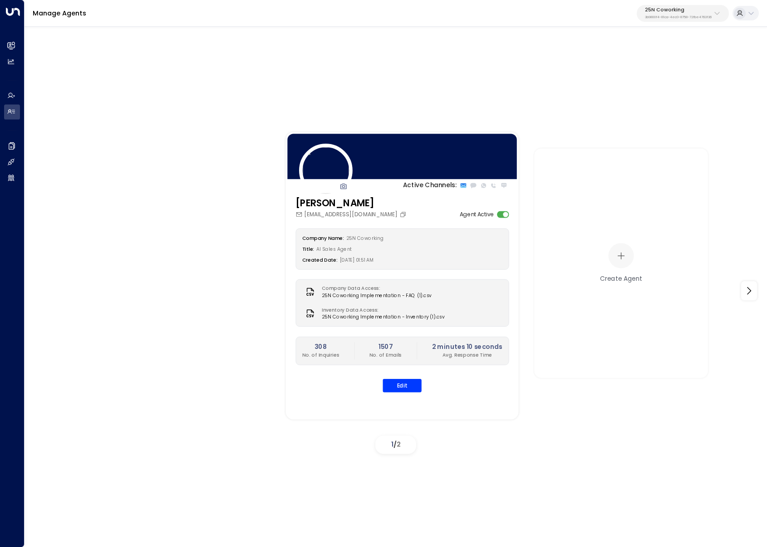
click at [661, 12] on p "25N Coworking" at bounding box center [678, 9] width 67 height 5
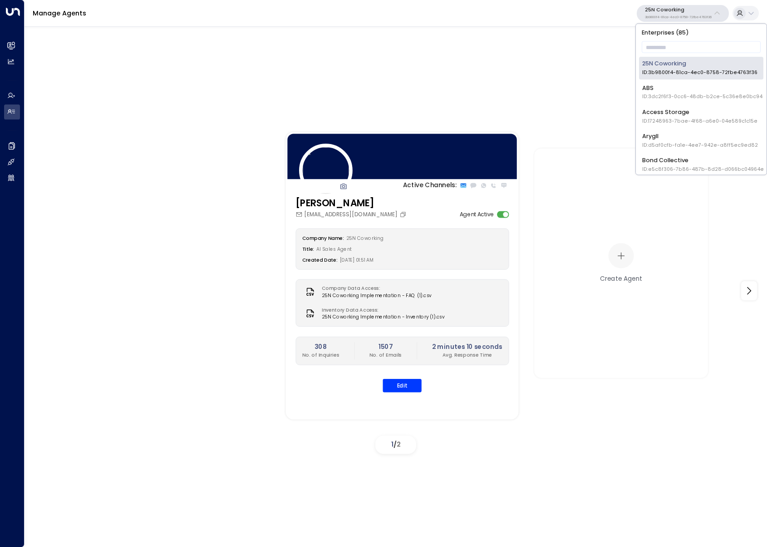
click at [652, 47] on input "text" at bounding box center [701, 48] width 119 height 16
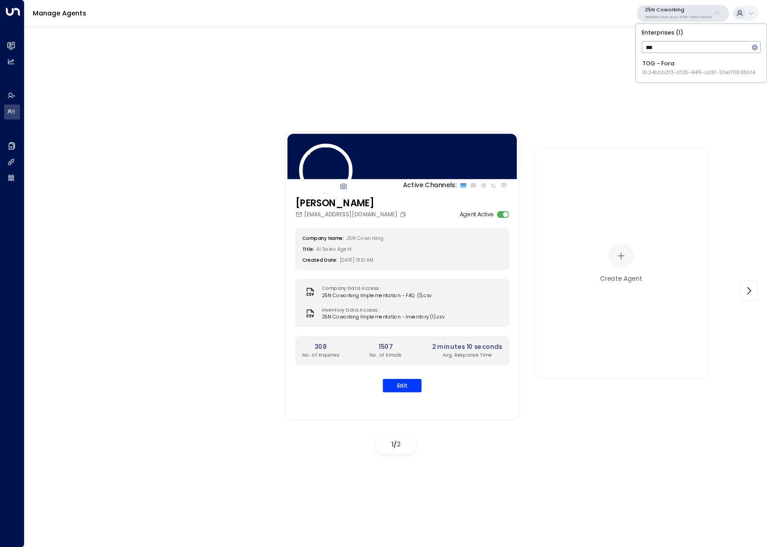
type input "***"
click at [648, 71] on span "ID: 24bbb2f3-cf28-4415-a26f-20e170838bf4" at bounding box center [699, 72] width 113 height 7
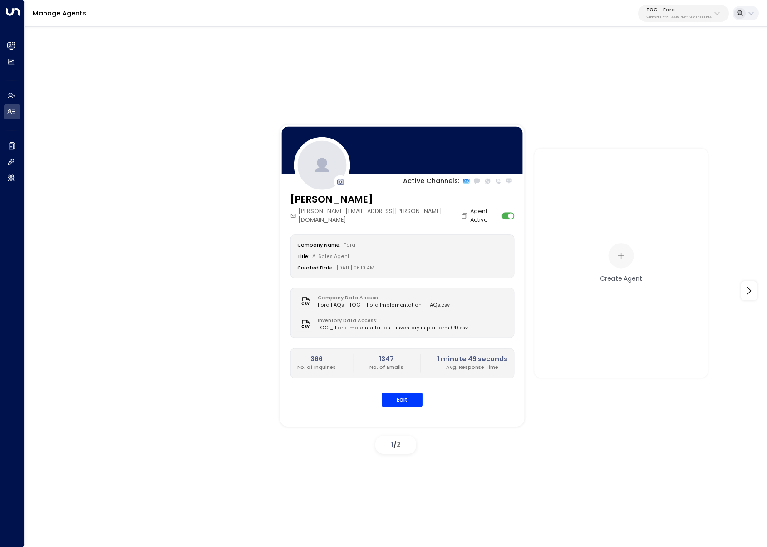
click at [399, 383] on div "Company Name: Fora Title: AI Sales Agent Created Date: [DATE] 06:10 AM Company …" at bounding box center [402, 320] width 224 height 172
click at [397, 392] on button "Edit" at bounding box center [402, 399] width 41 height 14
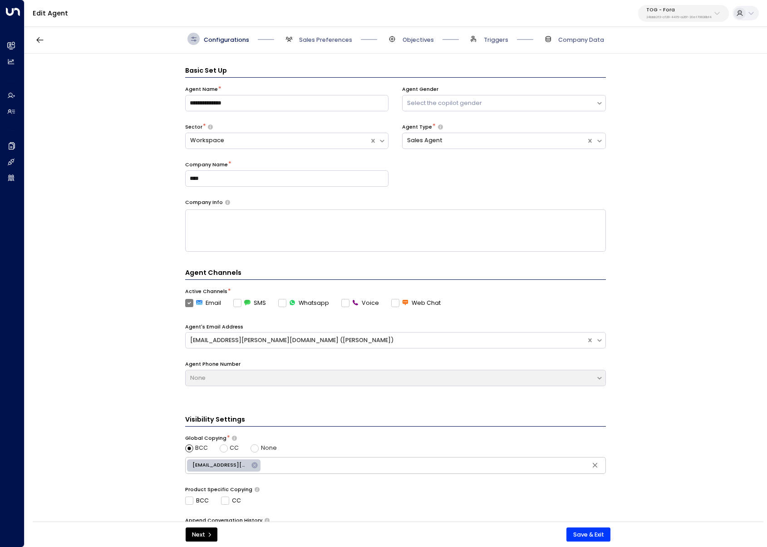
scroll to position [12, 0]
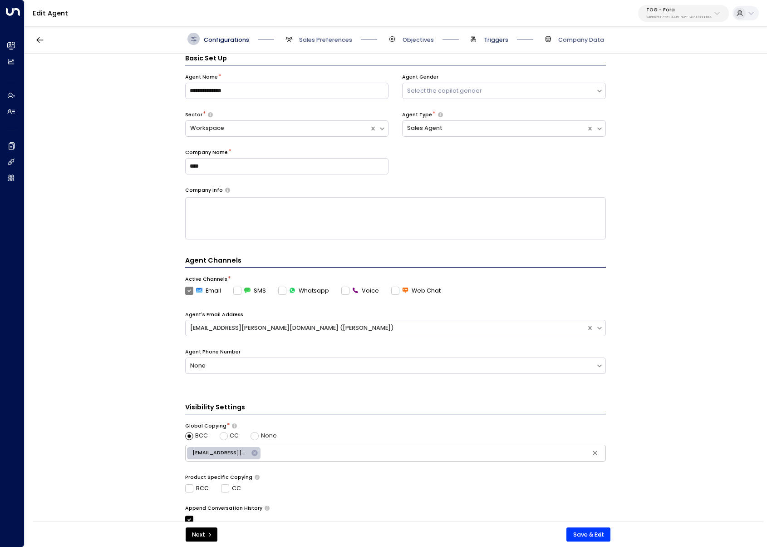
click at [484, 41] on span "Triggers" at bounding box center [496, 40] width 25 height 8
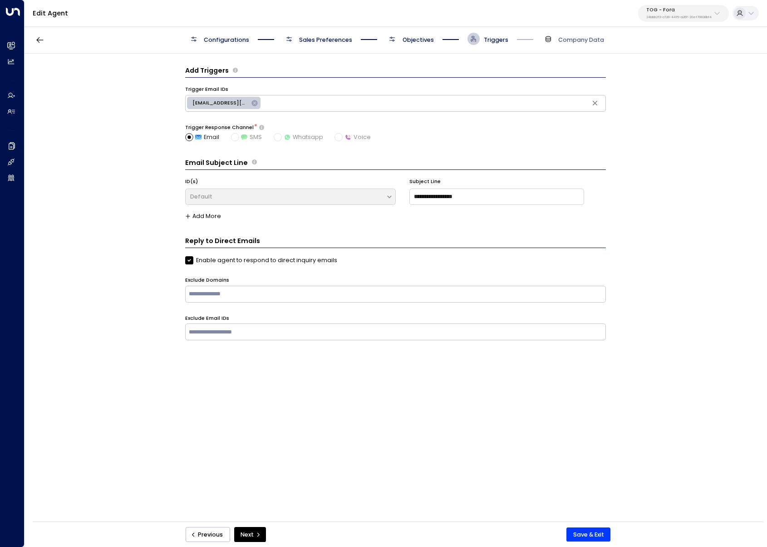
click at [413, 47] on div "Configurations Sales Preferences Objectives Triggers Company Data" at bounding box center [396, 39] width 743 height 29
click at [409, 42] on span "Objectives" at bounding box center [418, 40] width 31 height 8
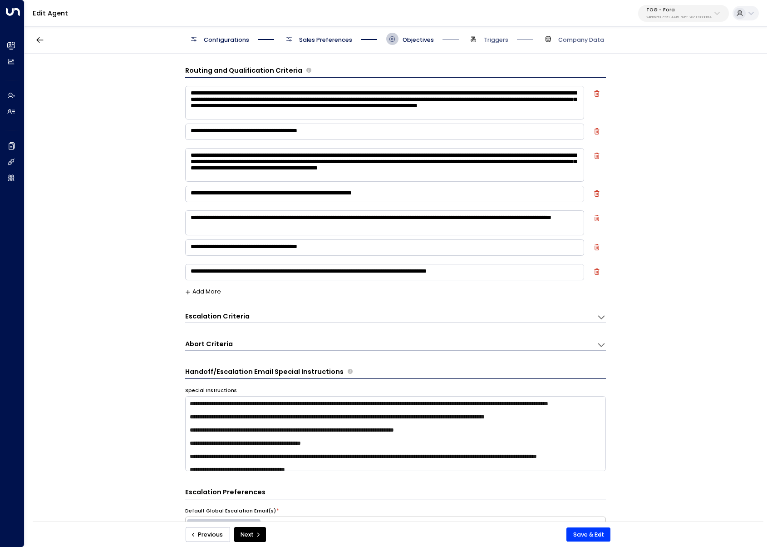
click at [414, 90] on textarea "**********" at bounding box center [384, 103] width 399 height 34
click at [477, 95] on textarea "**********" at bounding box center [384, 103] width 399 height 34
click at [483, 93] on textarea "**********" at bounding box center [384, 103] width 399 height 34
type textarea "**********"
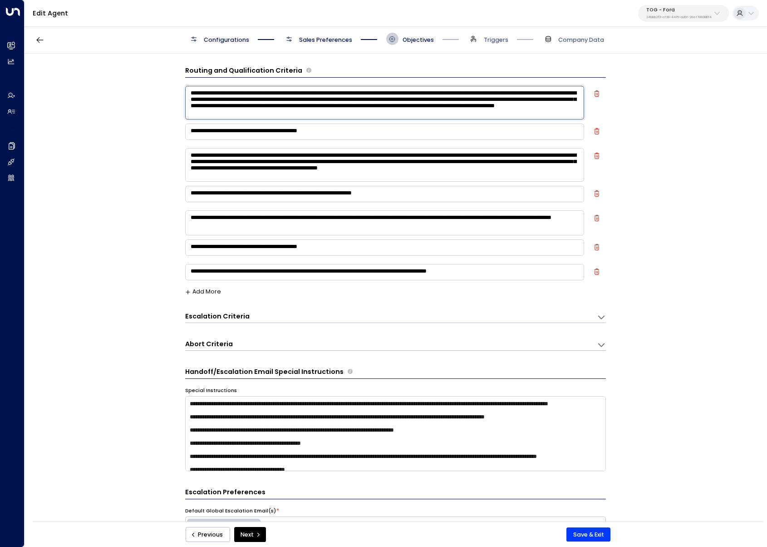
click at [47, 236] on div "**********" at bounding box center [396, 290] width 742 height 473
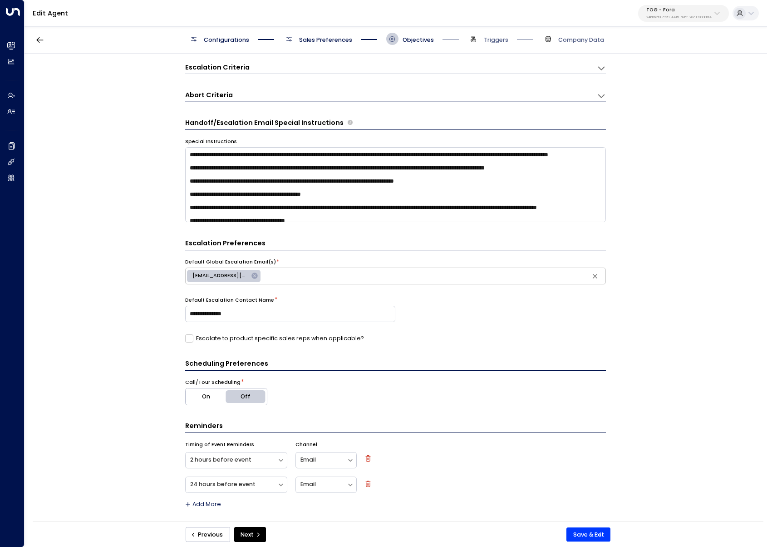
click at [594, 536] on button "Save & Exit" at bounding box center [589, 534] width 44 height 15
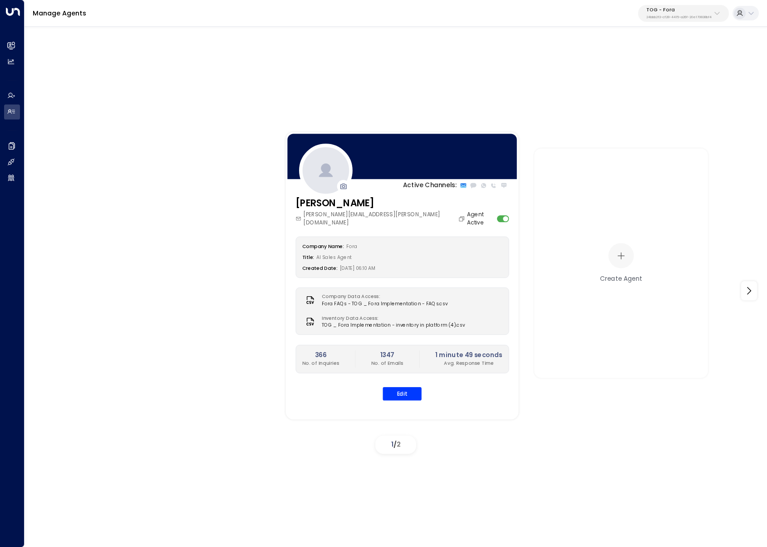
click at [705, 11] on p "TOG - Fora" at bounding box center [679, 9] width 65 height 5
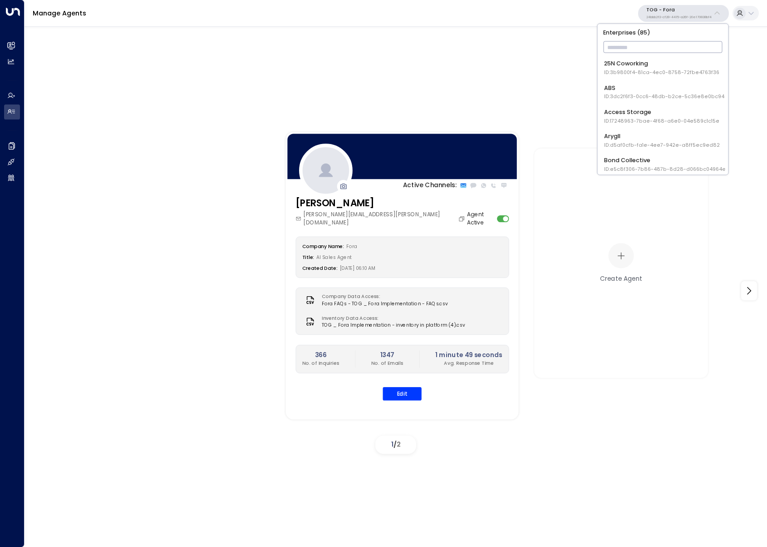
click at [628, 48] on input "text" at bounding box center [662, 48] width 119 height 16
type input "**"
click at [631, 71] on span "ID: cfe0f921-6736-41ff-9ccf-6d0a7fff47c3" at bounding box center [656, 72] width 104 height 7
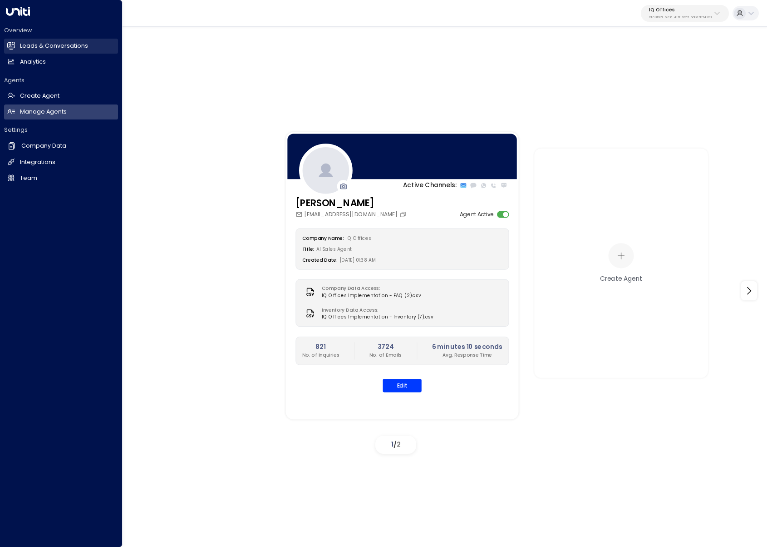
click at [11, 44] on icon at bounding box center [11, 45] width 7 height 5
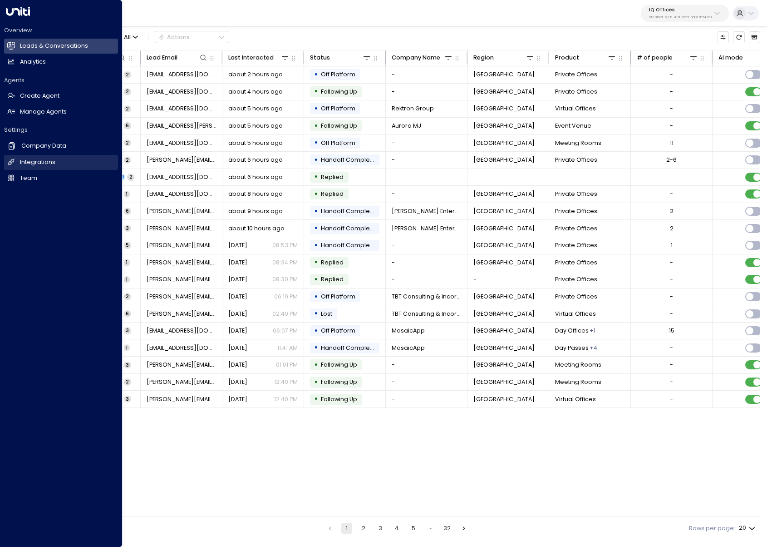
click at [21, 159] on h2 "Integrations" at bounding box center [37, 162] width 35 height 9
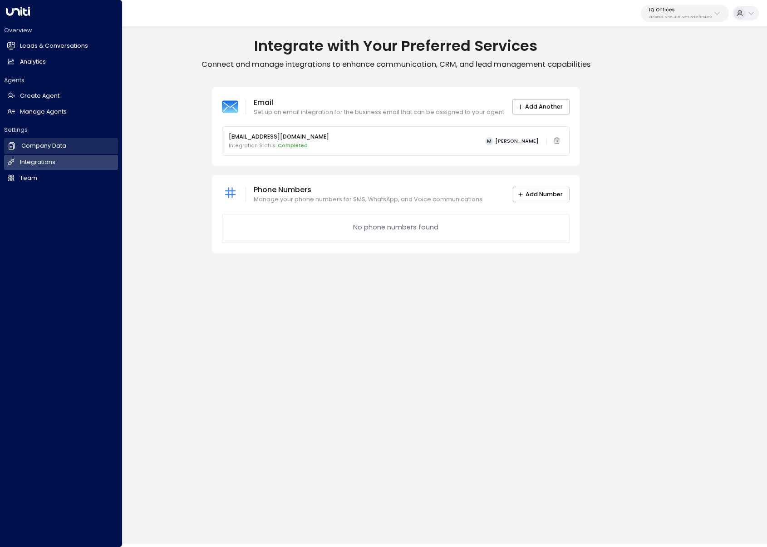
click at [40, 148] on h2 "Company Data" at bounding box center [43, 146] width 45 height 9
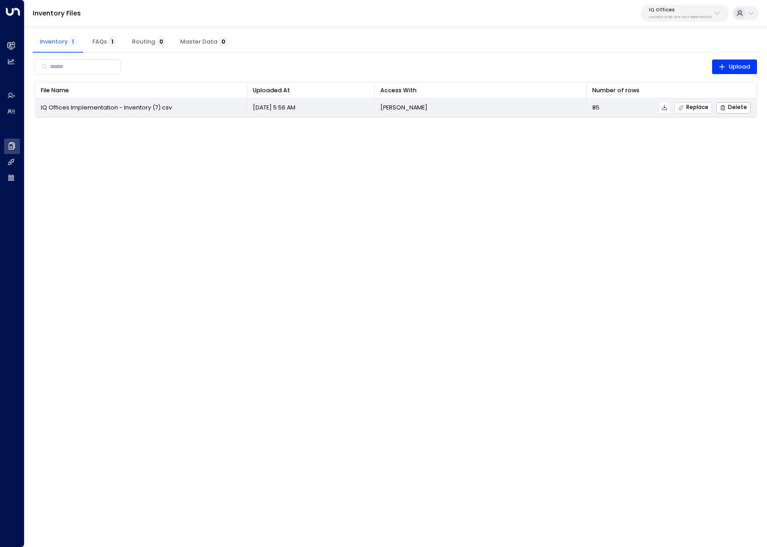
click at [693, 106] on span "Replace" at bounding box center [693, 108] width 30 height 6
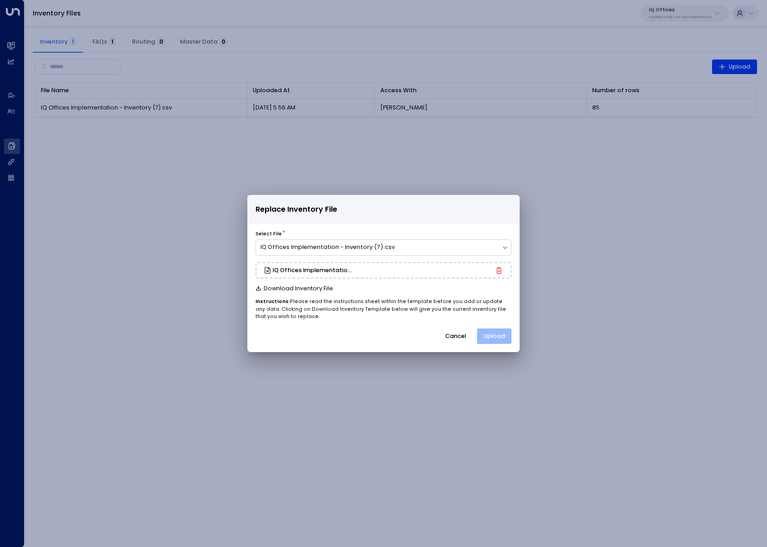
click at [502, 338] on button "Upload" at bounding box center [494, 335] width 35 height 15
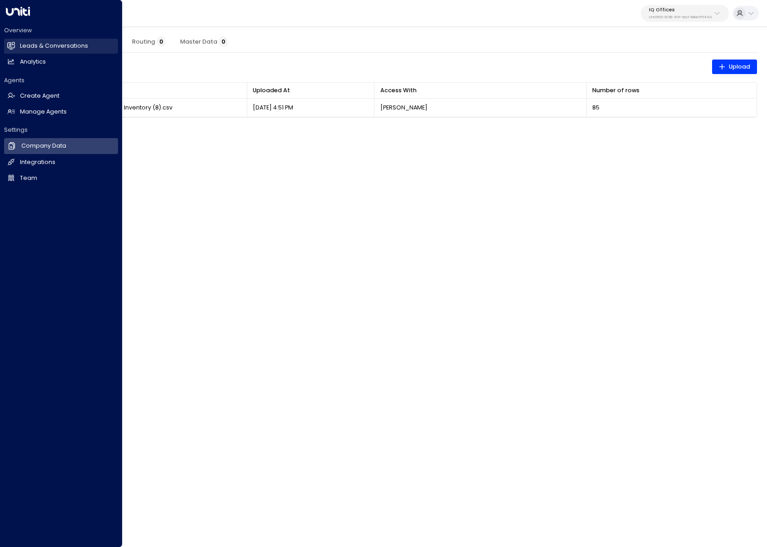
click at [19, 47] on link "Leads & Conversations Leads & Conversations" at bounding box center [61, 46] width 114 height 15
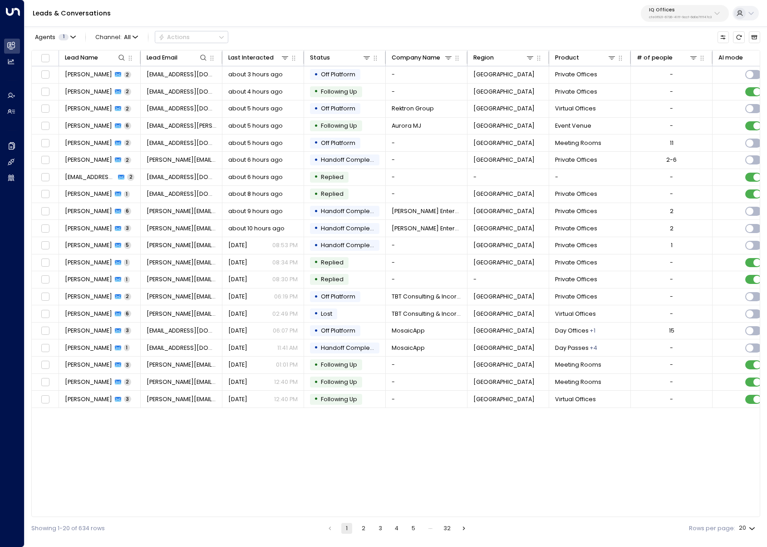
click at [698, 0] on div "Leads & Conversations IQ Offices cfe0f921-6736-41ff-9ccf-6d0a7fff47c3" at bounding box center [396, 13] width 743 height 27
click at [698, 10] on p "IQ Offices" at bounding box center [680, 9] width 63 height 5
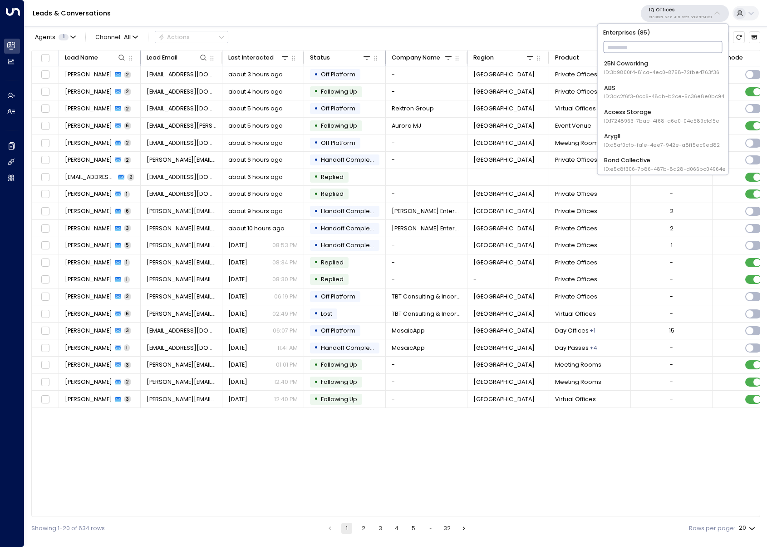
click at [677, 44] on input "text" at bounding box center [662, 48] width 119 height 16
type input "****"
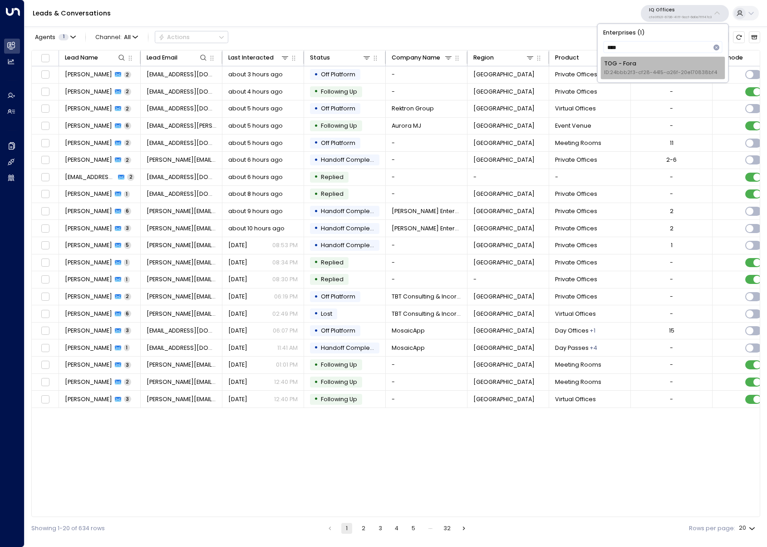
click at [675, 76] on li "TOG - Fora ID: 24bbb2f3-cf28-4415-a26f-20e170838bf4" at bounding box center [663, 68] width 124 height 22
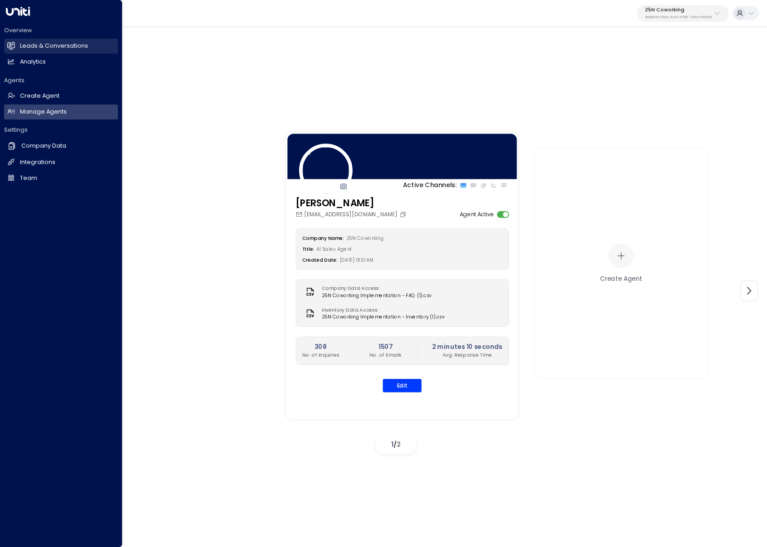
click at [17, 49] on link "Leads & Conversations Leads & Conversations" at bounding box center [61, 46] width 114 height 15
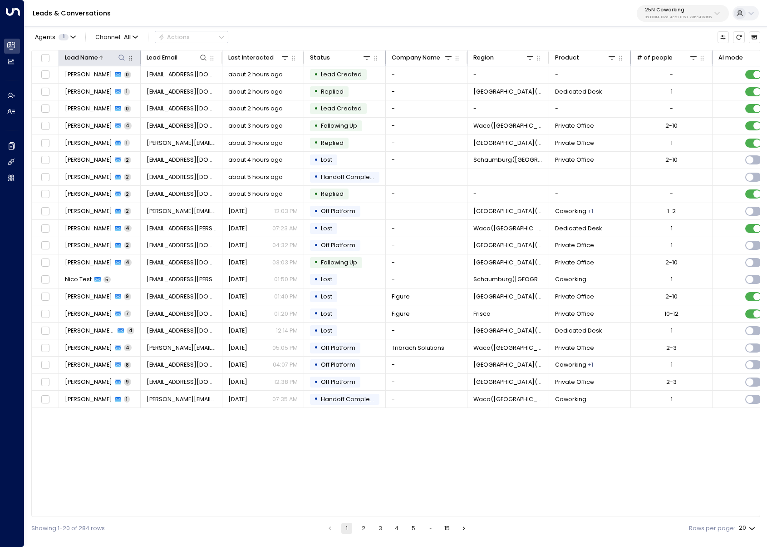
click at [122, 56] on icon at bounding box center [121, 57] width 7 height 7
type input "****"
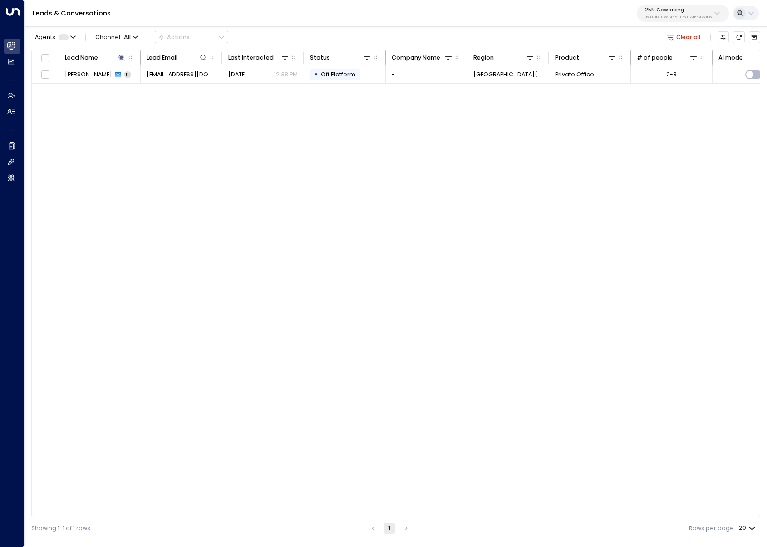
click at [277, 32] on div "Agents 1 Channel: All Actions Clear all" at bounding box center [395, 37] width 729 height 17
click at [263, 77] on div "[DATE] 12:38 PM" at bounding box center [263, 74] width 70 height 8
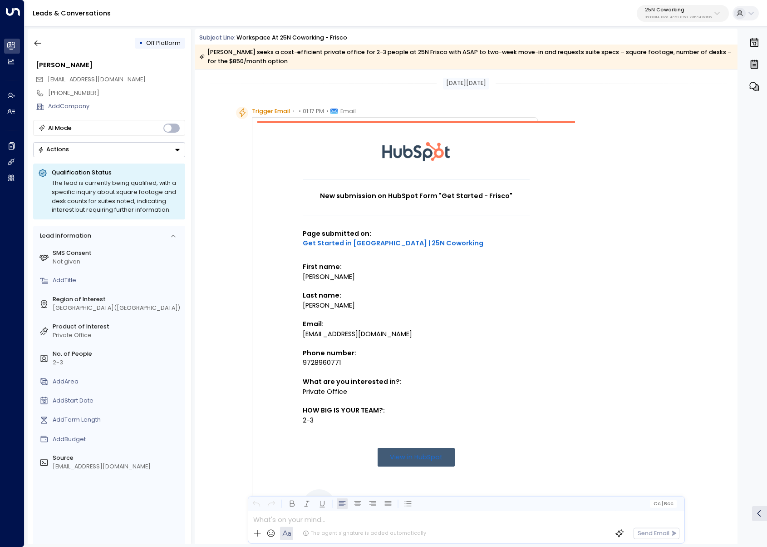
click at [689, 19] on p "3b9800f4-81ca-4ec0-8758-72fbe4763f36" at bounding box center [678, 17] width 67 height 4
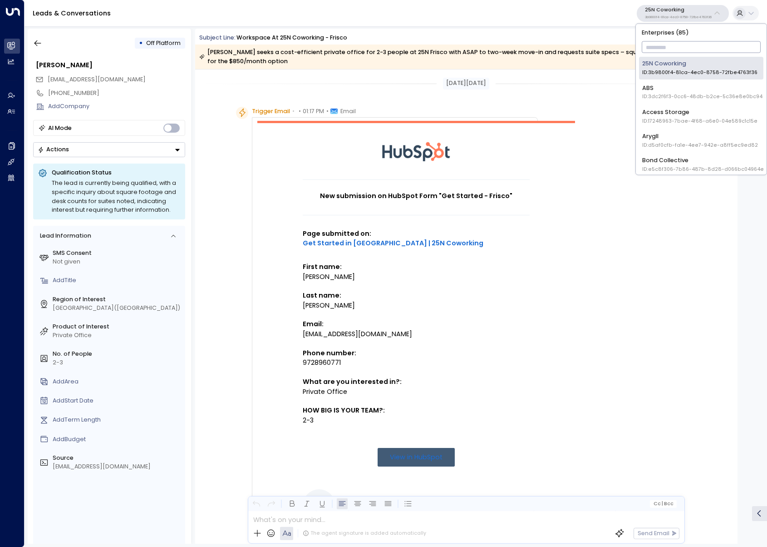
click at [681, 52] on input "text" at bounding box center [701, 48] width 119 height 16
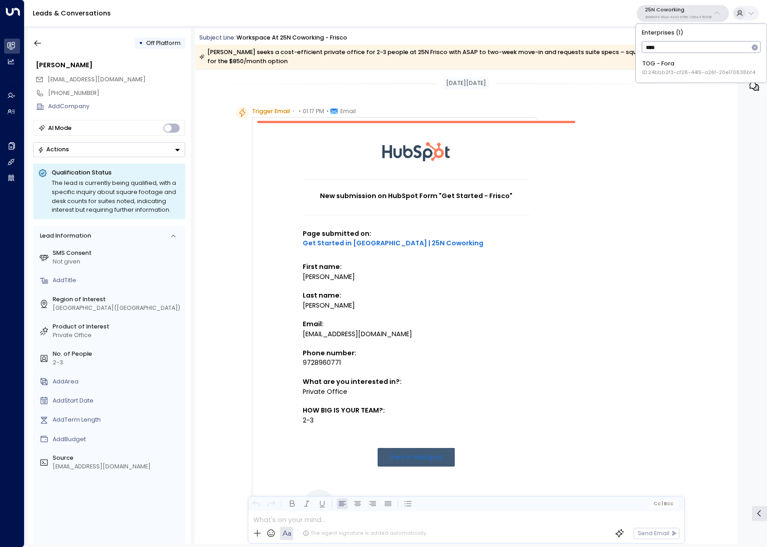
type input "****"
click at [673, 64] on div "TOG - Fora ID: 24bbb2f3-cf28-4415-a26f-20e170838bf4" at bounding box center [699, 67] width 113 height 17
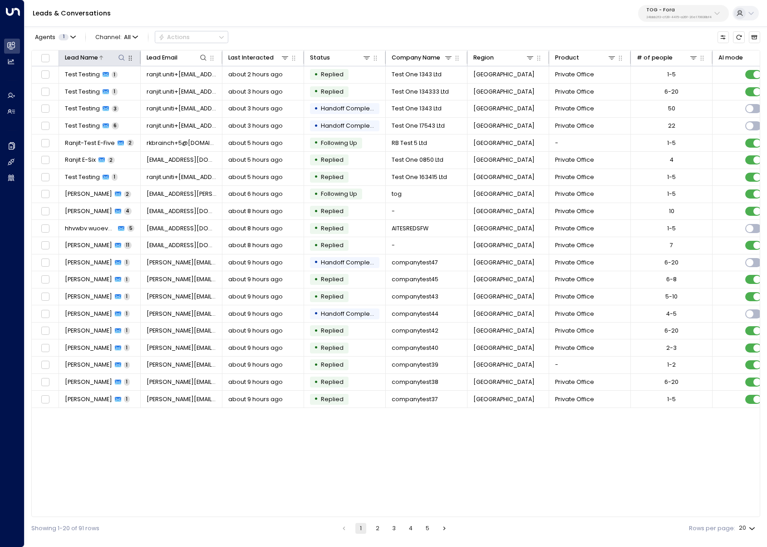
click at [120, 57] on icon at bounding box center [121, 57] width 7 height 7
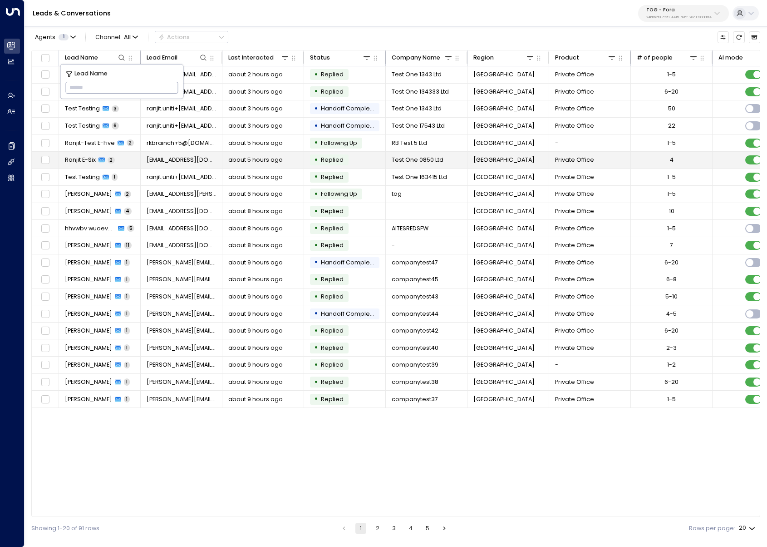
paste input "****"
type input "****"
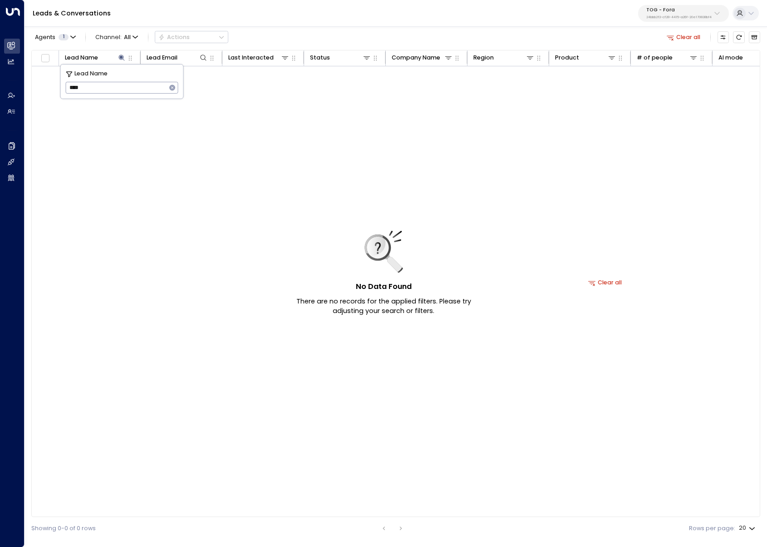
click at [273, 197] on div "No Data Found There are no records for the applied filters. Please try adjustin…" at bounding box center [605, 282] width 1147 height 432
click at [708, 20] on button "TOG - Fora 24bbb2f3-cf28-4415-a26f-20e170838bf4" at bounding box center [683, 13] width 91 height 17
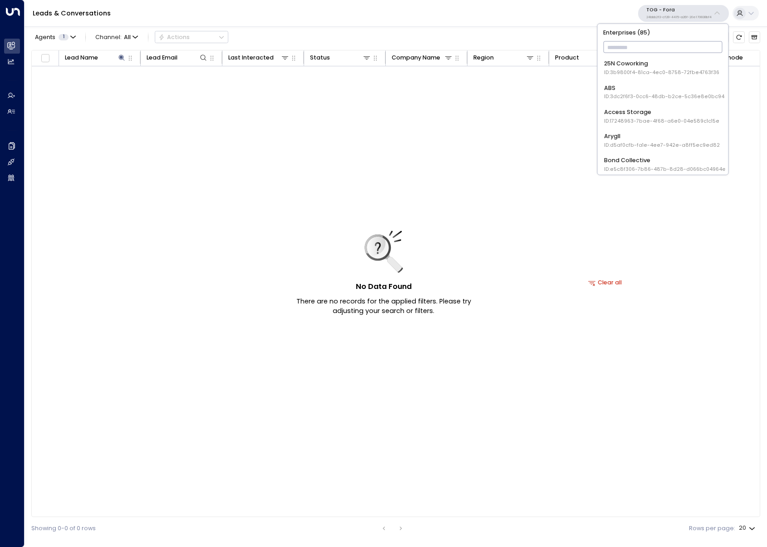
click at [705, 44] on input "text" at bounding box center [662, 48] width 119 height 16
type input "**"
click at [699, 70] on span "ID: cfe0f921-6736-41ff-9ccf-6d0a7fff47c3" at bounding box center [656, 72] width 104 height 7
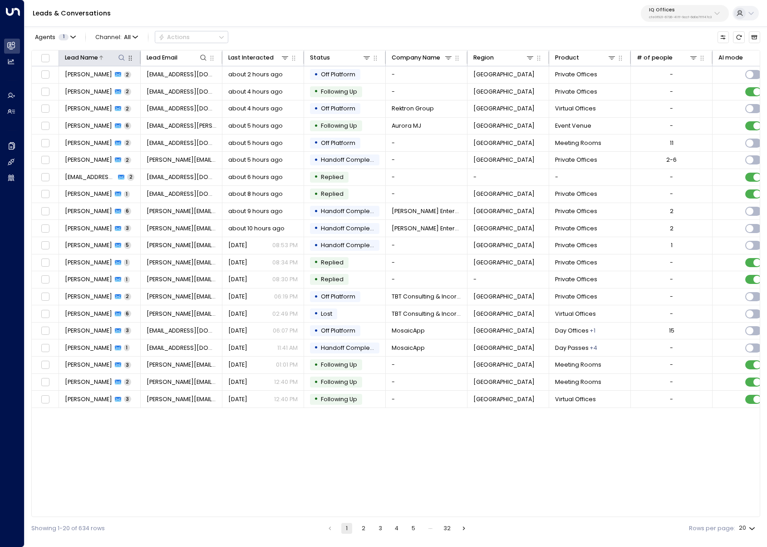
click at [122, 54] on button at bounding box center [122, 57] width 9 height 9
type input "****"
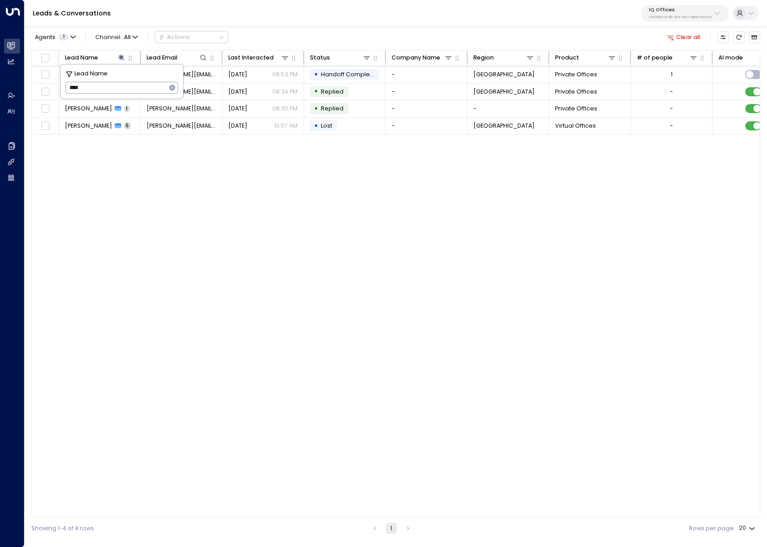
click at [152, 289] on div "Lead Name Lead Email Last Interacted Status Company Name Region Product # of pe…" at bounding box center [395, 283] width 729 height 467
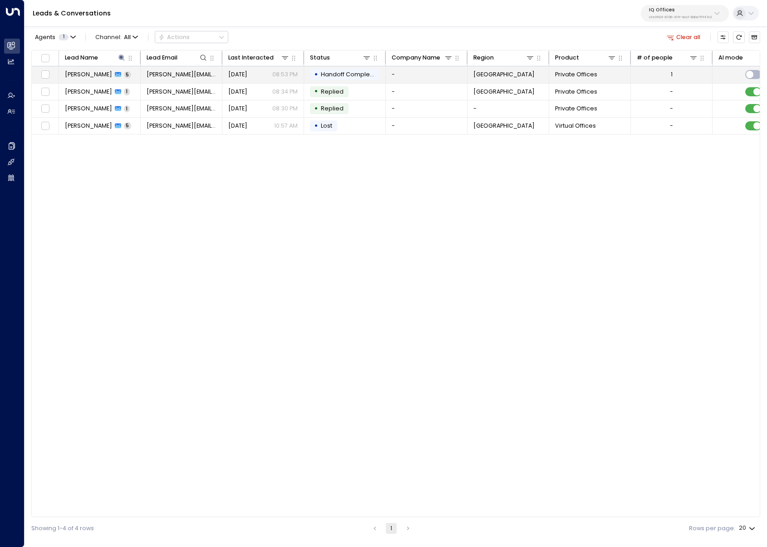
click at [95, 81] on td "Kyle Harrietha 5" at bounding box center [100, 74] width 82 height 17
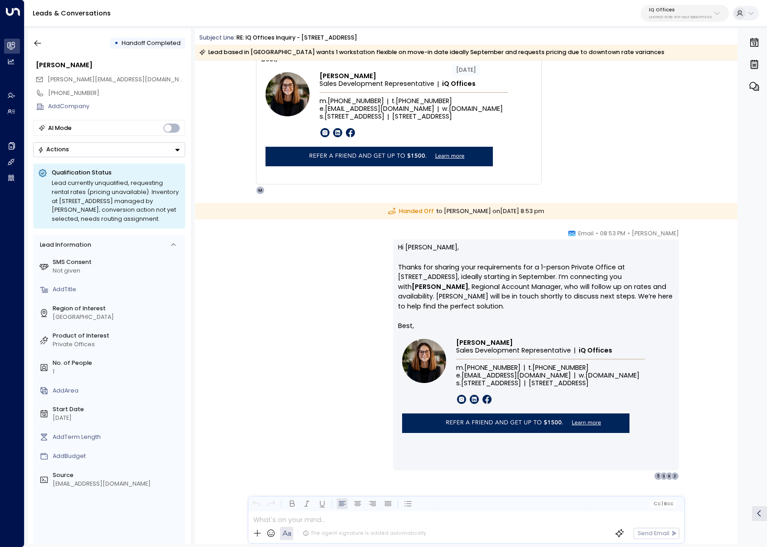
scroll to position [2027, 0]
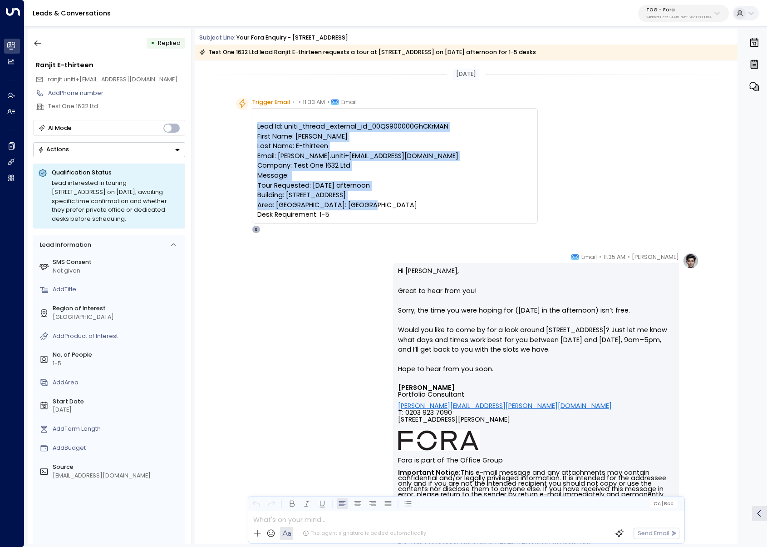
copy pre "Lead Id: uniti_thread_external_id_00QS900000GhCKrMAN First Name: [PERSON_NAME] …"
drag, startPoint x: 346, startPoint y: 228, endPoint x: 249, endPoint y: 130, distance: 137.7
click at [249, 130] on div "Trigger Email • • 11:33 AM • Email Lead Id: uniti_thread_external_id_00QS900000…" at bounding box center [387, 166] width 302 height 136
click at [33, 44] on icon "button" at bounding box center [37, 43] width 9 height 9
click at [32, 39] on button "button" at bounding box center [38, 43] width 16 height 16
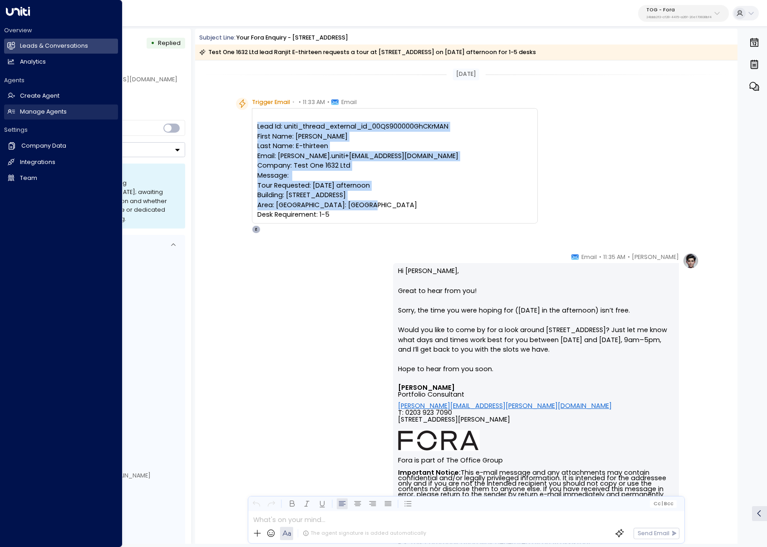
click at [13, 116] on link "Manage Agents Manage Agents" at bounding box center [61, 111] width 114 height 15
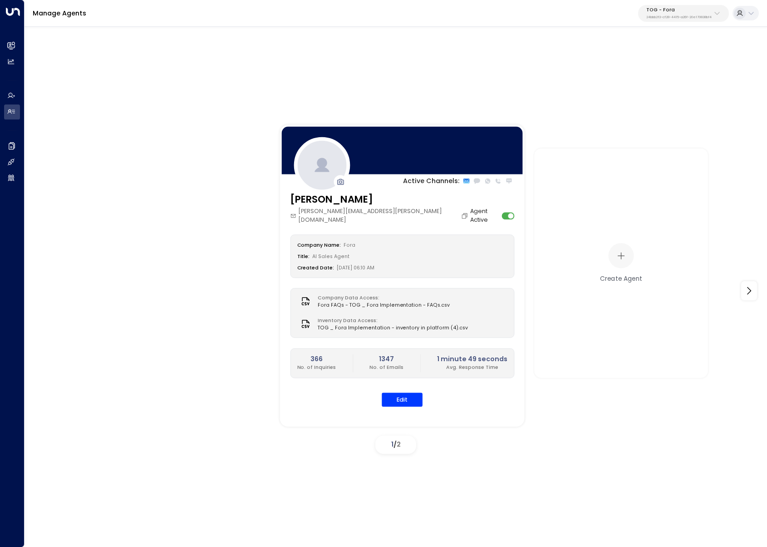
click at [401, 213] on div "[PERSON_NAME][EMAIL_ADDRESS][PERSON_NAME][DOMAIN_NAME]" at bounding box center [380, 215] width 180 height 17
click at [461, 212] on icon "Copy" at bounding box center [464, 215] width 7 height 7
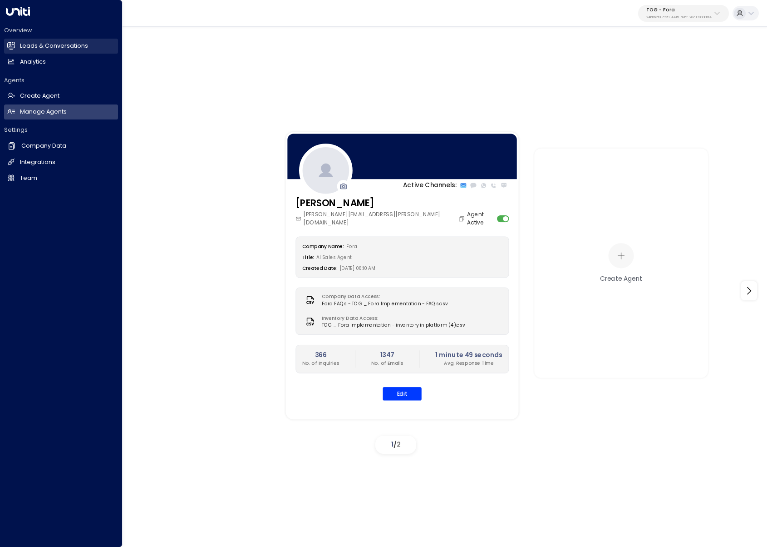
click at [20, 49] on h2 "Leads & Conversations" at bounding box center [54, 46] width 68 height 9
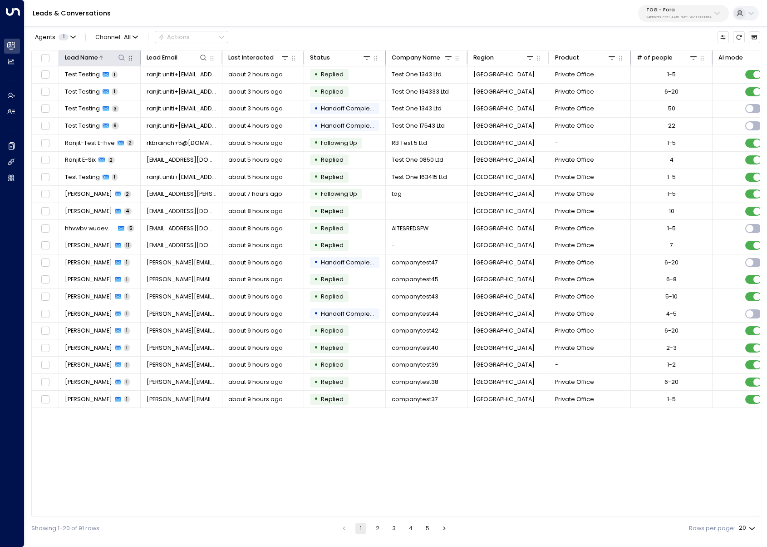
click at [124, 57] on icon at bounding box center [122, 57] width 6 height 6
type input "*****"
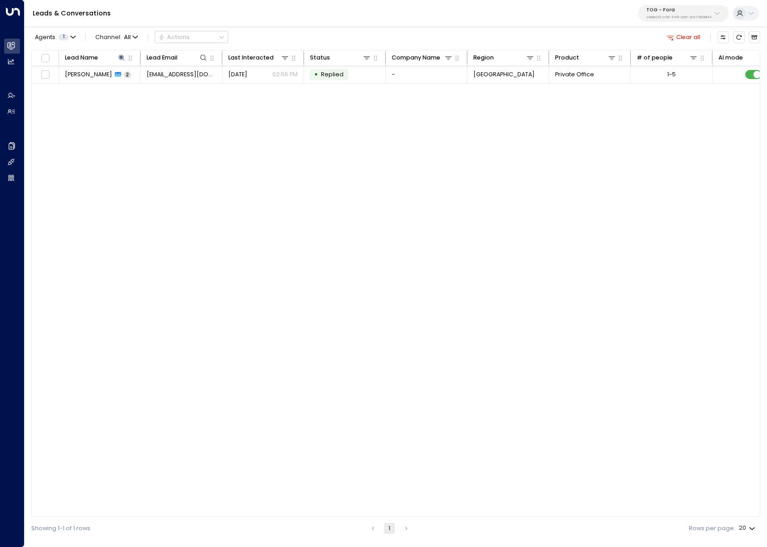
click at [274, 38] on div "Agents 1 Channel: All Actions Clear all" at bounding box center [395, 37] width 729 height 17
click at [38, 74] on td at bounding box center [45, 74] width 27 height 17
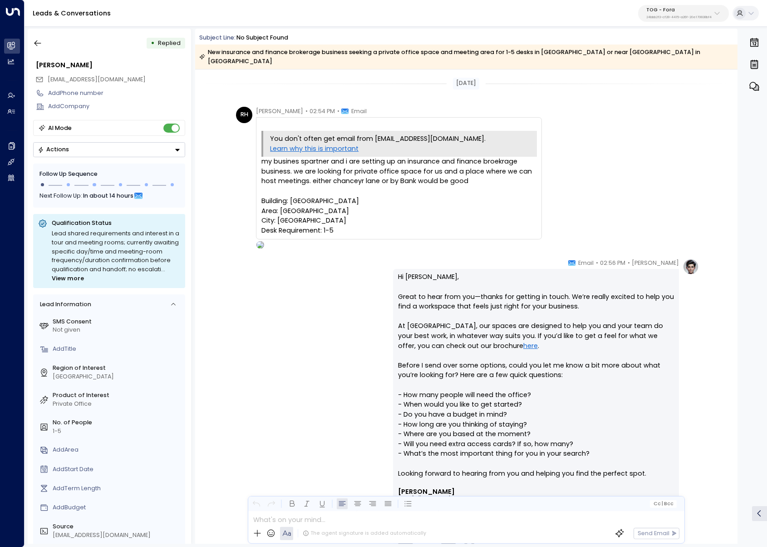
scroll to position [211, 0]
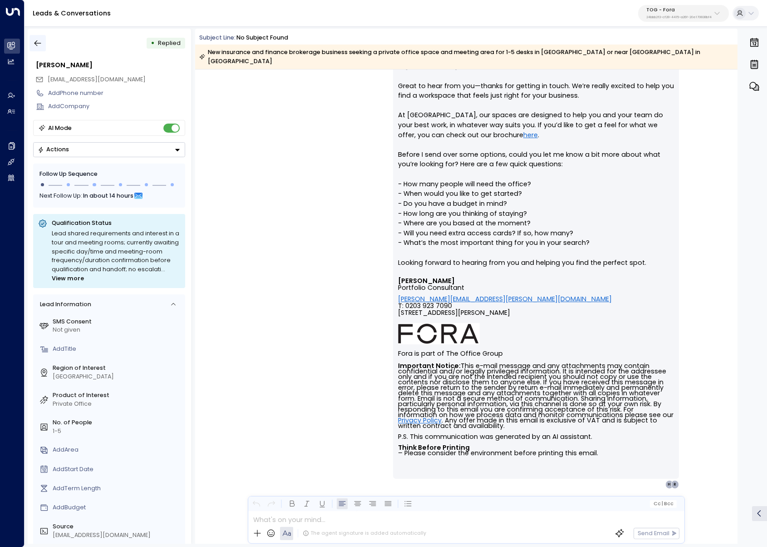
click at [31, 43] on button "button" at bounding box center [38, 43] width 16 height 16
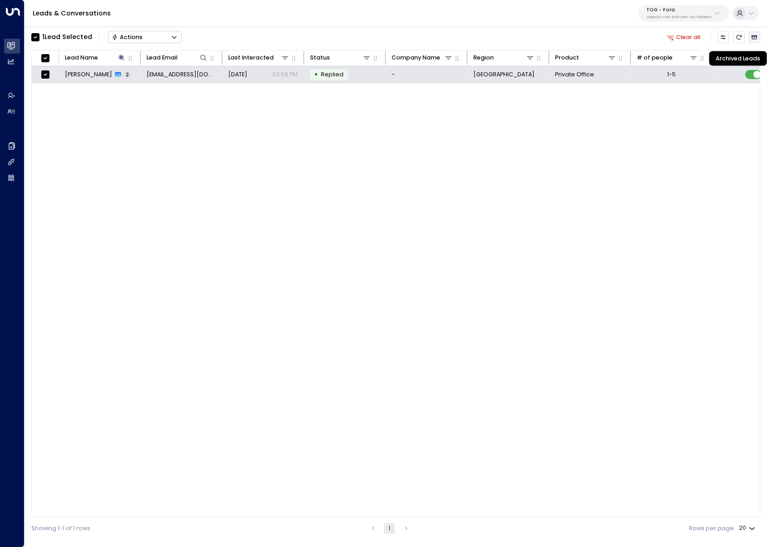
click at [752, 37] on icon "Archived Leads" at bounding box center [755, 37] width 6 height 6
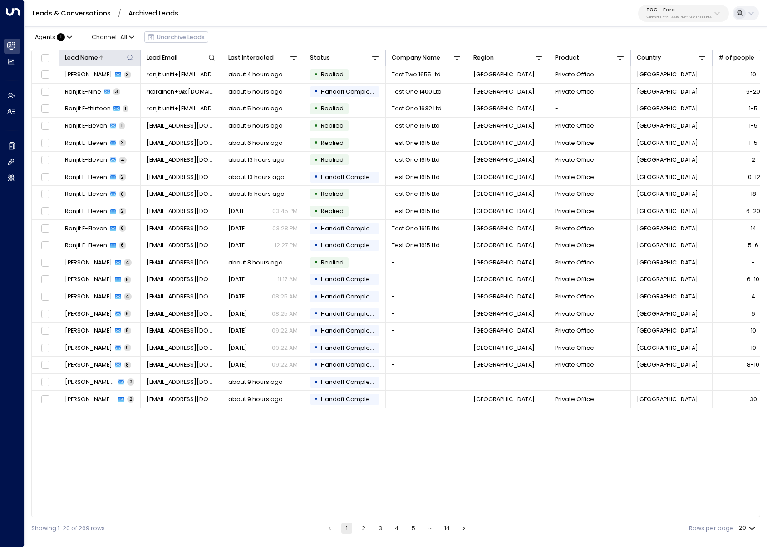
click at [134, 55] on icon at bounding box center [130, 57] width 7 height 7
type input "*****"
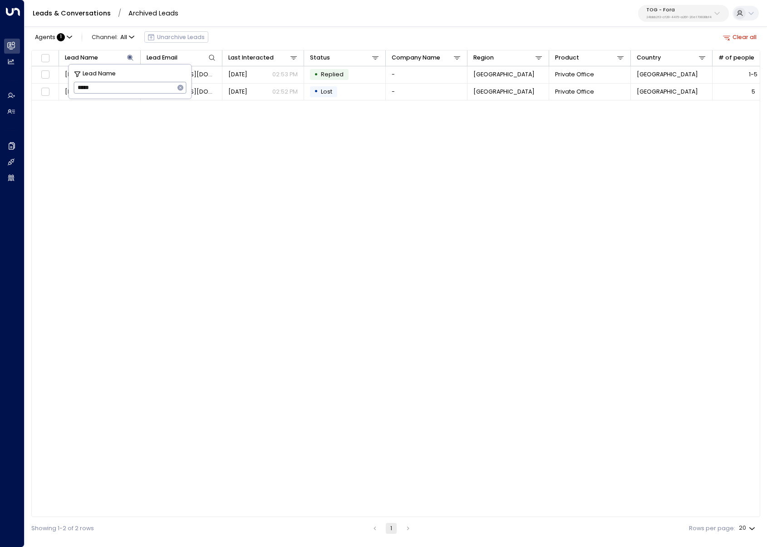
click at [270, 39] on div "Agents : 1 Channel: All Unarchive Leads Clear all" at bounding box center [395, 37] width 729 height 17
click at [54, 35] on span "Agents" at bounding box center [45, 38] width 20 height 6
click at [54, 35] on div at bounding box center [383, 273] width 767 height 547
click at [86, 10] on link "Leads & Conversations" at bounding box center [72, 13] width 78 height 9
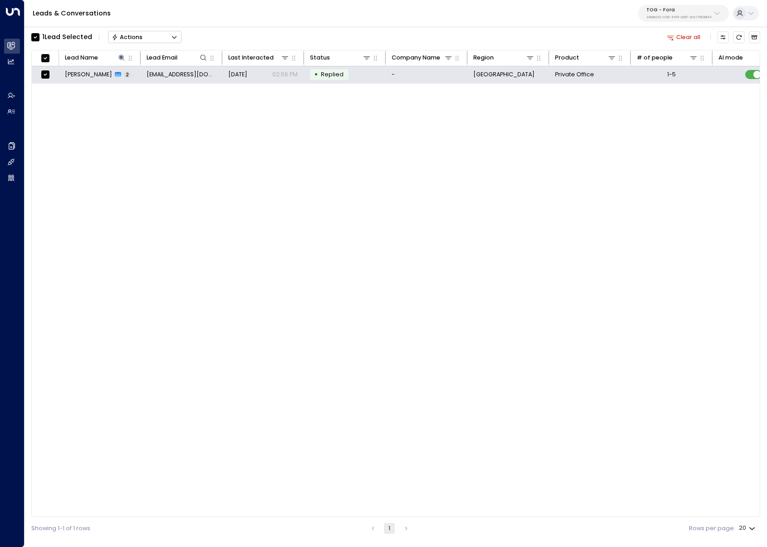
click at [139, 34] on div "Actions" at bounding box center [127, 37] width 31 height 7
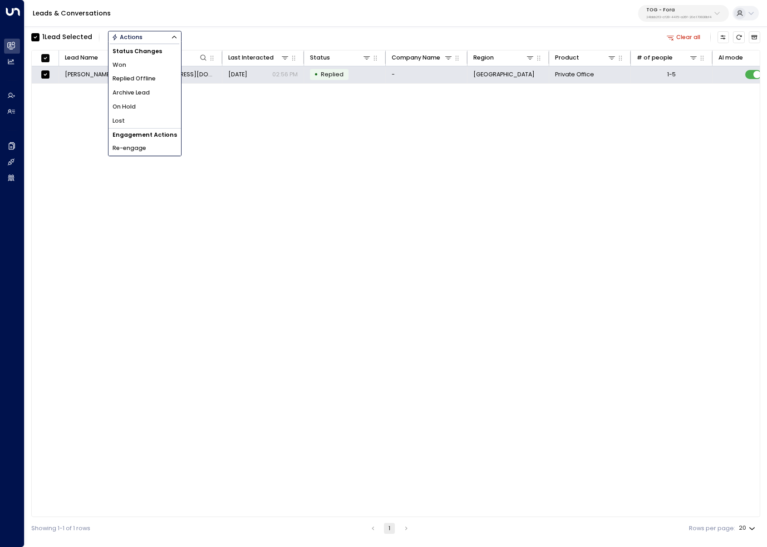
click at [139, 95] on span "Archive Lead" at bounding box center [131, 93] width 37 height 9
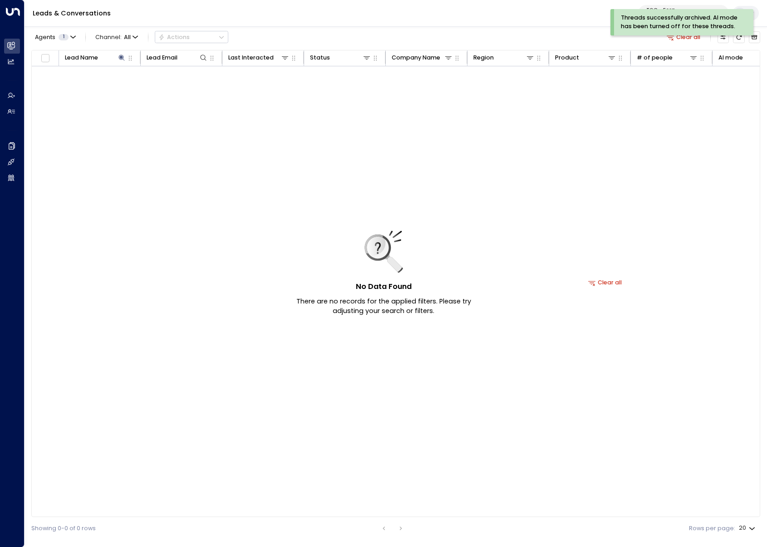
drag, startPoint x: 159, startPoint y: 106, endPoint x: 193, endPoint y: 116, distance: 35.5
click at [160, 107] on div "No Data Found There are no records for the applied filters. Please try adjustin…" at bounding box center [605, 282] width 1147 height 432
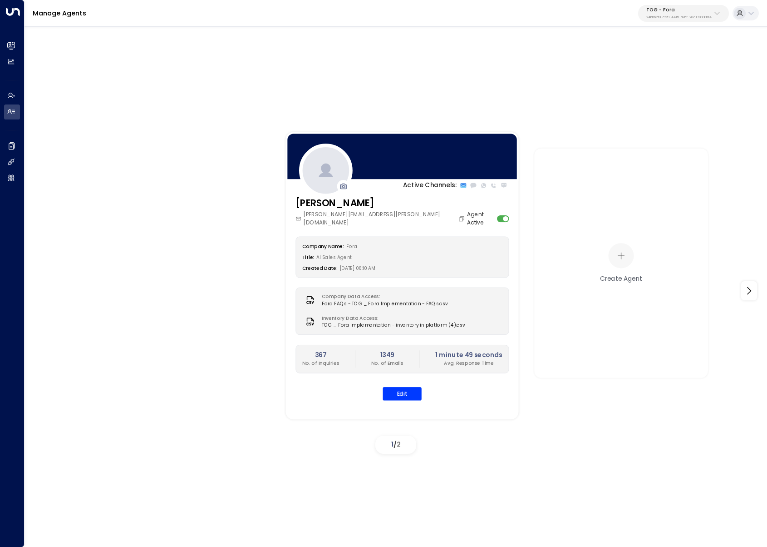
click at [692, 2] on div "Manage Agents TOG - Fora 24bbb2f3-cf28-4415-a26f-20e170838bf4" at bounding box center [396, 13] width 743 height 27
click at [690, 12] on p "TOG - Fora" at bounding box center [679, 9] width 65 height 5
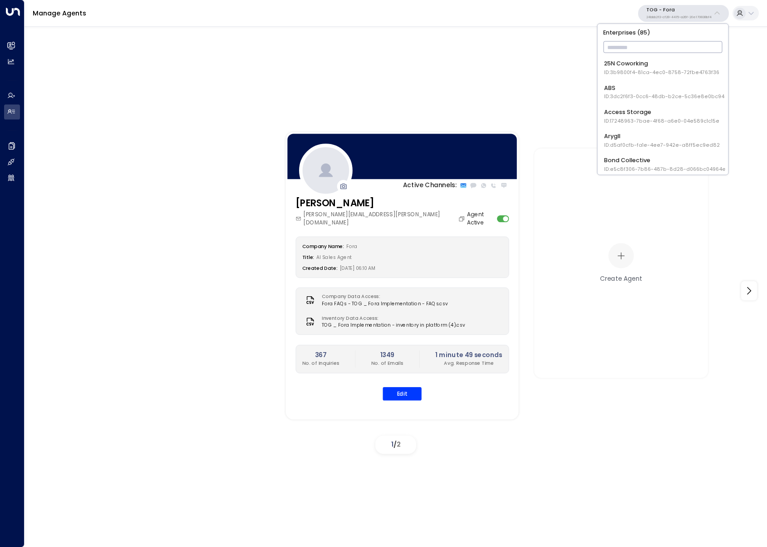
click at [675, 44] on input "text" at bounding box center [662, 48] width 119 height 16
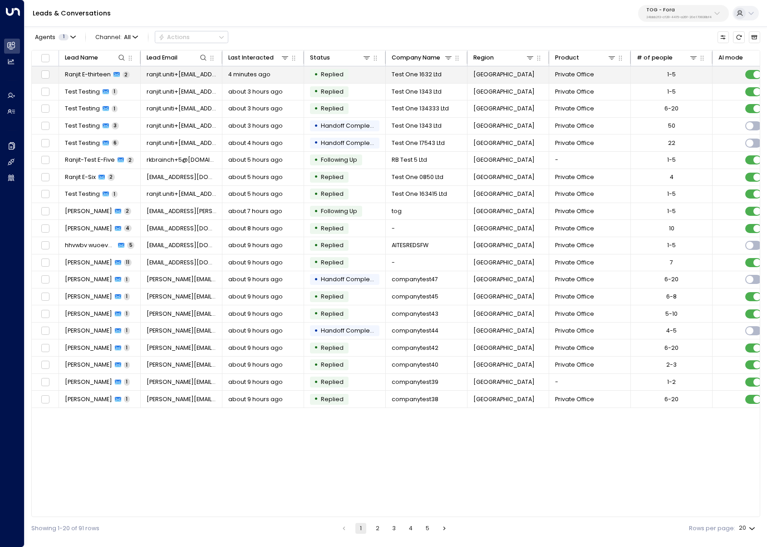
click at [259, 81] on td "4 minutes ago" at bounding box center [264, 74] width 82 height 17
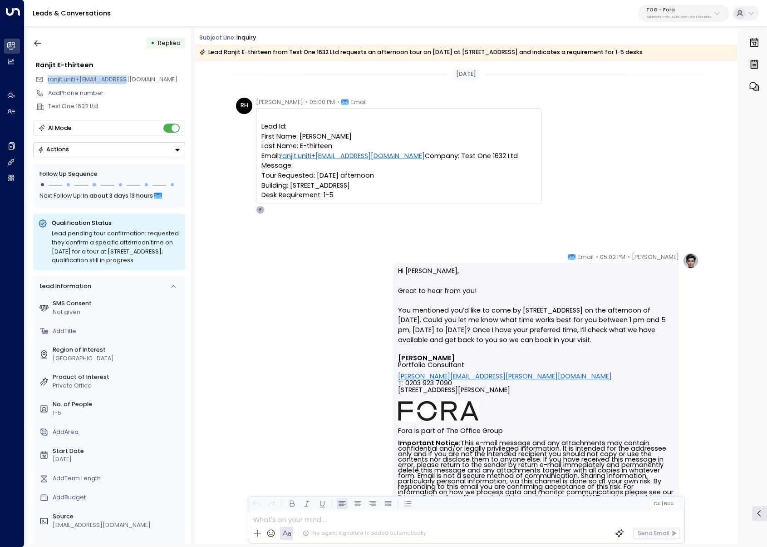
drag, startPoint x: 137, startPoint y: 81, endPoint x: 37, endPoint y: 78, distance: 99.5
click at [37, 78] on div "ranjit.uniti+[EMAIL_ADDRESS][DOMAIN_NAME]" at bounding box center [110, 80] width 150 height 14
click at [290, 315] on div "[PERSON_NAME] • 05:02 PM • Email Hi [PERSON_NAME], Great to hear from you! You …" at bounding box center [466, 408] width 466 height 313
click at [38, 36] on button "button" at bounding box center [38, 43] width 16 height 16
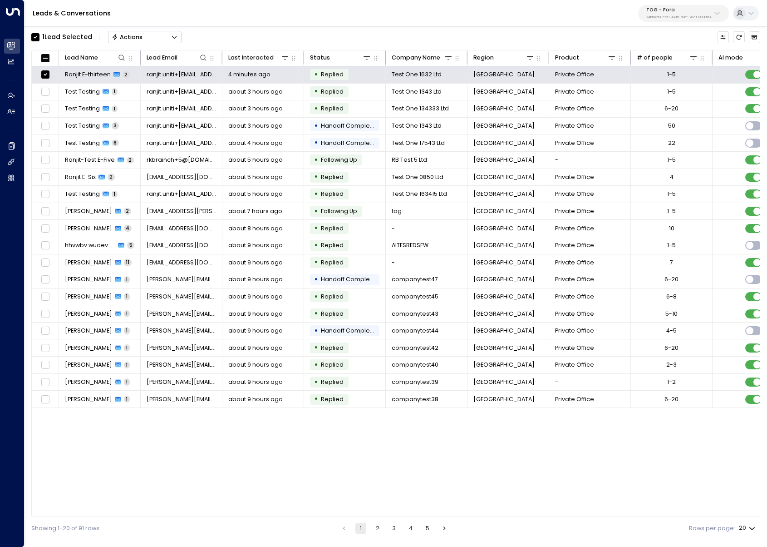
click at [164, 34] on button "Actions" at bounding box center [145, 37] width 74 height 12
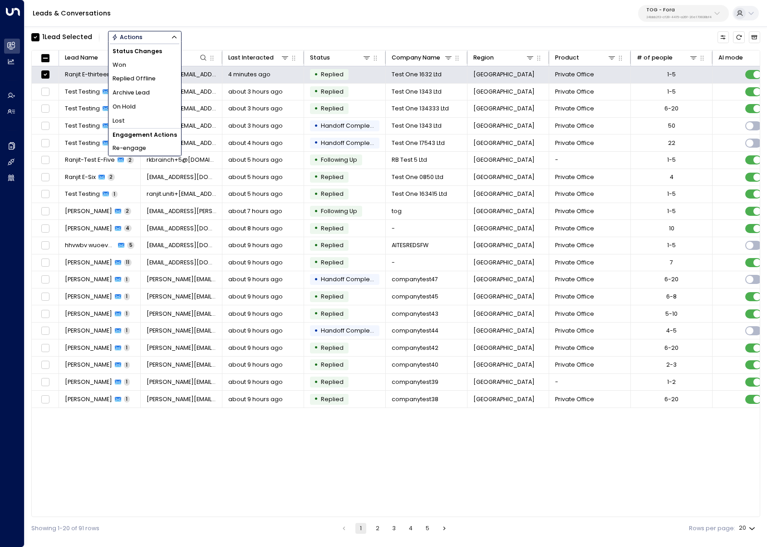
click at [150, 96] on li "Archive Lead" at bounding box center [145, 93] width 73 height 14
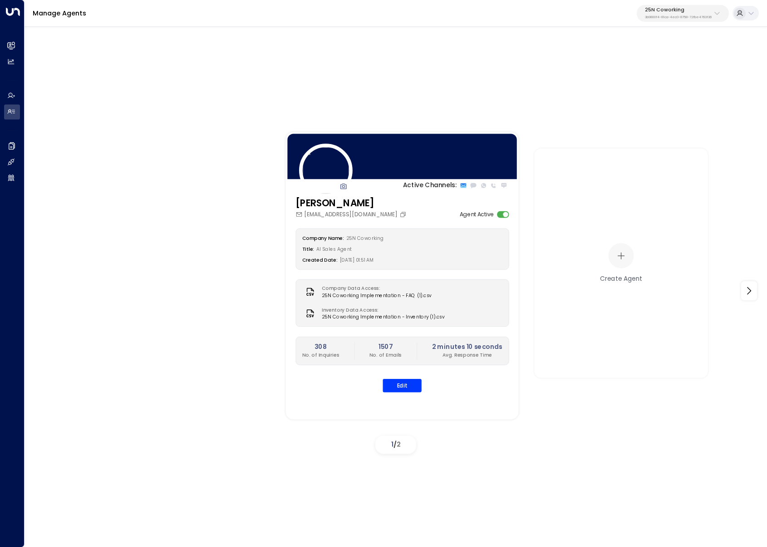
click at [674, 25] on div "Manage Agents 25N Coworking 3b9800f4-81ca-4ec0-8758-72fbe4763f36" at bounding box center [396, 13] width 743 height 27
click at [673, 15] on p "3b9800f4-81ca-4ec0-8758-72fbe4763f36" at bounding box center [678, 17] width 67 height 4
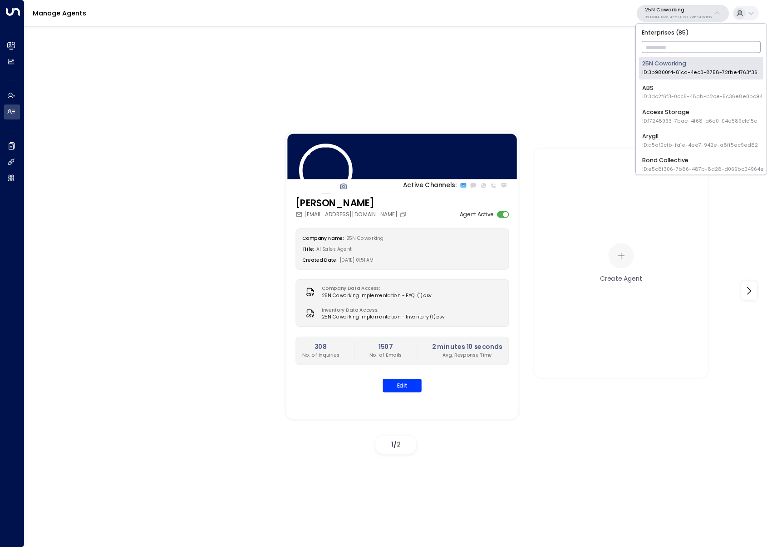
click at [663, 49] on input "text" at bounding box center [701, 48] width 119 height 16
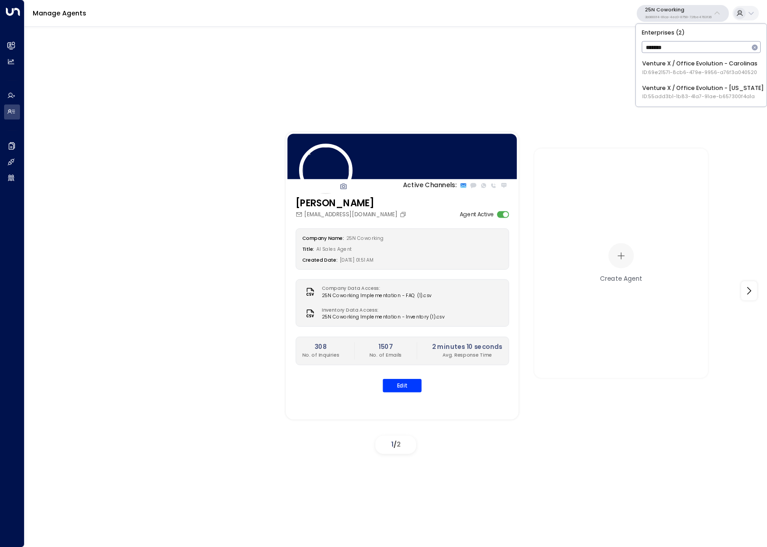
type input "*******"
click at [654, 89] on div "Venture X / Office Evolution - Colorado ID: 55add3b1-1b83-41a7-91ae-b657300f4a1a" at bounding box center [704, 92] width 122 height 17
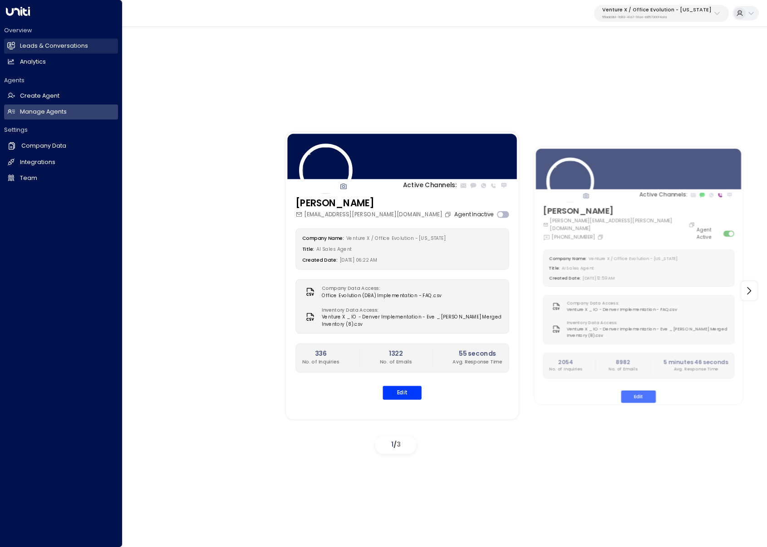
click at [20, 47] on h2 "Leads & Conversations" at bounding box center [54, 46] width 68 height 9
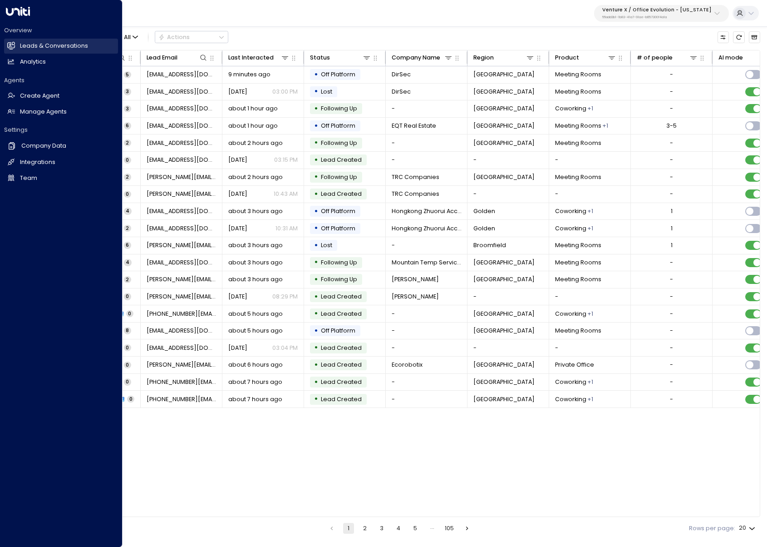
click at [12, 45] on icon at bounding box center [11, 45] width 7 height 5
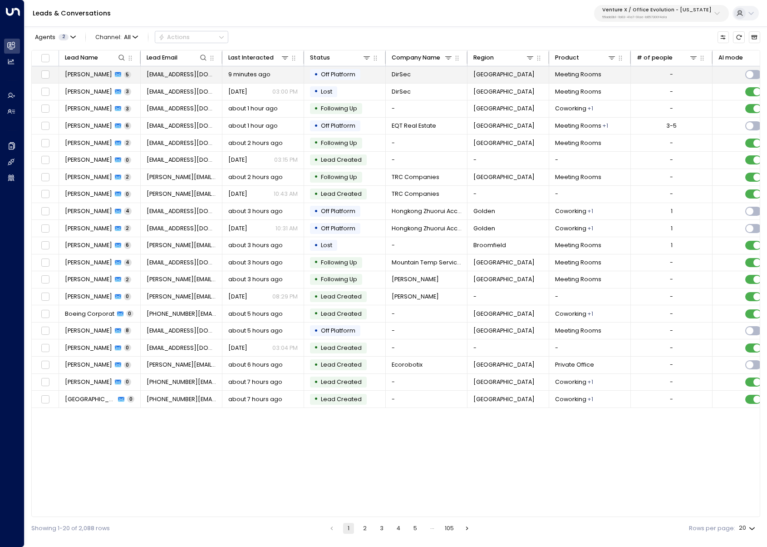
click at [87, 77] on span "[PERSON_NAME]" at bounding box center [88, 74] width 47 height 8
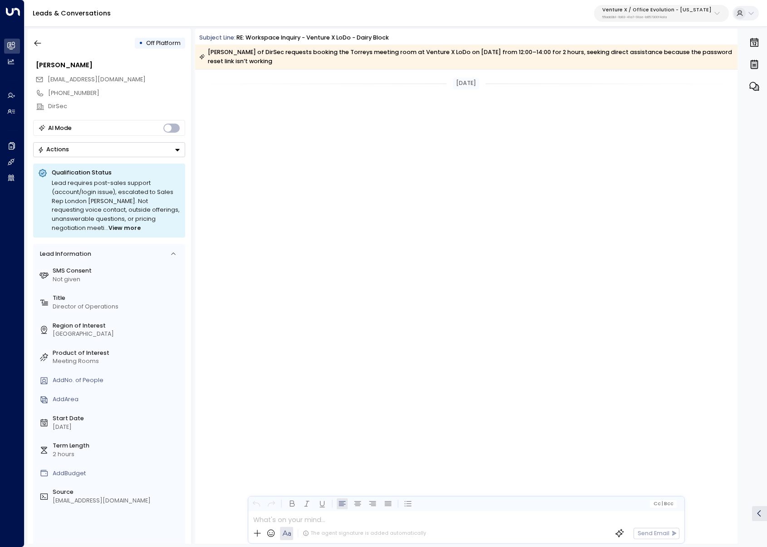
scroll to position [1195, 0]
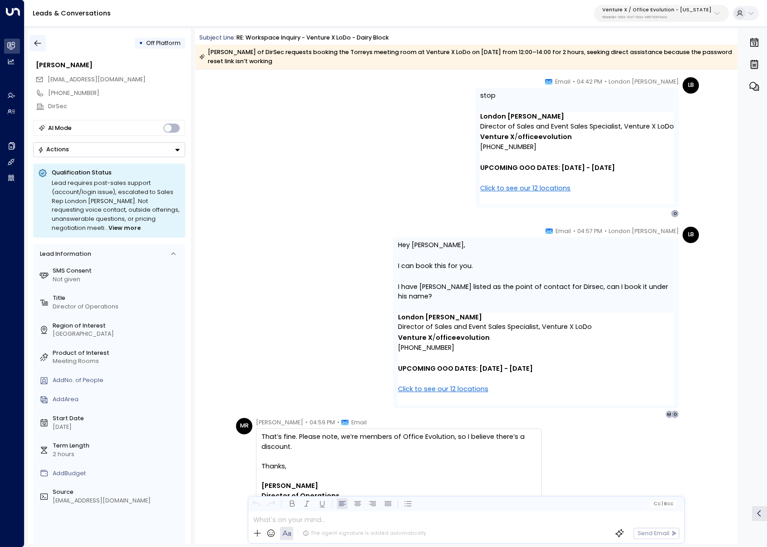
click at [42, 48] on button "button" at bounding box center [38, 43] width 16 height 16
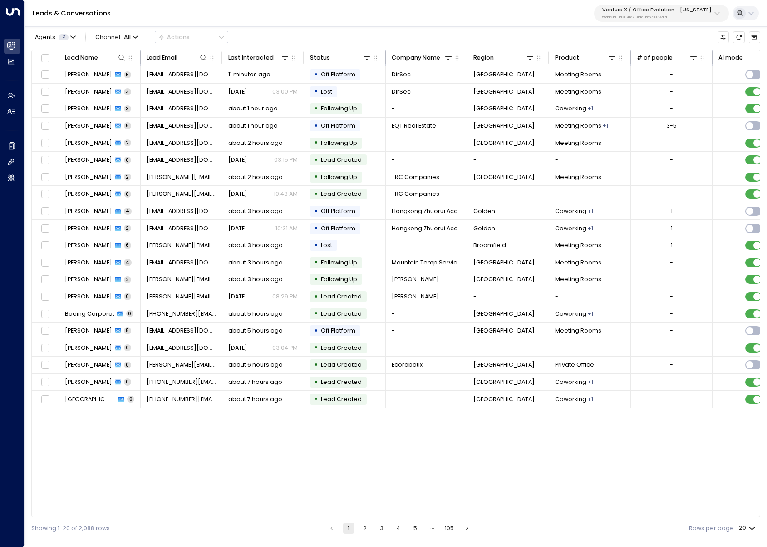
click at [639, 13] on p "Venture X / Office Evolution - [US_STATE]" at bounding box center [657, 9] width 109 height 5
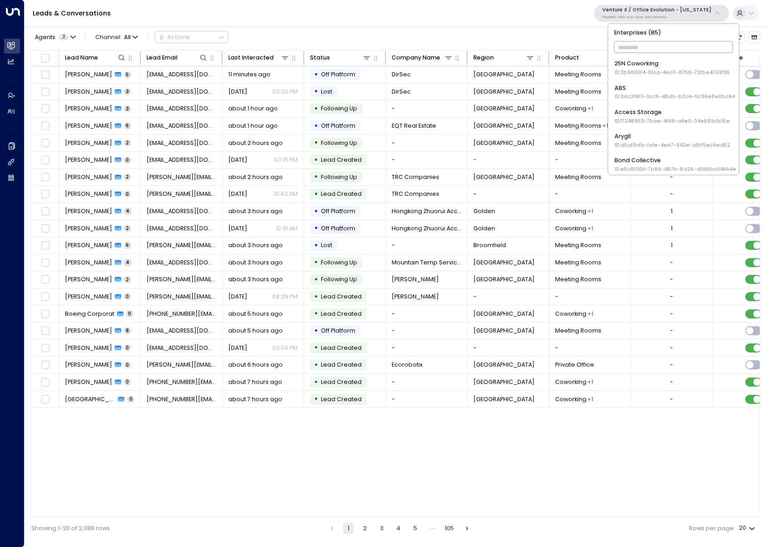
click at [647, 48] on input "text" at bounding box center [673, 48] width 119 height 16
type input "***"
click at [659, 67] on div "TOG - Fora ID: 24bbb2f3-cf28-4415-a26f-20e170838bf4" at bounding box center [671, 67] width 113 height 17
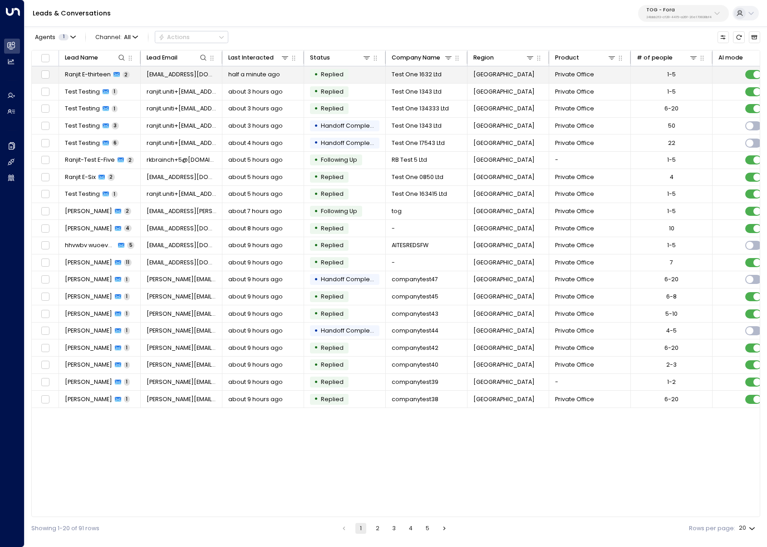
click at [95, 74] on span "Ranjit E-thirteen" at bounding box center [88, 74] width 46 height 8
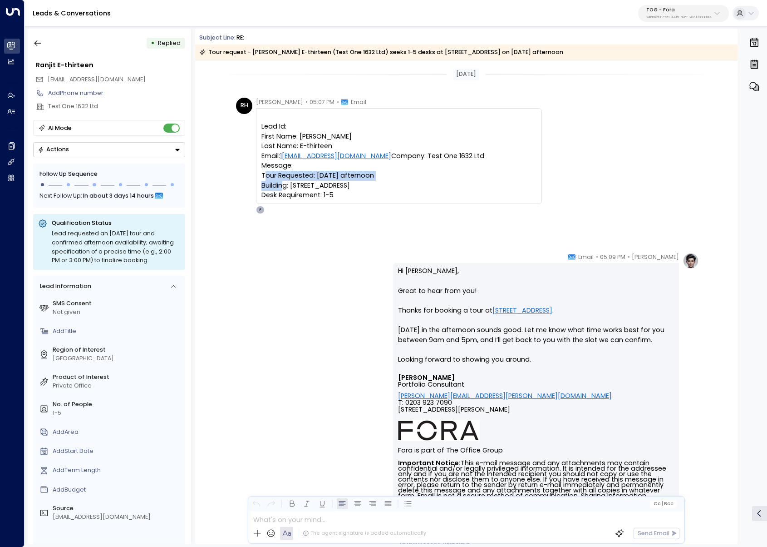
drag, startPoint x: 252, startPoint y: 187, endPoint x: 396, endPoint y: 181, distance: 144.0
click at [396, 181] on div "RH [PERSON_NAME] • 05:07 PM • Email Lead Id: First Name: [PERSON_NAME] Last Nam…" at bounding box center [389, 156] width 306 height 116
click at [415, 181] on pre "Lead Id: First Name: [PERSON_NAME] Last Name: E-thirteen Email: 1 [EMAIL_ADDRES…" at bounding box center [399, 161] width 275 height 79
drag, startPoint x: 326, startPoint y: 187, endPoint x: 227, endPoint y: 184, distance: 99.9
click at [227, 184] on div "RH [PERSON_NAME] • 05:07 PM • Email Lead Id: First Name: [PERSON_NAME] Last Nam…" at bounding box center [466, 156] width 543 height 116
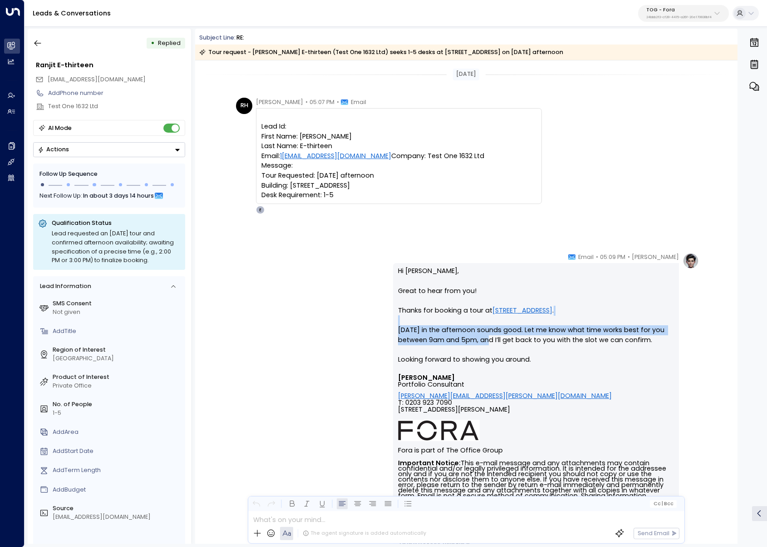
drag, startPoint x: 478, startPoint y: 335, endPoint x: 395, endPoint y: 316, distance: 85.3
click at [395, 316] on div "Hi [PERSON_NAME], Great to hear from you! Thanks for booking a tour at [STREET_…" at bounding box center [536, 419] width 286 height 312
click at [420, 323] on p "Hi [PERSON_NAME], Great to hear from you! Thanks for booking a tour at [STREET_…" at bounding box center [536, 320] width 276 height 108
